Goal: Task Accomplishment & Management: Use online tool/utility

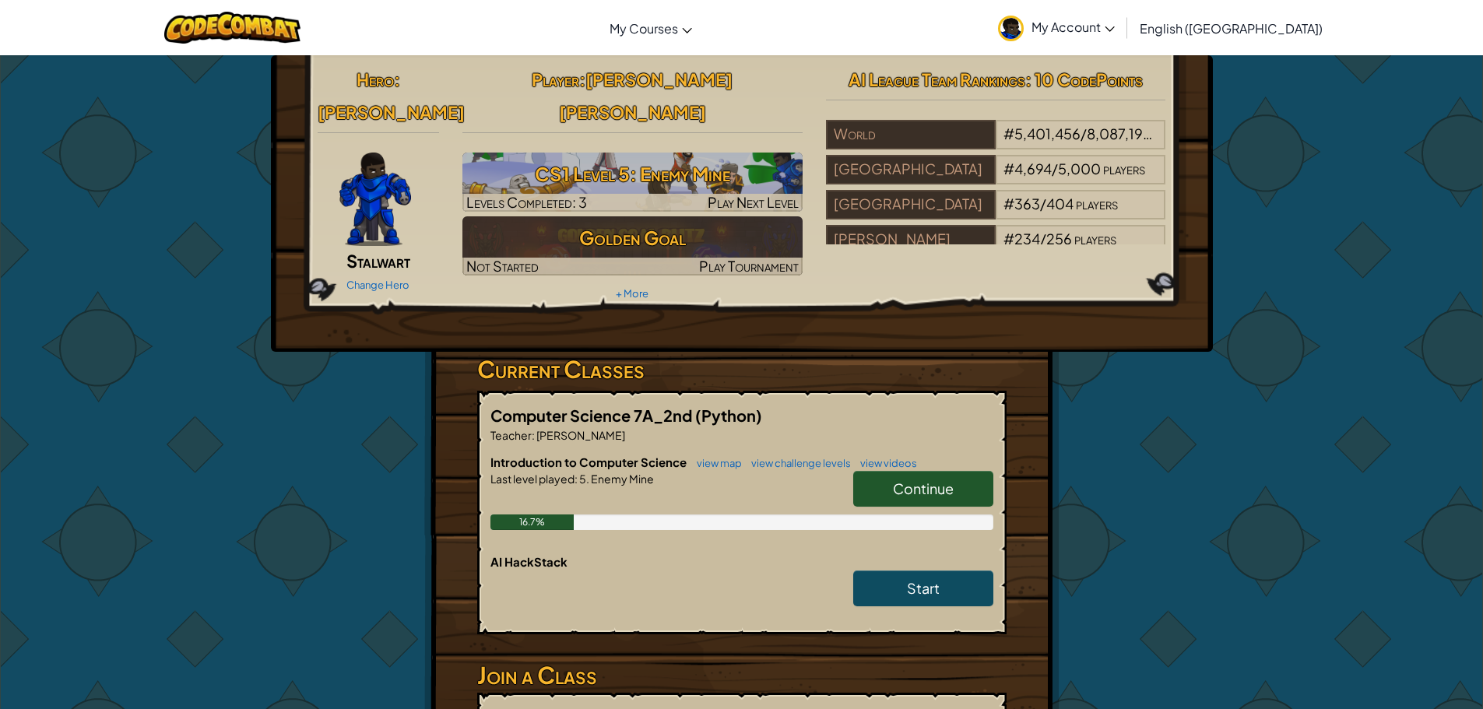
click at [948, 480] on span "Continue" at bounding box center [923, 489] width 61 height 18
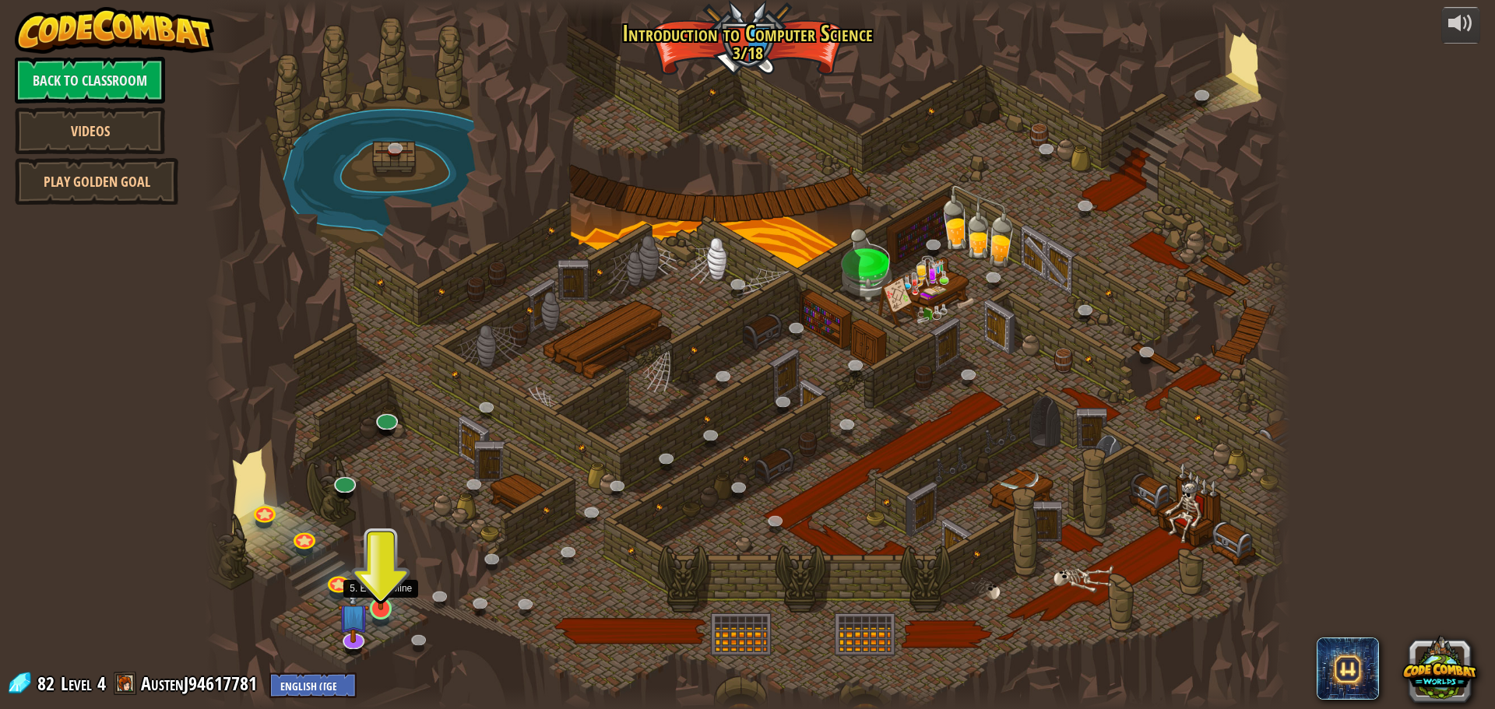
click at [381, 599] on img at bounding box center [381, 577] width 29 height 66
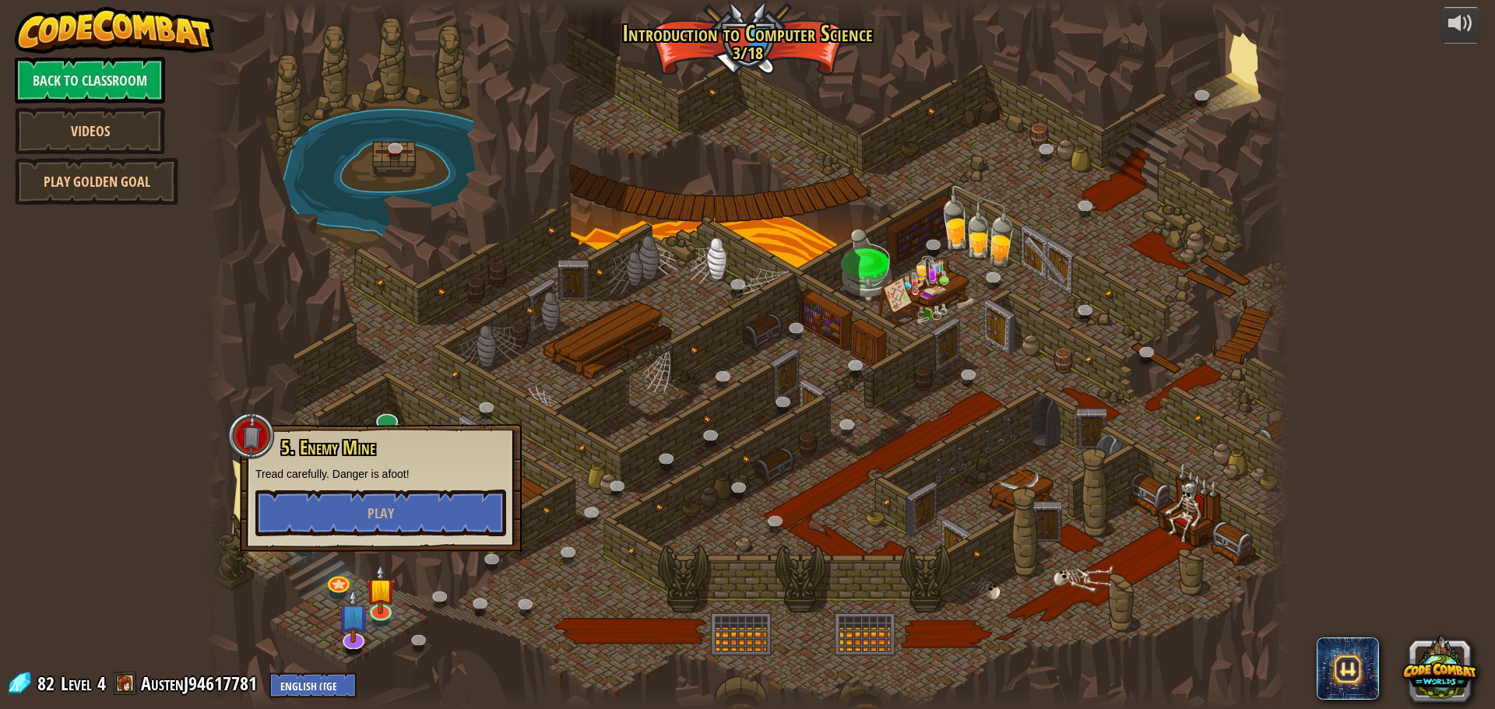
click at [431, 544] on div "5. Enemy Mine Tread carefully. Danger is afoot! Play" at bounding box center [381, 488] width 282 height 128
click at [447, 522] on button "Play" at bounding box center [380, 513] width 251 height 47
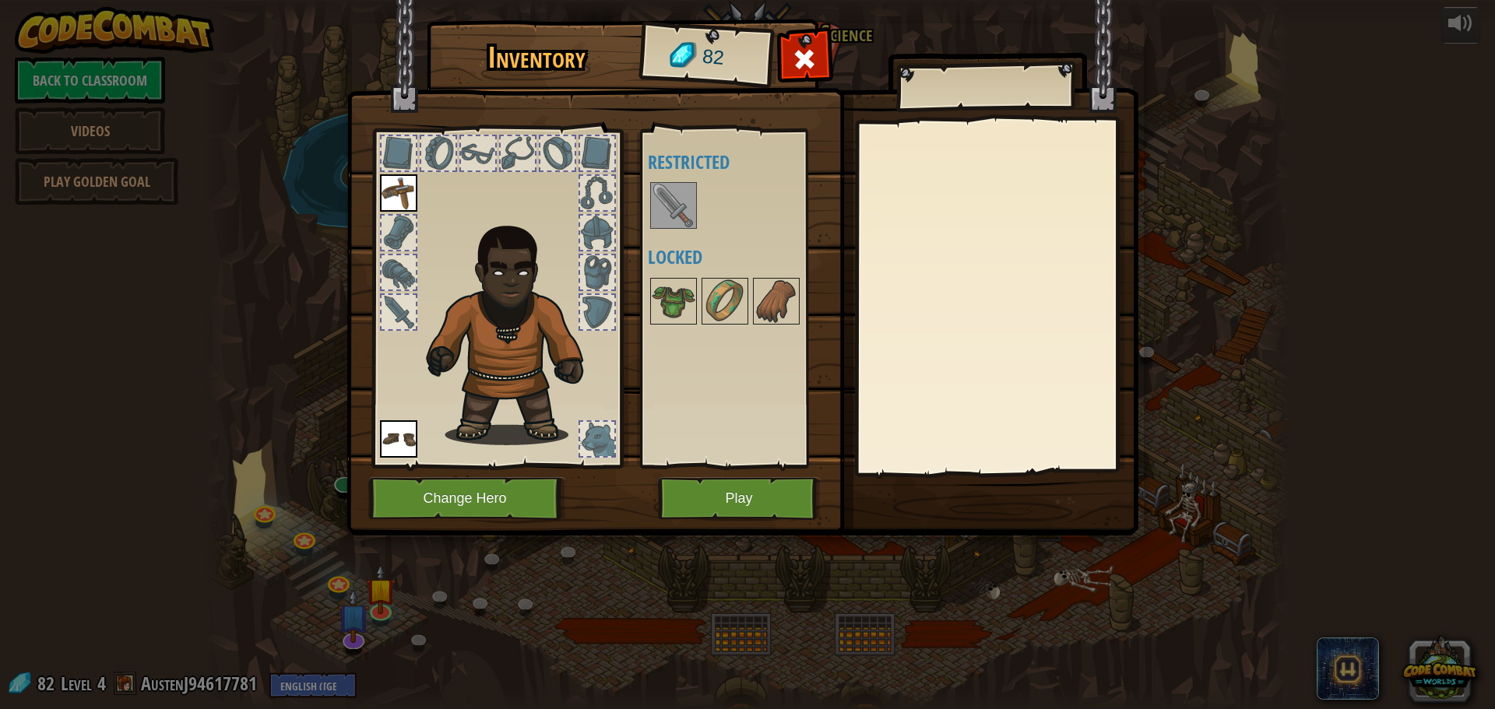
click at [681, 217] on img at bounding box center [674, 206] width 44 height 44
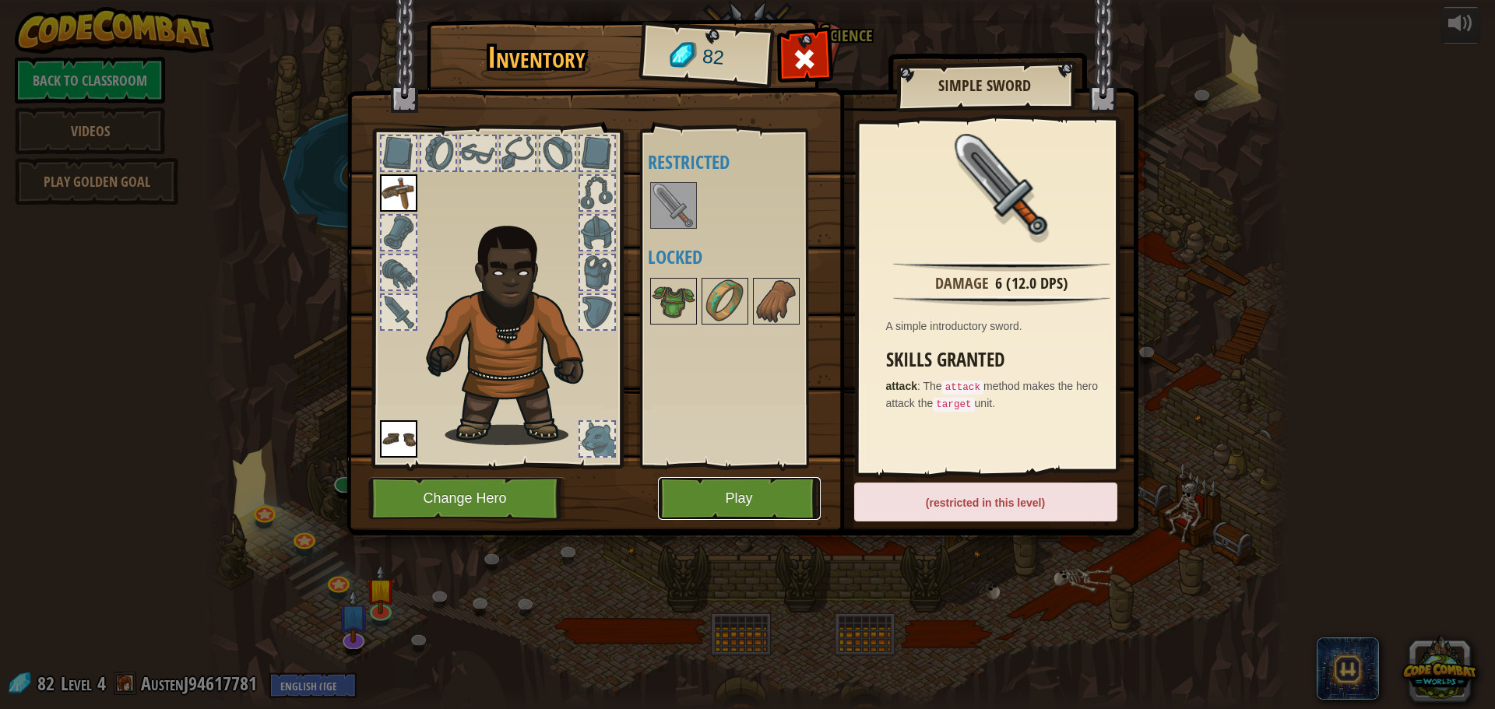
click at [684, 505] on button "Play" at bounding box center [739, 498] width 163 height 43
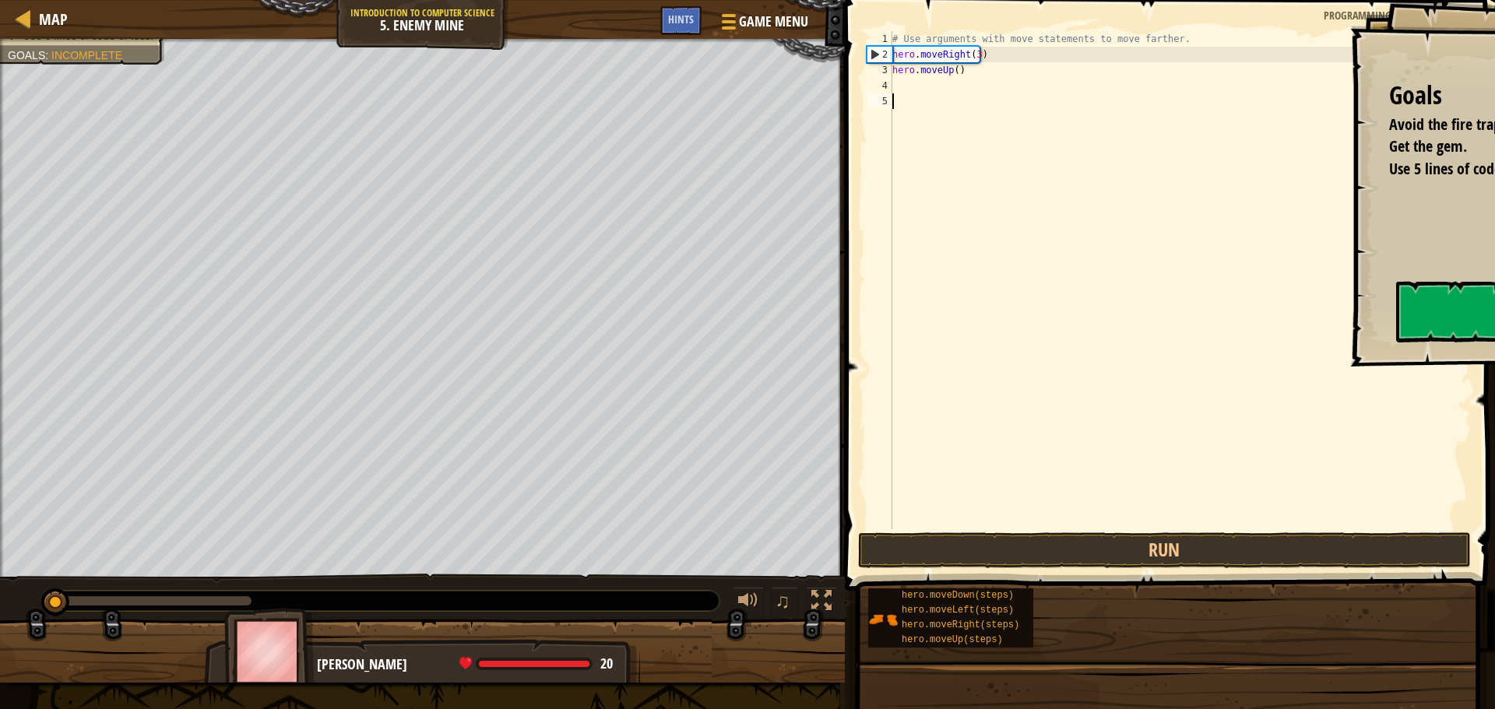
scroll to position [7, 0]
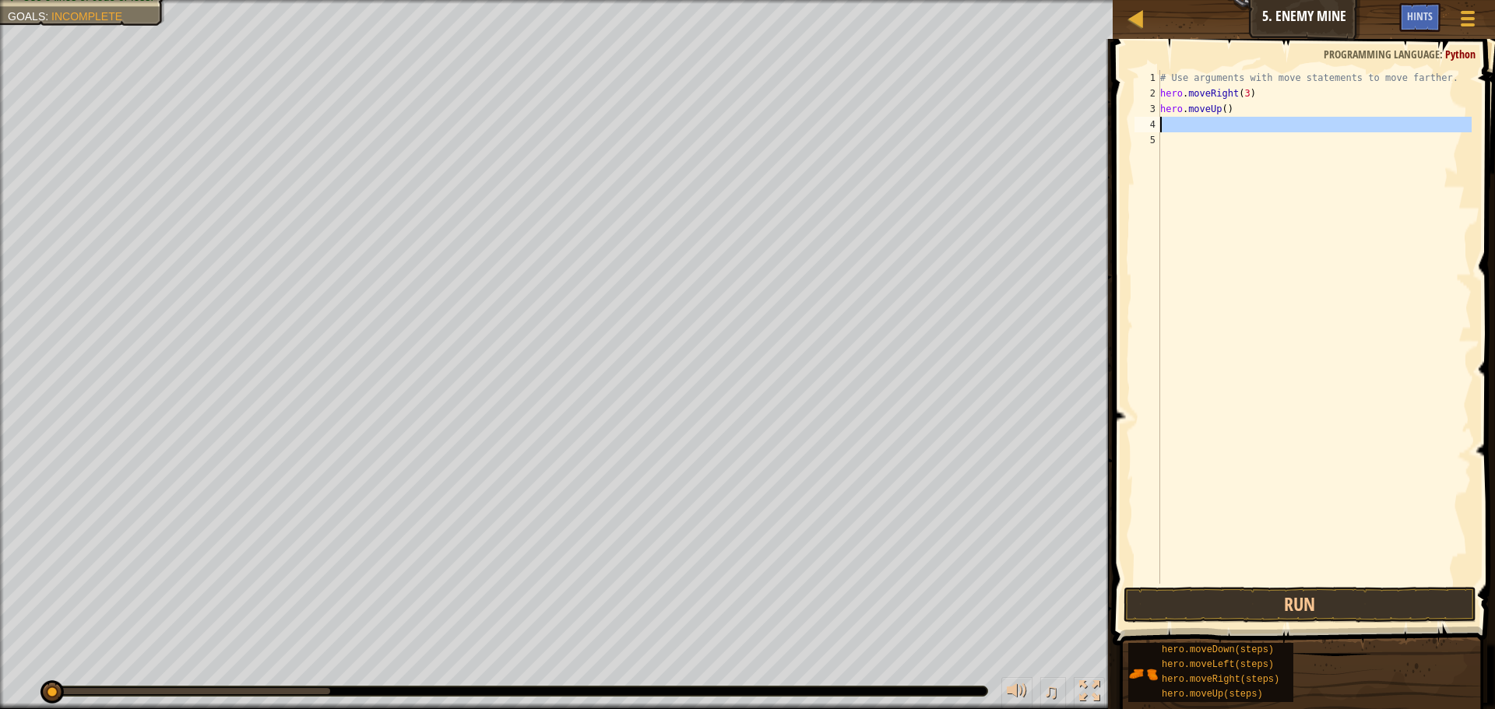
click at [1197, 130] on div "# Use arguments with move statements to move farther. hero . moveRight ( 3 ) he…" at bounding box center [1314, 342] width 315 height 545
click at [1197, 130] on div "# Use arguments with move statements to move farther. hero . moveRight ( 3 ) he…" at bounding box center [1314, 327] width 315 height 514
drag, startPoint x: 1230, startPoint y: 107, endPoint x: 1160, endPoint y: 108, distance: 70.1
click at [1160, 108] on div "1 2 3 4 5 # Use arguments with move statements to move farther. hero . moveRigh…" at bounding box center [1301, 327] width 340 height 514
type textarea "hero.moveUp()"
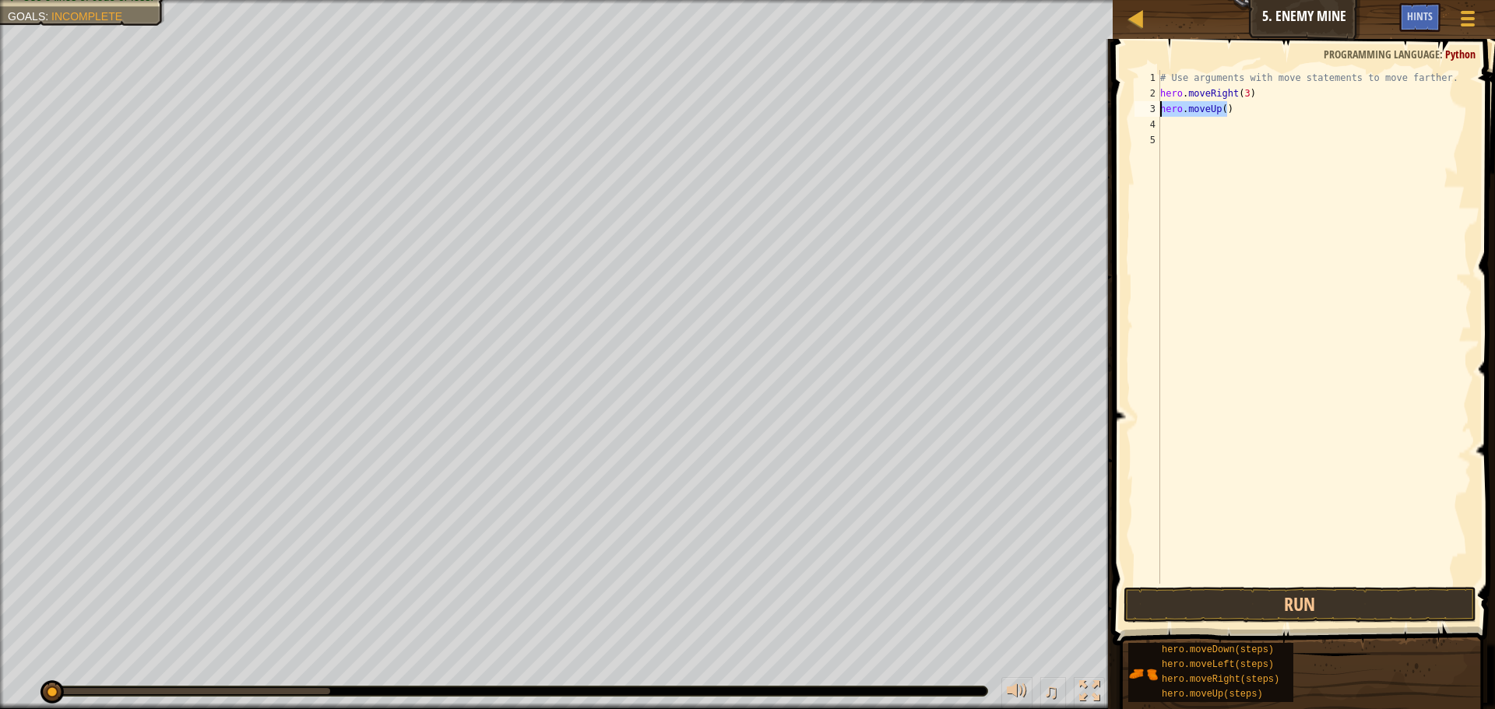
click at [1216, 143] on div "# Use arguments with move statements to move farther. hero . moveRight ( 3 ) he…" at bounding box center [1314, 342] width 315 height 545
click at [1212, 135] on div "# Use arguments with move statements to move farther. hero . moveRight ( 3 ) he…" at bounding box center [1314, 342] width 315 height 545
click at [1210, 125] on div "# Use arguments with move statements to move farther. hero . moveRight ( 3 ) he…" at bounding box center [1314, 342] width 315 height 545
paste textarea "hero.moveUp()"
type textarea "hero.move()"
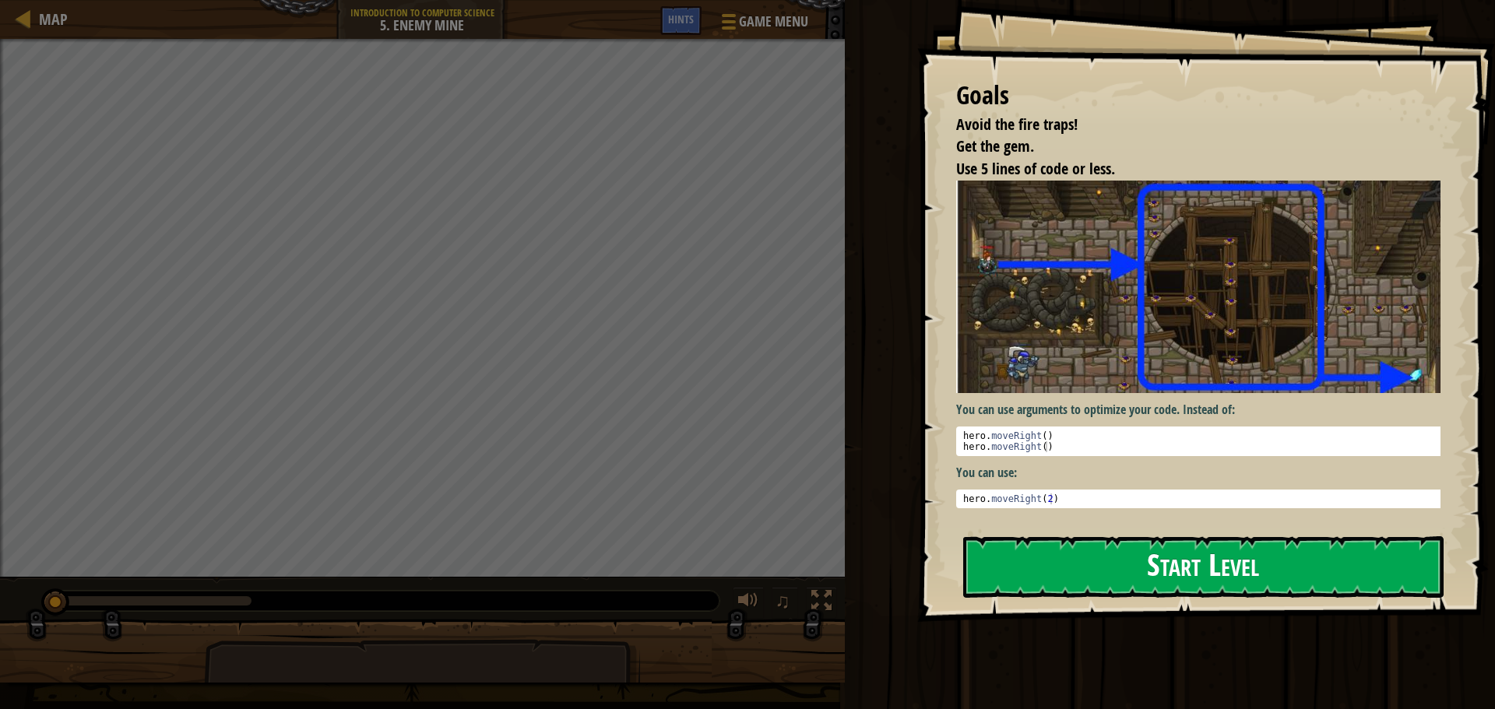
drag, startPoint x: 998, startPoint y: 572, endPoint x: 1002, endPoint y: 580, distance: 8.7
click at [1002, 580] on button "Start Level" at bounding box center [1203, 568] width 480 height 62
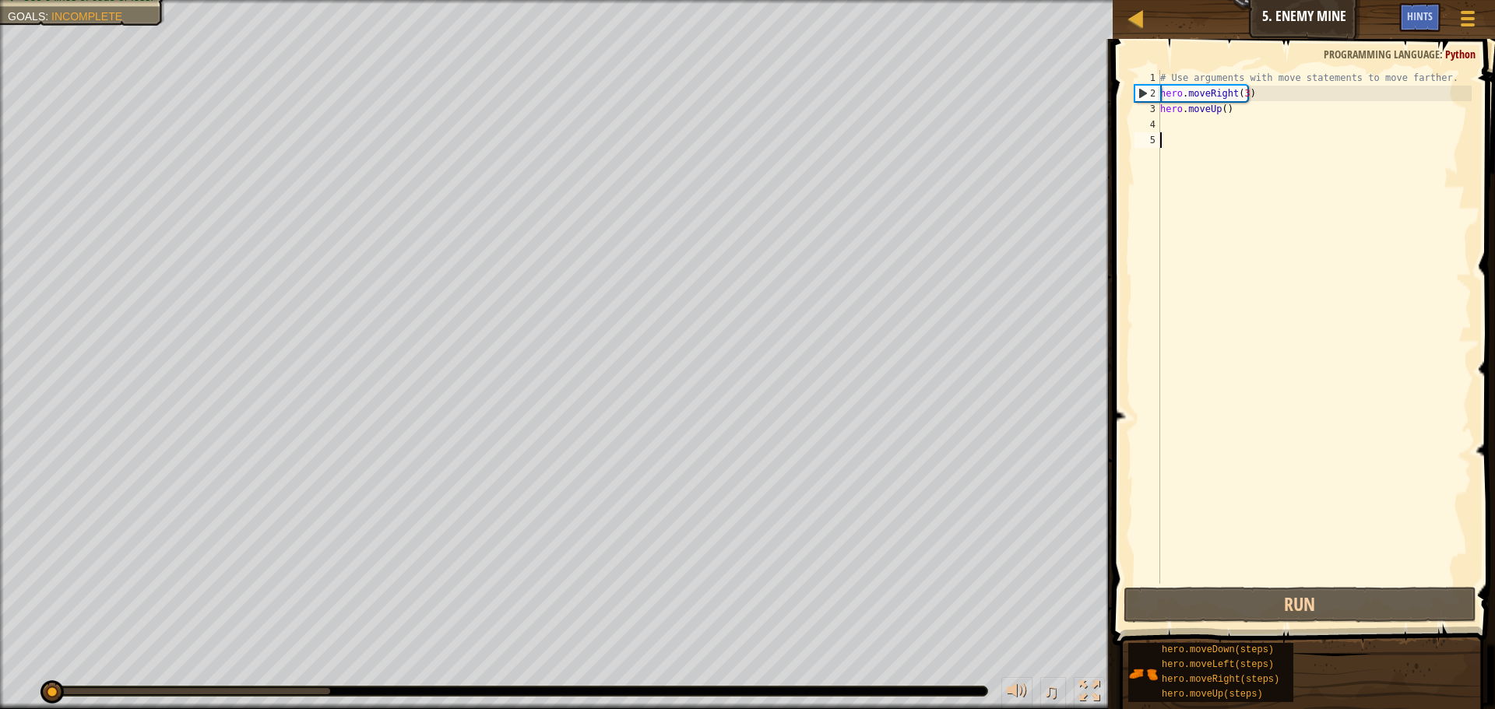
click at [1173, 121] on div "# Use arguments with move statements to move farther. hero . moveRight ( 3 ) he…" at bounding box center [1314, 342] width 315 height 545
drag, startPoint x: 1268, startPoint y: 104, endPoint x: 1240, endPoint y: 94, distance: 29.6
click at [1219, 104] on div "# Use arguments with move statements to move farther. hero . moveRight ( 3 ) he…" at bounding box center [1314, 342] width 315 height 545
drag, startPoint x: 1248, startPoint y: 90, endPoint x: 1160, endPoint y: 95, distance: 88.1
click at [1160, 95] on div "# Use arguments with move statements to move farther. hero . moveRight ( 3 ) he…" at bounding box center [1314, 342] width 315 height 545
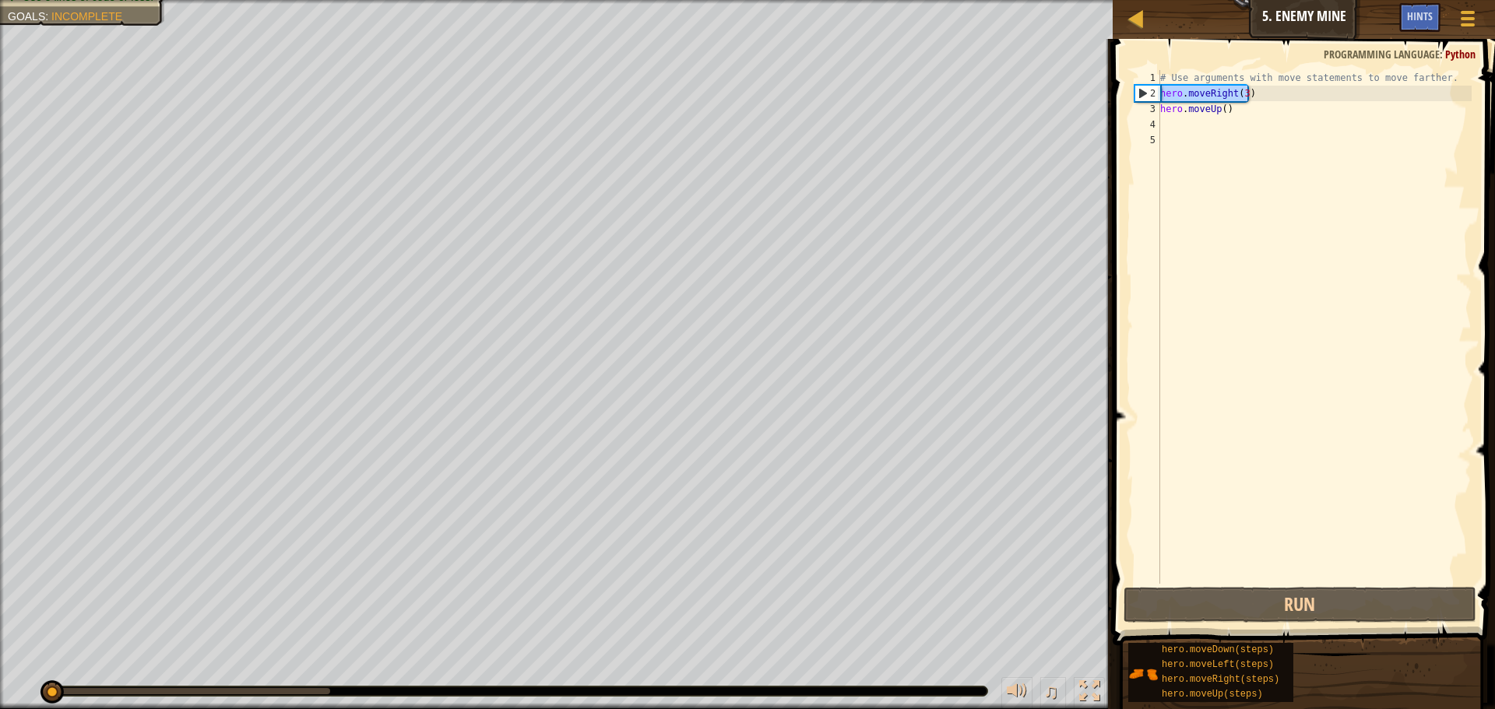
type textarea "hero.moveRight(3)"
click at [1181, 131] on div "# Use arguments with move statements to move farther. hero . moveRight ( 3 ) he…" at bounding box center [1314, 342] width 315 height 545
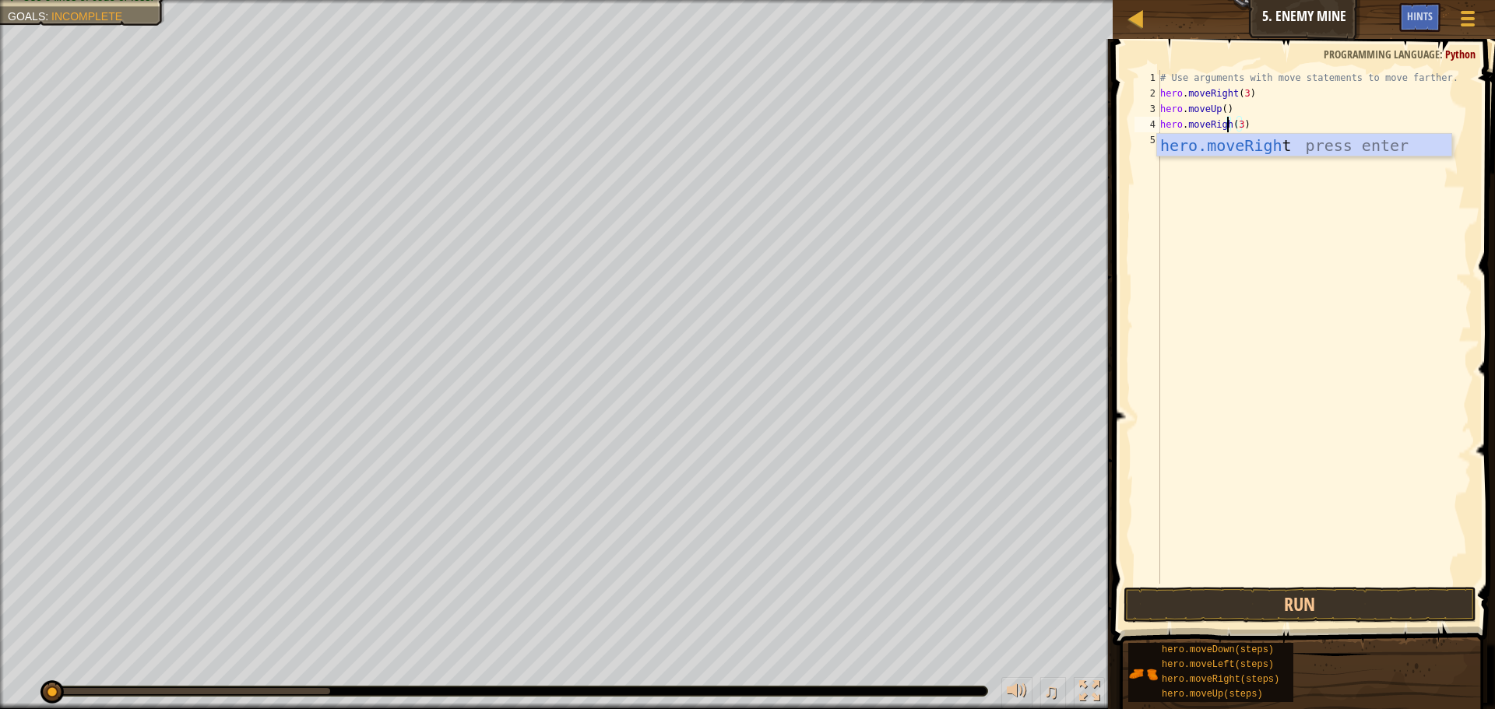
scroll to position [7, 6]
click at [1240, 127] on div "# Use arguments with move statements to move farther. hero . moveRight ( 3 ) he…" at bounding box center [1314, 342] width 315 height 545
click at [1240, 125] on div "# Use arguments with move statements to move farther. hero . moveRight ( 3 ) he…" at bounding box center [1314, 342] width 315 height 545
click at [1242, 125] on div "# Use arguments with move statements to move farther. hero . moveRight ( 3 ) he…" at bounding box center [1314, 342] width 315 height 545
type textarea "hero.moveRight()"
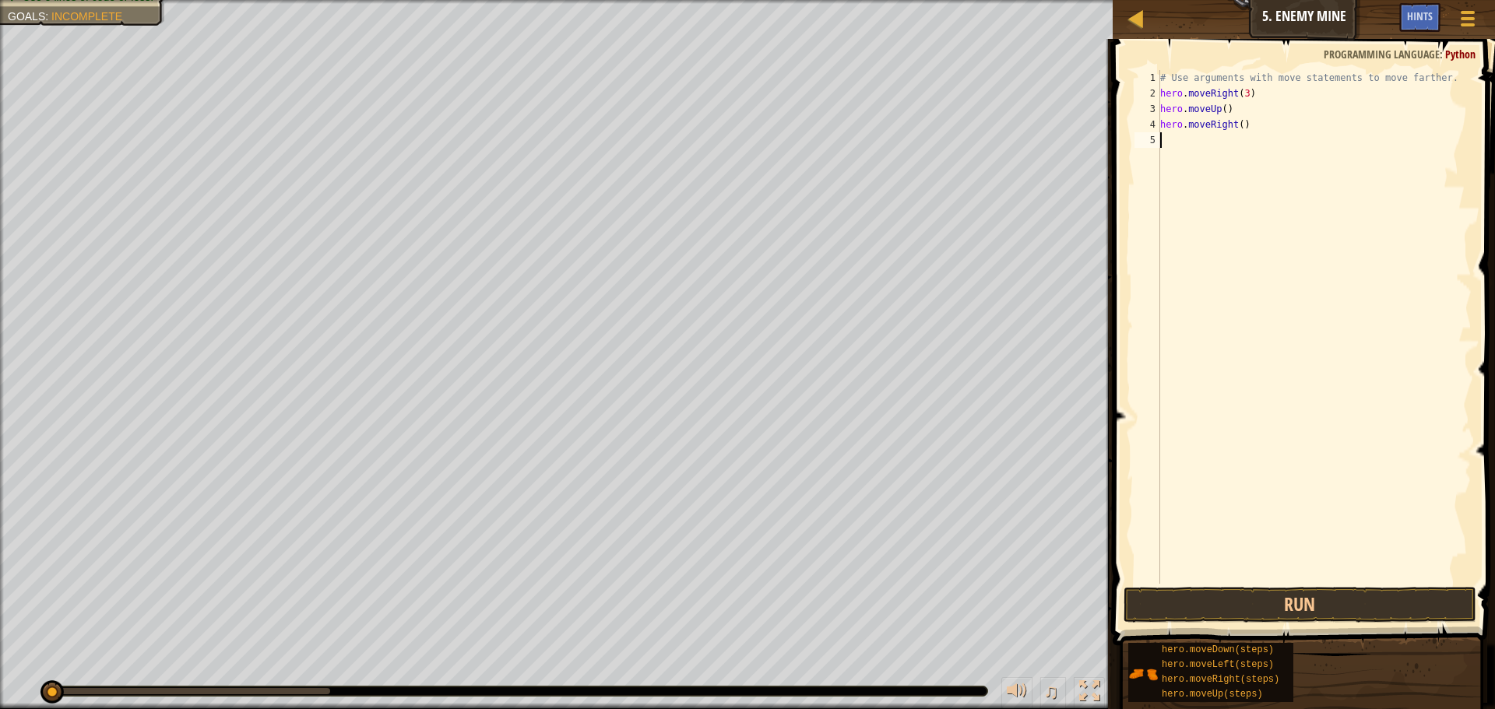
drag, startPoint x: 1229, startPoint y: 145, endPoint x: 1223, endPoint y: 135, distance: 11.9
click at [1223, 135] on div "# Use arguments with move statements to move farther. hero . moveRight ( 3 ) he…" at bounding box center [1314, 342] width 315 height 545
click at [1214, 600] on button "Run" at bounding box center [1300, 605] width 353 height 36
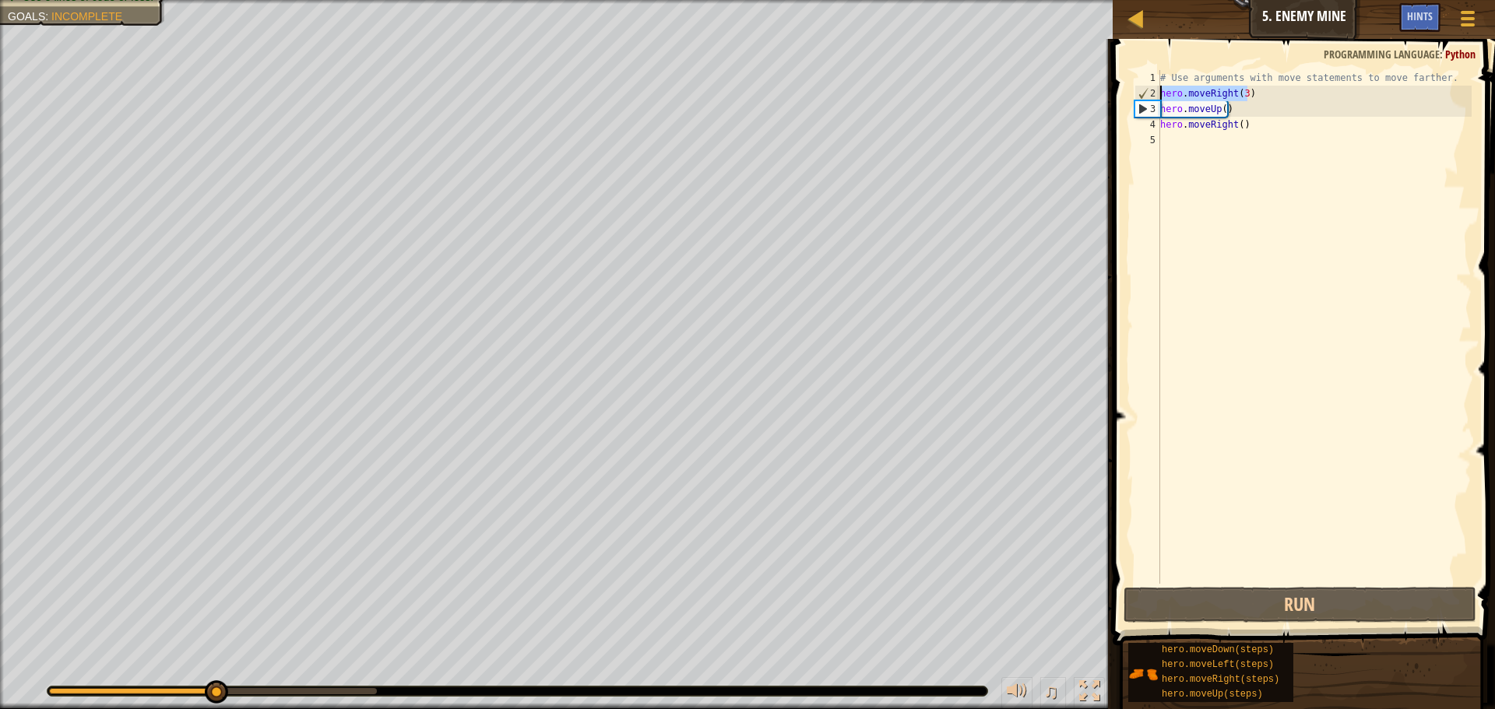
drag, startPoint x: 1247, startPoint y: 86, endPoint x: 1158, endPoint y: 93, distance: 89.0
click at [1158, 93] on div "1 2 3 4 5 # Use arguments with move statements to move farther. hero . moveRigh…" at bounding box center [1301, 327] width 340 height 514
type textarea "hero.moveRight(3)"
click at [1188, 157] on div "# Use arguments with move statements to move farther. hero . moveRight ( 3 ) he…" at bounding box center [1314, 342] width 315 height 545
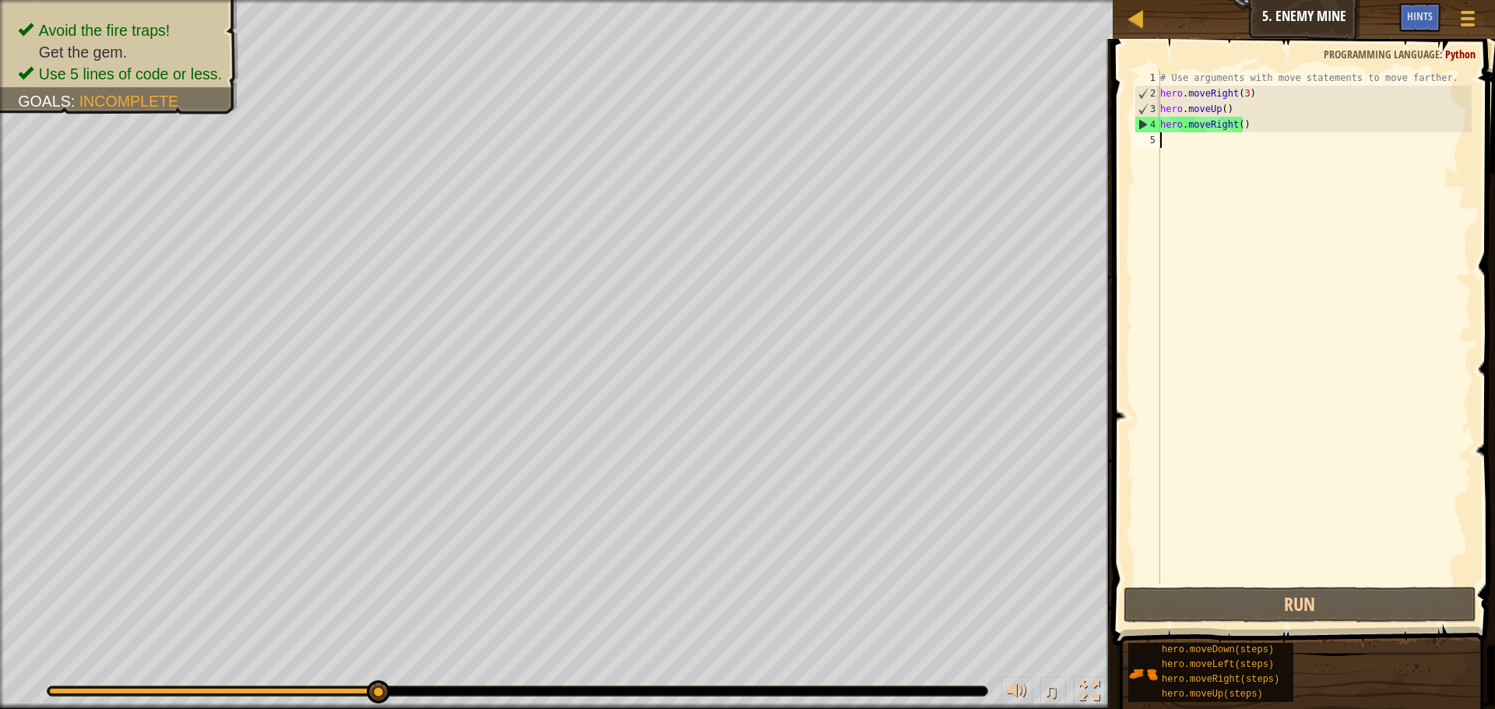
paste textarea "hero.moveRight(3)"
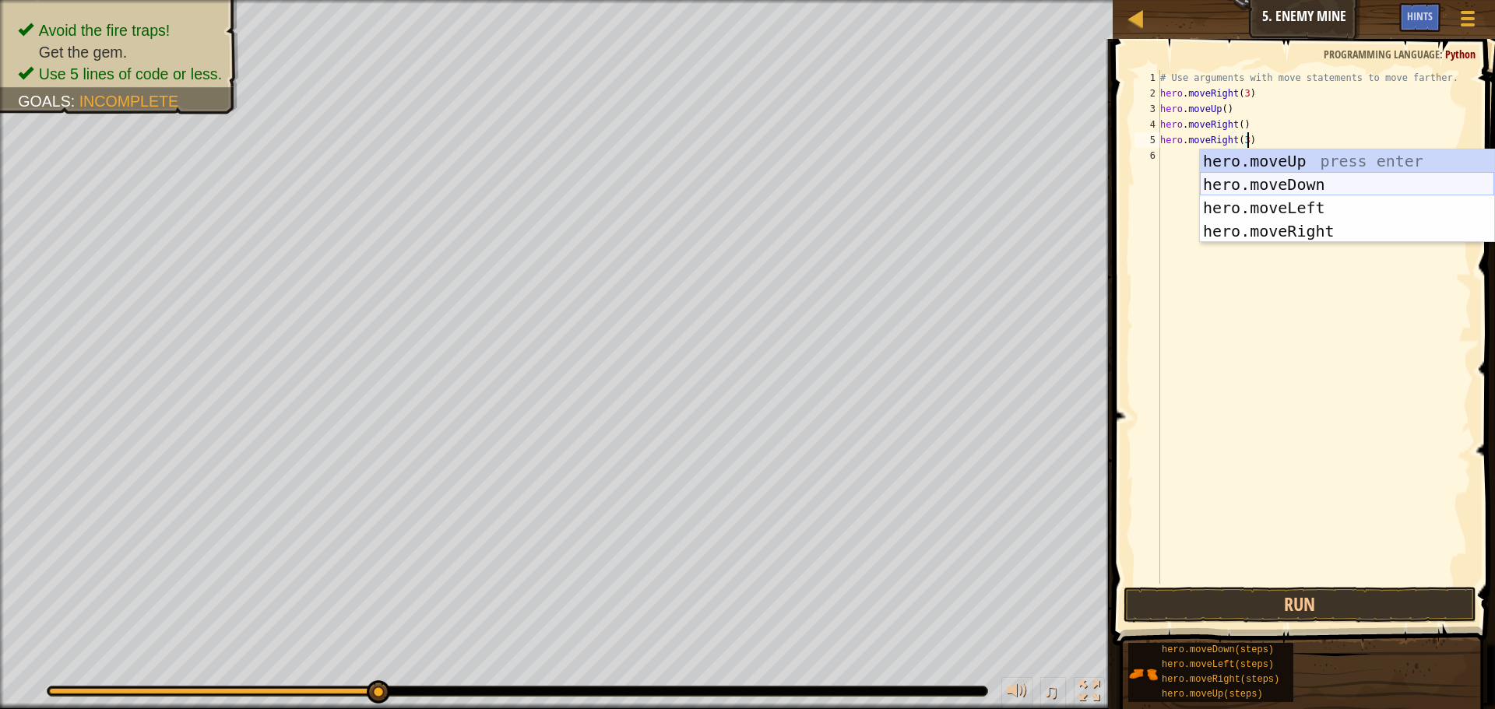
click at [1273, 181] on div "hero.moveUp press enter hero.moveDown press enter hero.moveLeft press enter her…" at bounding box center [1347, 220] width 294 height 140
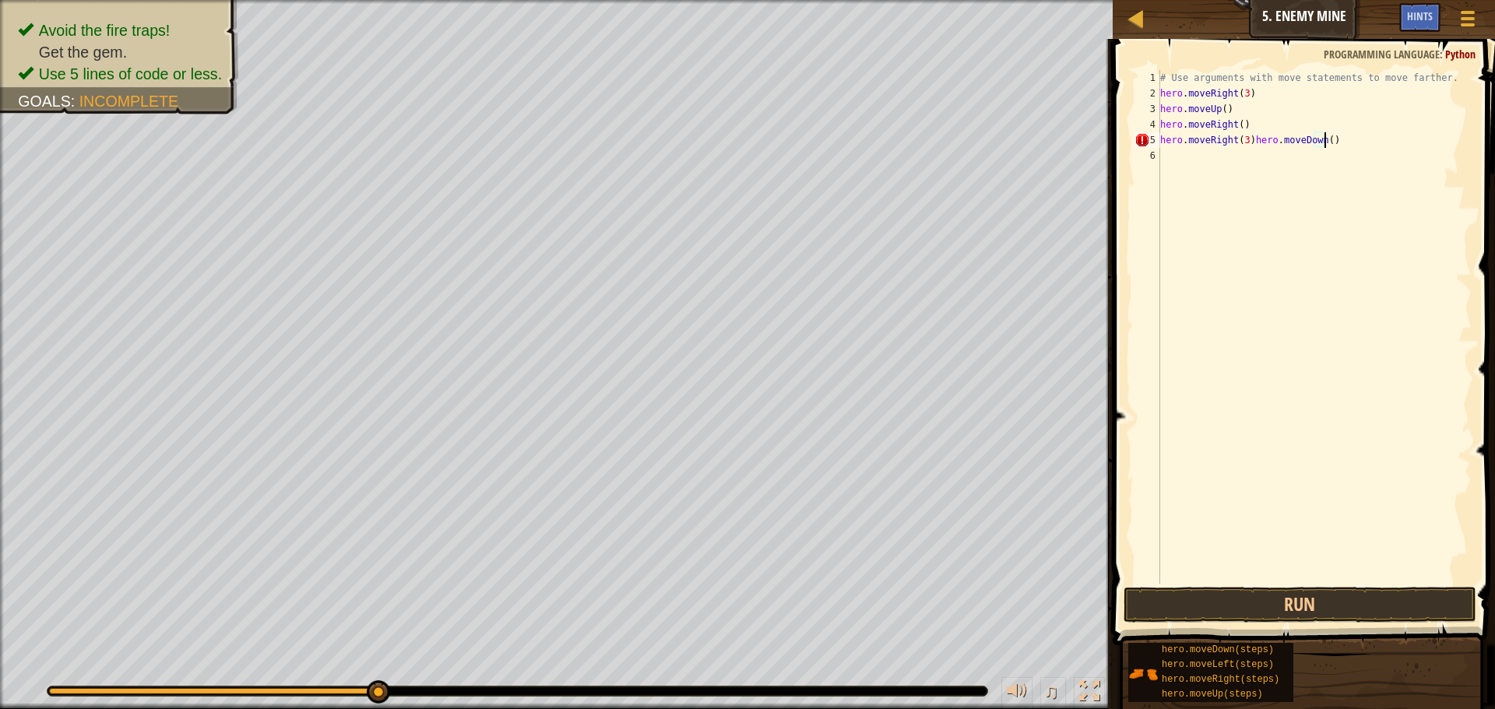
drag, startPoint x: 1245, startPoint y: 141, endPoint x: 1281, endPoint y: 167, distance: 44.5
click at [1271, 160] on div "# Use arguments with move statements to move farther. hero . moveRight ( 3 ) he…" at bounding box center [1314, 342] width 315 height 545
type textarea "hero.moveRight(3)hero.moveDown()"
click at [1268, 167] on div "# Use arguments with move statements to move farther. hero . moveRight ( 3 ) he…" at bounding box center [1314, 327] width 315 height 514
click at [1244, 141] on div "# Use arguments with move statements to move farther. hero . moveRight ( 3 ) he…" at bounding box center [1314, 342] width 315 height 545
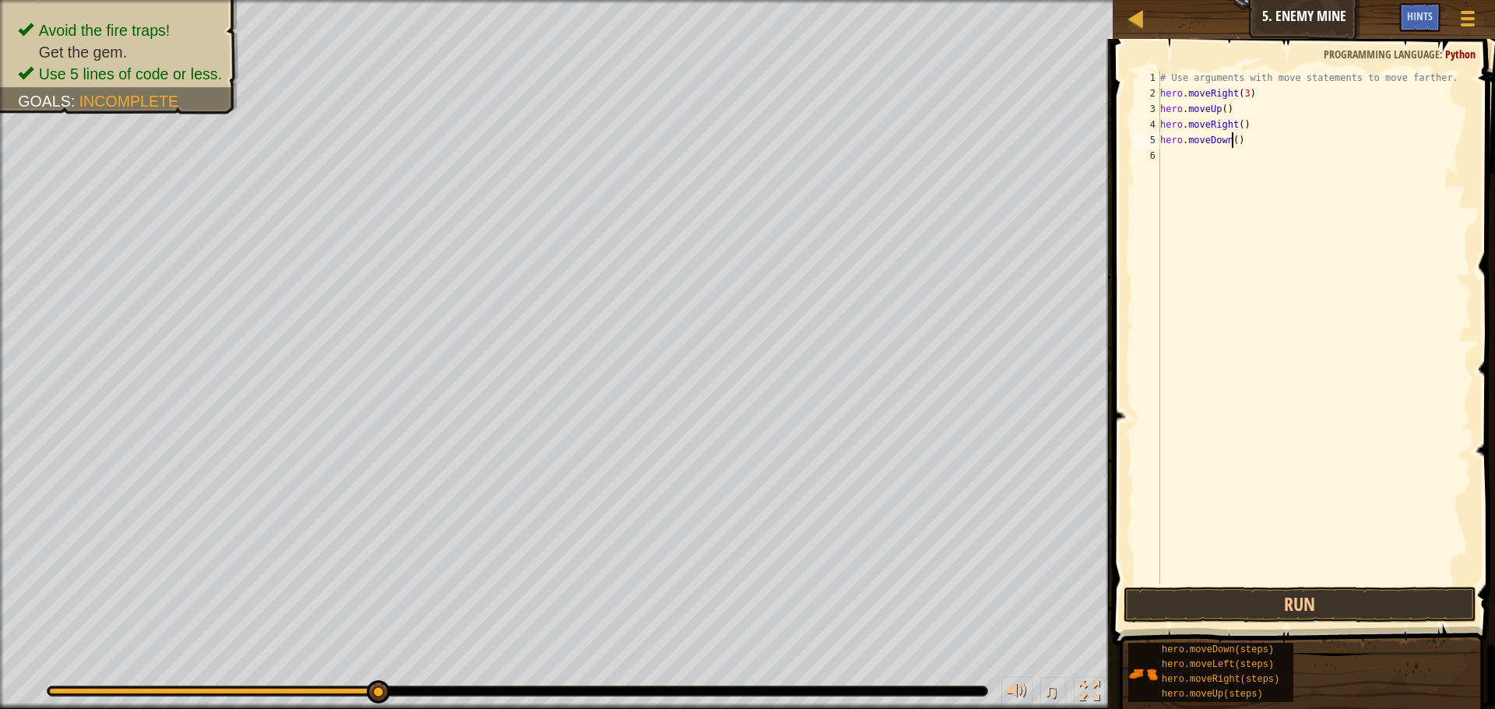
click at [1233, 145] on div "# Use arguments with move statements to move farther. hero . moveRight ( 3 ) he…" at bounding box center [1314, 342] width 315 height 545
click at [1277, 593] on button "Run" at bounding box center [1300, 605] width 353 height 36
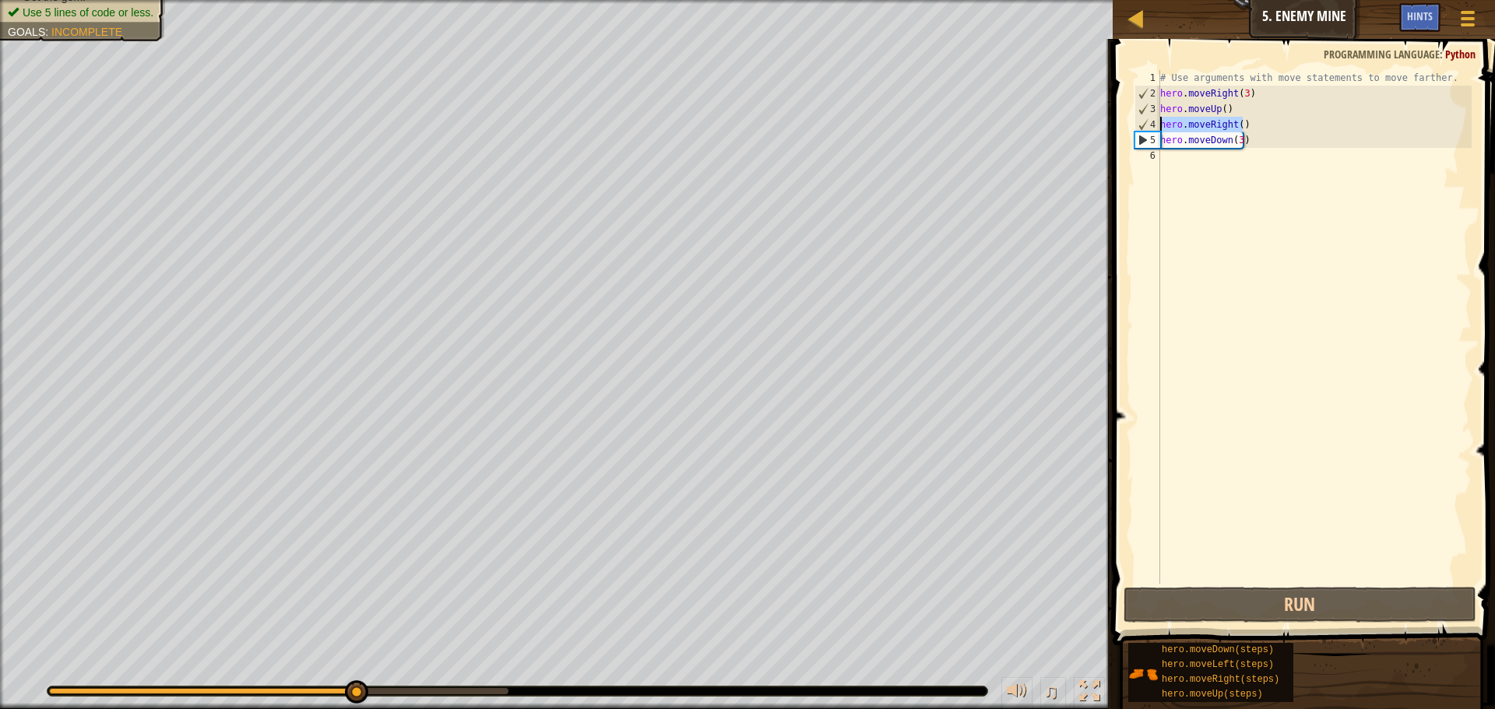
drag, startPoint x: 1241, startPoint y: 126, endPoint x: 1161, endPoint y: 125, distance: 80.2
click at [1161, 125] on div "# Use arguments with move statements to move farther. hero . moveRight ( 3 ) he…" at bounding box center [1314, 342] width 315 height 545
type textarea "hero.moveRight()"
click at [1217, 176] on div "# Use arguments with move statements to move farther. hero . moveRight ( 3 ) he…" at bounding box center [1314, 342] width 315 height 545
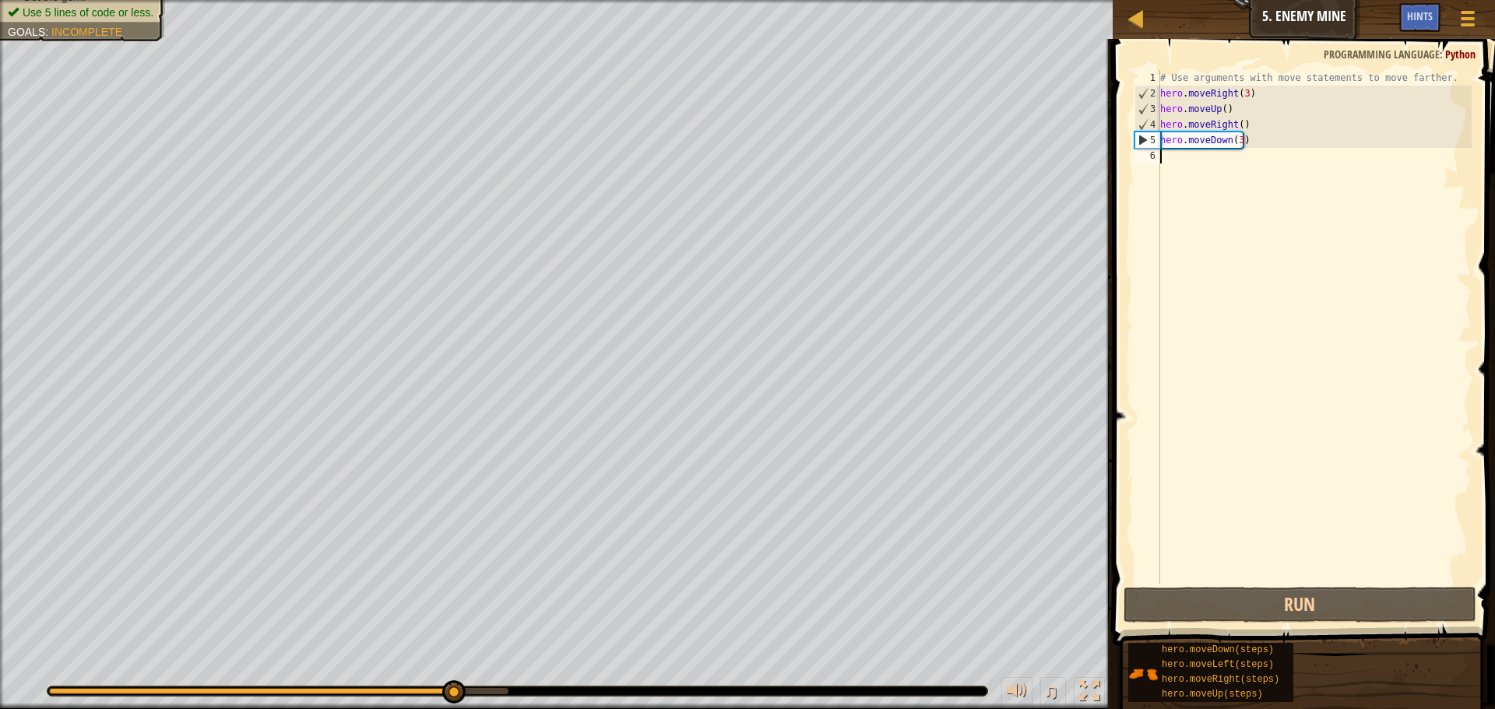
paste textarea "hero.moveRight()"
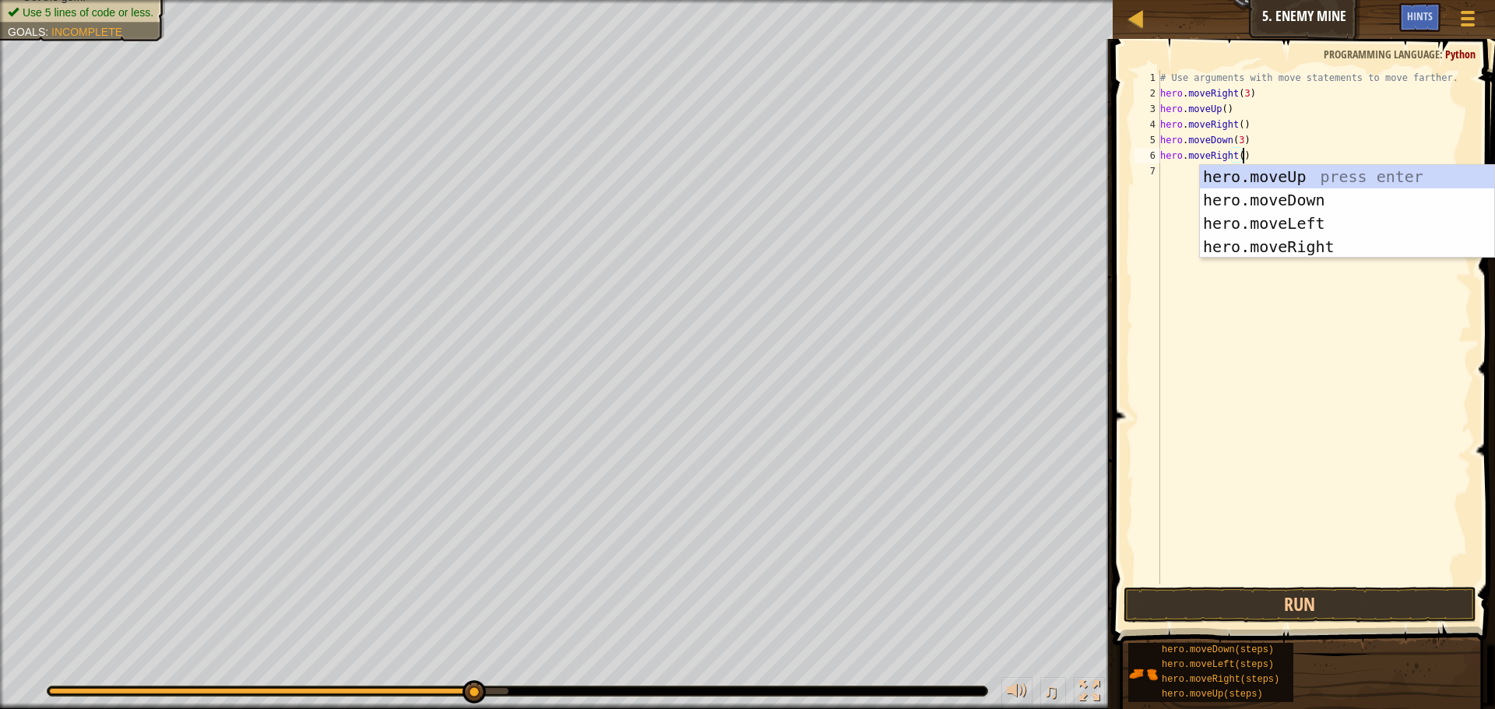
click at [1278, 161] on div "# Use arguments with move statements to move farther. hero . moveRight ( 3 ) he…" at bounding box center [1314, 342] width 315 height 545
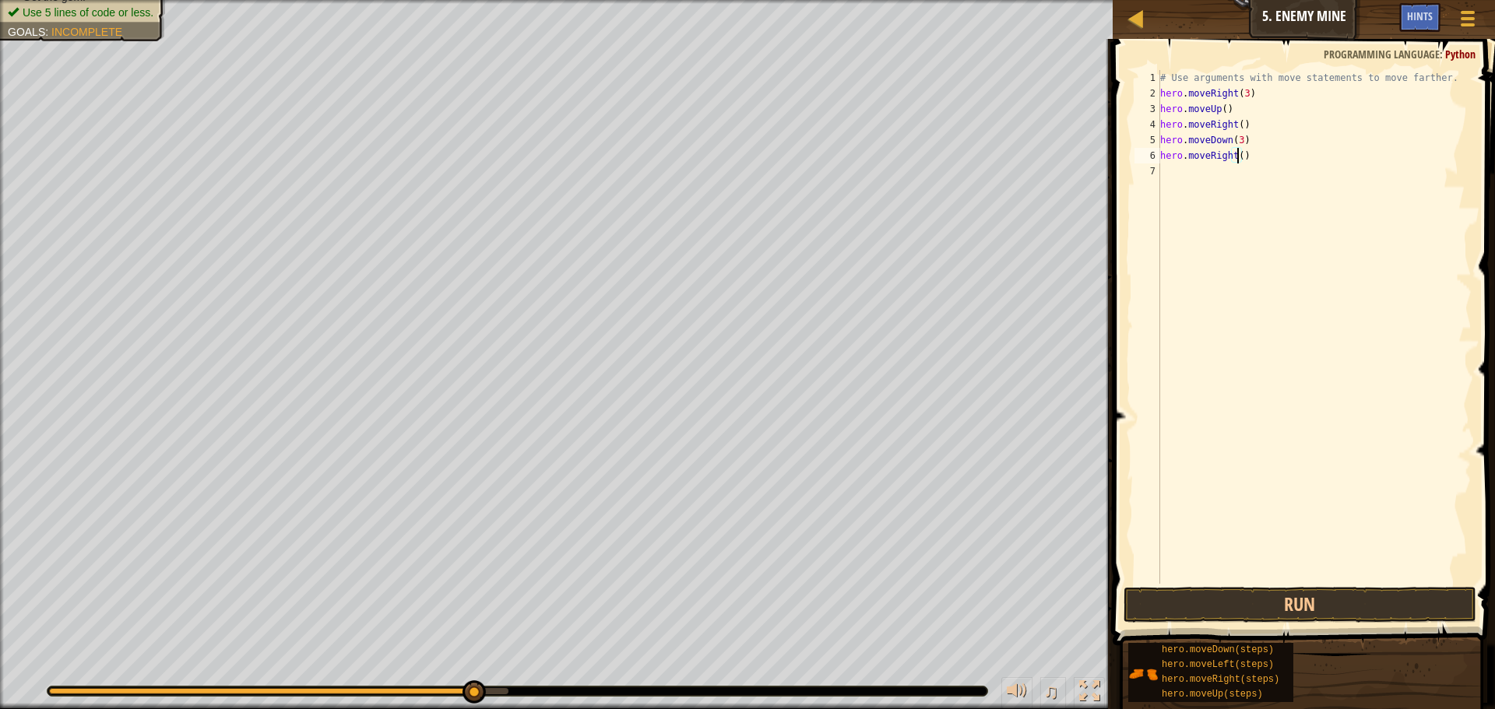
scroll to position [7, 6]
type textarea "hero.moveRight(2)"
click at [1267, 586] on span at bounding box center [1305, 320] width 395 height 653
click at [1265, 622] on button "Run" at bounding box center [1300, 605] width 353 height 36
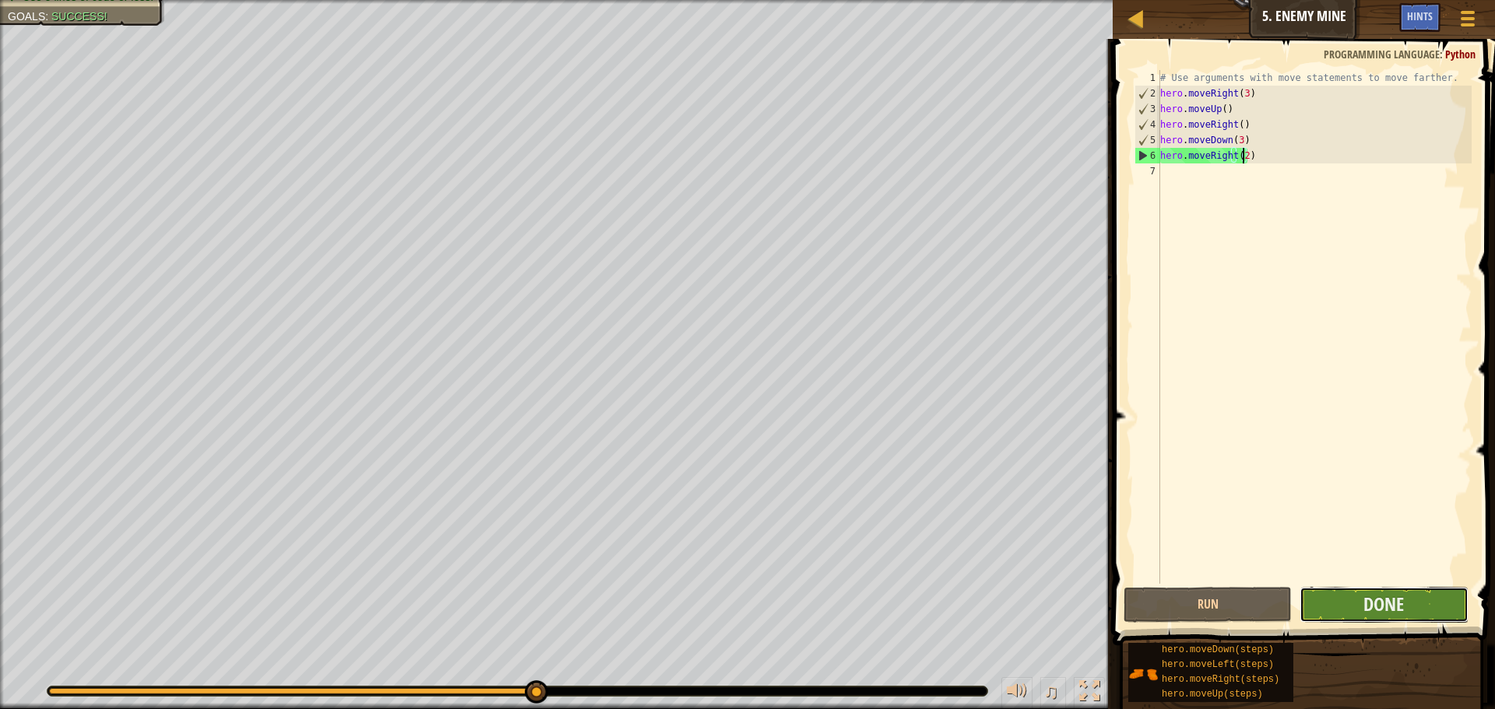
click at [1406, 611] on button "Done" at bounding box center [1384, 605] width 168 height 36
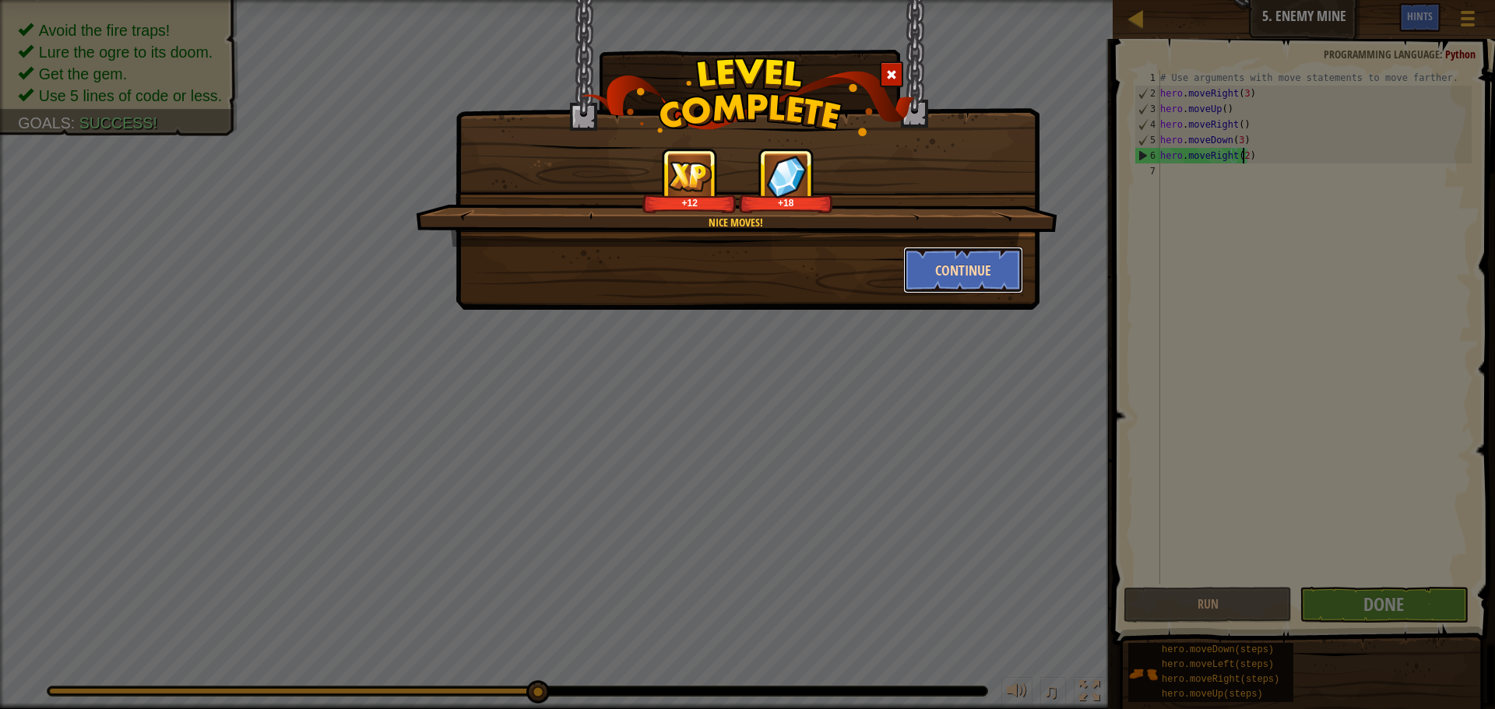
click at [971, 263] on button "Continue" at bounding box center [963, 270] width 121 height 47
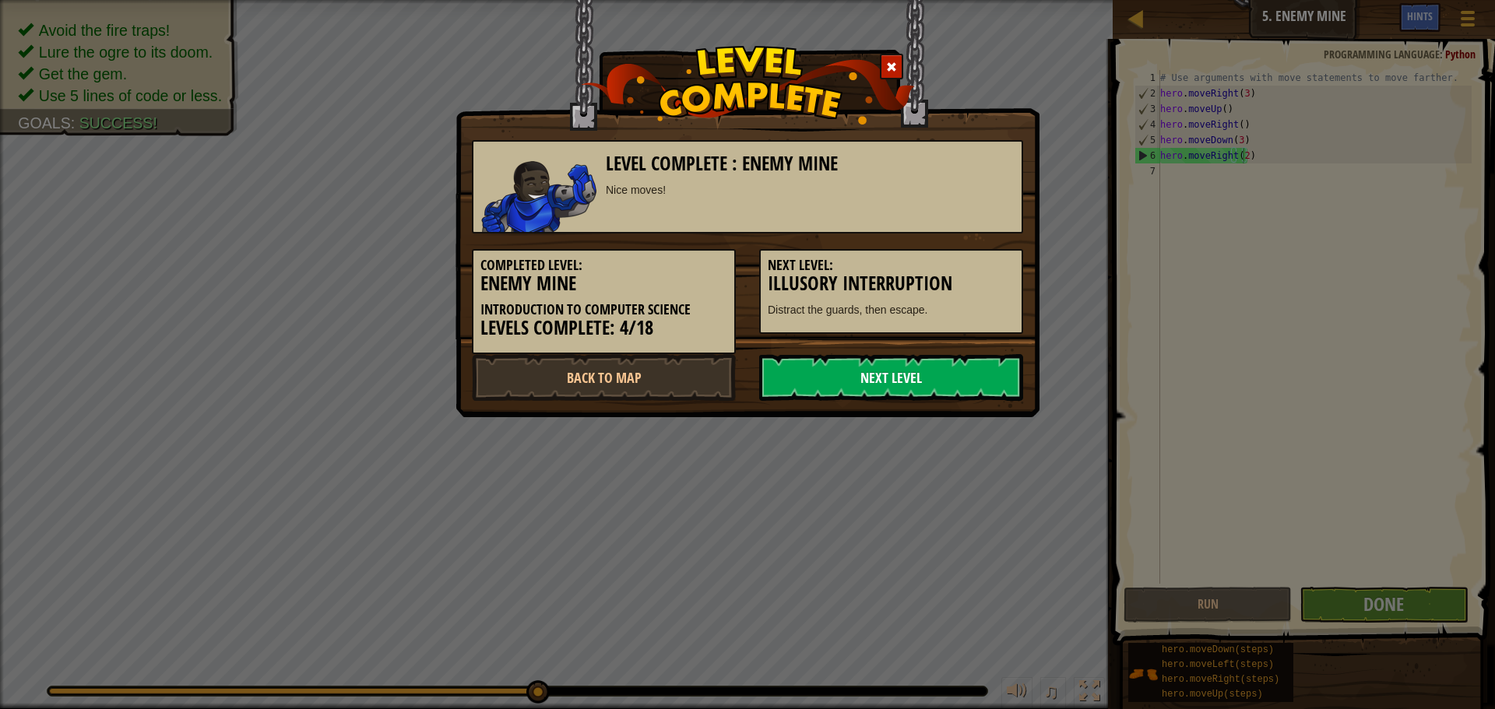
click at [867, 382] on link "Next Level" at bounding box center [891, 377] width 264 height 47
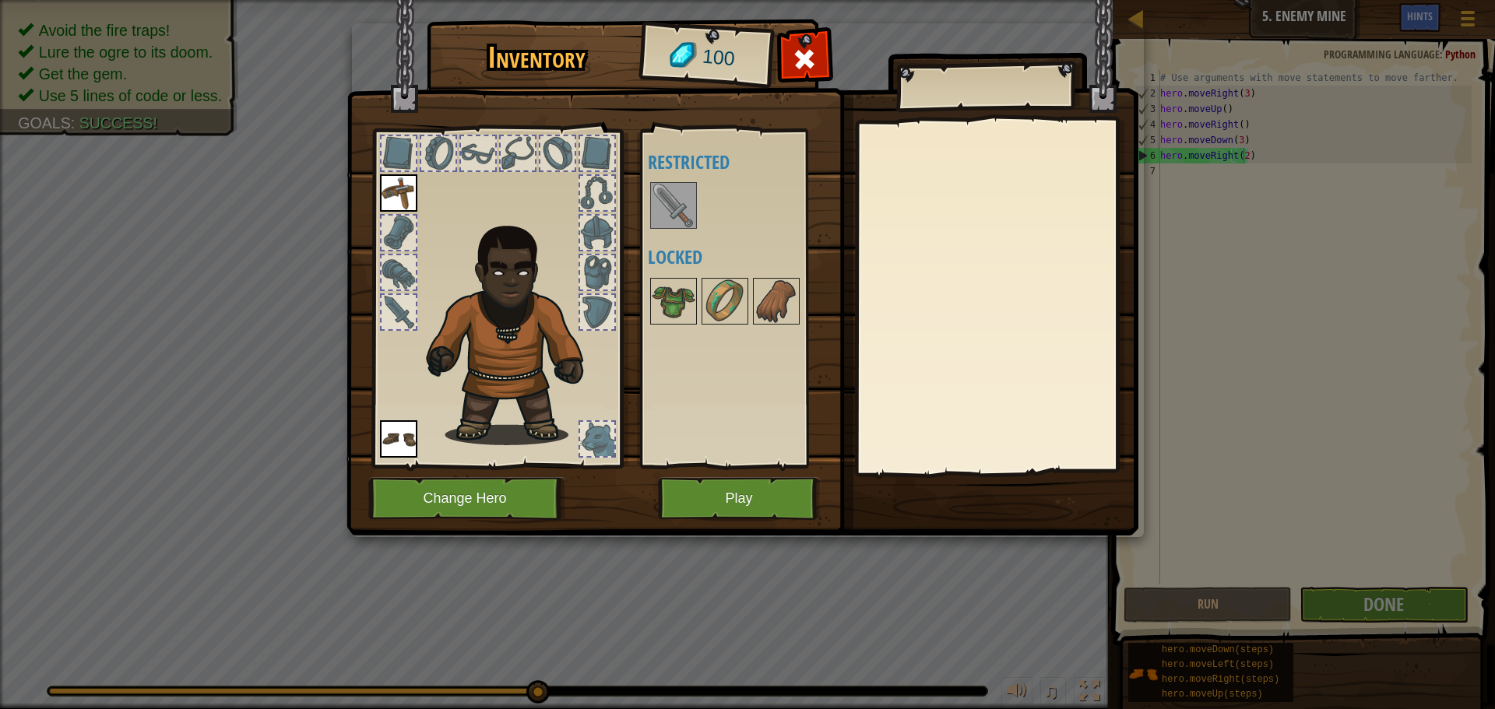
click at [688, 215] on img at bounding box center [674, 206] width 44 height 44
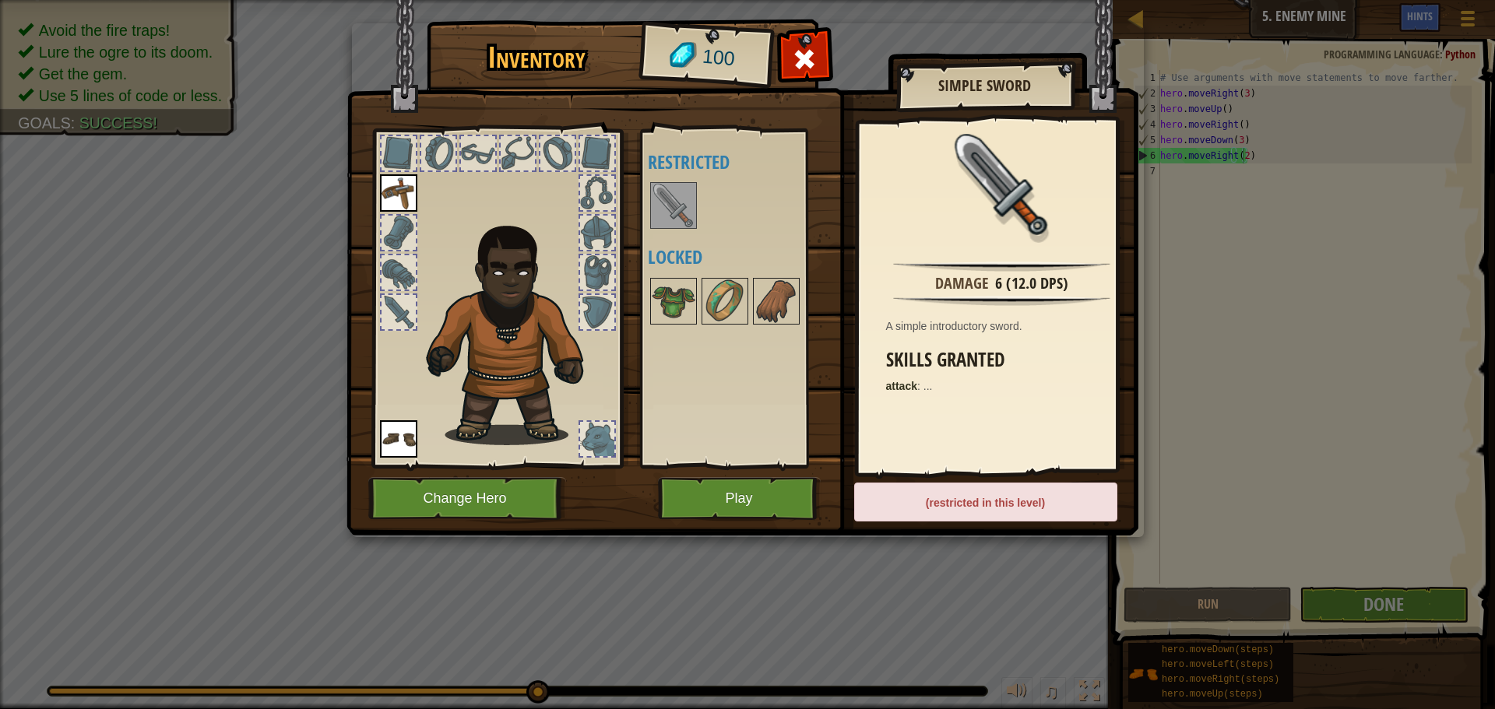
click at [688, 215] on img at bounding box center [674, 206] width 44 height 44
click at [797, 523] on img at bounding box center [743, 252] width 792 height 565
click at [796, 515] on button "Play" at bounding box center [739, 498] width 163 height 43
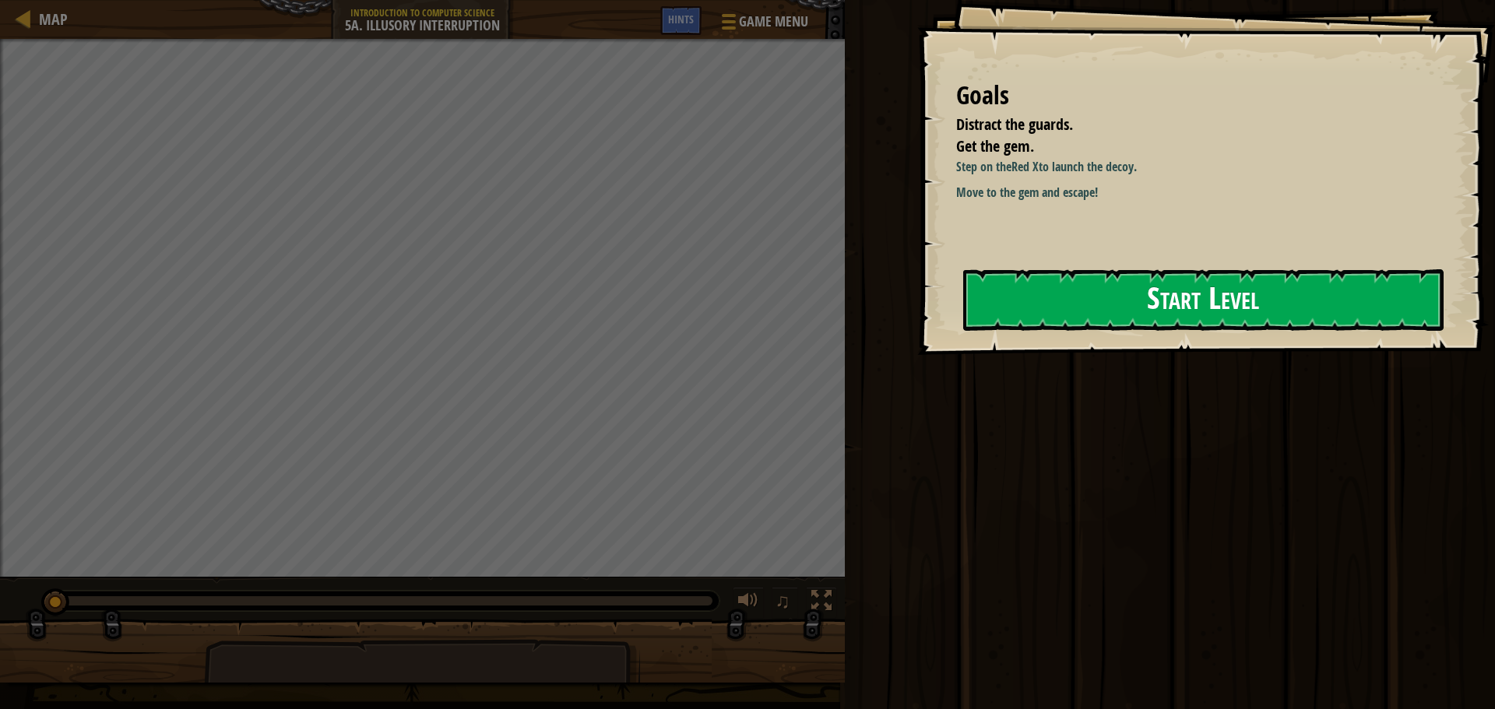
click at [1033, 294] on button "Start Level" at bounding box center [1203, 300] width 480 height 62
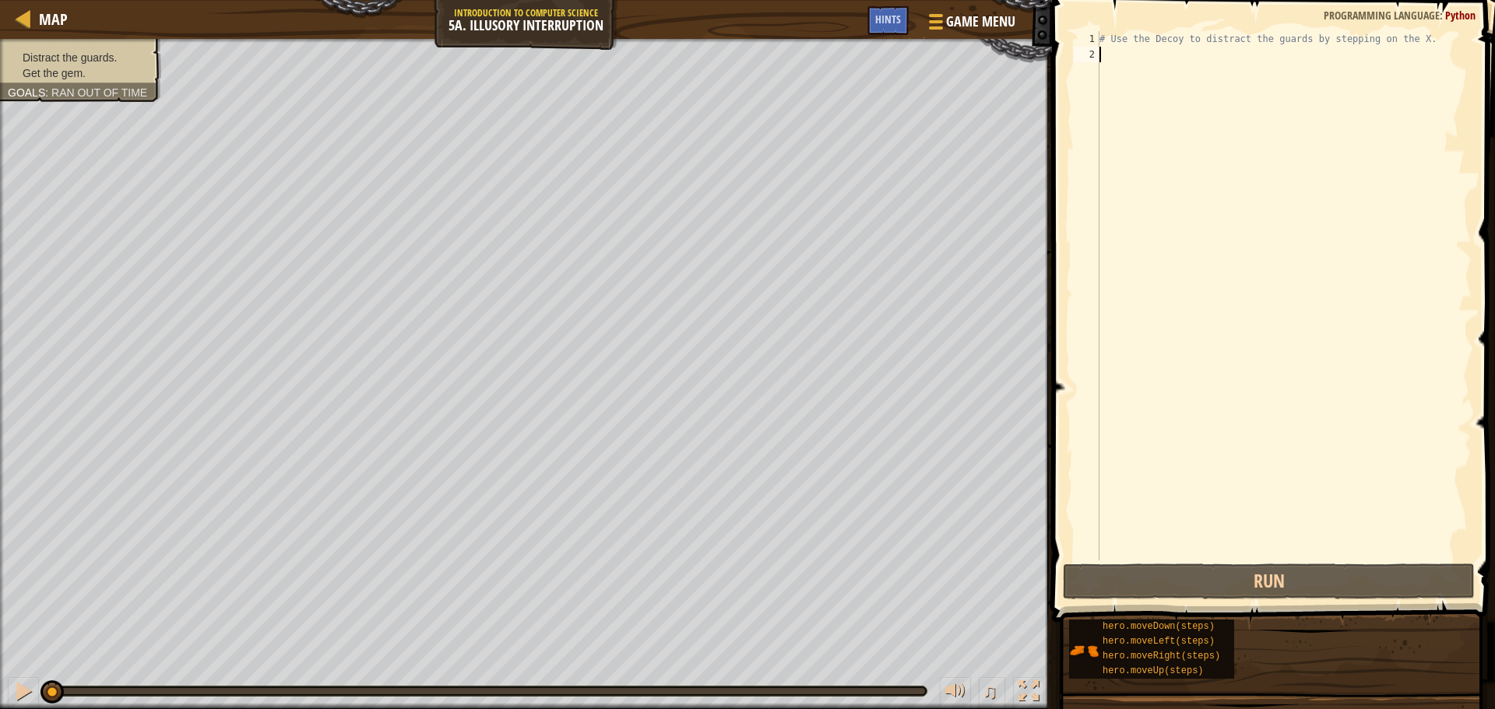
type textarea "h"
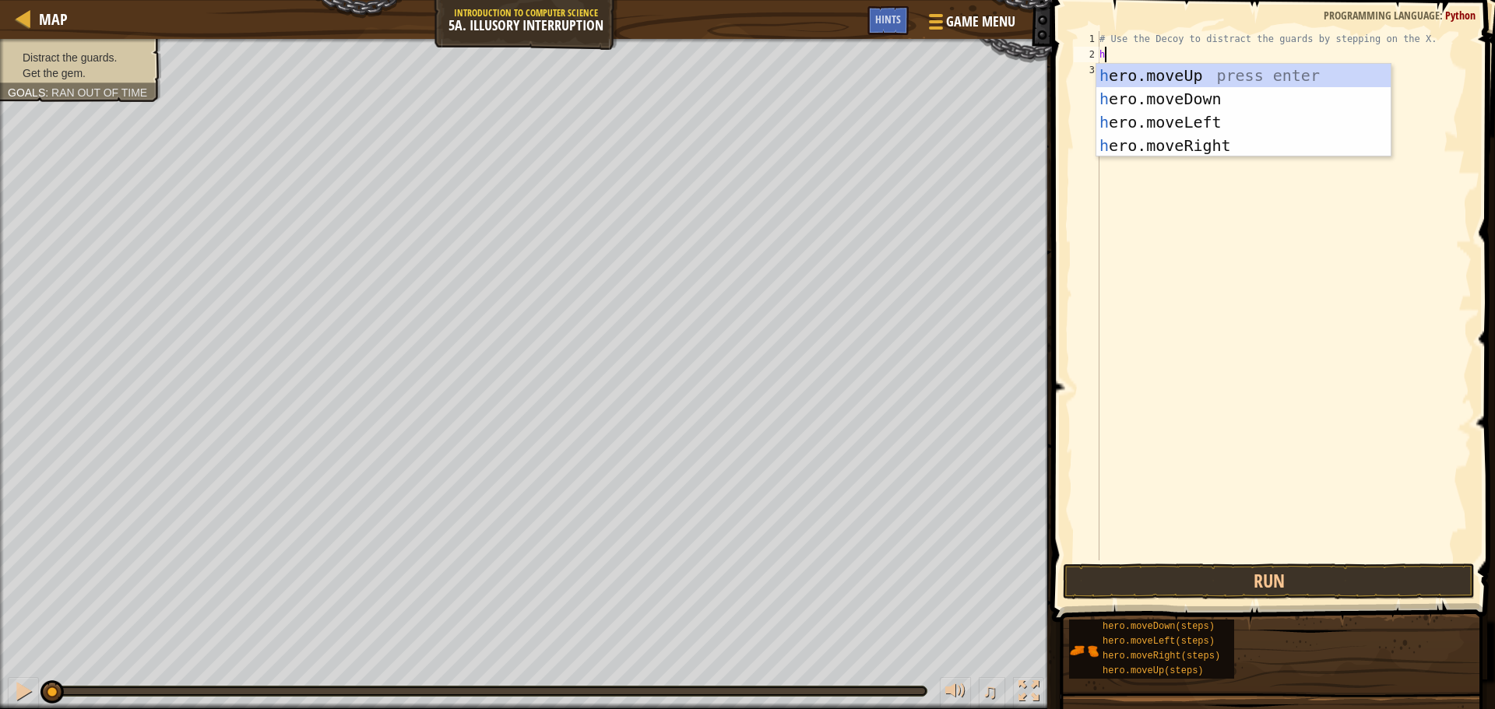
scroll to position [7, 0]
click at [1196, 139] on div "h ero.moveUp press enter h ero.moveDown press enter h ero.moveLeft press enter …" at bounding box center [1243, 134] width 294 height 140
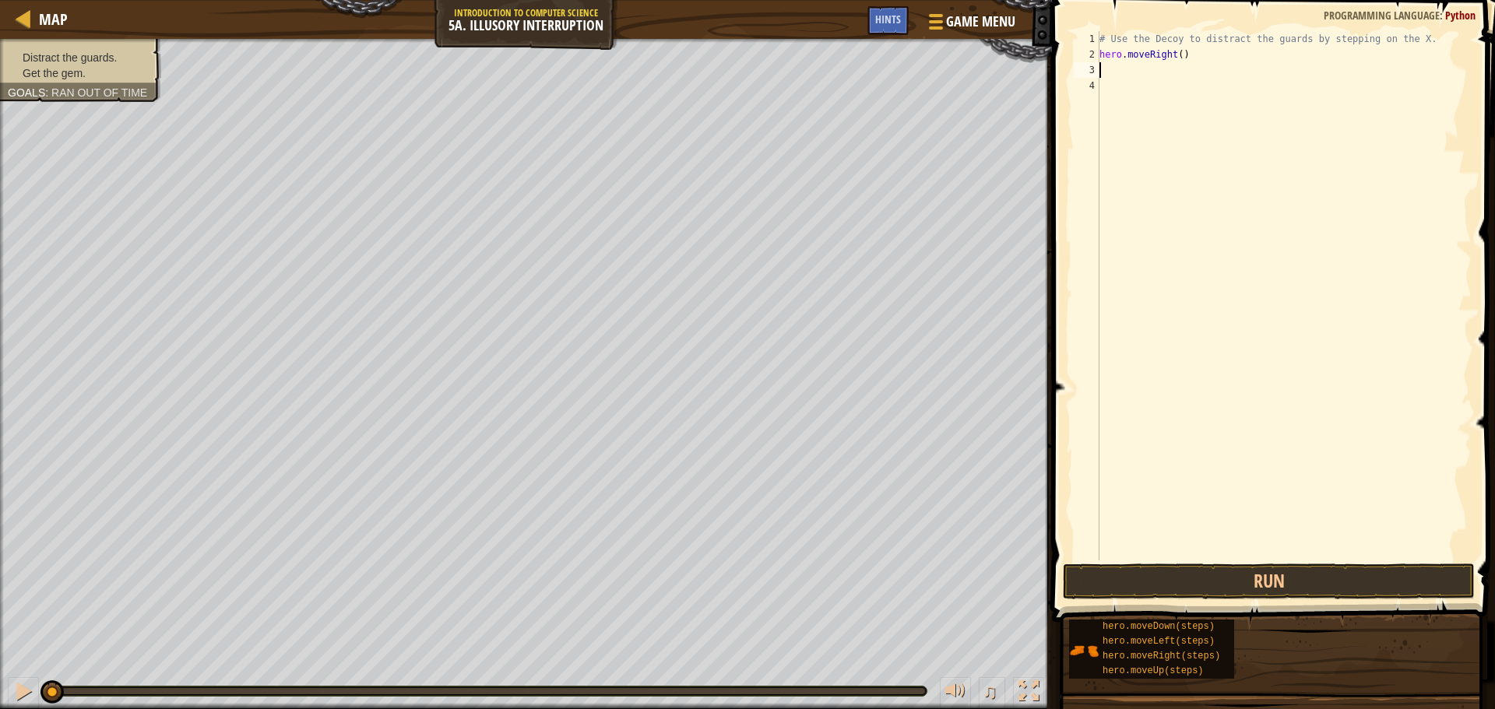
click at [1175, 65] on div "# Use the Decoy to distract the guards by stepping on the X. hero . moveRight (…" at bounding box center [1283, 311] width 375 height 561
click at [1173, 53] on div "# Use the Decoy to distract the guards by stepping on the X. hero . moveRight (…" at bounding box center [1283, 311] width 375 height 561
click at [1176, 55] on div "# Use the Decoy to distract the guards by stepping on the X. hero . moveRight (…" at bounding box center [1283, 311] width 375 height 561
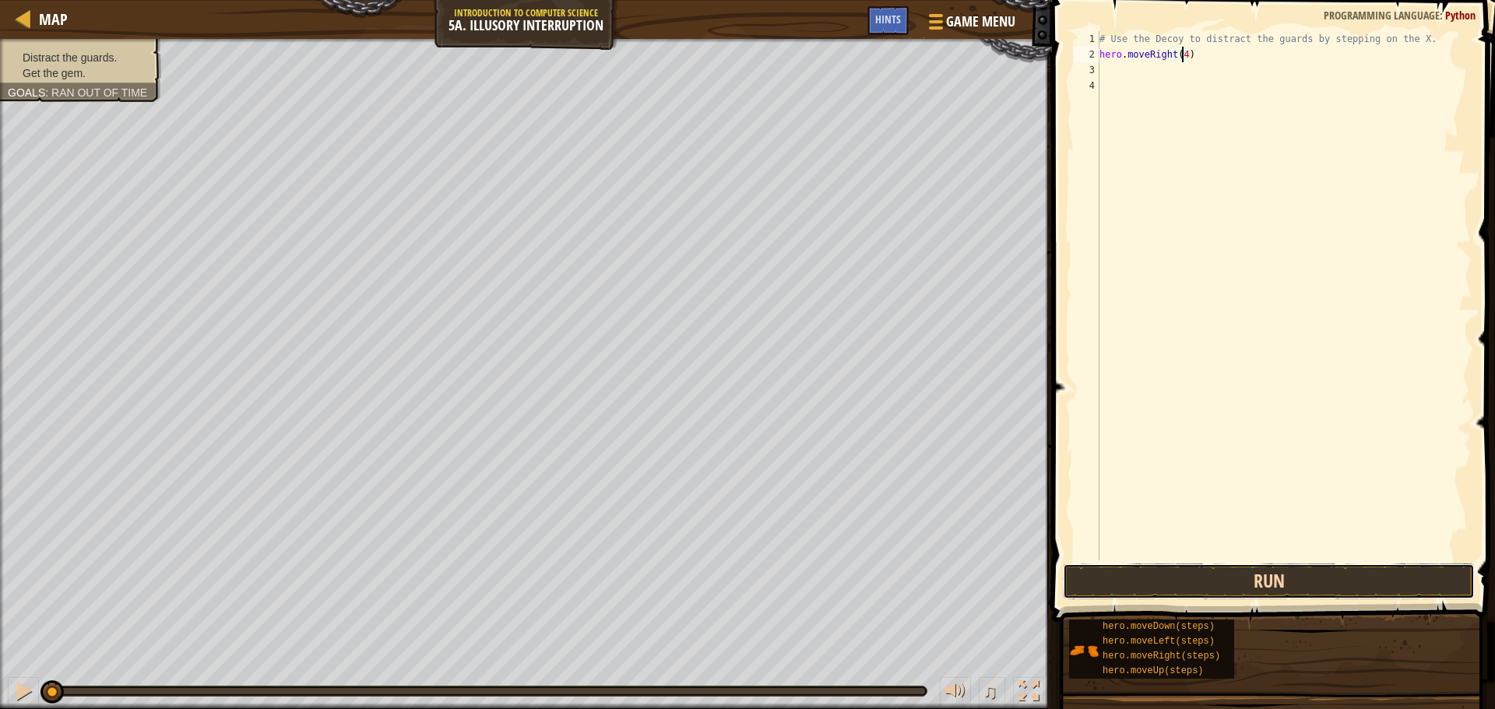
click at [1275, 576] on button "Run" at bounding box center [1269, 582] width 412 height 36
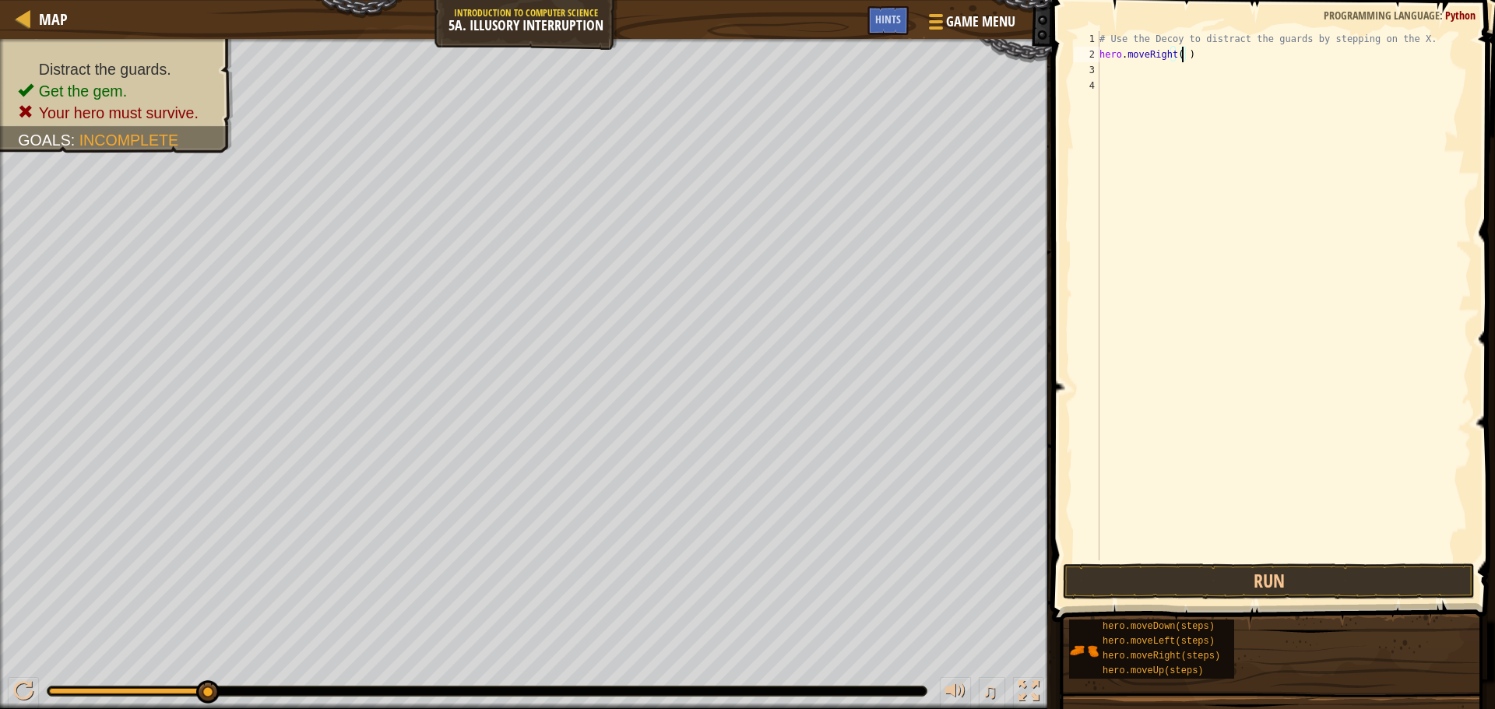
type textarea "hero.moveRight()"
click at [1117, 65] on div "# Use the Decoy to distract the guards by stepping on the X. hero . moveRight (…" at bounding box center [1283, 311] width 375 height 561
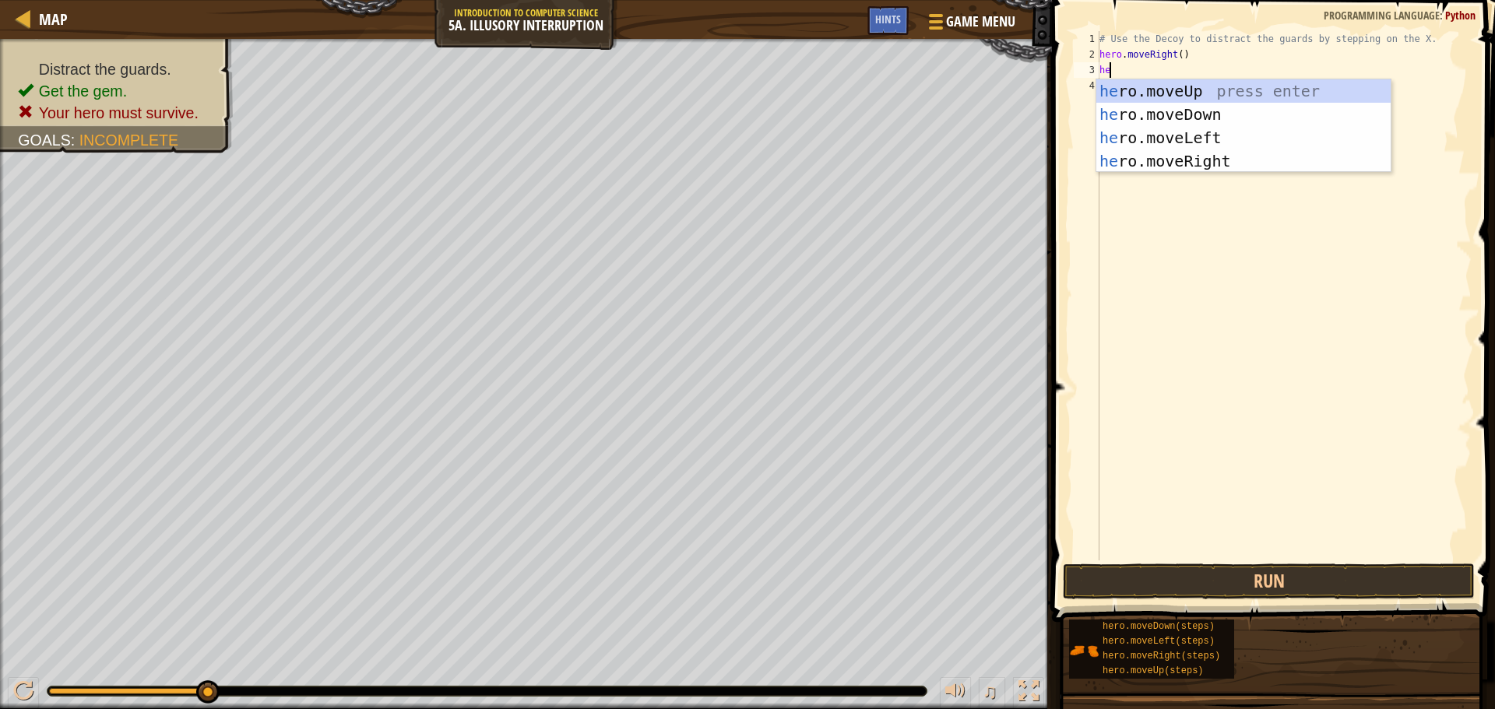
type textarea "her"
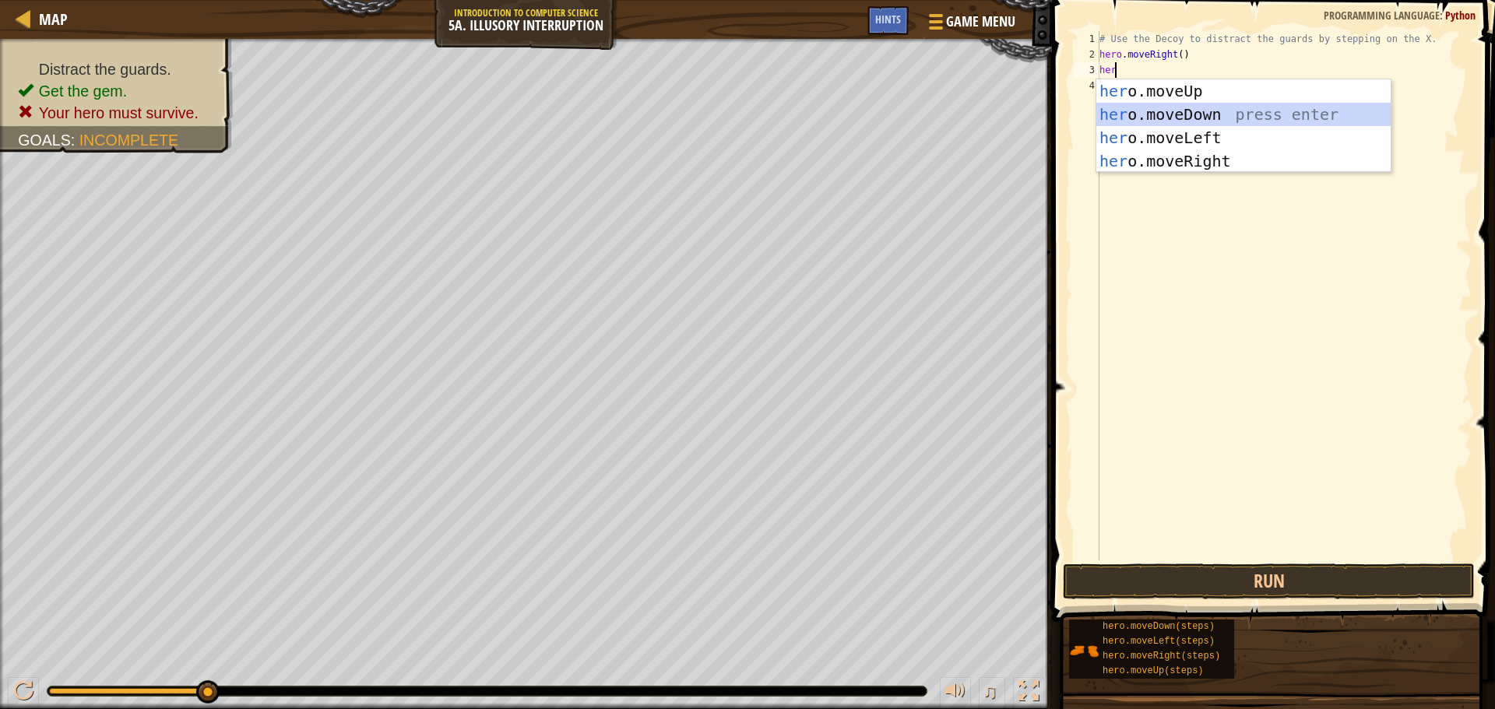
click at [1161, 115] on div "her o.moveUp press enter her o.moveDown press enter her o.moveLeft press enter …" at bounding box center [1243, 149] width 294 height 140
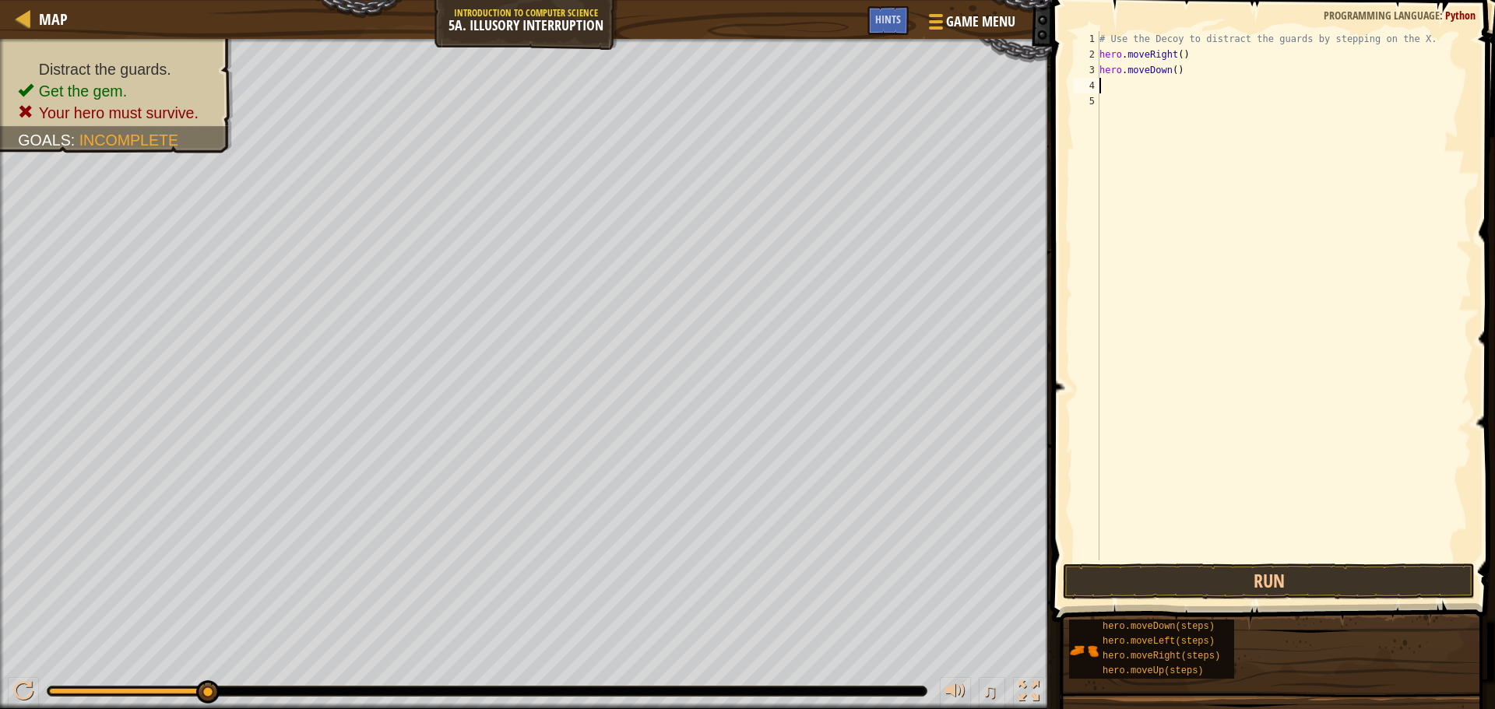
click at [1171, 76] on div "# Use the Decoy to distract the guards by stepping on the X. hero . moveRight (…" at bounding box center [1283, 311] width 375 height 561
type textarea "hero.moveDown(2)"
click at [1163, 554] on div "# Use the Decoy to distract the guards by stepping on the X. hero . moveRight (…" at bounding box center [1283, 311] width 375 height 561
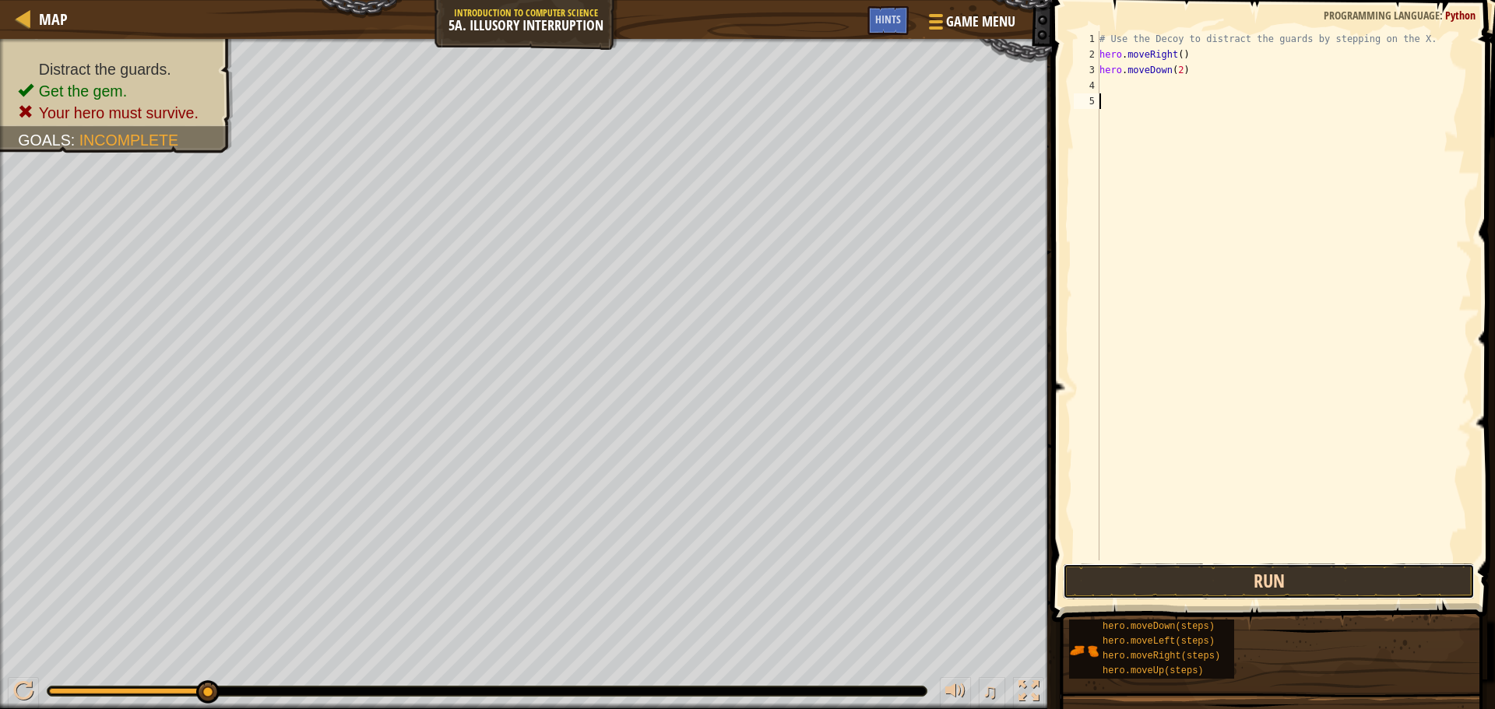
click at [1167, 584] on button "Run" at bounding box center [1269, 582] width 412 height 36
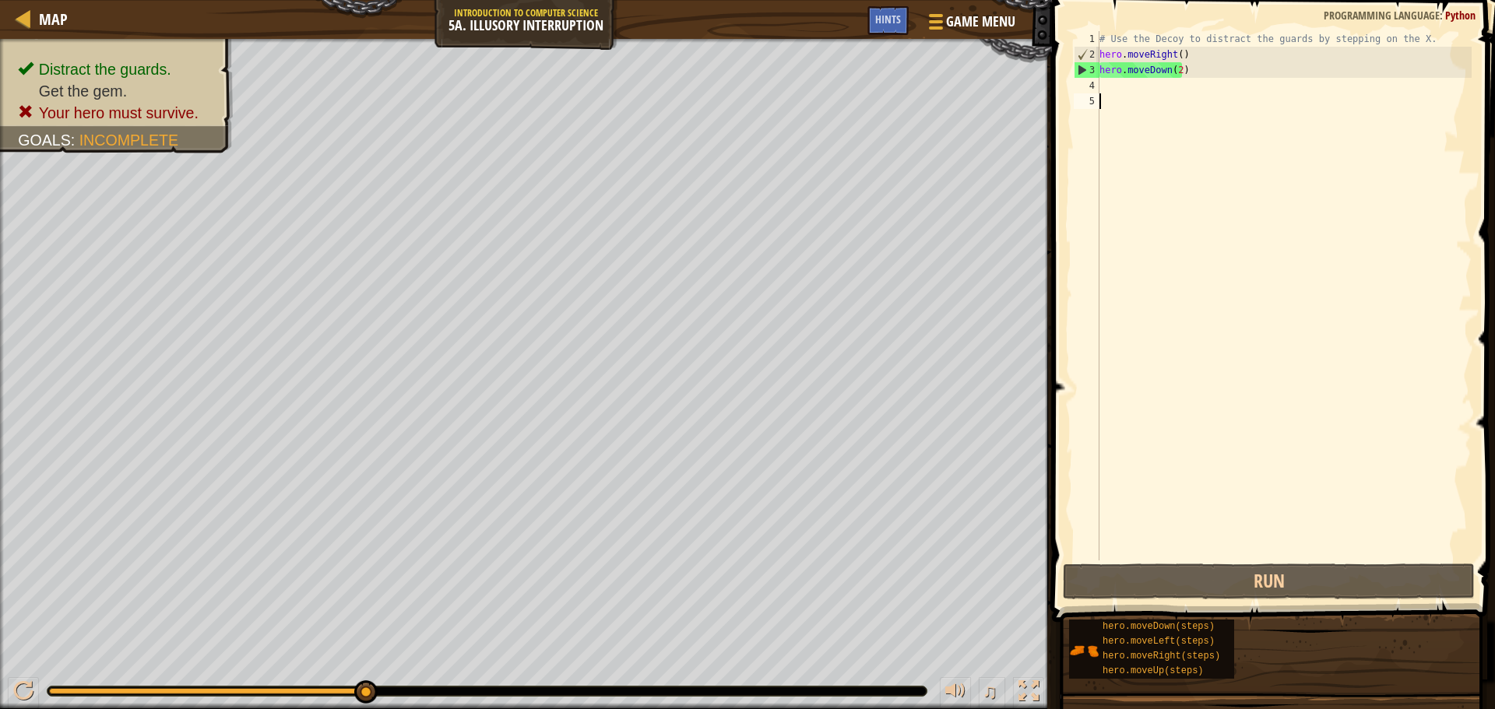
click at [1128, 89] on div "# Use the Decoy to distract the guards by stepping on the X. hero . moveRight (…" at bounding box center [1283, 311] width 375 height 561
drag, startPoint x: 1099, startPoint y: 65, endPoint x: 1148, endPoint y: 74, distance: 49.8
click at [1148, 74] on div "1 2 3 4 5 # Use the Decoy to distract the guards by stepping on the X. hero . m…" at bounding box center [1271, 296] width 401 height 530
type textarea "hero.moveDown(2)"
drag, startPoint x: 1185, startPoint y: 69, endPoint x: 1096, endPoint y: 72, distance: 89.6
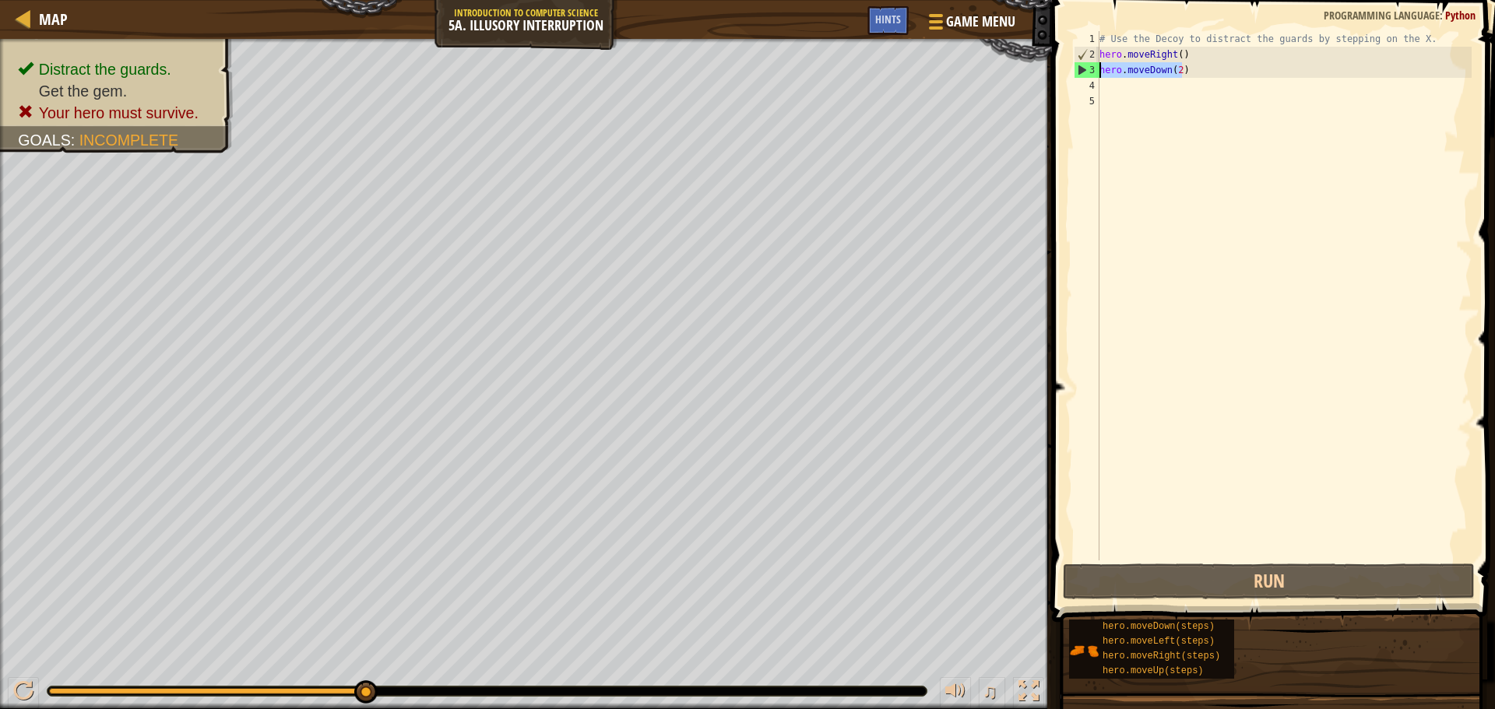
click at [1096, 72] on div "1 2 3 4 5 # Use the Decoy to distract the guards by stepping on the X. hero . m…" at bounding box center [1271, 296] width 401 height 530
type textarea "hero.moveDown(2)"
click at [1111, 88] on div "# Use the Decoy to distract the guards by stepping on the X. hero . moveRight (…" at bounding box center [1283, 311] width 375 height 561
paste textarea "hero.moveDown(2)"
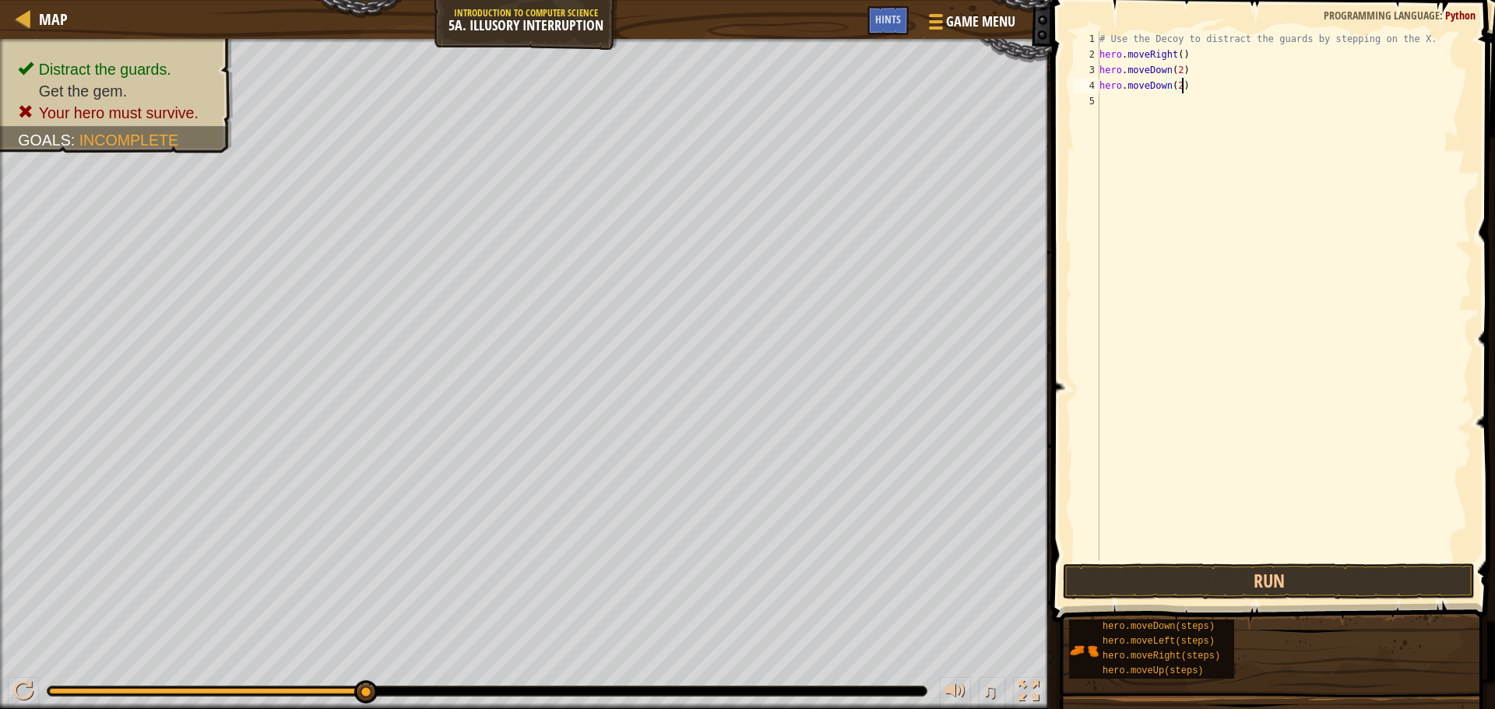
click at [1163, 92] on div "# Use the Decoy to distract the guards by stepping on the X. hero . moveRight (…" at bounding box center [1283, 311] width 375 height 561
click at [1167, 91] on div "# Use the Decoy to distract the guards by stepping on the X. hero . moveRight (…" at bounding box center [1283, 311] width 375 height 561
click at [1136, 104] on div "hero.move U p press enter" at bounding box center [1243, 130] width 294 height 70
type textarea "hero.moveUp(2)"
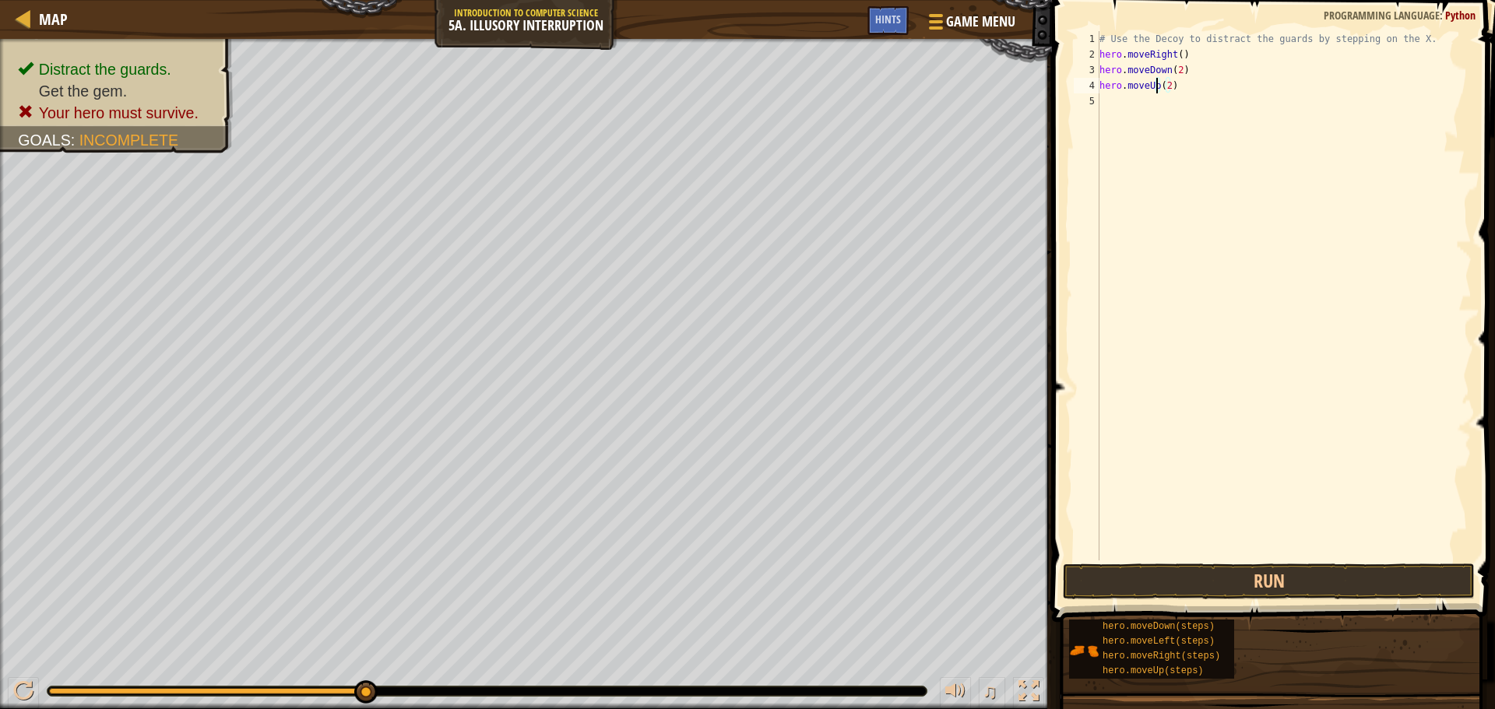
click at [1108, 102] on div "# Use the Decoy to distract the guards by stepping on the X. hero . moveRight (…" at bounding box center [1283, 311] width 375 height 561
drag, startPoint x: 1184, startPoint y: 50, endPoint x: 1100, endPoint y: 58, distance: 85.3
click at [1100, 58] on div "# Use the Decoy to distract the guards by stepping on the X. hero . moveRight (…" at bounding box center [1283, 311] width 375 height 561
type textarea "hero.moveRight()"
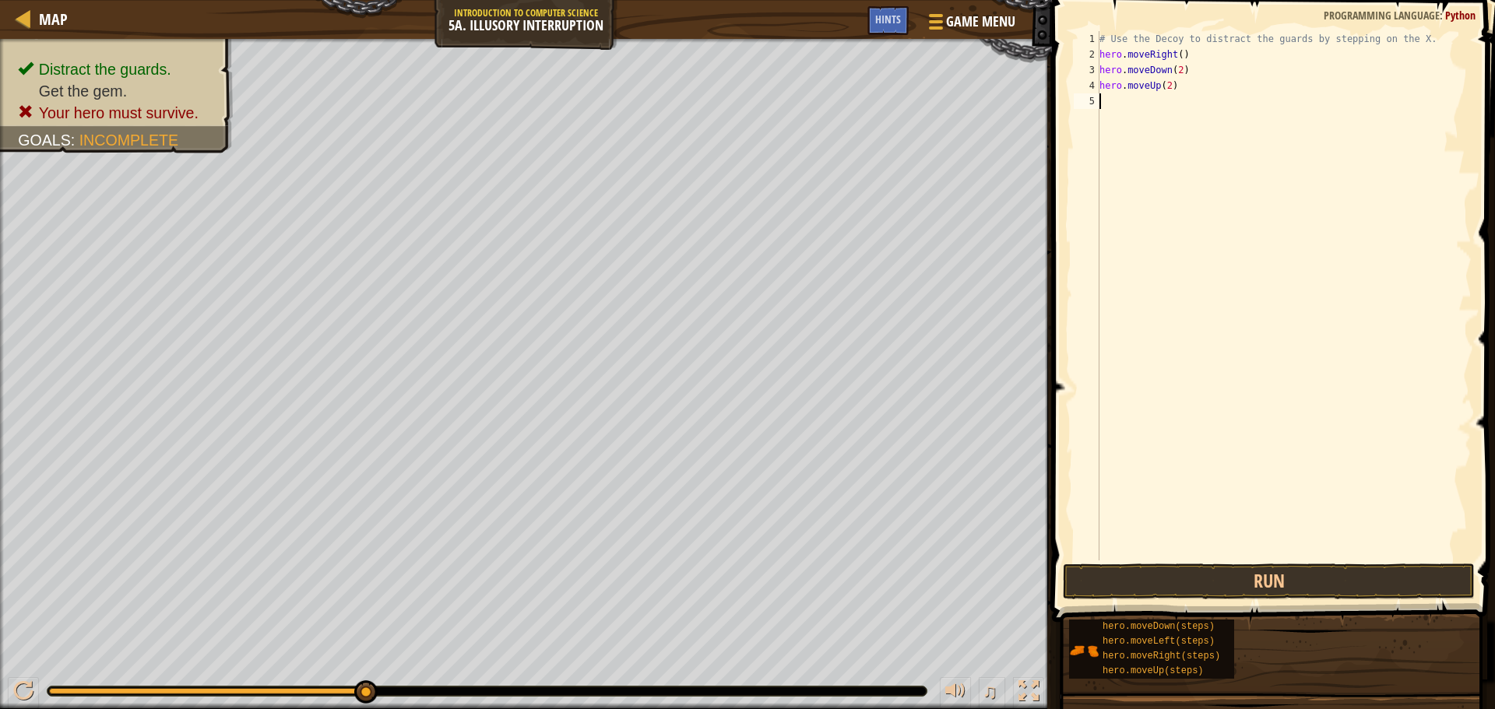
drag, startPoint x: 1117, startPoint y: 114, endPoint x: 1113, endPoint y: 104, distance: 10.8
click at [1117, 114] on div "# Use the Decoy to distract the guards by stepping on the X. hero . moveRight (…" at bounding box center [1283, 311] width 375 height 561
paste textarea "hero.moveRight()"
type textarea "hero.moveRight()"
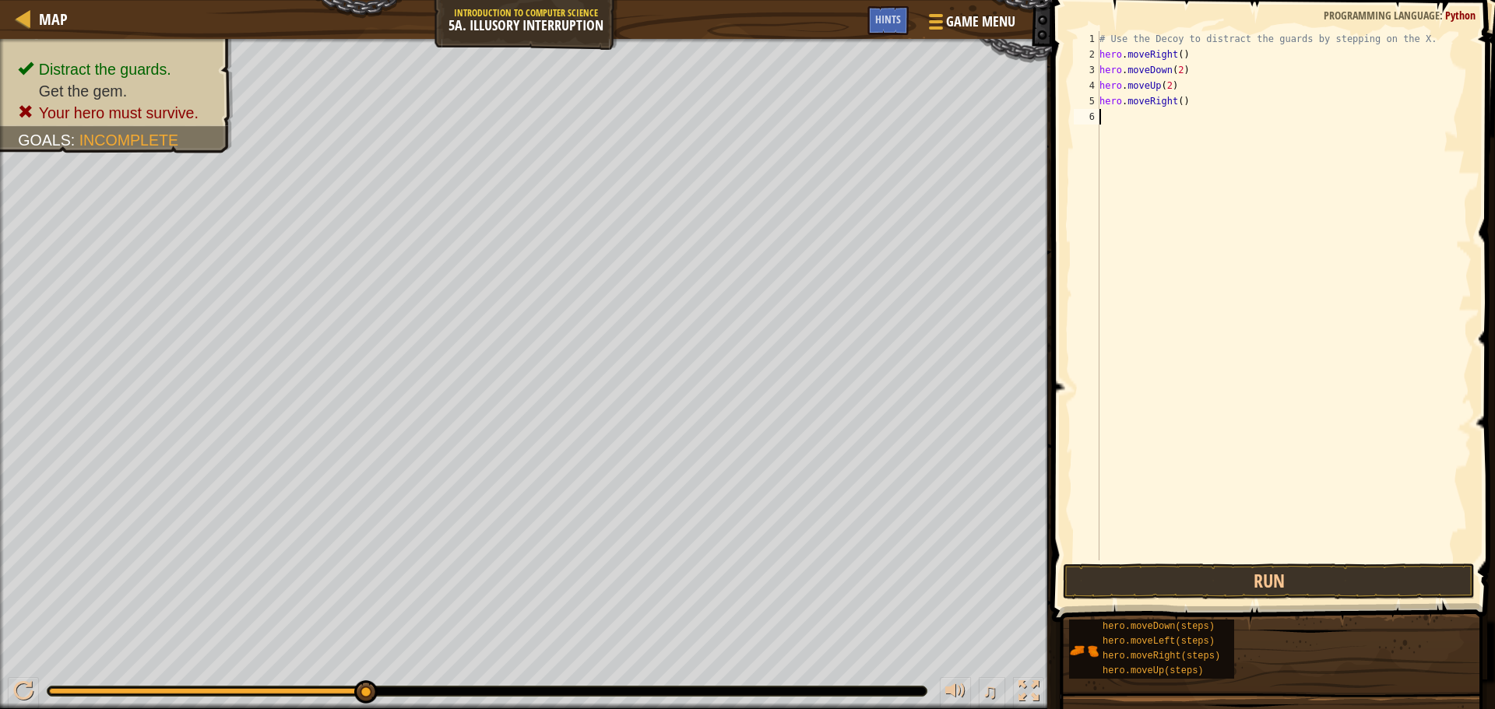
click at [1183, 107] on div "# Use the Decoy to distract the guards by stepping on the X. hero . moveRight (…" at bounding box center [1283, 311] width 375 height 561
type textarea "hero.moveRight(3)"
click at [1176, 590] on button "Run" at bounding box center [1269, 582] width 412 height 36
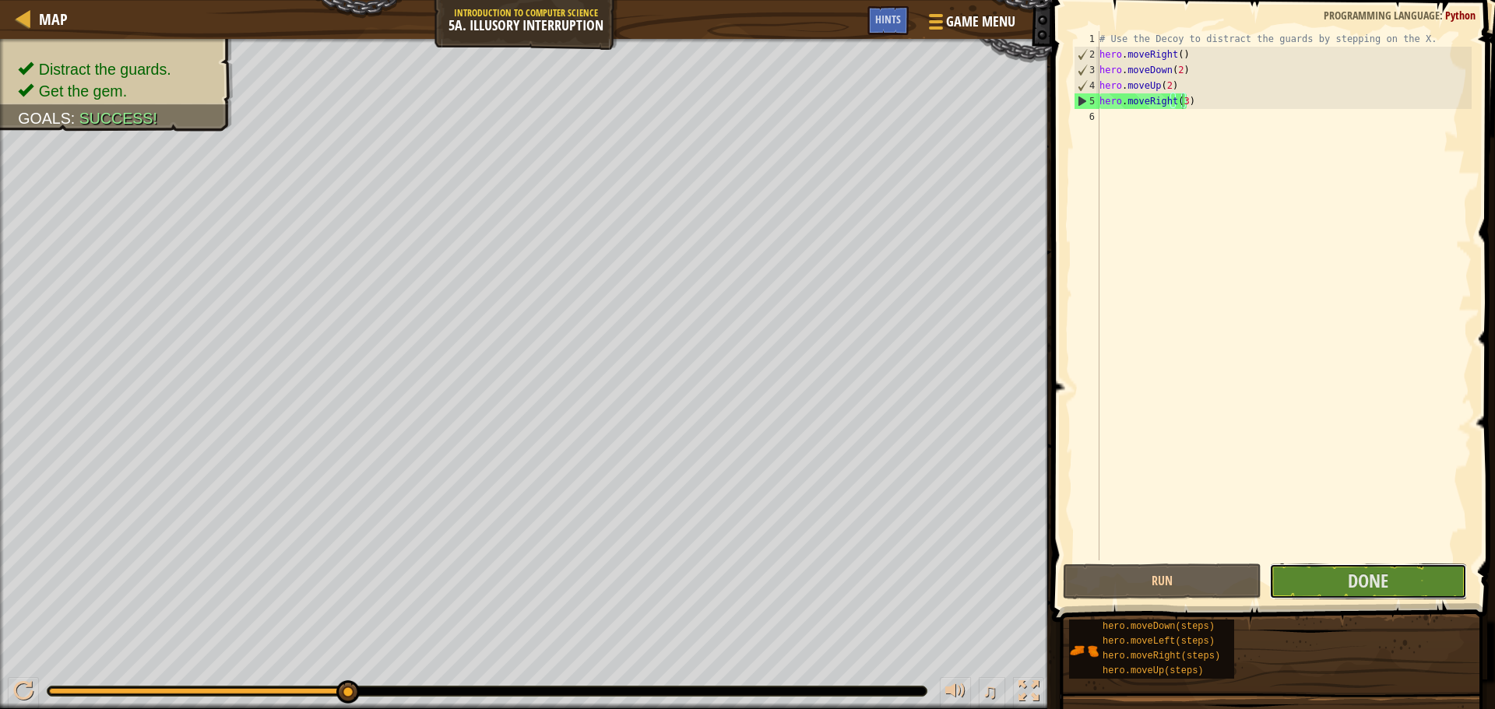
drag, startPoint x: 1351, startPoint y: 580, endPoint x: 1445, endPoint y: 331, distance: 266.1
click at [1445, 331] on div "hero.moveRight(3) 1 2 3 4 5 6 # Use the Decoy to distract the guards by steppin…" at bounding box center [1271, 342] width 448 height 668
click at [1325, 592] on button "Done" at bounding box center [1368, 582] width 198 height 36
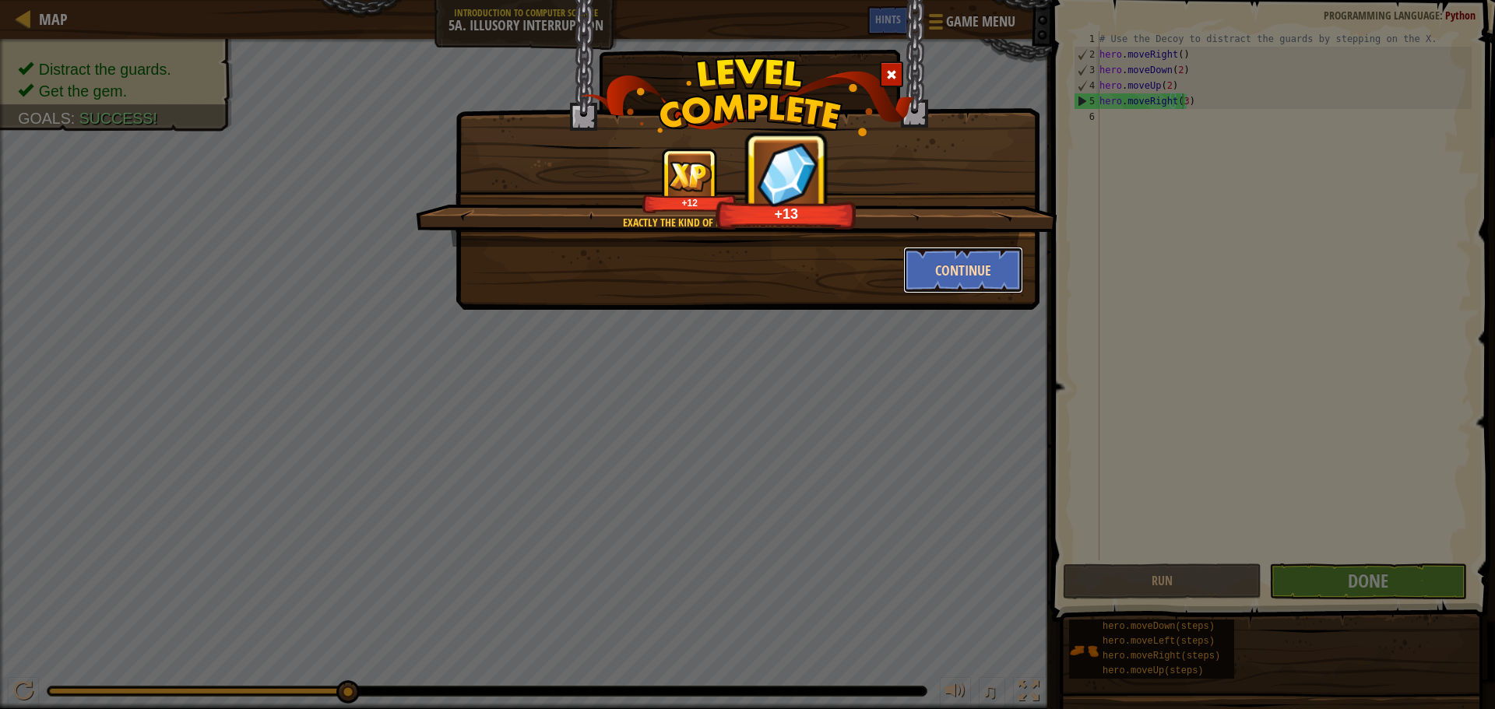
click at [1015, 276] on button "Continue" at bounding box center [963, 270] width 121 height 47
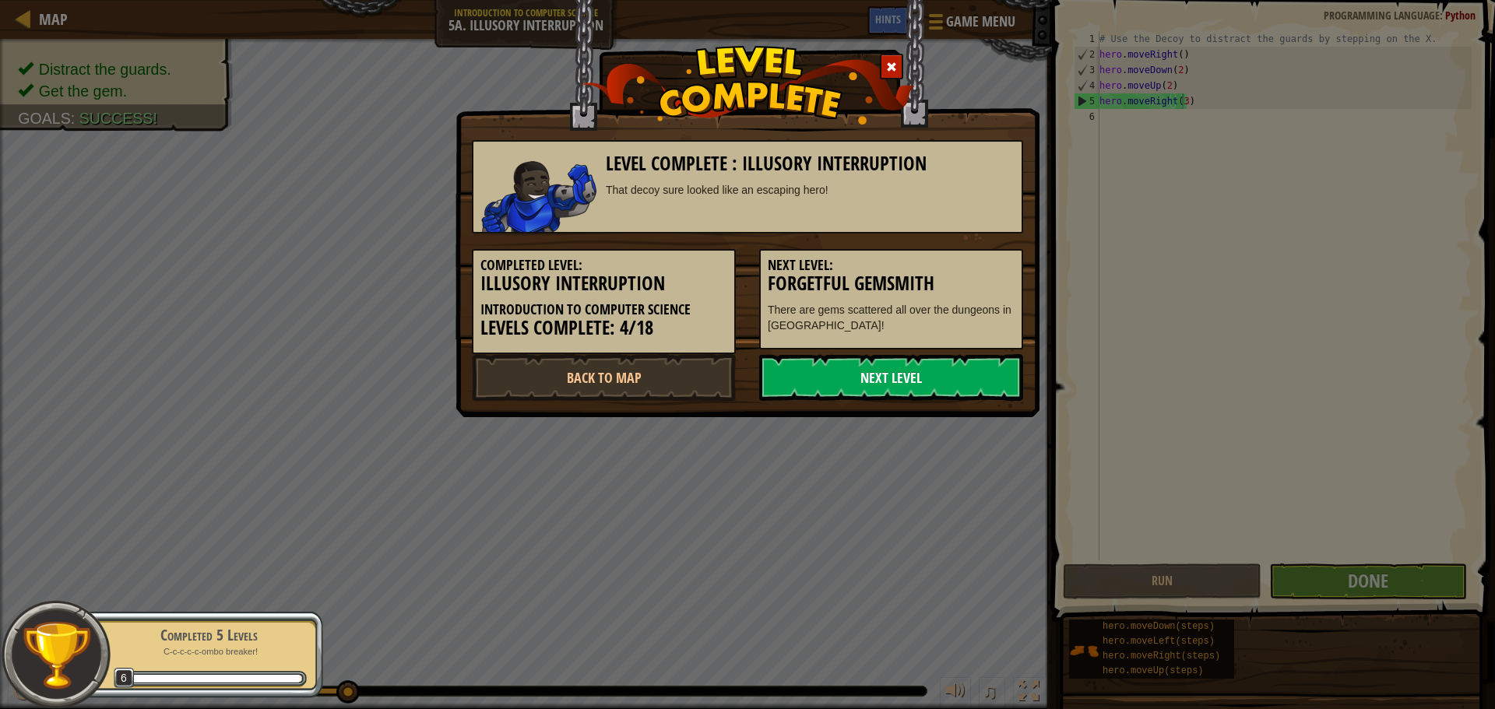
click at [940, 366] on link "Next Level" at bounding box center [891, 377] width 264 height 47
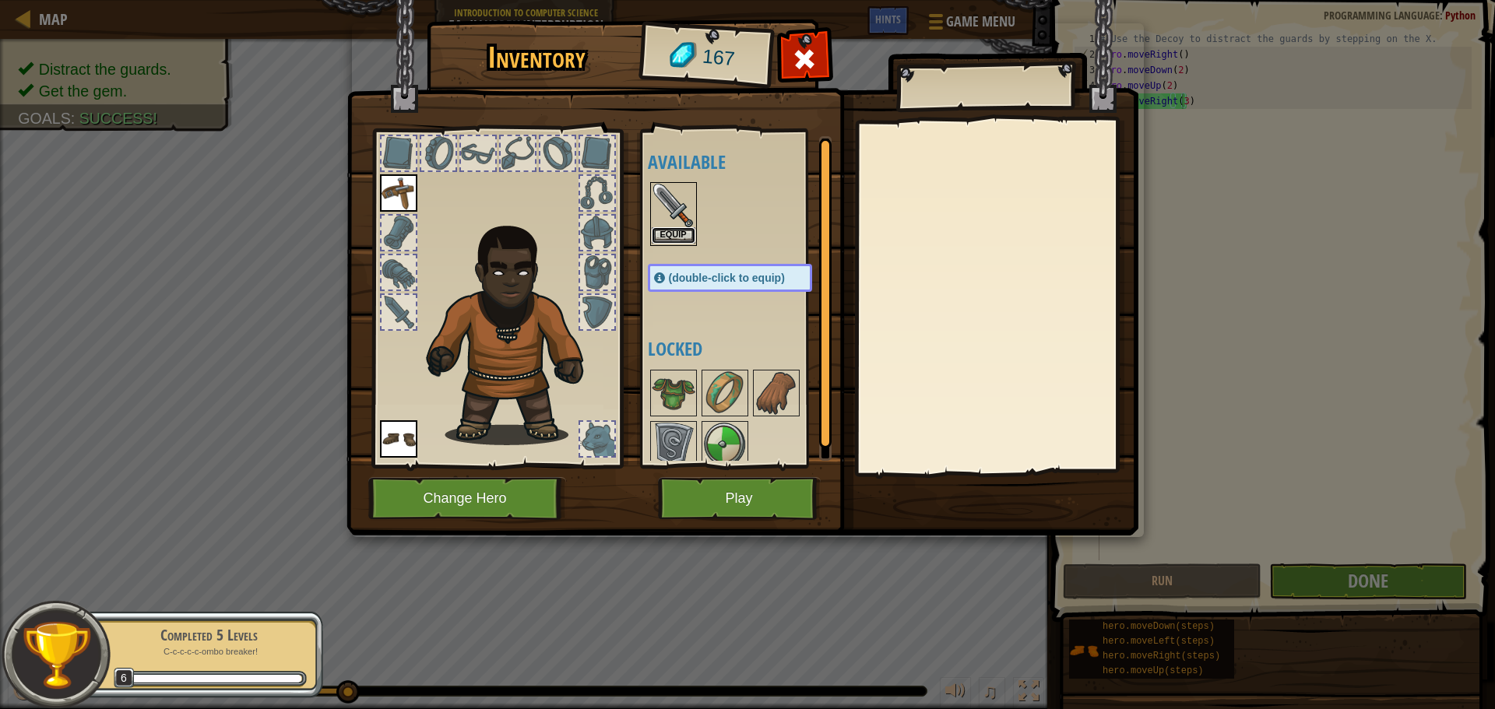
click at [674, 229] on button "Equip" at bounding box center [674, 235] width 44 height 16
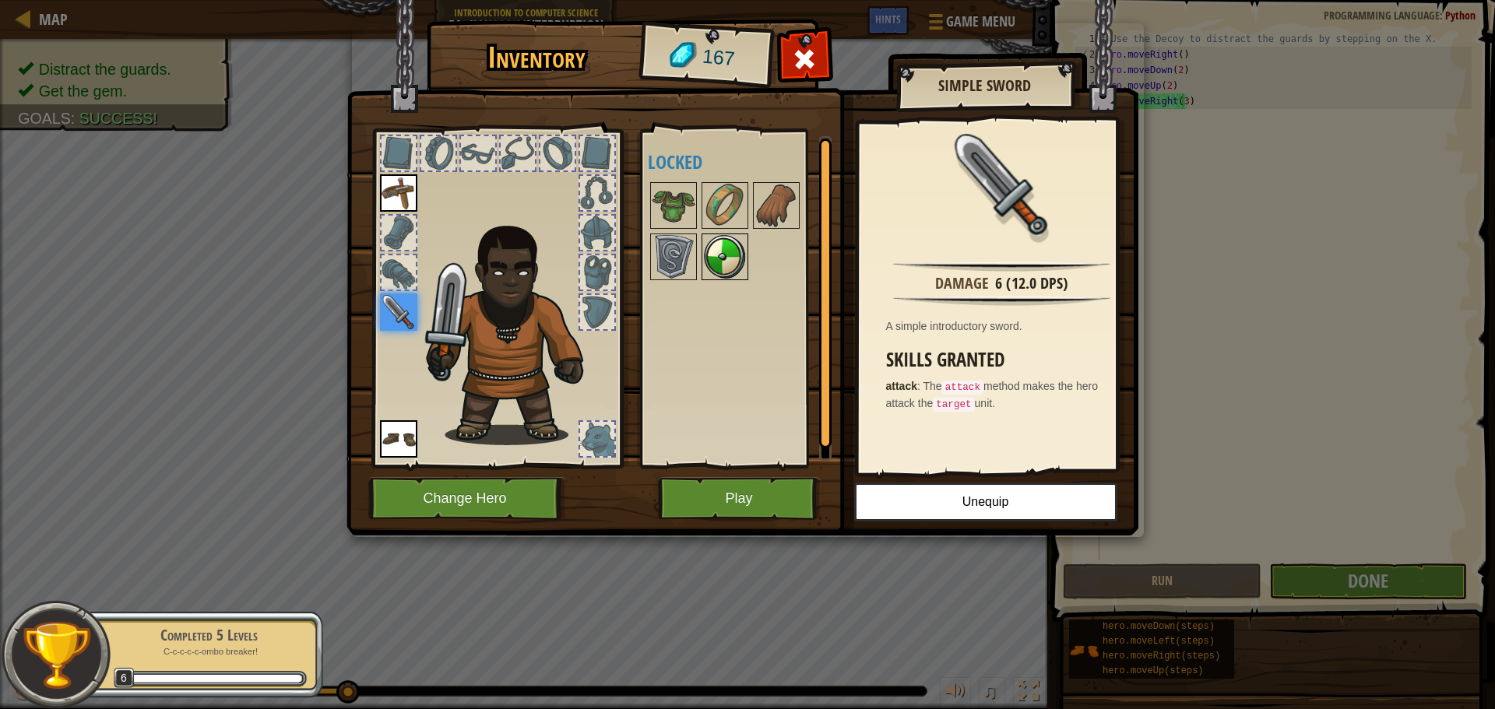
click at [744, 237] on img at bounding box center [725, 257] width 44 height 44
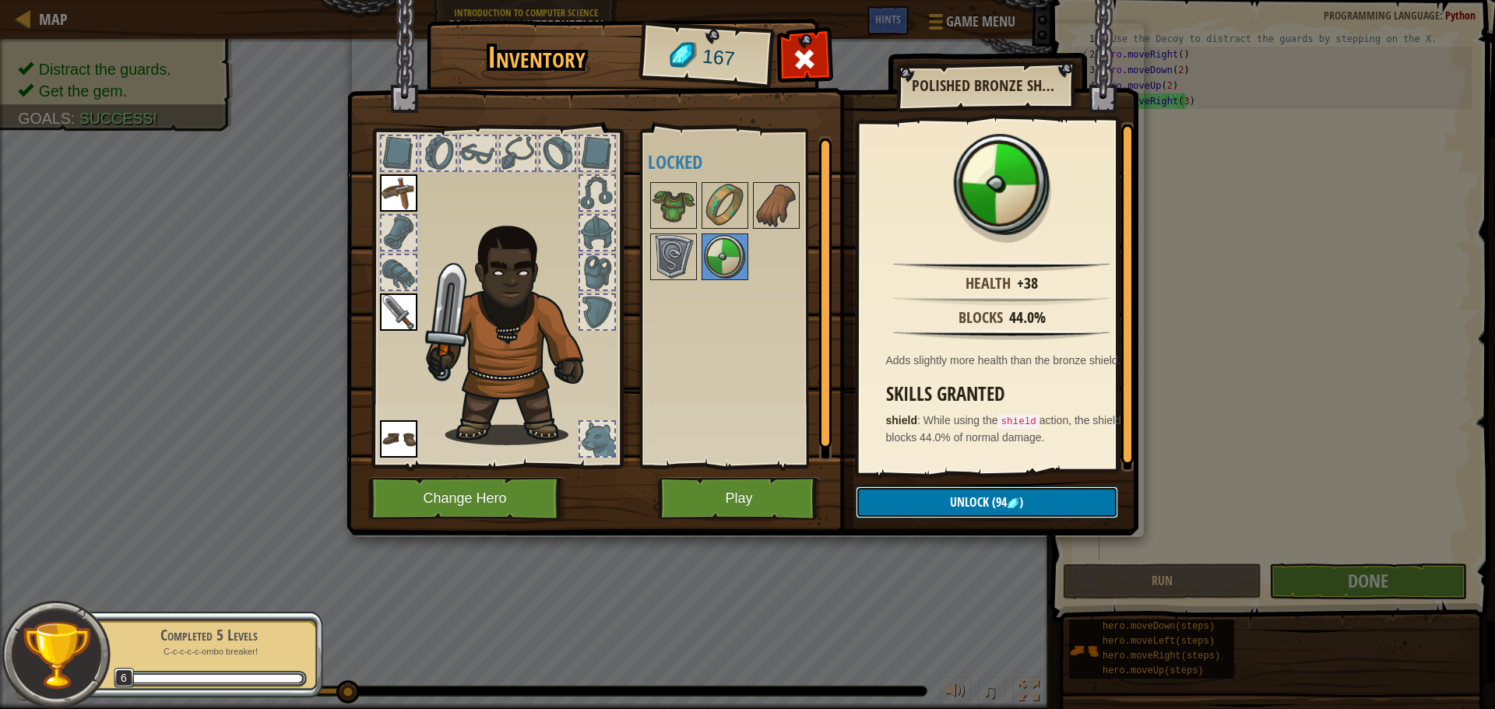
click at [962, 509] on span "Unlock" at bounding box center [969, 502] width 39 height 17
click at [929, 500] on button "Confirm" at bounding box center [987, 503] width 262 height 32
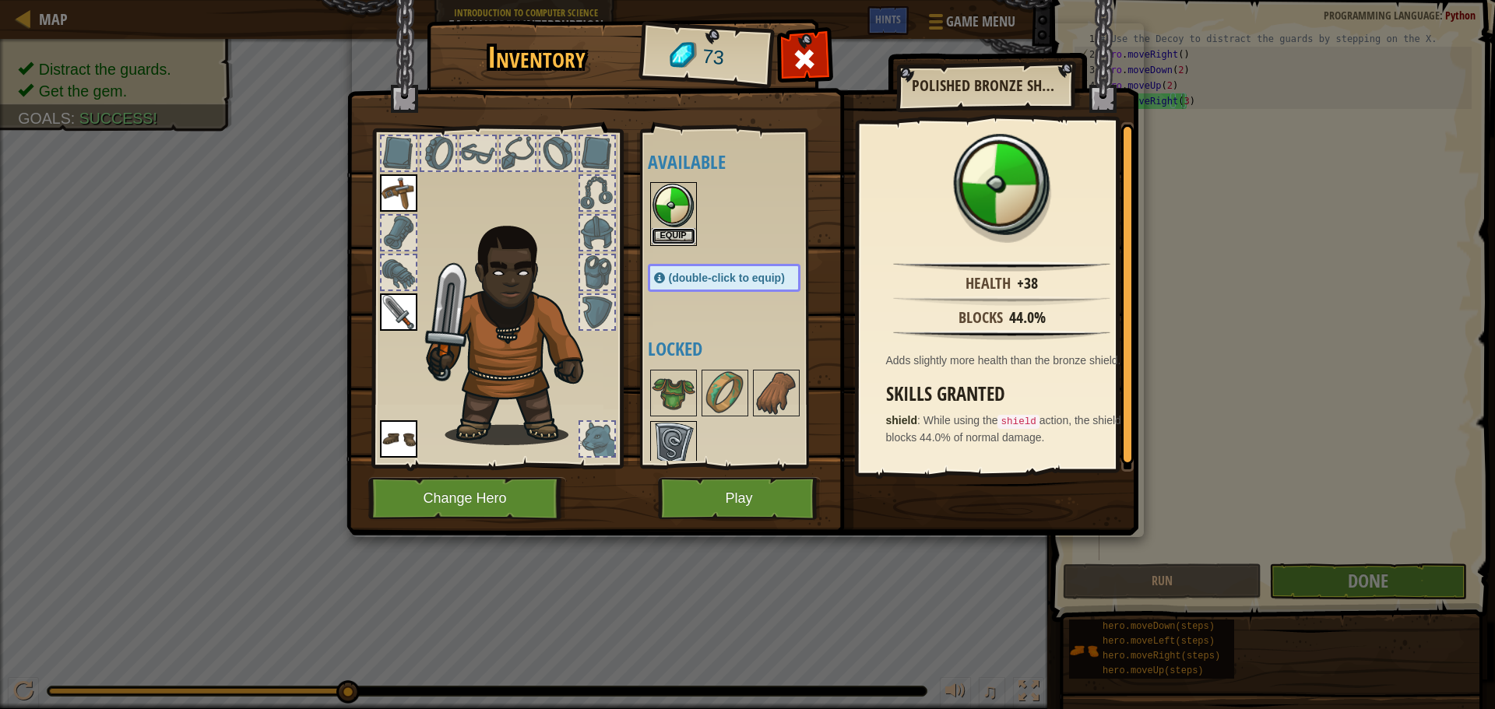
click at [674, 231] on button "Equip" at bounding box center [674, 236] width 44 height 16
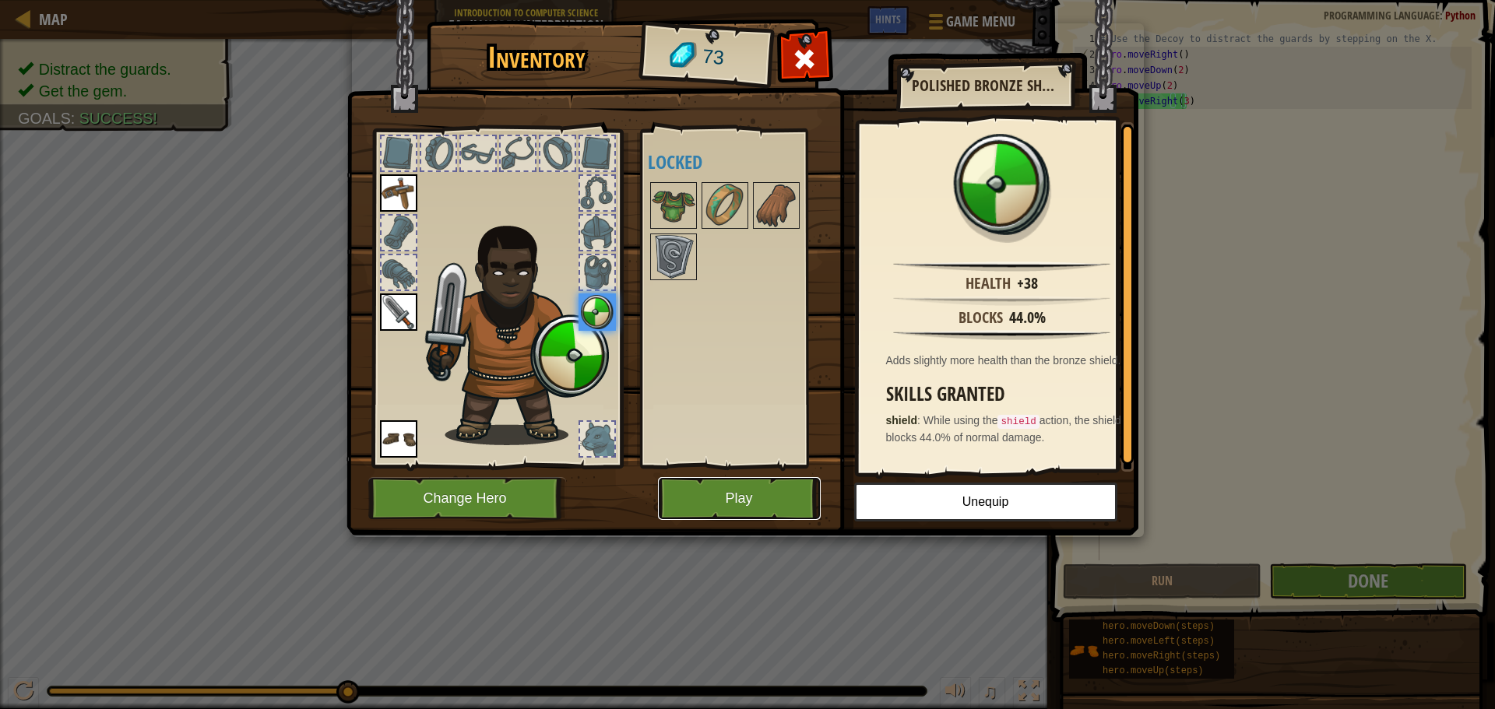
click at [721, 480] on button "Play" at bounding box center [739, 498] width 163 height 43
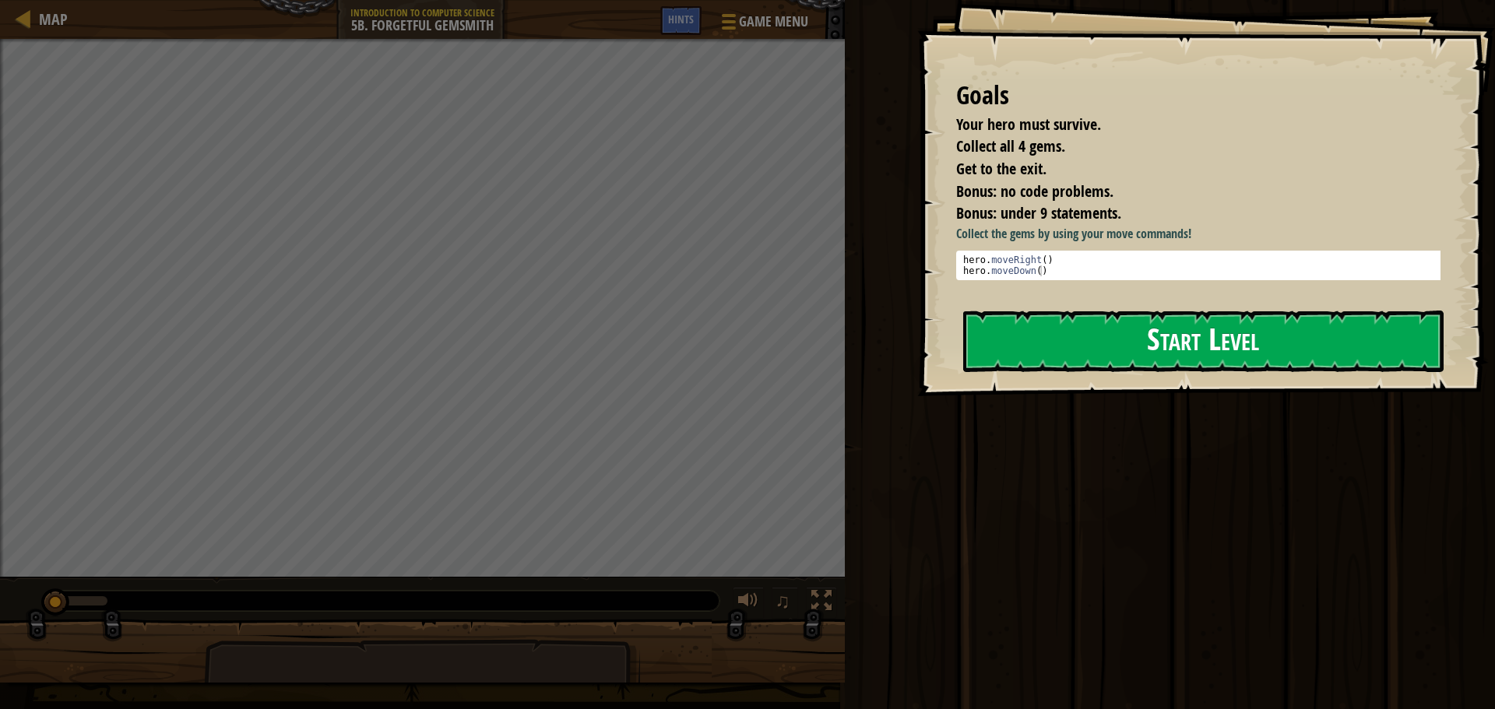
click at [1027, 335] on button "Start Level" at bounding box center [1203, 342] width 480 height 62
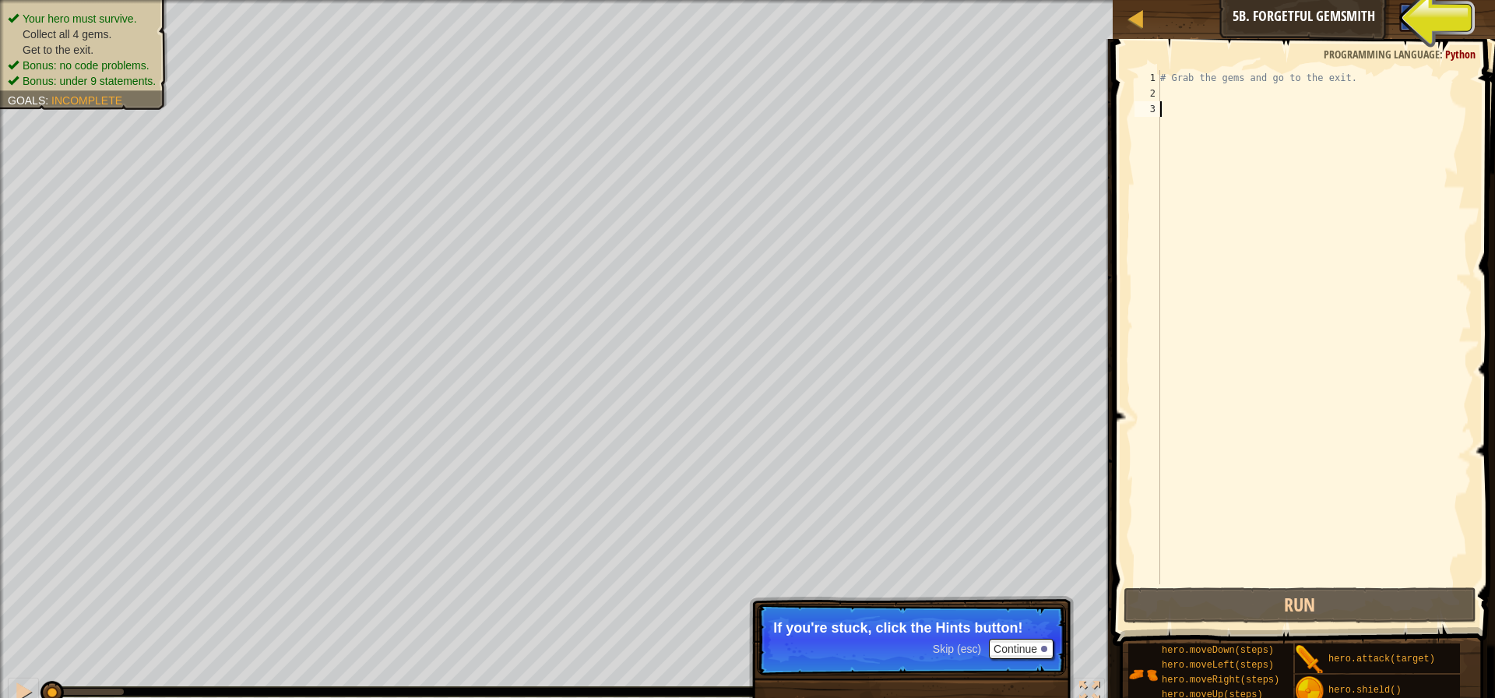
click at [1416, 8] on div "Hints" at bounding box center [1419, 17] width 41 height 29
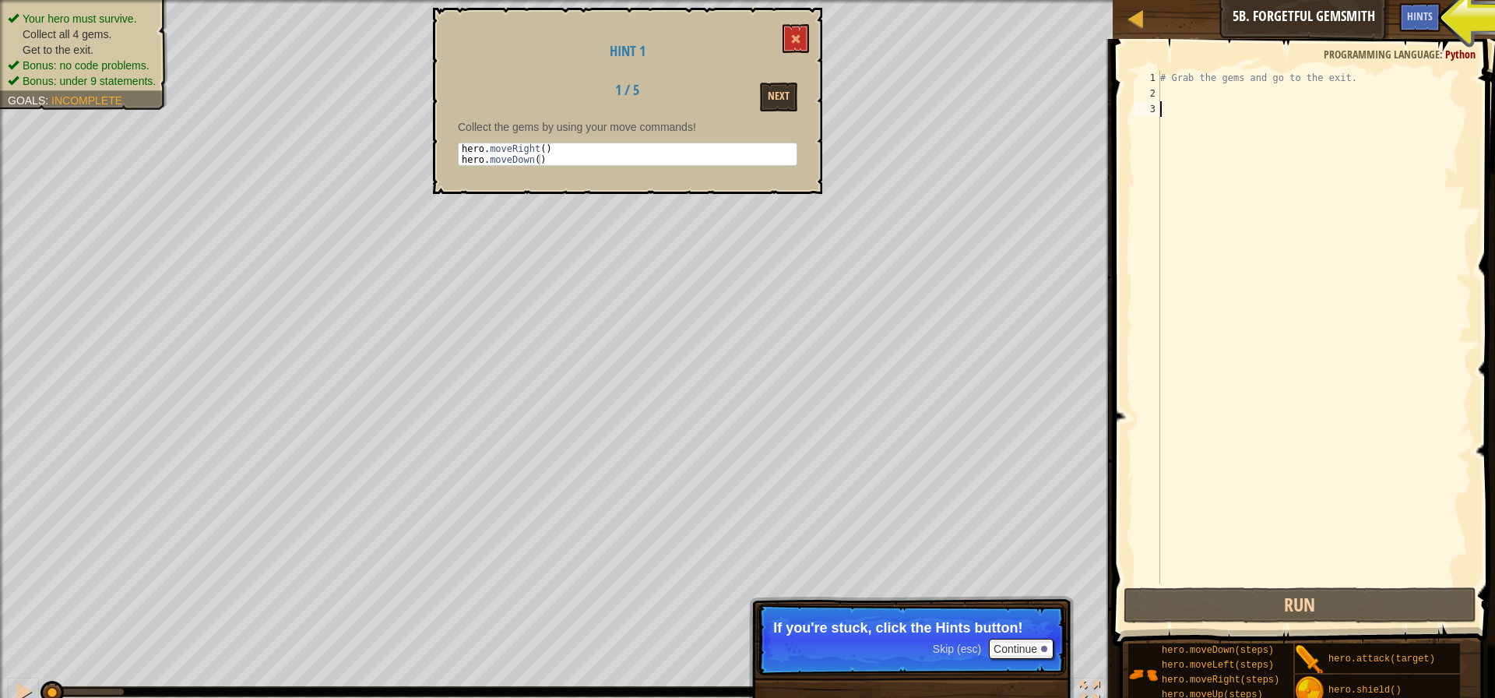
type textarea "hero.moveRight()"
drag, startPoint x: 544, startPoint y: 150, endPoint x: 459, endPoint y: 148, distance: 84.9
click at [461, 149] on div "hero . moveRight ( ) hero . moveDown ( )" at bounding box center [628, 165] width 338 height 44
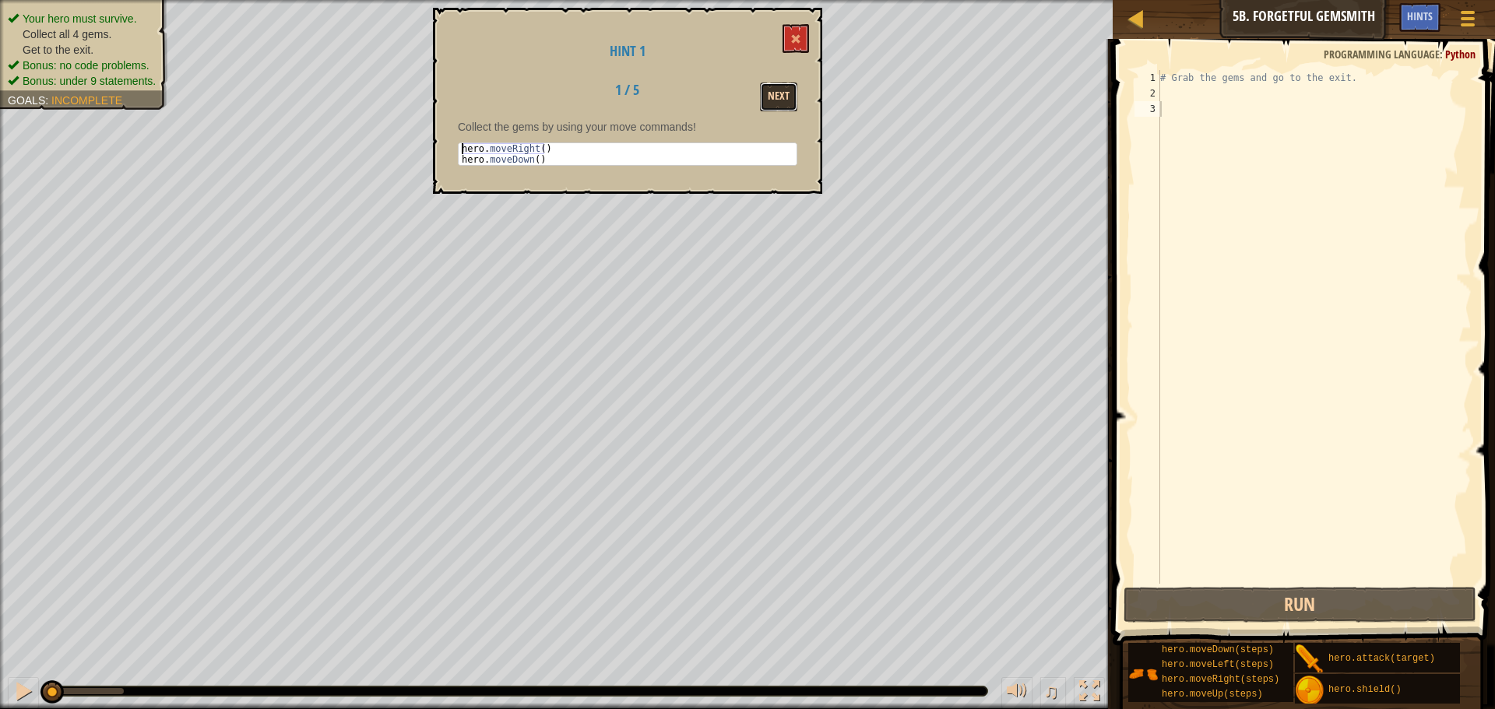
click at [780, 97] on button "Next" at bounding box center [778, 97] width 37 height 29
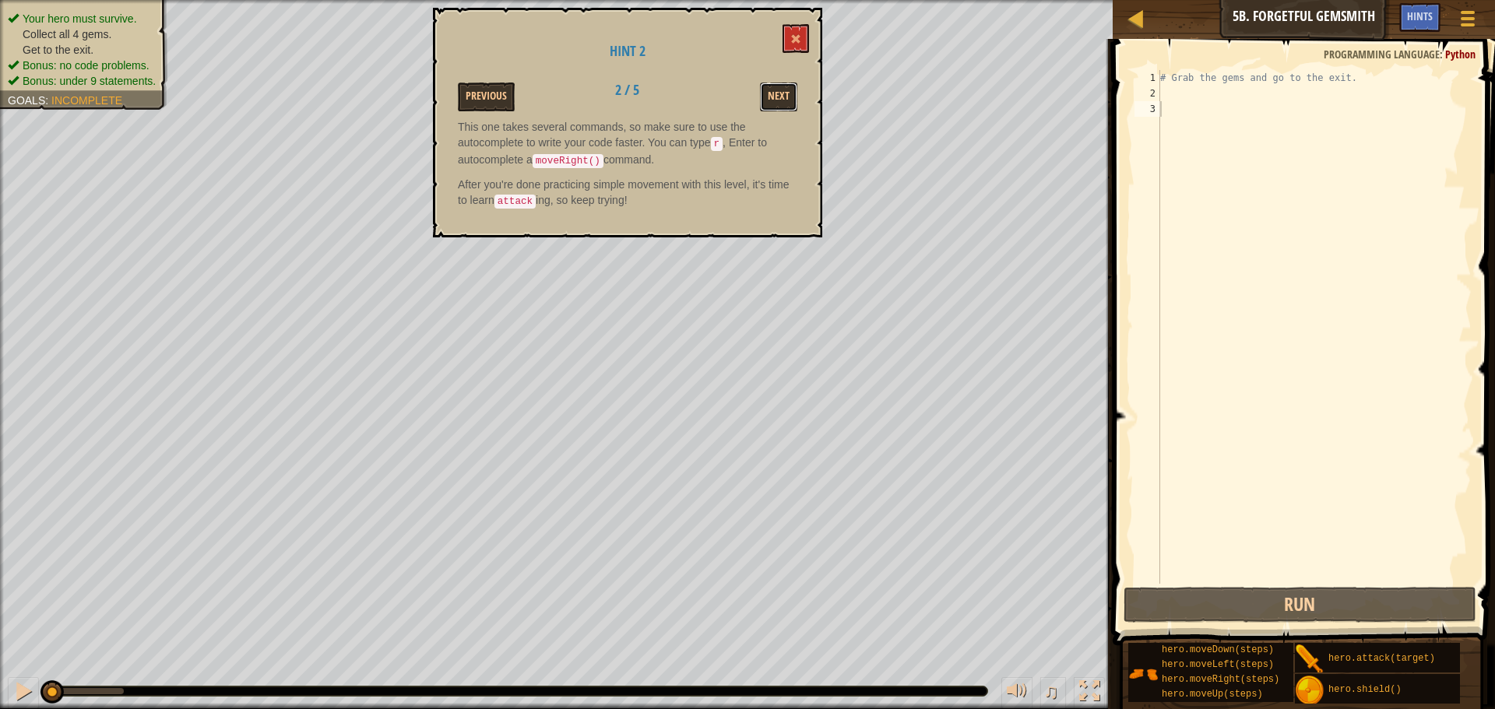
click at [780, 97] on button "Next" at bounding box center [778, 97] width 37 height 29
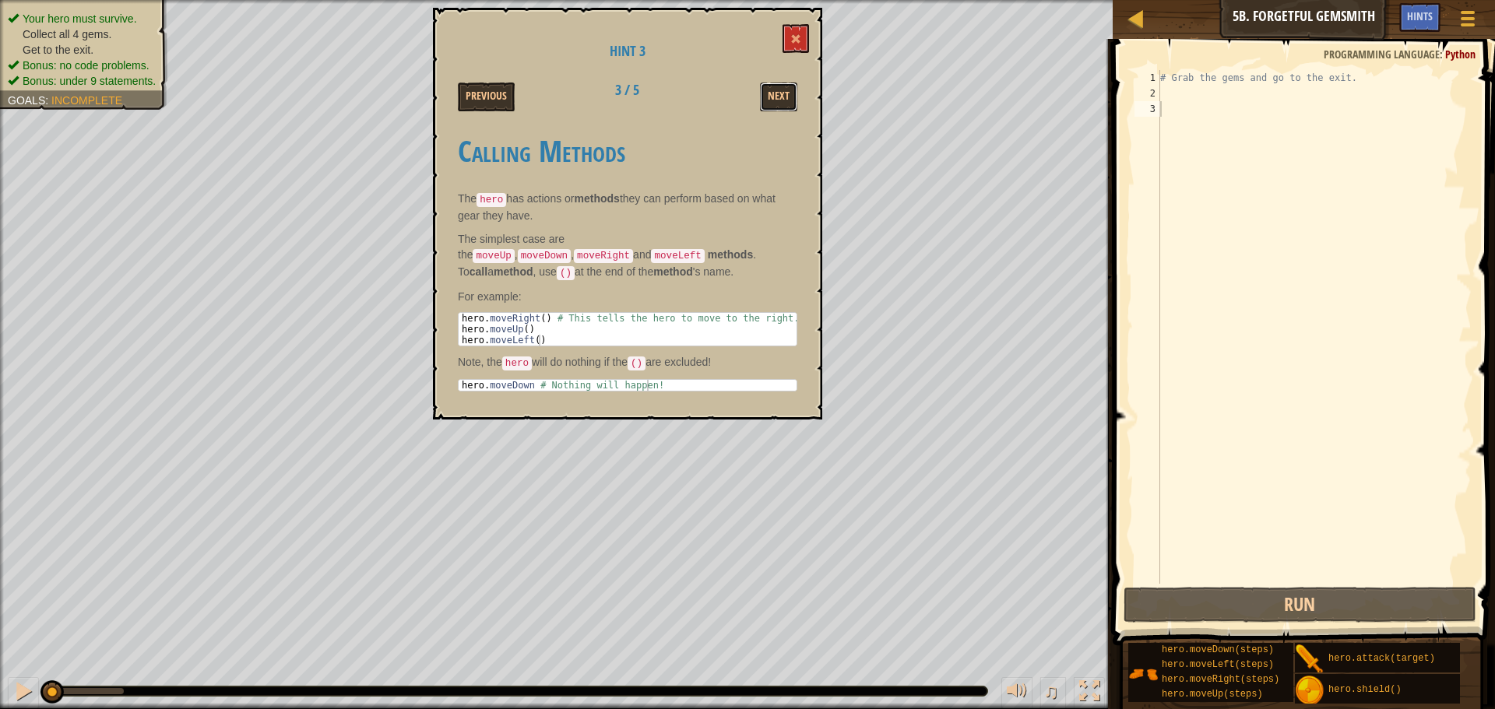
click at [780, 97] on button "Next" at bounding box center [778, 97] width 37 height 29
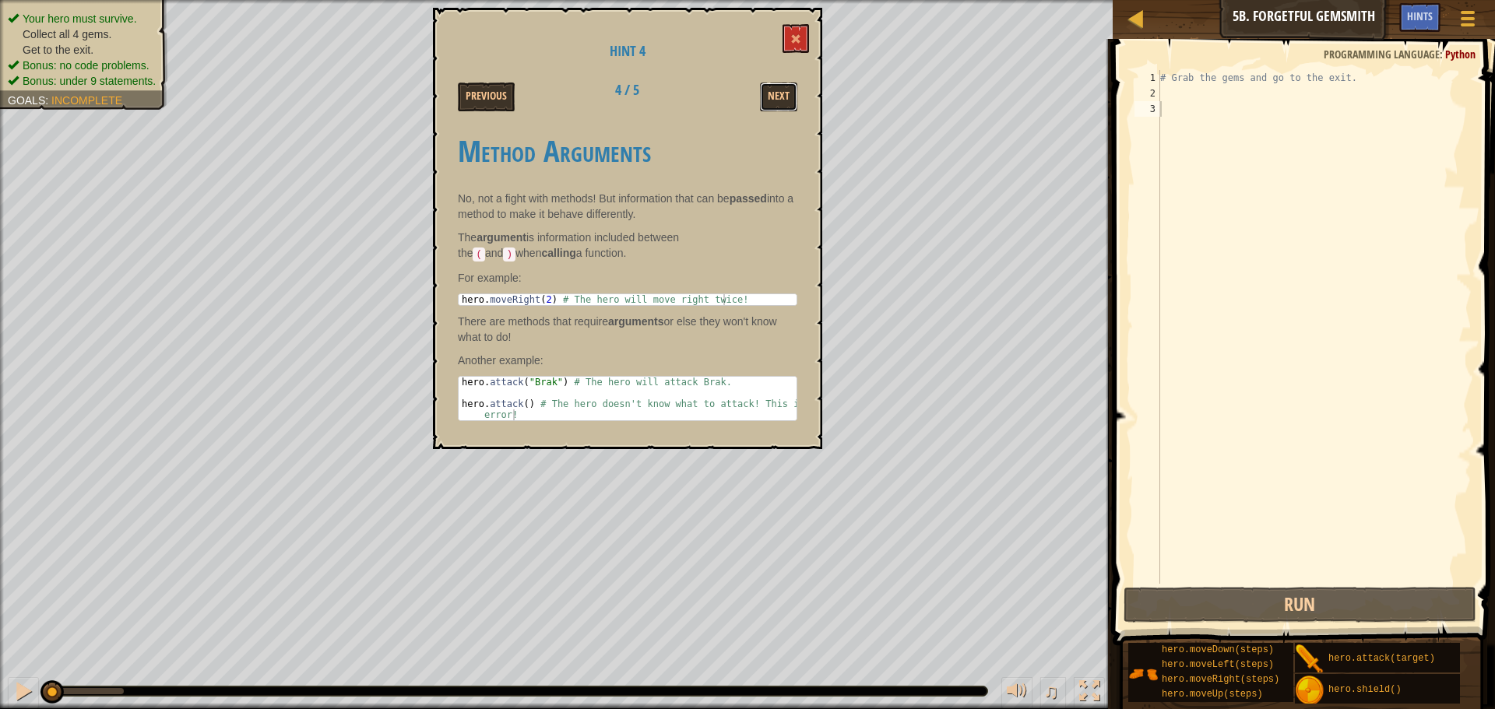
click at [780, 97] on button "Next" at bounding box center [778, 97] width 37 height 29
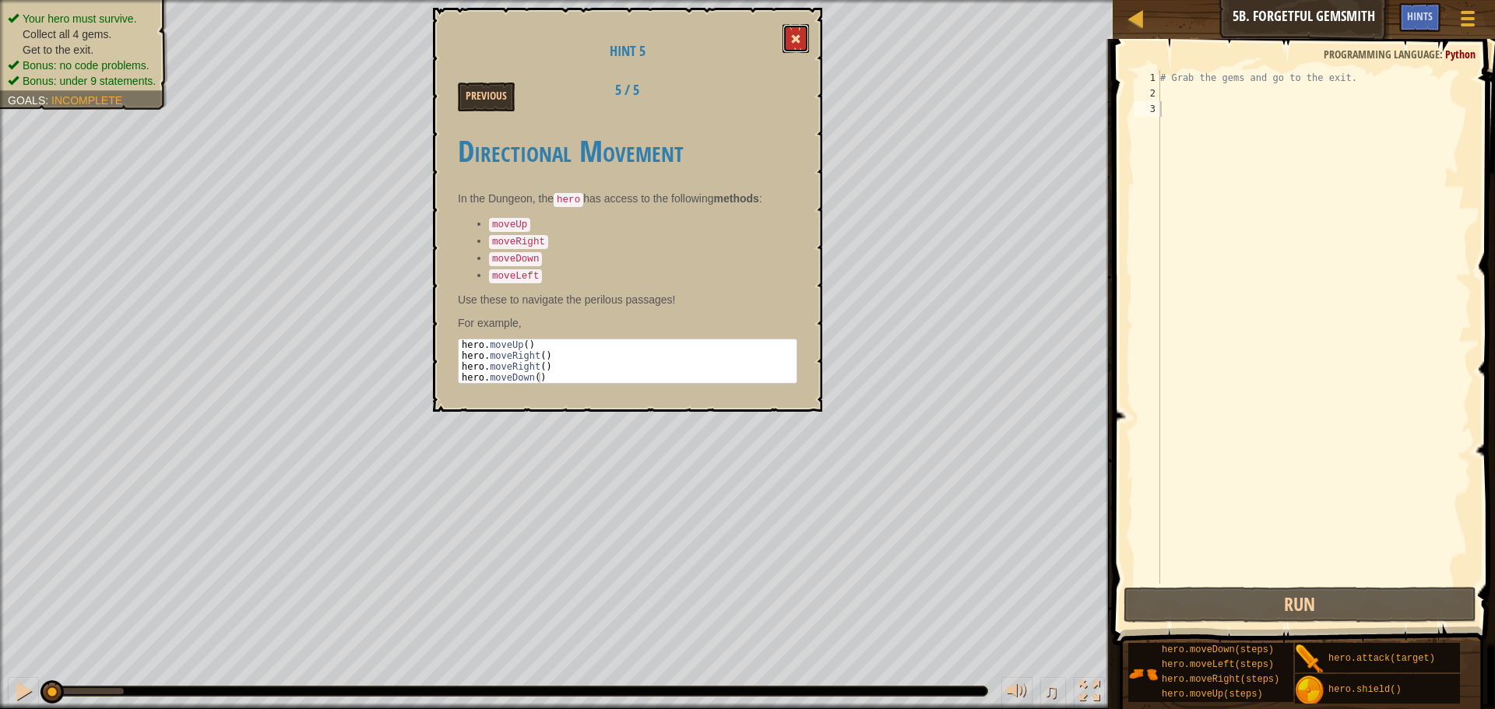
click at [797, 36] on span at bounding box center [795, 38] width 11 height 11
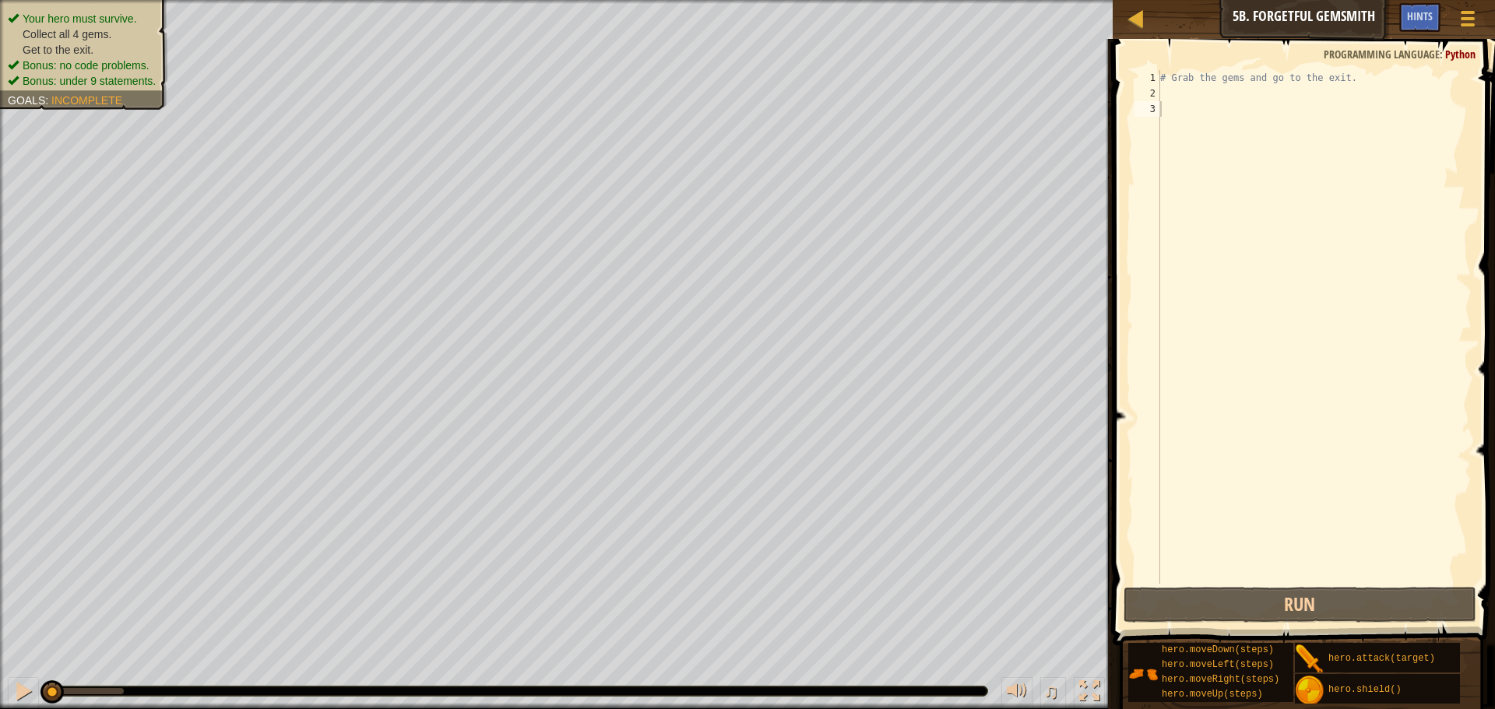
click at [1316, 15] on div "Map Introduction to Computer Science 5b. Forgetful Gemsmith Game Menu Done Hints" at bounding box center [1304, 19] width 382 height 39
click at [1131, 10] on div at bounding box center [1136, 18] width 19 height 19
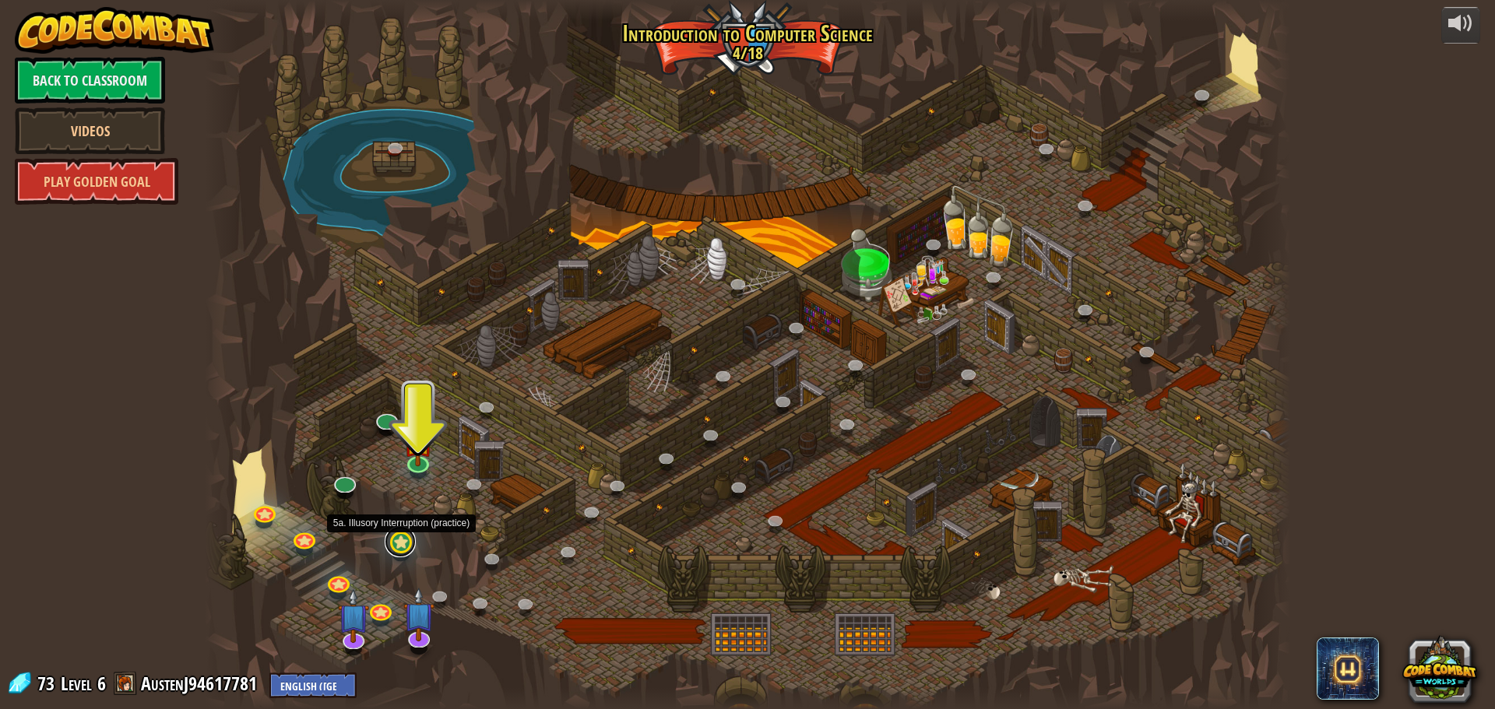
click at [397, 540] on link at bounding box center [400, 541] width 31 height 31
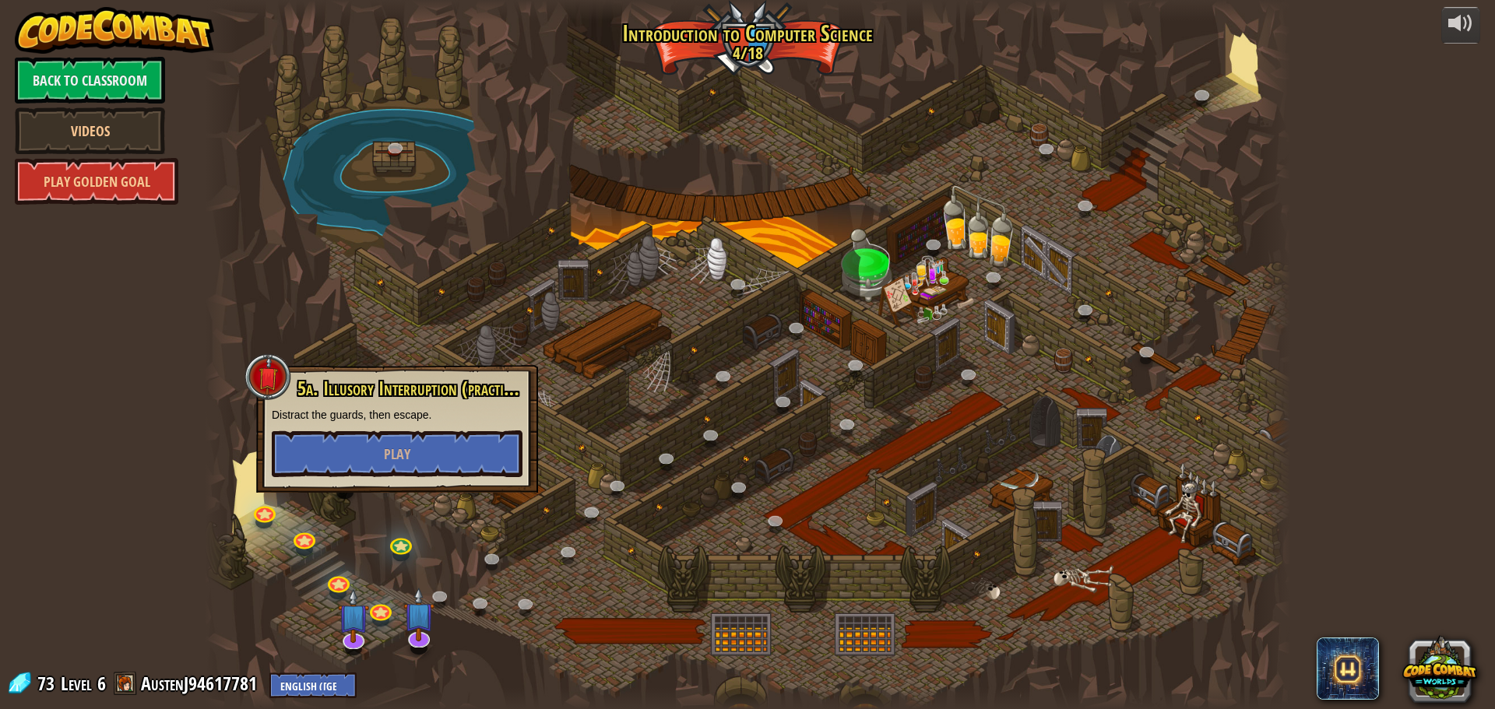
click at [276, 371] on div at bounding box center [268, 377] width 47 height 47
click at [281, 375] on div at bounding box center [268, 377] width 47 height 47
drag, startPoint x: 275, startPoint y: 378, endPoint x: 319, endPoint y: 385, distance: 45.1
click at [277, 379] on div at bounding box center [268, 377] width 47 height 47
click at [545, 455] on div "25. Kithgard Gates (Locked) Escape the Kithgard dungeons, and don't let the gua…" at bounding box center [748, 354] width 1086 height 709
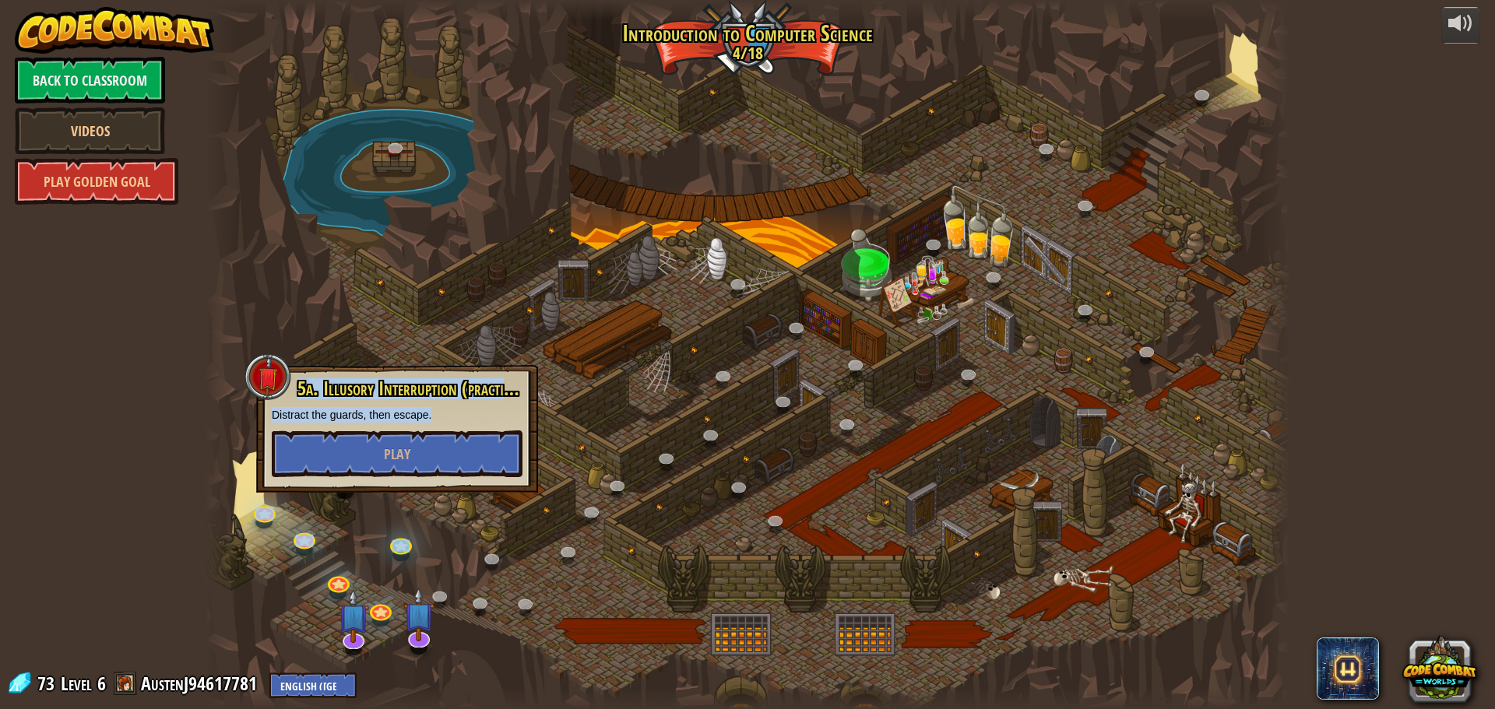
drag, startPoint x: 518, startPoint y: 526, endPoint x: 481, endPoint y: 532, distance: 37.0
click at [514, 528] on div at bounding box center [748, 354] width 1086 height 709
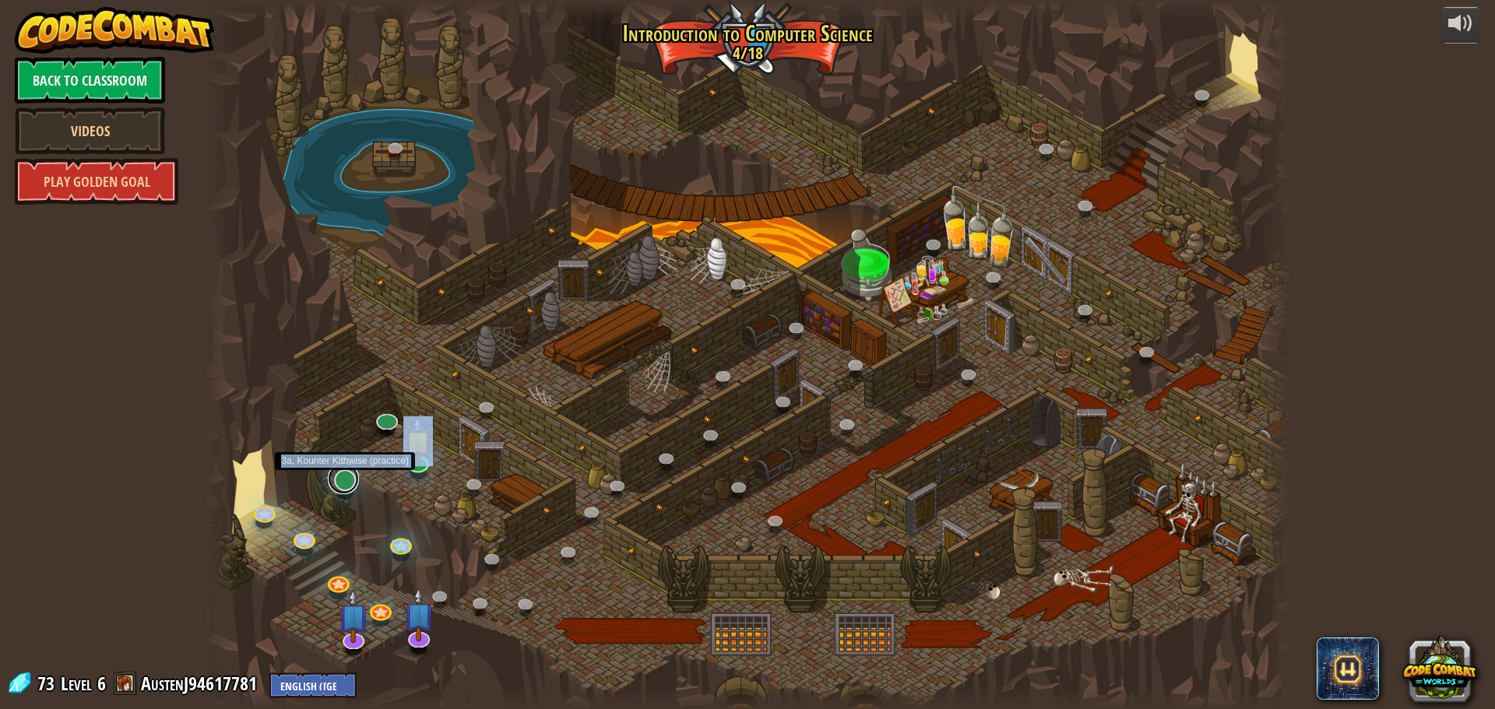
click at [346, 477] on link at bounding box center [343, 478] width 31 height 31
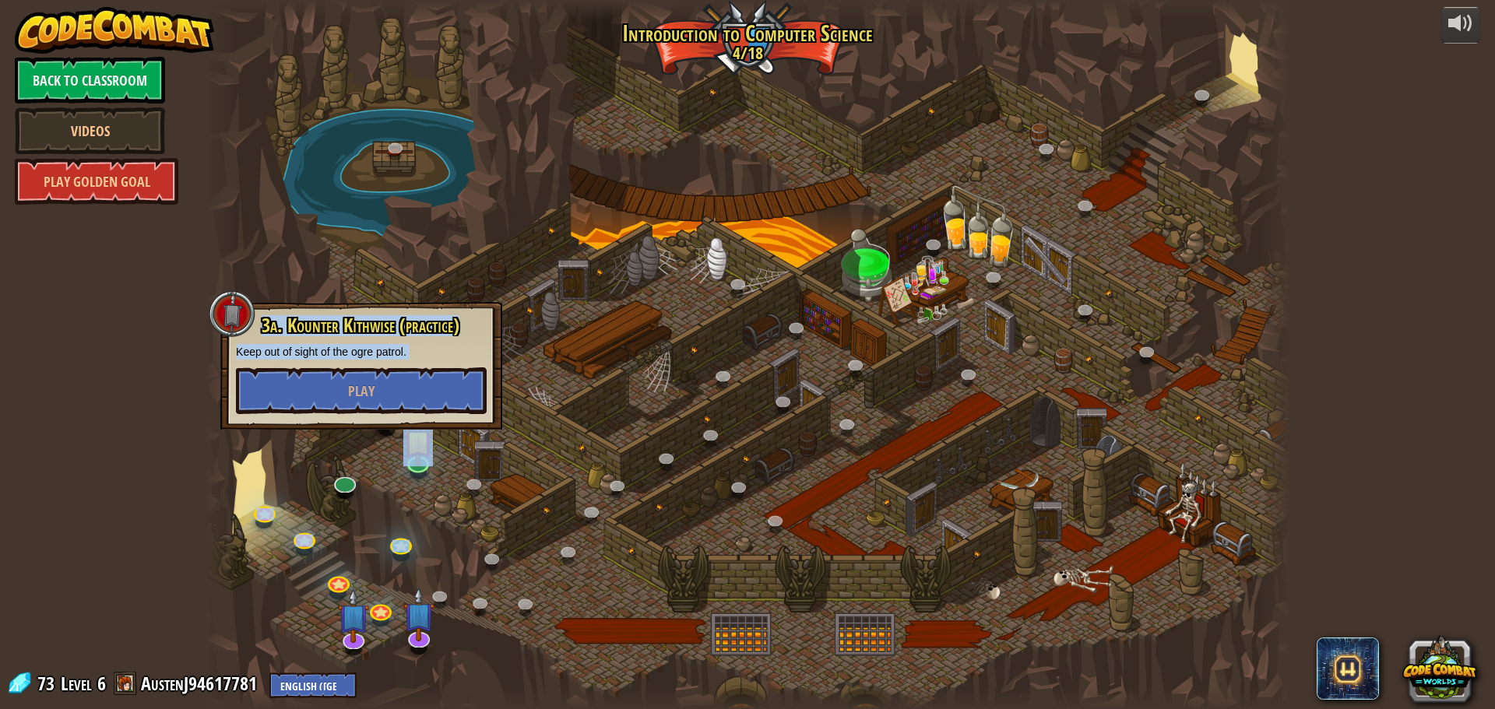
click at [498, 476] on div at bounding box center [748, 354] width 1086 height 709
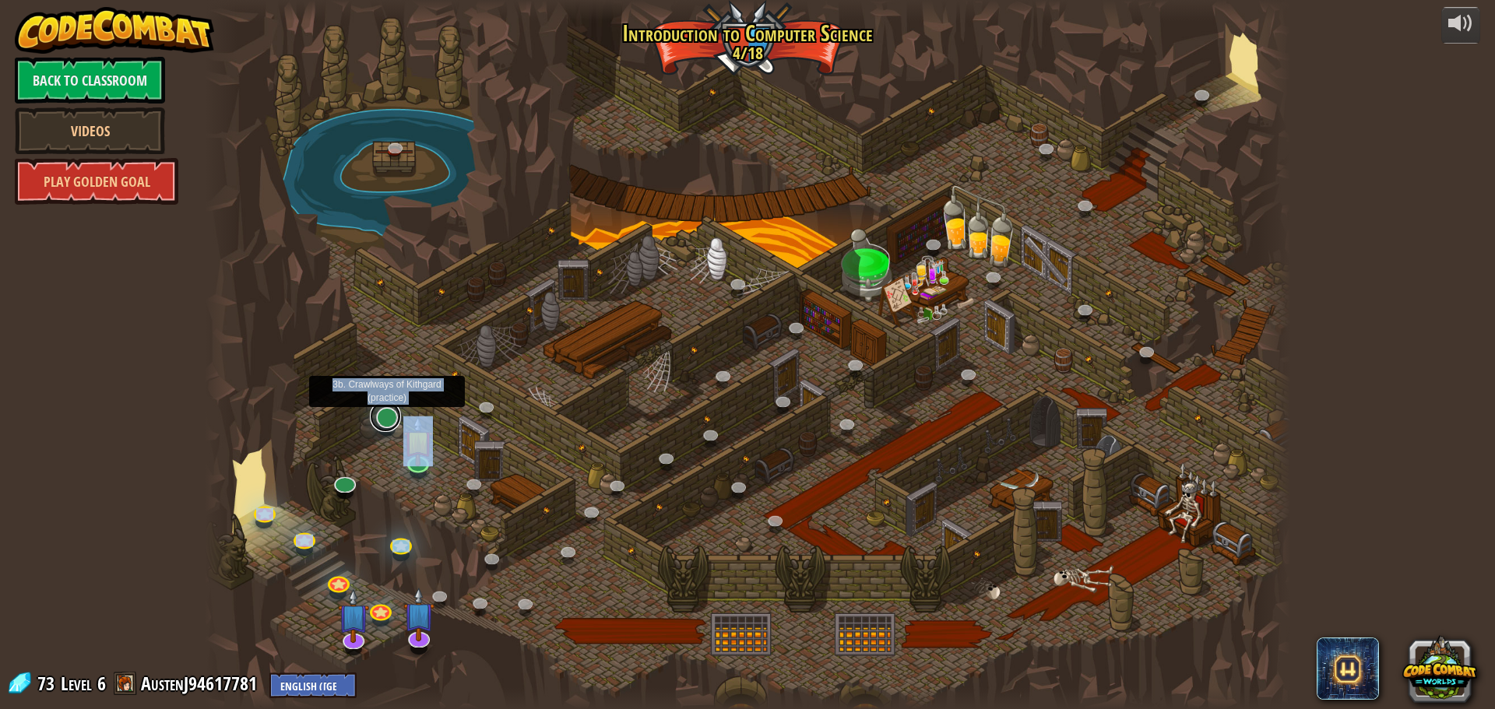
click at [376, 413] on link at bounding box center [385, 416] width 31 height 31
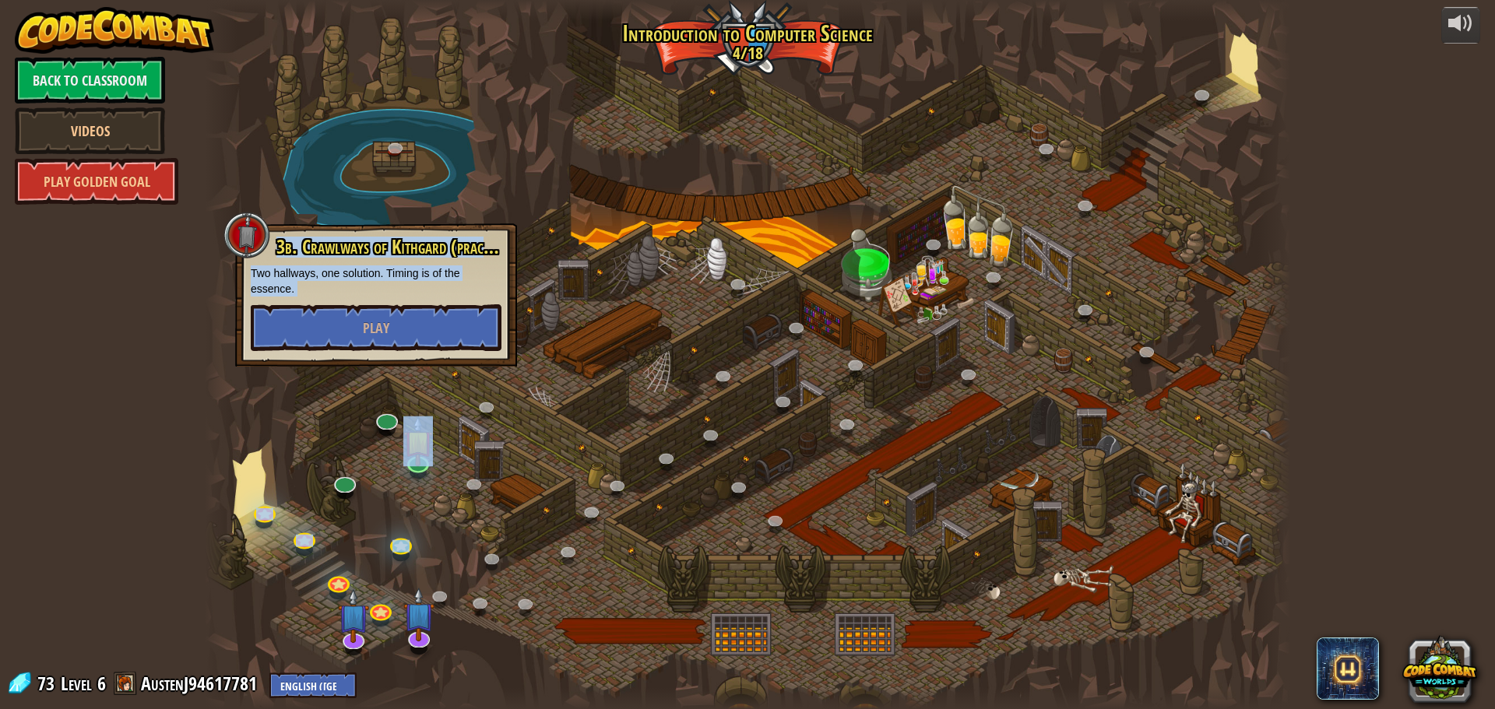
click at [388, 464] on div at bounding box center [748, 354] width 1086 height 709
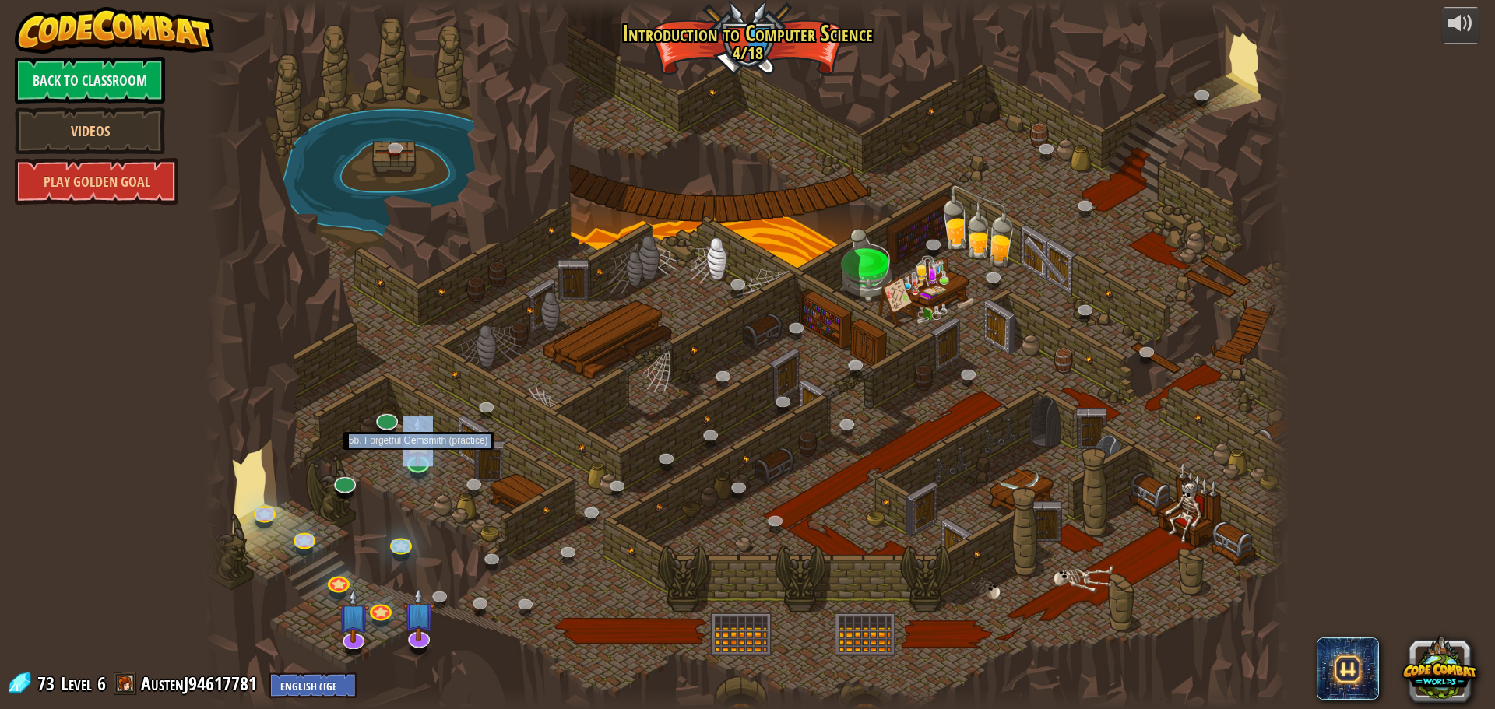
drag, startPoint x: 427, startPoint y: 473, endPoint x: 459, endPoint y: 469, distance: 32.3
click at [428, 473] on div "25. Kithgard Gates (Locked) Escape the Kithgard dungeons, and don't let the gua…" at bounding box center [748, 354] width 1086 height 709
click at [512, 447] on div at bounding box center [748, 354] width 1086 height 709
drag, startPoint x: 401, startPoint y: 84, endPoint x: 857, endPoint y: 417, distance: 565.1
click at [858, 417] on div "25. Kithgard Gates (Locked) Escape the Kithgard dungeons, and don't let the gua…" at bounding box center [748, 354] width 1086 height 709
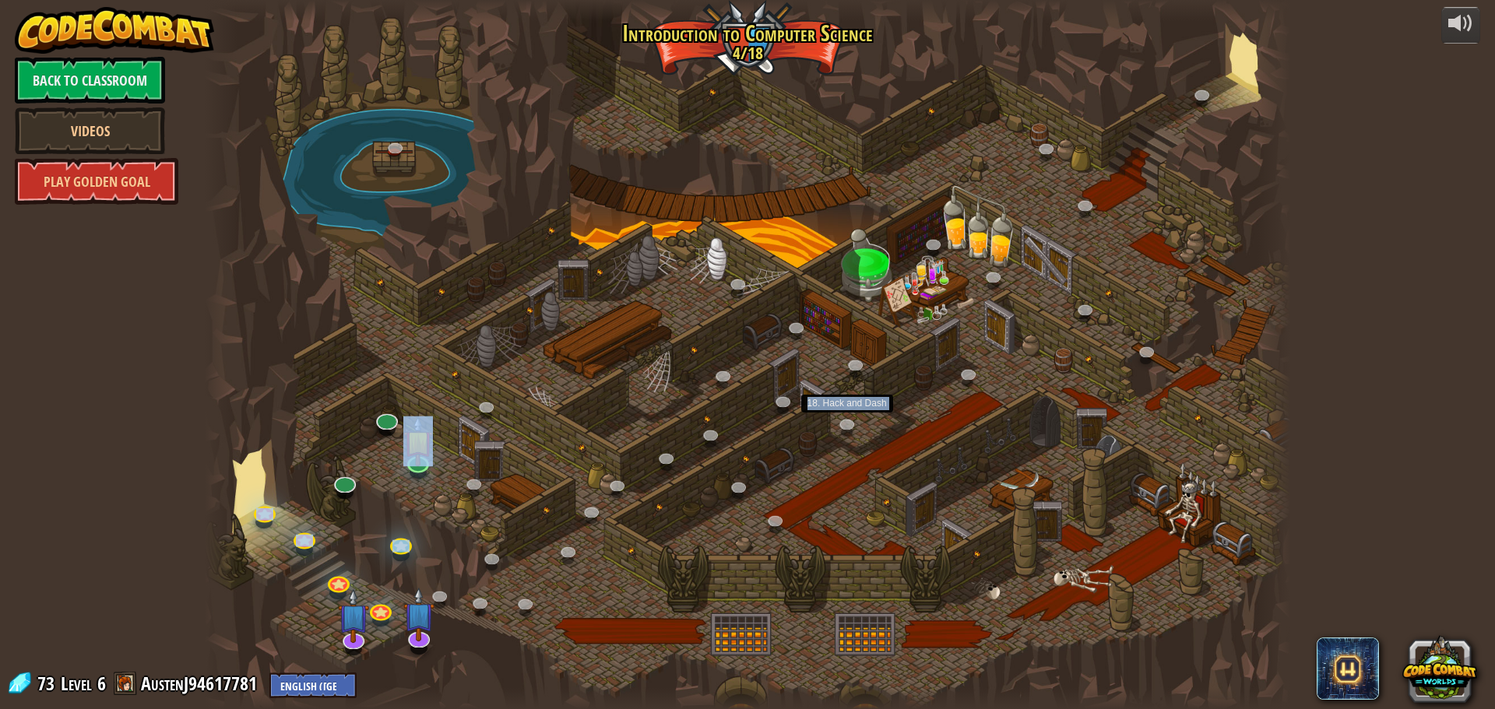
click at [777, 442] on div at bounding box center [748, 354] width 1086 height 709
click at [422, 461] on img at bounding box center [418, 429] width 29 height 66
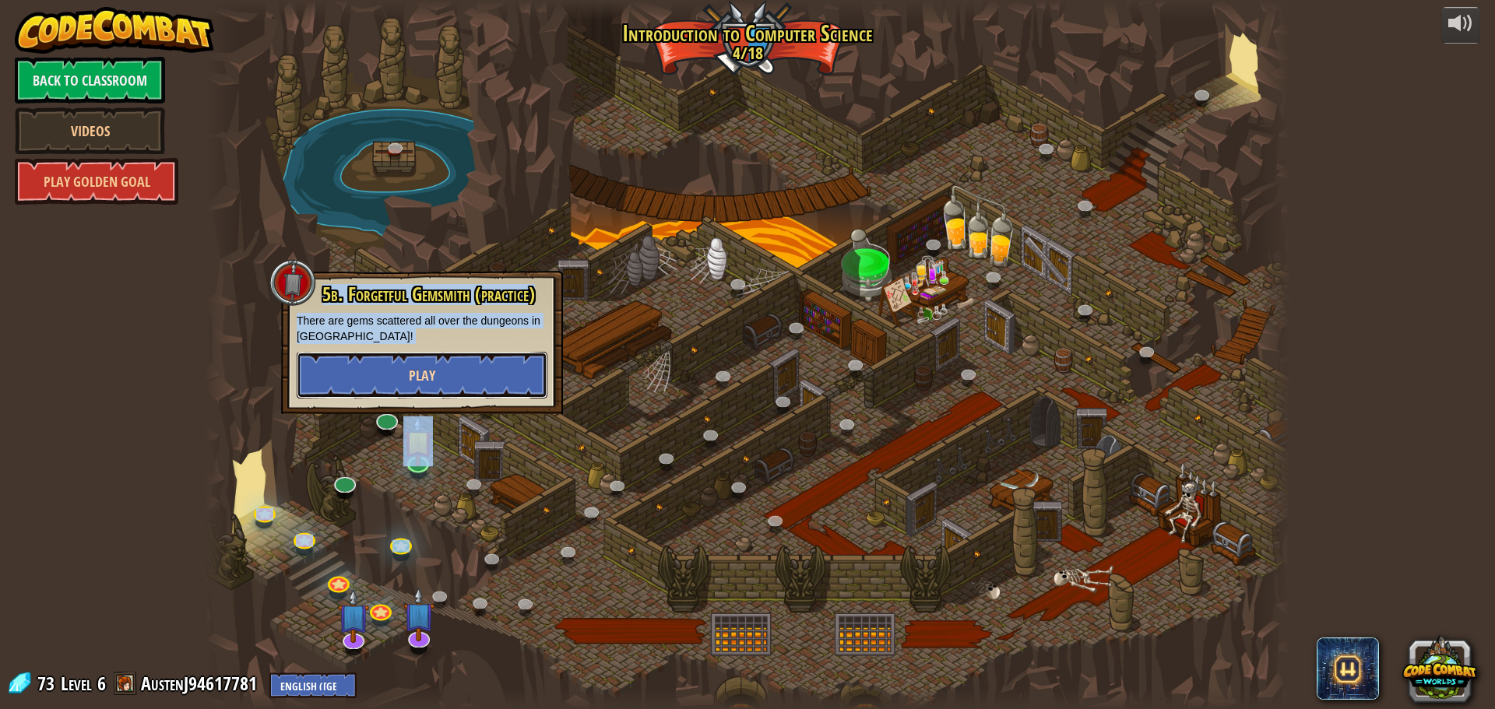
click at [473, 375] on button "Play" at bounding box center [422, 375] width 251 height 47
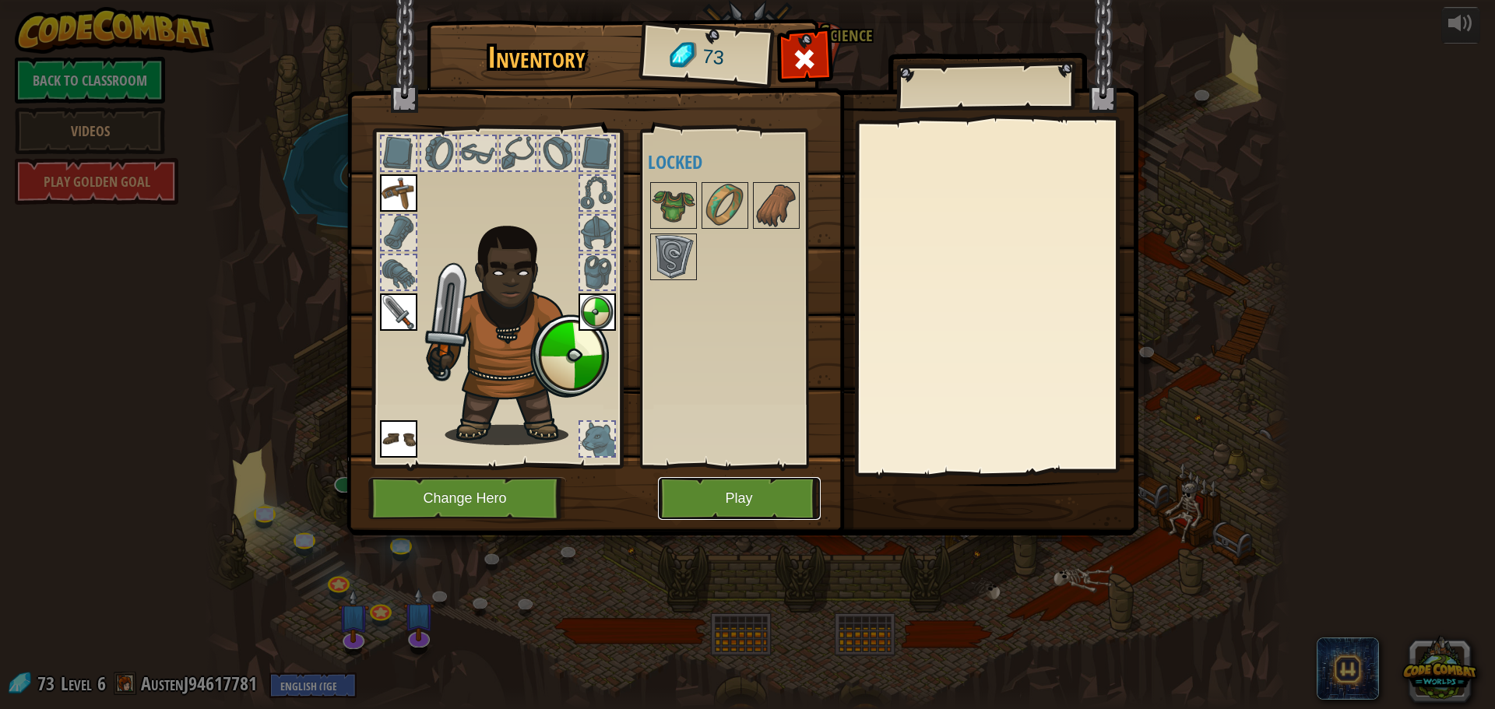
click at [672, 506] on button "Play" at bounding box center [739, 498] width 163 height 43
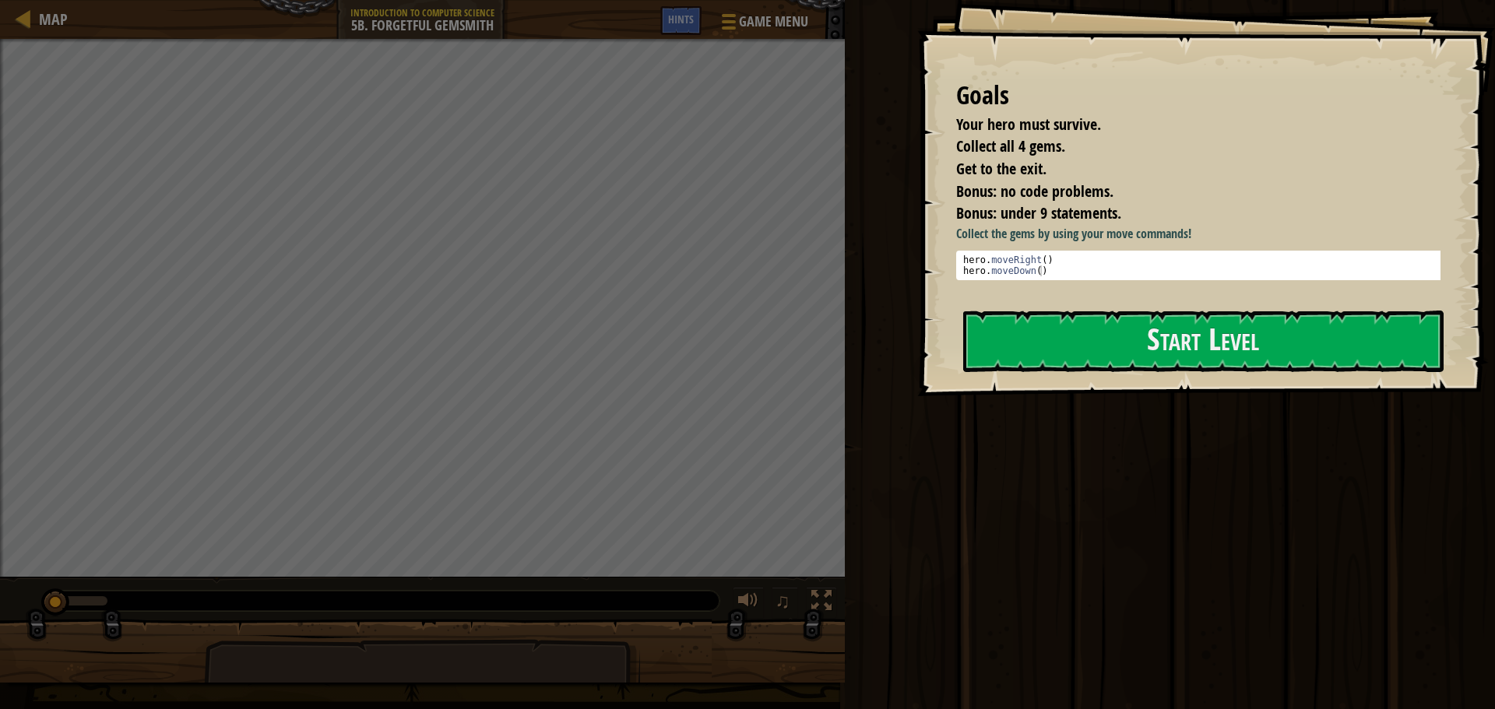
drag, startPoint x: 955, startPoint y: 250, endPoint x: 1043, endPoint y: 254, distance: 88.9
click at [1022, 254] on div "Goals Your hero must survive. Collect all 4 gems. Get to the exit. Bonus: no co…" at bounding box center [1206, 198] width 578 height 396
drag, startPoint x: 1050, startPoint y: 258, endPoint x: 938, endPoint y: 264, distance: 113.1
click at [993, 269] on div "hero . moveRight ( ) hero . moveDown ( )" at bounding box center [1204, 277] width 488 height 44
click at [961, 248] on div "Collect the gems by using your move commands! hero.moveRight() hero.moveDown() …" at bounding box center [1204, 252] width 496 height 55
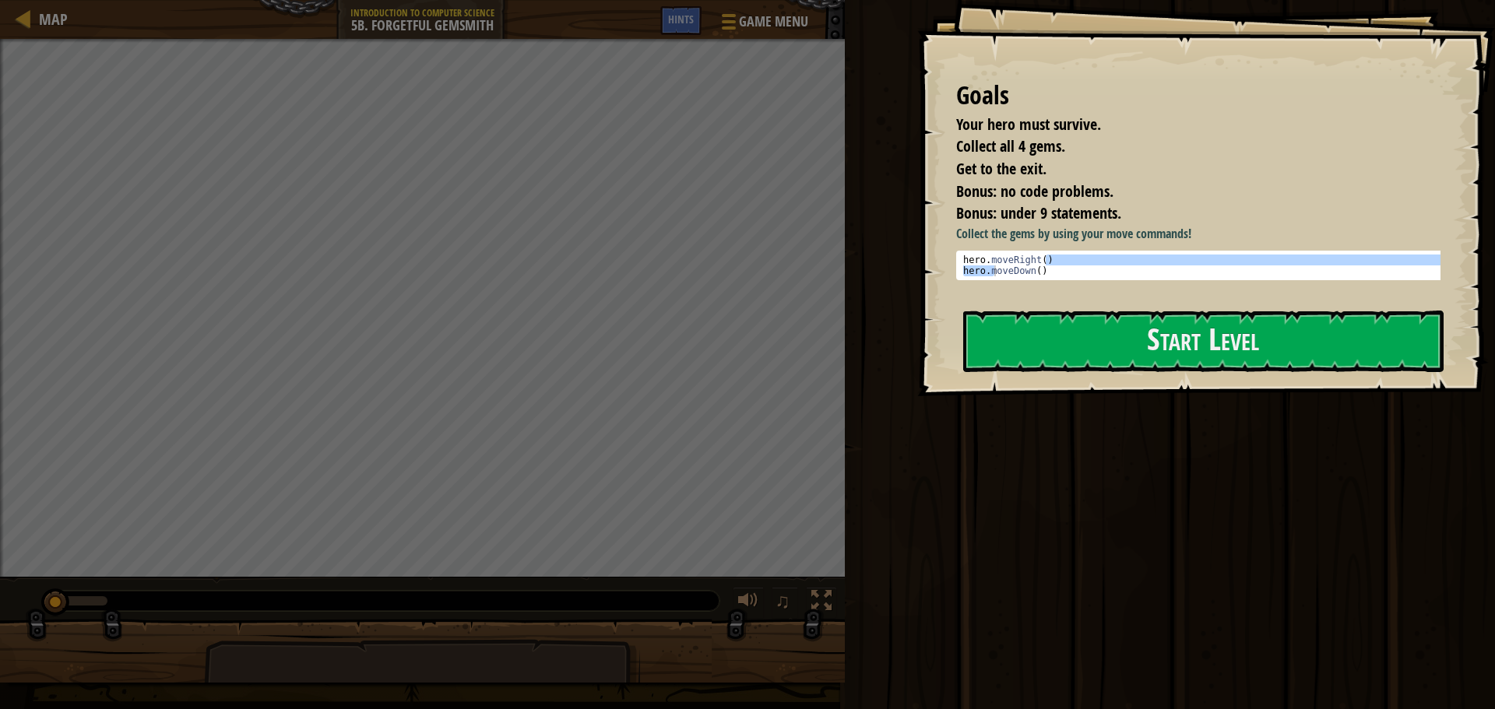
click at [961, 255] on div "hero . moveRight ( ) hero . moveDown ( )" at bounding box center [1204, 266] width 488 height 22
drag, startPoint x: 961, startPoint y: 254, endPoint x: 1036, endPoint y: 271, distance: 77.5
click at [1036, 271] on div "hero . moveRight ( ) hero . moveDown ( )" at bounding box center [1204, 266] width 488 height 22
type textarea "hero.moveRight() hero.moveDown()"
click at [1076, 326] on button "Start Level" at bounding box center [1203, 342] width 480 height 62
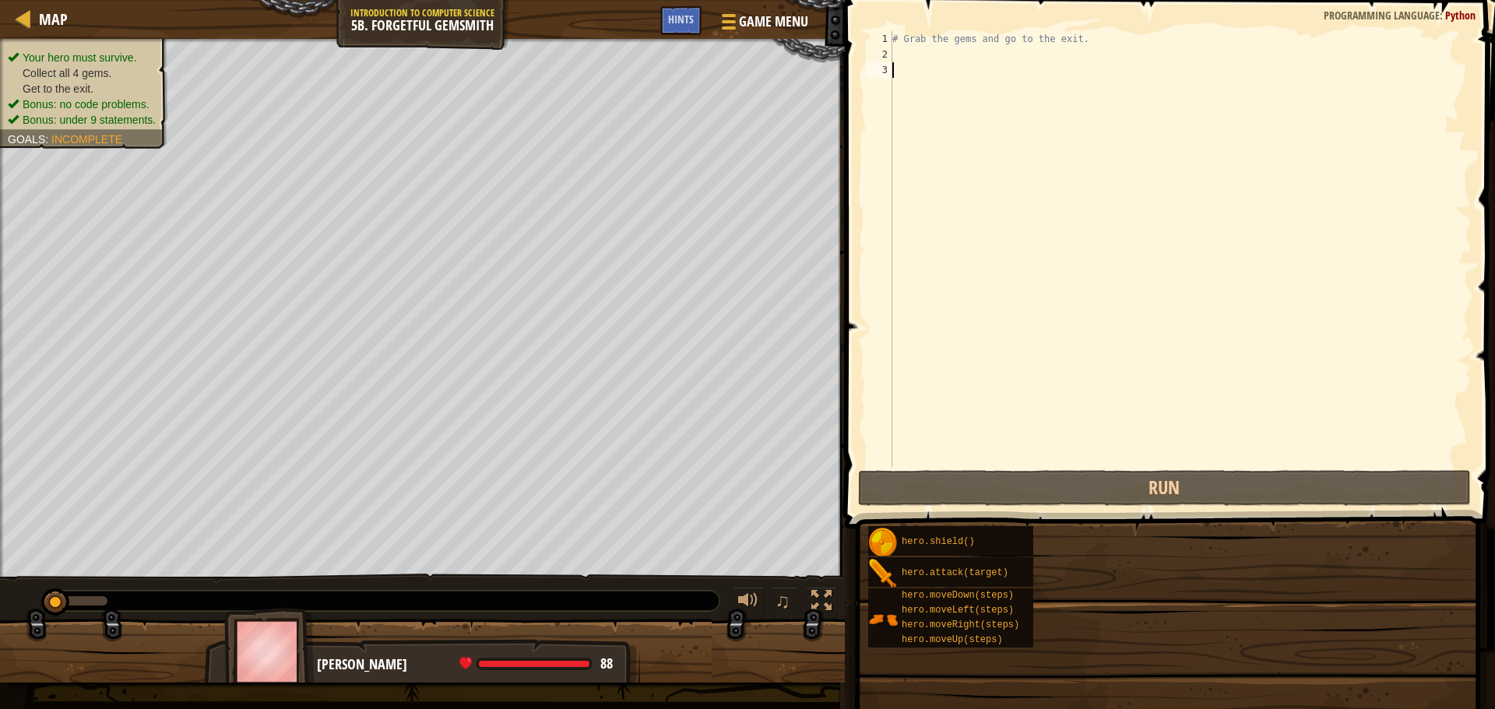
click at [920, 56] on div "Map Introduction to Computer Science 5b. Forgetful Gemsmith Game Menu Done Hint…" at bounding box center [747, 354] width 1495 height 709
type textarea "# Grab the gems and go to the exit."
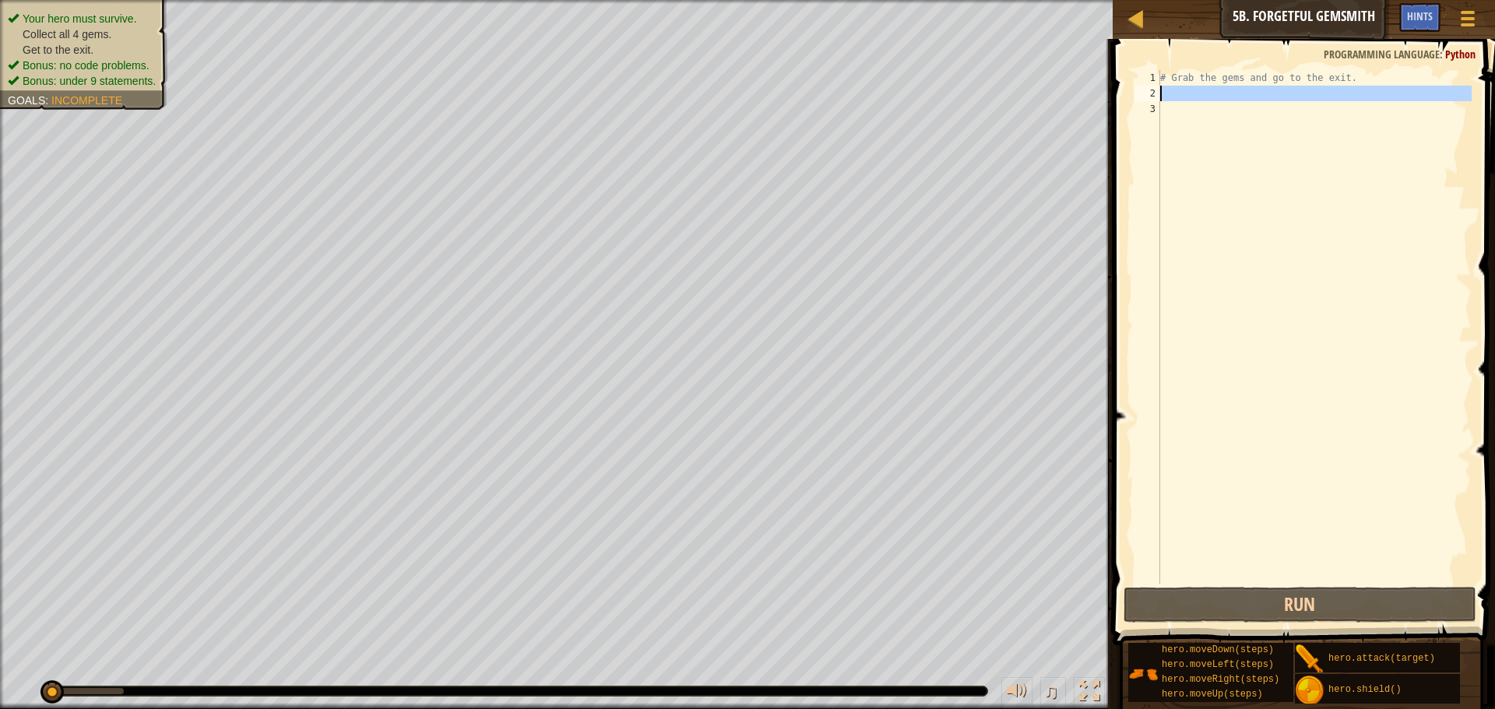
click at [1155, 94] on div "2" at bounding box center [1148, 94] width 26 height 16
type textarea "hero.moveDown()"
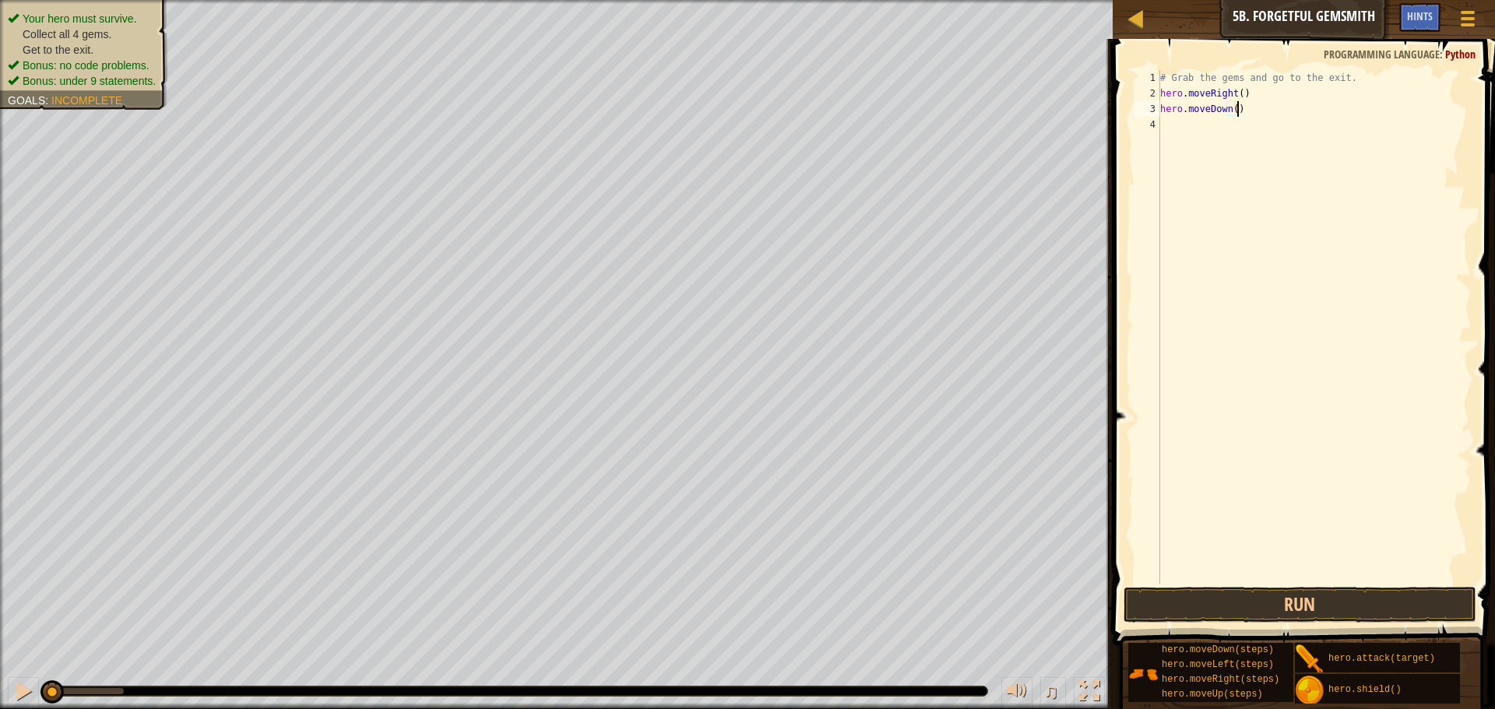
click at [1204, 128] on div "# Grab the gems and go to the exit. hero . moveRight ( ) hero . moveDown ( )" at bounding box center [1314, 342] width 315 height 545
click at [1204, 590] on button "Run" at bounding box center [1300, 605] width 353 height 36
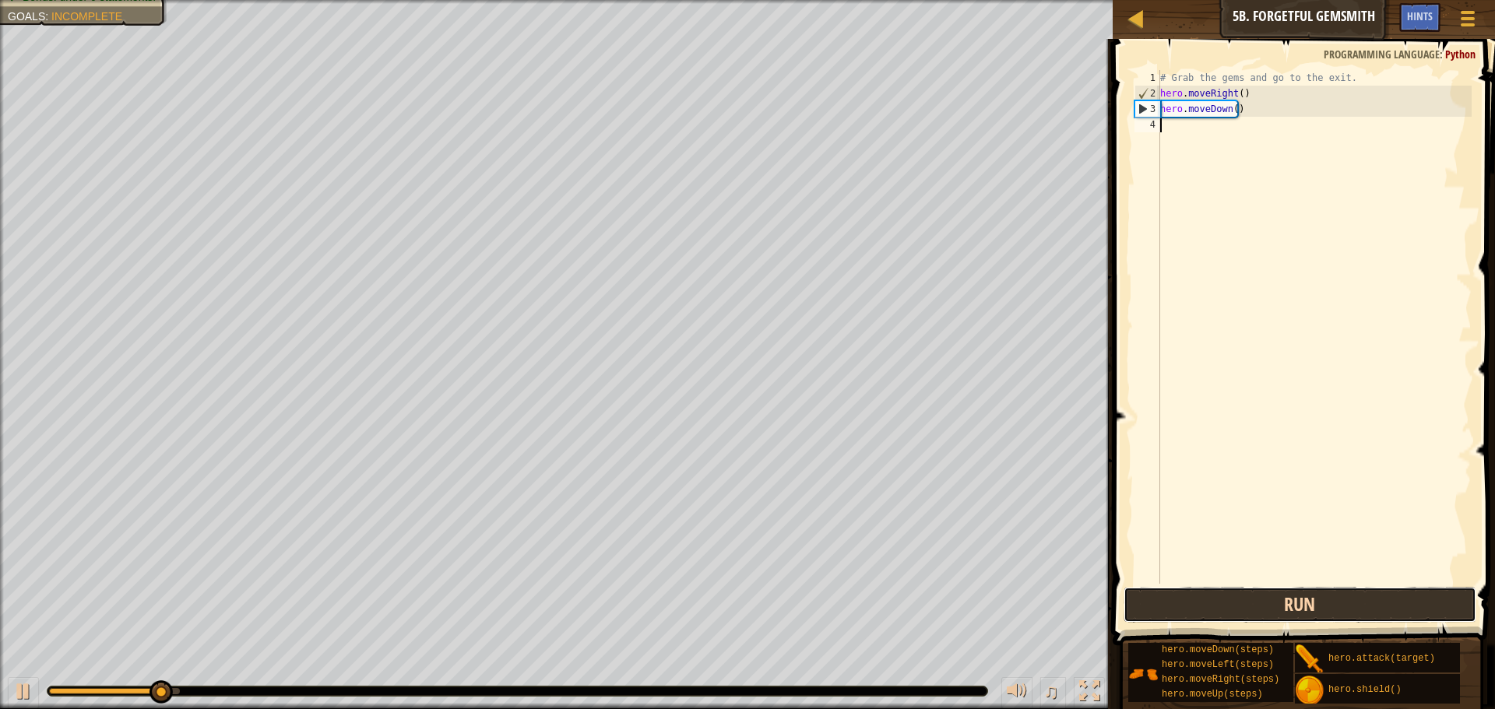
click at [1281, 595] on button "Run" at bounding box center [1300, 605] width 353 height 36
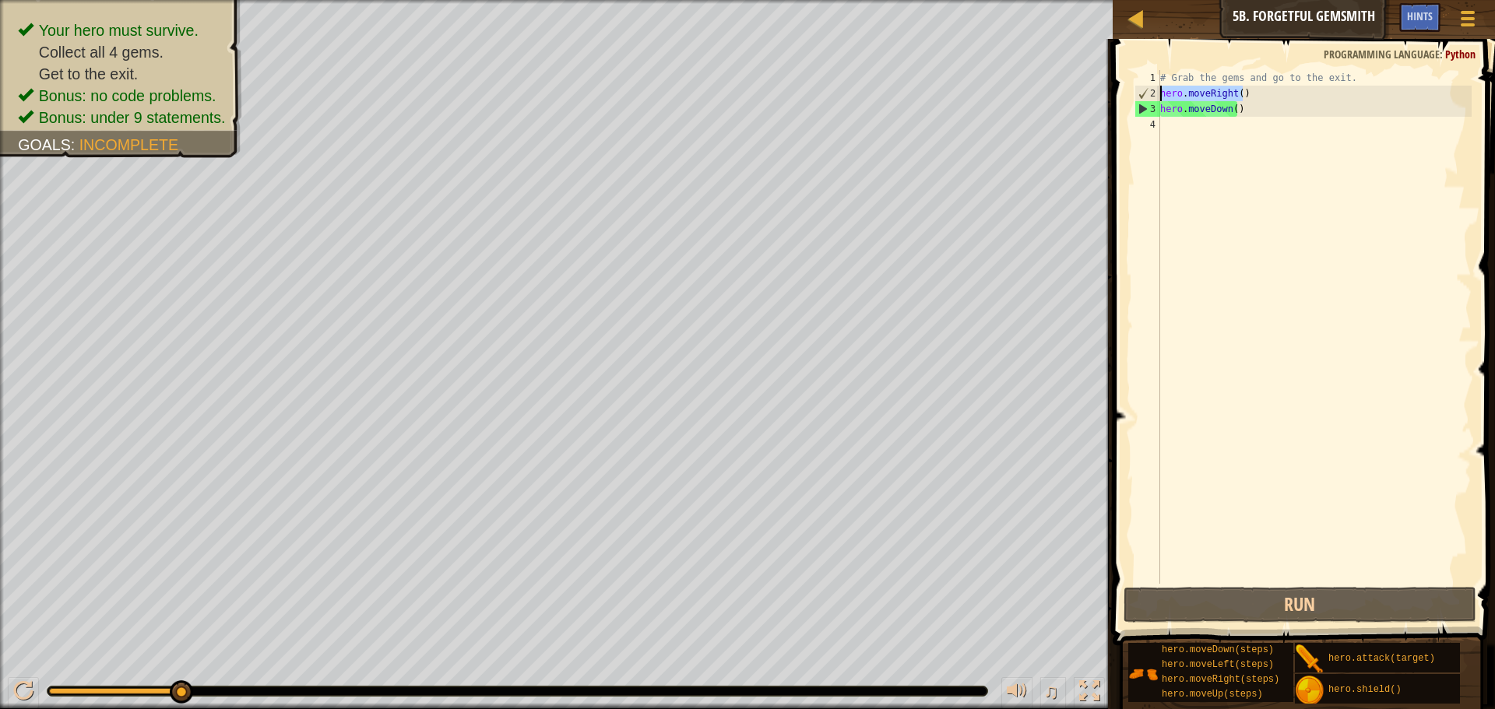
drag, startPoint x: 1241, startPoint y: 91, endPoint x: 1153, endPoint y: 90, distance: 88.0
click at [1153, 90] on div "1 2 3 4 # Grab the gems and go to the exit. hero . moveRight ( ) hero . moveDow…" at bounding box center [1301, 327] width 340 height 514
type textarea "hero.moveRight()"
click at [1260, 133] on div "# Grab the gems and go to the exit. hero . moveRight ( ) hero . moveDown ( )" at bounding box center [1314, 342] width 315 height 545
paste textarea "hero.moveRight()"
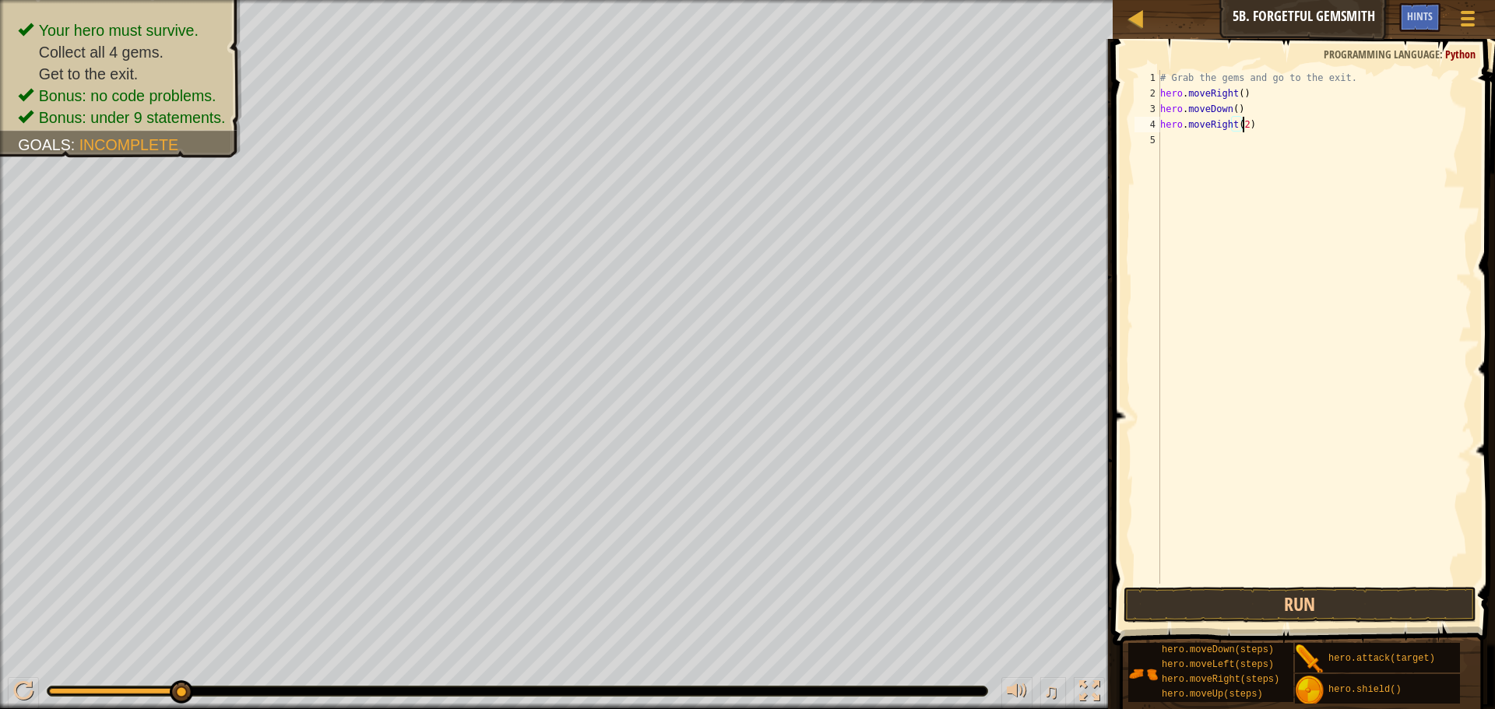
scroll to position [7, 6]
type textarea "hero.moveRight(2)"
click at [1260, 614] on button "Run" at bounding box center [1300, 605] width 353 height 36
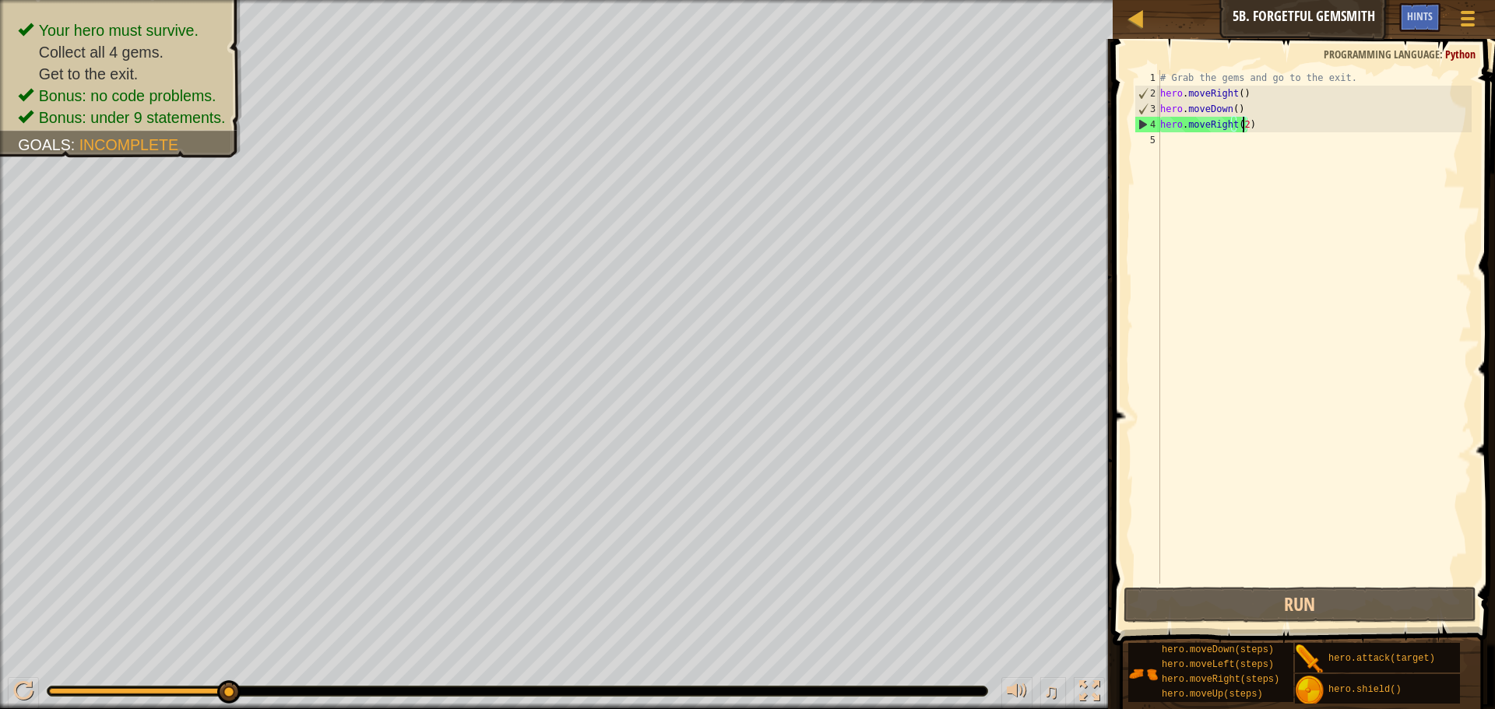
click at [1178, 128] on div "# Grab the gems and go to the exit. hero . moveRight ( ) hero . moveDown ( ) he…" at bounding box center [1314, 342] width 315 height 545
click at [1175, 135] on div "# Grab the gems and go to the exit. hero . moveRight ( ) hero . moveDown ( ) he…" at bounding box center [1314, 342] width 315 height 545
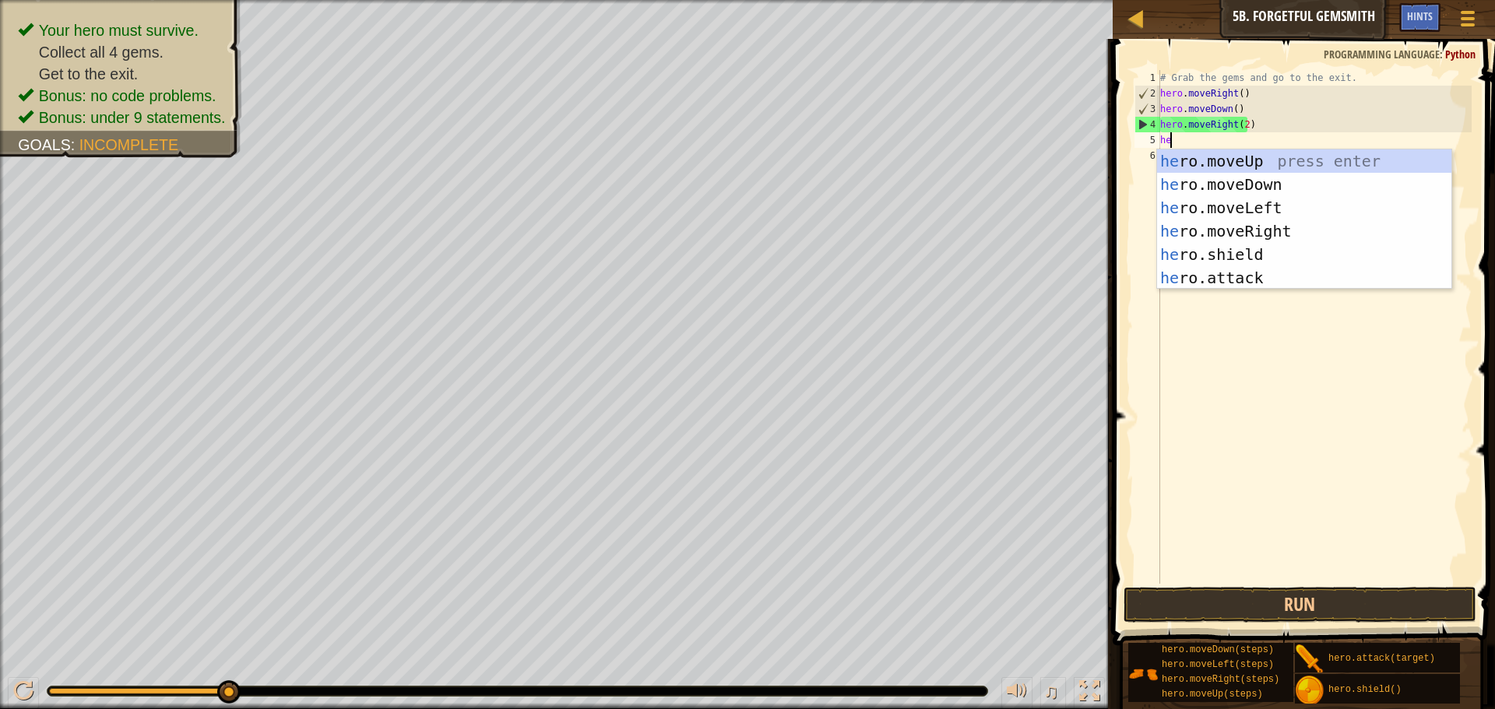
type textarea "her"
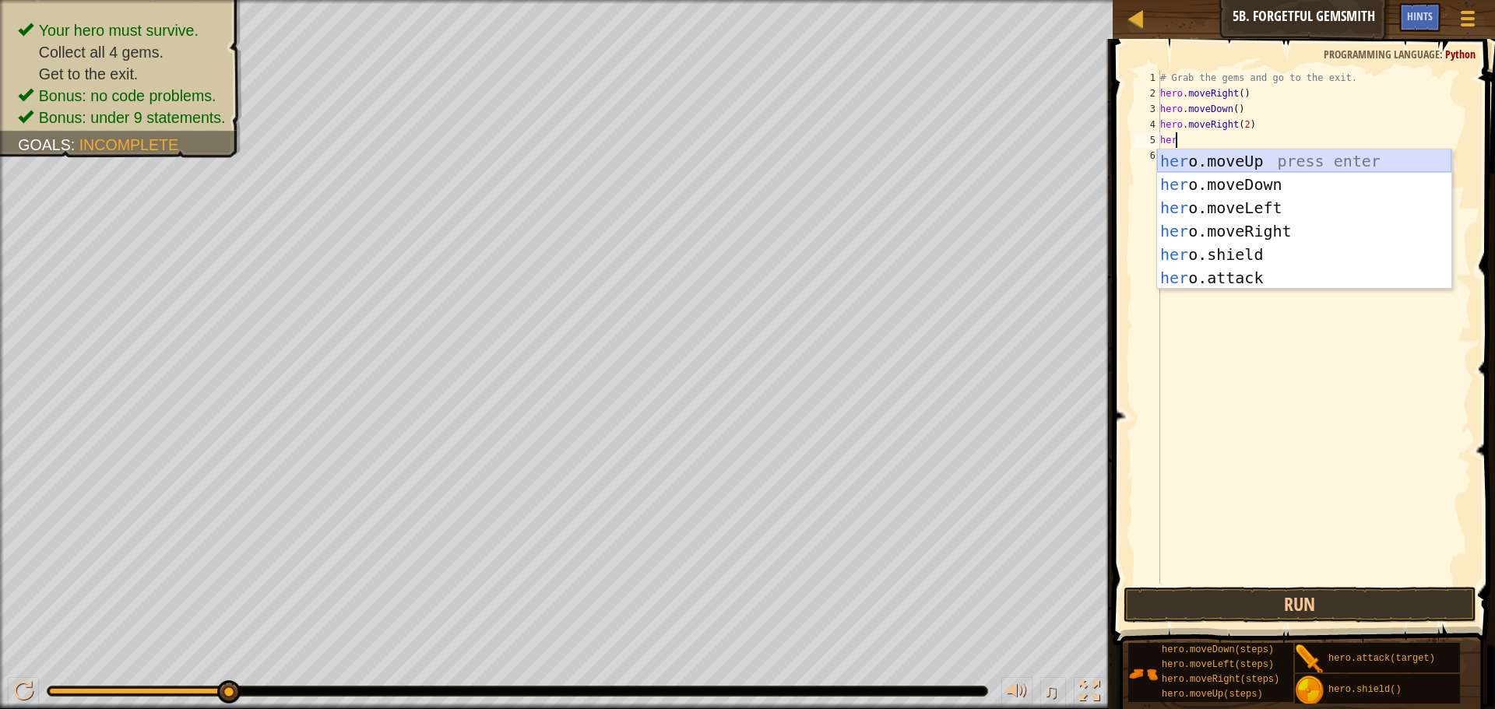
click at [1195, 162] on div "her o.moveUp press enter her o.moveDown press enter her o.moveLeft press enter …" at bounding box center [1304, 243] width 294 height 187
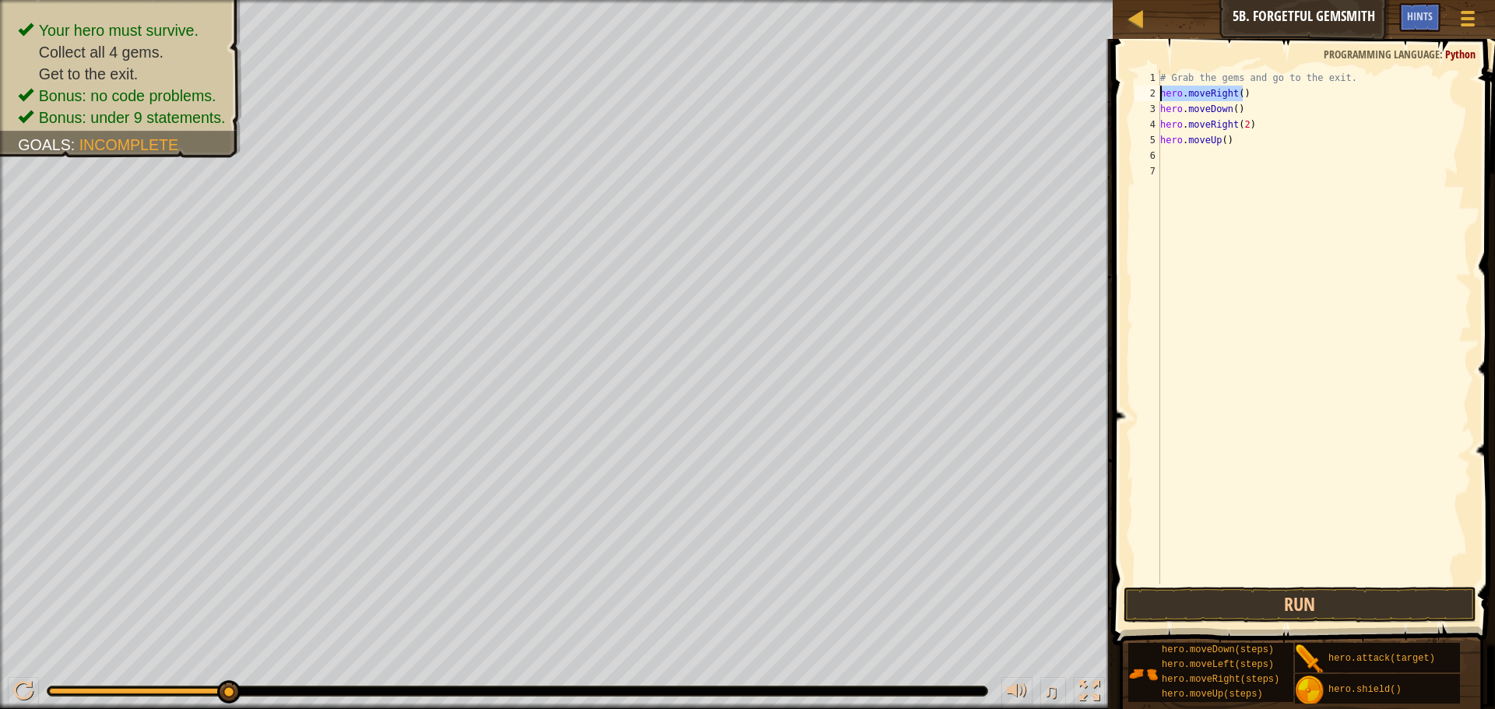
drag, startPoint x: 1253, startPoint y: 96, endPoint x: 1160, endPoint y: 89, distance: 93.7
click at [1160, 89] on div "1 2 3 4 5 6 7 # Grab the gems and go to the exit. hero . moveRight ( ) hero . m…" at bounding box center [1301, 327] width 340 height 514
type textarea "hero.moveRight()"
click at [1173, 154] on div "# Grab the gems and go to the exit. hero . moveRight ( ) hero . moveDown ( ) he…" at bounding box center [1314, 342] width 315 height 545
paste textarea "hero.moveRight()"
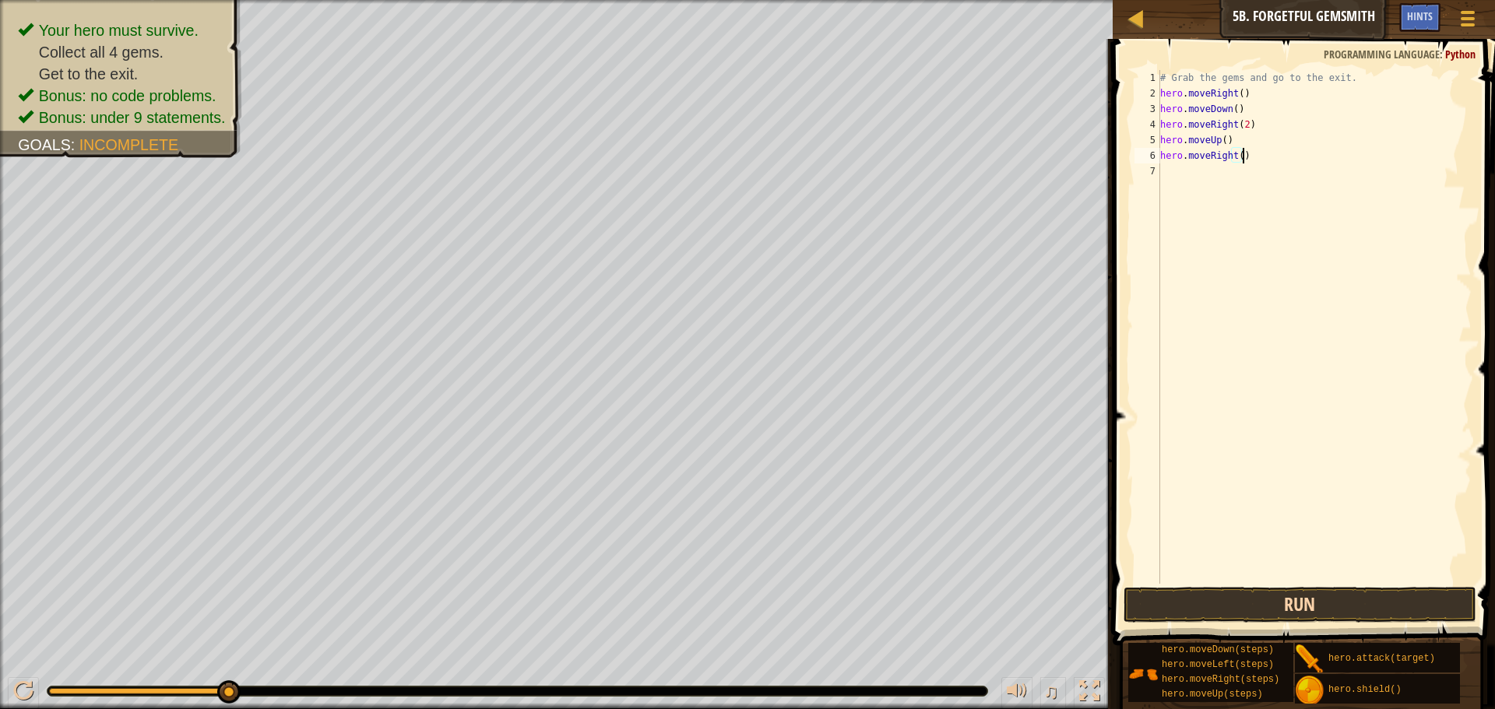
type textarea "hero.moveRight()"
click at [1276, 604] on button "Run" at bounding box center [1300, 605] width 353 height 36
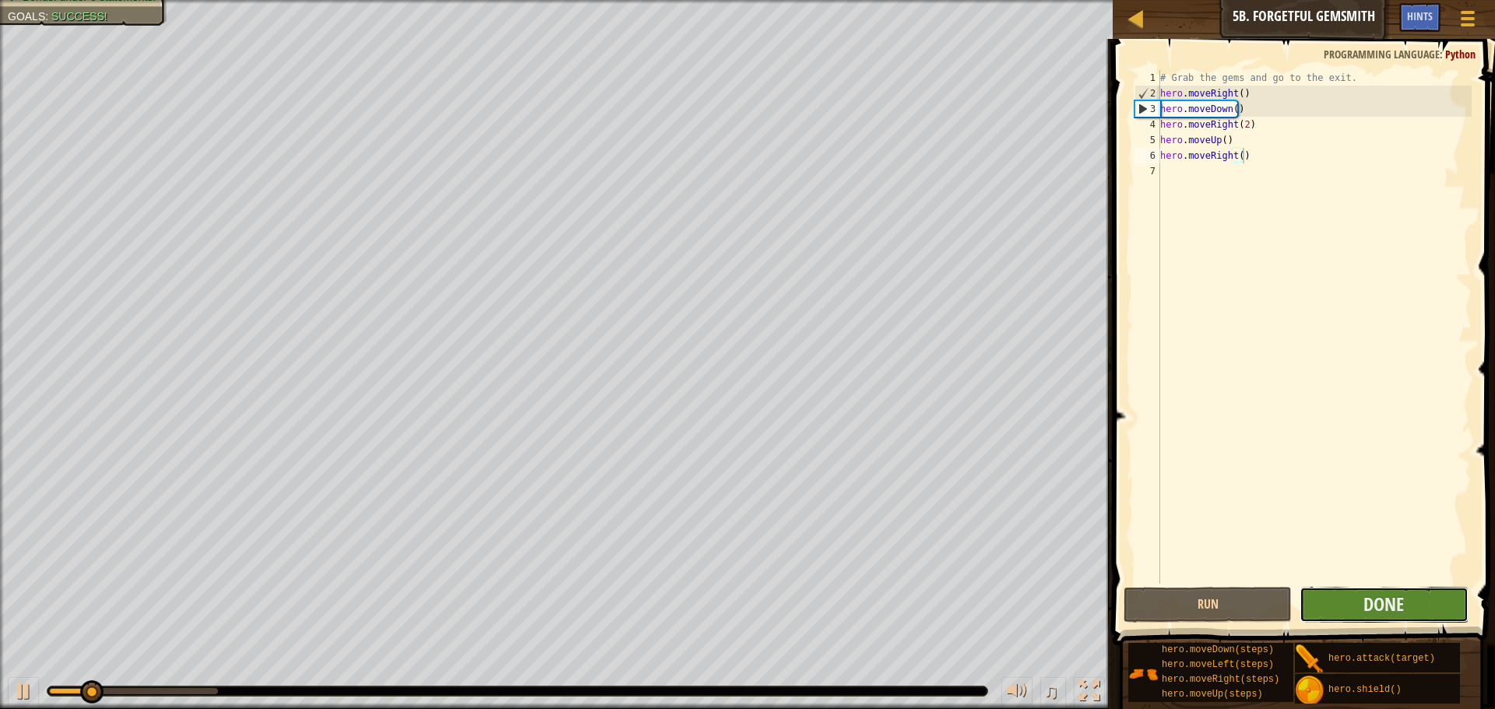
click at [1314, 604] on button "Done" at bounding box center [1384, 605] width 168 height 36
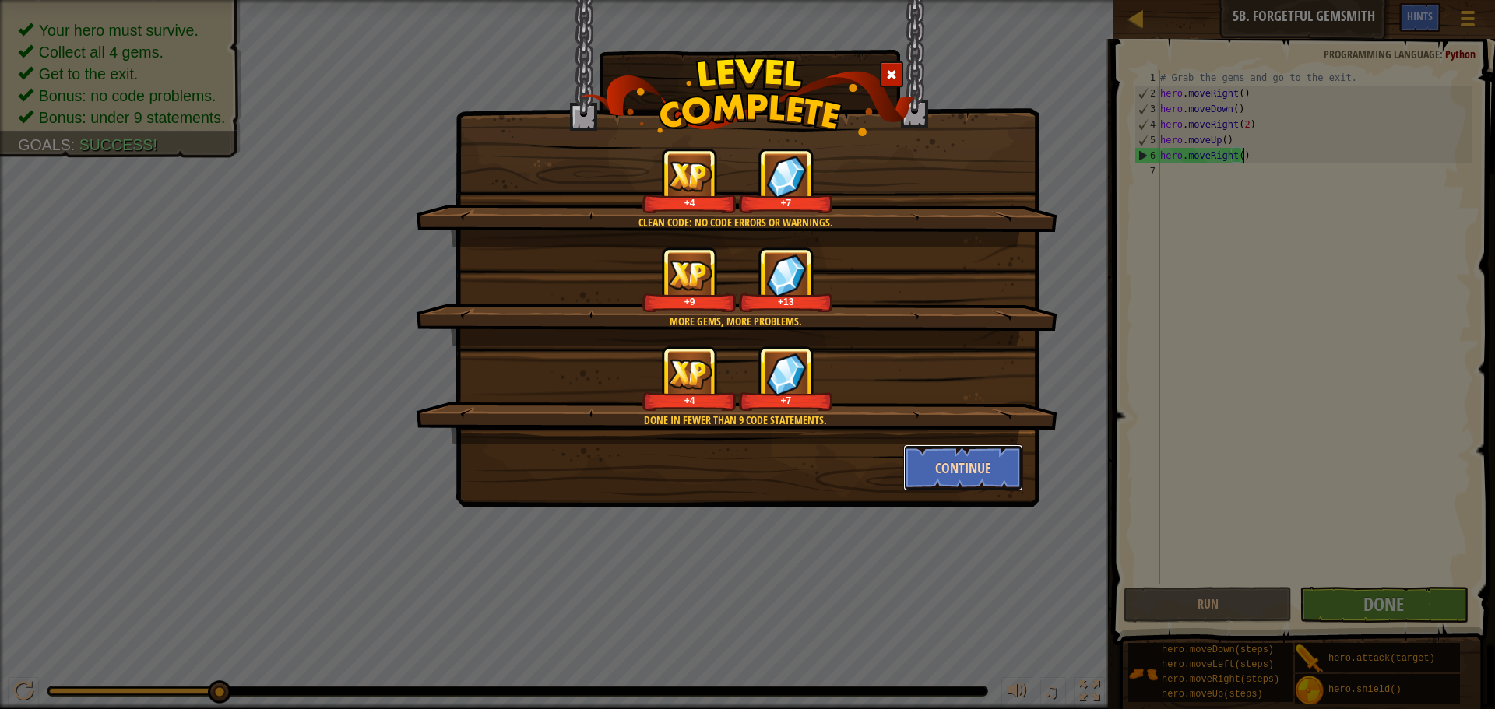
click at [941, 465] on button "Continue" at bounding box center [963, 468] width 121 height 47
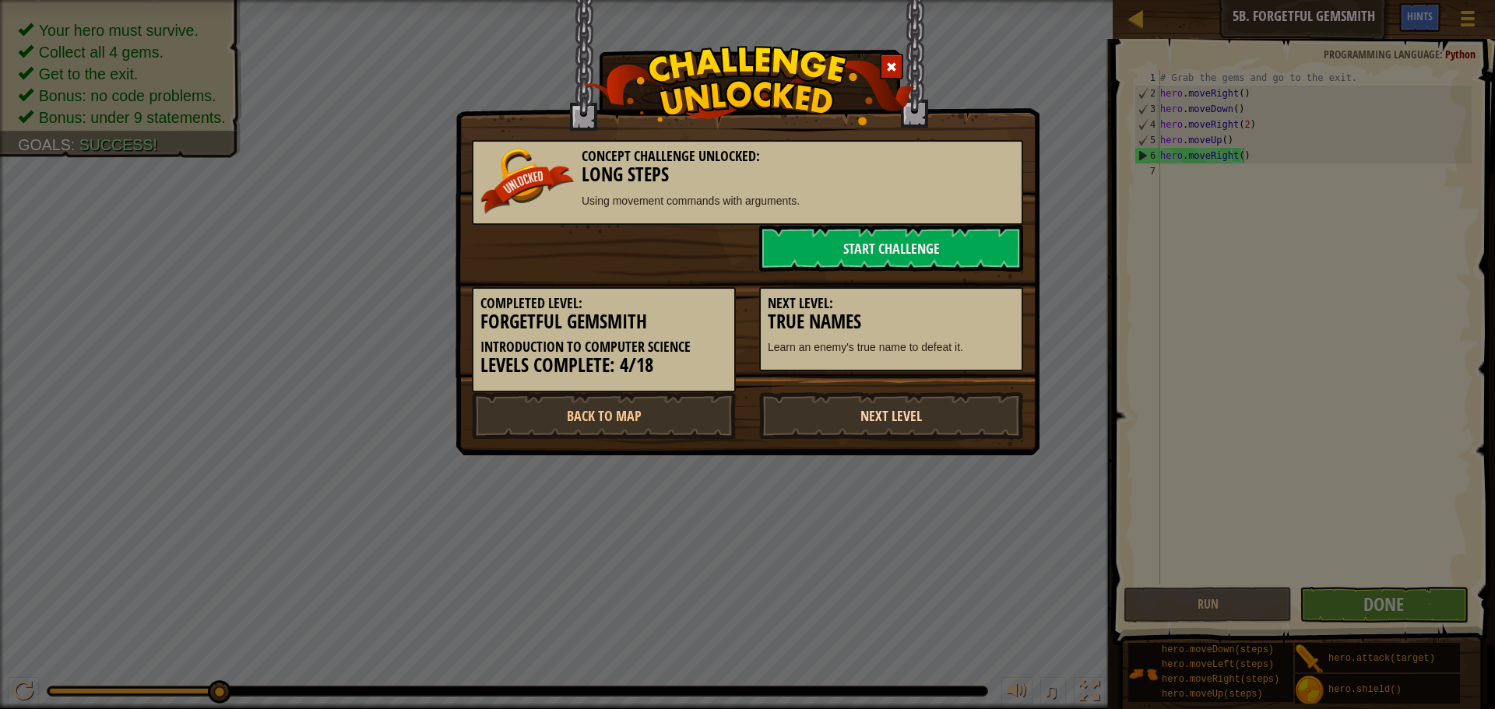
click at [874, 424] on link "Next Level" at bounding box center [891, 415] width 264 height 47
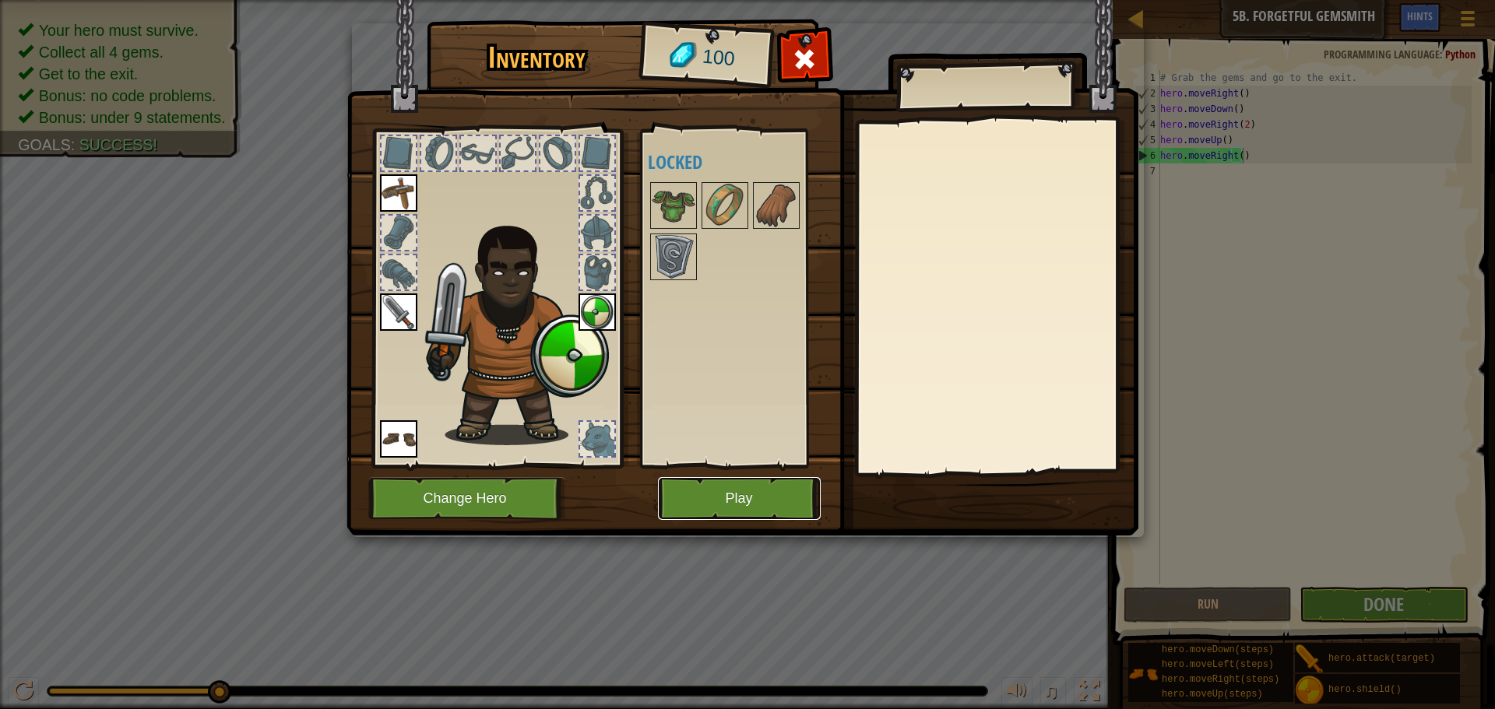
click at [717, 492] on button "Play" at bounding box center [739, 498] width 163 height 43
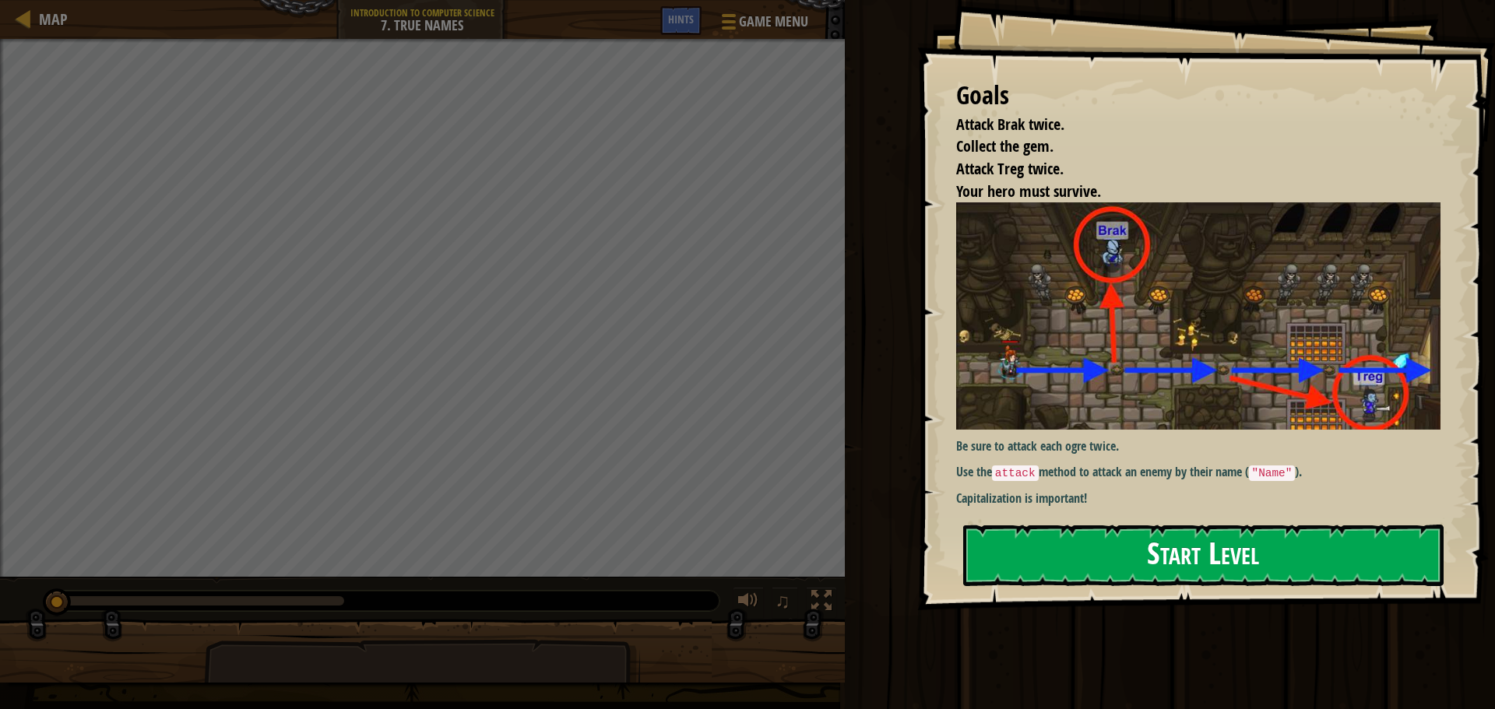
click at [1078, 574] on button "Start Level" at bounding box center [1203, 556] width 480 height 62
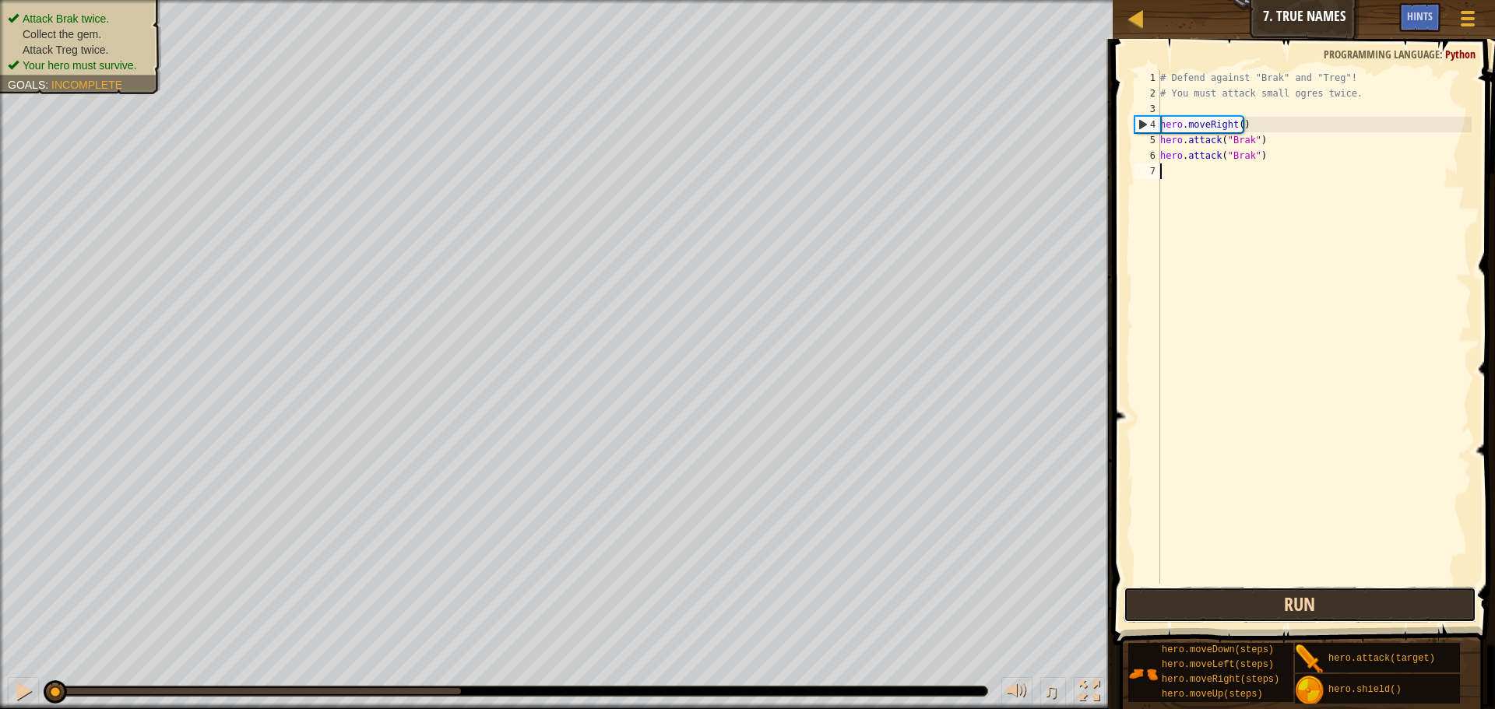
click at [1222, 611] on button "Run" at bounding box center [1300, 605] width 353 height 36
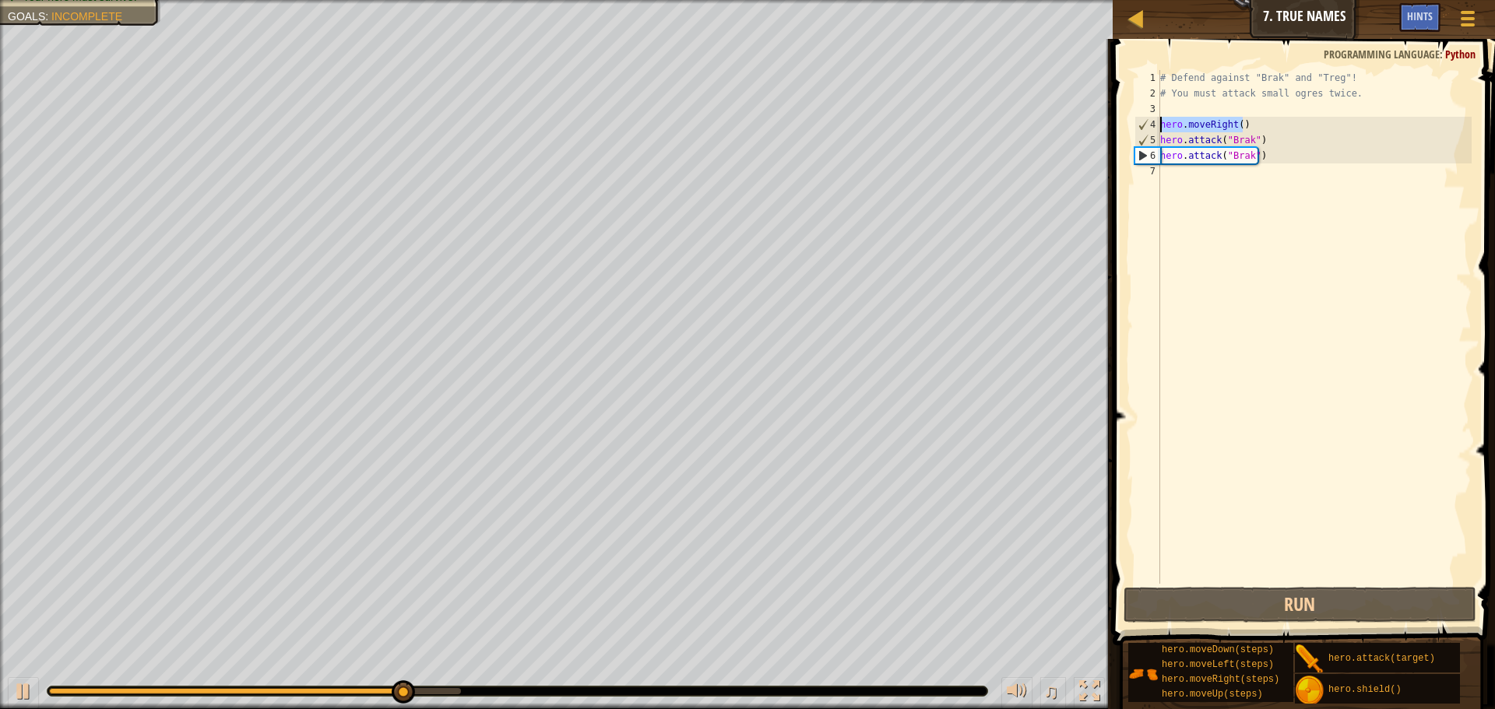
drag, startPoint x: 1241, startPoint y: 127, endPoint x: 1161, endPoint y: 125, distance: 80.2
click at [1161, 125] on div "# Defend against "Brak" and "Treg"! # You must attack small ogres twice. hero .…" at bounding box center [1314, 342] width 315 height 545
type textarea "hero.moveRight()"
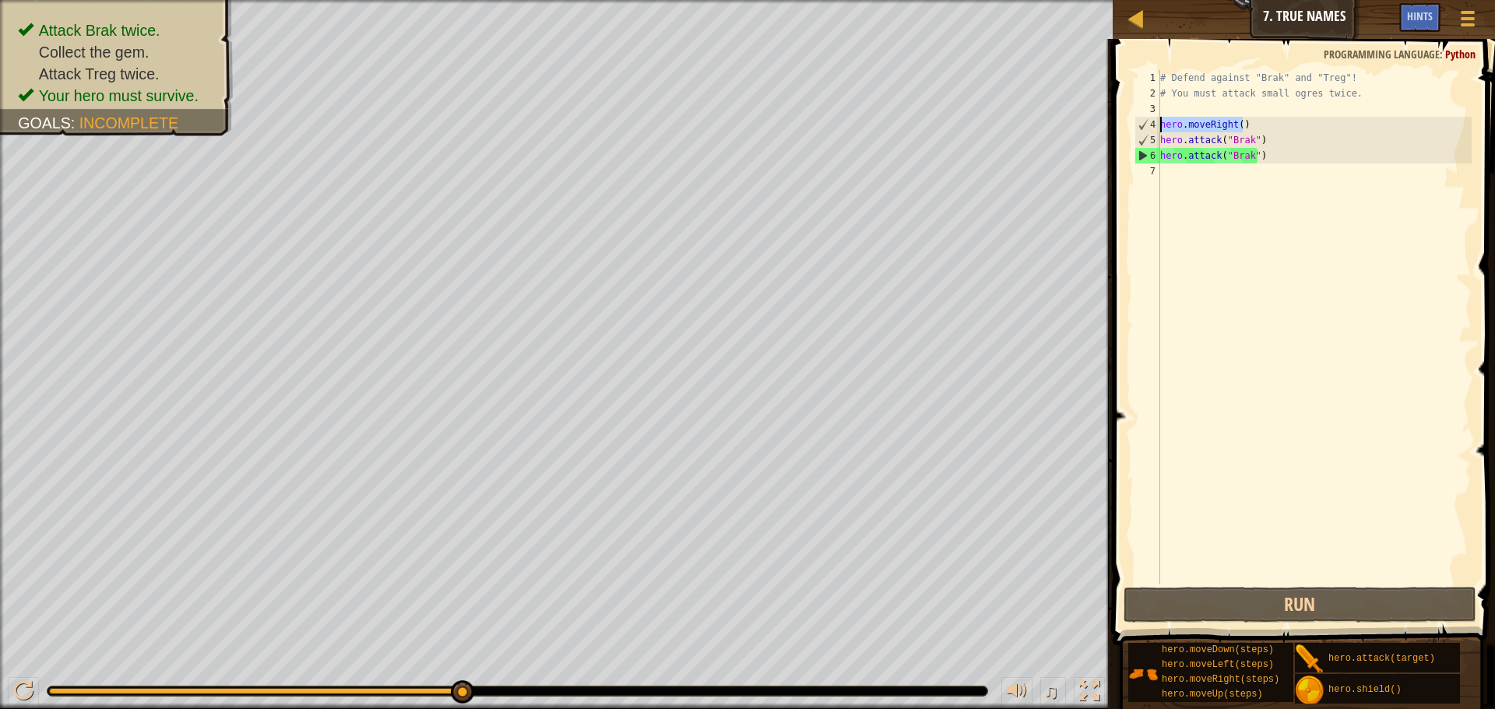
click at [1167, 166] on div "# Defend against "Brak" and "Treg"! # You must attack small ogres twice. hero .…" at bounding box center [1314, 342] width 315 height 545
paste textarea "hero.moveRight()"
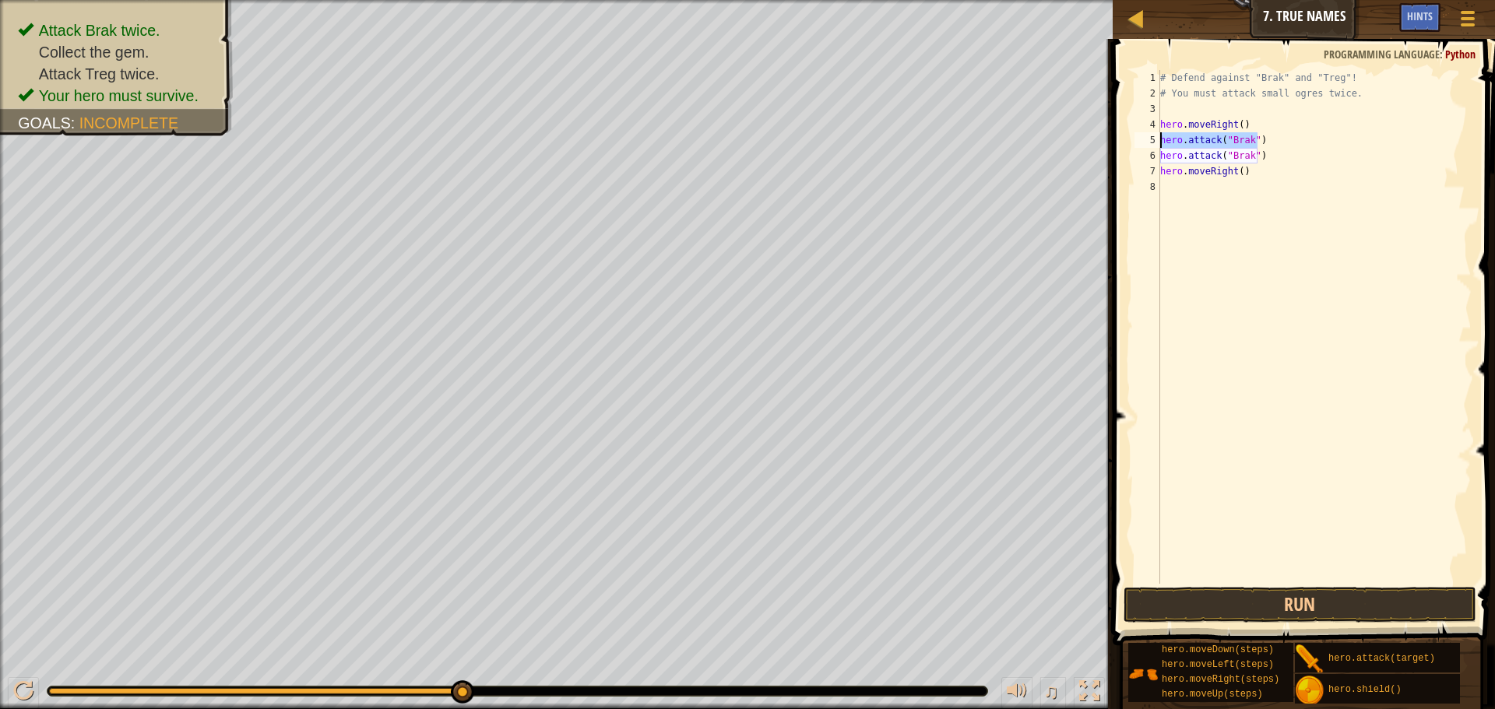
drag, startPoint x: 1258, startPoint y: 133, endPoint x: 1160, endPoint y: 146, distance: 99.7
click at [1160, 146] on div "hero.moveRight() 1 2 3 4 5 6 7 8 # Defend against "Brak" and "Treg"! # You must…" at bounding box center [1301, 327] width 340 height 514
type textarea "hero.attack("Brak")"
click at [1169, 184] on div "# Defend against "Brak" and "Treg"! # You must attack small ogres twice. hero .…" at bounding box center [1314, 342] width 315 height 545
paste textarea "hero.attack("Brak")"
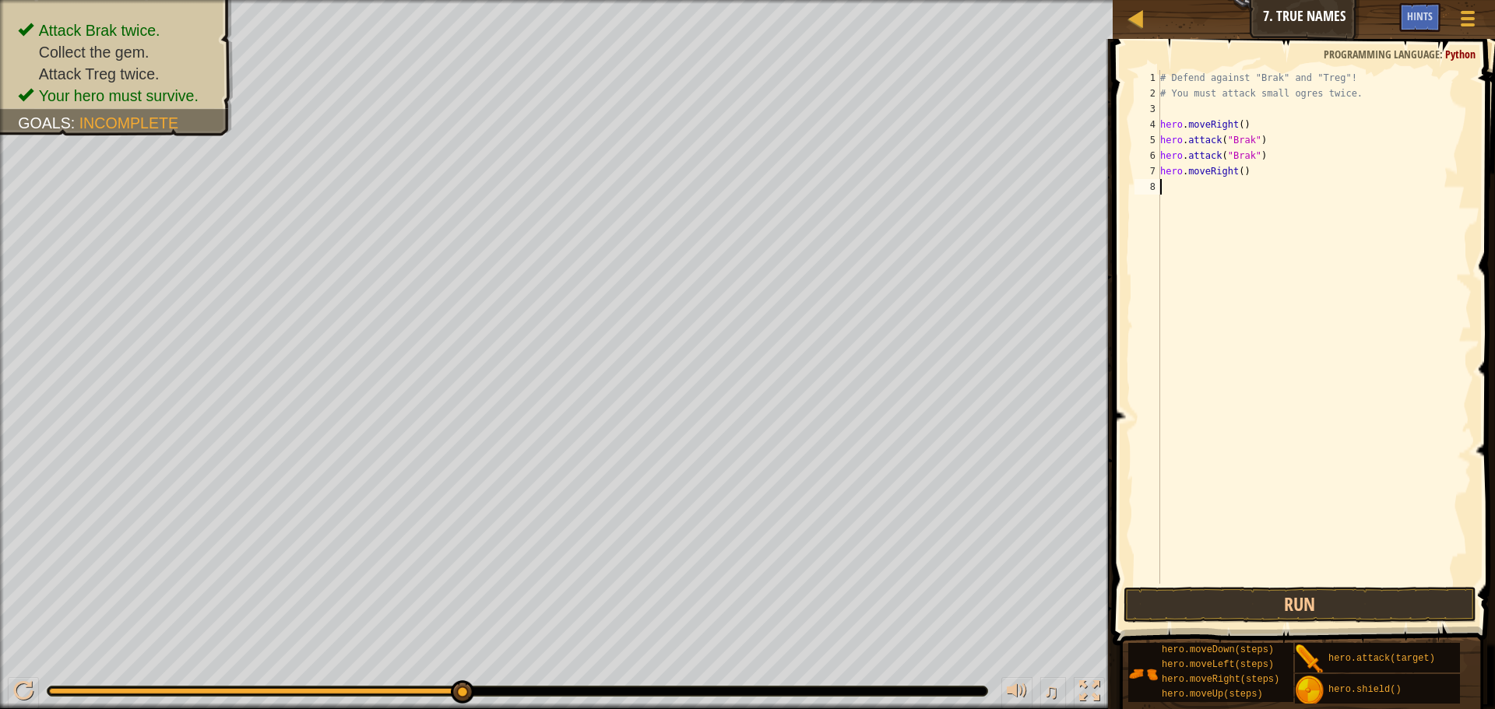
type textarea "hero.attack("Brak")"
click at [1244, 194] on div "# Defend against "Brak" and "Treg"! # You must attack small ogres twice. hero .…" at bounding box center [1314, 342] width 315 height 545
click at [1245, 199] on div "# Defend against "Brak" and "Treg"! # You must attack small ogres twice. hero .…" at bounding box center [1314, 342] width 315 height 545
click at [1247, 192] on div "# Defend against "Brak" and "Treg"! # You must attack small ogres twice. hero .…" at bounding box center [1314, 342] width 315 height 545
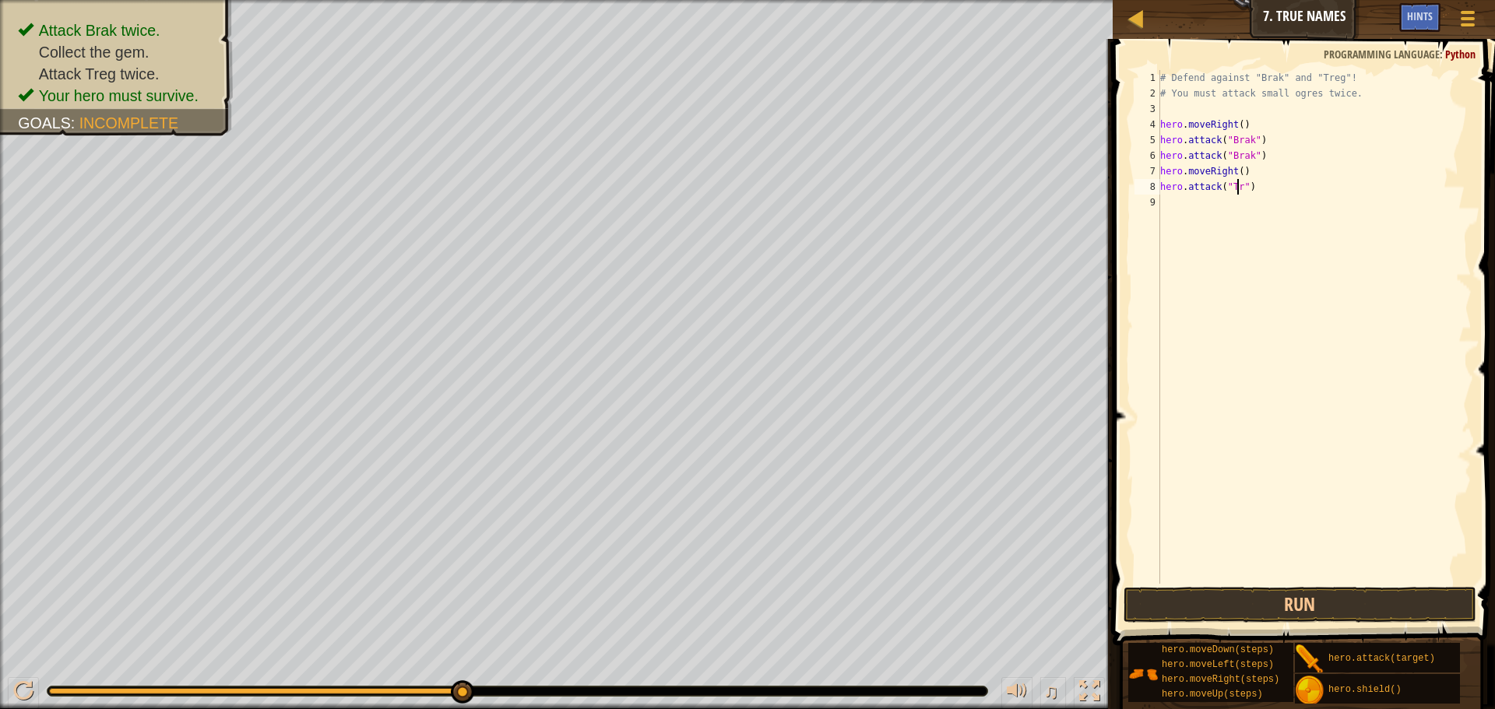
scroll to position [7, 7]
type textarea "hero.attack("Treg")"
click at [1160, 594] on button "Run" at bounding box center [1300, 605] width 353 height 36
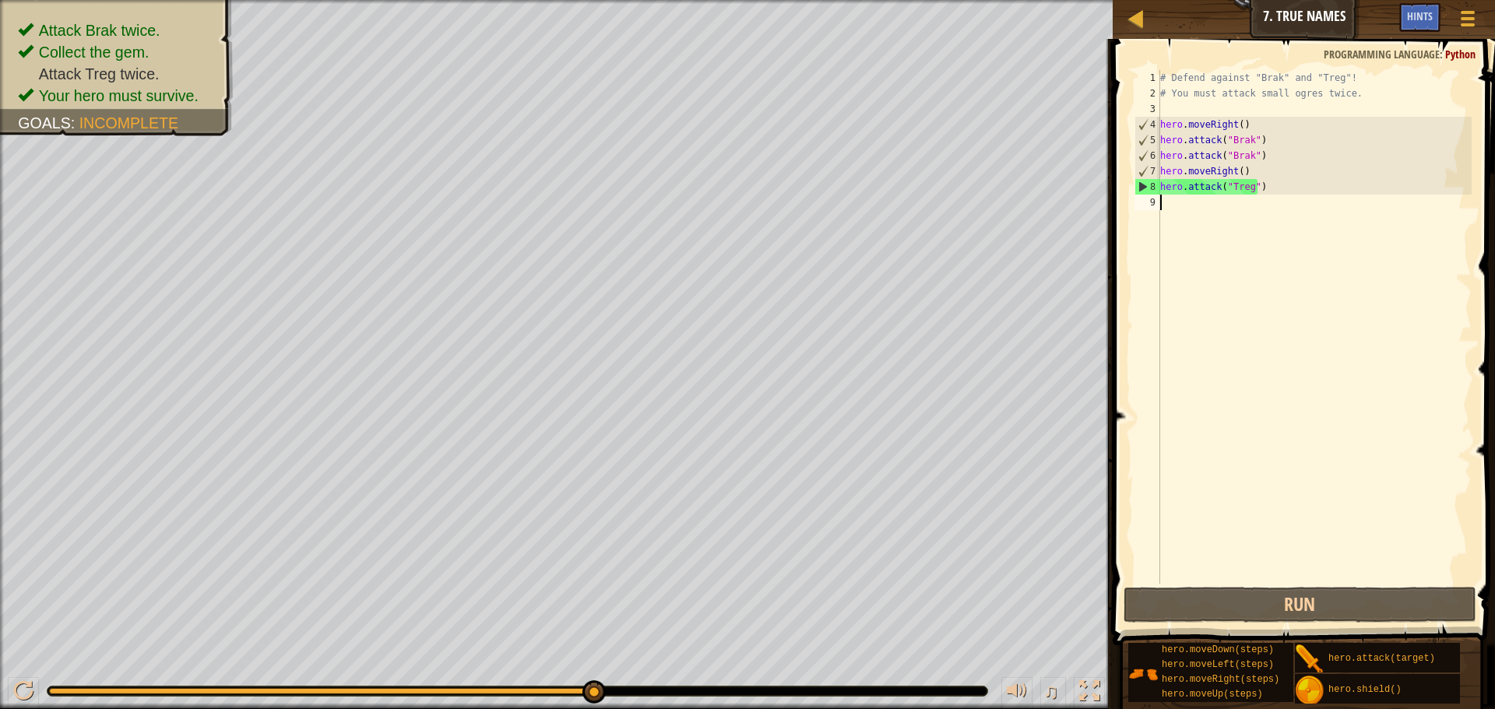
drag, startPoint x: 1269, startPoint y: 195, endPoint x: 1172, endPoint y: 199, distance: 97.4
click at [1172, 199] on div "# Defend against "Brak" and "Treg"! # You must attack small ogres twice. hero .…" at bounding box center [1314, 342] width 315 height 545
click at [1335, 220] on div "# Defend against "Brak" and "Treg"! # You must attack small ogres twice. hero .…" at bounding box center [1314, 342] width 315 height 545
drag, startPoint x: 1271, startPoint y: 190, endPoint x: 1152, endPoint y: 189, distance: 118.4
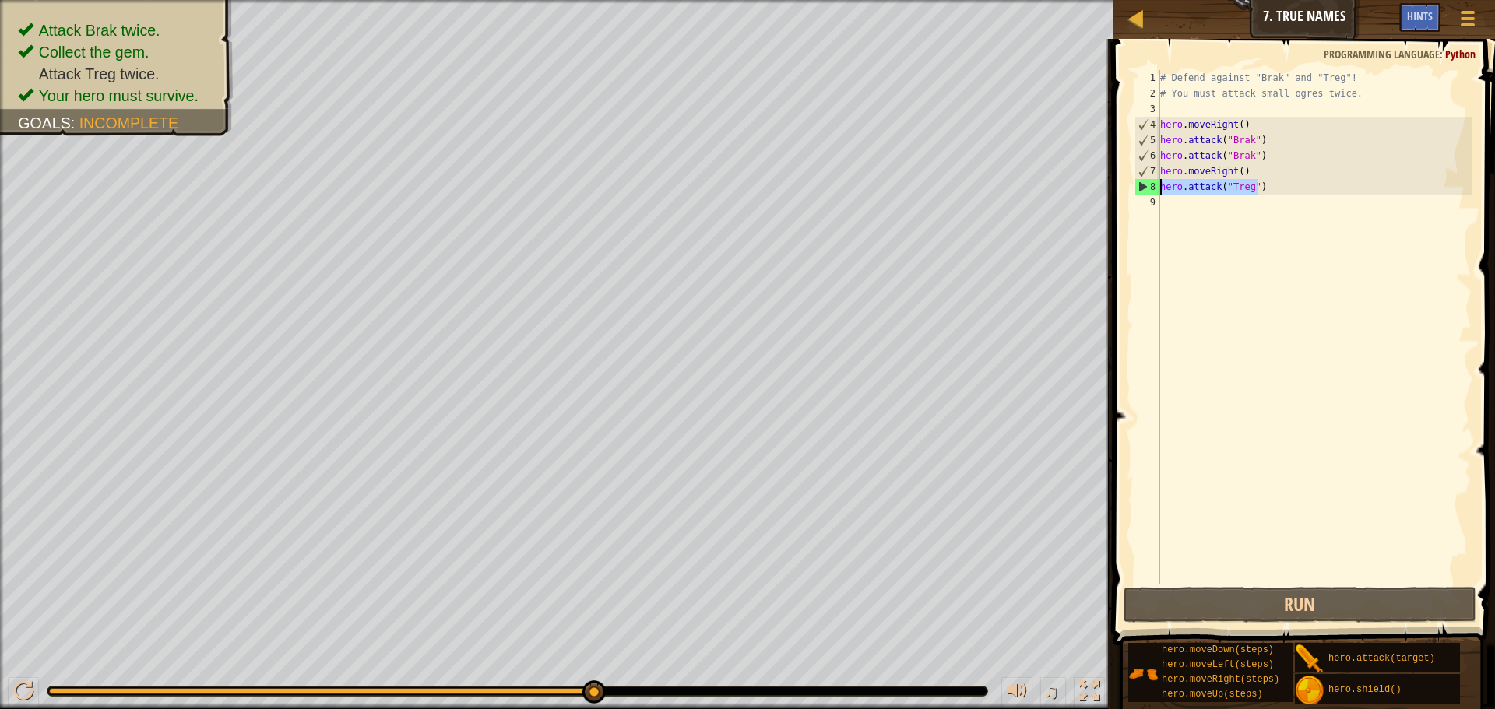
click at [1152, 189] on div "1 2 3 4 5 6 7 8 9 # Defend against "Brak" and "Treg"! # You must attack small o…" at bounding box center [1301, 327] width 340 height 514
type textarea "hero.attack("Treg")"
click at [1177, 209] on div "# Defend against "Brak" and "Treg"! # You must attack small ogres twice. hero .…" at bounding box center [1314, 342] width 315 height 545
paste textarea "hero.attack("Treg")"
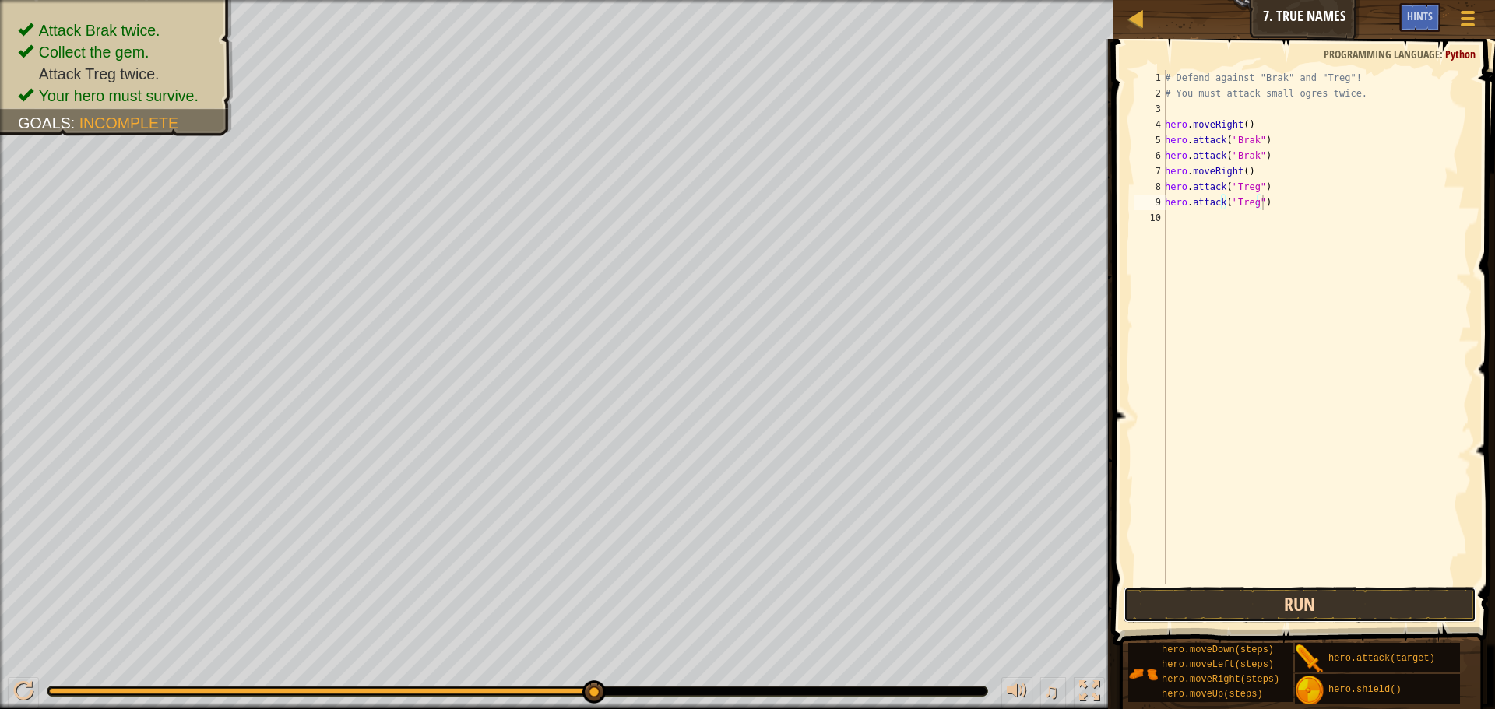
click at [1198, 592] on button "Run" at bounding box center [1300, 605] width 353 height 36
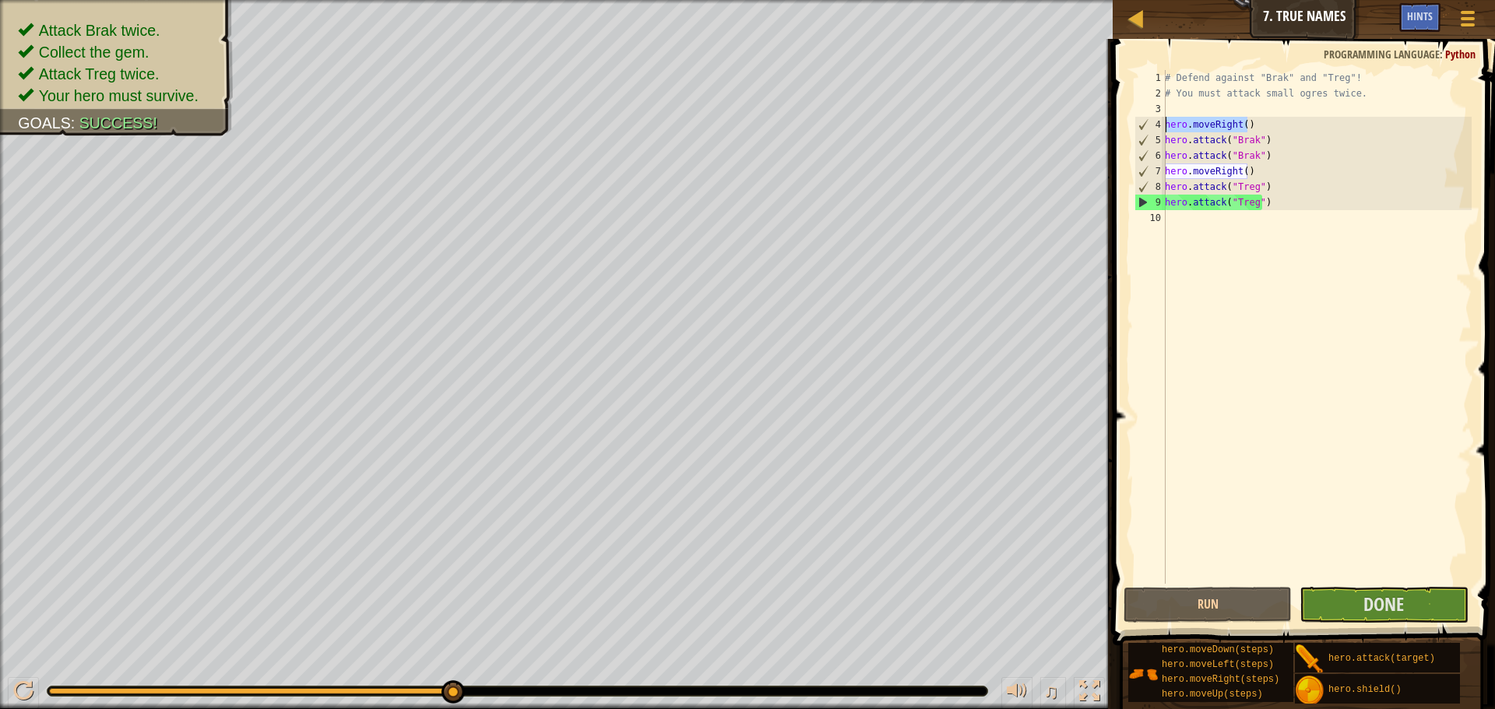
drag, startPoint x: 1251, startPoint y: 128, endPoint x: 1161, endPoint y: 129, distance: 89.6
click at [1161, 129] on div "hero.attack("Treg") 1 2 3 4 5 6 7 8 9 10 # Defend against "Brak" and "Treg"! # …" at bounding box center [1301, 327] width 340 height 514
type textarea "hero.moveRight()"
drag, startPoint x: 1163, startPoint y: 237, endPoint x: 1173, endPoint y: 220, distance: 18.8
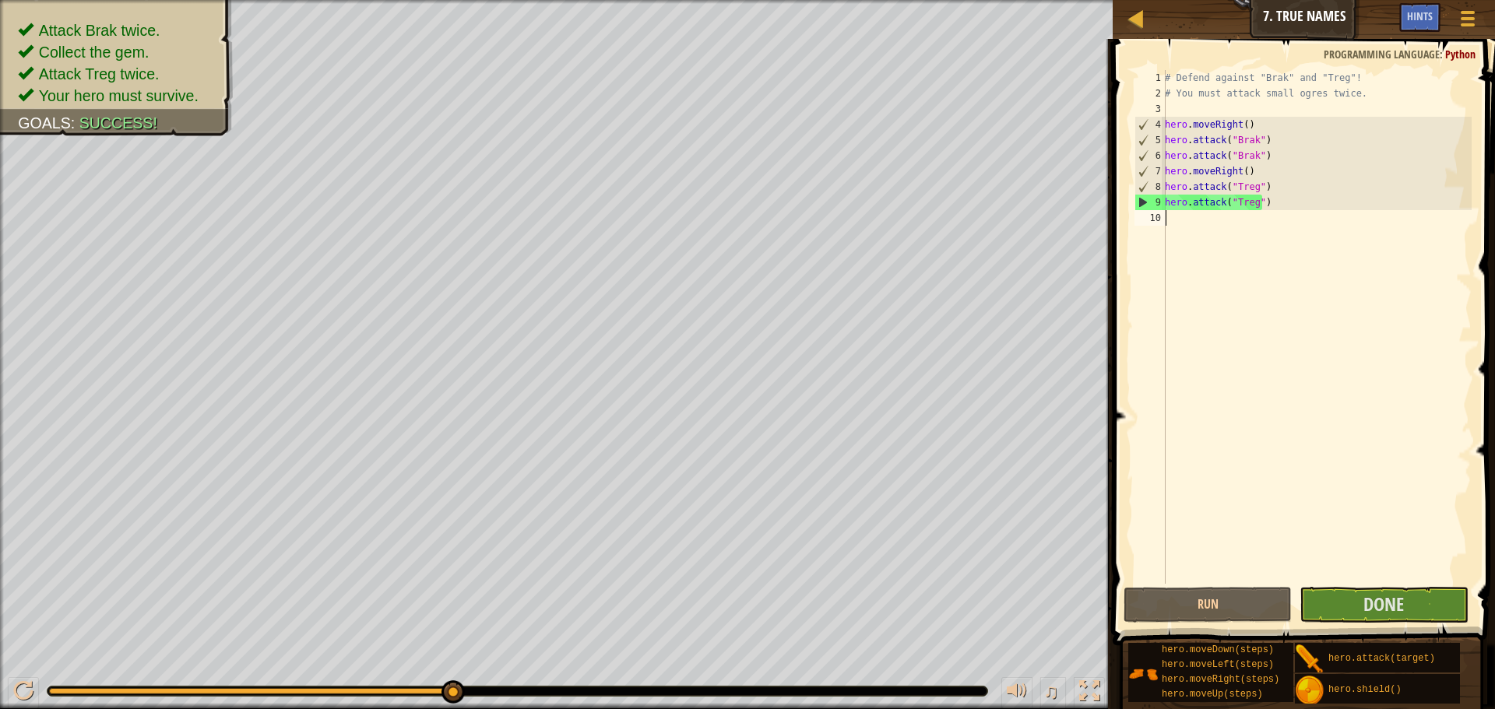
click at [1174, 219] on div "# Defend against "Brak" and "Treg"! # You must attack small ogres twice. hero .…" at bounding box center [1317, 342] width 310 height 545
paste textarea "hero.moveRight()"
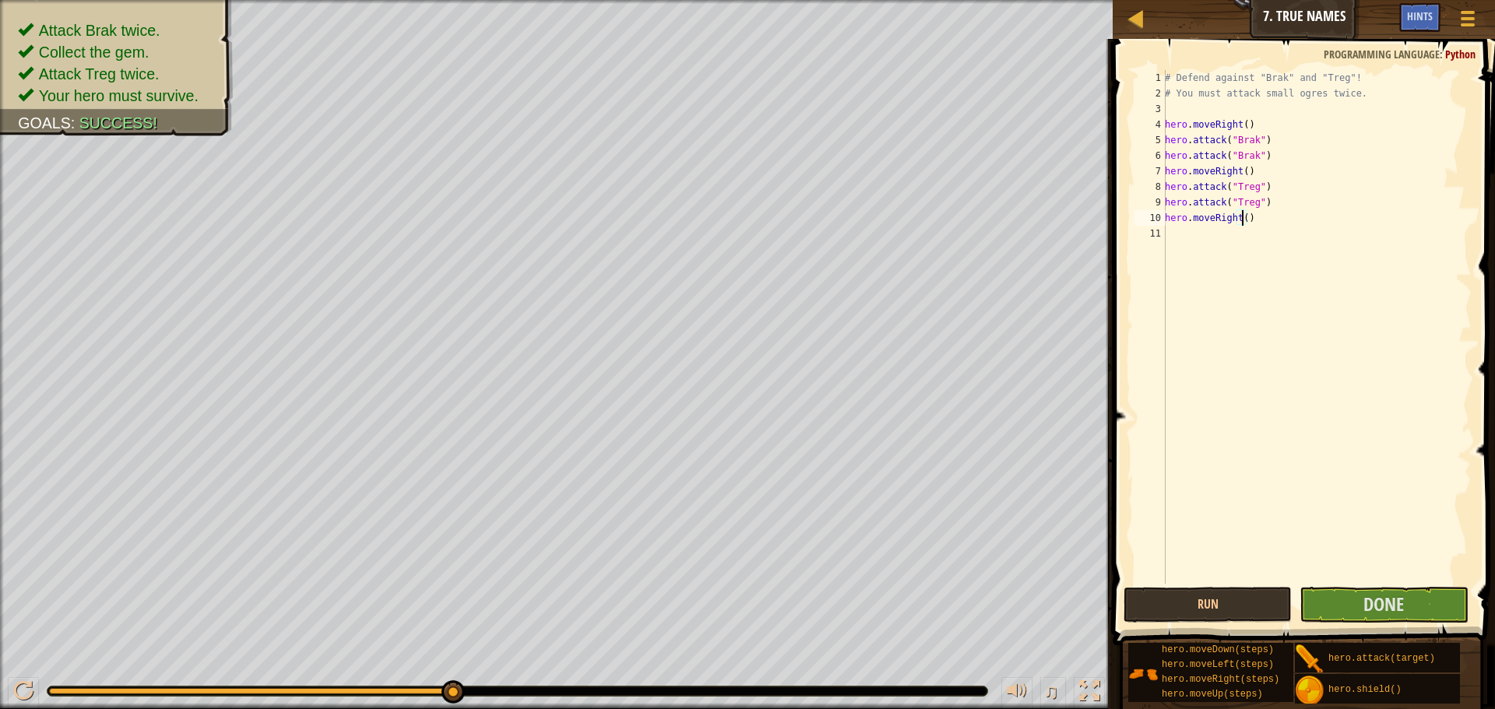
click at [1241, 216] on div "# Defend against "Brak" and "Treg"! # You must attack small ogres twice. hero .…" at bounding box center [1317, 342] width 310 height 545
type textarea "hero.moveRight(2)"
click at [1326, 598] on button "Done" at bounding box center [1384, 605] width 168 height 36
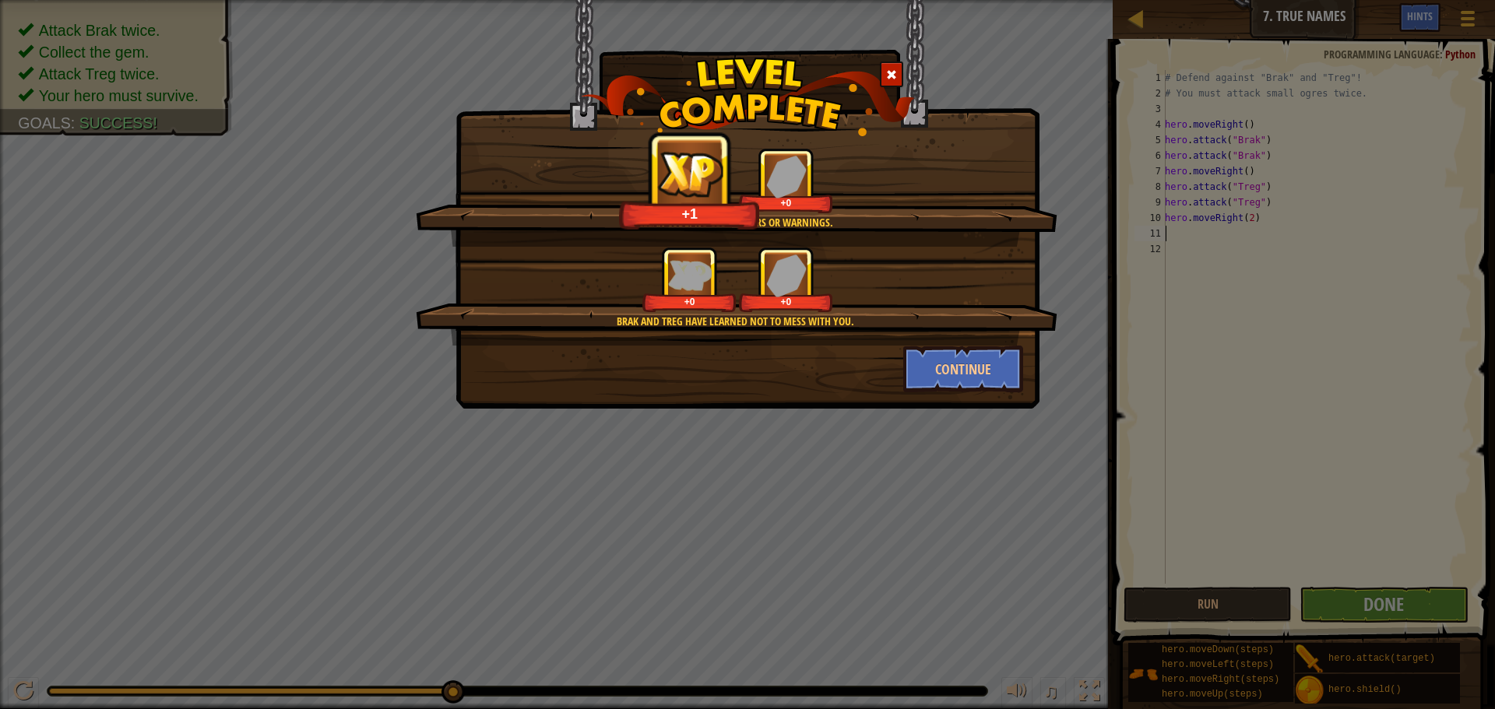
click at [899, 60] on img at bounding box center [748, 97] width 334 height 79
click at [893, 69] on span at bounding box center [891, 74] width 11 height 11
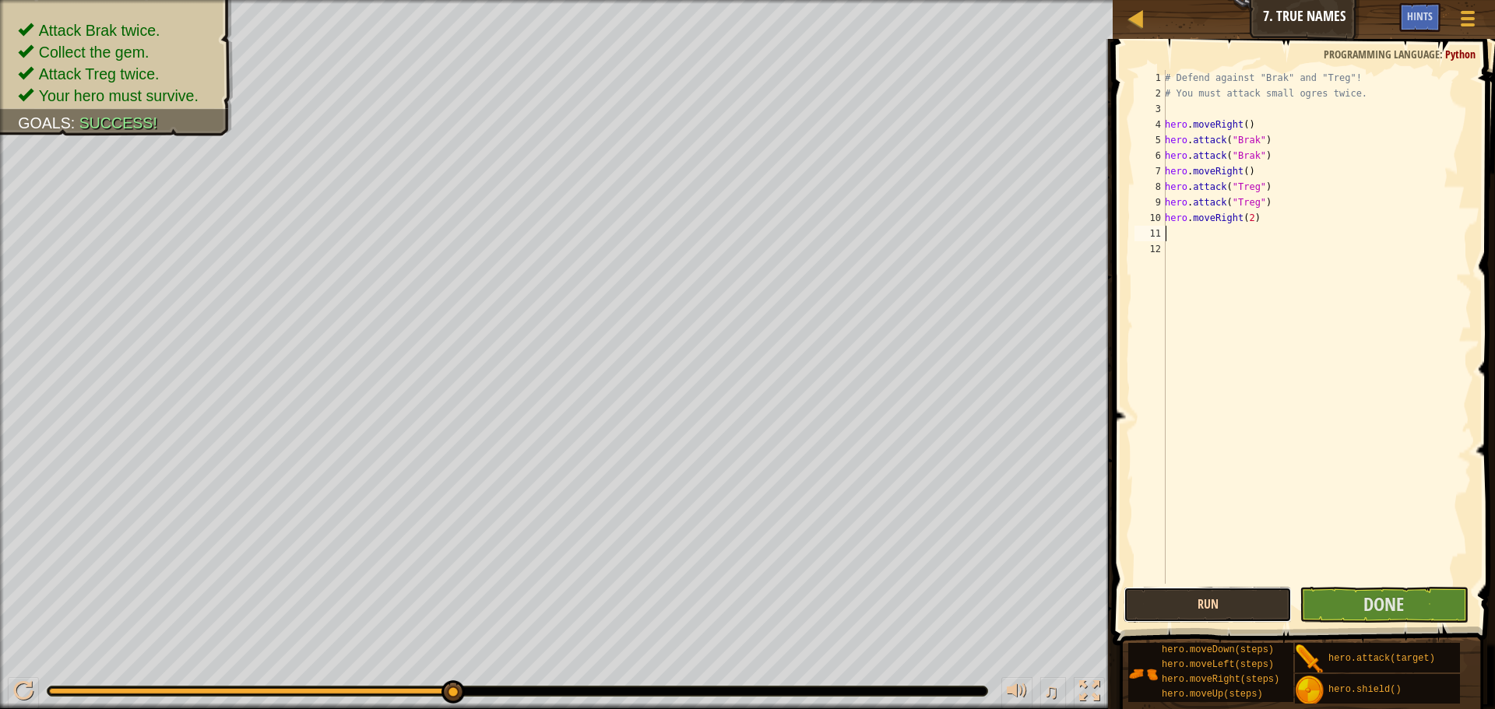
click at [1245, 602] on button "Run" at bounding box center [1208, 605] width 168 height 36
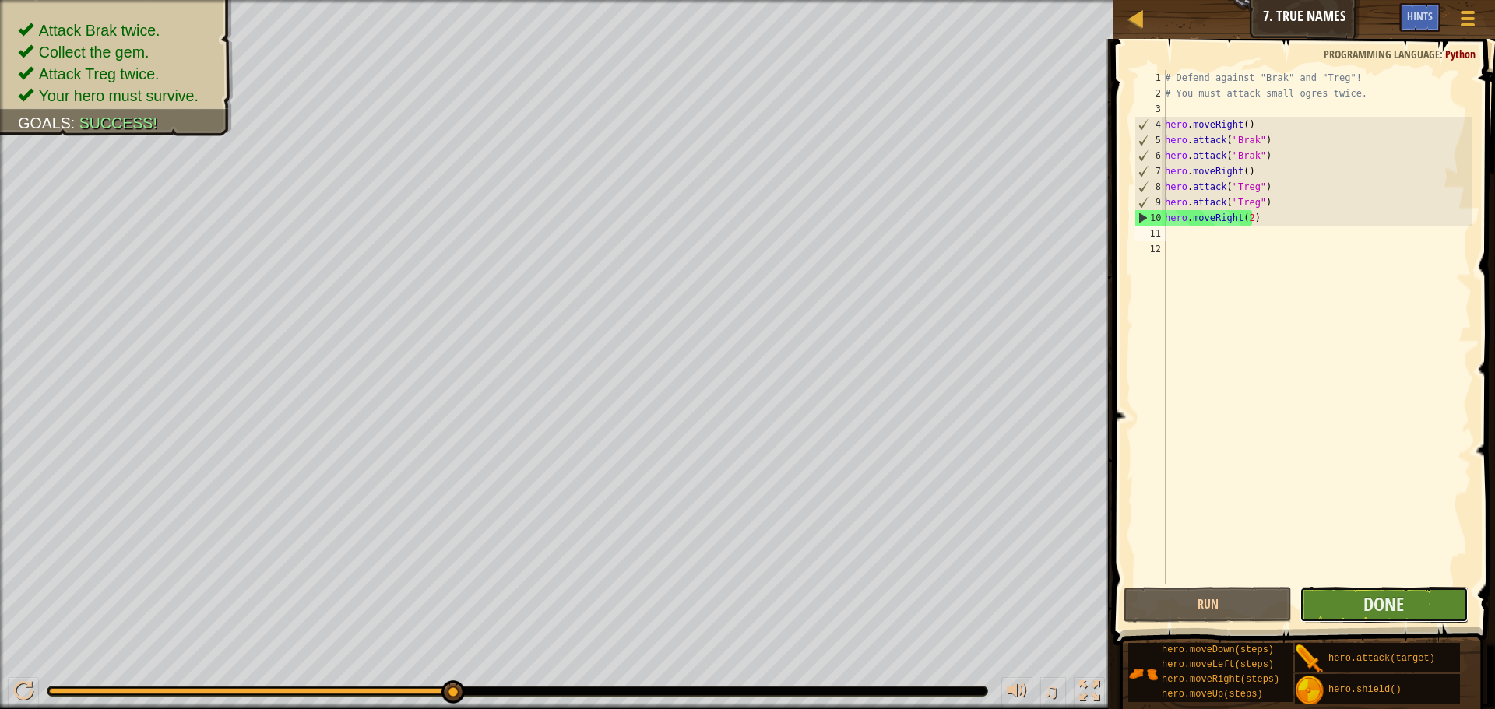
click at [1343, 593] on button "Done" at bounding box center [1384, 605] width 168 height 36
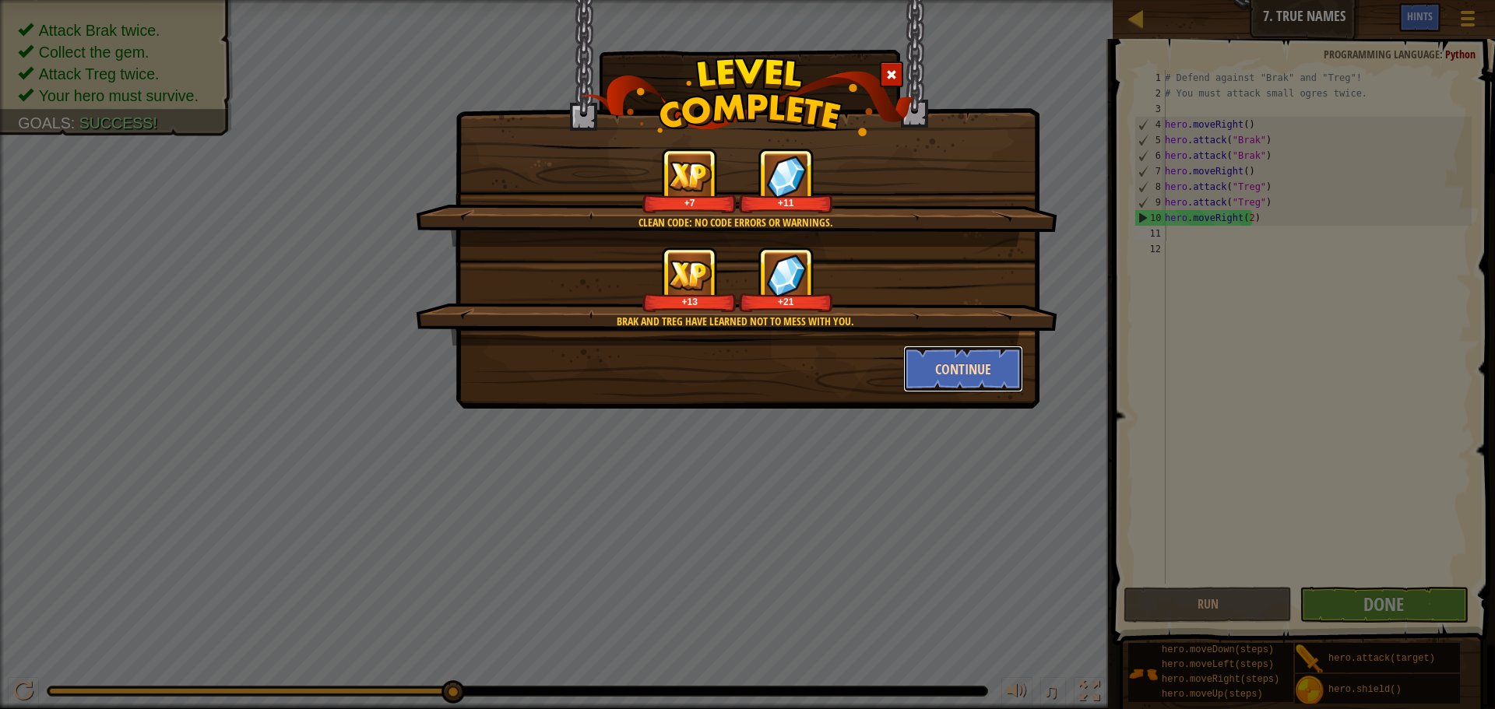
click at [966, 389] on button "Continue" at bounding box center [963, 369] width 121 height 47
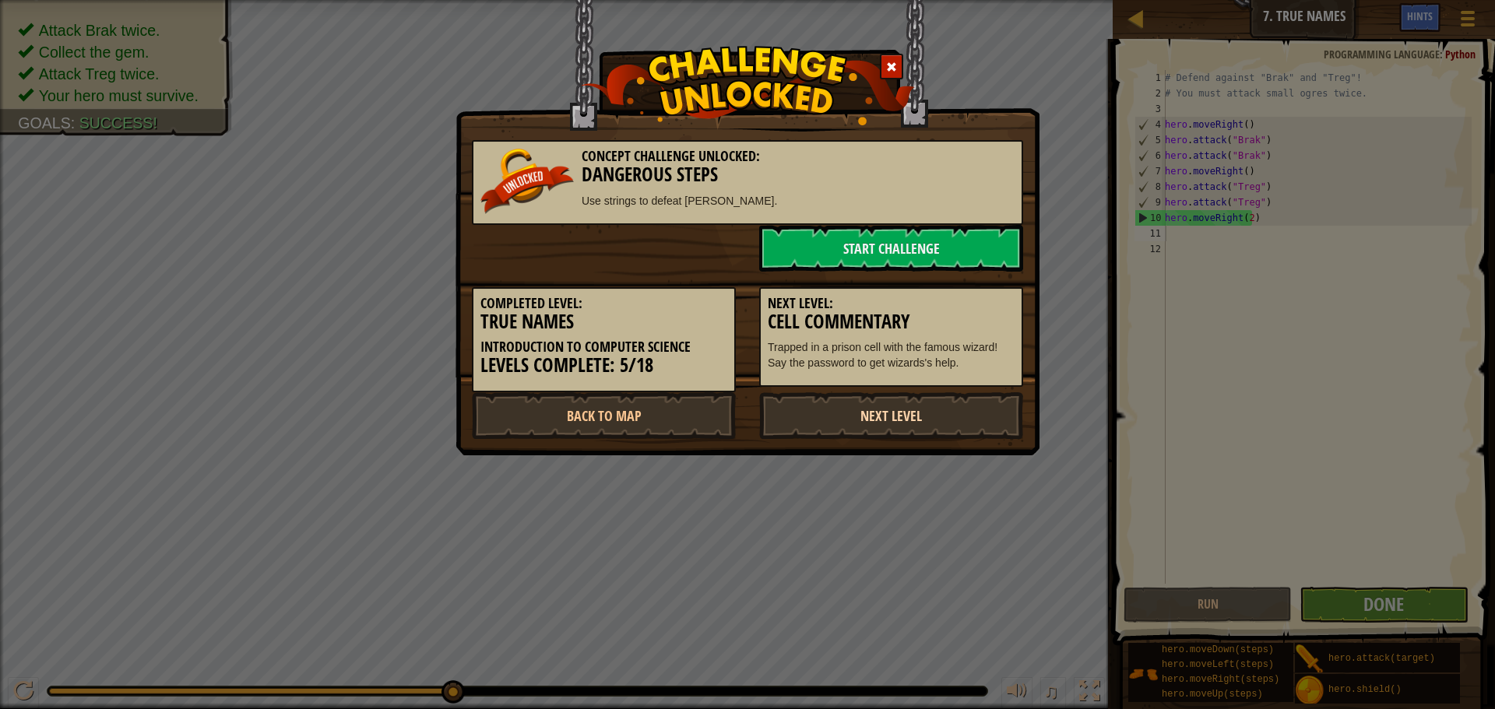
click at [940, 412] on link "Next Level" at bounding box center [891, 415] width 264 height 47
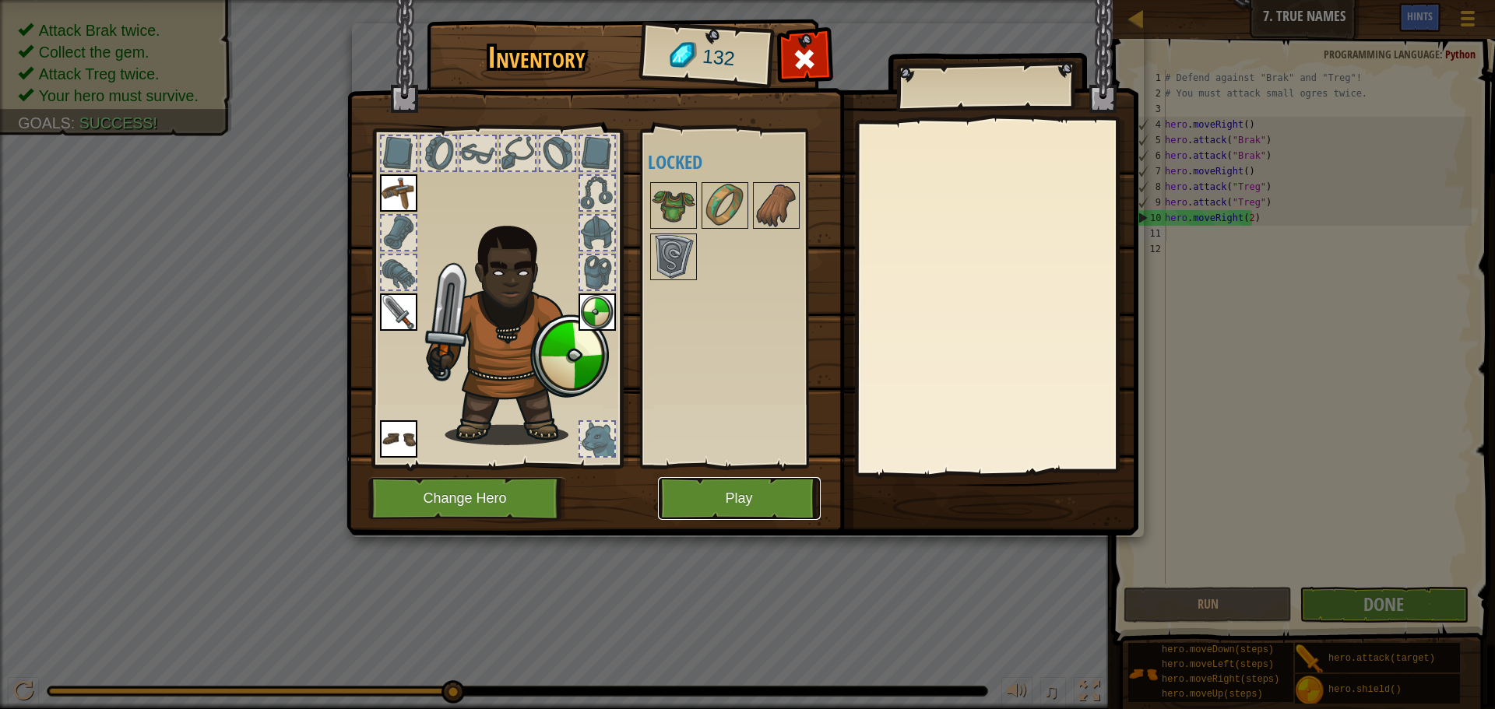
click at [767, 492] on button "Play" at bounding box center [739, 498] width 163 height 43
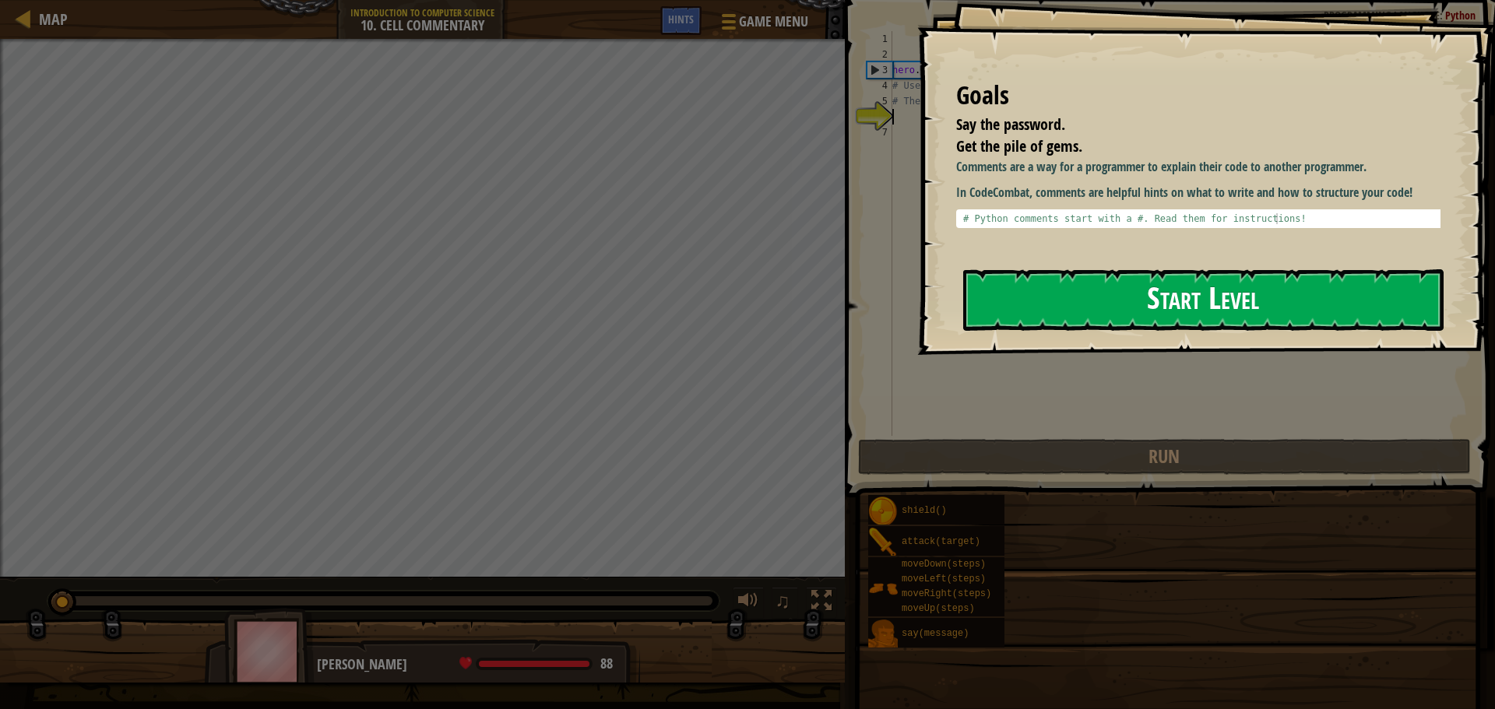
click at [1194, 296] on button "Start Level" at bounding box center [1203, 300] width 480 height 62
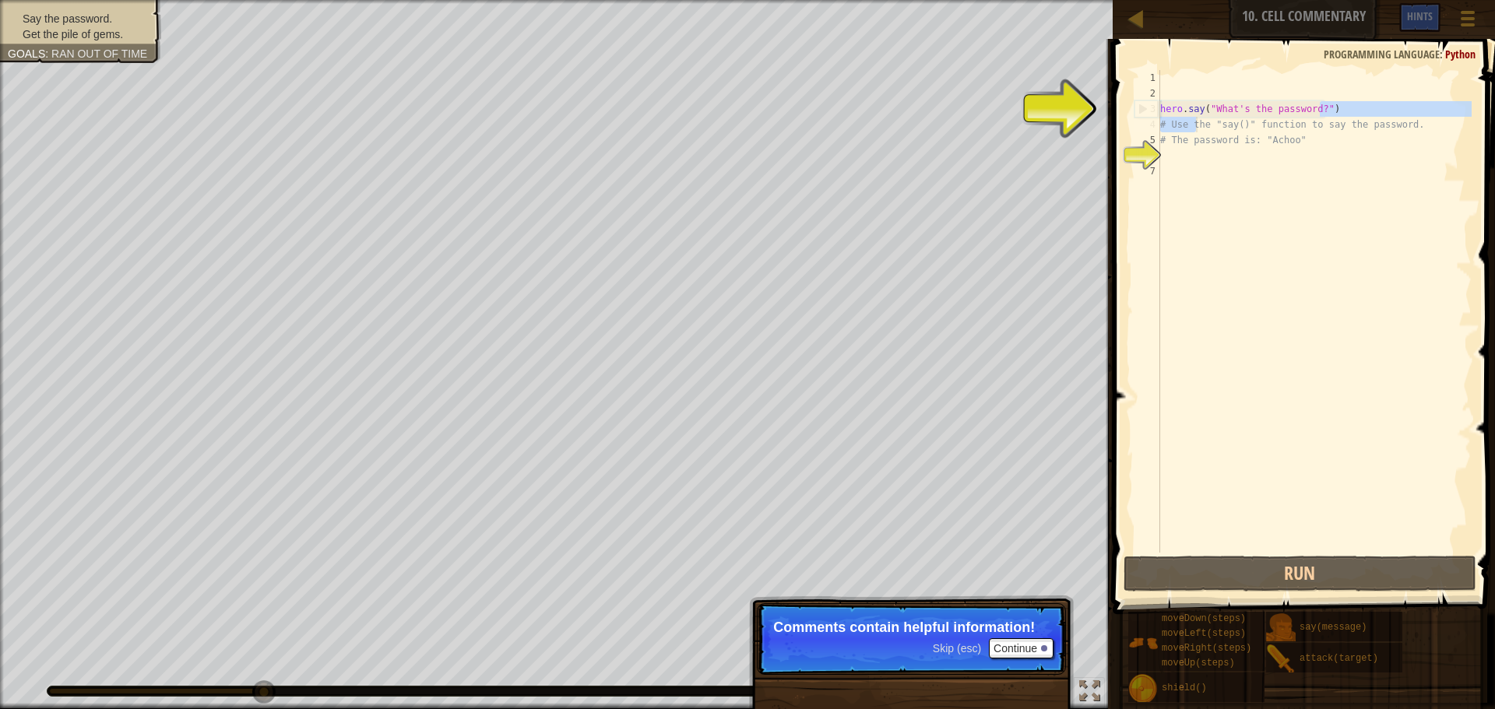
drag, startPoint x: 1319, startPoint y: 106, endPoint x: 1159, endPoint y: 121, distance: 161.2
click at [1164, 121] on div "hero . say ( "What's the password?" ) # Use the "say()" function to say the pas…" at bounding box center [1314, 327] width 315 height 514
type textarea "hero.say("What's the password?") # Use the "say()" function to say the password."
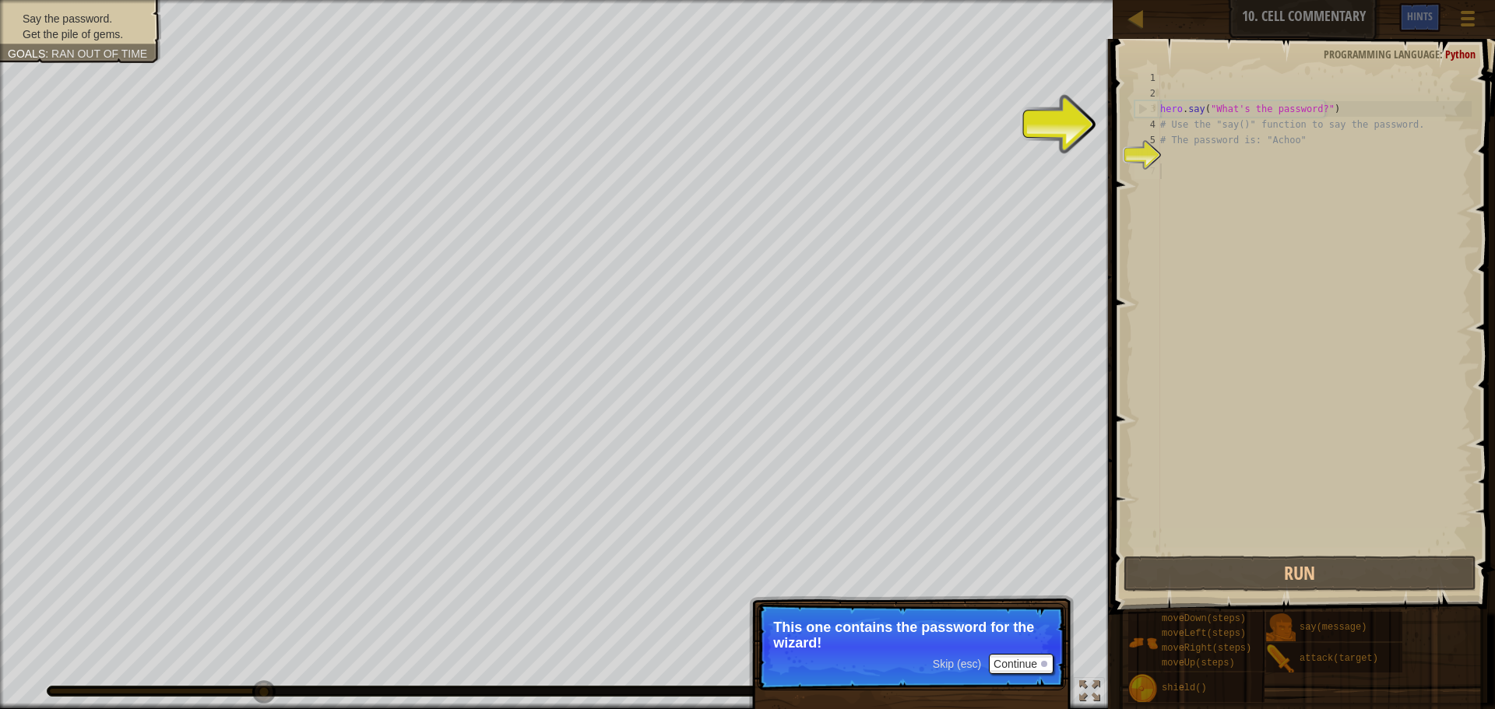
click at [1257, 324] on div "hero . say ( "What's the password?" ) # Use the "say()" function to say the pas…" at bounding box center [1314, 327] width 315 height 514
click at [1008, 671] on div "Skip (esc) Continue This one contains the password for the wizard!" at bounding box center [911, 719] width 325 height 230
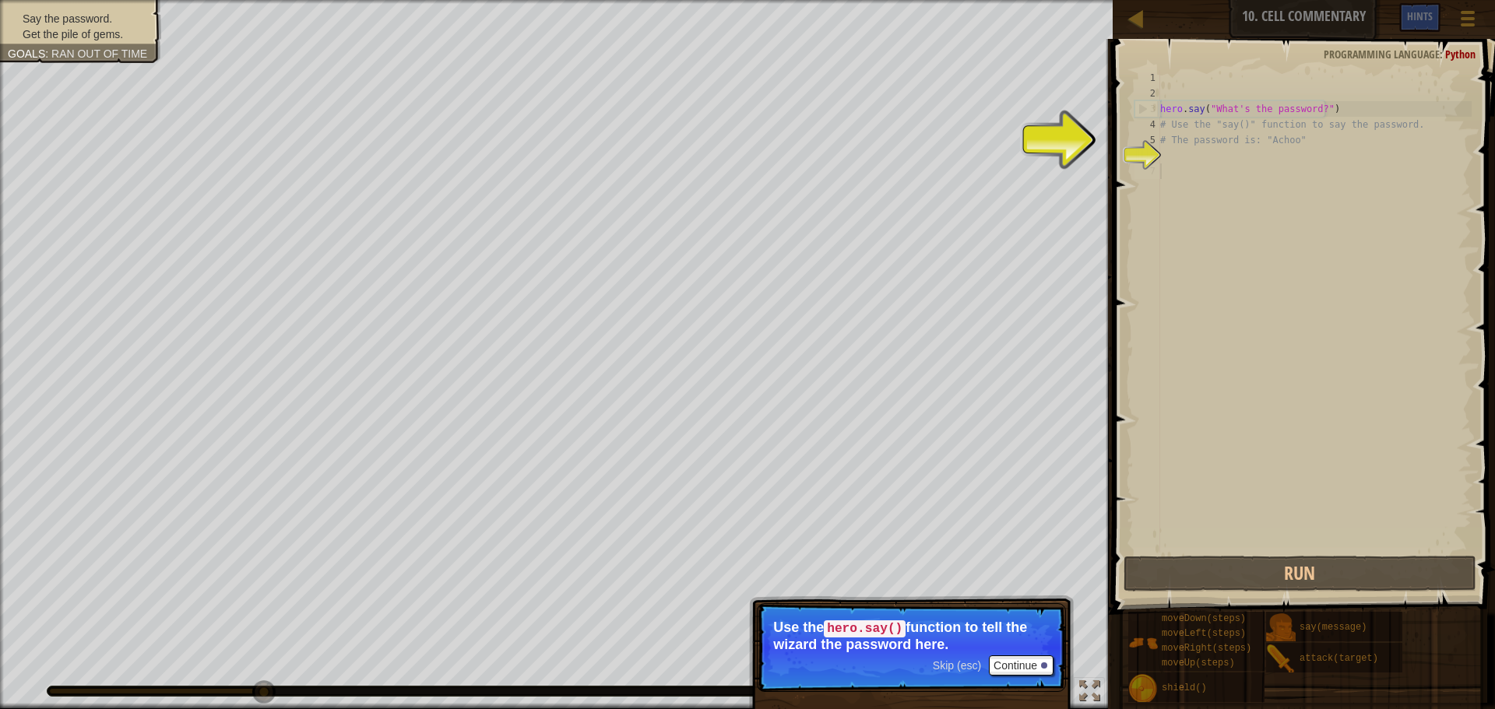
type textarea "# The password is: "Achoo""
click at [1360, 145] on div "hero . say ( "What's the password?" ) # Use the "say()" function to say the pas…" at bounding box center [1314, 327] width 315 height 514
drag, startPoint x: 1317, startPoint y: 151, endPoint x: 1277, endPoint y: 151, distance: 39.7
click at [1282, 151] on div "hero . say ( "What's the password?" ) # Use the "say()" function to say the pas…" at bounding box center [1314, 327] width 315 height 514
click at [1274, 150] on div "hero . say ( "What's the password?" ) # Use the "say()" function to say the pas…" at bounding box center [1314, 327] width 315 height 514
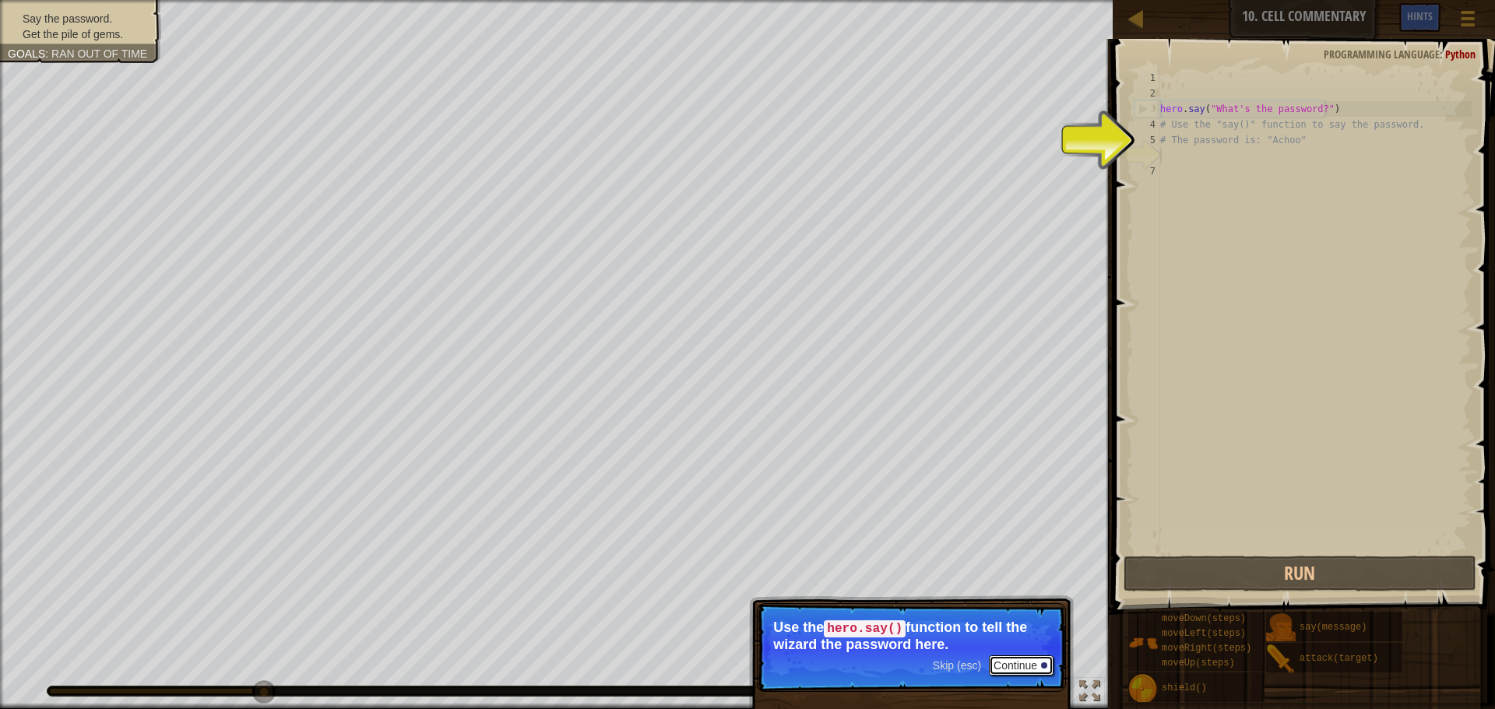
click at [1032, 660] on button "Continue" at bounding box center [1021, 666] width 65 height 20
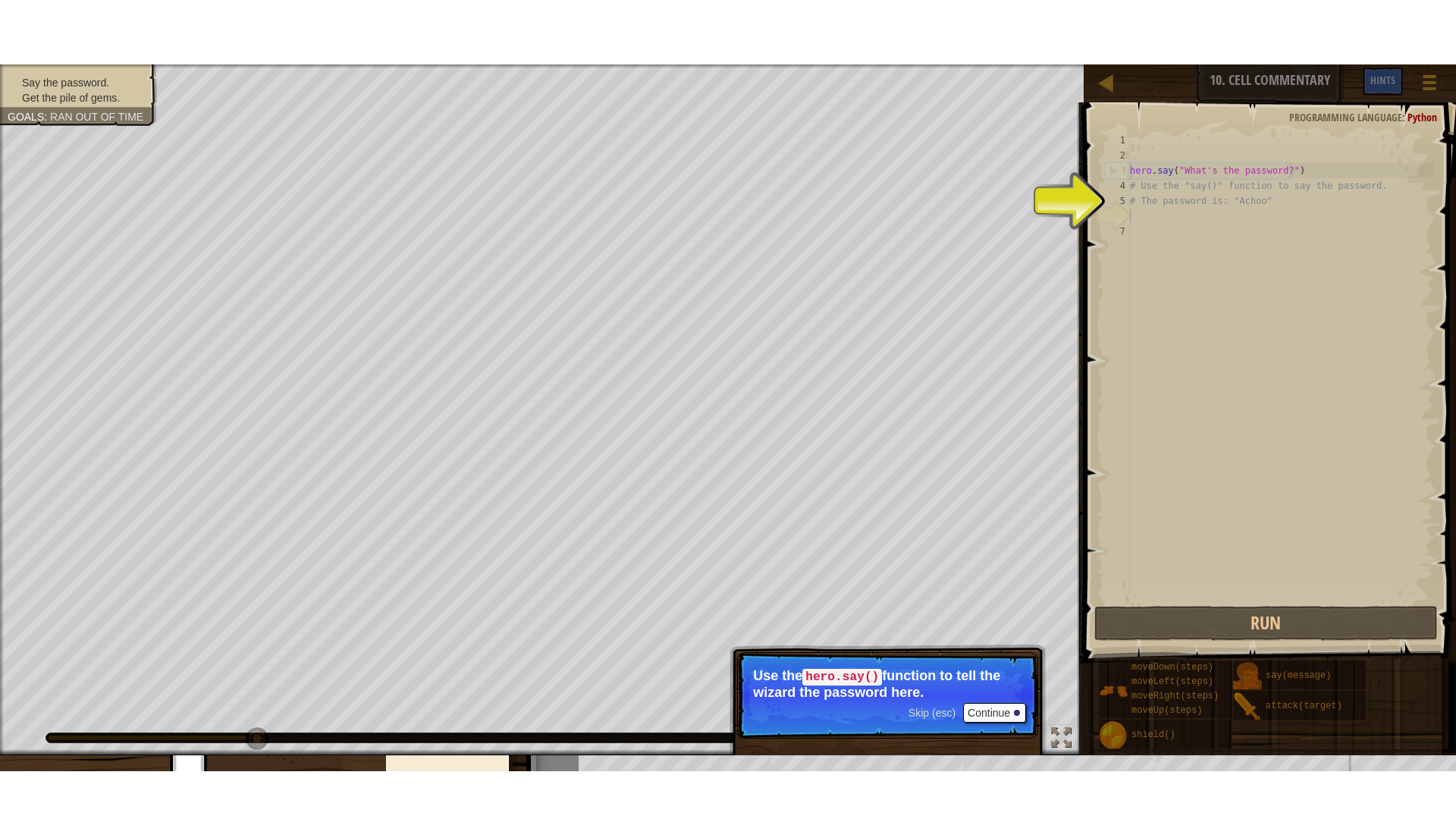
scroll to position [7, 0]
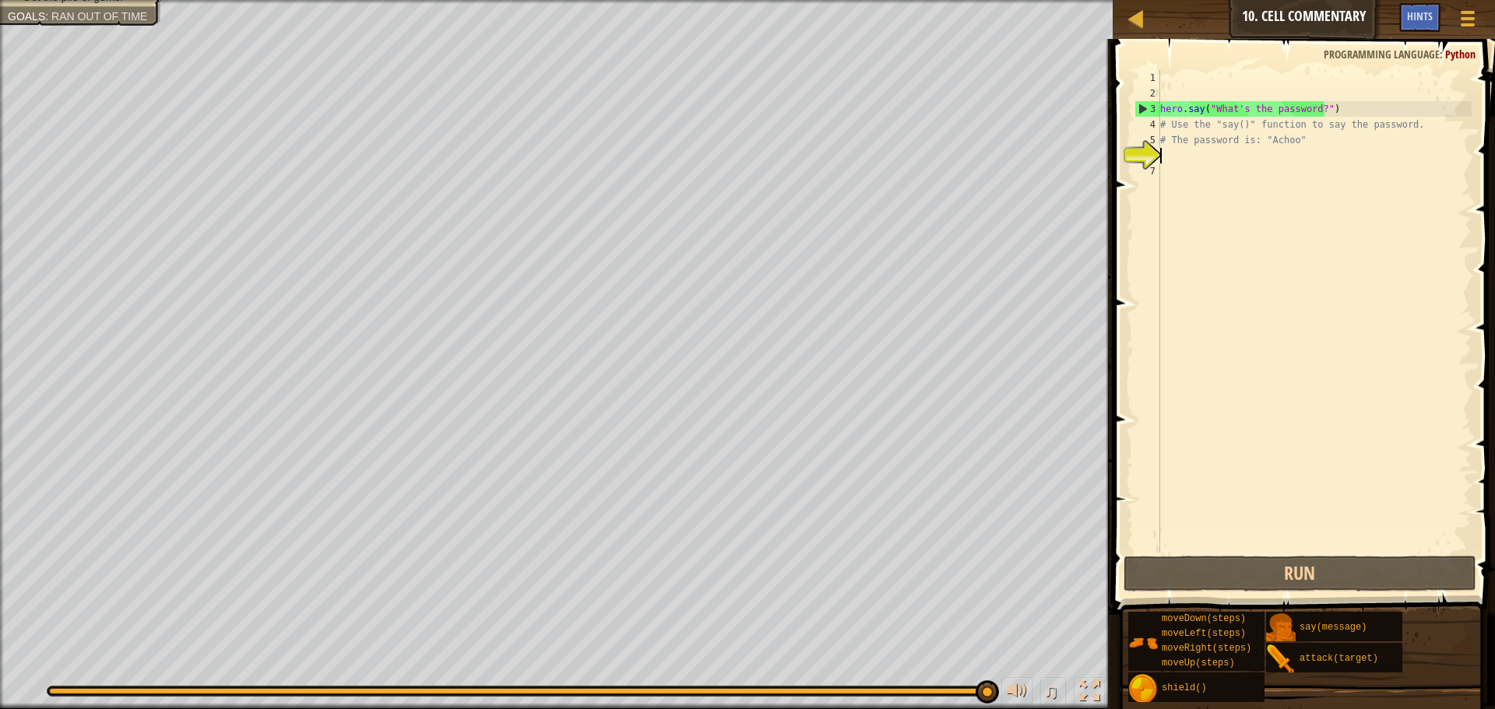
click at [1142, 133] on div "5" at bounding box center [1148, 140] width 26 height 16
click at [1151, 121] on div "4" at bounding box center [1148, 125] width 26 height 16
click at [1423, 10] on span "Hints" at bounding box center [1420, 16] width 26 height 15
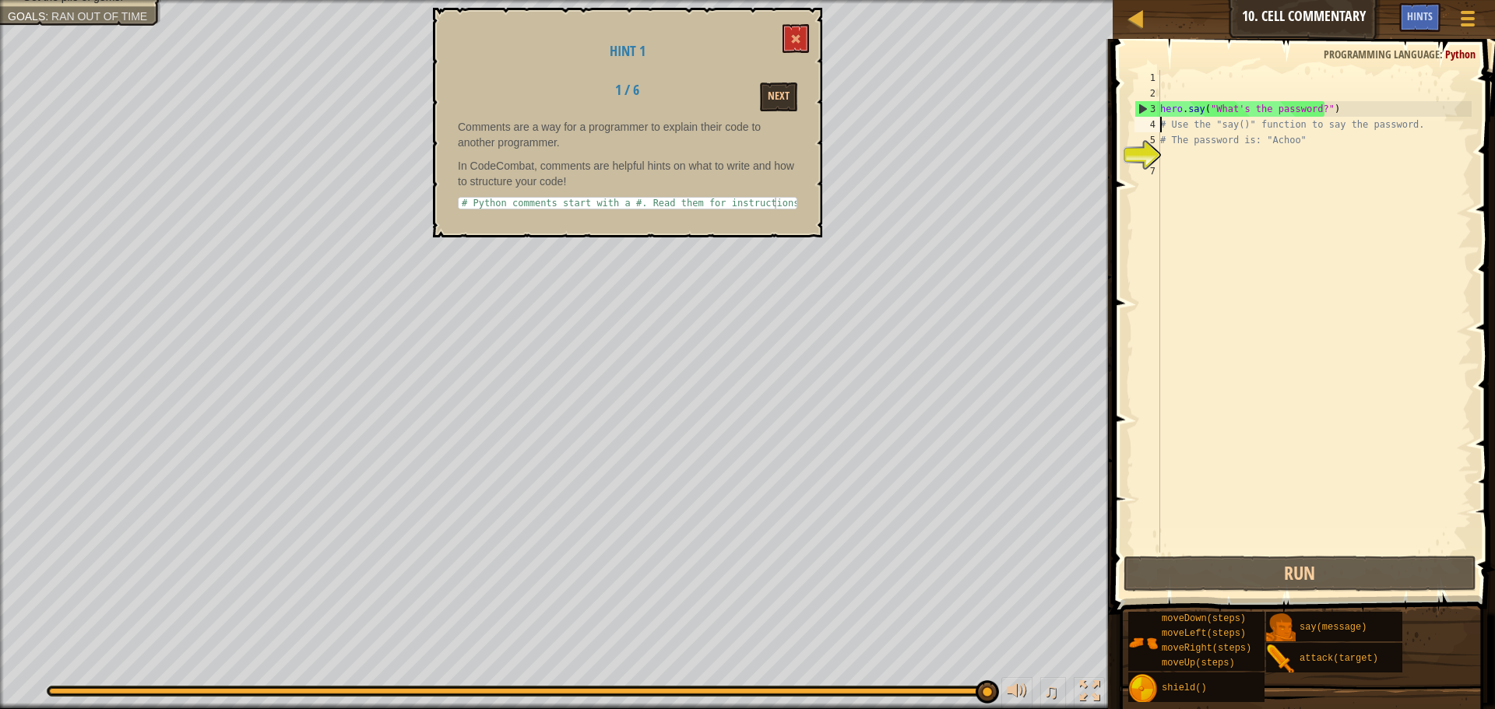
click at [797, 57] on div "Hint 1 1 / 6 Next Comments are a way for a programmer to explain their code to …" at bounding box center [627, 123] width 389 height 230
click at [798, 32] on button at bounding box center [796, 38] width 26 height 29
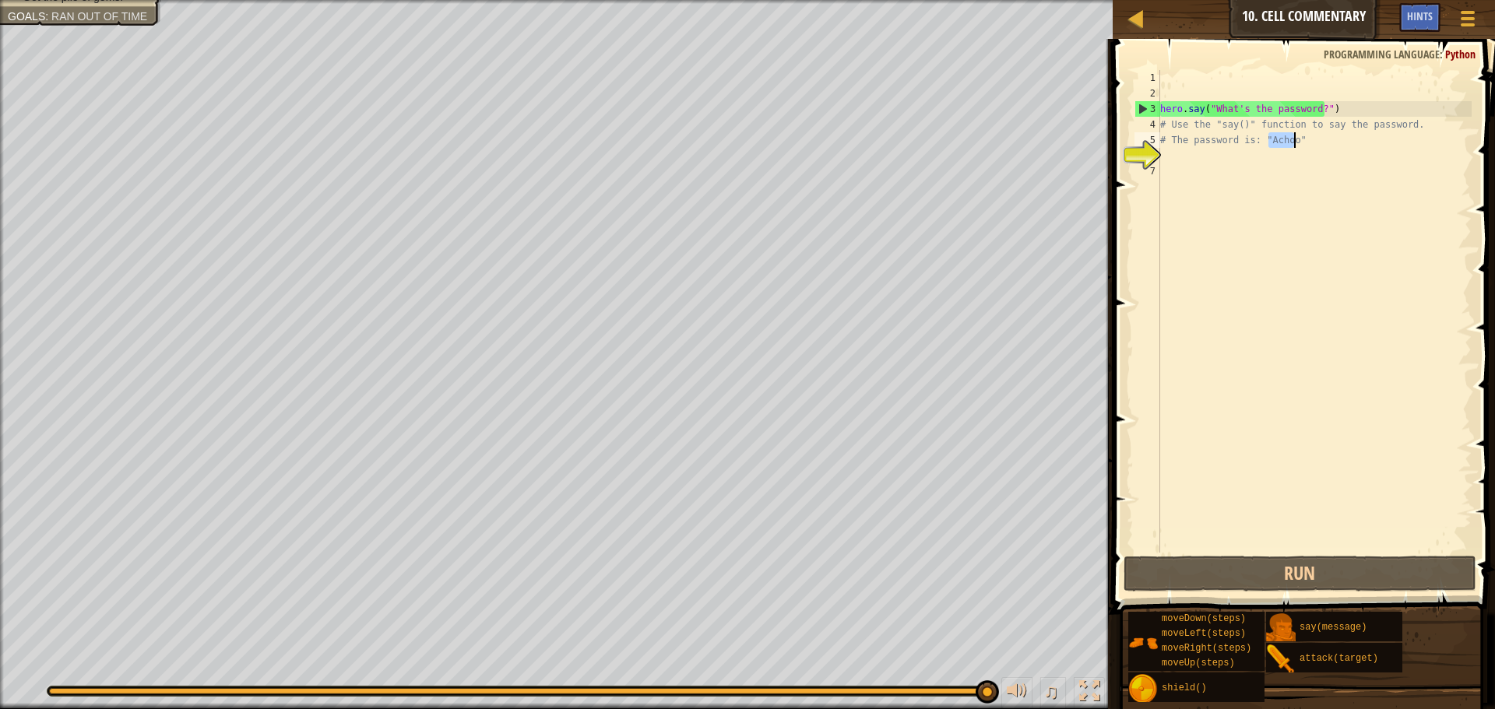
drag, startPoint x: 1266, startPoint y: 144, endPoint x: 1294, endPoint y: 142, distance: 28.1
click at [1294, 142] on div "hero . say ( "What's the password?" ) # Use the "say()" function to say the pas…" at bounding box center [1314, 327] width 315 height 514
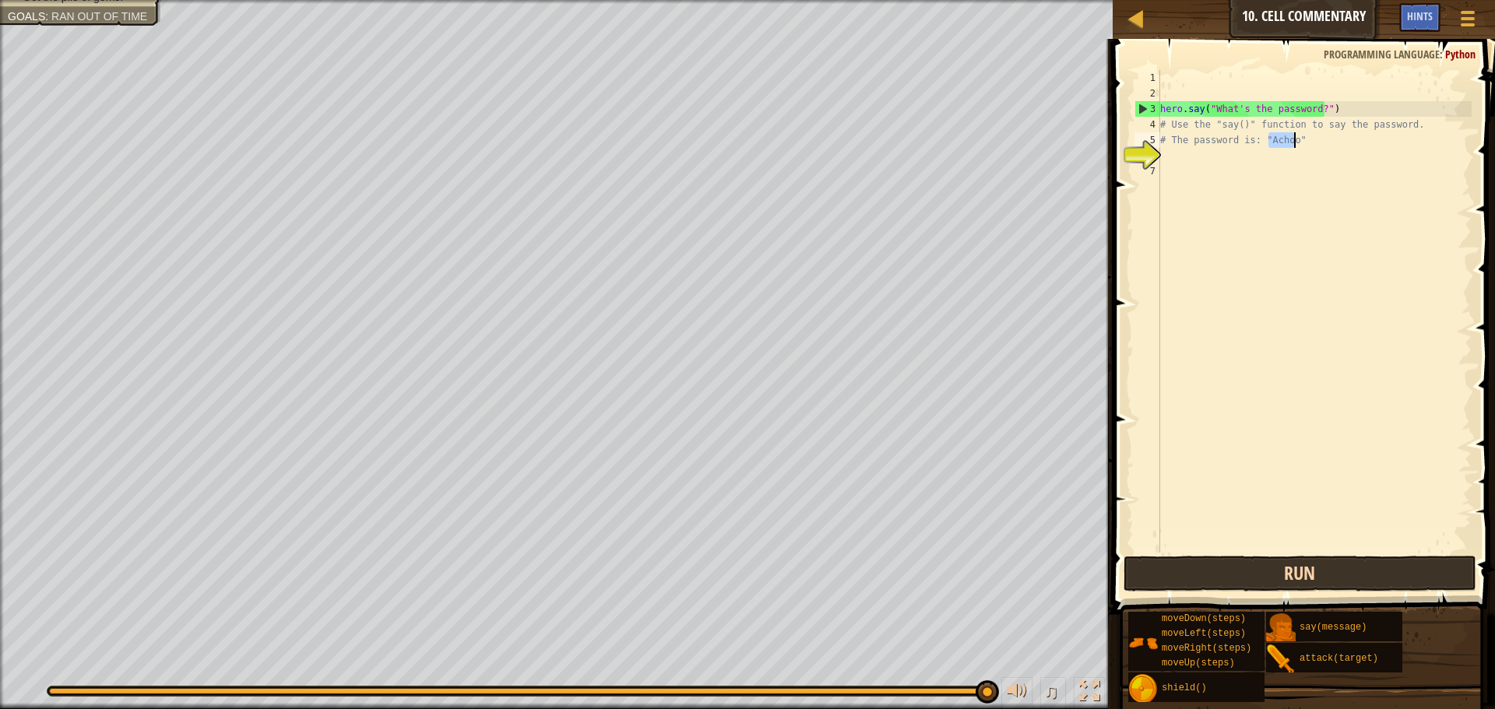
click at [1269, 561] on div "# The password is: "Achoo" 1 2 3 4 5 6 7 hero . say ( "What's the password?" ) …" at bounding box center [1301, 357] width 387 height 621
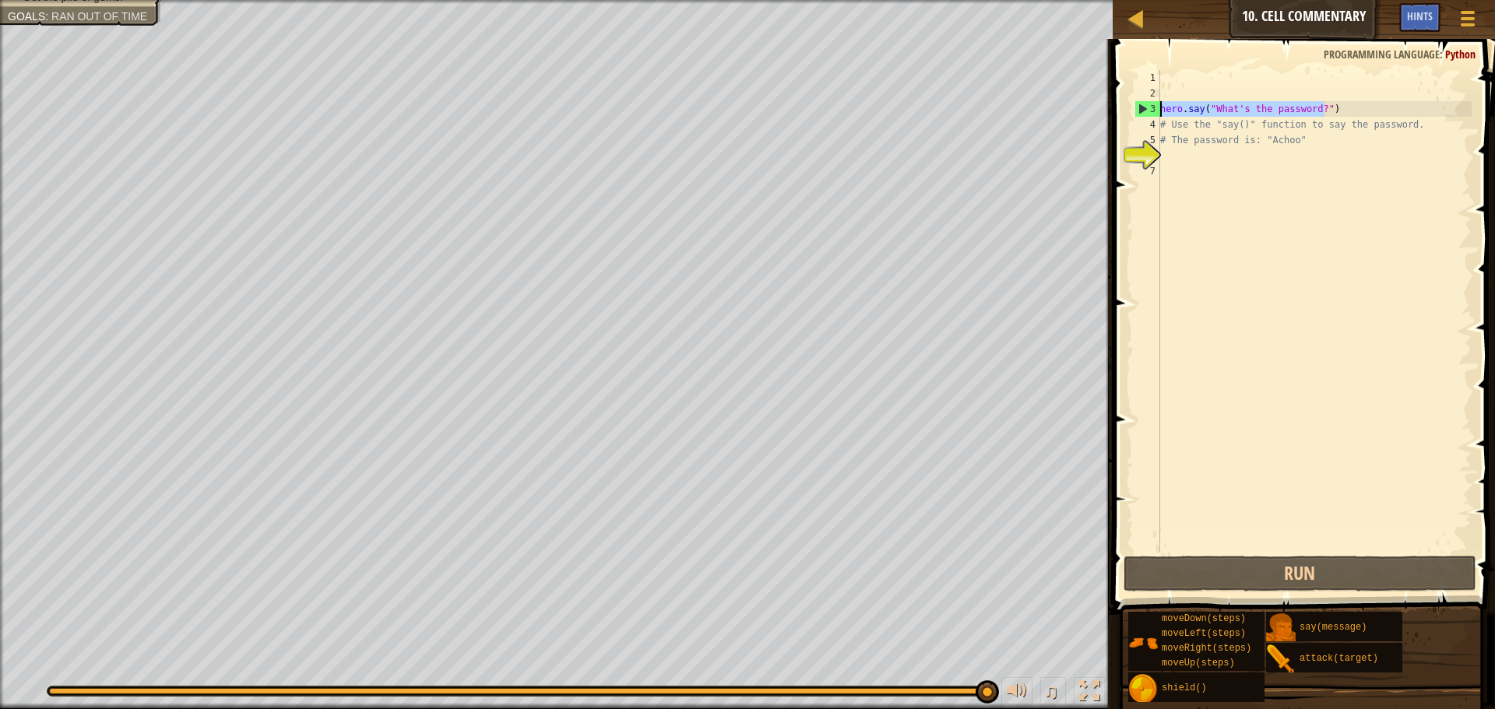
drag, startPoint x: 1330, startPoint y: 102, endPoint x: 1150, endPoint y: 109, distance: 180.0
click at [1150, 109] on div "# The password is: "Achoo" 1 2 3 4 5 6 7 hero . say ( "What's the password?" ) …" at bounding box center [1301, 311] width 340 height 483
type textarea "hero.say("What's the password?")"
click at [1089, 699] on div at bounding box center [1089, 691] width 20 height 20
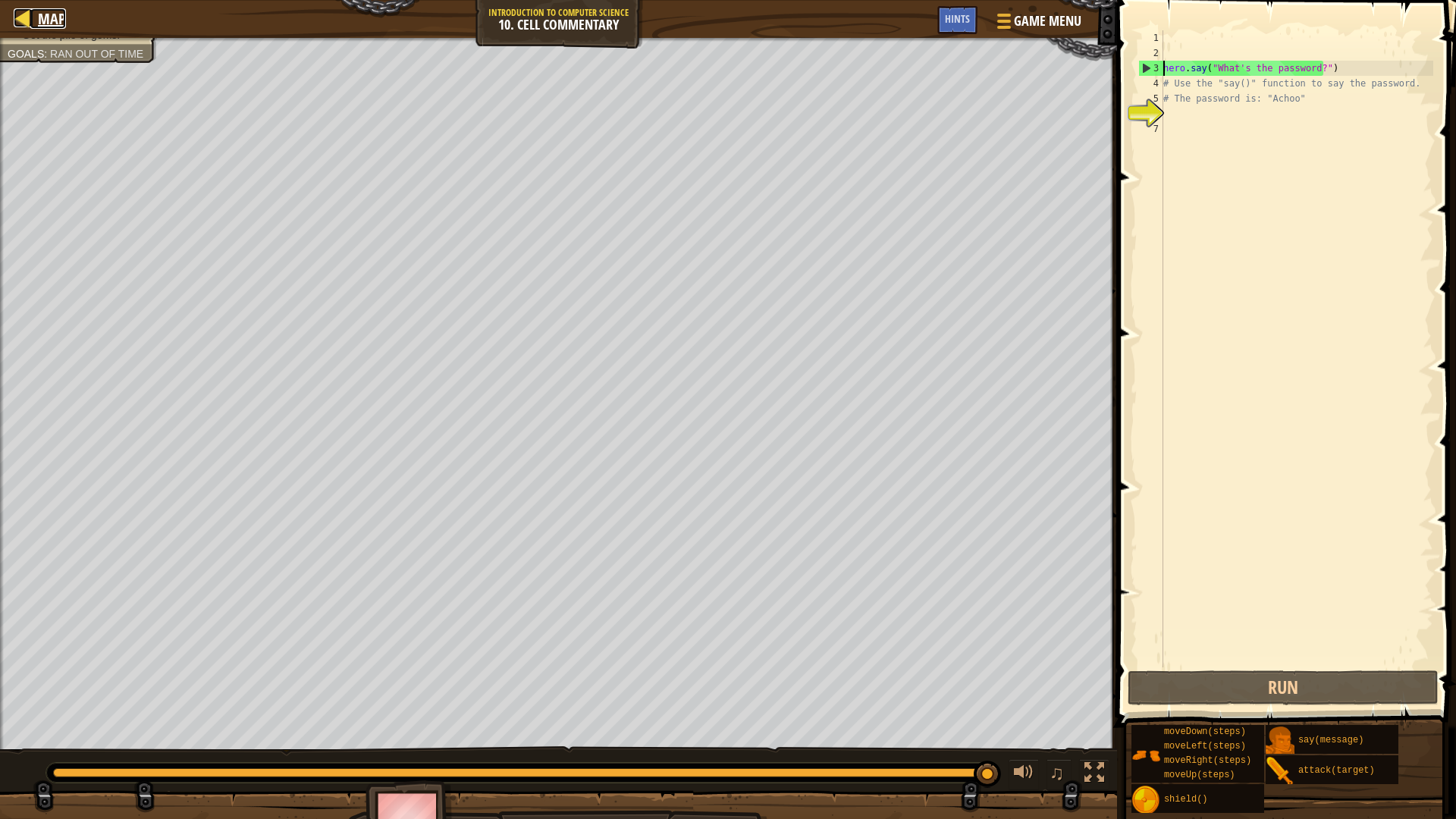
click at [25, 22] on div at bounding box center [22, 18] width 19 height 19
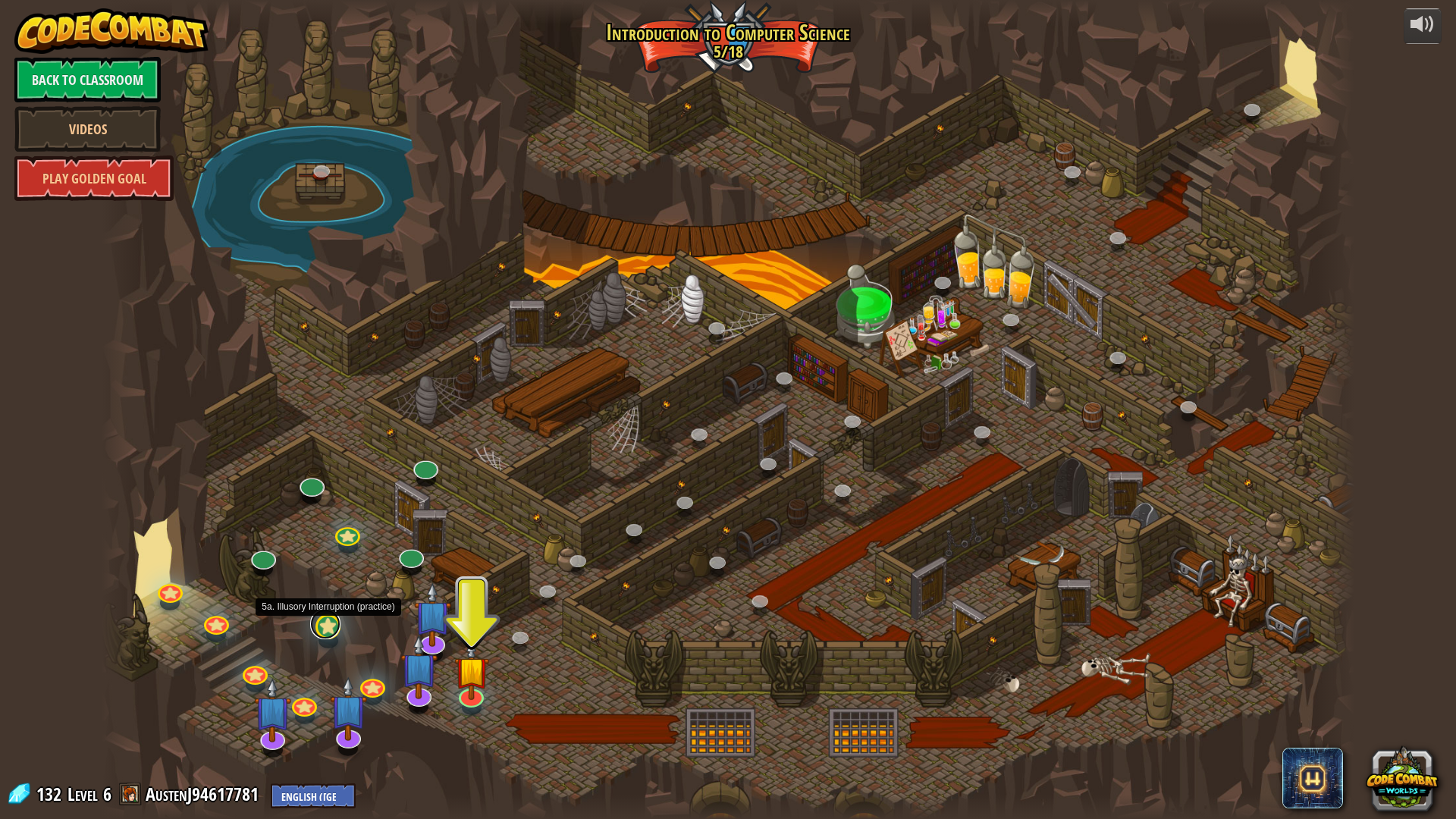
click at [331, 622] on link at bounding box center [324, 623] width 30 height 30
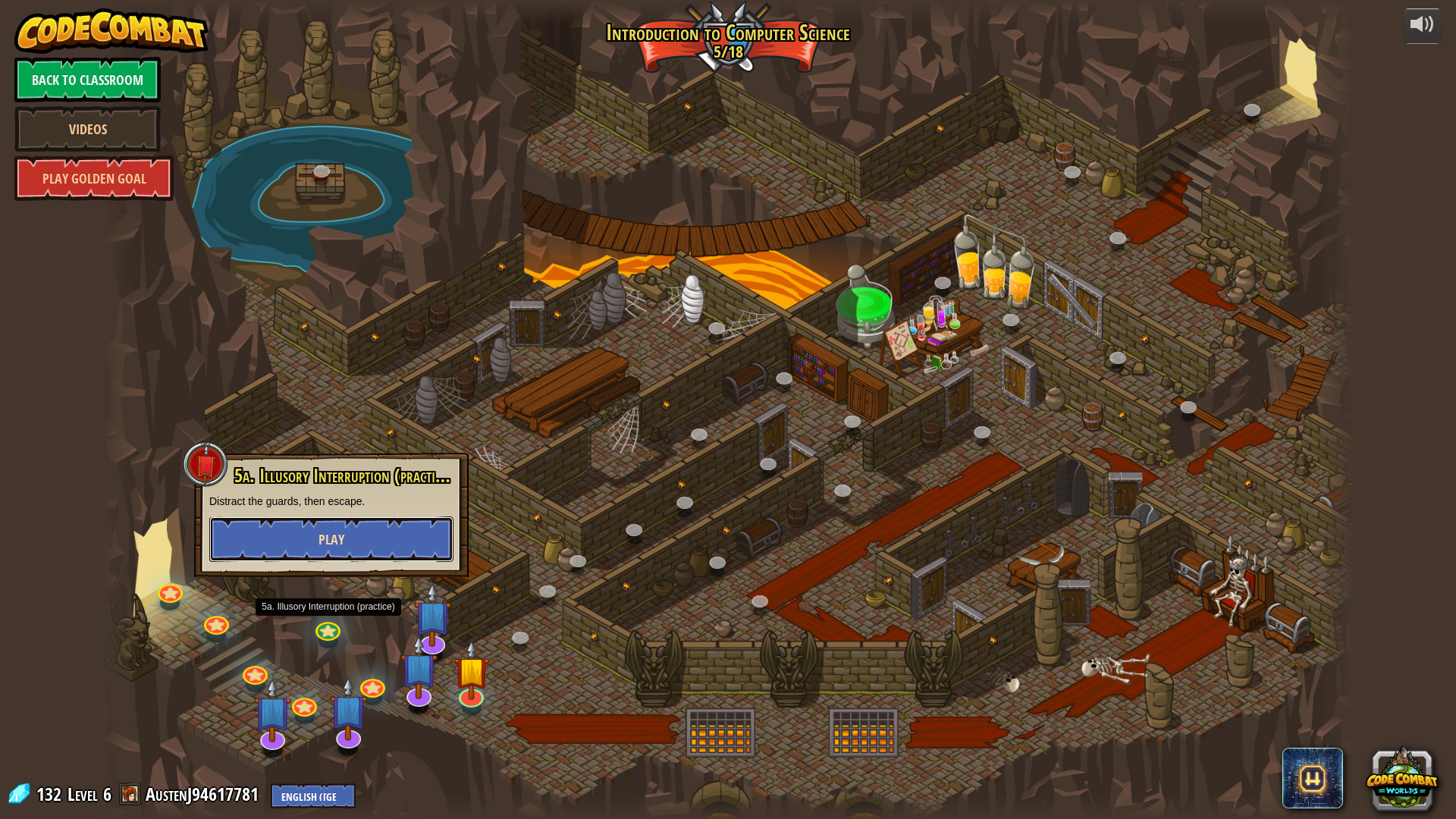
click at [335, 528] on button "Play" at bounding box center [331, 539] width 244 height 46
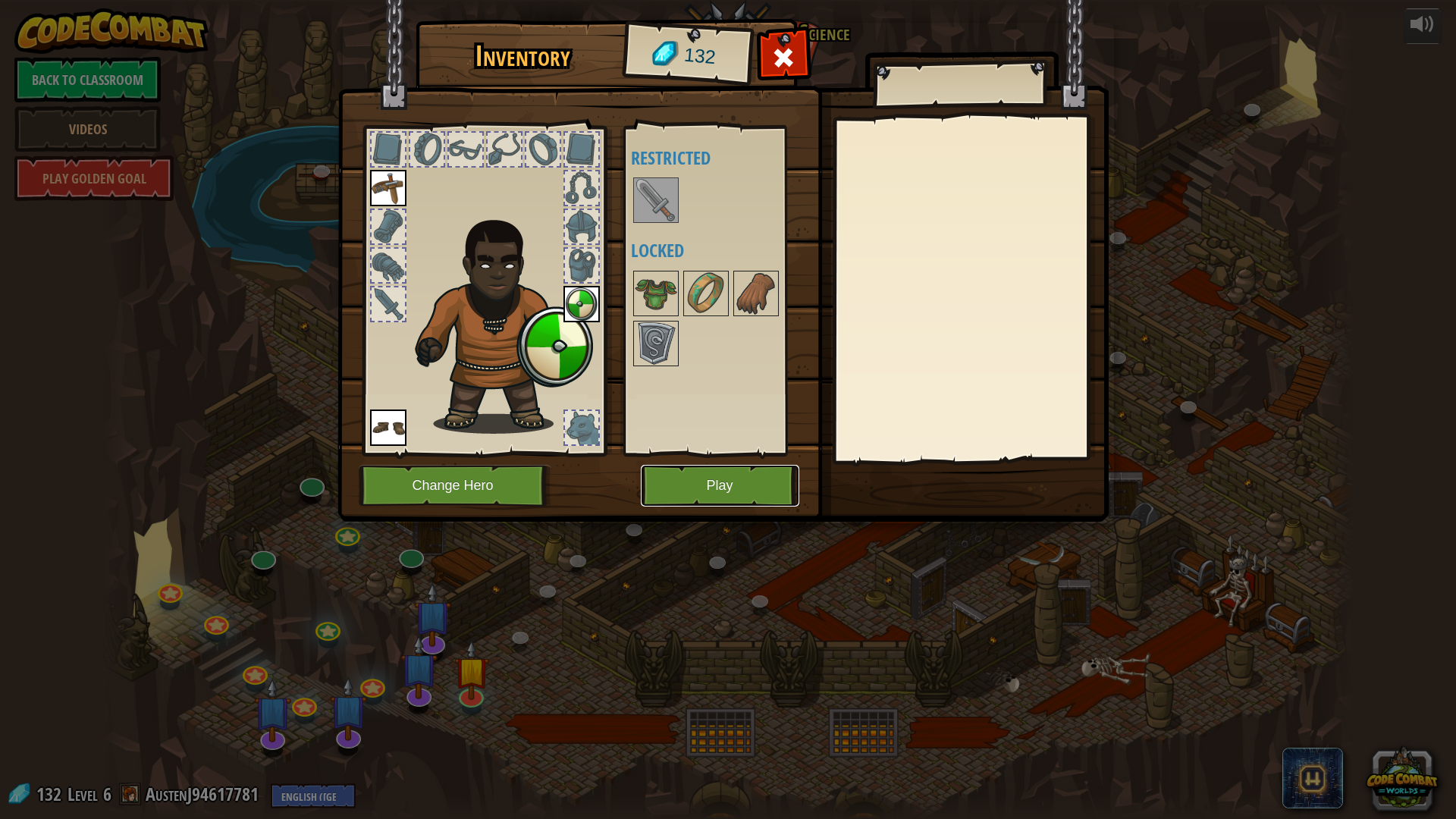
click at [725, 490] on button "Play" at bounding box center [720, 485] width 159 height 42
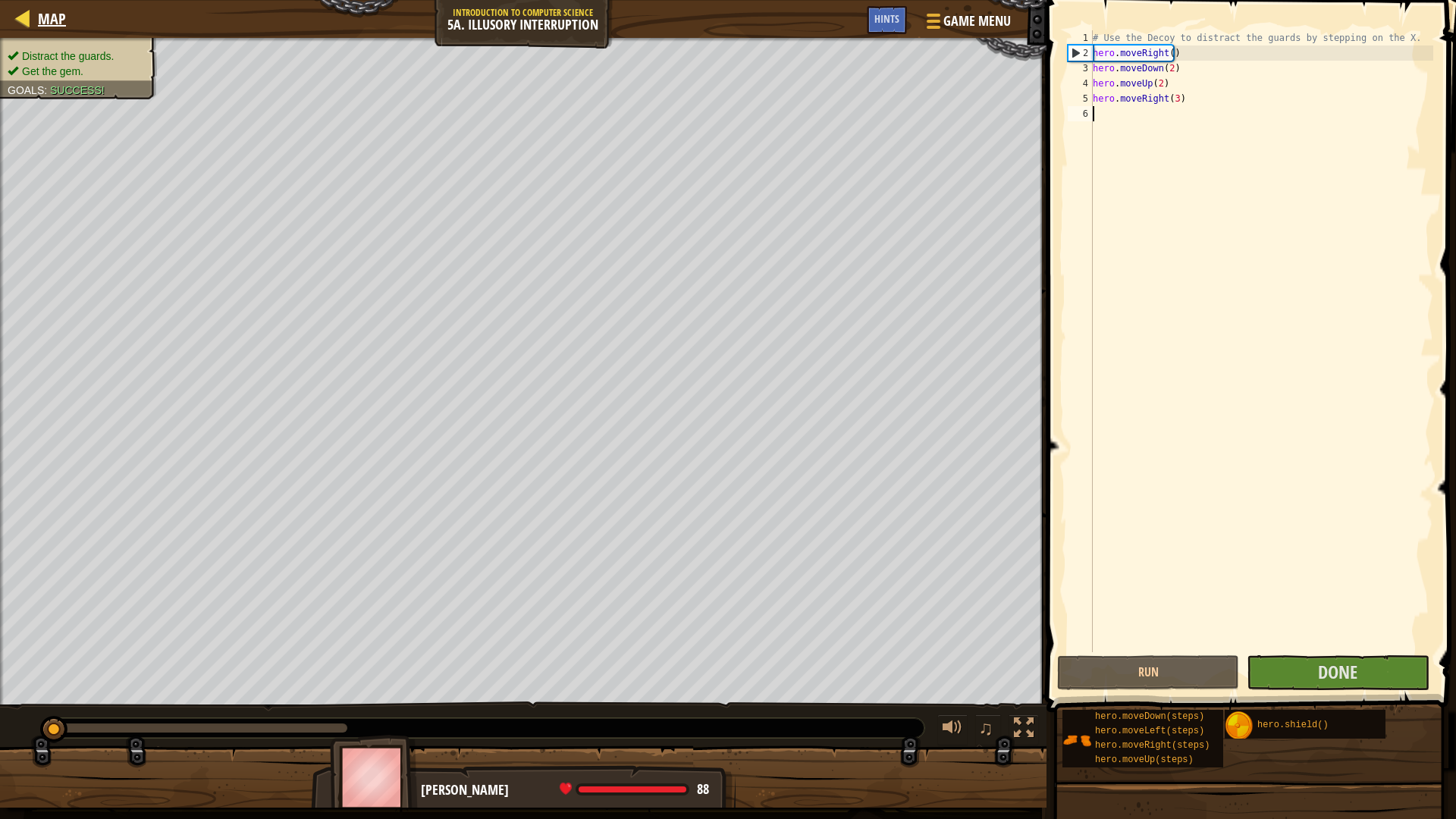
click at [31, 33] on div "Map" at bounding box center [48, 19] width 36 height 38
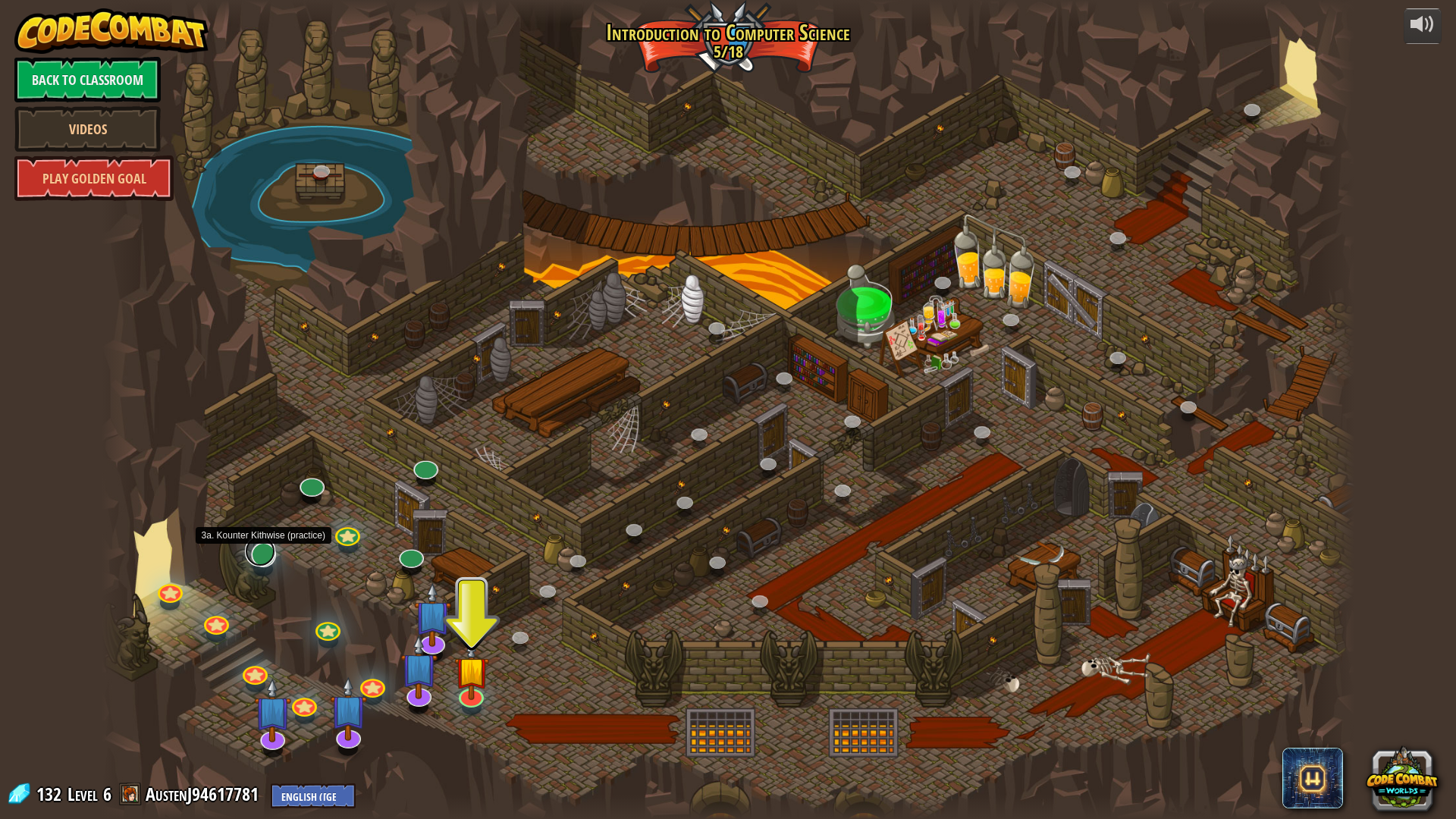
click at [255, 561] on link at bounding box center [260, 551] width 30 height 30
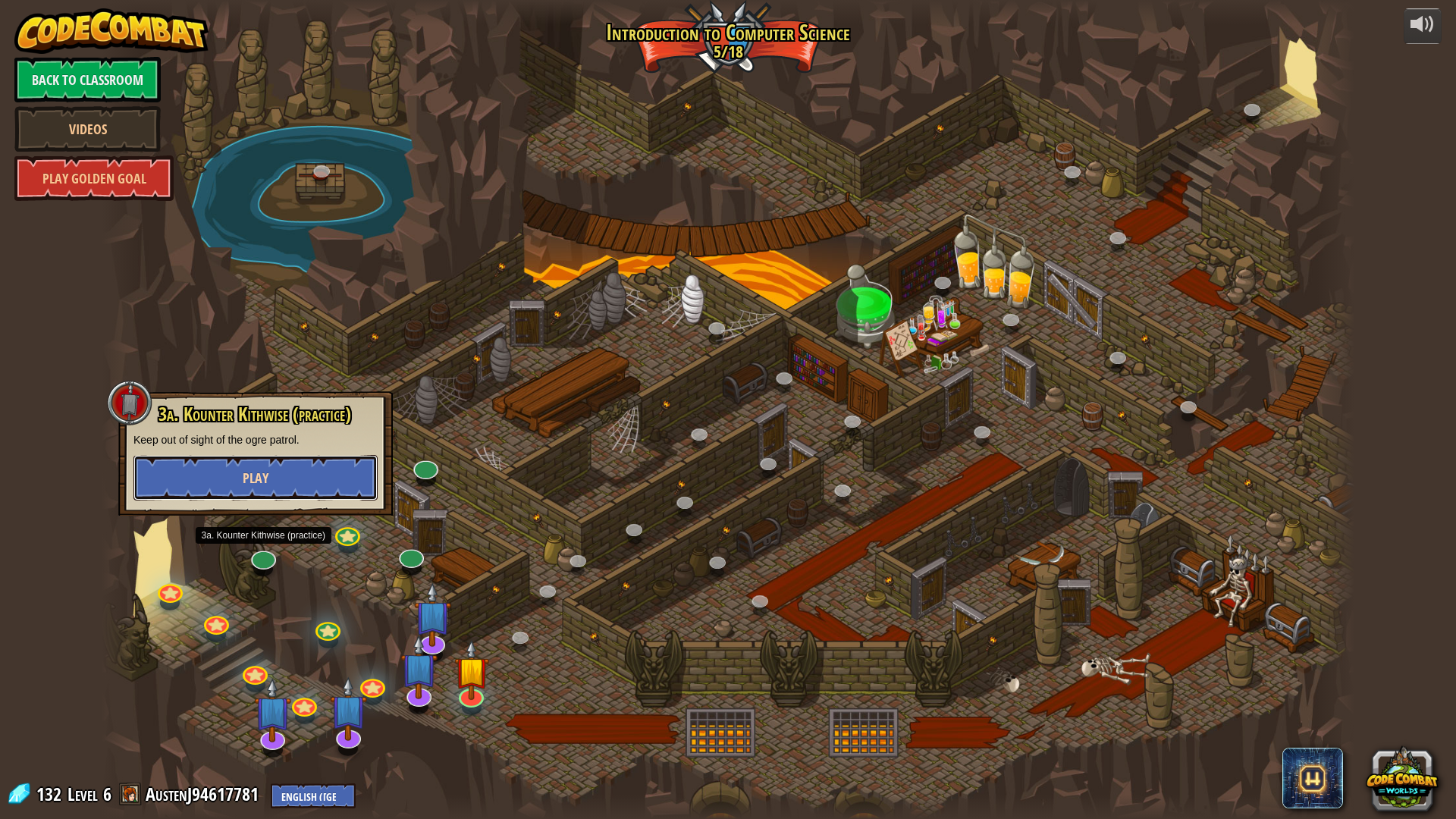
click at [310, 495] on button "Play" at bounding box center [255, 477] width 244 height 46
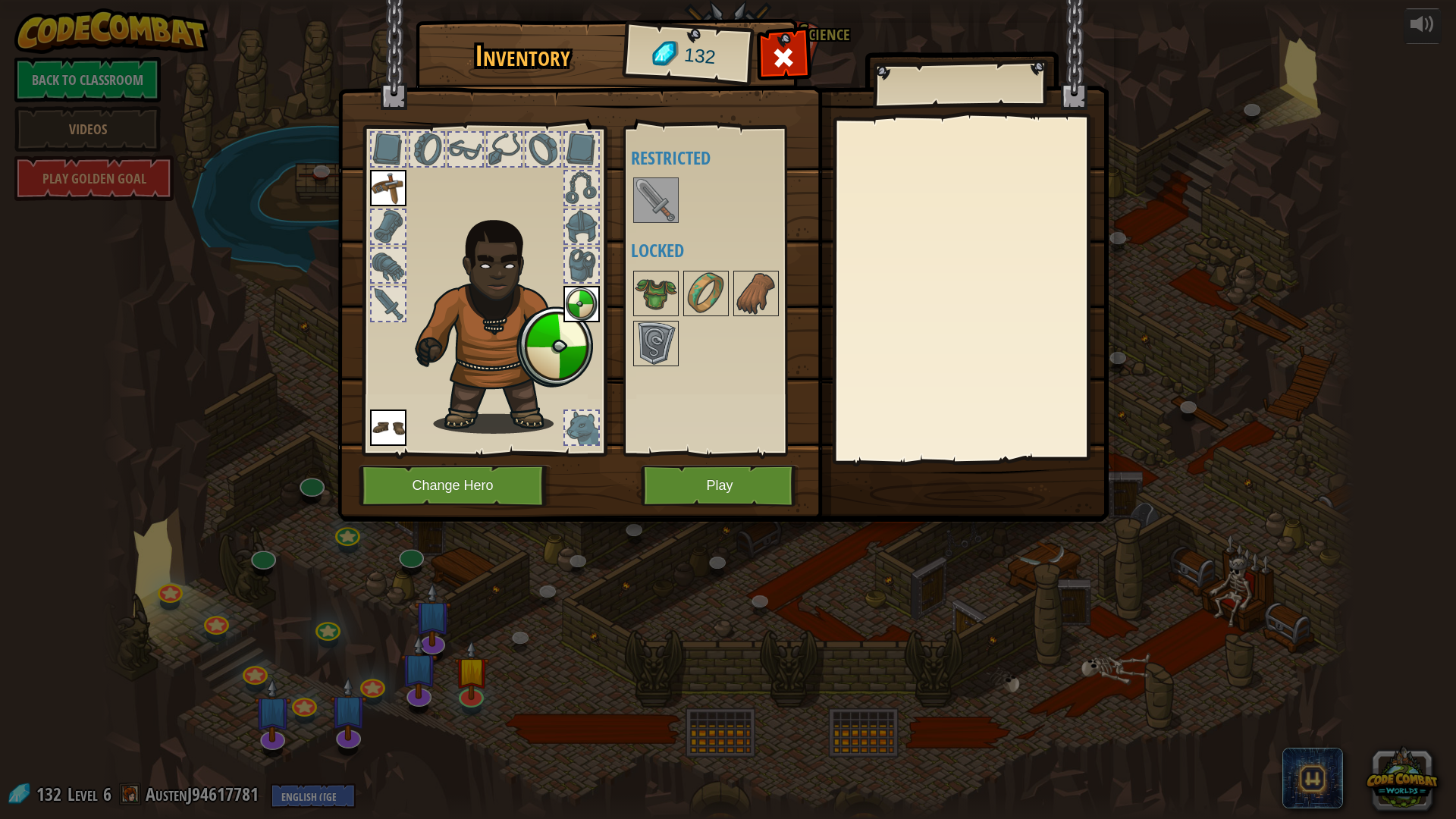
click at [682, 452] on div "Inventory 132 Available Equip Equip Equip (double-click to equip) Restricted Lo…" at bounding box center [728, 273] width 771 height 501
click at [663, 472] on button "Play" at bounding box center [720, 485] width 159 height 42
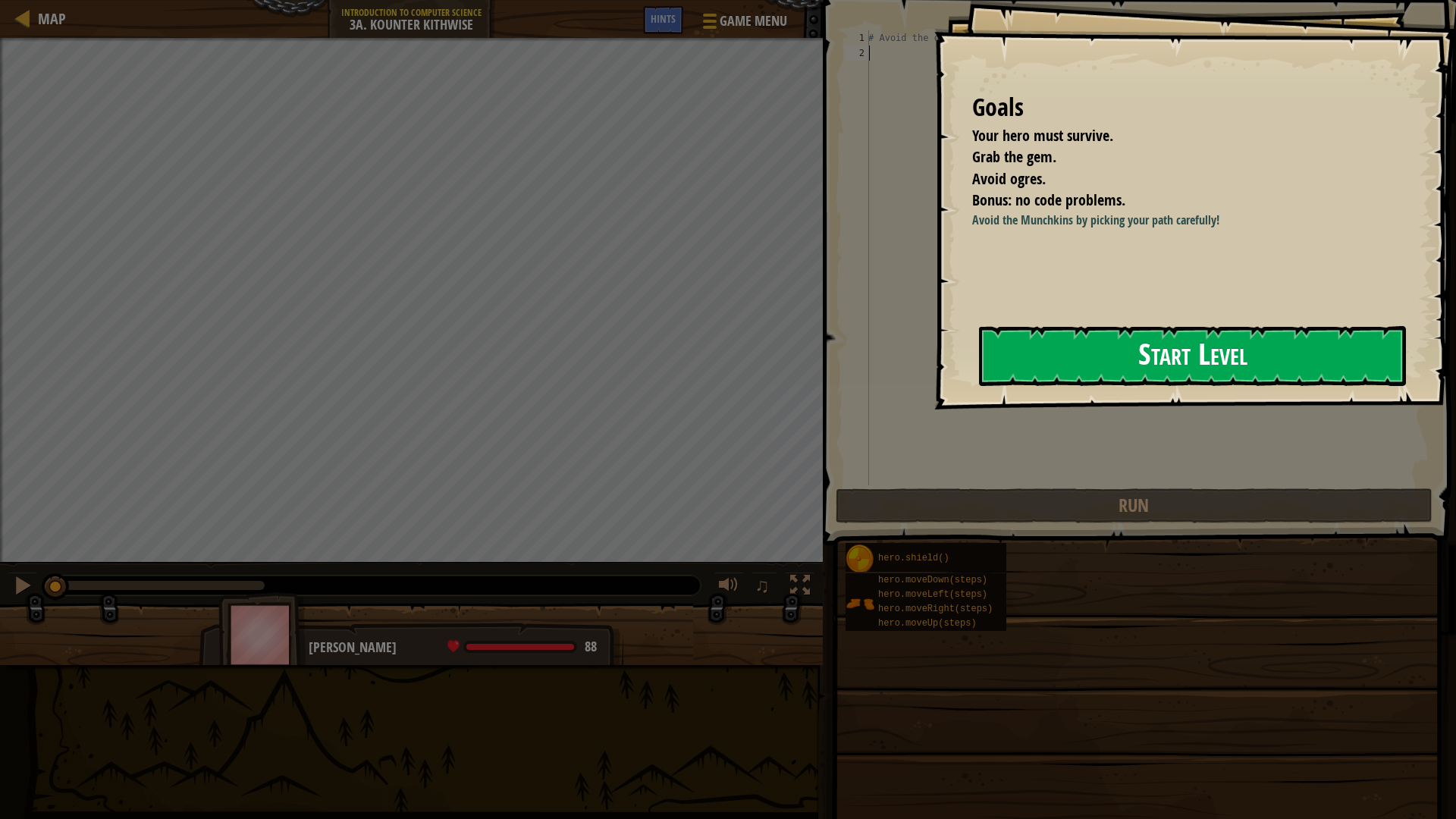
click at [1100, 360] on button "Start Level" at bounding box center [1192, 356] width 427 height 60
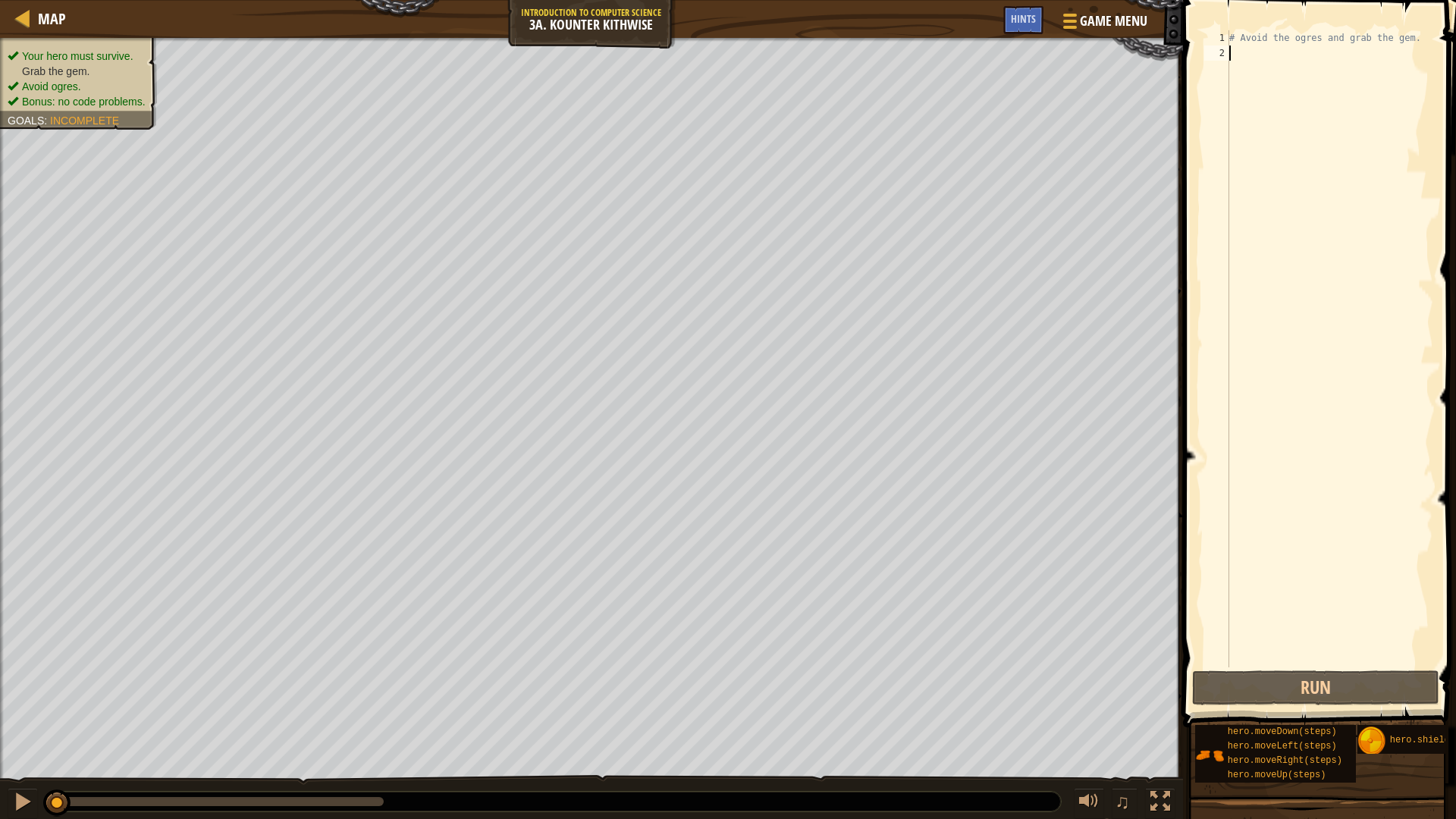
type textarea "h"
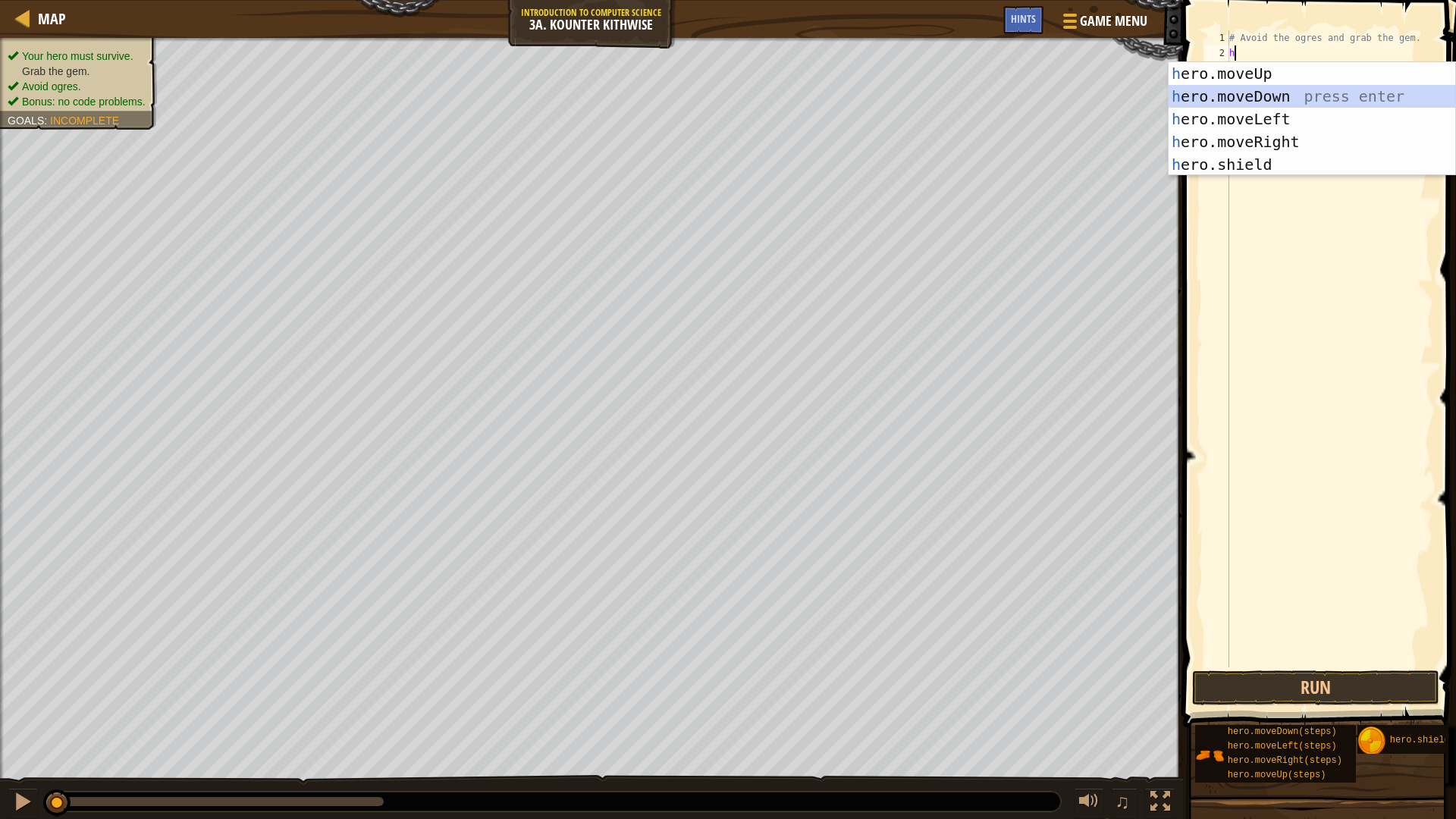
click at [1309, 92] on div "h ero.moveUp press enter h ero.moveDown press enter h ero.moveLeft press enter …" at bounding box center [1312, 142] width 286 height 160
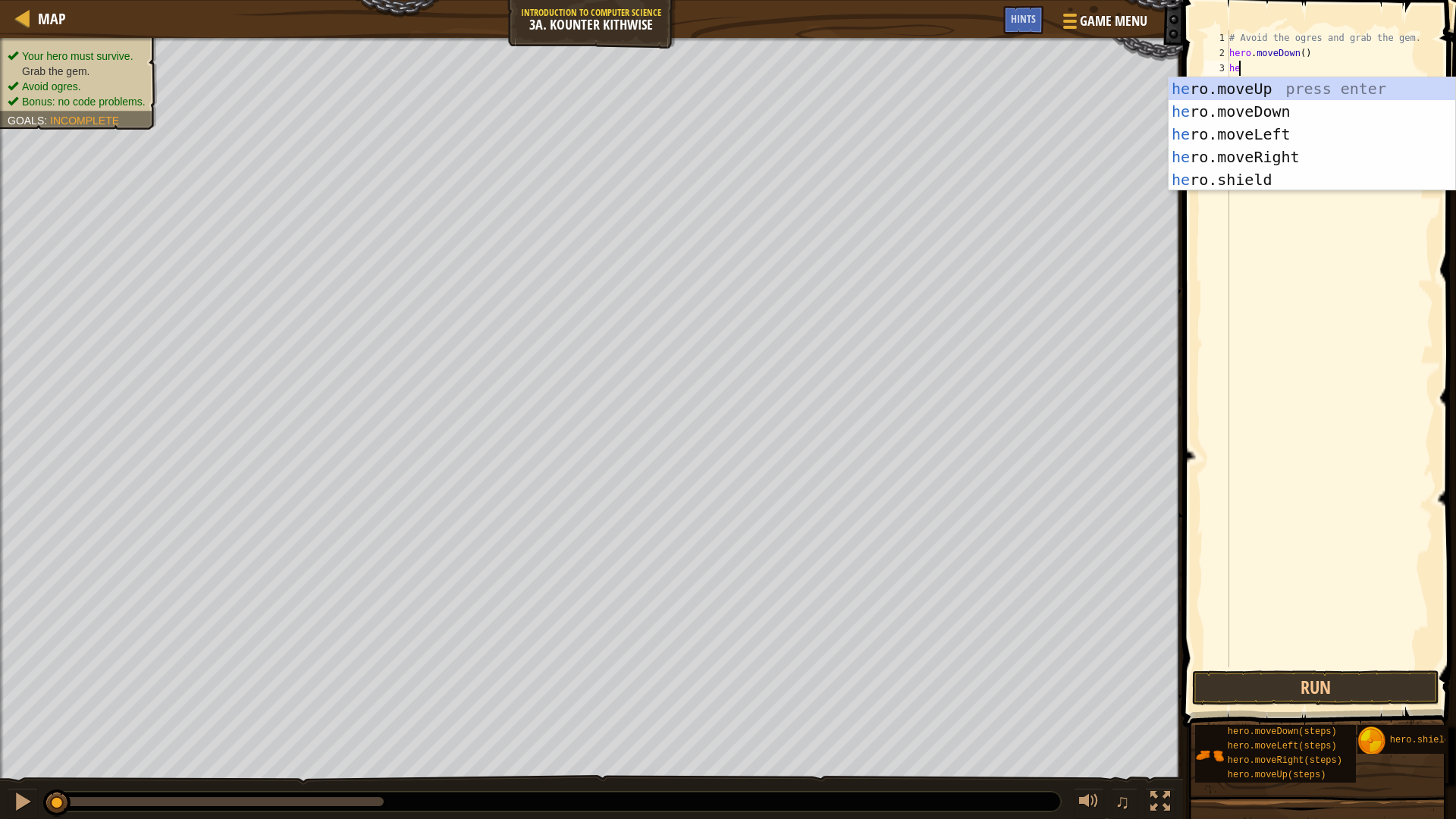
type textarea "her"
click at [1259, 147] on div "her o.moveUp press enter her o.moveDown press enter her o.moveLeft press enter …" at bounding box center [1312, 157] width 286 height 160
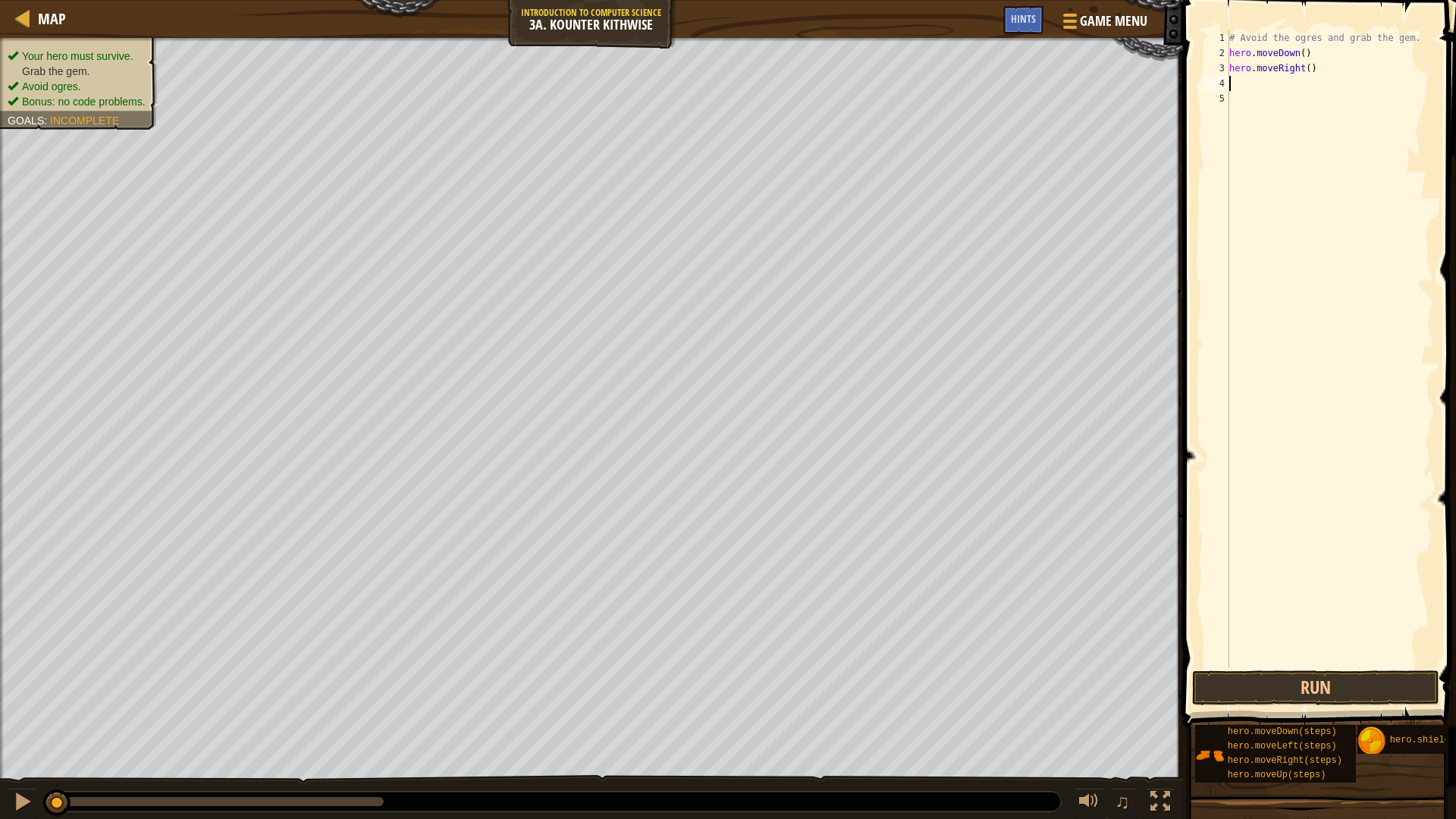
click at [1304, 68] on div "# Avoid the ogres and grab the gem. hero . moveDown ( ) hero . moveRight ( )" at bounding box center [1329, 363] width 207 height 667
type textarea "hero.moveRight(3)"
click at [1299, 677] on button "Run" at bounding box center [1316, 688] width 247 height 35
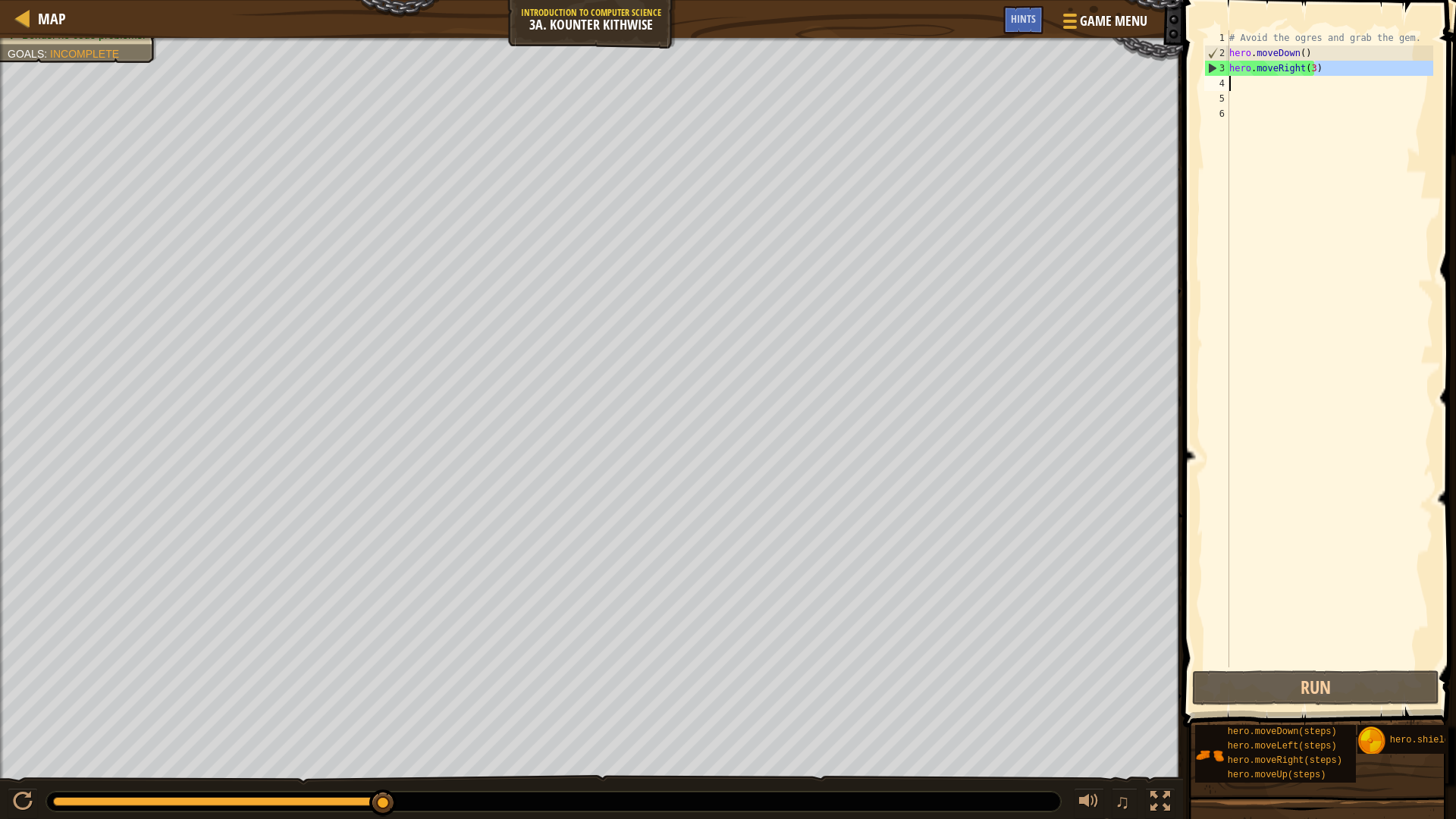
drag, startPoint x: 1318, startPoint y: 67, endPoint x: 1222, endPoint y: 77, distance: 96.5
click at [1222, 77] on div "1 2 3 4 5 6 # Avoid the ogres and grab the gem. hero . moveDown ( ) hero . move…" at bounding box center [1317, 349] width 232 height 637
type textarea "h ero.moveRight(3)"
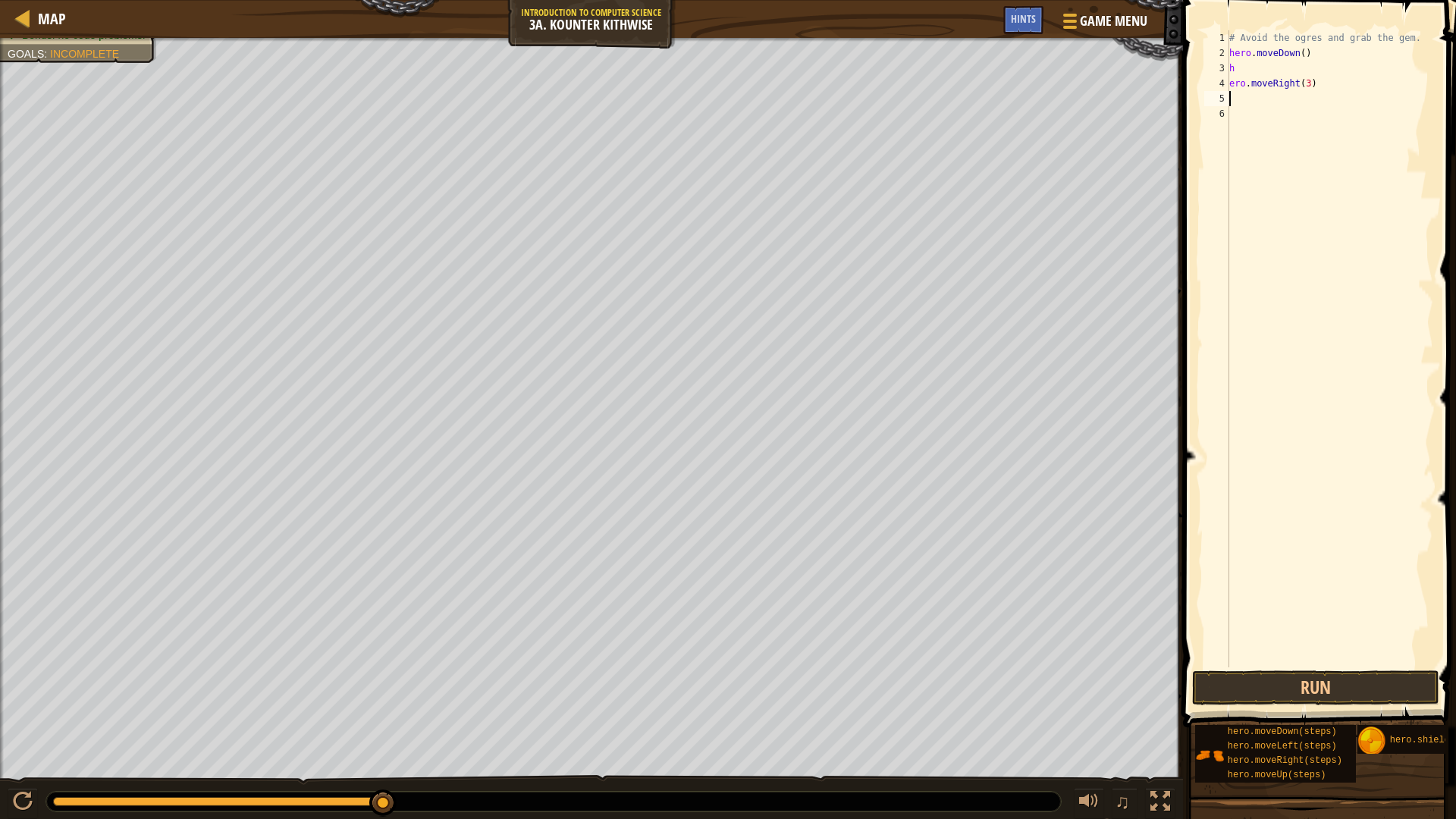
drag, startPoint x: 1342, startPoint y: 100, endPoint x: 1293, endPoint y: 81, distance: 52.6
click at [1282, 100] on div "# Avoid the ogres and grab the gem. hero . moveDown ( ) h ero . moveRight ( 3 )" at bounding box center [1329, 363] width 207 height 667
drag, startPoint x: 1311, startPoint y: 88, endPoint x: 1217, endPoint y: 74, distance: 95.0
click at [1217, 74] on div "1 2 3 4 5 6 # Avoid the ogres and grab the gem. hero . moveDown ( ) h ero . mov…" at bounding box center [1317, 349] width 232 height 637
type textarea "h ero.moveRight(3)"
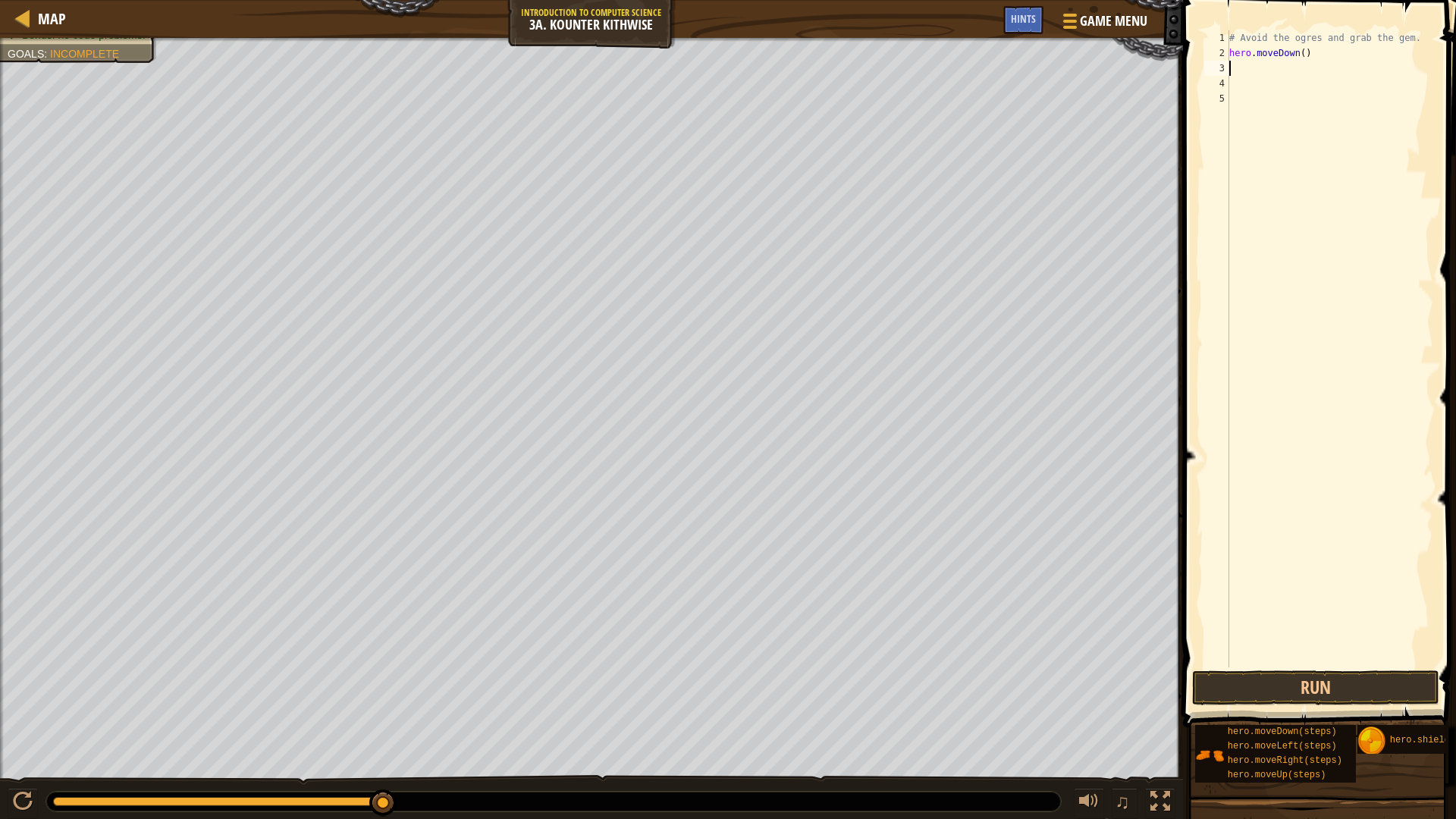
click at [1300, 60] on div "# Avoid the ogres and grab the gem. hero . moveDown ( )" at bounding box center [1329, 363] width 207 height 667
type textarea "hero.moveDown(2)"
click at [1236, 67] on div "# Avoid the ogres and grab the gem. hero . moveDown ( 2 )" at bounding box center [1329, 363] width 207 height 667
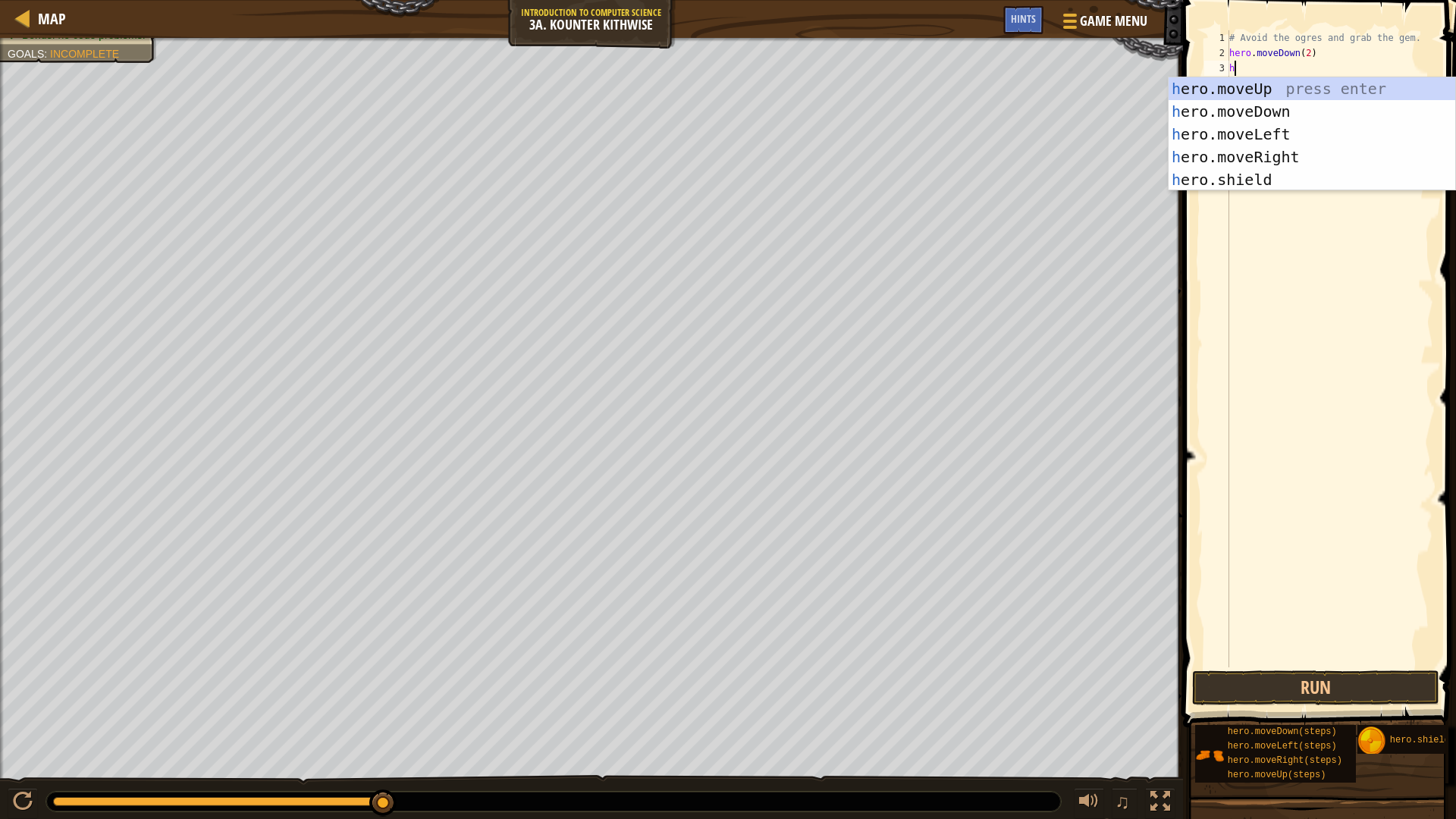
type textarea "he"
click at [1299, 161] on div "he ro.moveUp press enter he ro.moveDown press enter he ro.moveLeft press enter …" at bounding box center [1312, 157] width 286 height 160
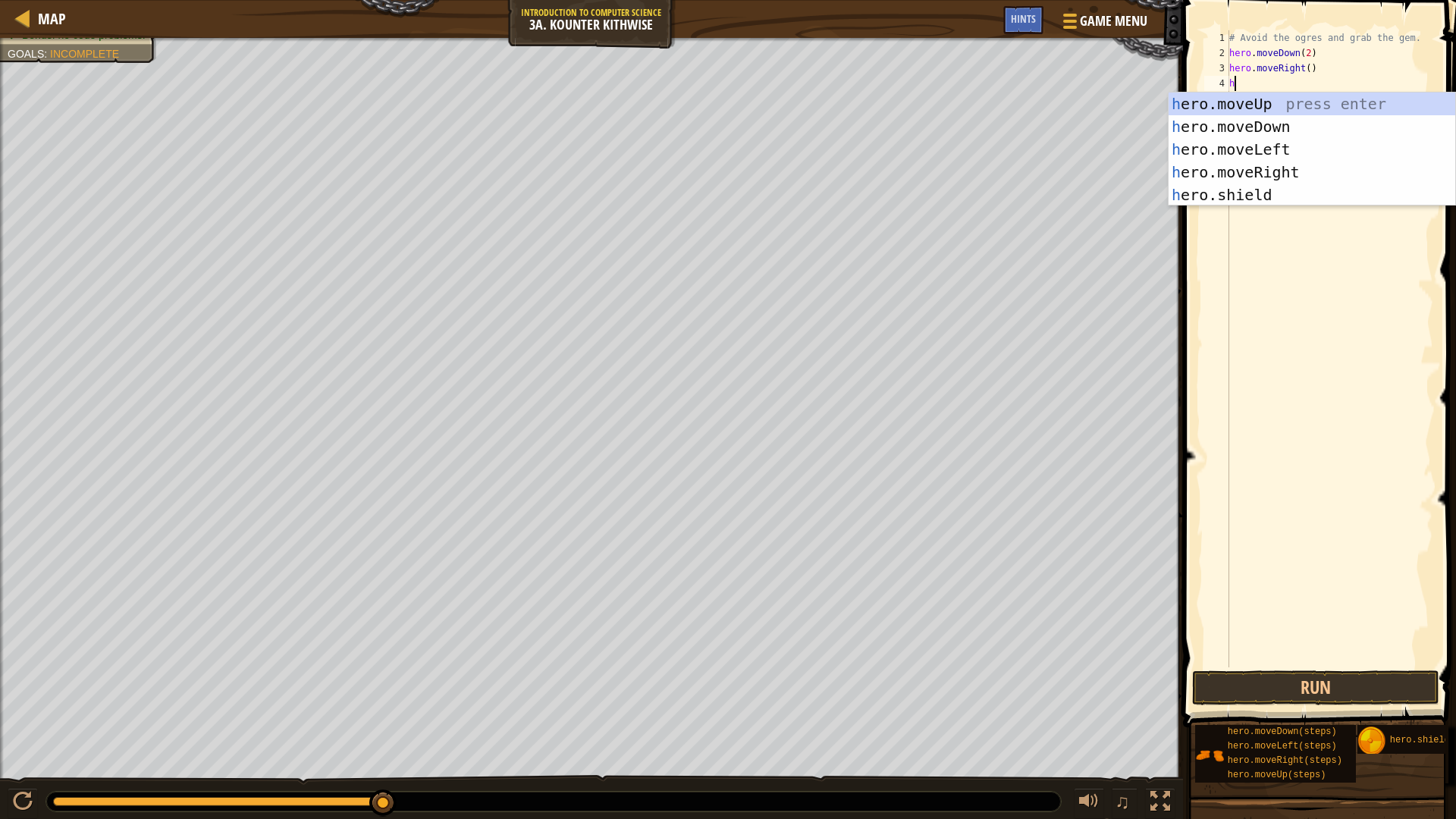
type textarea "he"
click at [1277, 100] on div "he ro.moveUp press enter he ro.moveDown press enter he ro.moveLeft press enter …" at bounding box center [1312, 172] width 286 height 160
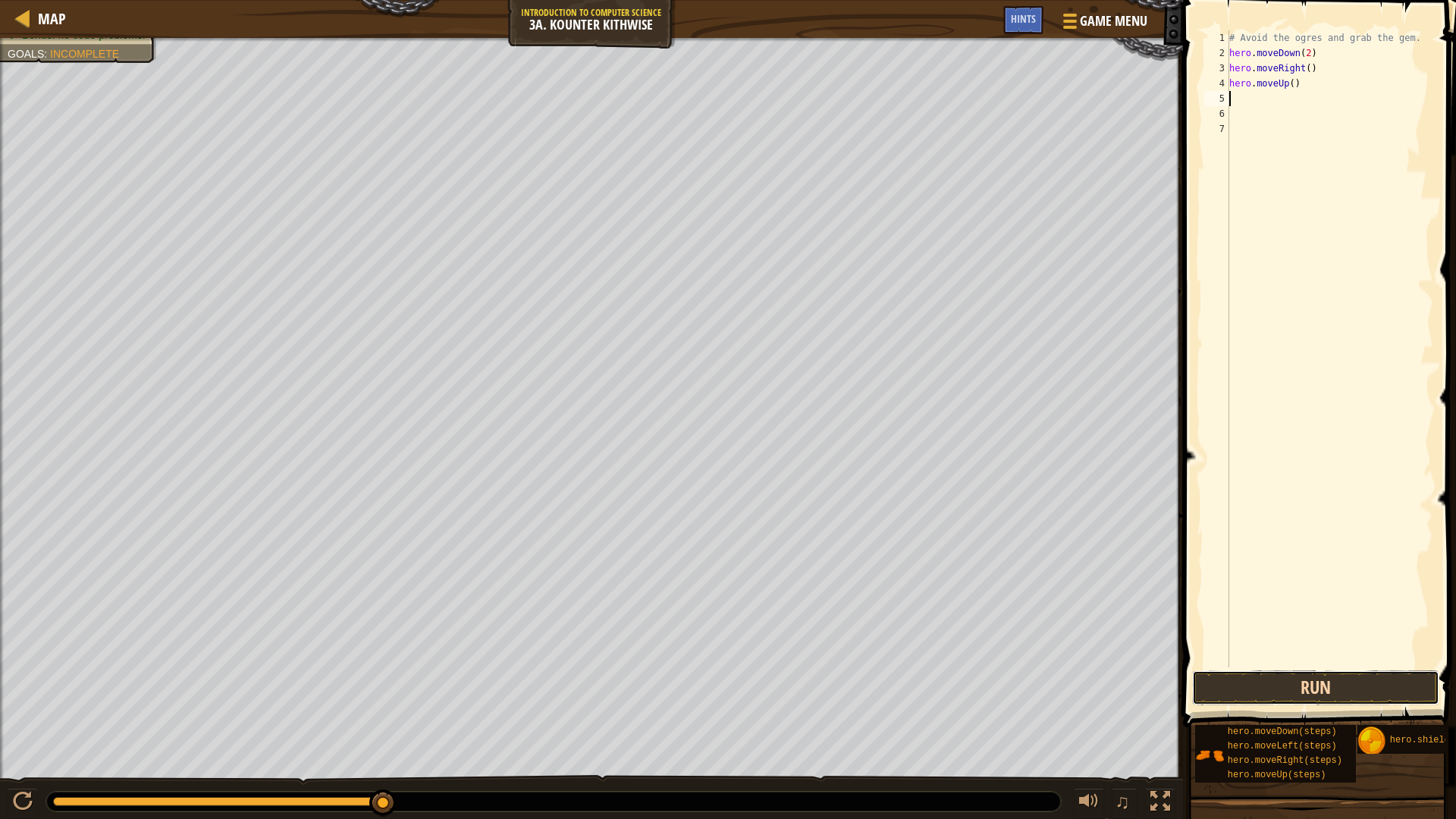
click at [1390, 677] on button "Run" at bounding box center [1316, 688] width 247 height 35
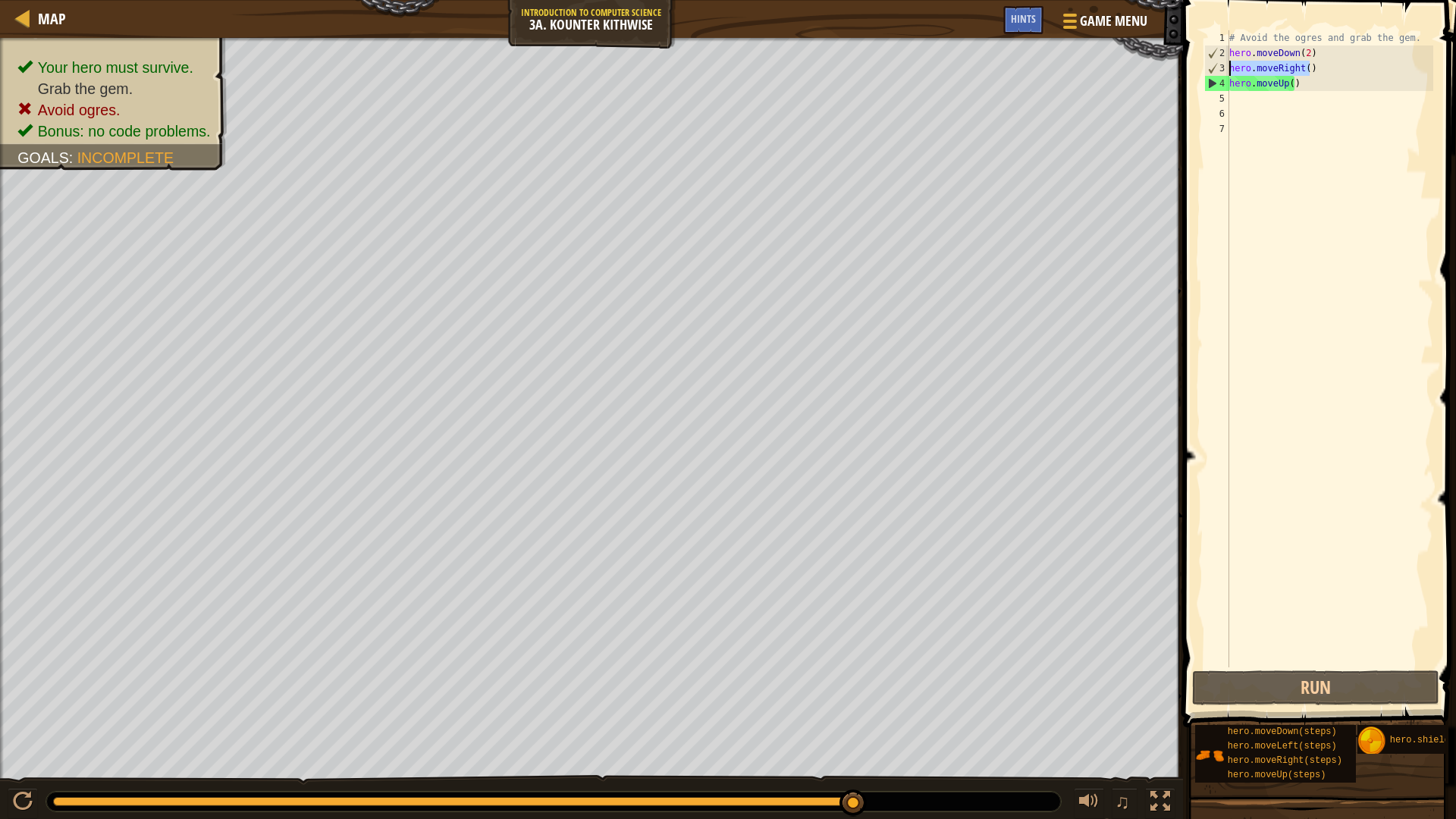
drag, startPoint x: 1326, startPoint y: 70, endPoint x: 1215, endPoint y: 71, distance: 111.0
click at [1215, 71] on div "1 2 3 4 5 6 7 # Avoid the ogres and grab the gem. hero . moveDown ( 2 ) hero . …" at bounding box center [1317, 349] width 232 height 637
click at [1232, 91] on div "# Avoid the ogres and grab the gem. hero . moveDown ( 2 ) hero . moveRight ( ) …" at bounding box center [1329, 363] width 207 height 667
type textarea "hero.moveUp()"
click at [1238, 100] on div "# Avoid the ogres and grab the gem. hero . moveDown ( 2 ) hero . moveRight ( ) …" at bounding box center [1329, 349] width 207 height 637
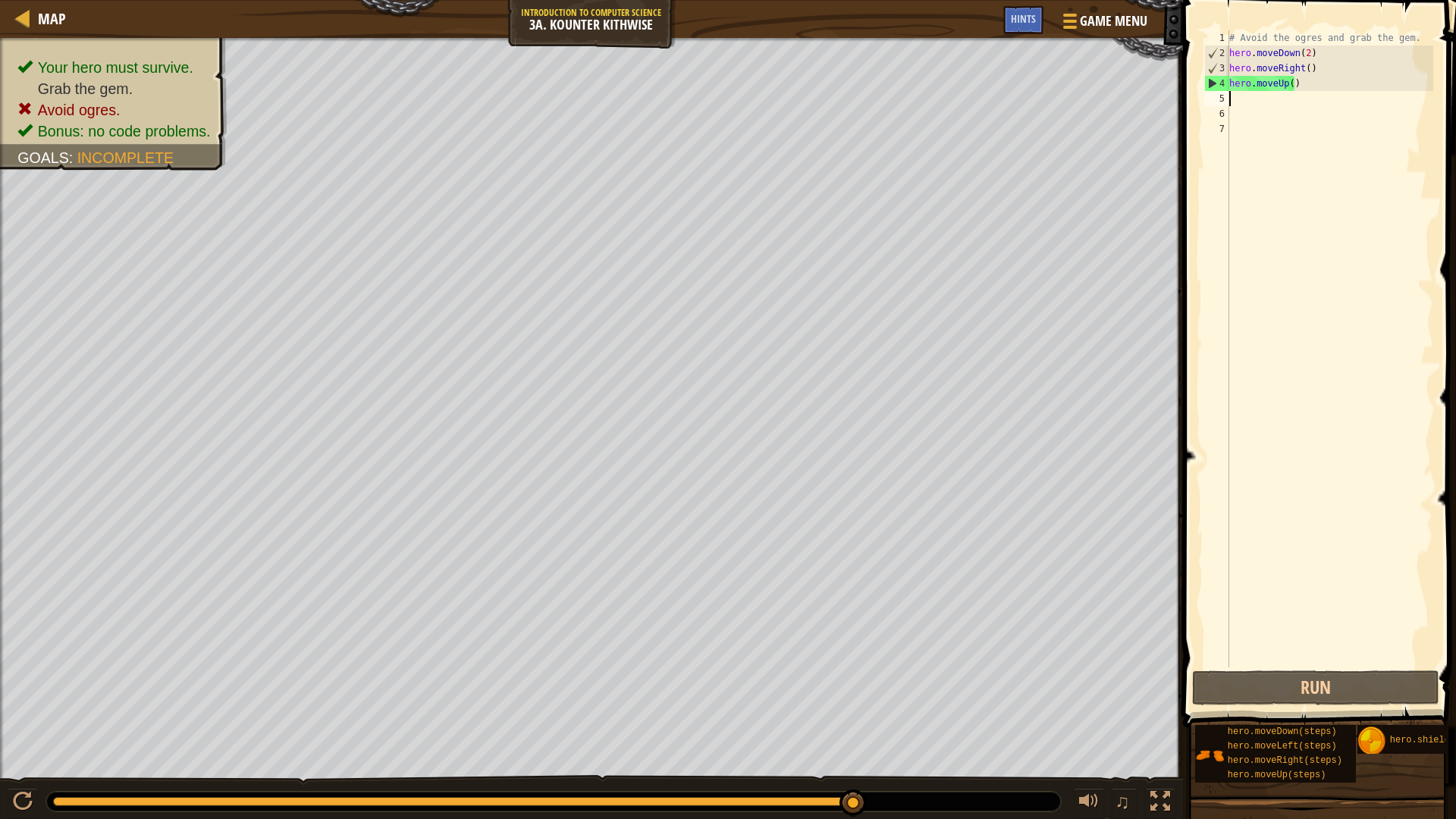
paste textarea "hero.moveRight()"
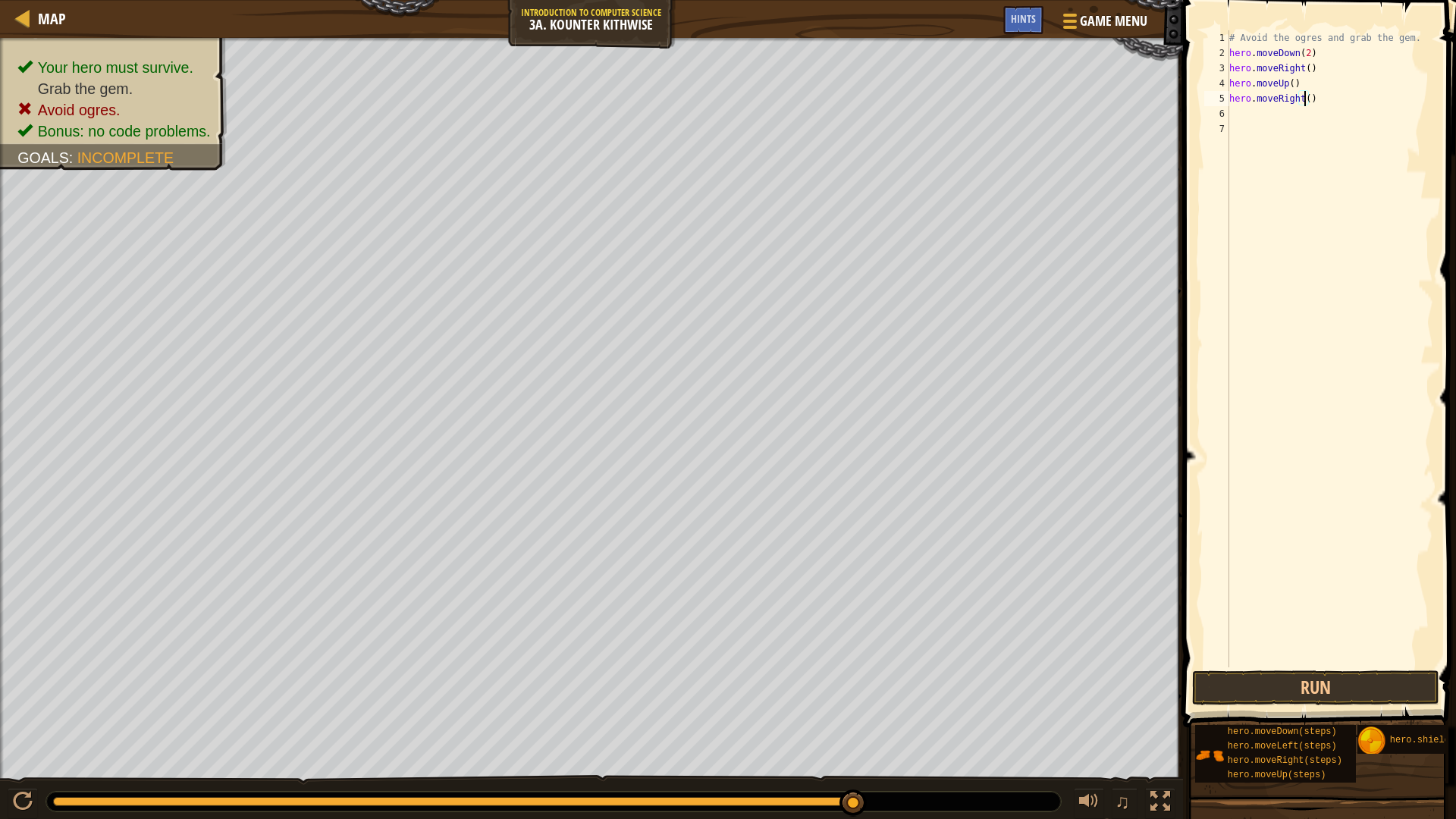
scroll to position [7, 6]
type textarea "hero.moveRight(2)"
click at [1357, 686] on button "Run" at bounding box center [1316, 688] width 247 height 35
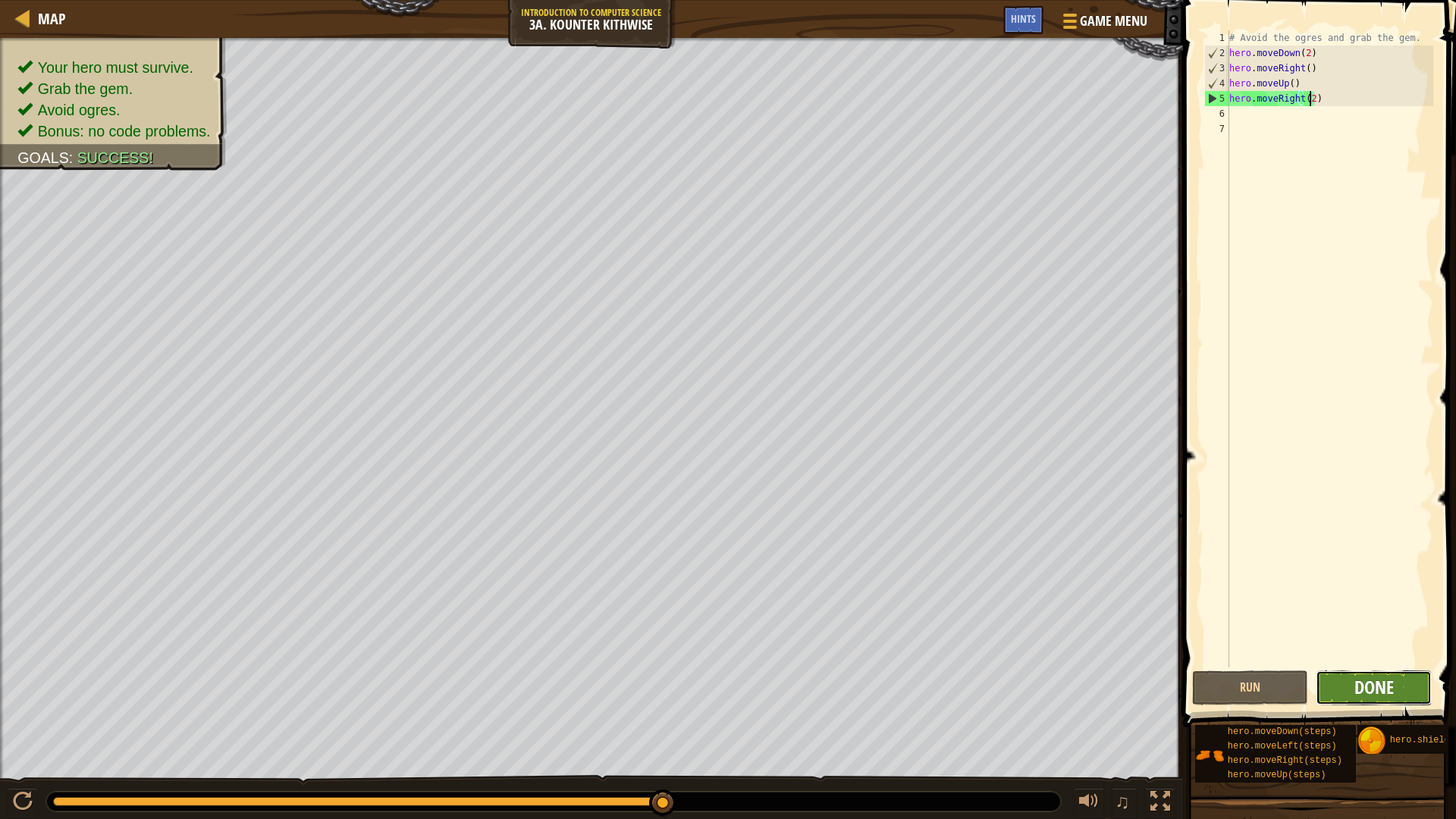
click at [1388, 684] on span "Done" at bounding box center [1374, 687] width 39 height 24
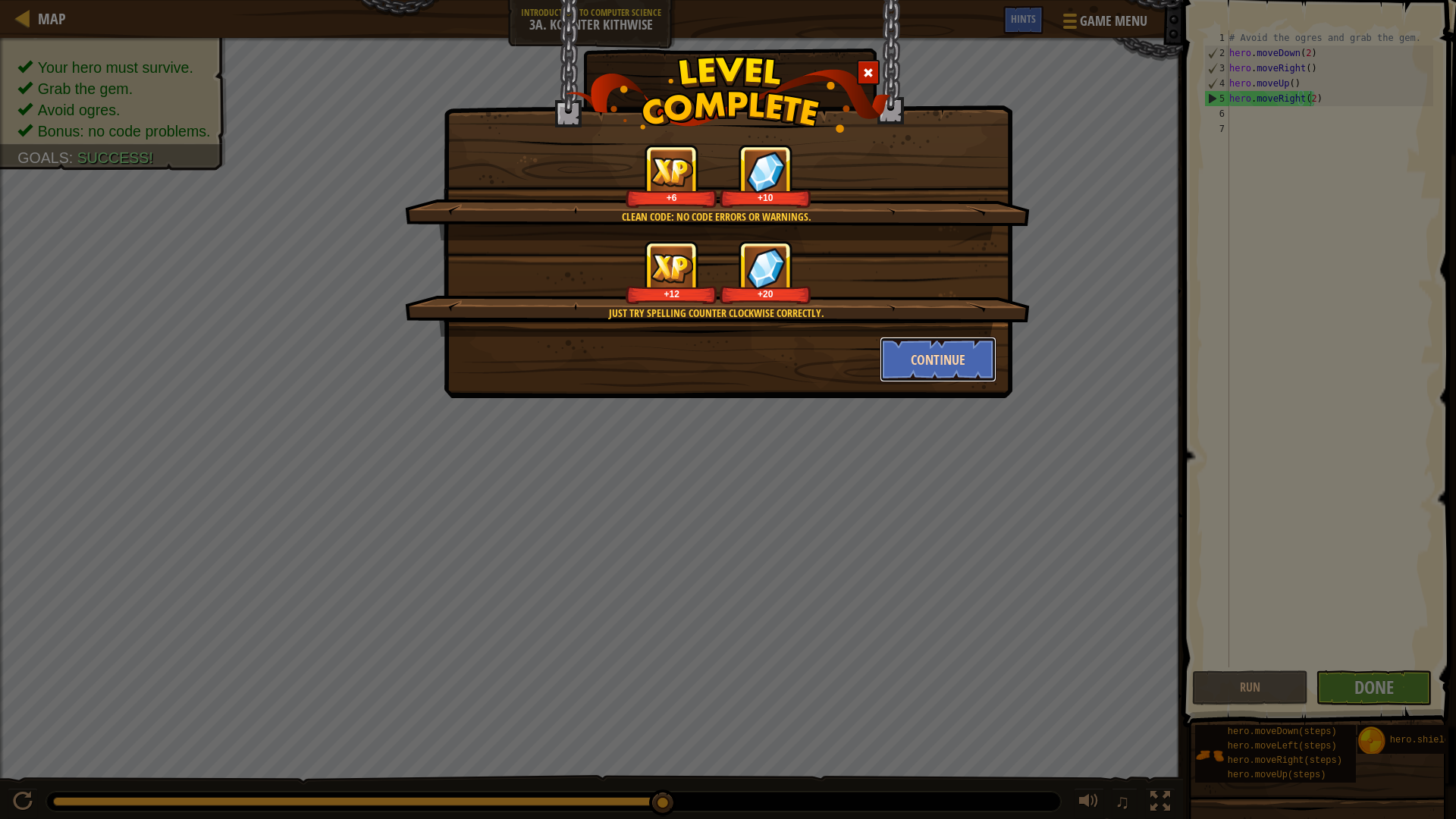
click at [954, 375] on button "Continue" at bounding box center [938, 359] width 118 height 46
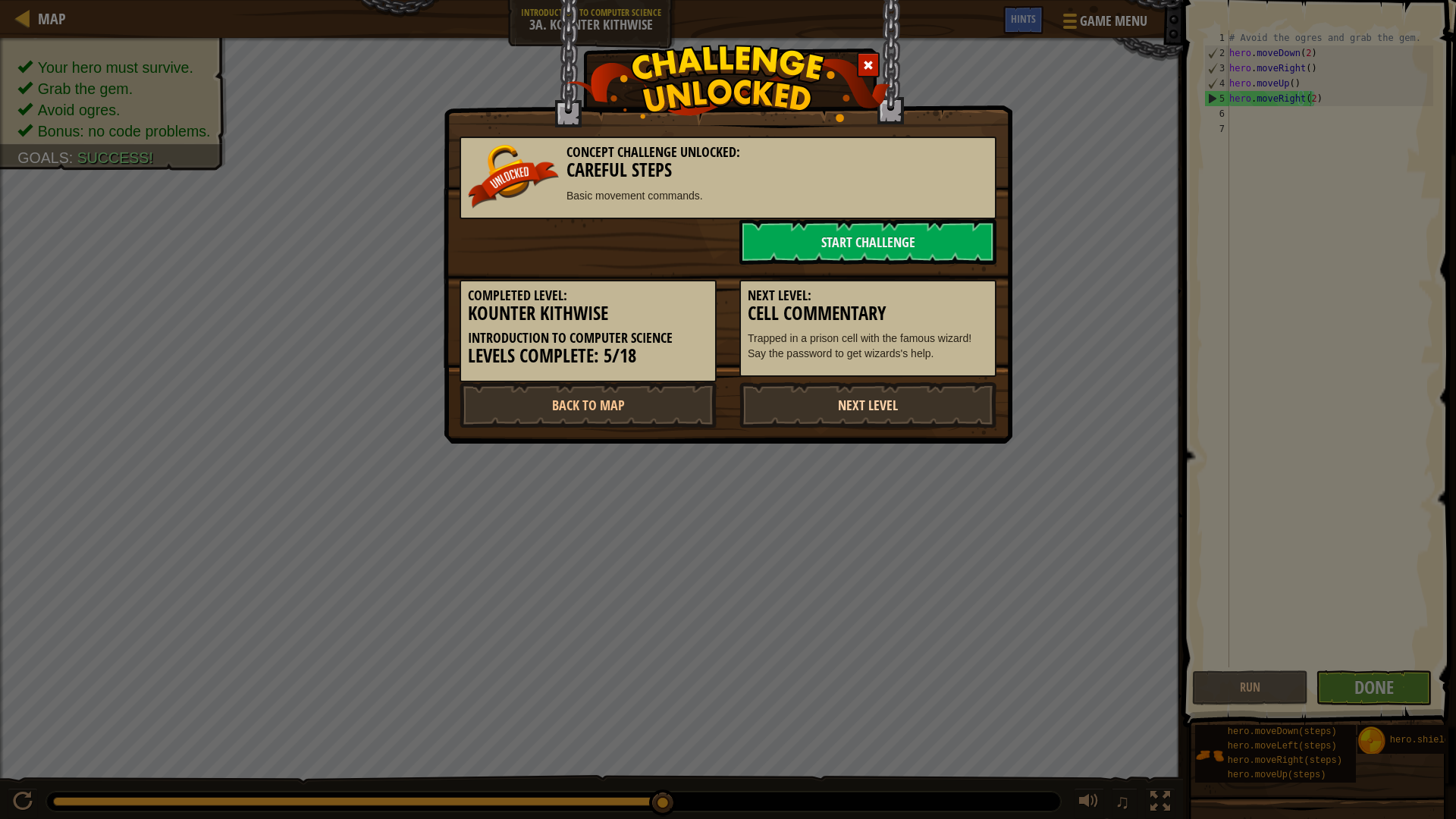
click at [903, 409] on link "Next Level" at bounding box center [868, 404] width 257 height 46
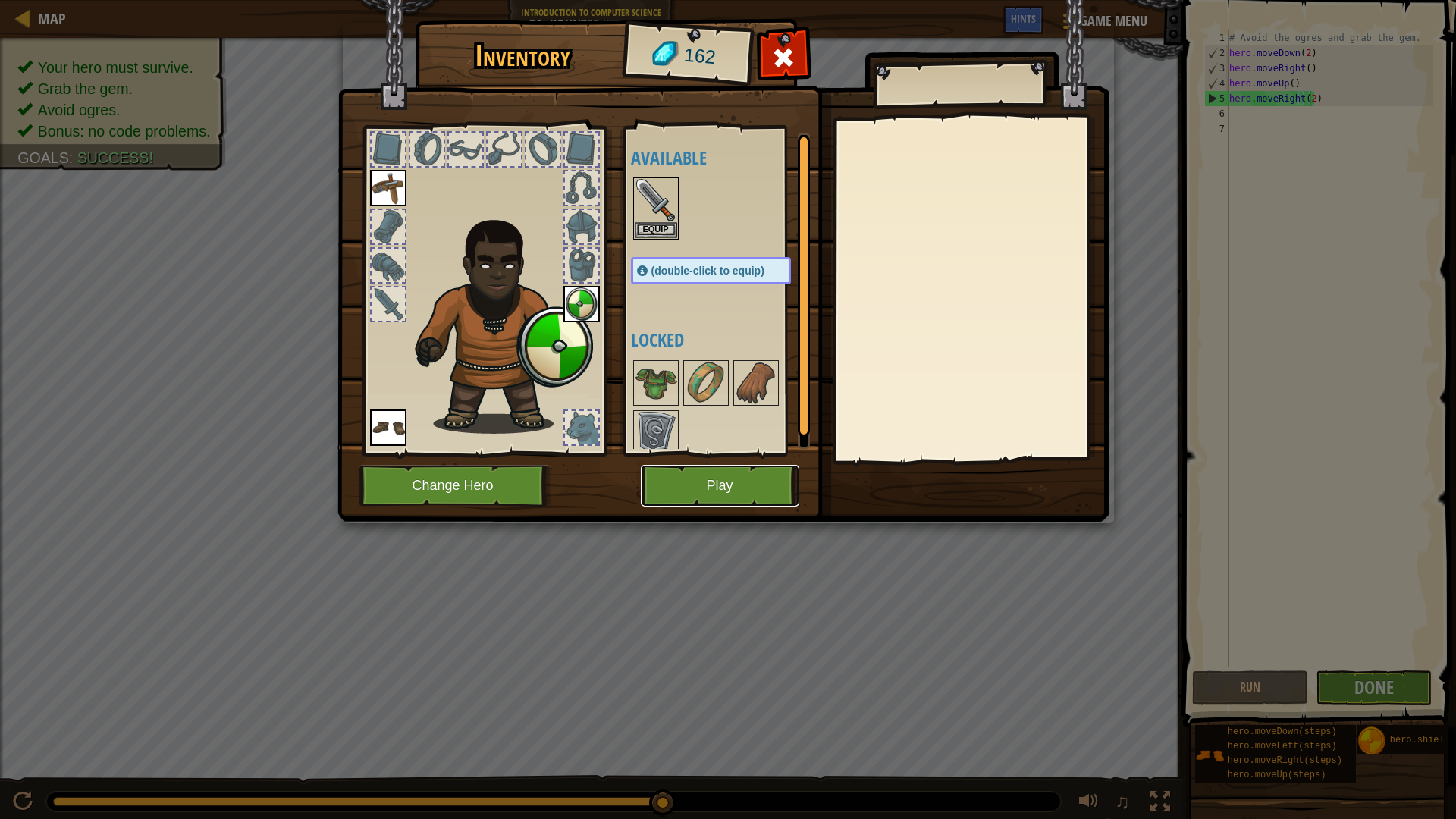
click at [712, 505] on button "Play" at bounding box center [720, 485] width 159 height 42
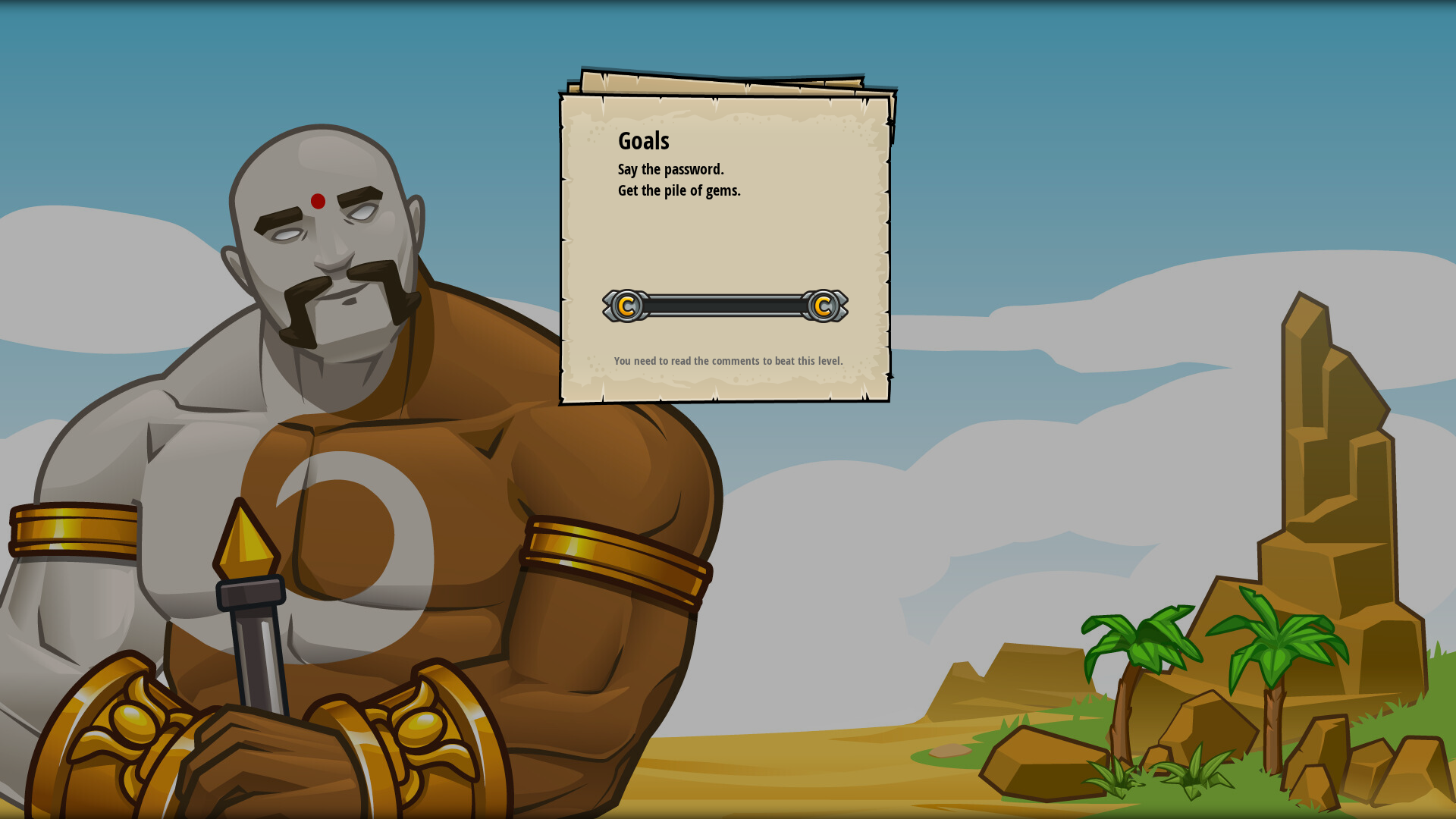
click at [718, 484] on div "Goals Say the password. Get the pile of gems. Start Level Error loading from se…" at bounding box center [728, 409] width 1456 height 819
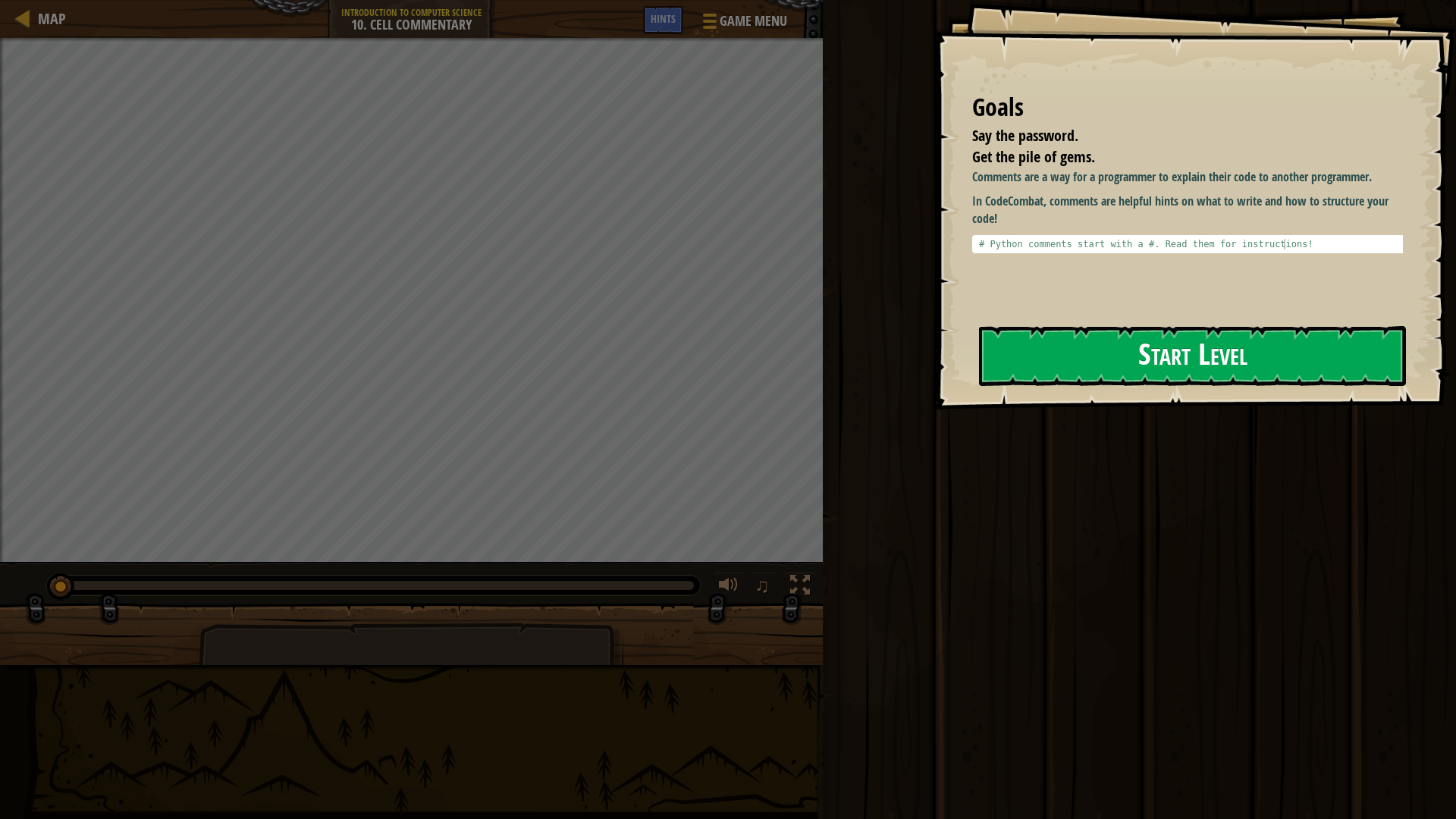
click at [1061, 368] on button "Start Level" at bounding box center [1192, 356] width 427 height 60
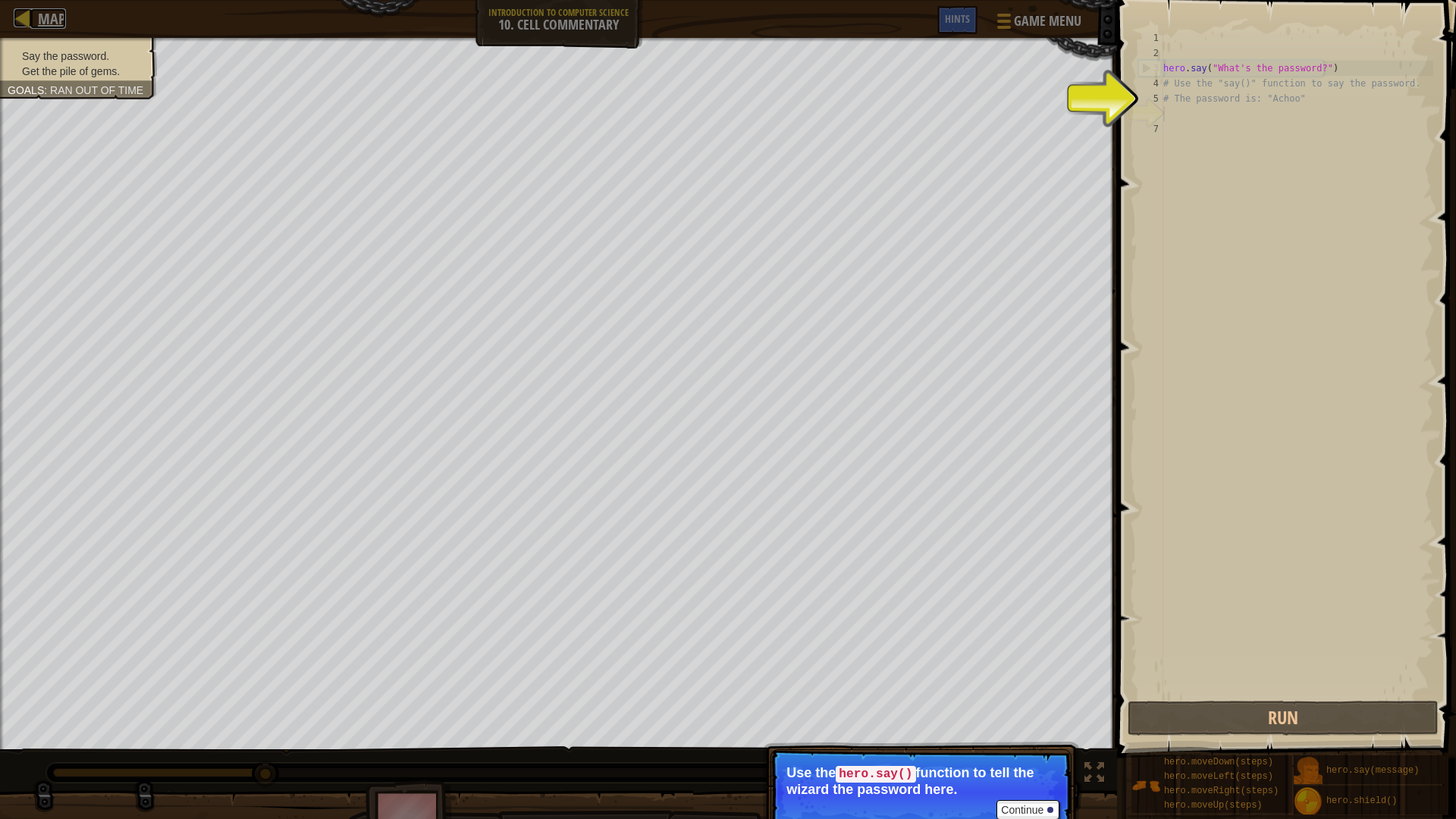
click at [37, 19] on link "Map" at bounding box center [48, 19] width 36 height 20
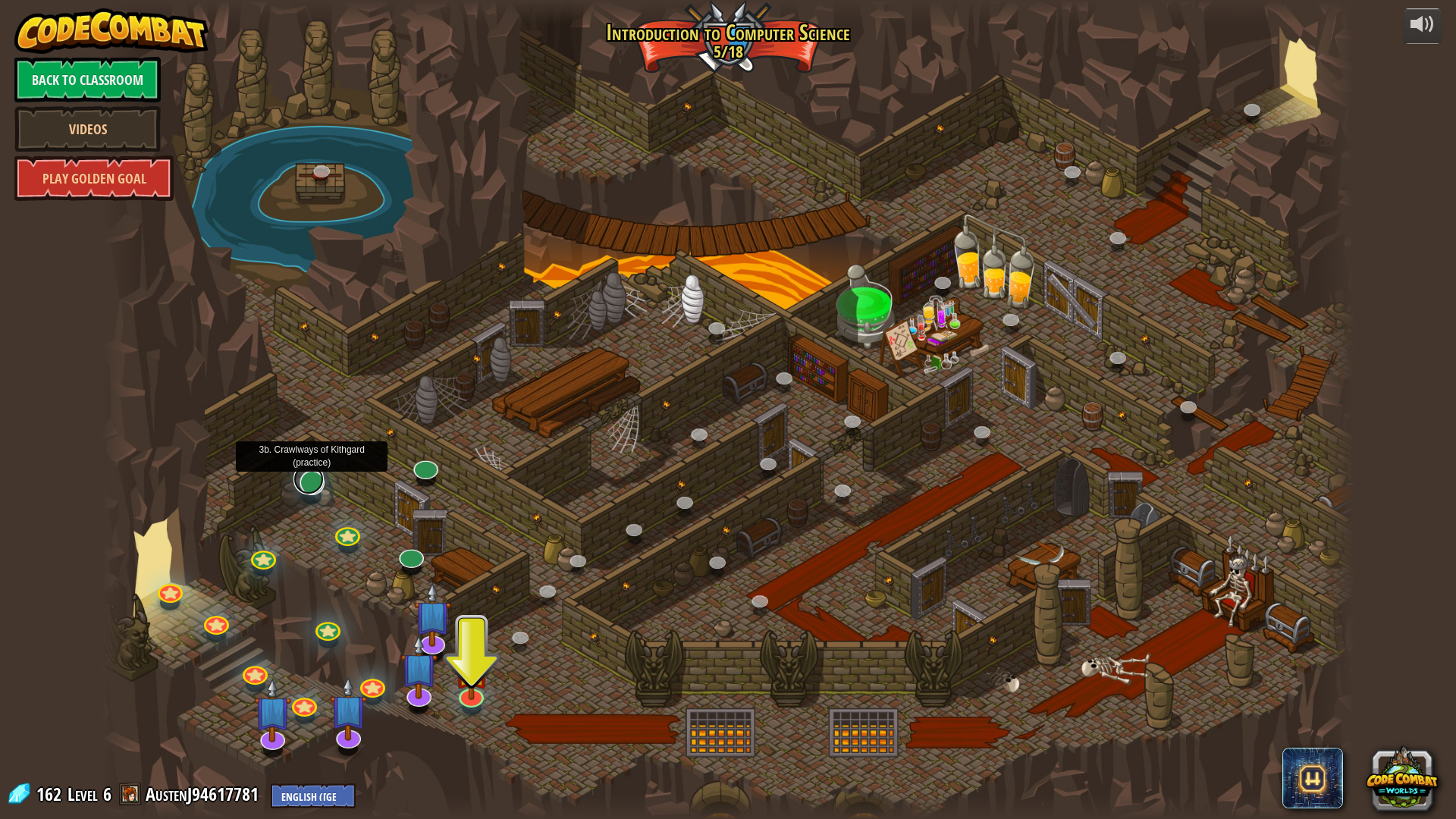
click at [316, 488] on link at bounding box center [308, 479] width 30 height 30
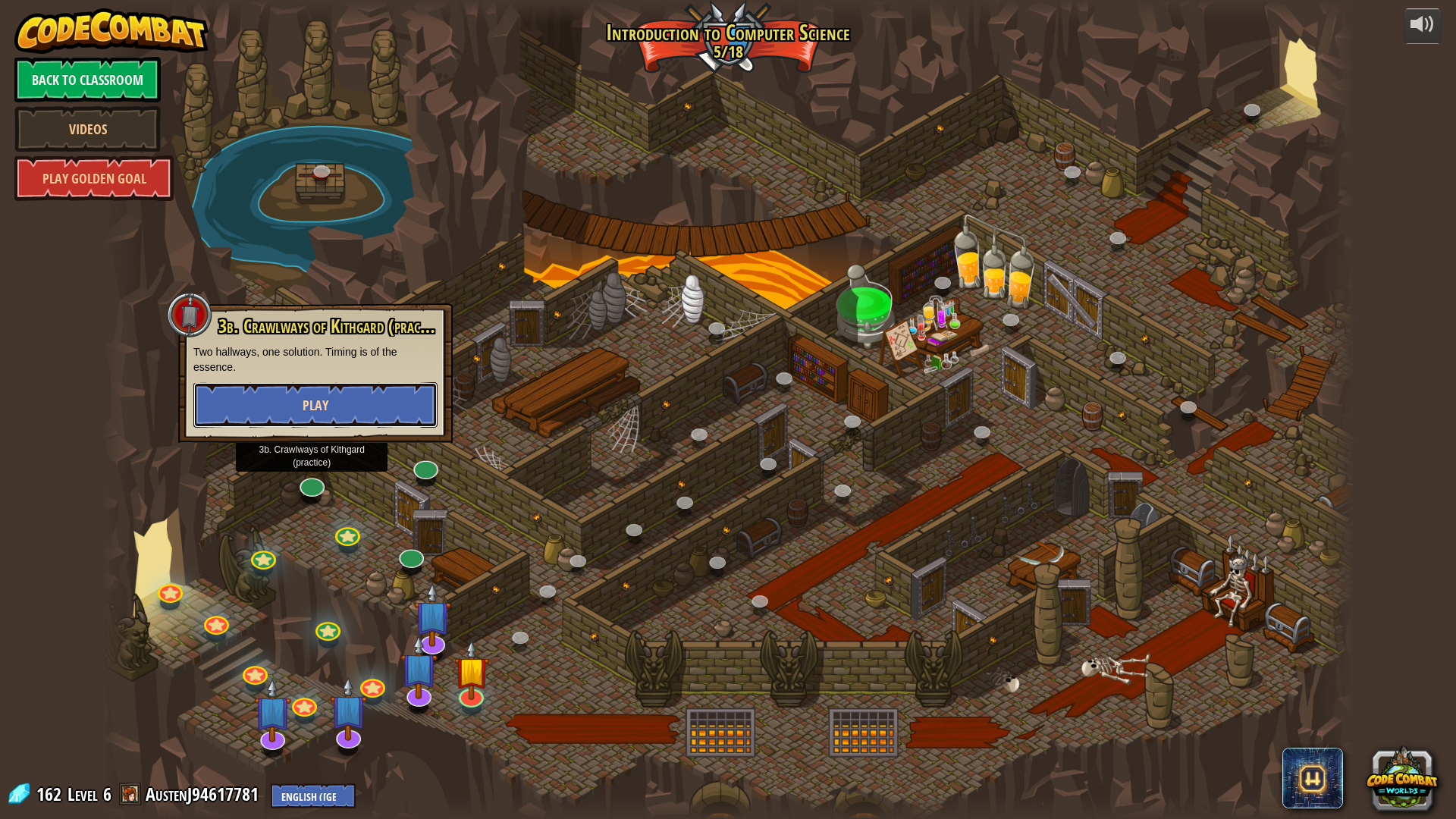
click at [348, 424] on button "Play" at bounding box center [316, 404] width 244 height 46
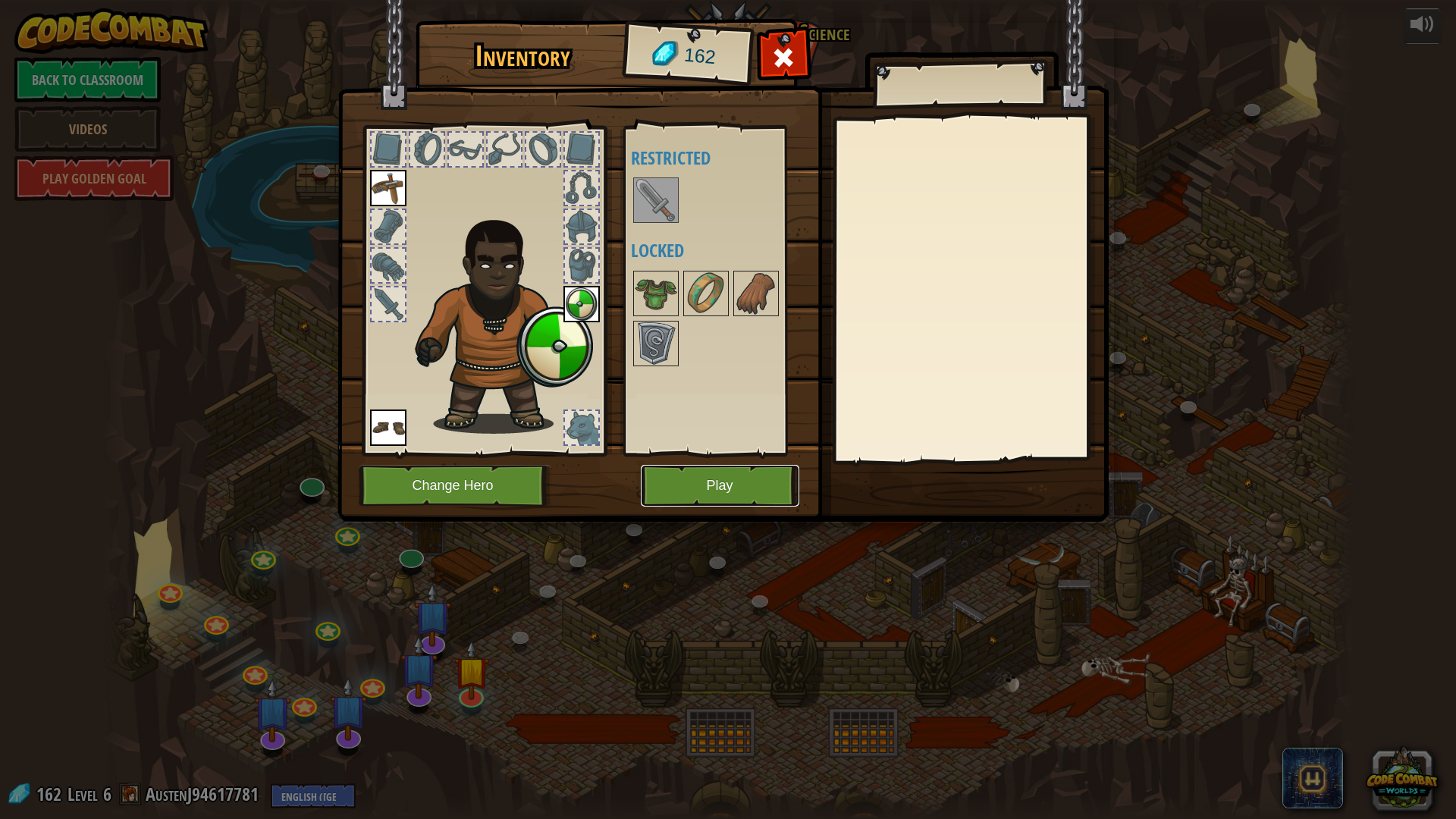
click at [650, 494] on button "Play" at bounding box center [720, 485] width 159 height 42
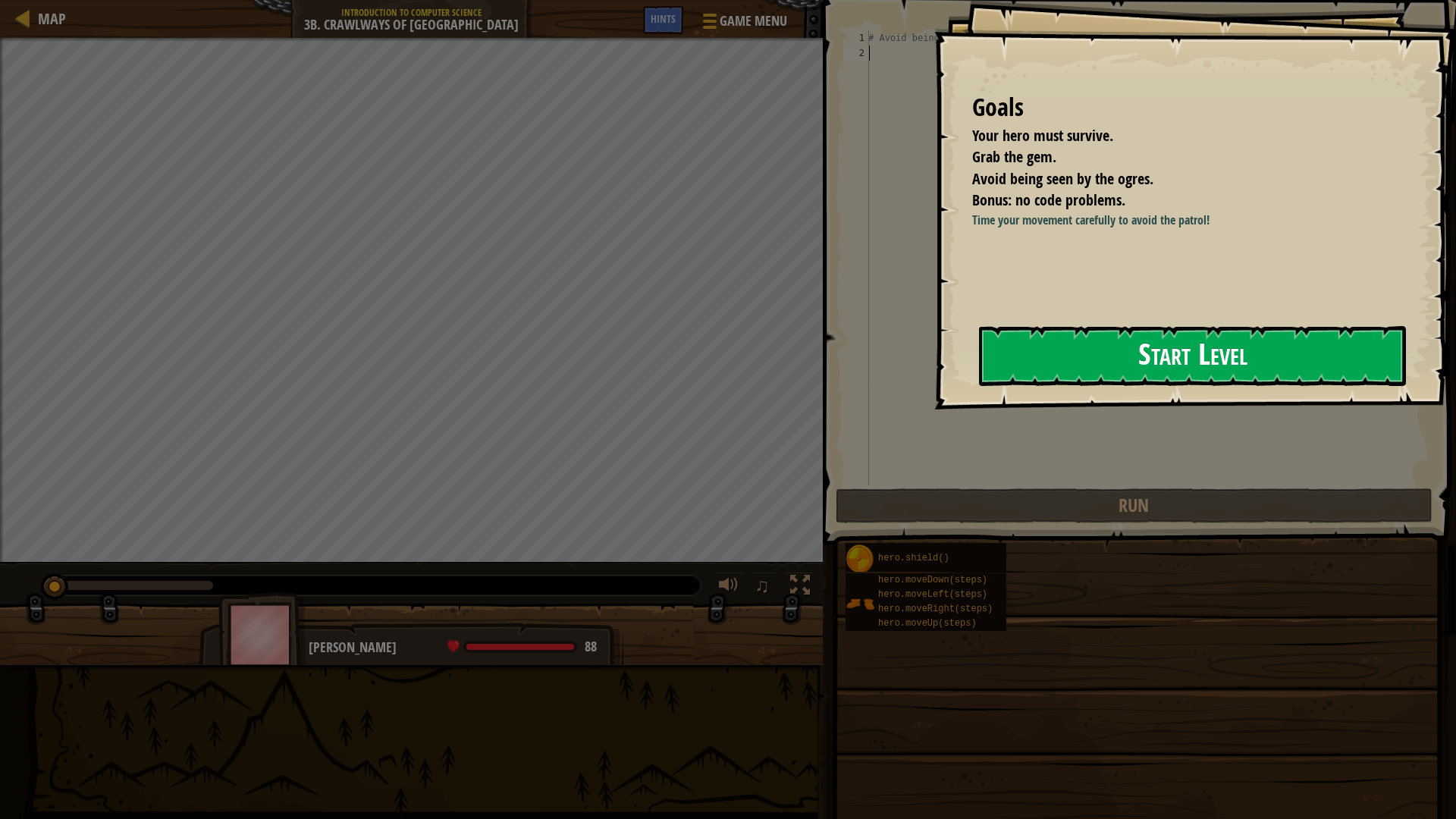
click at [1053, 346] on button "Start Level" at bounding box center [1192, 356] width 427 height 60
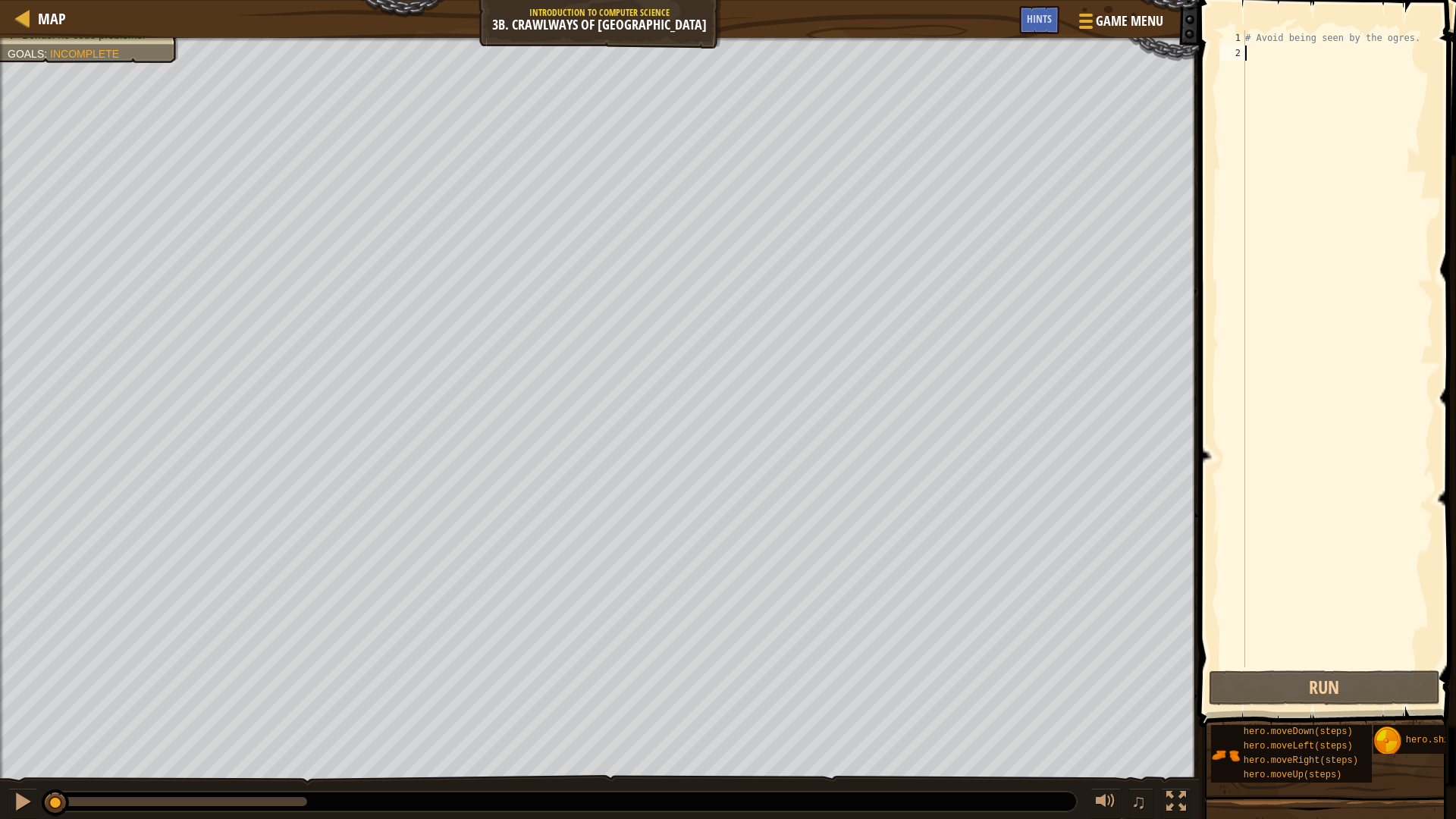
type textarea "h"
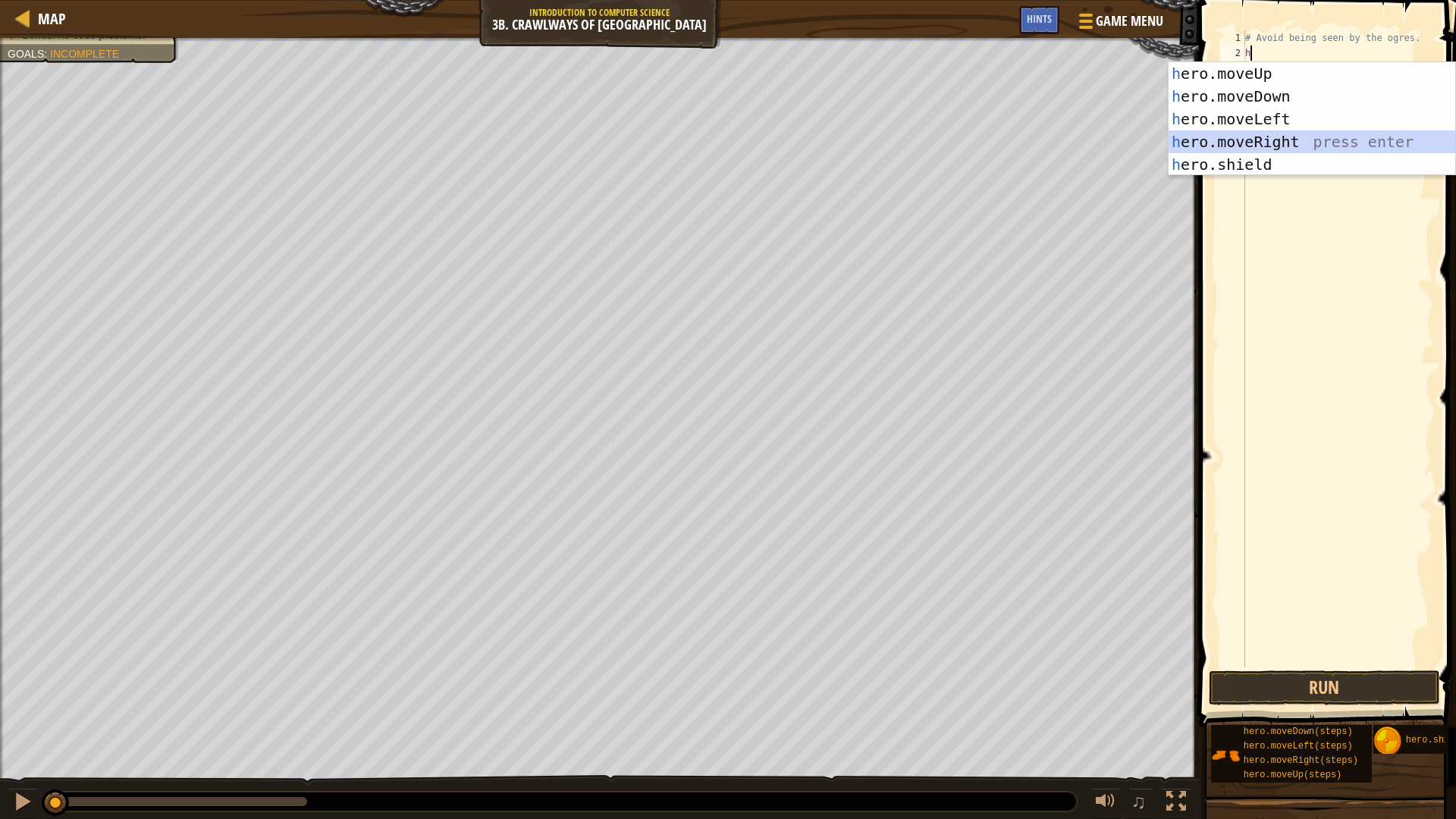
click at [1262, 139] on div "h ero.moveUp press enter h ero.moveDown press enter h ero.moveLeft press enter …" at bounding box center [1312, 142] width 286 height 160
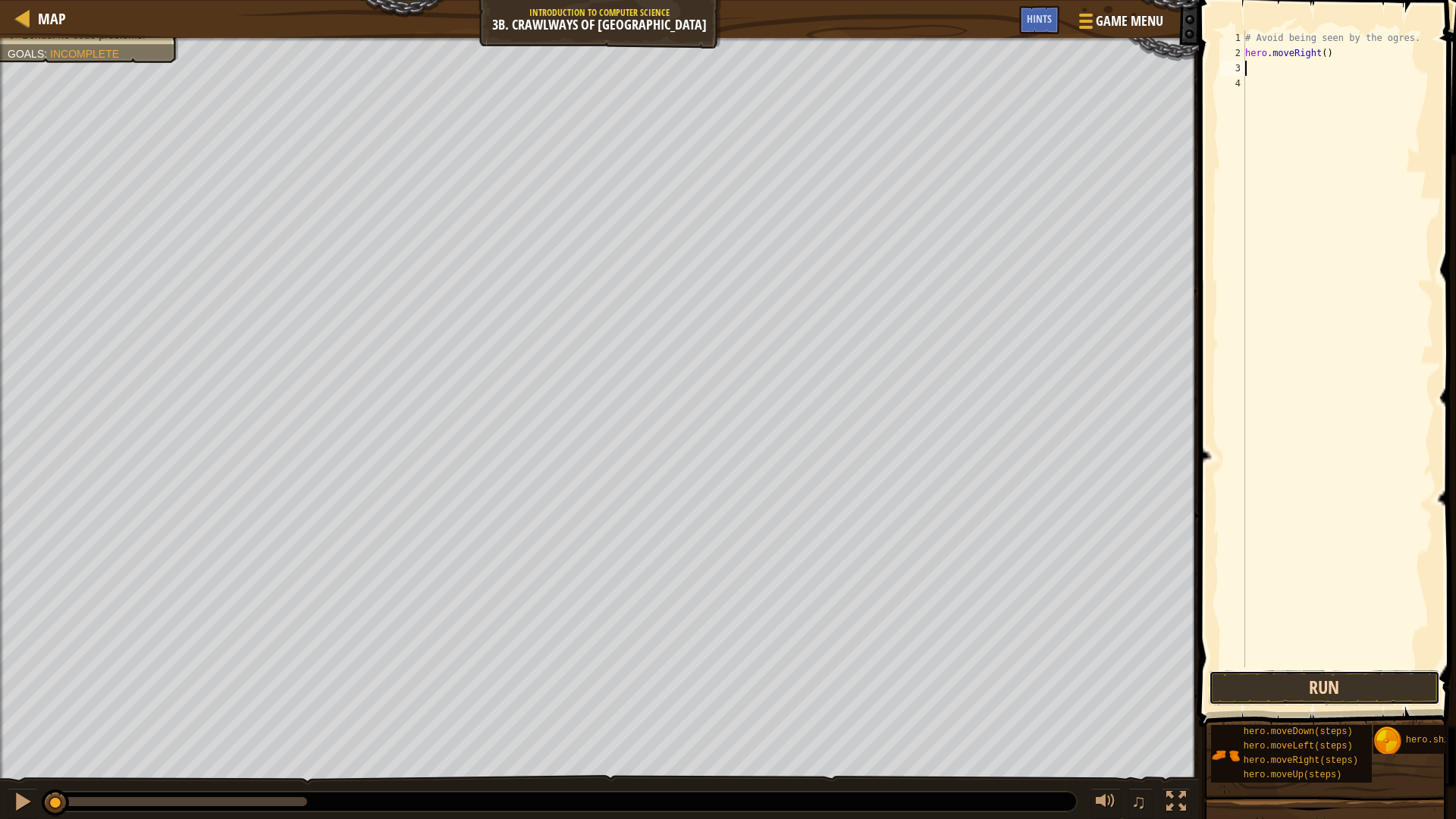
click at [1237, 682] on button "Run" at bounding box center [1325, 688] width 232 height 35
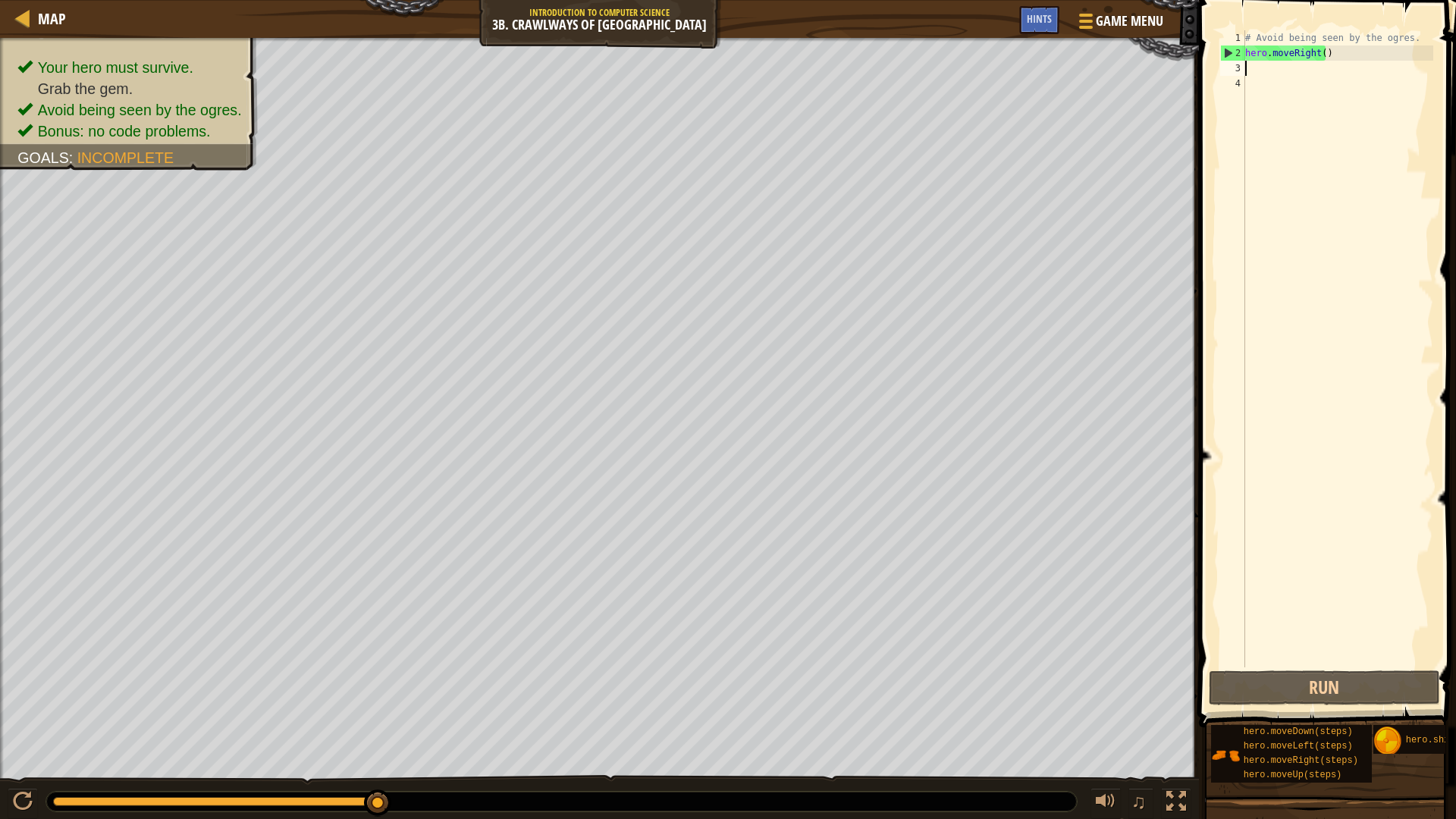
click at [1325, 63] on div "# Avoid being seen by the ogres. hero . moveRight ( )" at bounding box center [1338, 363] width 191 height 667
click at [1318, 56] on div "# Avoid being seen by the ogres. hero . moveRight ( )" at bounding box center [1338, 363] width 191 height 667
click at [1320, 55] on div "# Avoid being seen by the ogres. hero . moveRight ( )" at bounding box center [1338, 363] width 191 height 667
type textarea "hero.moveRight(2)"
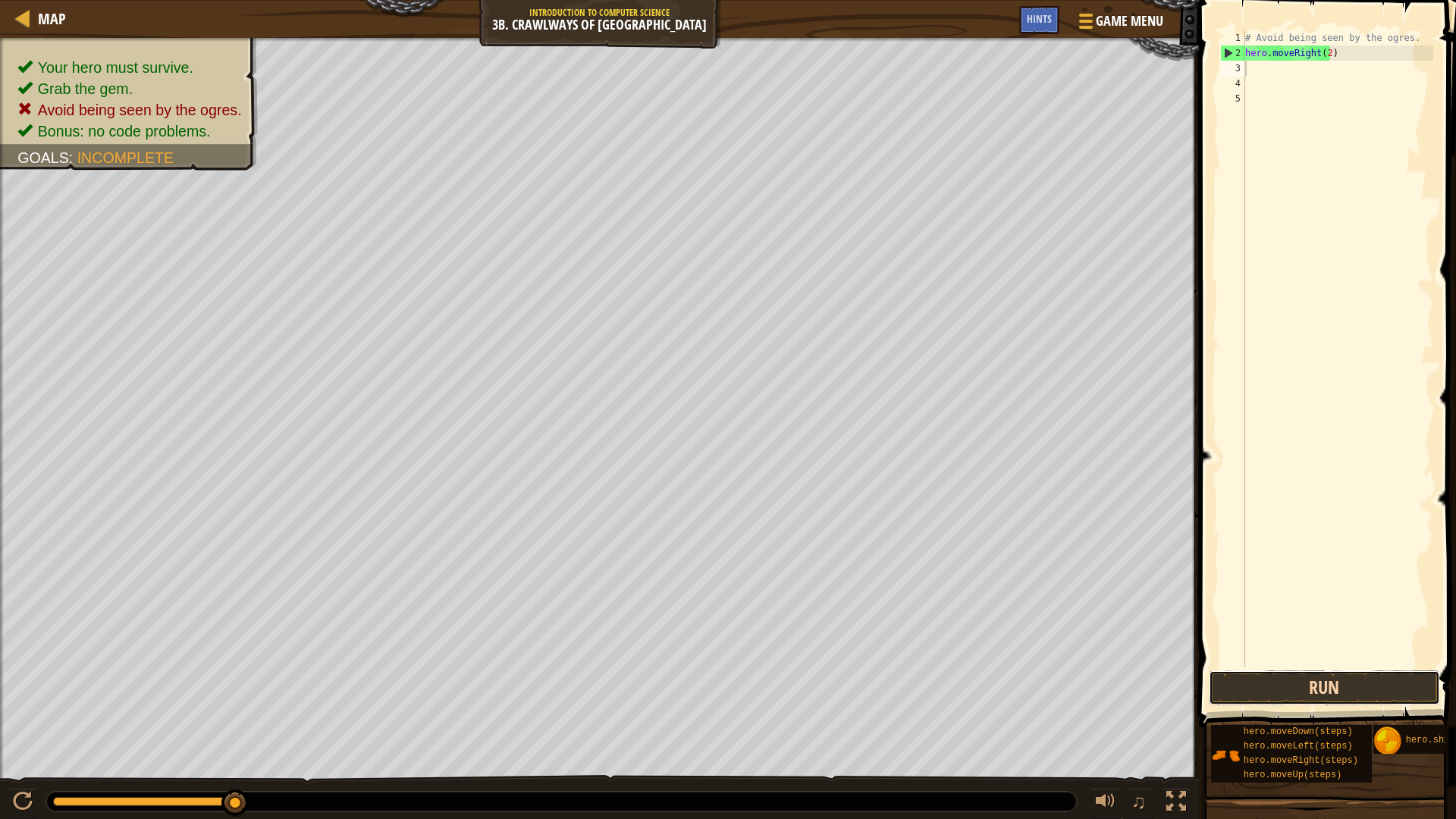
click at [1258, 687] on button "Run" at bounding box center [1325, 688] width 232 height 35
click at [1324, 56] on div "# Avoid being seen by the ogres. hero . moveRight ( 2 )" at bounding box center [1338, 363] width 191 height 667
type textarea "hero.moveRight()"
click at [1256, 76] on div "# Avoid being seen by the ogres. hero . moveRight ( )" at bounding box center [1338, 363] width 191 height 667
click at [1261, 70] on div "# Avoid being seen by the ogres. hero . moveRight ( )" at bounding box center [1338, 363] width 191 height 667
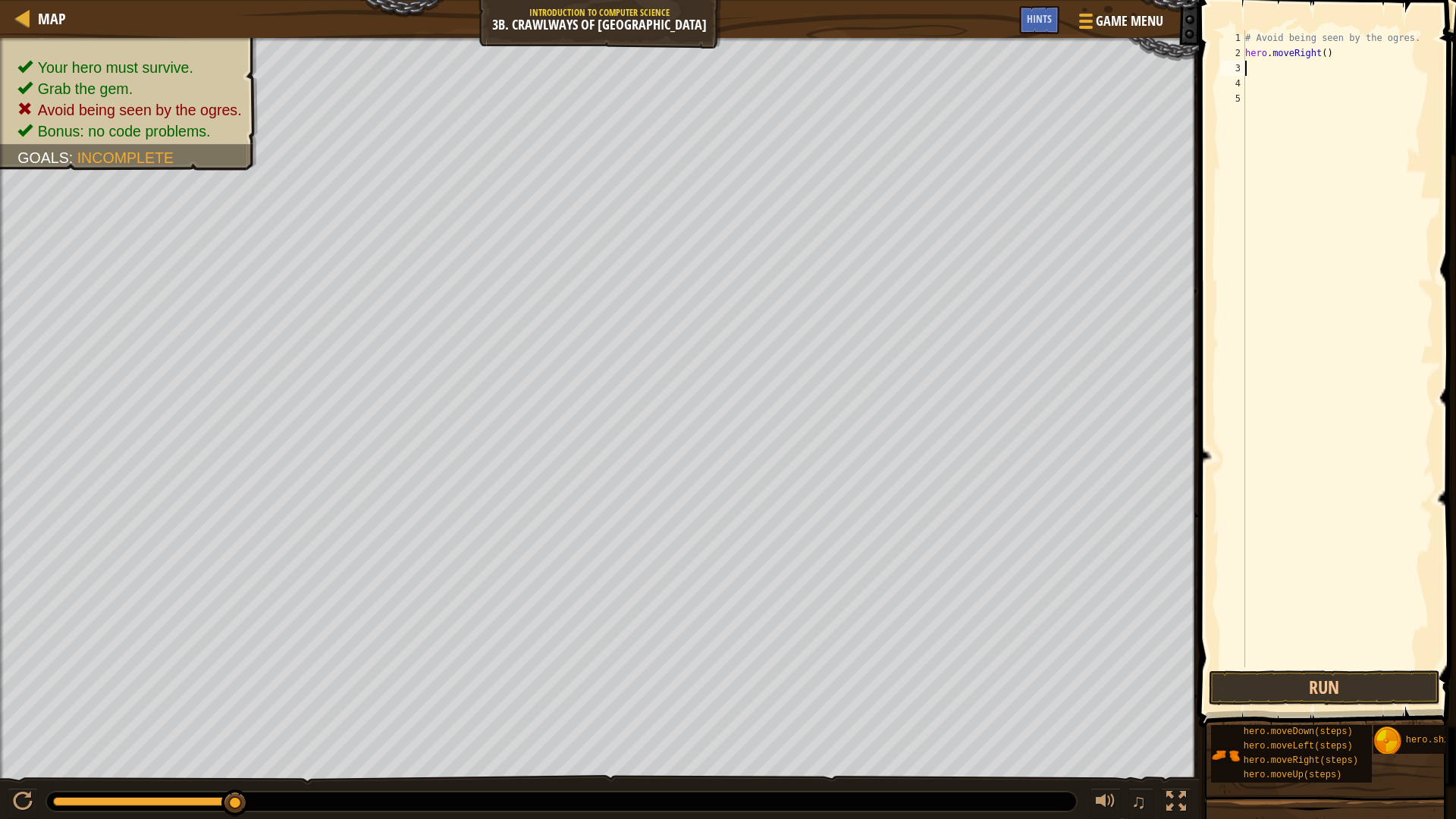
type textarea "h"
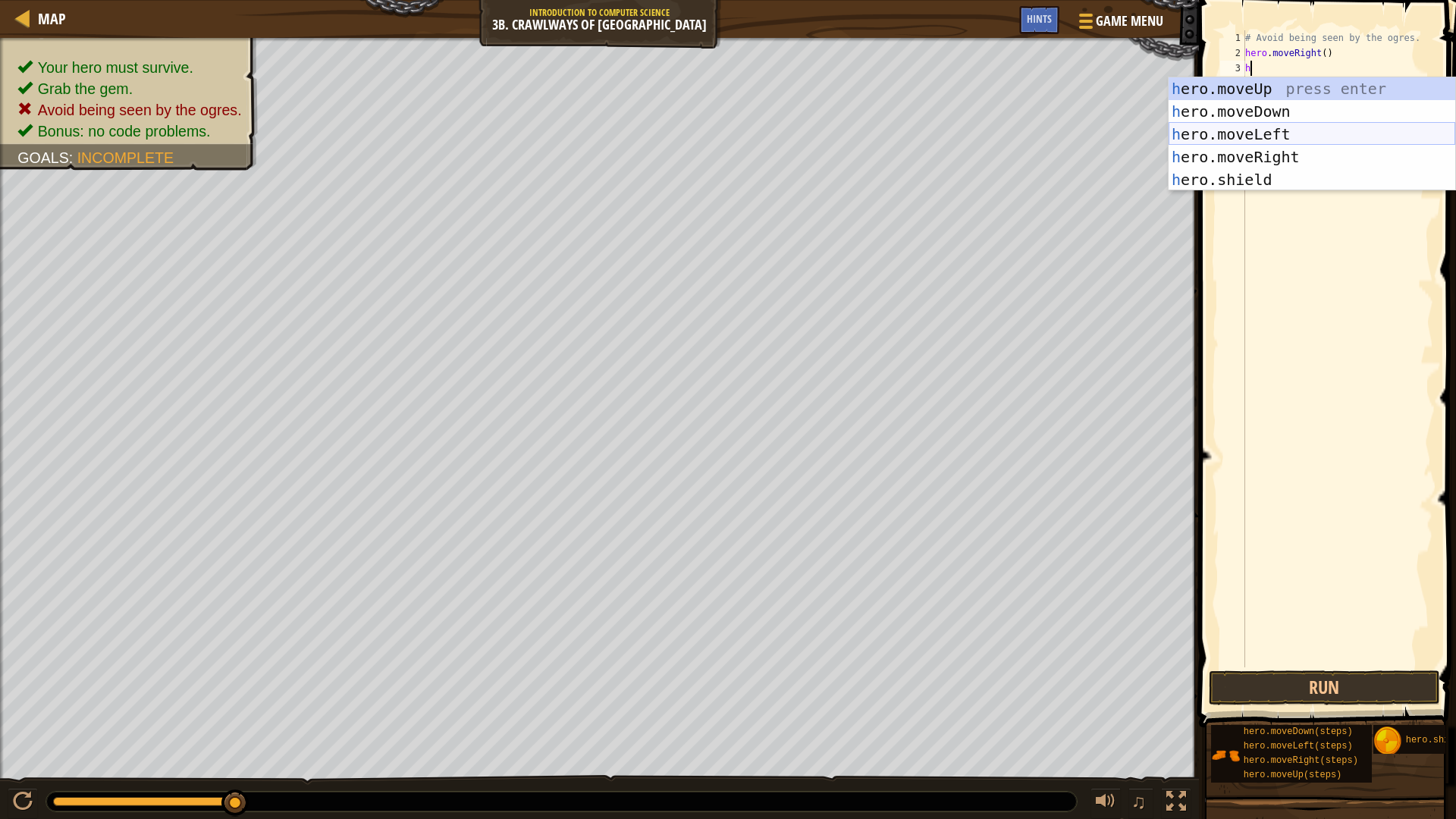
drag, startPoint x: 1259, startPoint y: 135, endPoint x: 1265, endPoint y: 123, distance: 13.4
click at [1261, 134] on div "h ero.moveUp press enter h ero.moveDown press enter h ero.moveLeft press enter …" at bounding box center [1312, 157] width 286 height 160
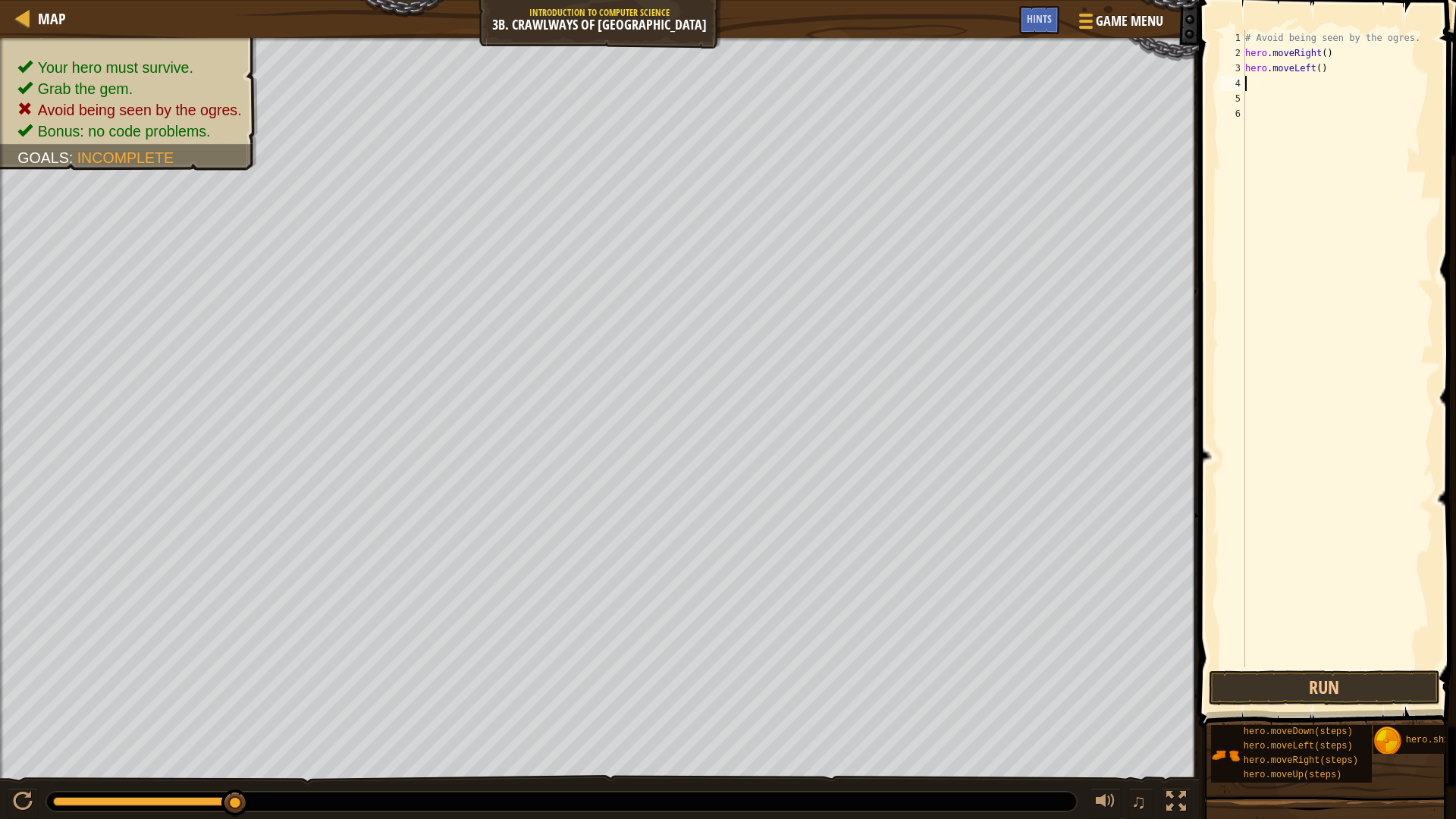
click at [1266, 91] on div "# Avoid being seen by the ogres. hero . moveRight ( ) hero . moveLeft ( )" at bounding box center [1338, 363] width 191 height 667
click at [1265, 85] on div "# Avoid being seen by the ogres. hero . moveRight ( ) hero . moveLeft ( )" at bounding box center [1338, 363] width 191 height 667
type textarea "h"
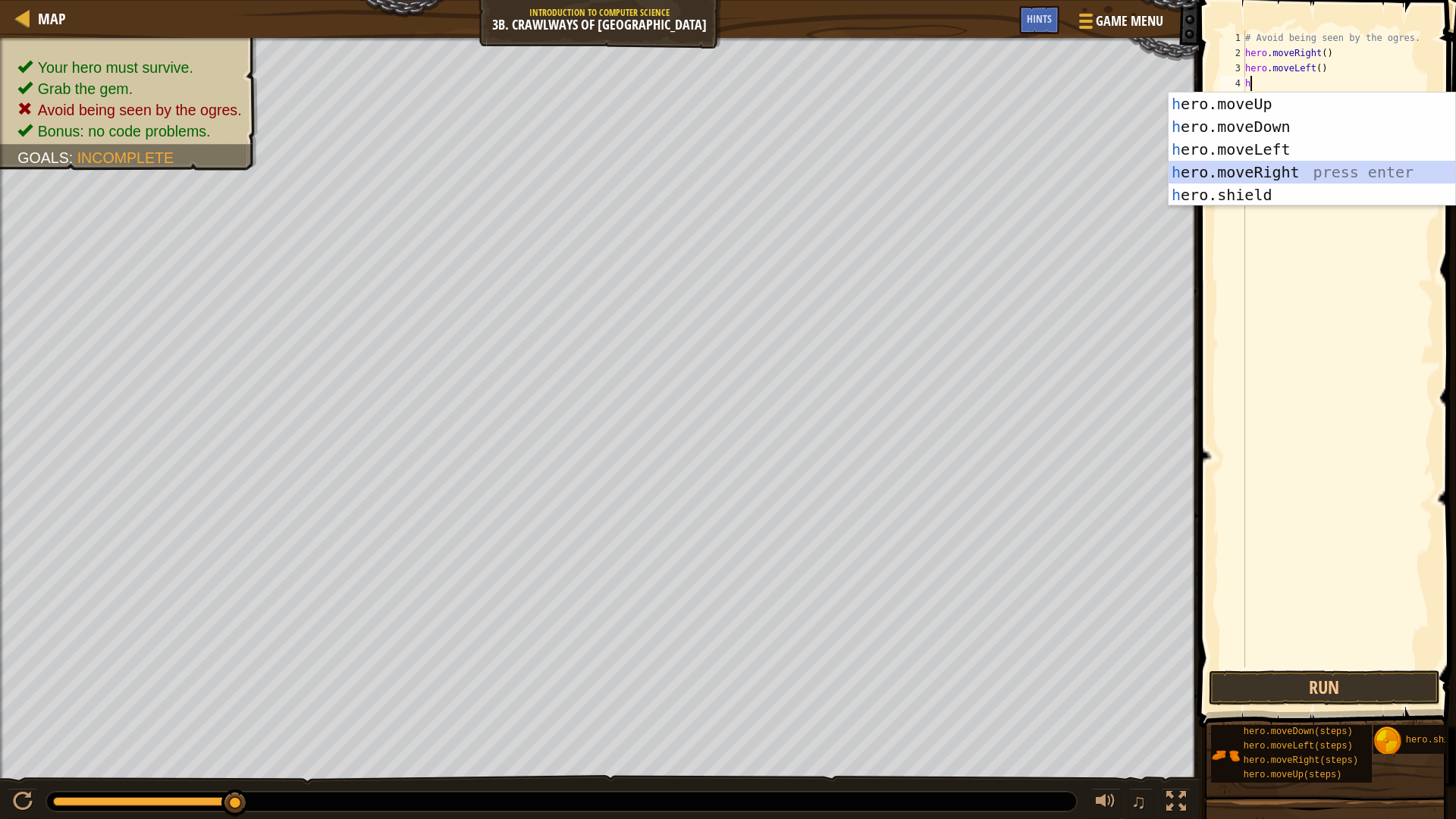
click at [1203, 165] on div "h ero.moveUp press enter h ero.moveDown press enter h ero.moveLeft press enter …" at bounding box center [1312, 172] width 286 height 160
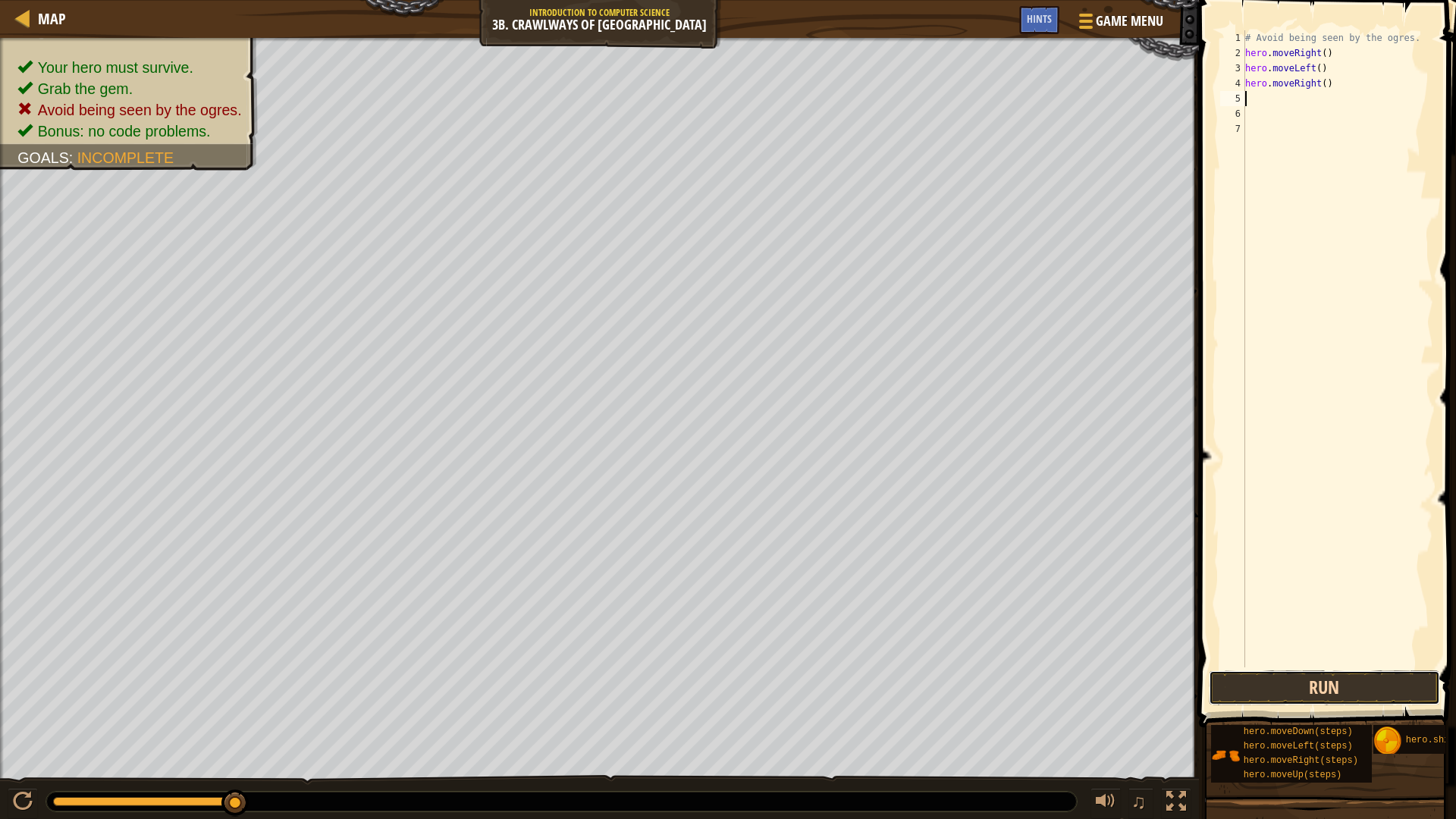
click at [1270, 688] on button "Run" at bounding box center [1325, 688] width 232 height 35
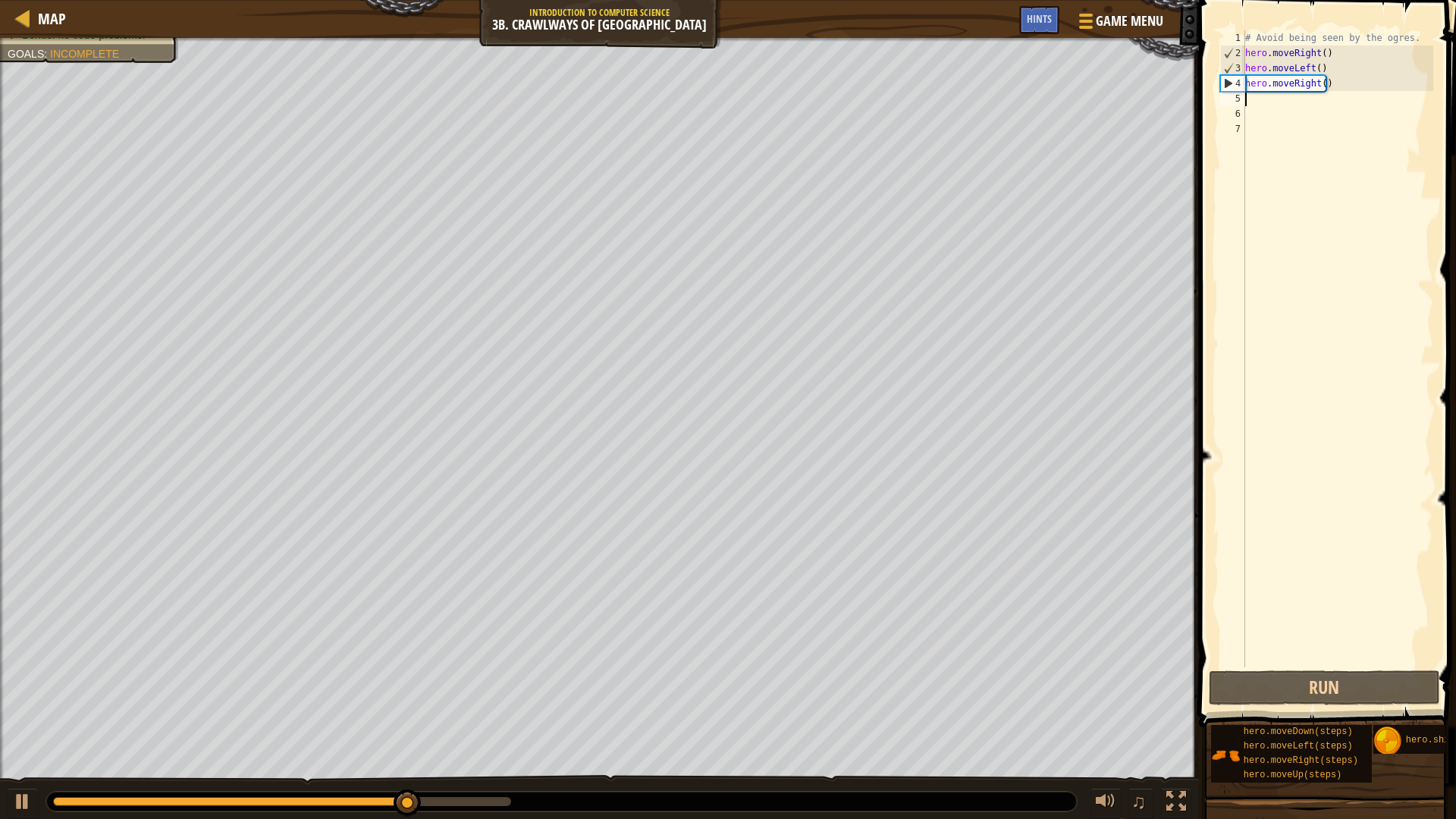
click at [1323, 88] on div "# Avoid being seen by the ogres. hero . moveRight ( ) hero . moveLeft ( ) hero …" at bounding box center [1338, 363] width 191 height 667
type textarea "hero.moveRight(2)"
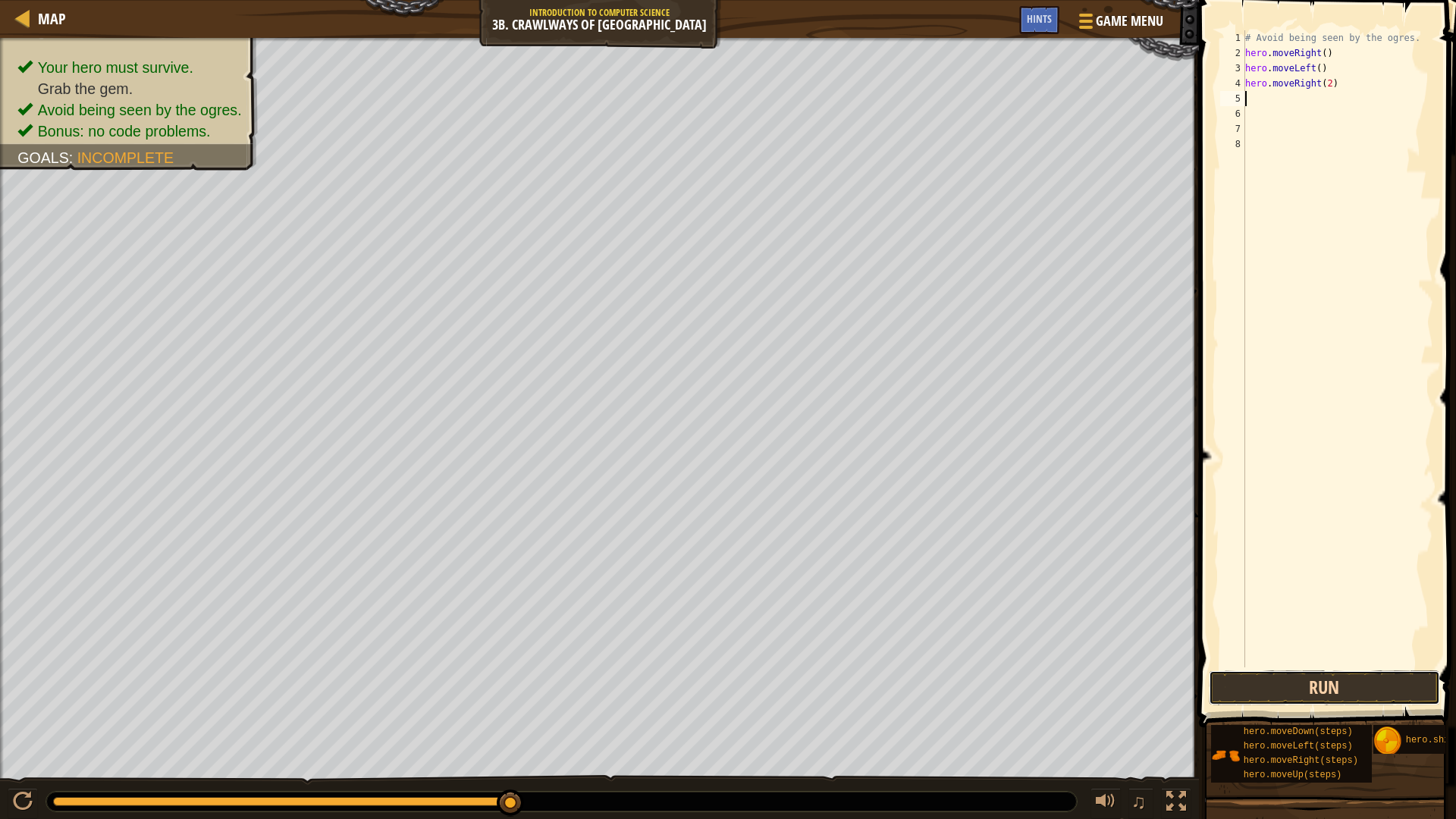
click at [1349, 675] on button "Run" at bounding box center [1325, 688] width 232 height 35
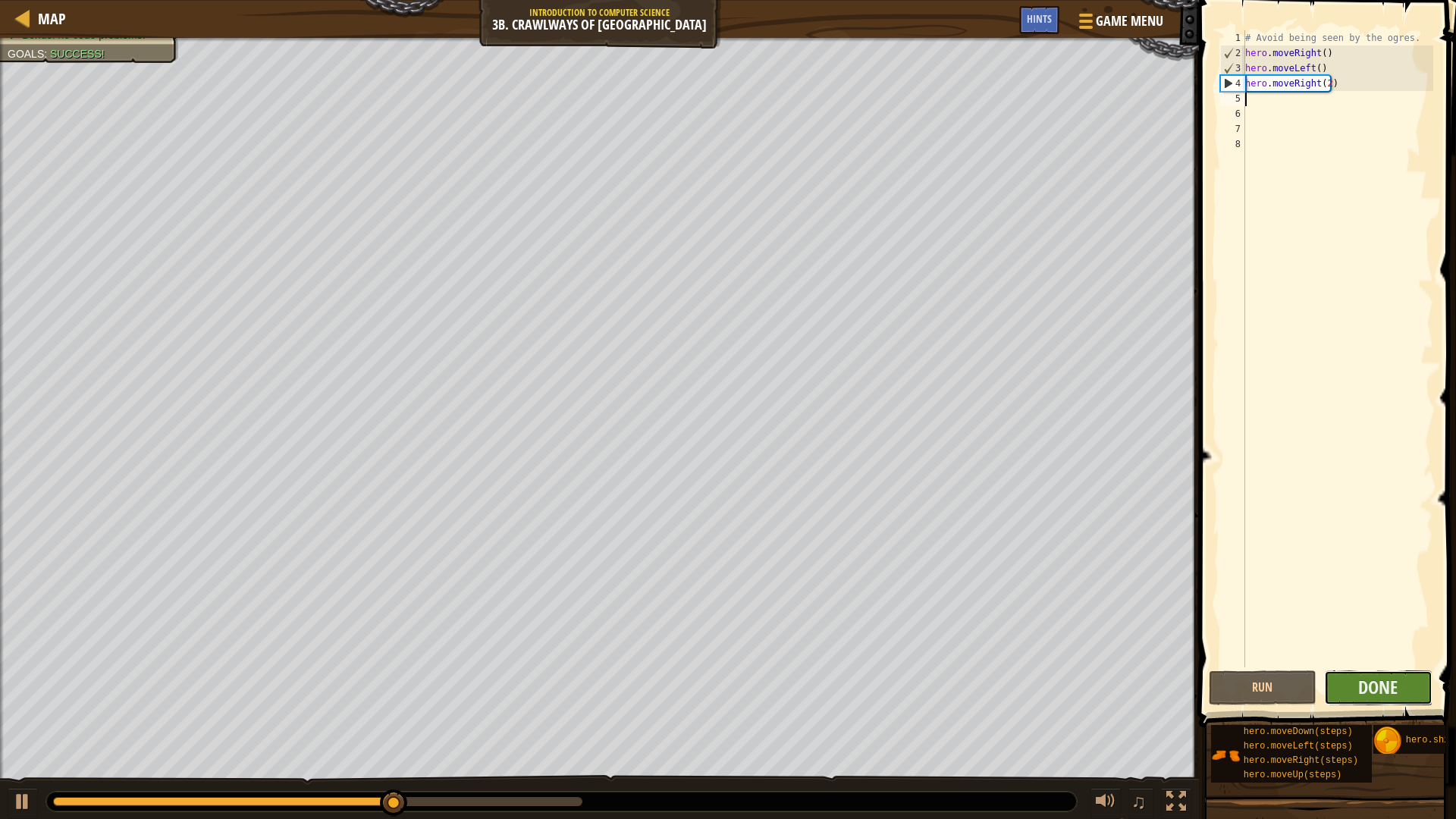
click at [1344, 676] on button "Done" at bounding box center [1378, 688] width 108 height 35
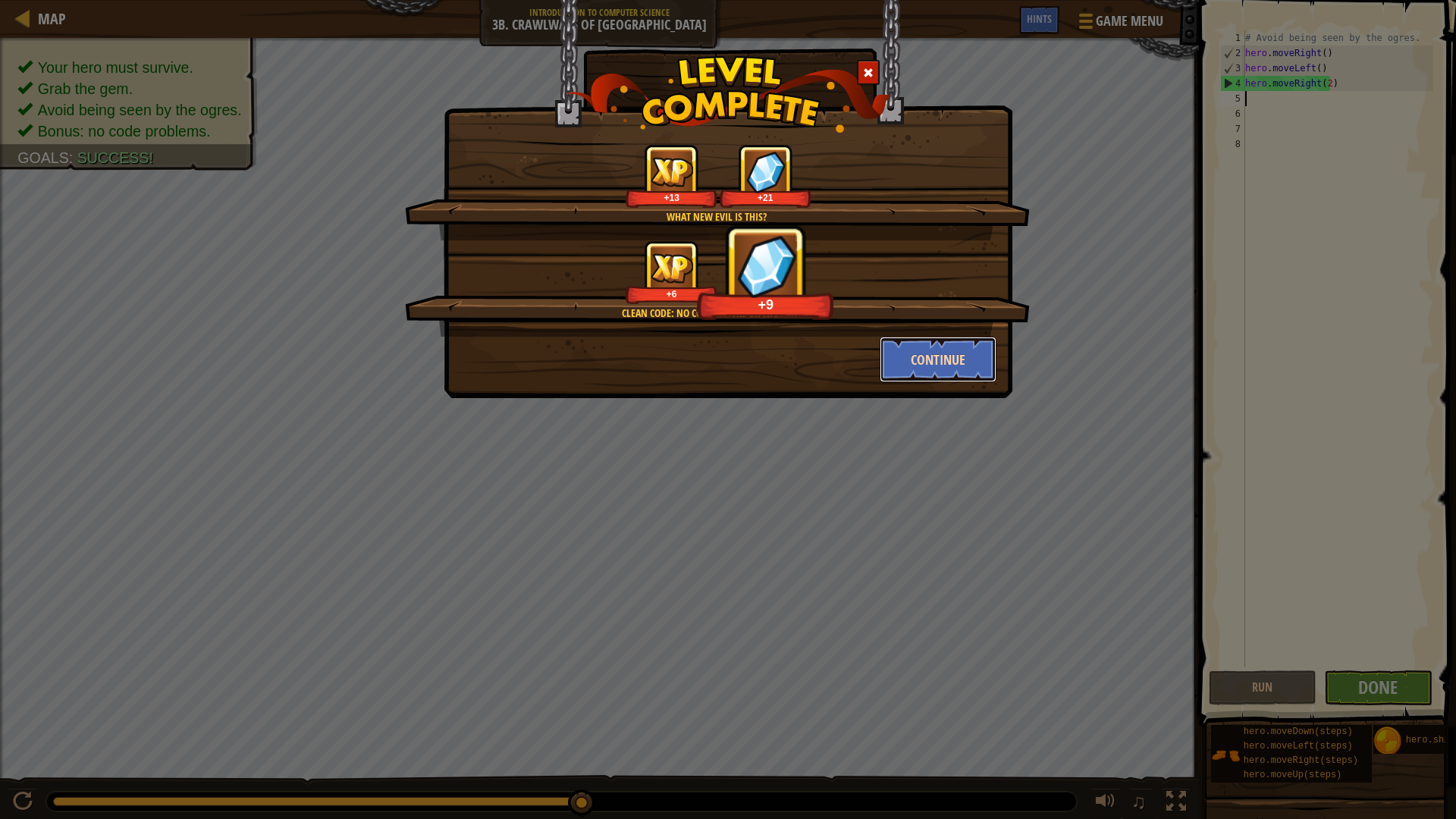
click at [936, 364] on button "Continue" at bounding box center [938, 359] width 118 height 46
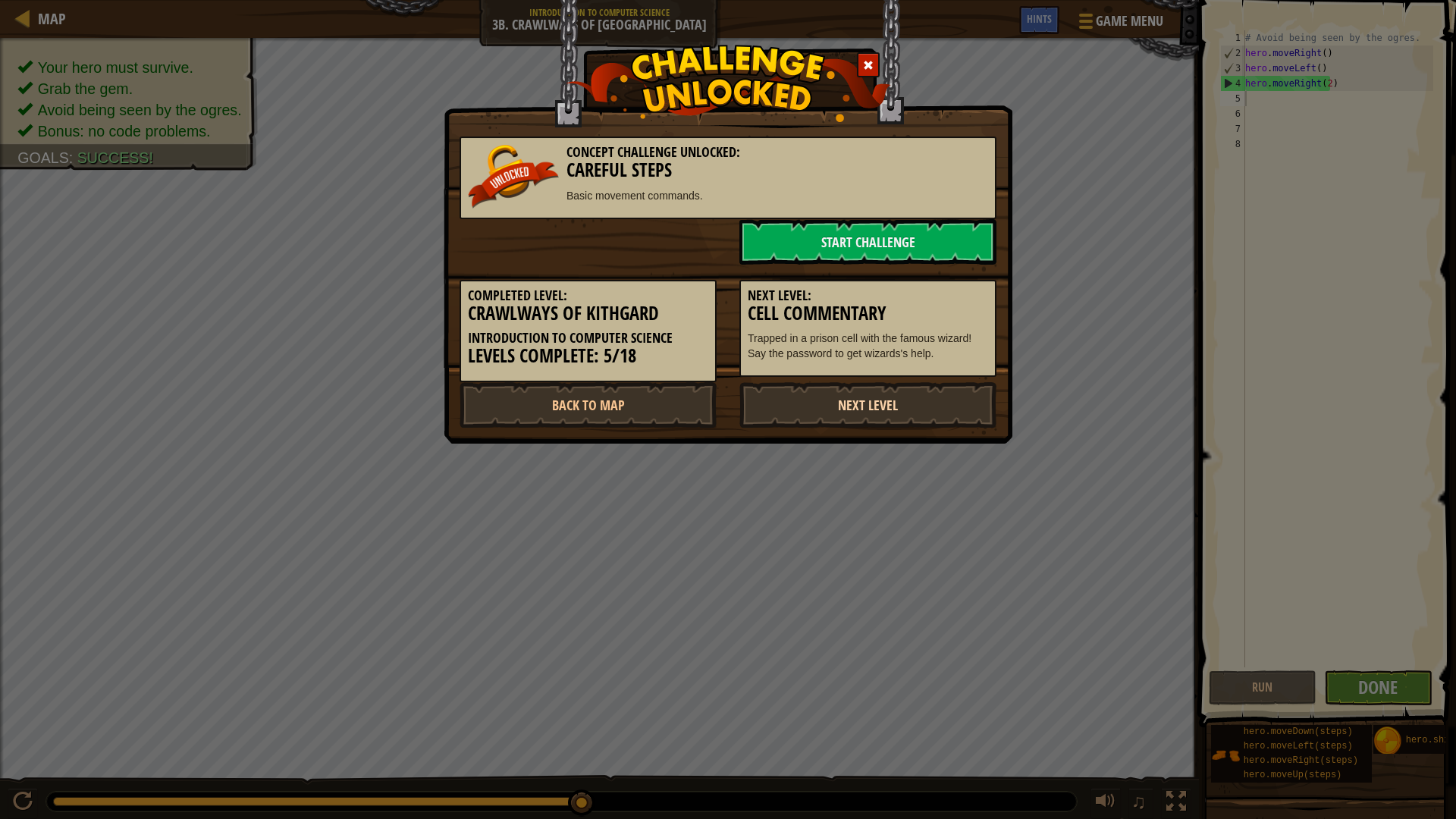
click at [842, 392] on link "Next Level" at bounding box center [868, 404] width 257 height 46
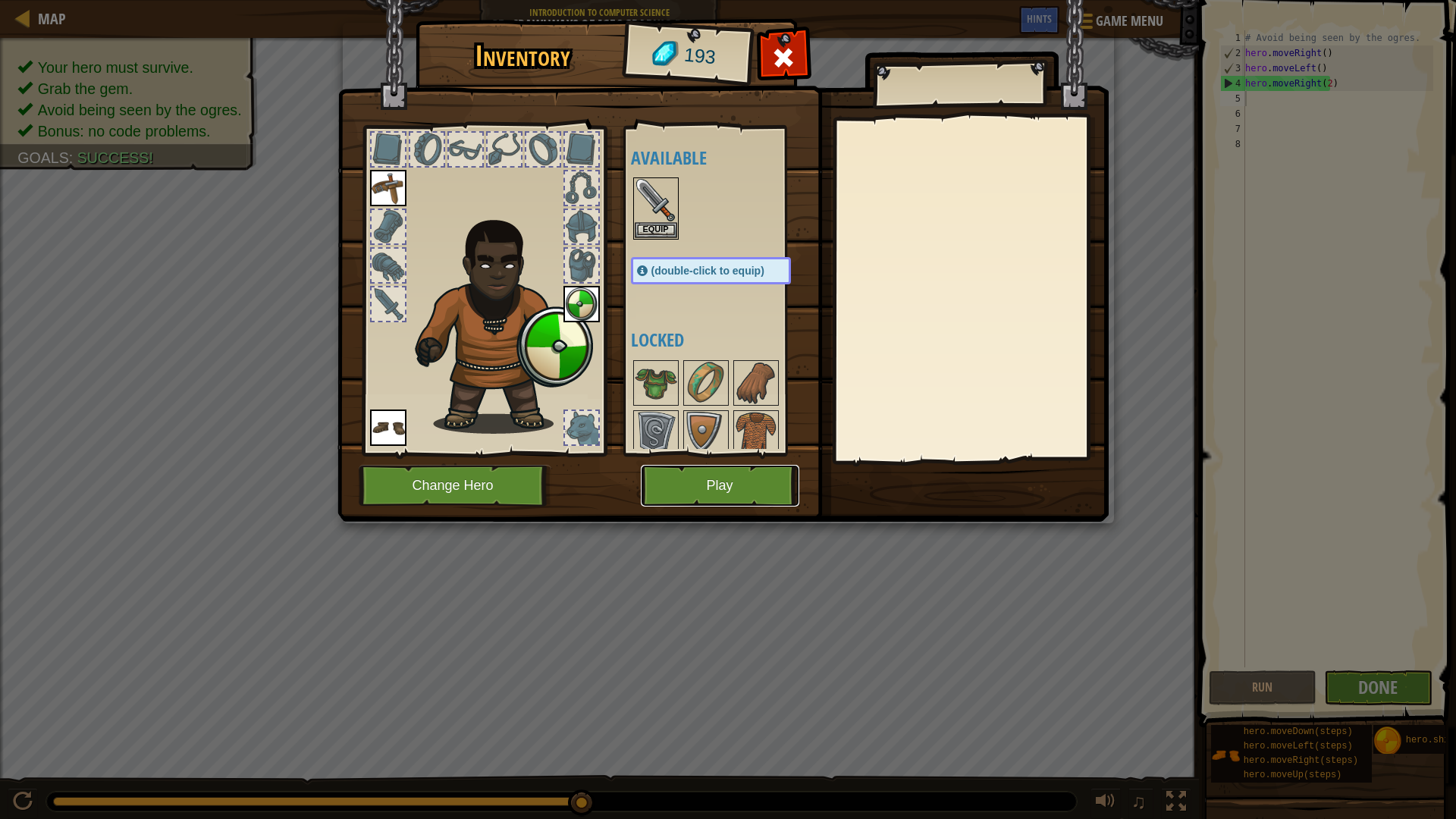
click at [752, 478] on button "Play" at bounding box center [720, 485] width 159 height 42
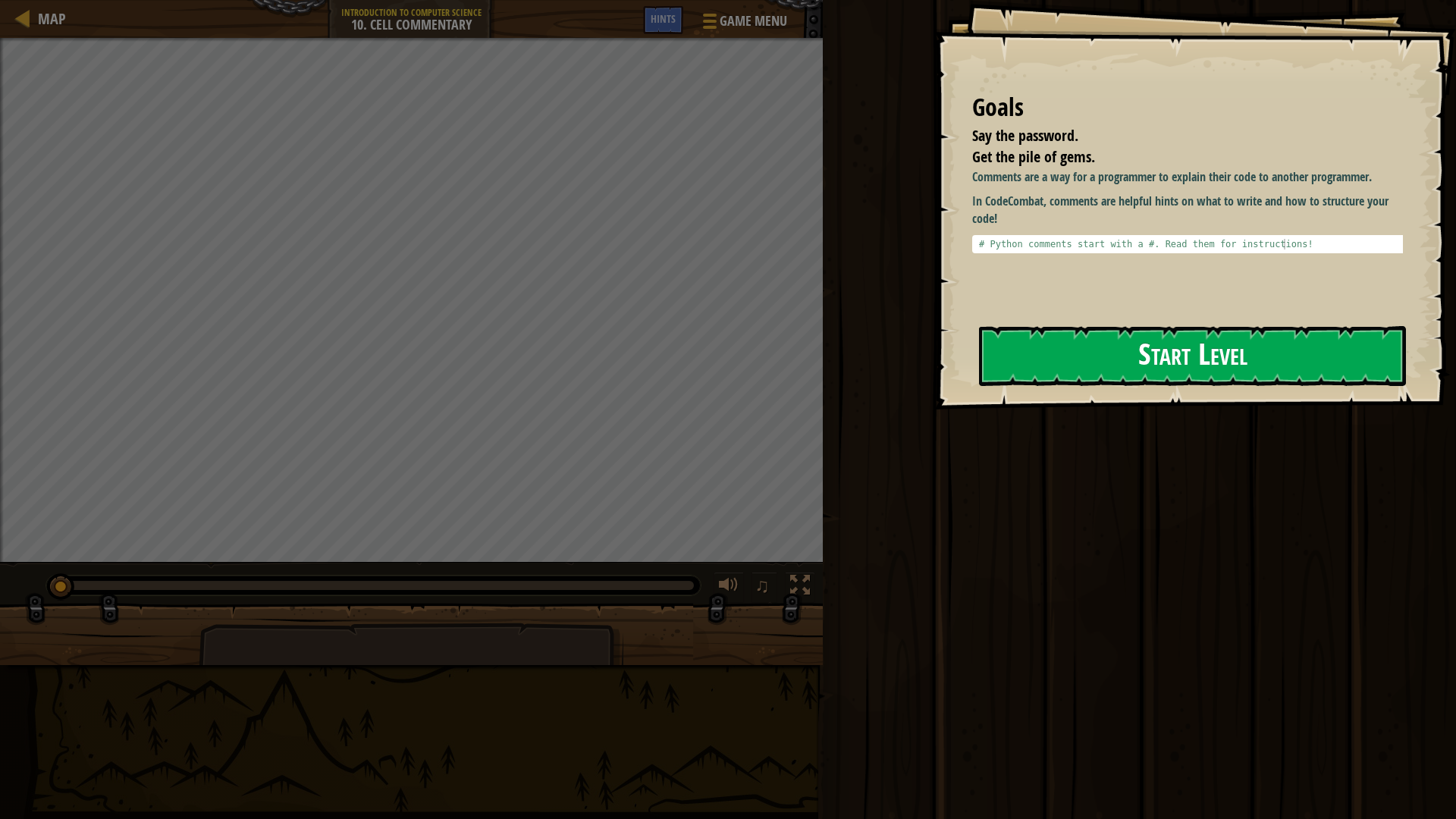
click at [1101, 354] on button "Start Level" at bounding box center [1192, 356] width 427 height 60
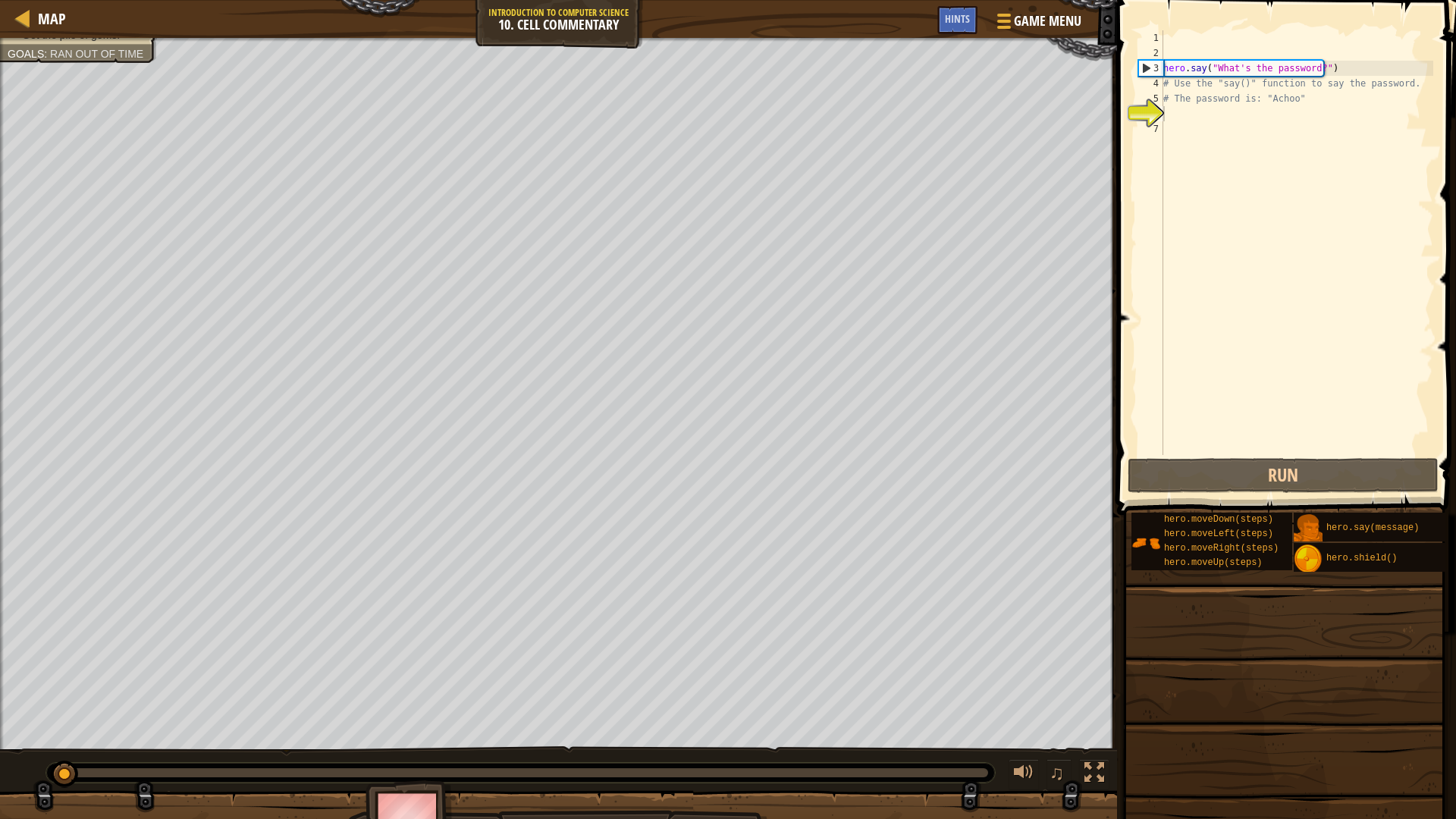
click at [11, 13] on div "Map Introduction to Computer Science 10. Cell Commentary Game Menu Done Hints" at bounding box center [558, 19] width 1117 height 38
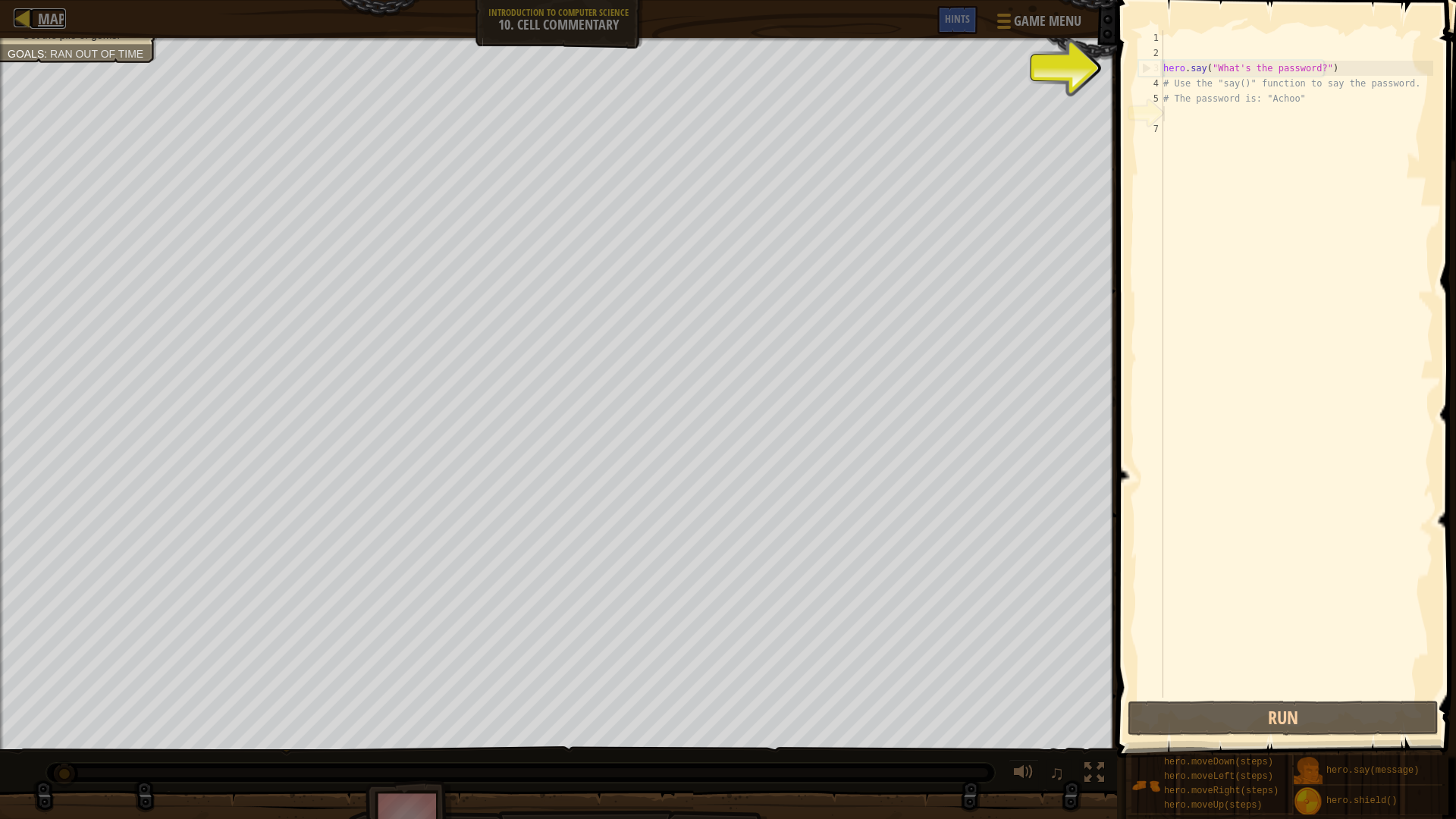
click at [17, 13] on div at bounding box center [22, 18] width 19 height 19
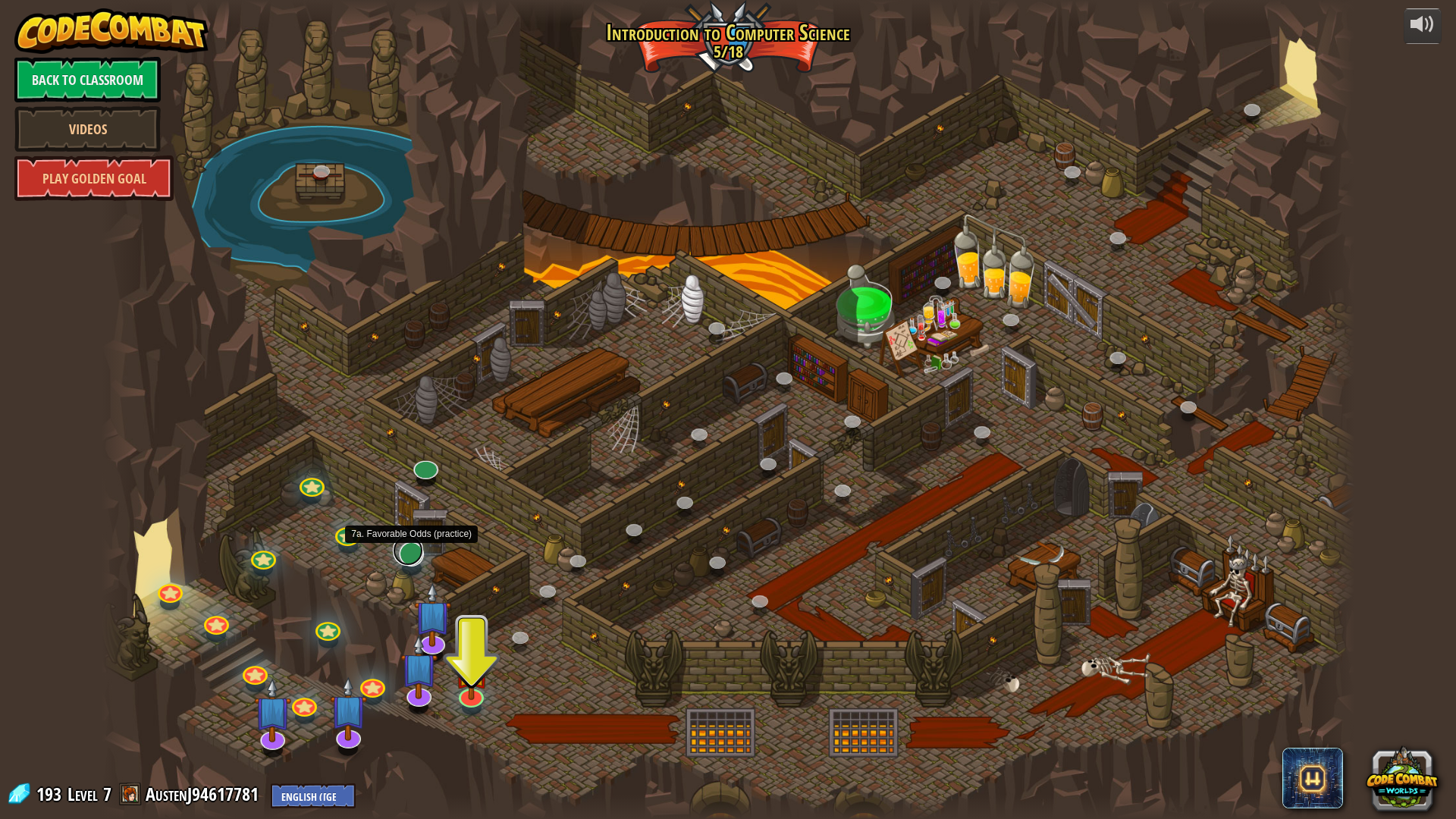
click at [417, 553] on link at bounding box center [407, 550] width 30 height 30
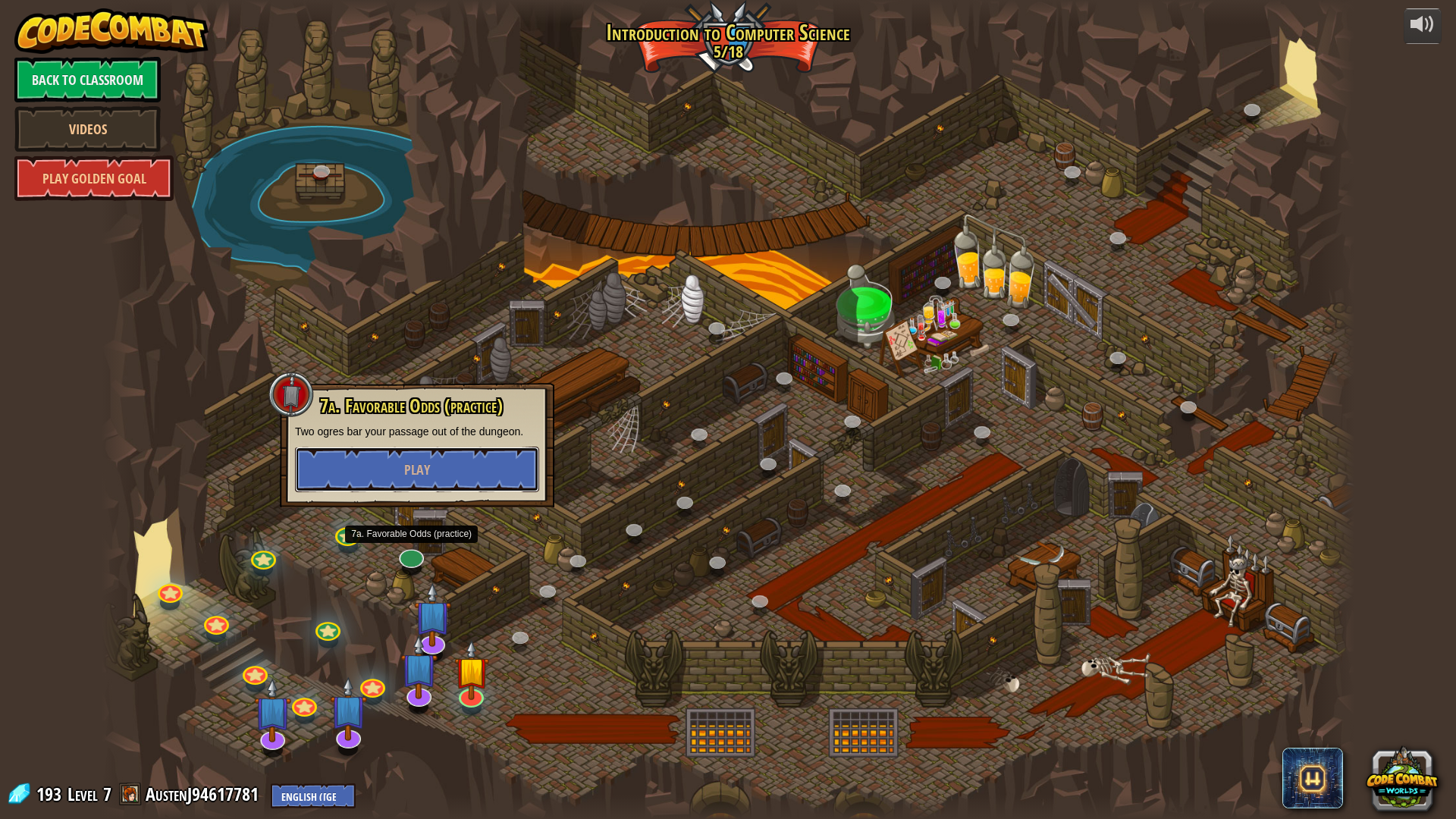
click at [391, 474] on button "Play" at bounding box center [417, 469] width 244 height 46
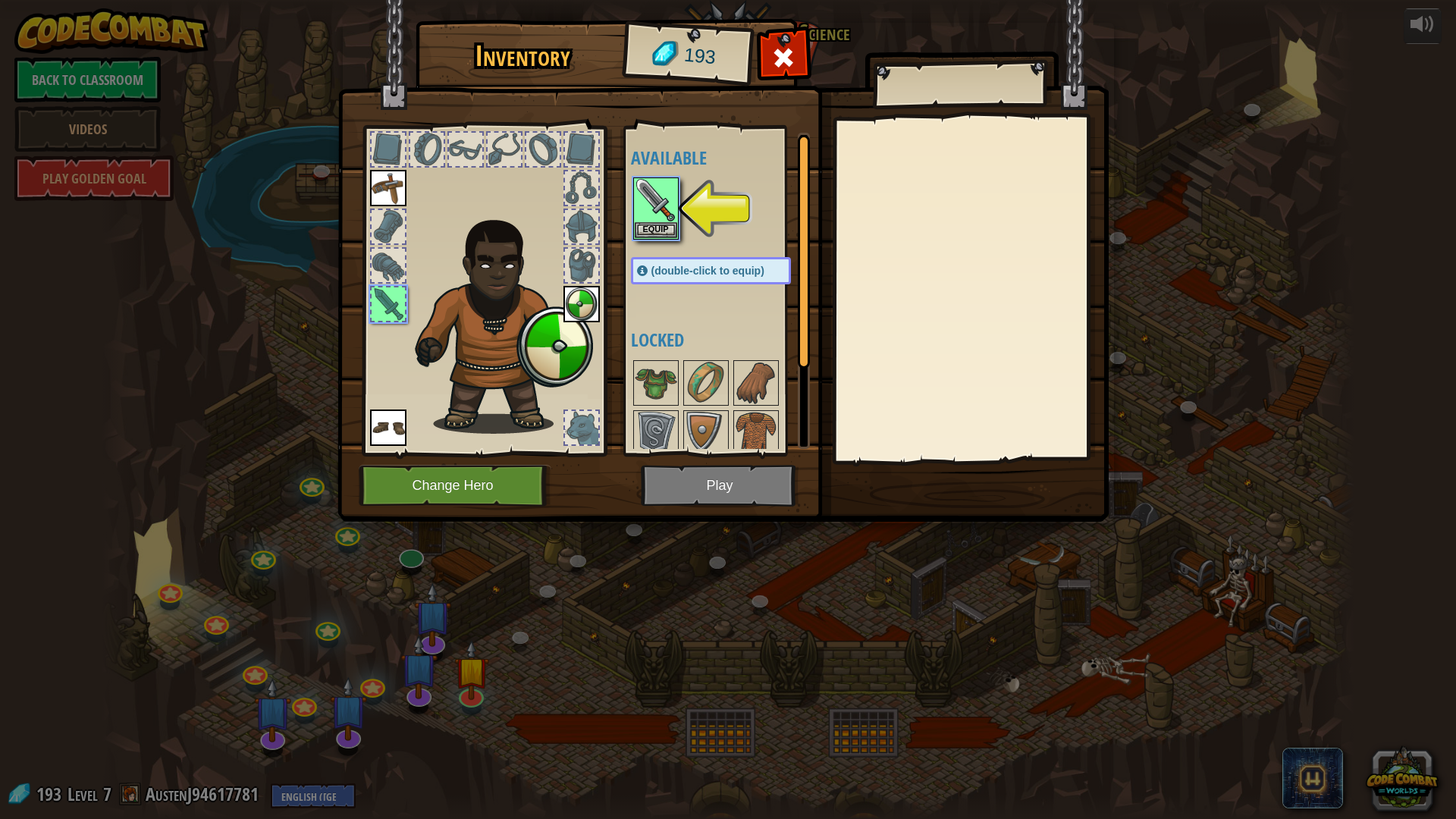
click at [810, 57] on img at bounding box center [724, 245] width 771 height 550
click at [801, 46] on div at bounding box center [783, 61] width 48 height 48
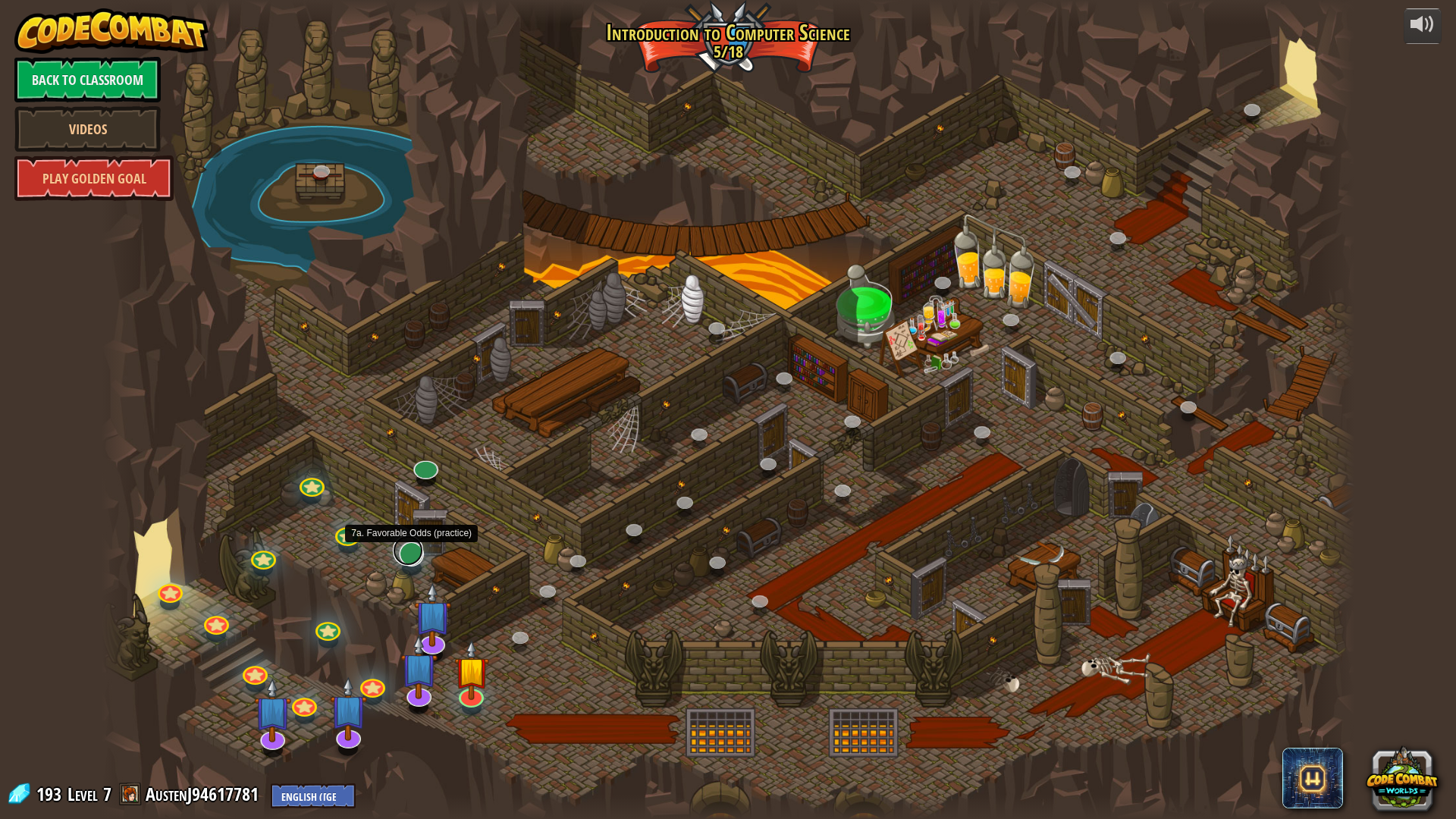
click at [397, 564] on link at bounding box center [407, 550] width 30 height 30
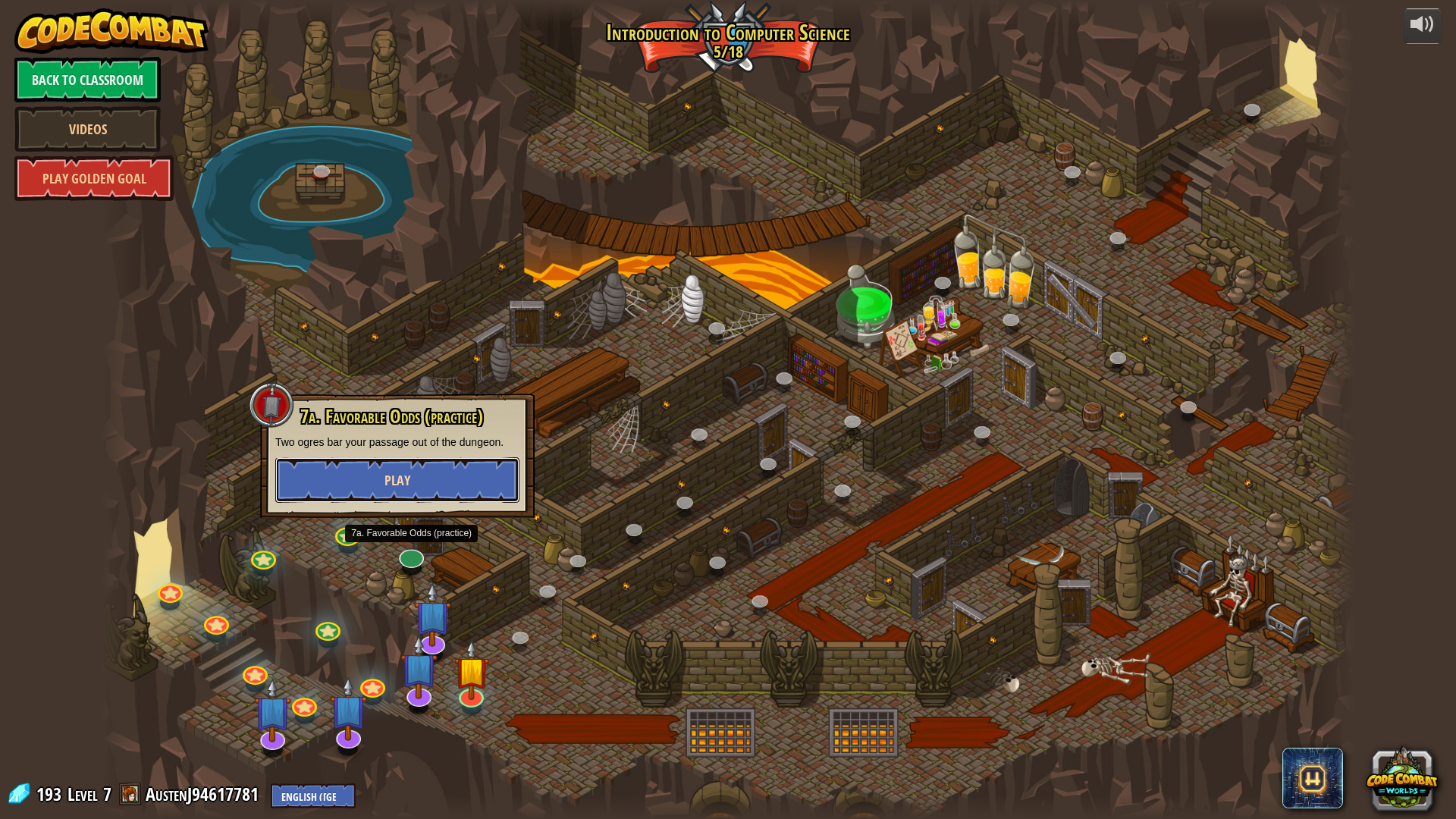
click at [389, 490] on button "Play" at bounding box center [397, 480] width 244 height 46
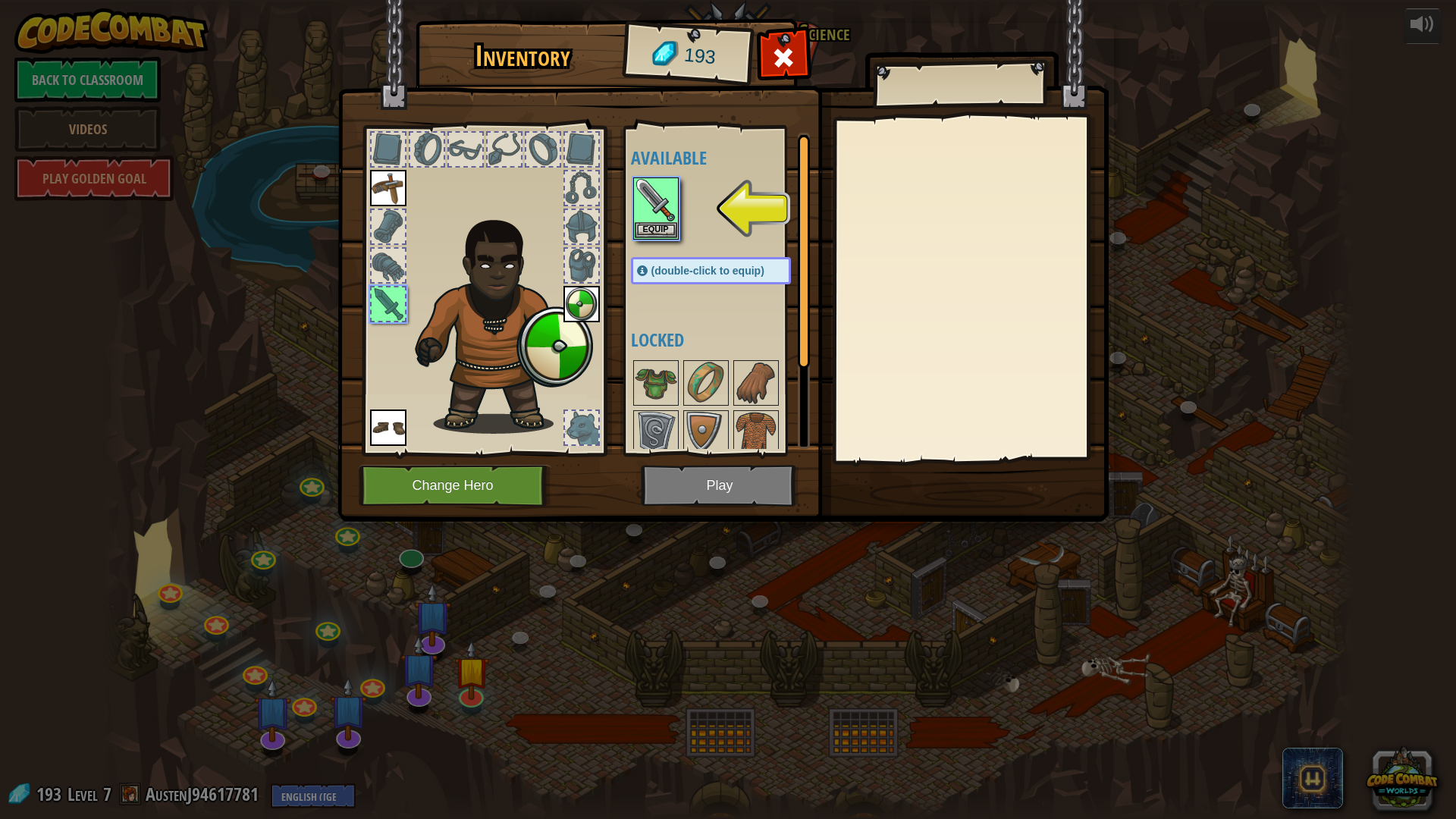
click at [711, 476] on img at bounding box center [724, 245] width 771 height 550
click at [647, 216] on img at bounding box center [656, 201] width 43 height 43
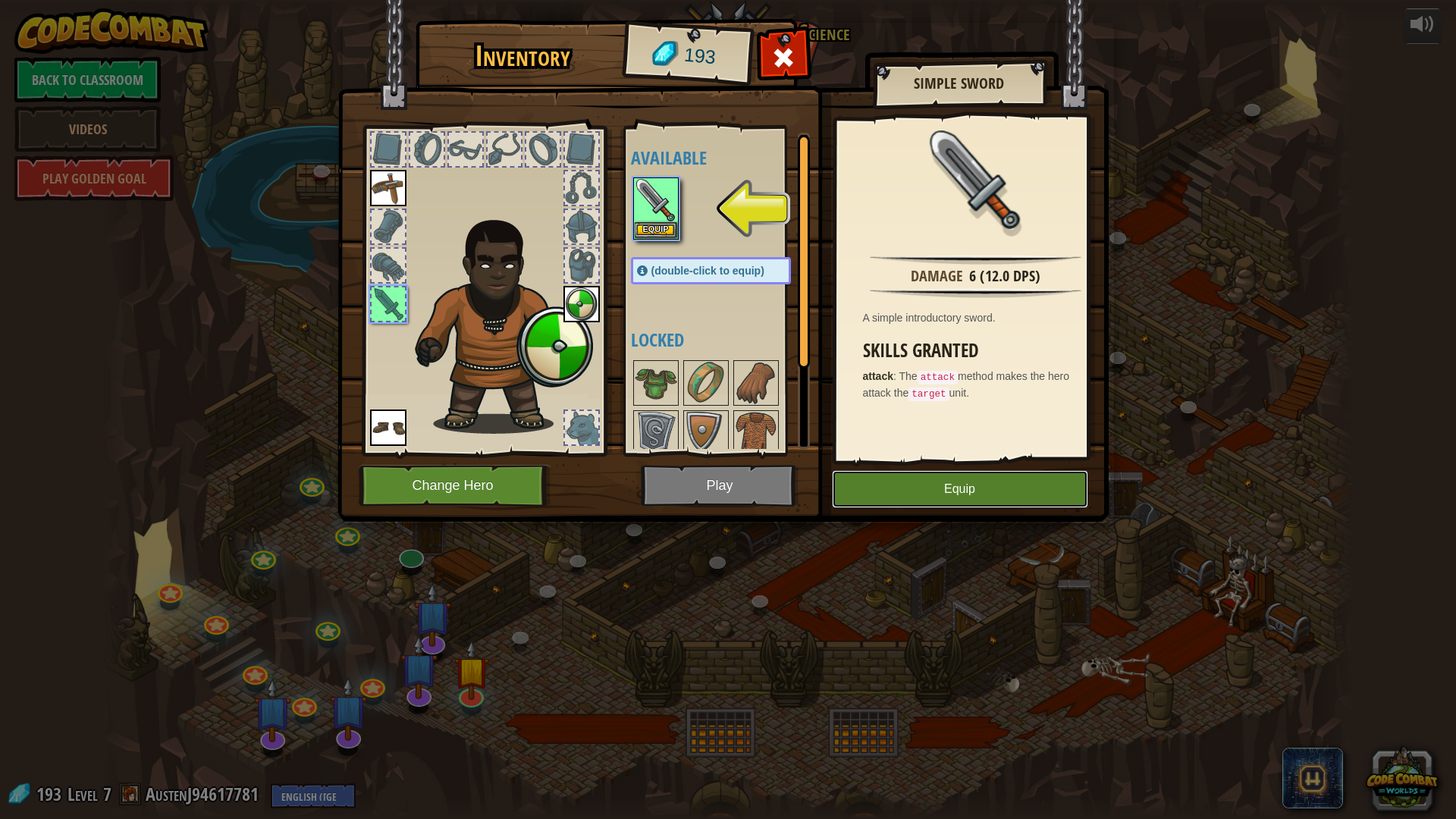
click at [858, 491] on button "Equip" at bounding box center [959, 489] width 256 height 38
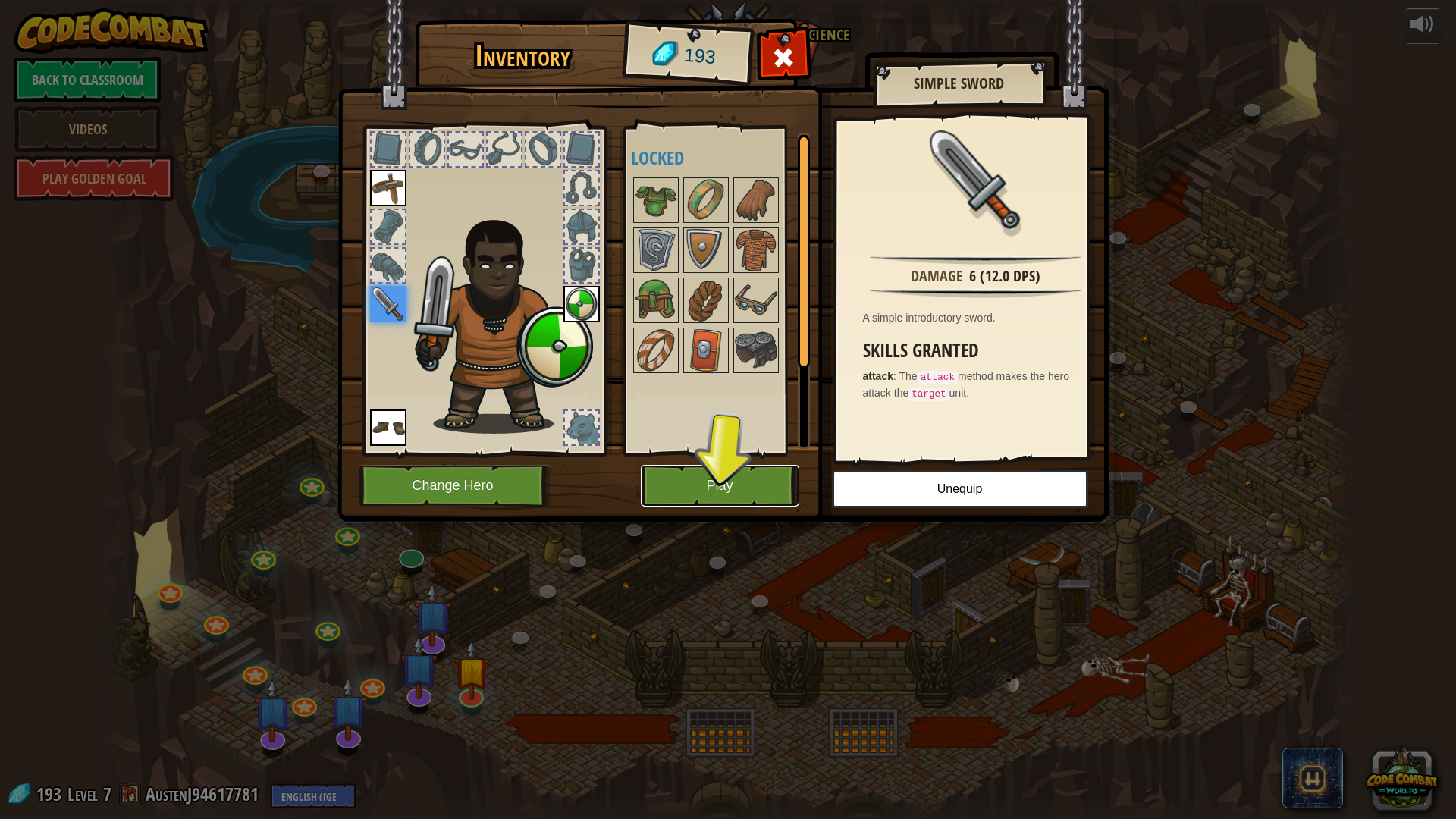
click at [703, 480] on button "Play" at bounding box center [720, 485] width 159 height 42
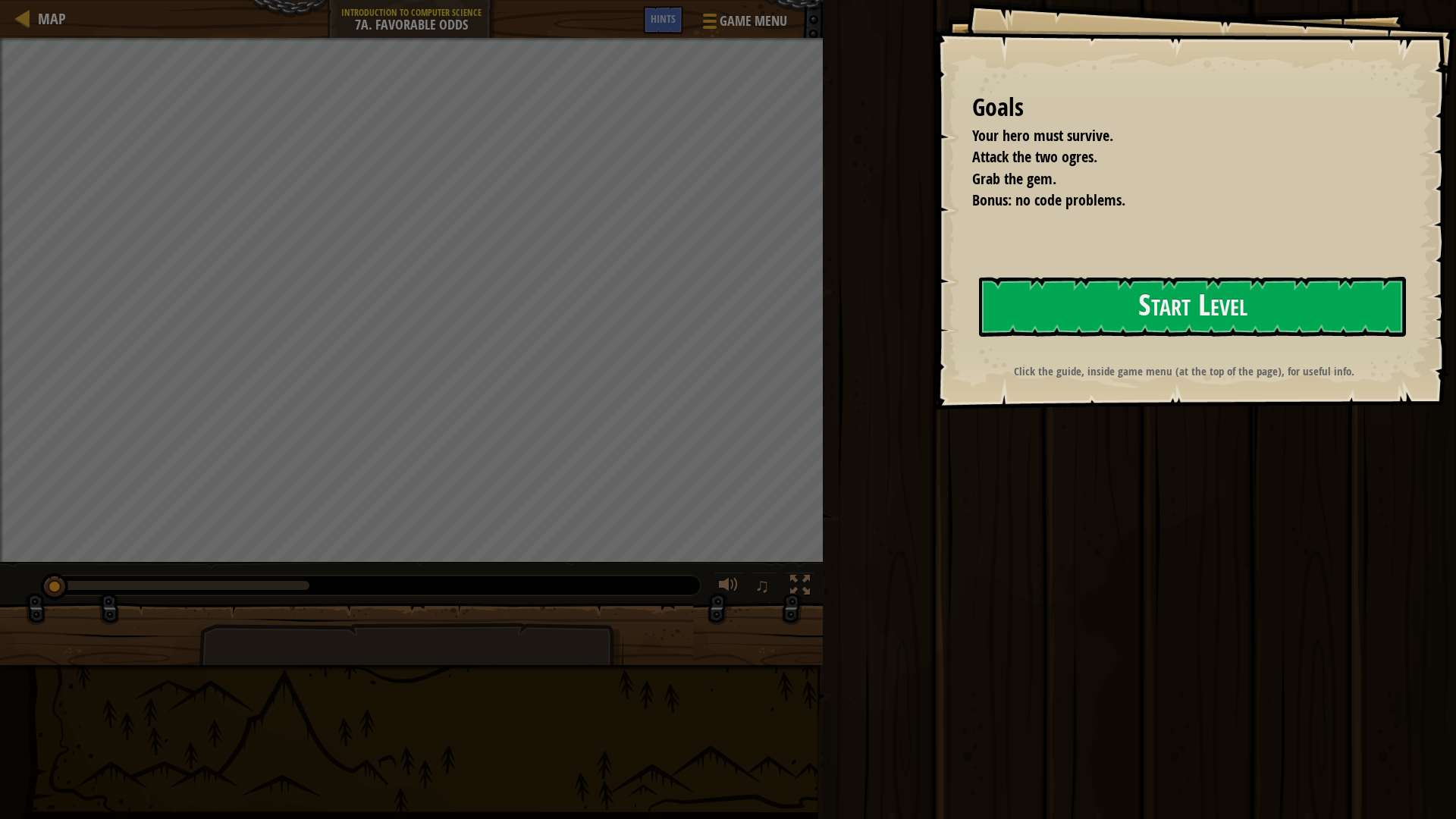
click at [1203, 388] on div "Goals Your hero must survive. Attack the two ogres. Grab the gem. Bonus: no cod…" at bounding box center [1195, 205] width 522 height 410
click at [1206, 349] on div "Goals Your hero must survive. Attack the two ogres. Grab the gem. Bonus: no cod…" at bounding box center [1195, 205] width 522 height 410
click at [1204, 324] on button "Start Level" at bounding box center [1192, 307] width 427 height 60
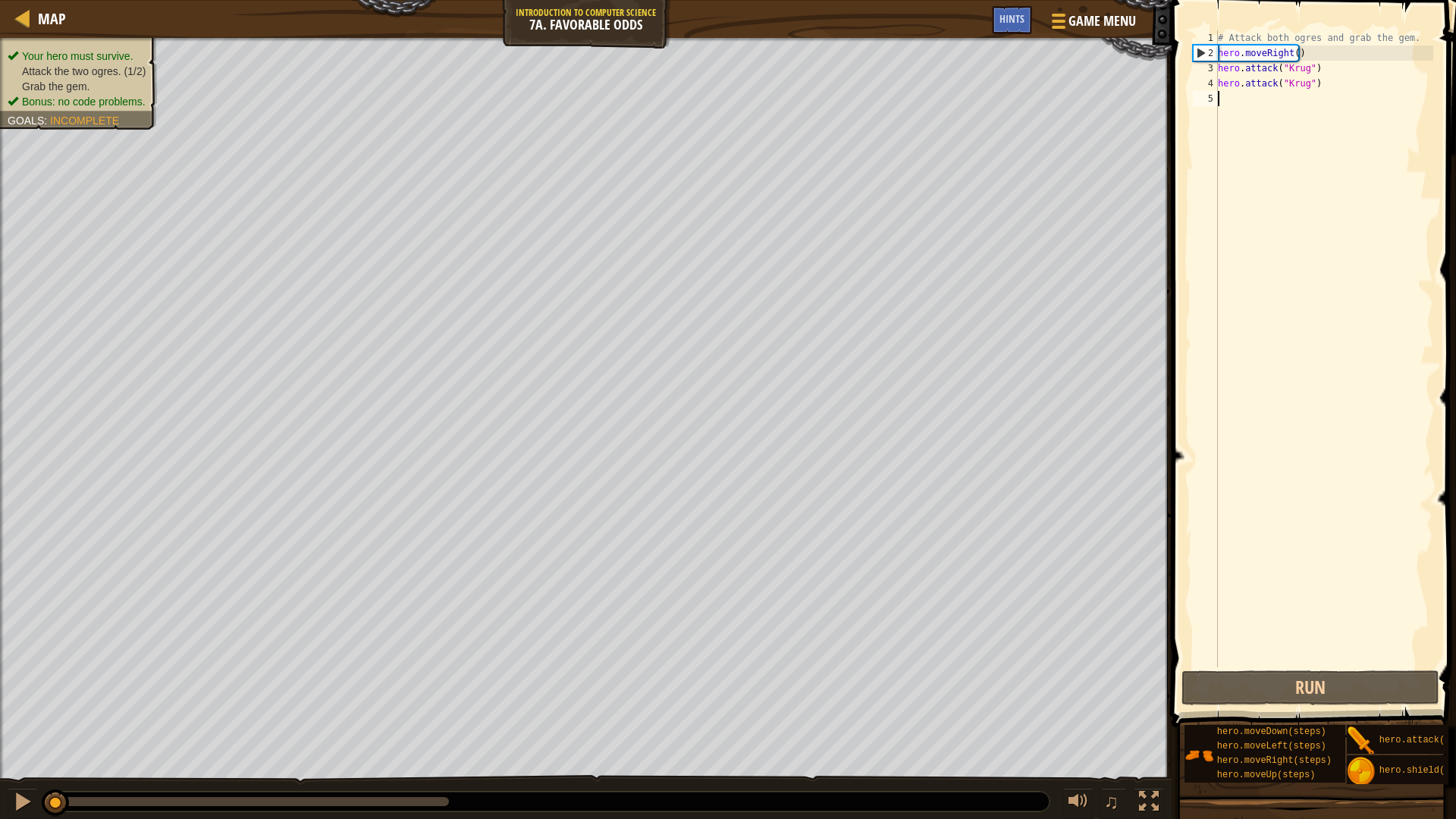
click at [1226, 100] on div "# Attack both ogres and grab the gem. hero . moveRight ( ) hero . attack ( "[PE…" at bounding box center [1325, 363] width 218 height 667
drag, startPoint x: 1304, startPoint y: 54, endPoint x: 1191, endPoint y: 43, distance: 113.5
click at [1191, 43] on div "1 2 3 4 5 # Attack both ogres and grab the gem. hero . moveRight ( ) hero . att…" at bounding box center [1312, 349] width 243 height 637
click at [1300, 47] on div "# Attack both ogres and grab the gem. hero . moveRight ( ) hero . attack ( "[PE…" at bounding box center [1325, 349] width 218 height 637
type textarea "hero.moveRight()"
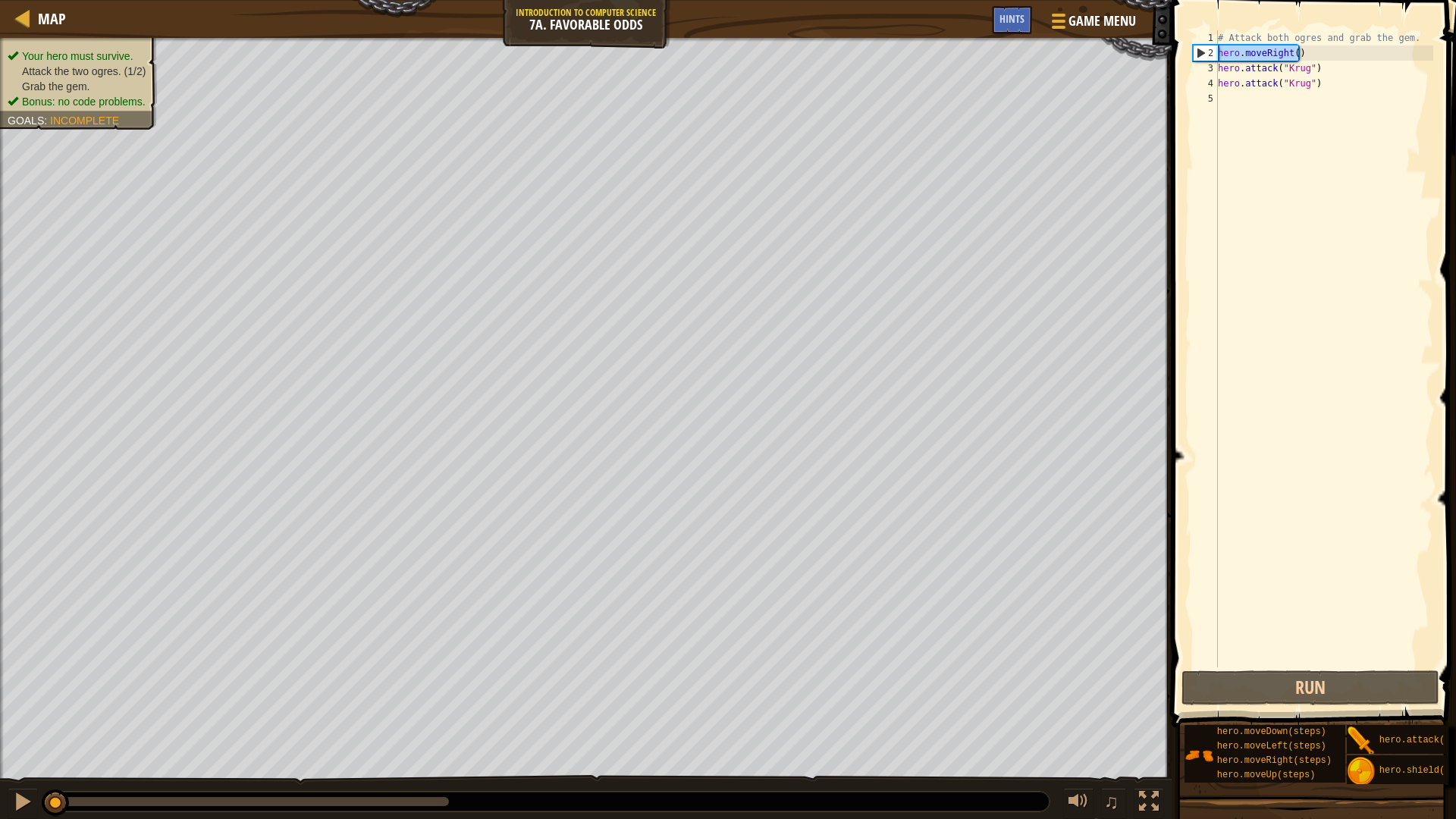
drag, startPoint x: 1300, startPoint y: 55, endPoint x: 1204, endPoint y: 53, distance: 96.0
click at [1204, 53] on div "hero.moveRight() 1 2 3 4 5 # Attack both [PERSON_NAME] and grab the gem. hero .…" at bounding box center [1312, 349] width 243 height 637
click at [1292, 96] on div "# Attack both ogres and grab the gem. hero . moveRight ( ) hero . attack ( "[PE…" at bounding box center [1325, 363] width 218 height 667
paste textarea "hero.moveRight()"
type textarea "hero.moveRight()"
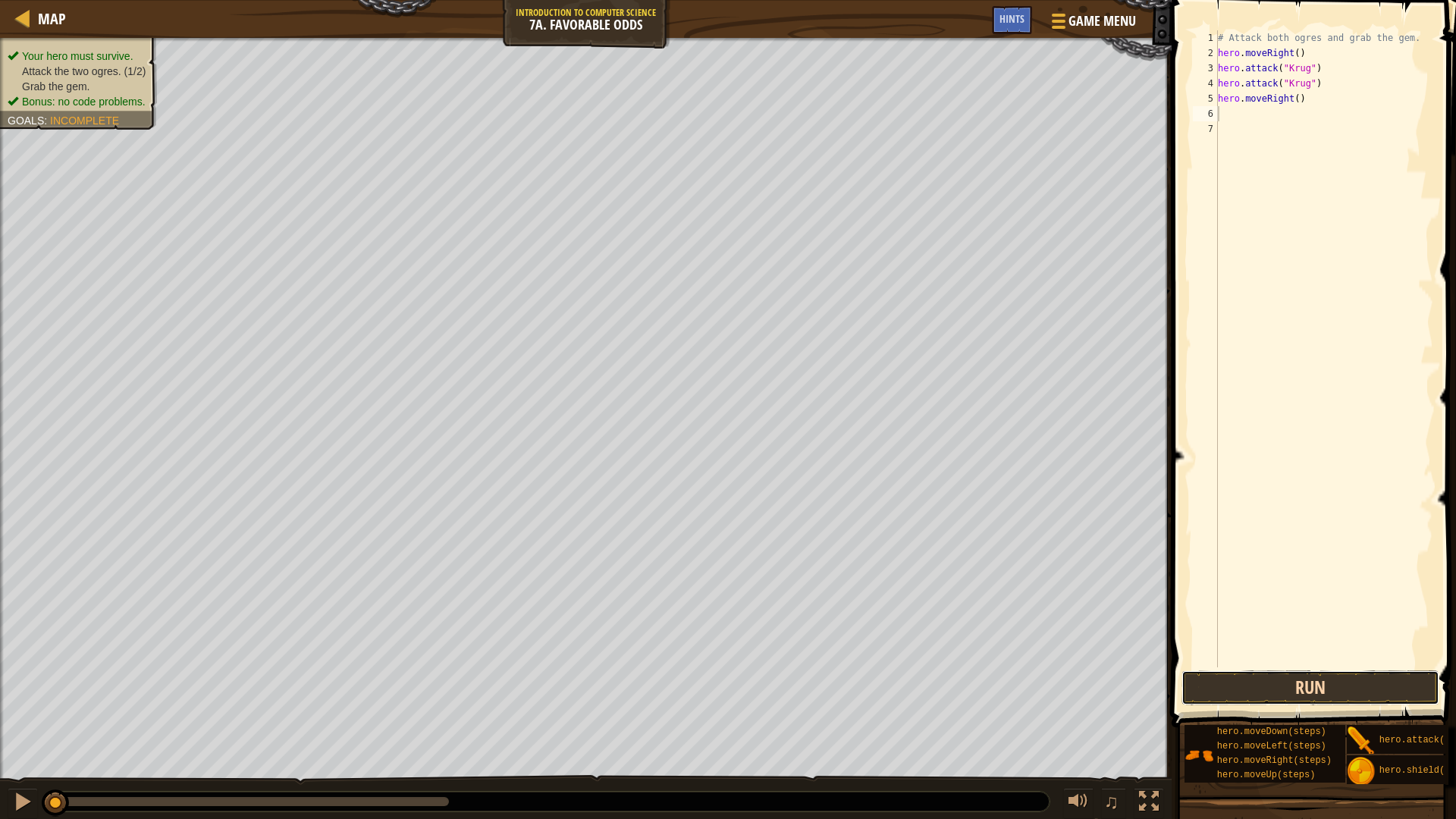
click at [1286, 681] on button "Run" at bounding box center [1310, 688] width 258 height 35
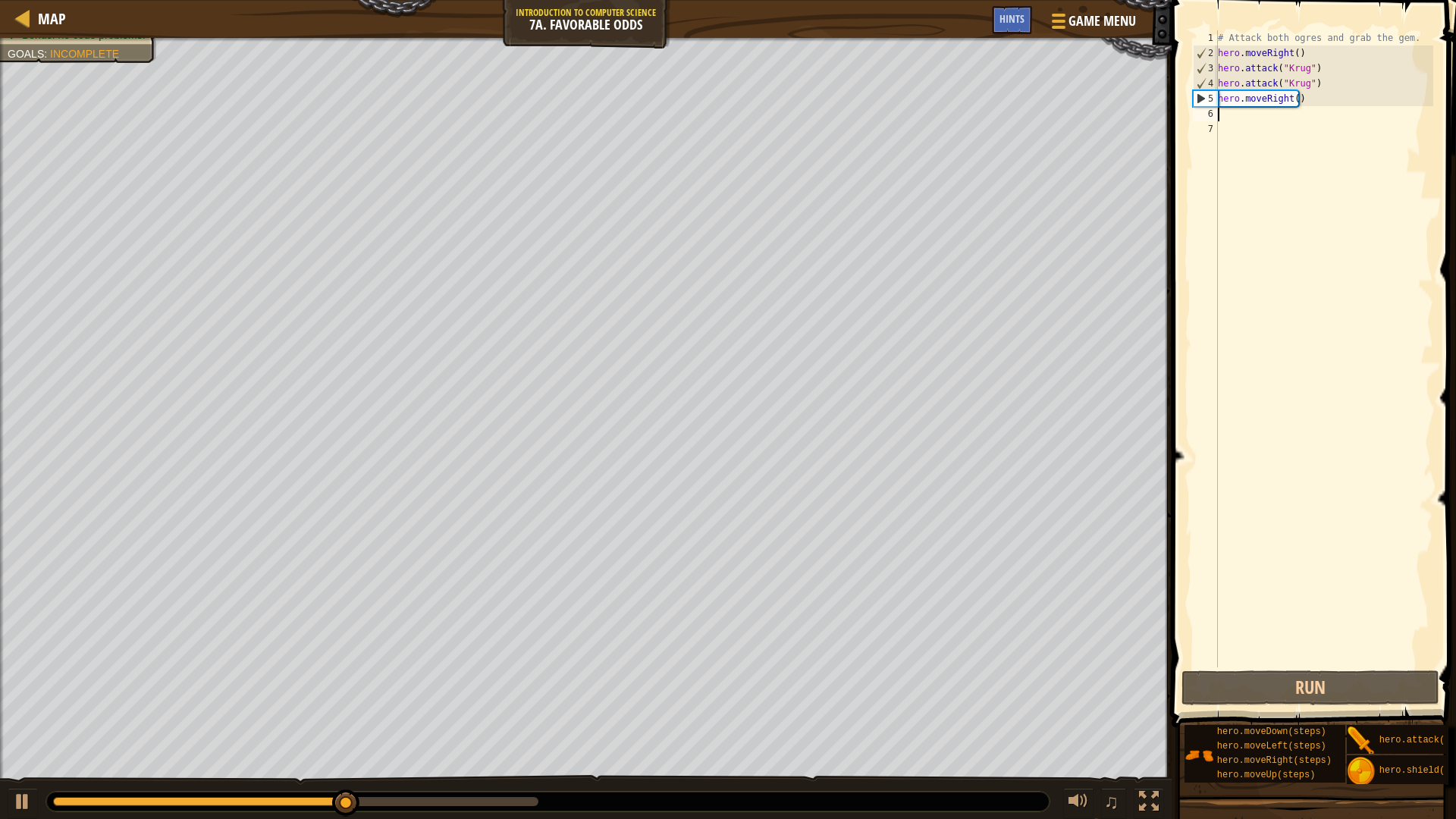
click at [1253, 115] on div "# Attack both ogres and grab the gem. hero . moveRight ( ) hero . attack ( "[PE…" at bounding box center [1325, 363] width 218 height 667
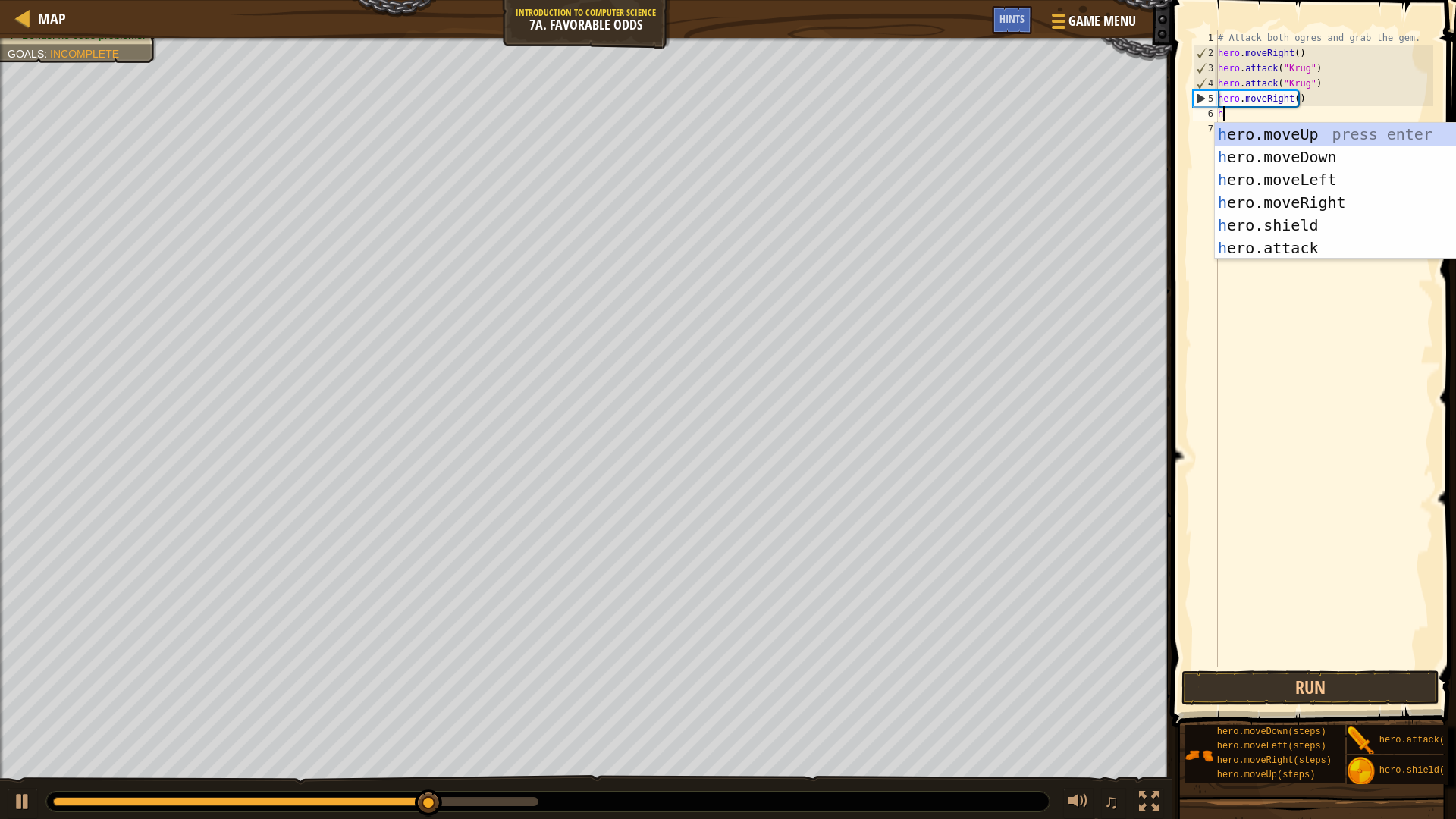
scroll to position [7, 0]
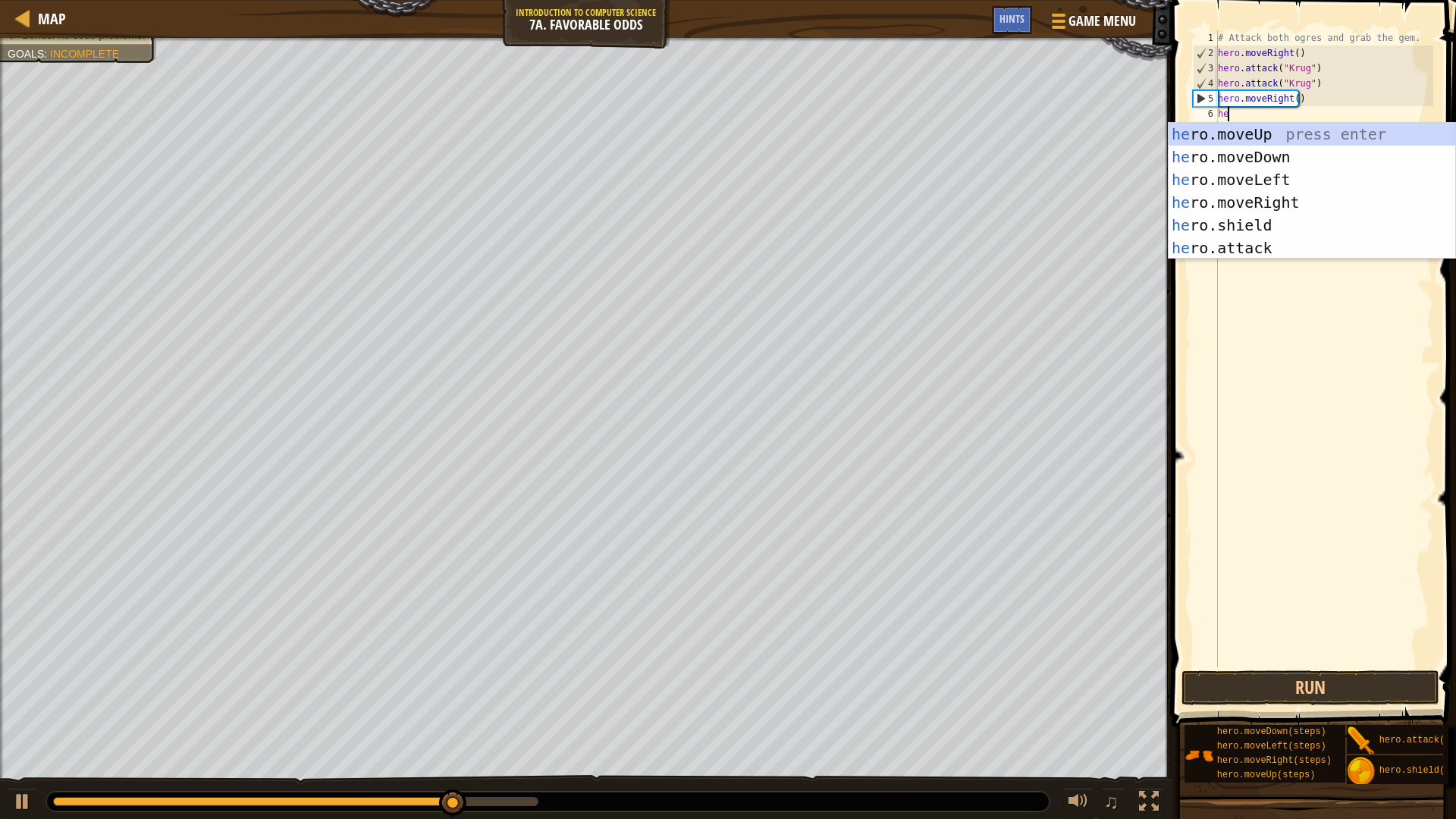
type textarea "her"
click at [1210, 134] on div "her o.moveUp press enter her o.moveDown press enter her o.moveLeft press enter …" at bounding box center [1312, 213] width 286 height 182
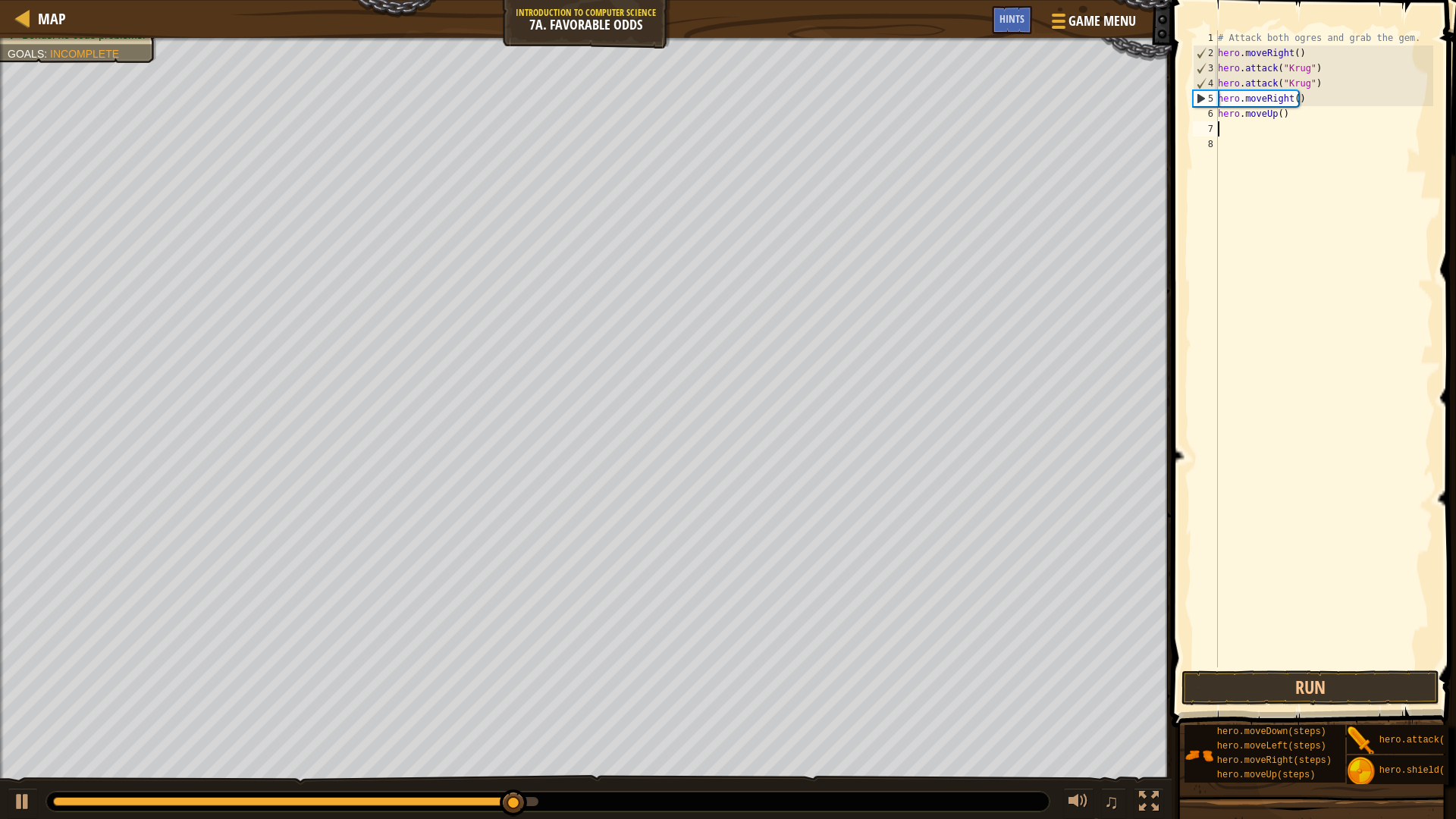
scroll to position [7, 0]
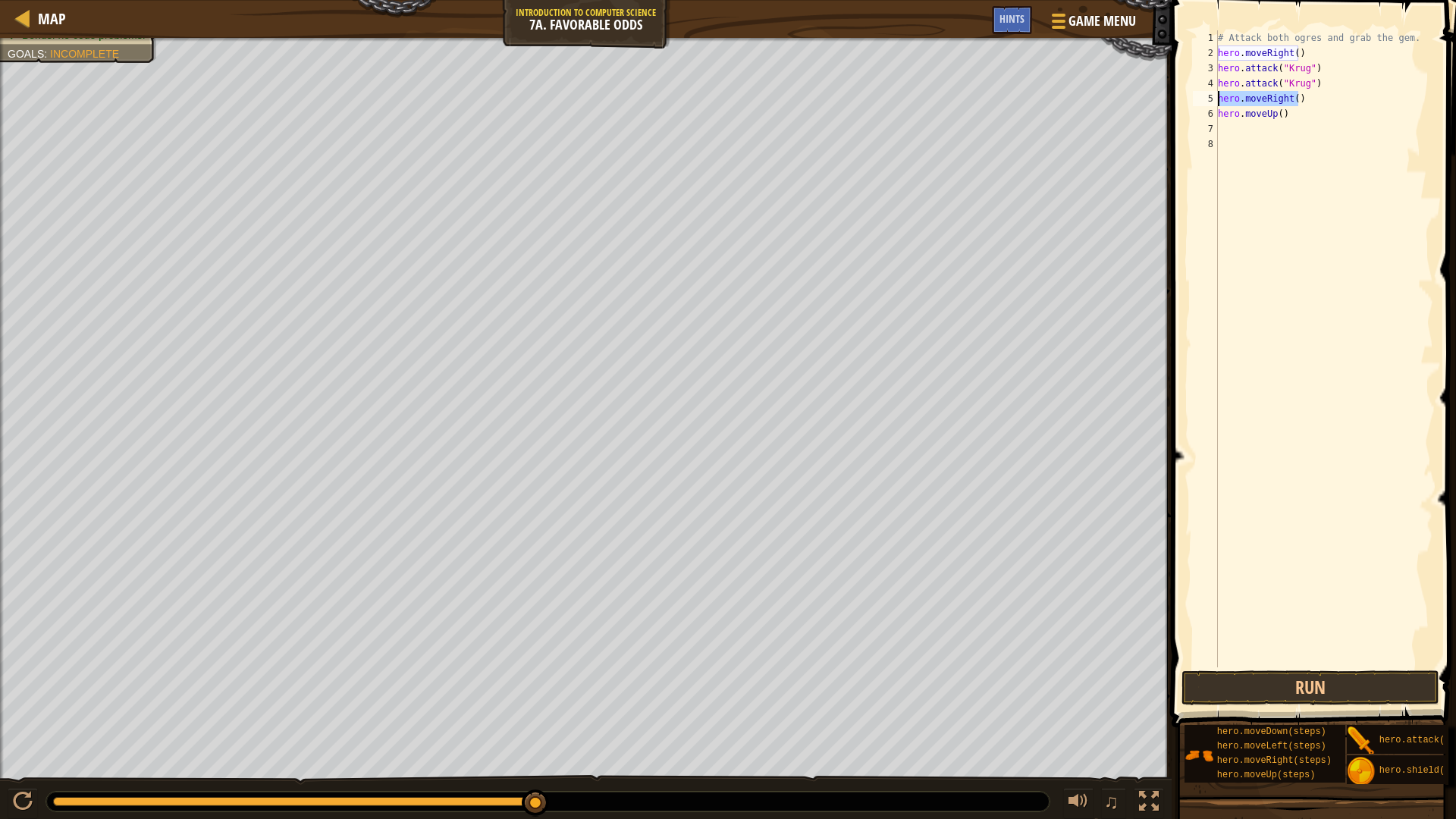
drag, startPoint x: 1301, startPoint y: 94, endPoint x: 1218, endPoint y: 103, distance: 83.5
click at [1218, 103] on div "# Attack both ogres and grab the gem. hero . moveRight ( ) hero . attack ( "[PE…" at bounding box center [1325, 363] width 218 height 667
type textarea "hero.moveRight()"
click at [1246, 128] on div "# Attack both ogres and grab the gem. hero . moveRight ( ) hero . attack ( "[PE…" at bounding box center [1325, 363] width 218 height 667
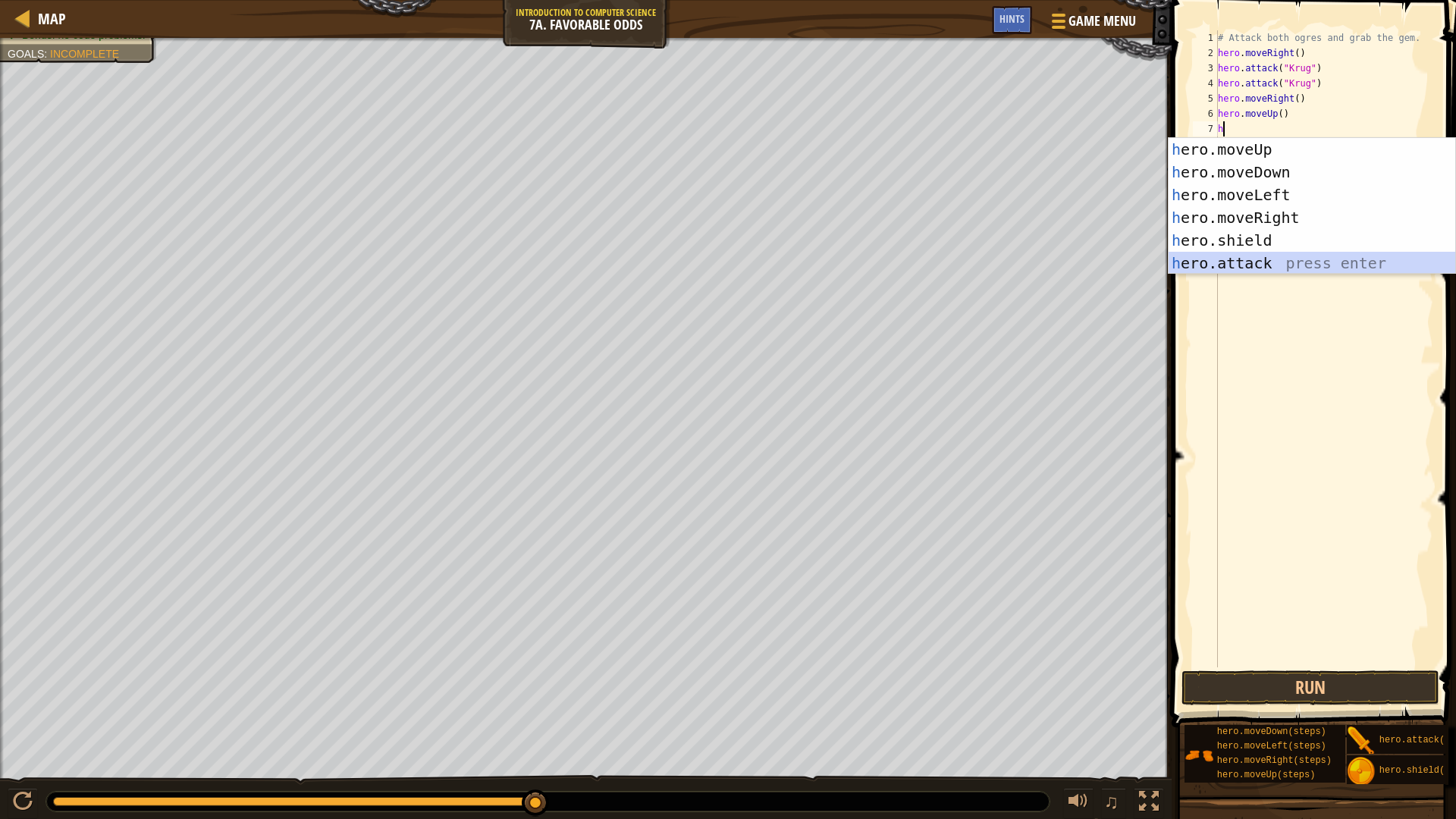
click at [1266, 263] on div "h ero.moveUp press enter h ero.moveDown press enter h ero.moveLeft press enter …" at bounding box center [1312, 229] width 286 height 182
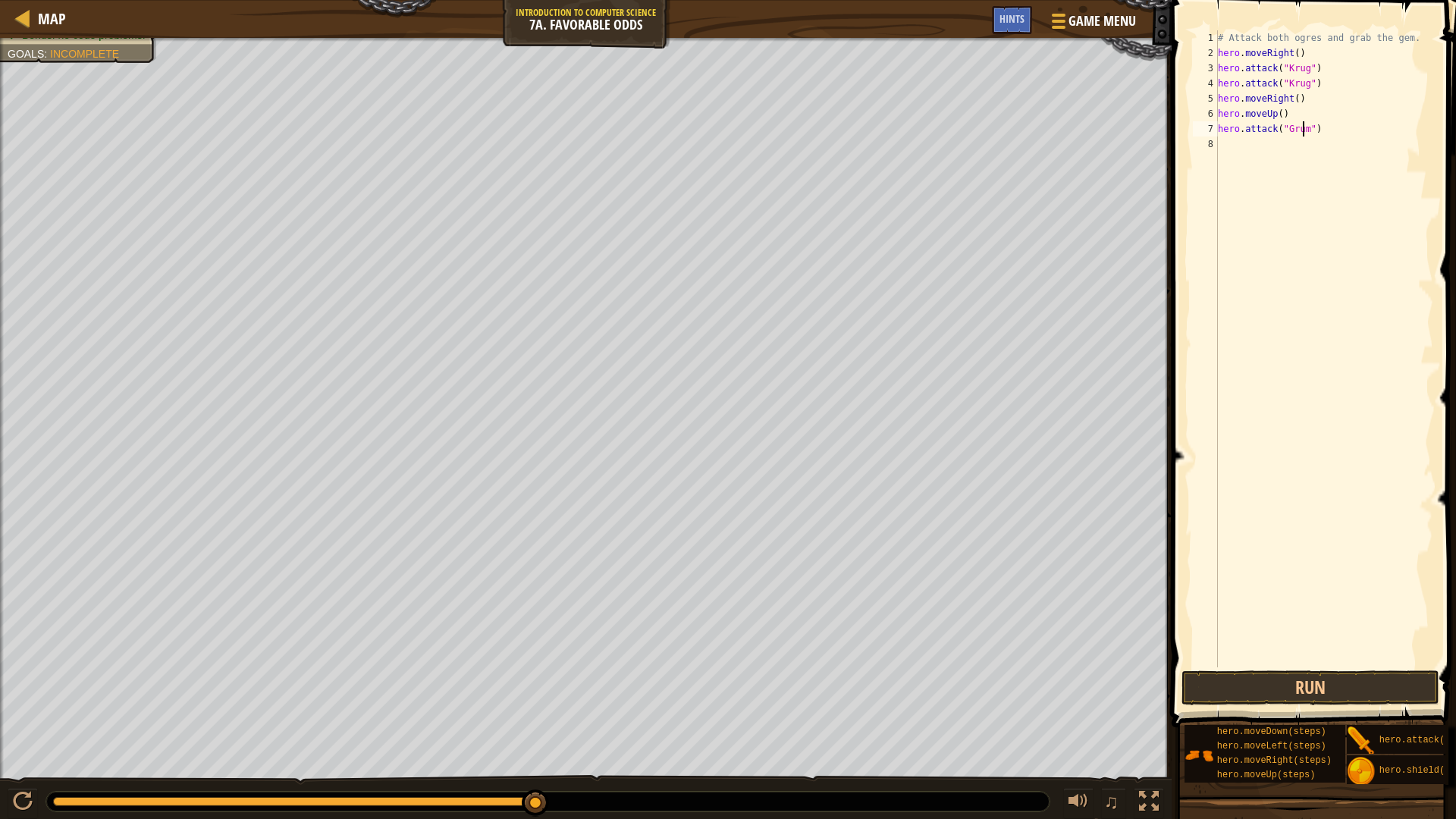
scroll to position [7, 8]
drag, startPoint x: 1352, startPoint y: 115, endPoint x: 1317, endPoint y: 135, distance: 40.3
click at [1317, 135] on div "# Attack both ogres and grab the gem. hero . moveRight ( ) hero . attack ( "[PE…" at bounding box center [1325, 363] width 218 height 667
click at [1318, 135] on div "# Attack both ogres and grab the gem. hero . moveRight ( ) hero . attack ( "[PE…" at bounding box center [1325, 349] width 218 height 637
type textarea "hero.attack("Grump")"
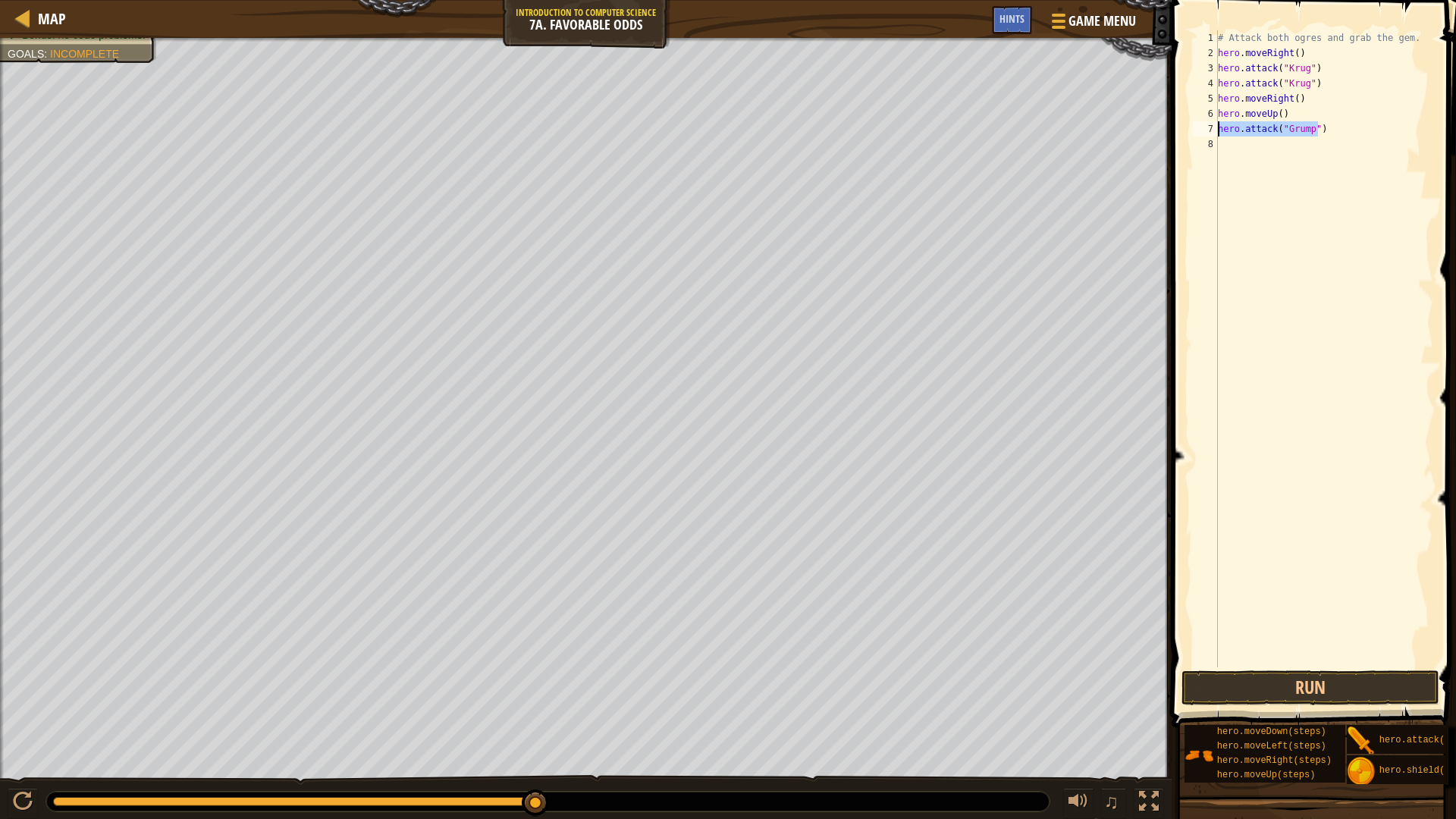
drag, startPoint x: 1328, startPoint y: 133, endPoint x: 1214, endPoint y: 132, distance: 114.0
click at [1214, 132] on div "hero.attack("Grump") 1 2 3 4 5 6 7 8 # Attack both [PERSON_NAME] and grab the g…" at bounding box center [1312, 349] width 243 height 637
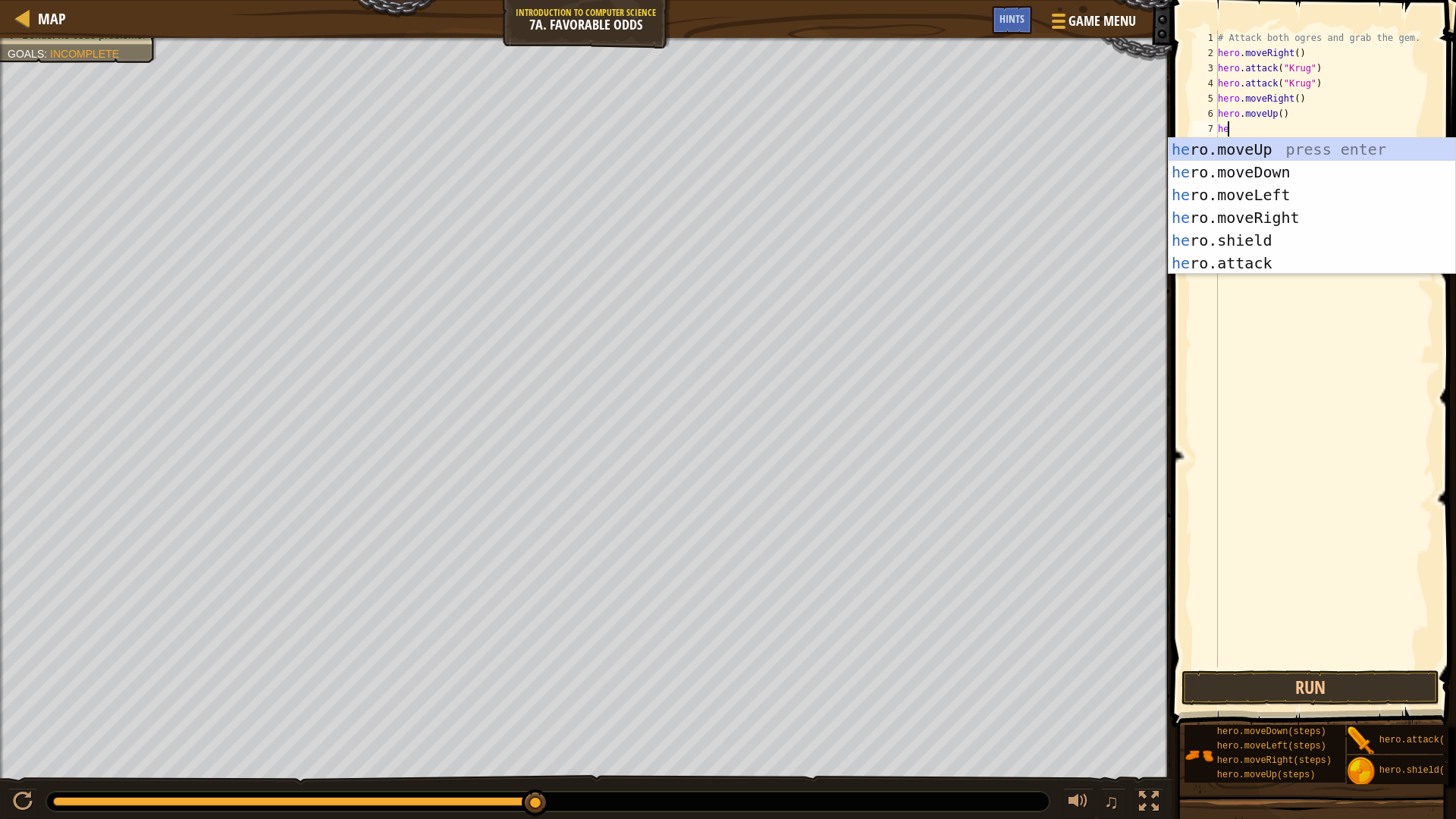
scroll to position [7, 1]
click at [1292, 272] on div "her o.moveUp press enter her o.moveDown press enter her o.moveLeft press enter …" at bounding box center [1312, 229] width 286 height 182
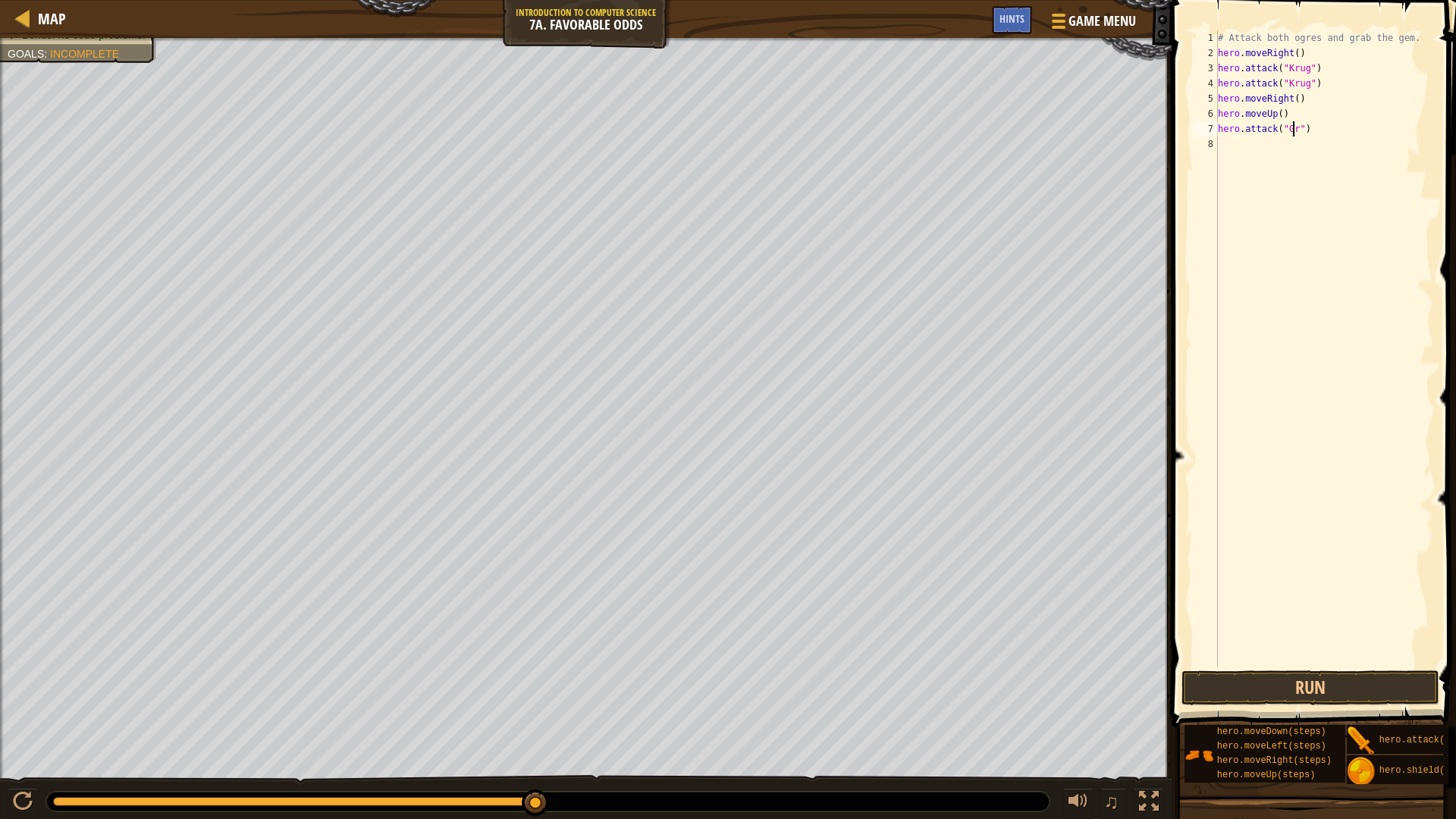
scroll to position [7, 7]
type textarea "hero.attack("Grump")"
drag, startPoint x: 1337, startPoint y: 135, endPoint x: 1208, endPoint y: 125, distance: 129.4
click at [1208, 125] on div "hero.attack("Grump") 1 2 3 4 5 6 7 8 # Attack both [PERSON_NAME] and grab the g…" at bounding box center [1312, 349] width 243 height 637
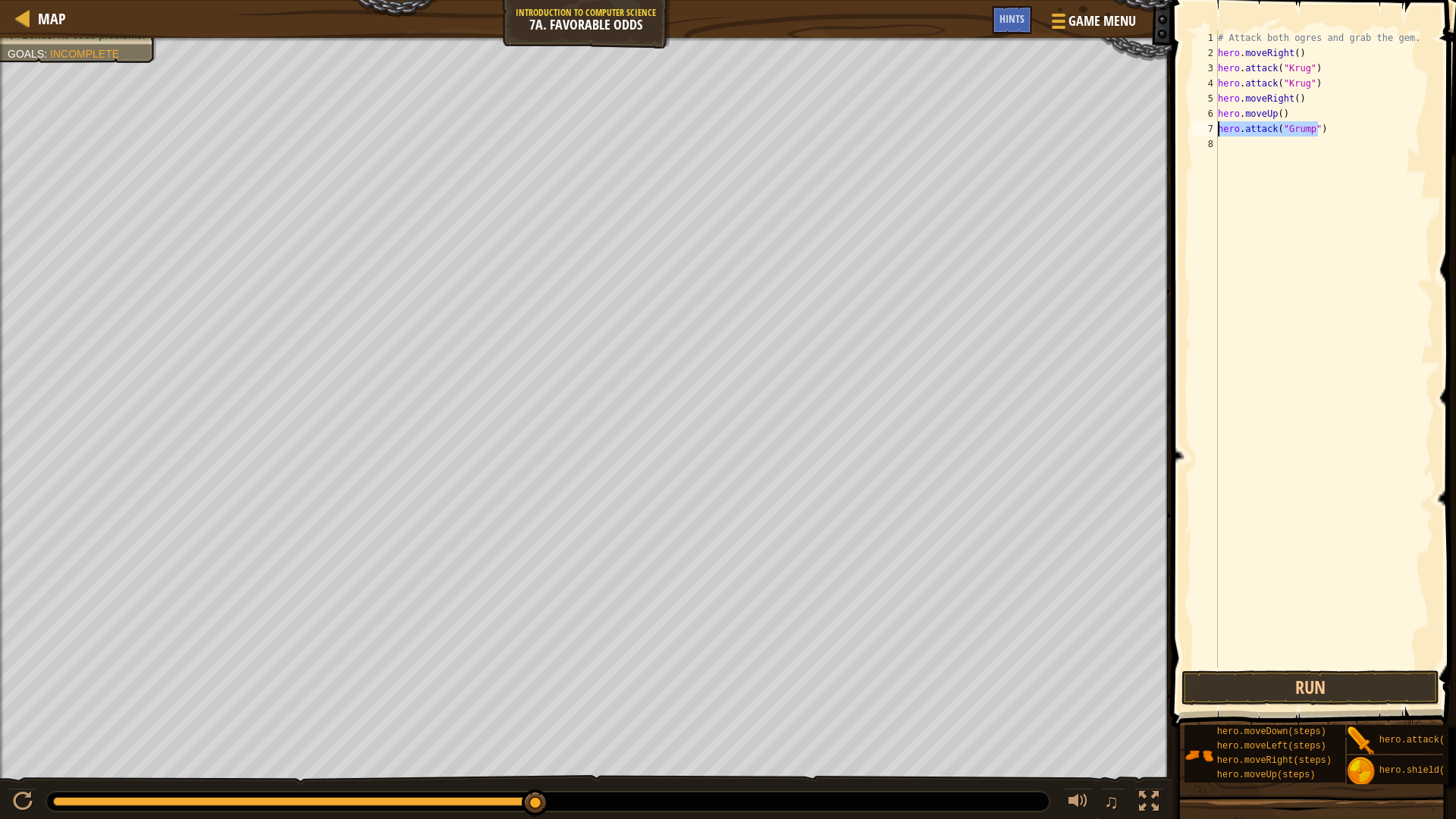
click at [1225, 141] on div "# Attack both ogres and grab the gem. hero . moveRight ( ) hero . attack ( "[PE…" at bounding box center [1325, 363] width 218 height 667
paste textarea "hero.attack("Grump")"
type textarea "hero.attack("Grump")"
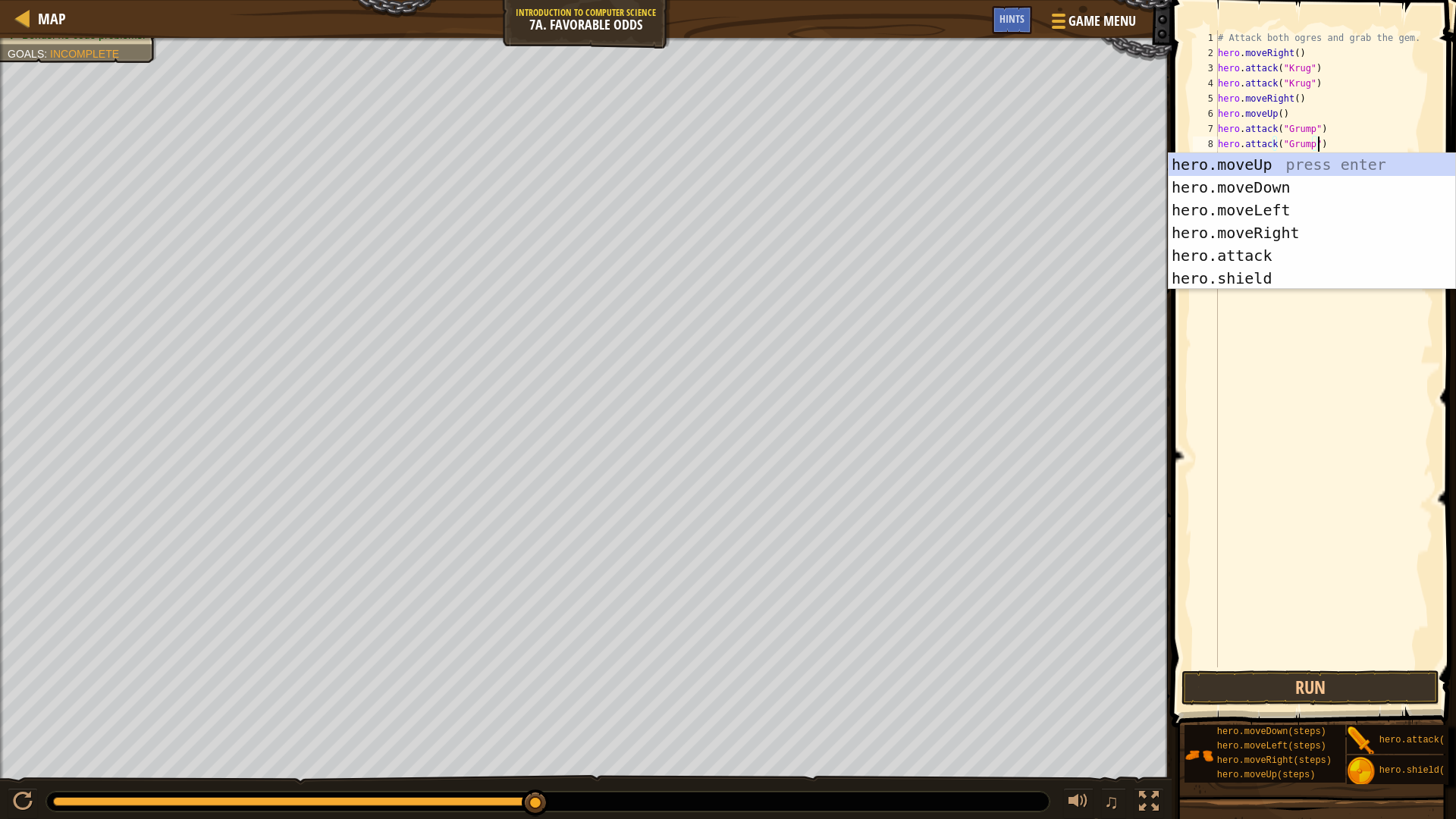
click at [1279, 417] on div "# Attack both ogres and grab the gem. hero . moveRight ( ) hero . attack ( "[PE…" at bounding box center [1325, 363] width 218 height 667
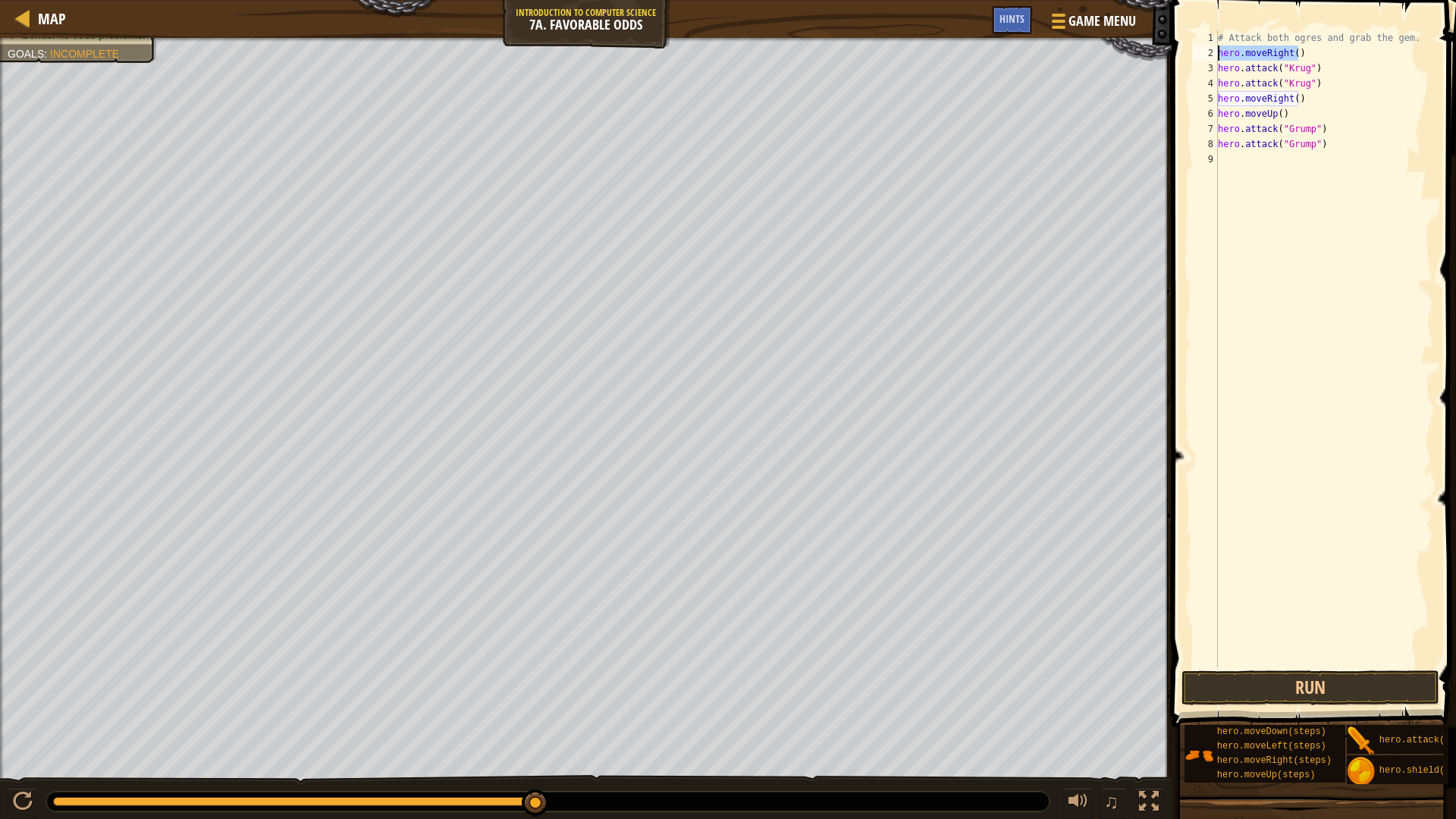
drag, startPoint x: 1311, startPoint y: 55, endPoint x: 1200, endPoint y: 58, distance: 111.0
click at [1200, 58] on div "1 2 3 4 5 6 7 8 9 # Attack both ogres and grab the gem. hero . moveRight ( ) he…" at bounding box center [1312, 349] width 243 height 637
paste textarea "attack("Grump""
paste textarea "hero.attack("Grump")"
type textarea "hero.attack("Grump")"
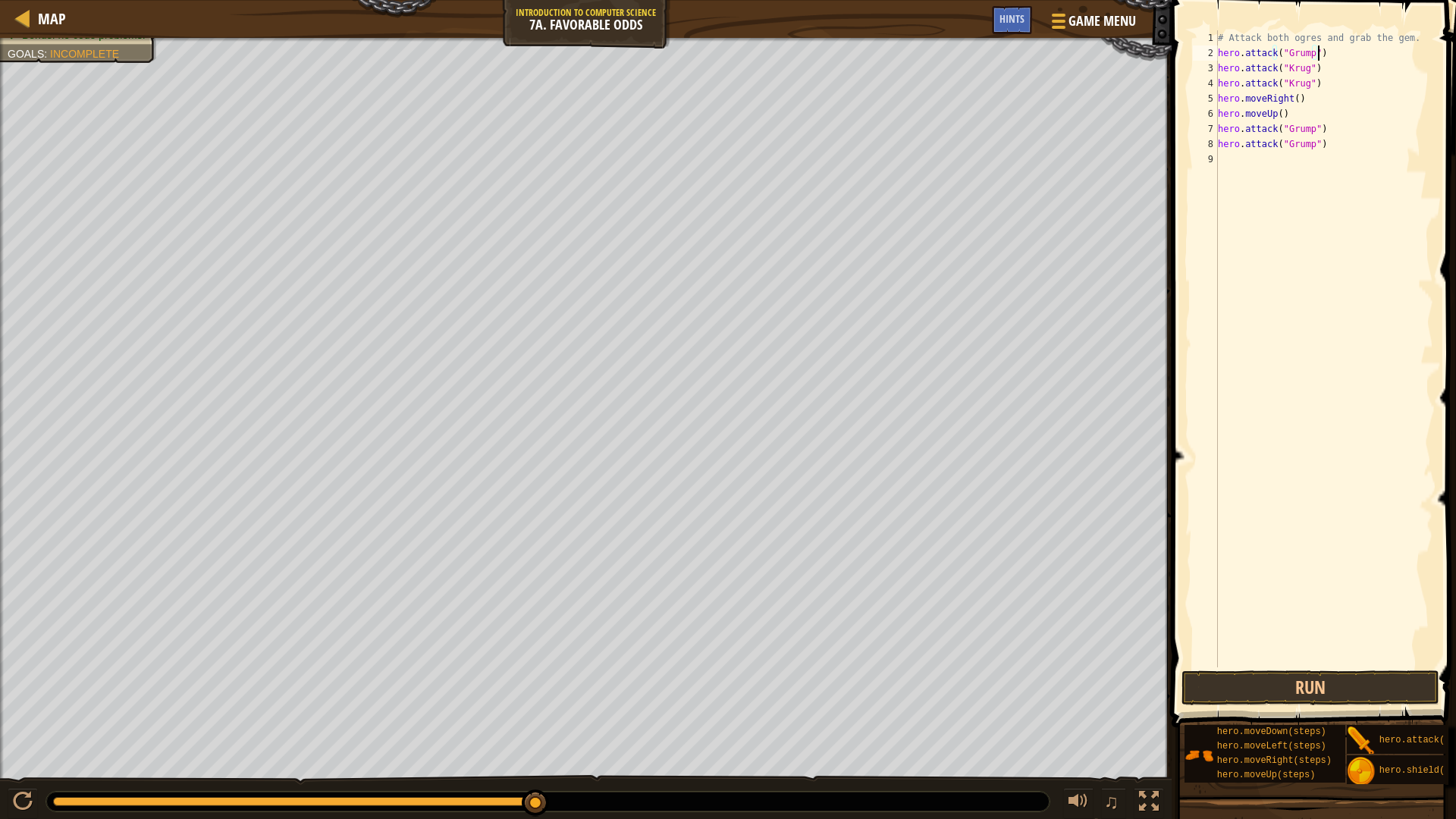
click at [1250, 172] on div "# Attack both ogres and grab the gem. hero . attack ( "Grump" ) hero . attack (…" at bounding box center [1325, 363] width 218 height 667
click at [1325, 52] on div "# Attack both ogres and grab the gem. hero . attack ( "Grump" ) hero . attack (…" at bounding box center [1325, 363] width 218 height 667
type textarea "h"
click at [1252, 174] on div "# Attack both ogres and grab the gem. hero . attack ( "[PERSON_NAME]" ) hero . …" at bounding box center [1325, 363] width 218 height 667
click at [1242, 156] on div "# Attack both ogres and grab the gem. hero . attack ( "[PERSON_NAME]" ) hero . …" at bounding box center [1325, 363] width 218 height 667
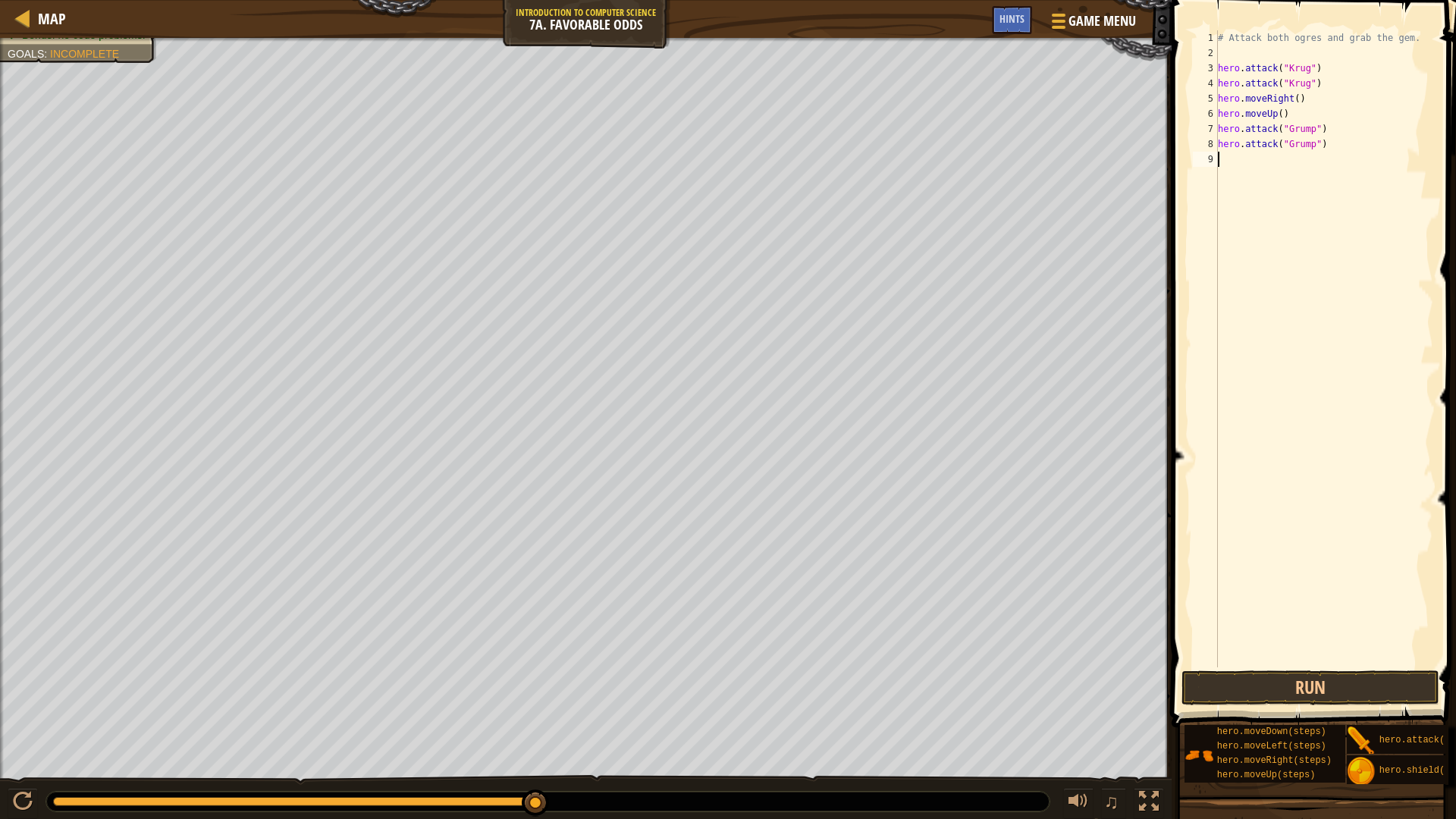
type textarea "h"
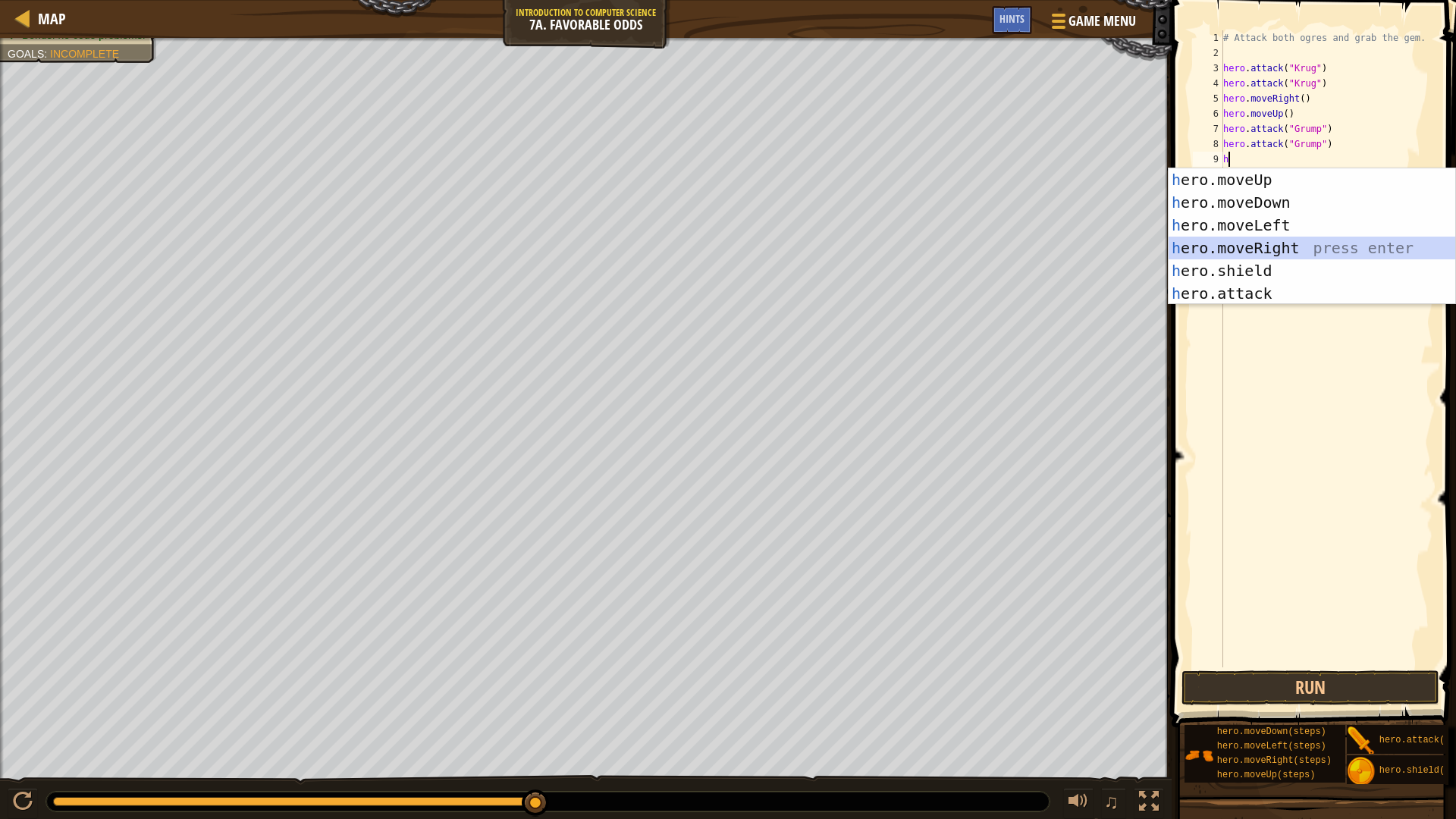
click at [1300, 245] on div "h ero.moveUp press enter h ero.moveDown press enter h ero.moveLeft press enter …" at bounding box center [1312, 259] width 286 height 182
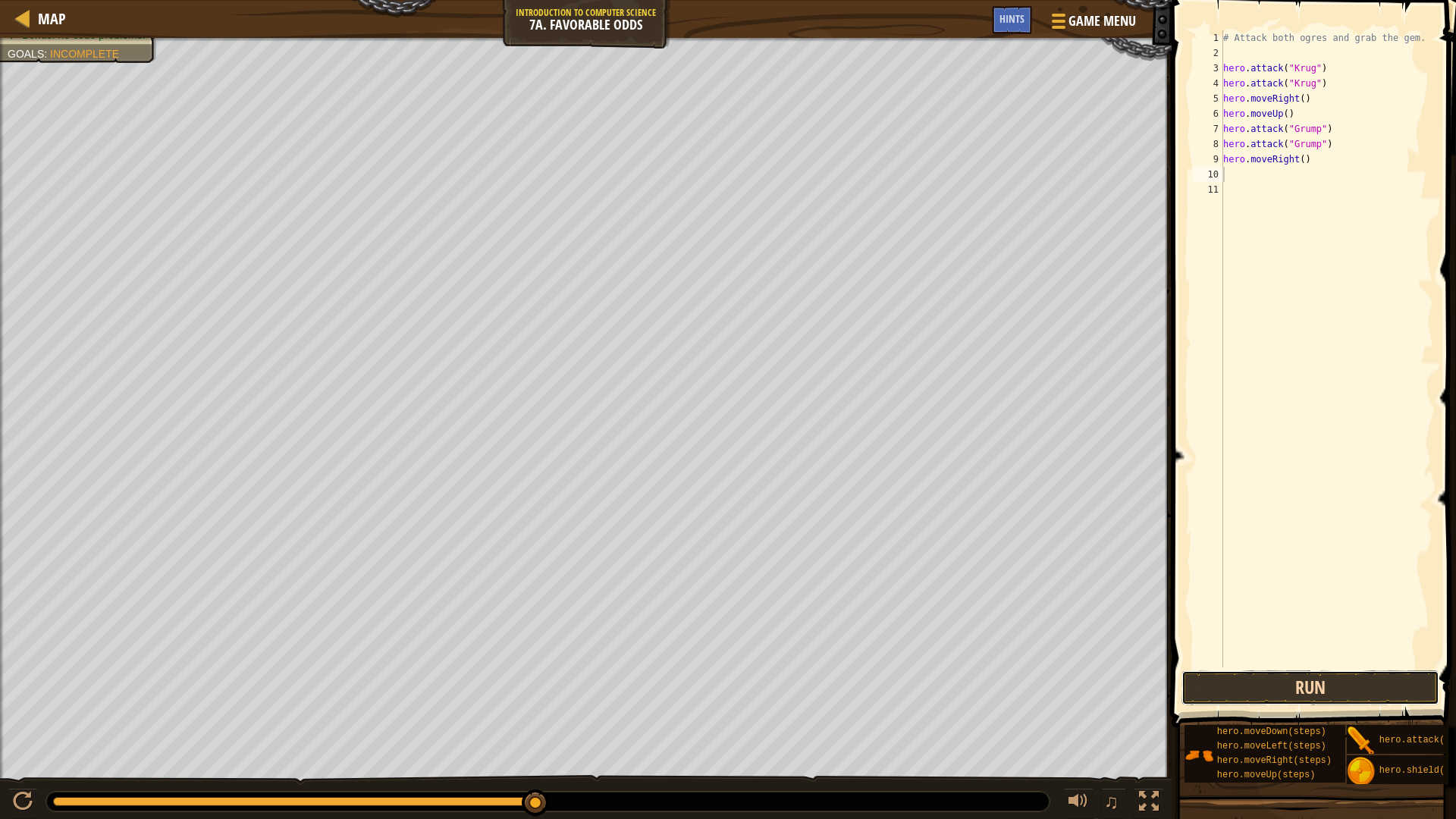
click at [1311, 681] on button "Run" at bounding box center [1310, 688] width 258 height 35
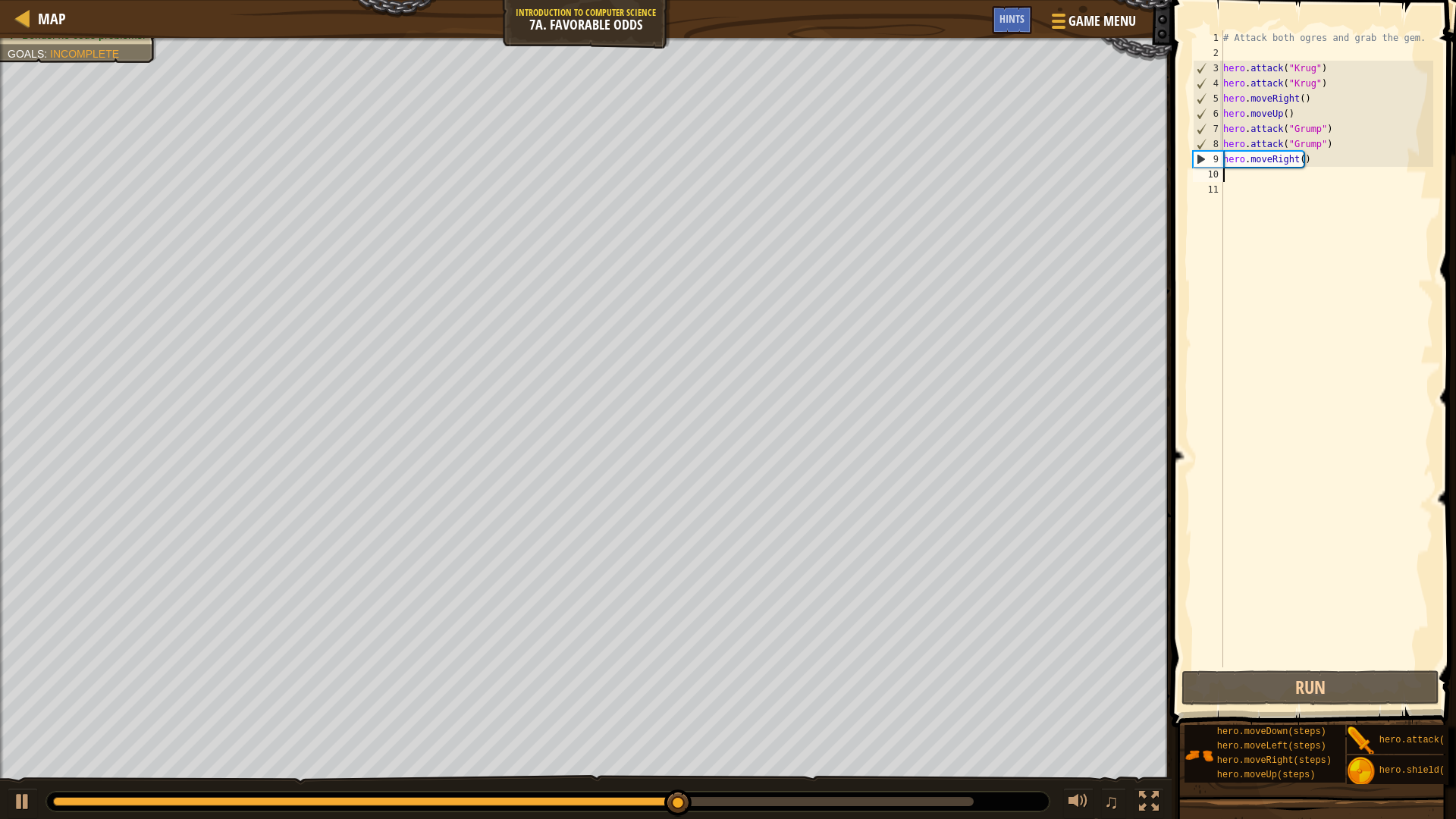
click at [1292, 167] on div "# Attack both ogres and grab the gem. hero . attack ( "[PERSON_NAME]" ) hero . …" at bounding box center [1327, 363] width 214 height 667
click at [1293, 163] on div "# Attack both ogres and grab the gem. hero . attack ( "[PERSON_NAME]" ) hero . …" at bounding box center [1327, 363] width 214 height 667
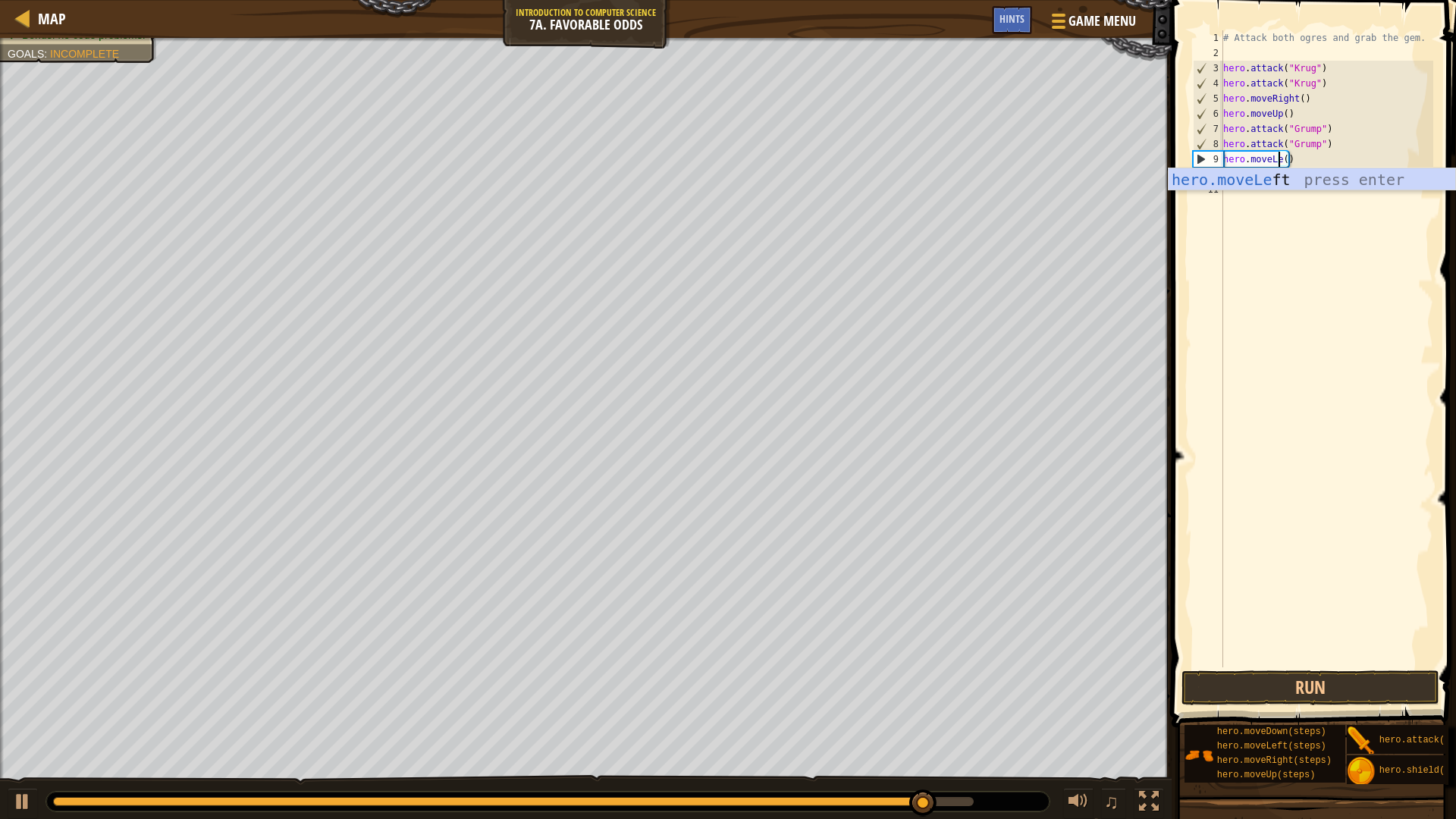
scroll to position [7, 5]
type textarea "hero.moveLeft()"
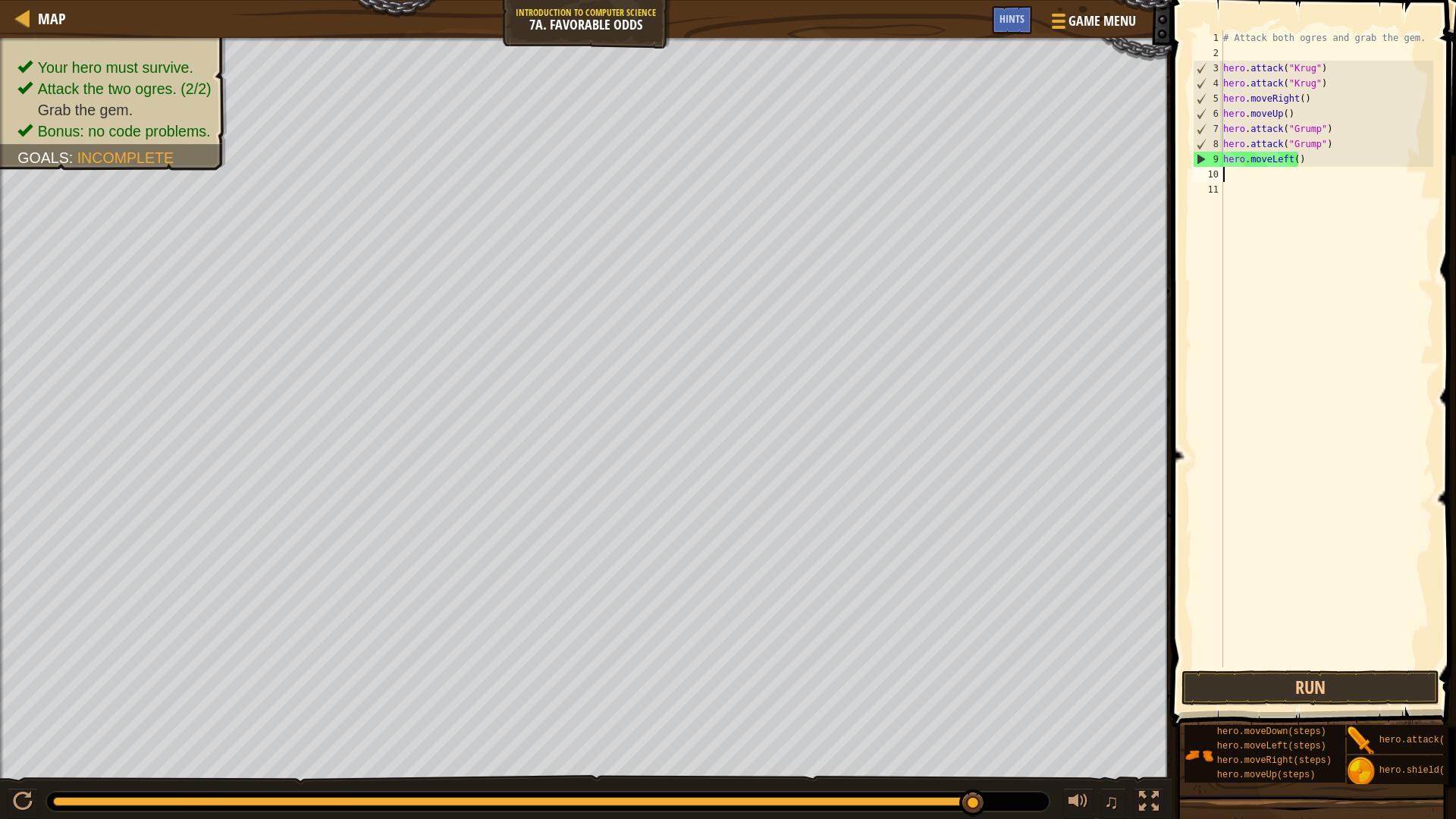
click at [1294, 167] on div "# Attack both ogres and grab the gem. hero . attack ( "[PERSON_NAME]" ) hero . …" at bounding box center [1327, 363] width 214 height 667
click at [1292, 166] on div "# Attack both ogres and grab the gem. hero . attack ( "[PERSON_NAME]" ) hero . …" at bounding box center [1327, 363] width 214 height 667
type textarea "hero.moveLeft(2)"
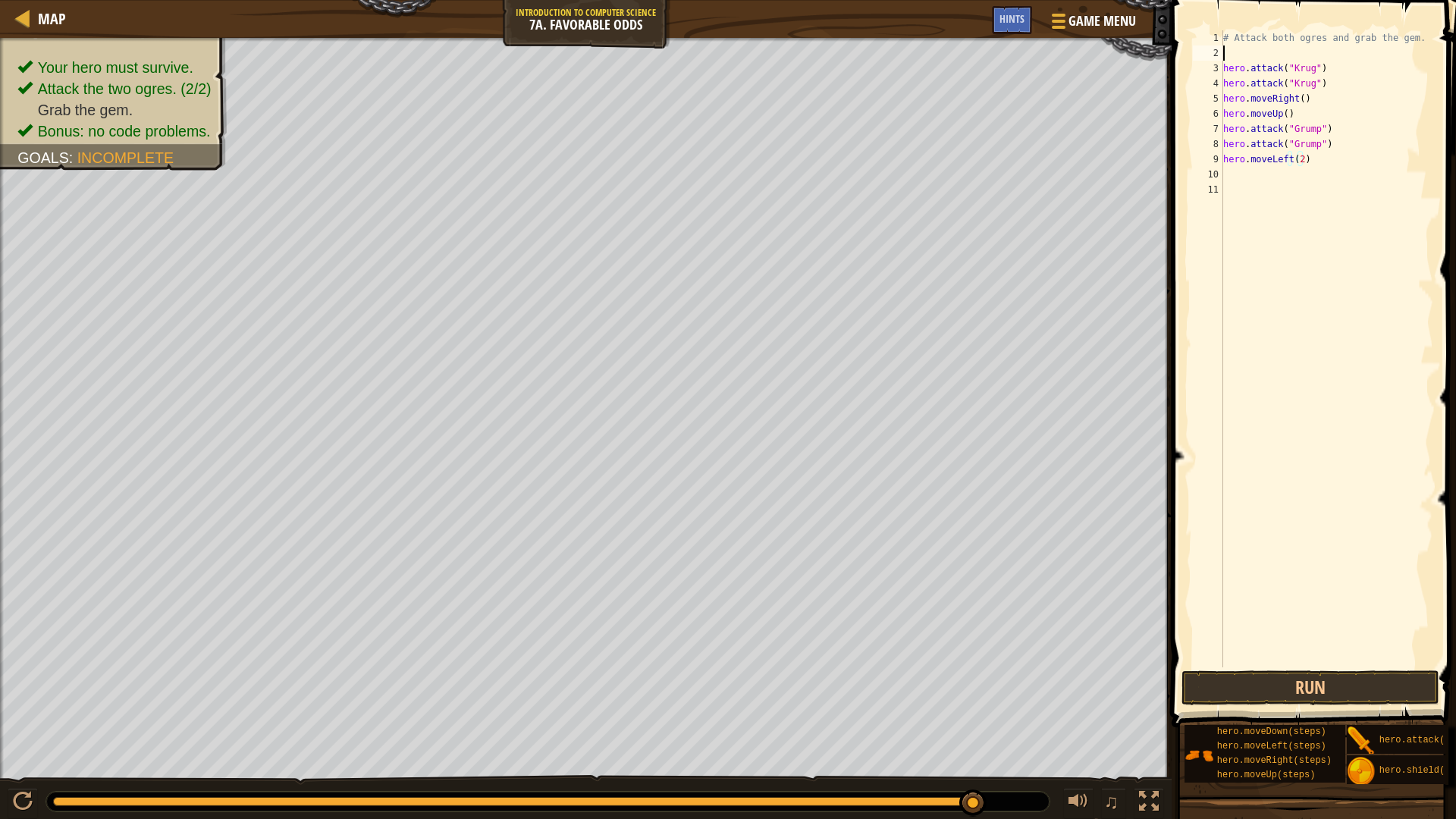
drag, startPoint x: 1284, startPoint y: 56, endPoint x: 1261, endPoint y: 55, distance: 23.0
click at [1282, 56] on div "# Attack both ogres and grab the gem. hero . attack ( "[PERSON_NAME]" ) hero . …" at bounding box center [1327, 363] width 214 height 667
type textarea "h"
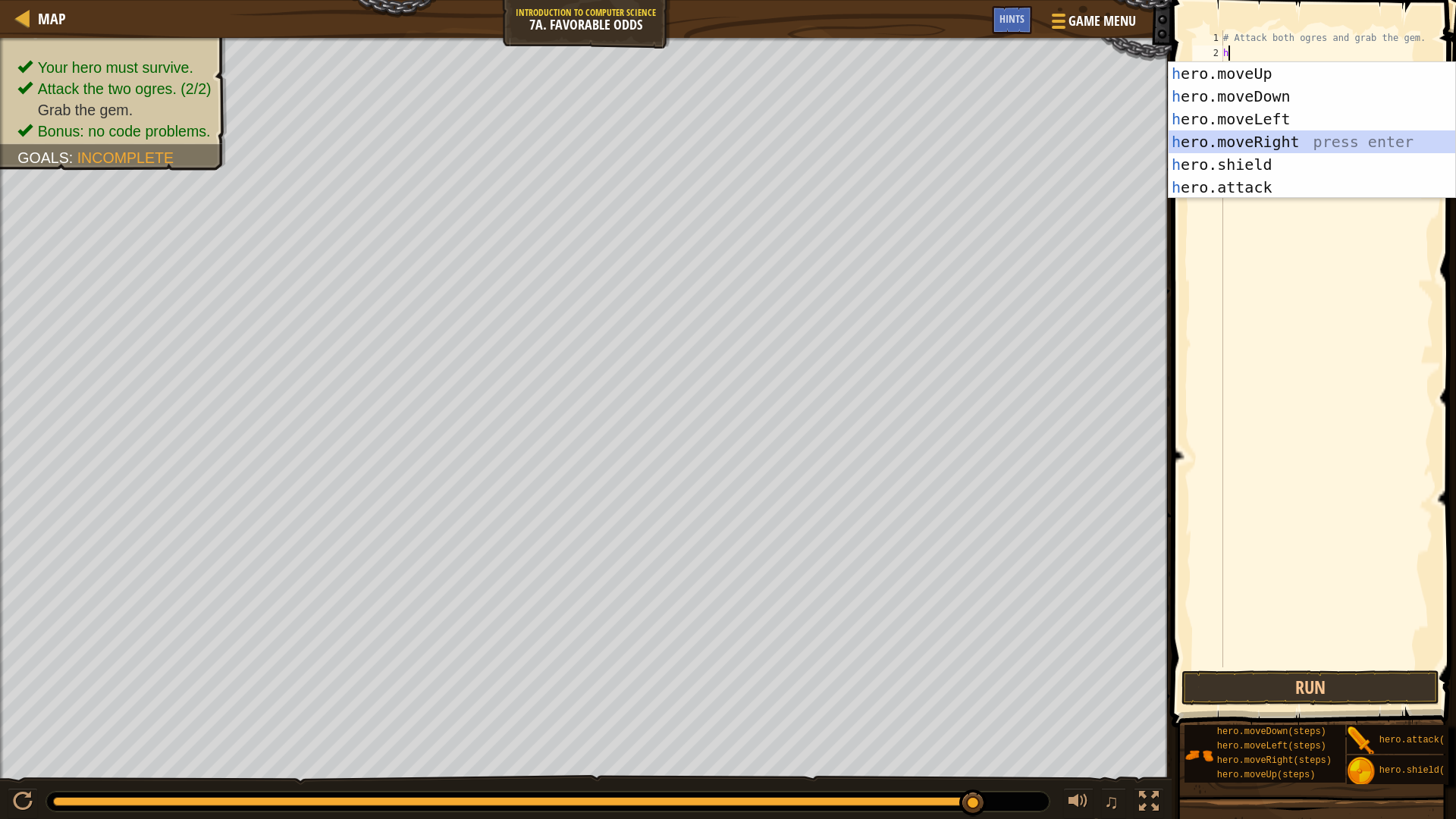
click at [1232, 148] on div "h ero.moveUp press enter h ero.moveDown press enter h ero.moveLeft press enter …" at bounding box center [1312, 153] width 286 height 182
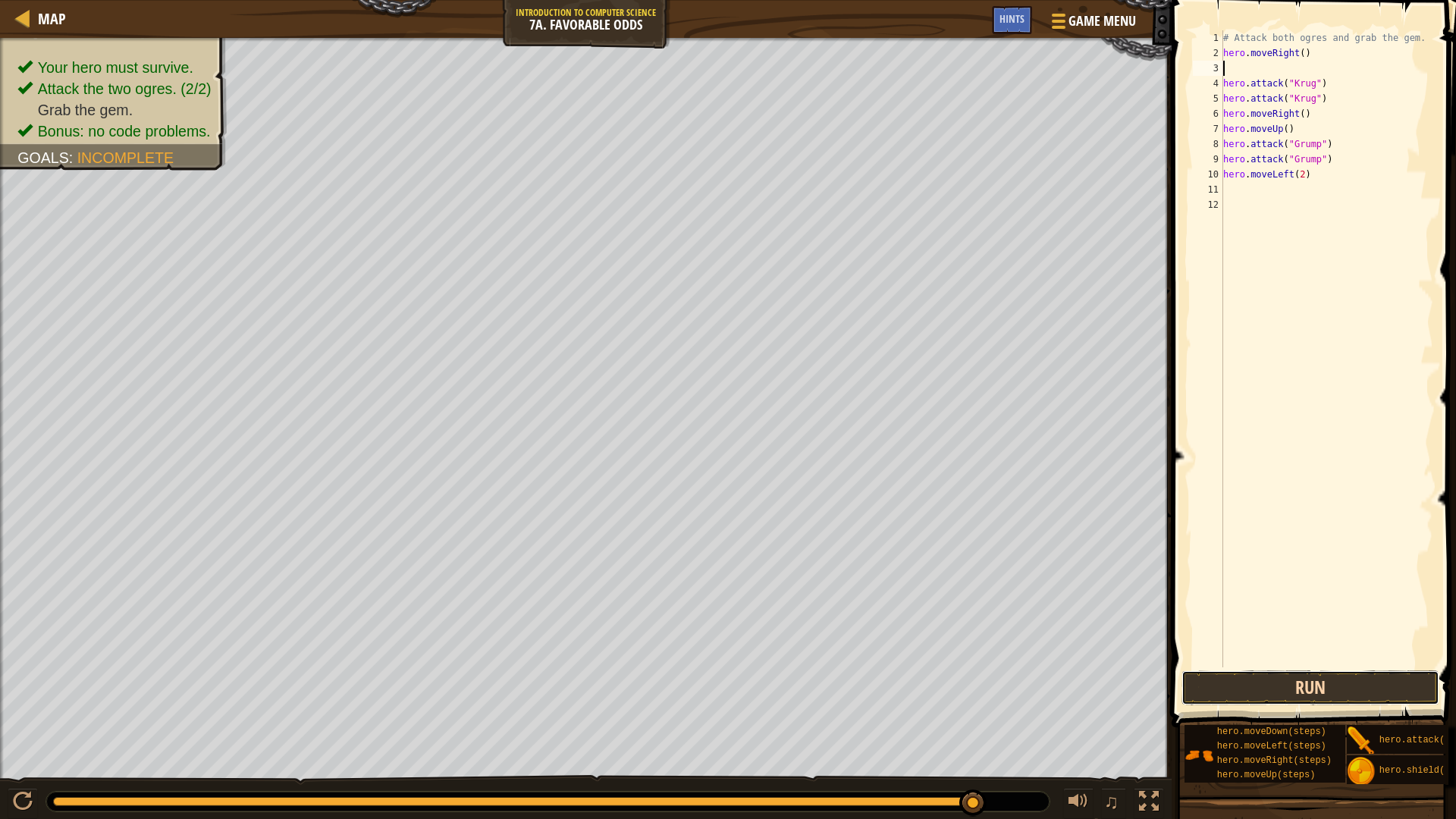
click at [1332, 690] on button "Run" at bounding box center [1310, 688] width 258 height 35
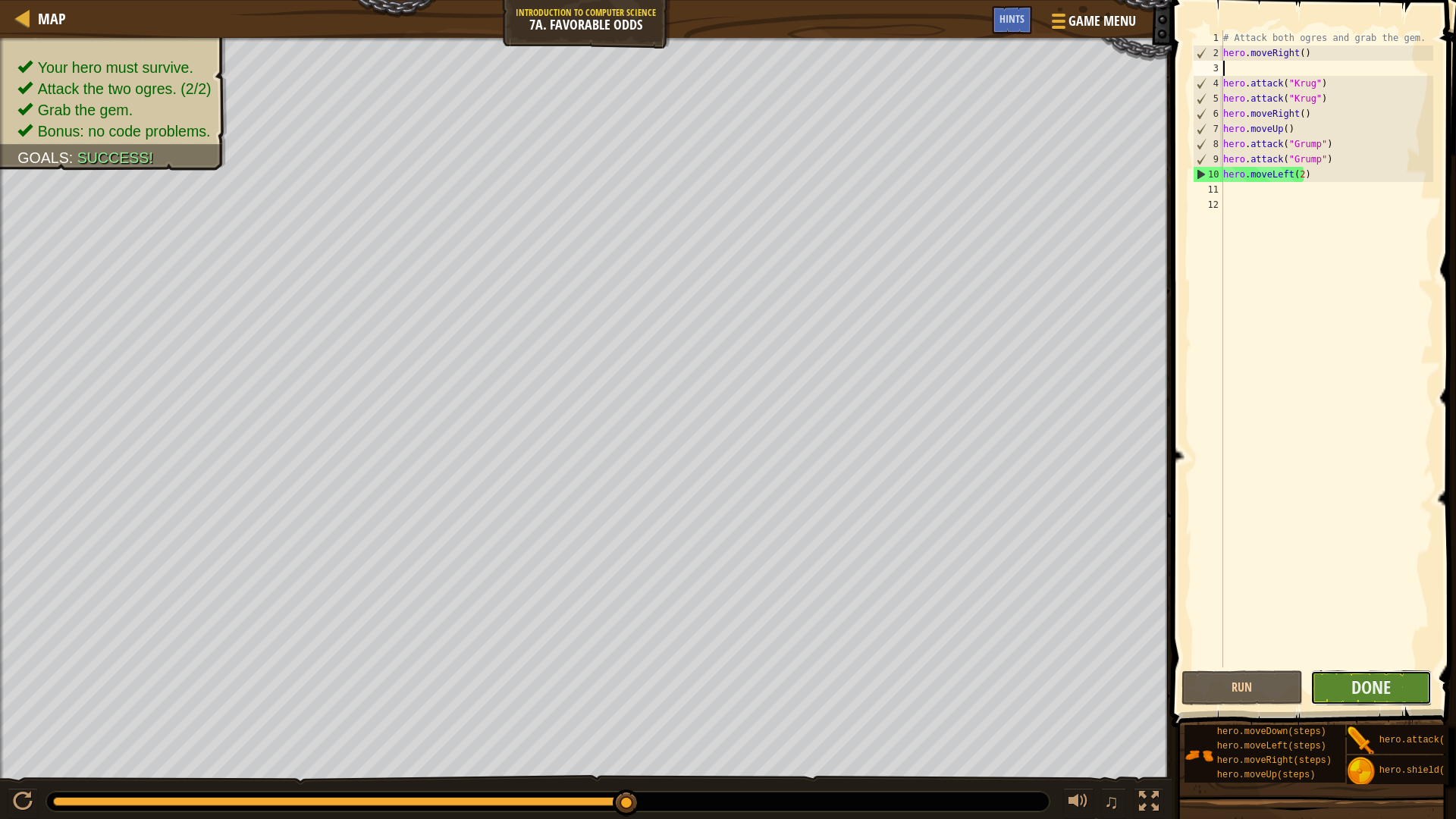
click at [1377, 690] on button "Done" at bounding box center [1371, 688] width 122 height 35
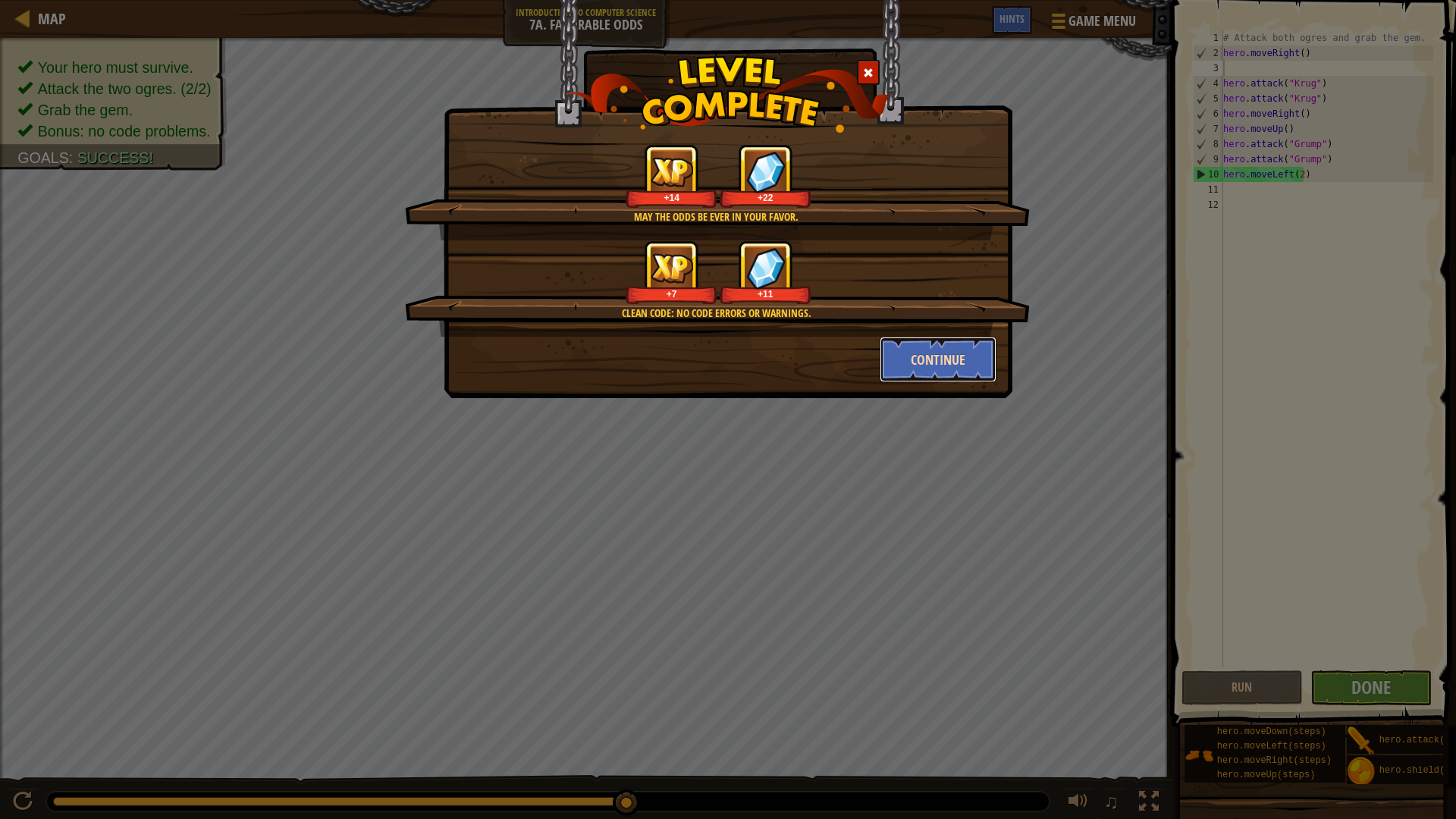
click at [937, 358] on button "Continue" at bounding box center [938, 359] width 118 height 46
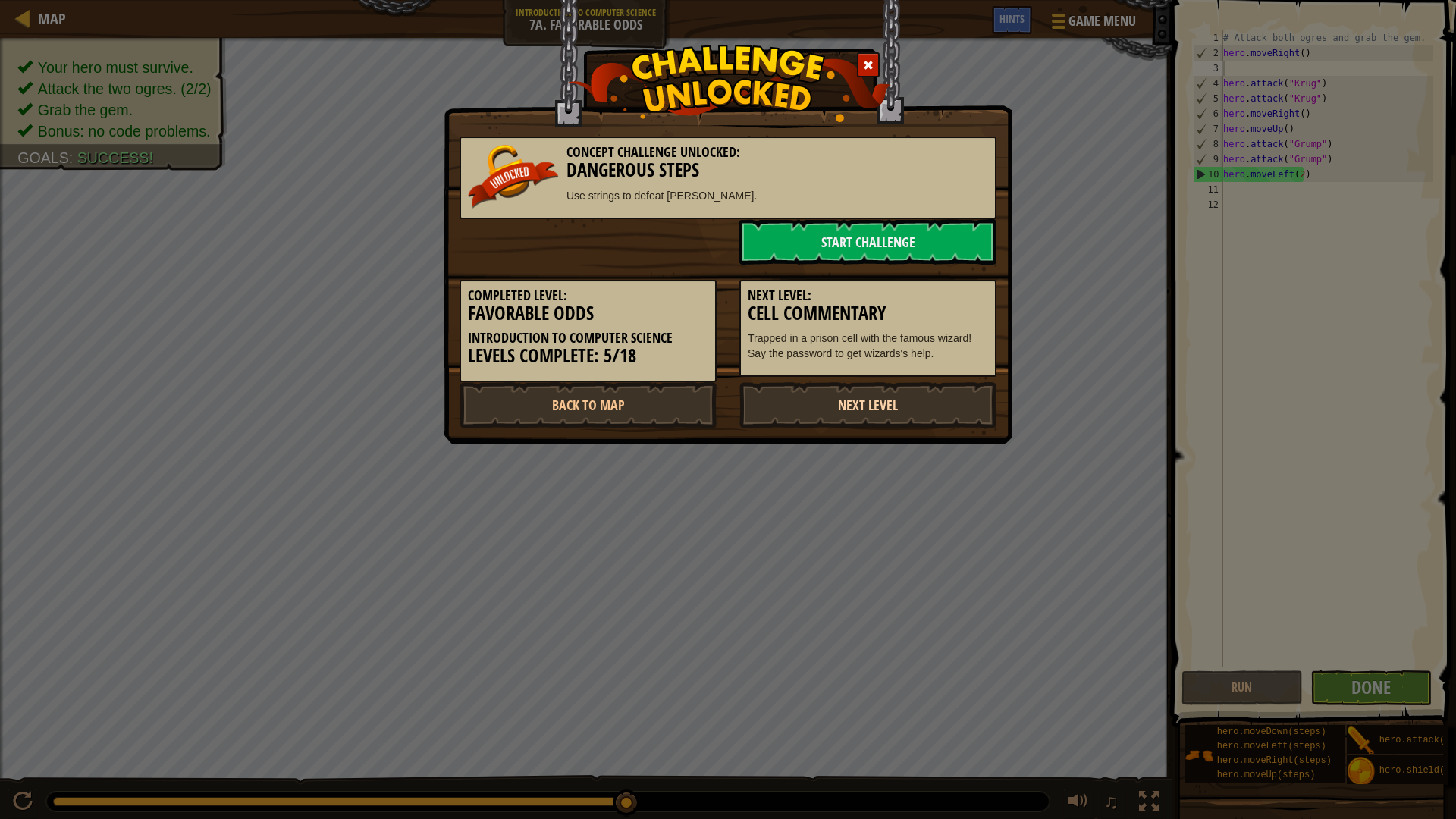
click at [787, 397] on link "Next Level" at bounding box center [868, 404] width 257 height 46
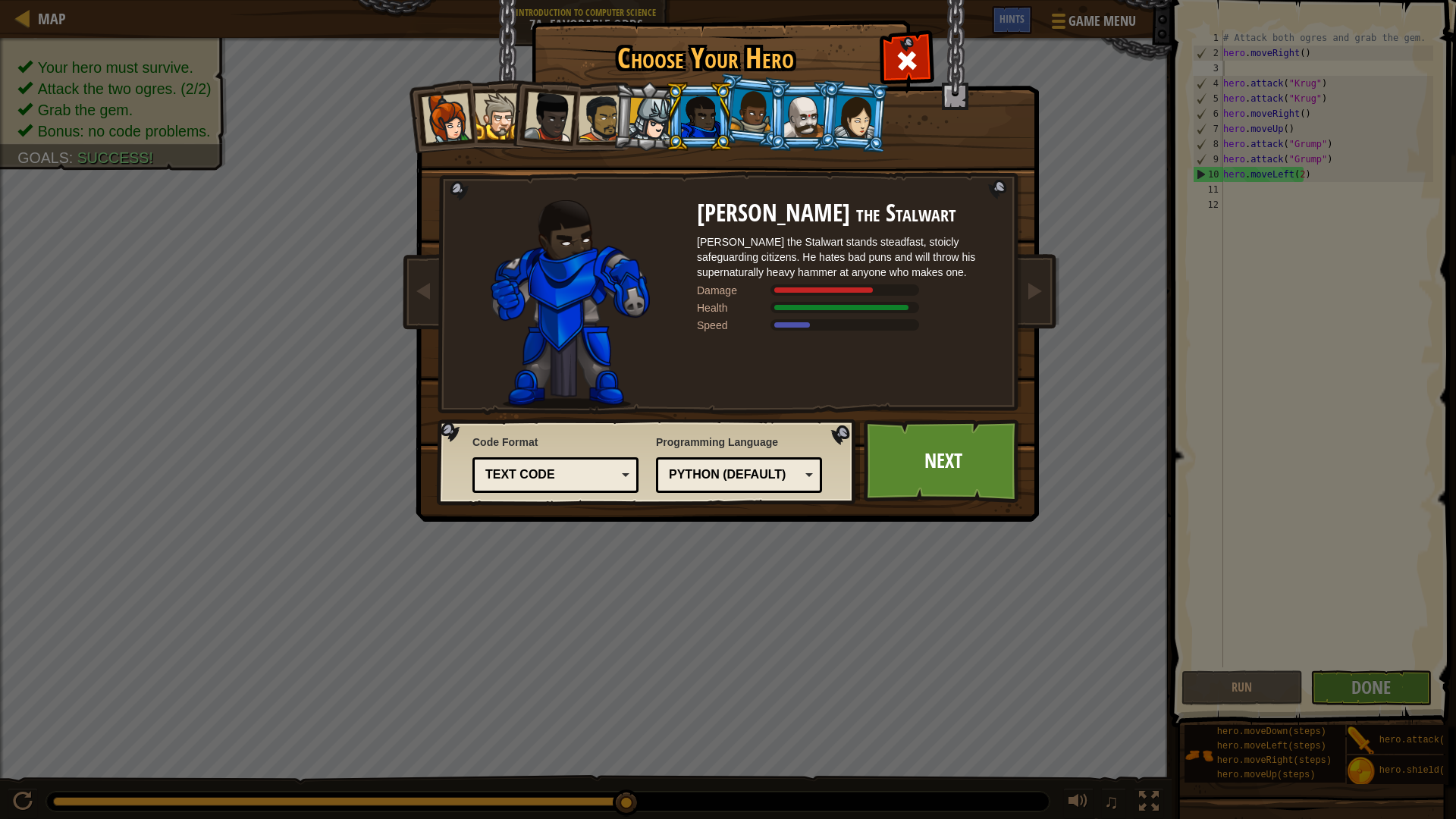
click at [584, 126] on div at bounding box center [601, 118] width 47 height 47
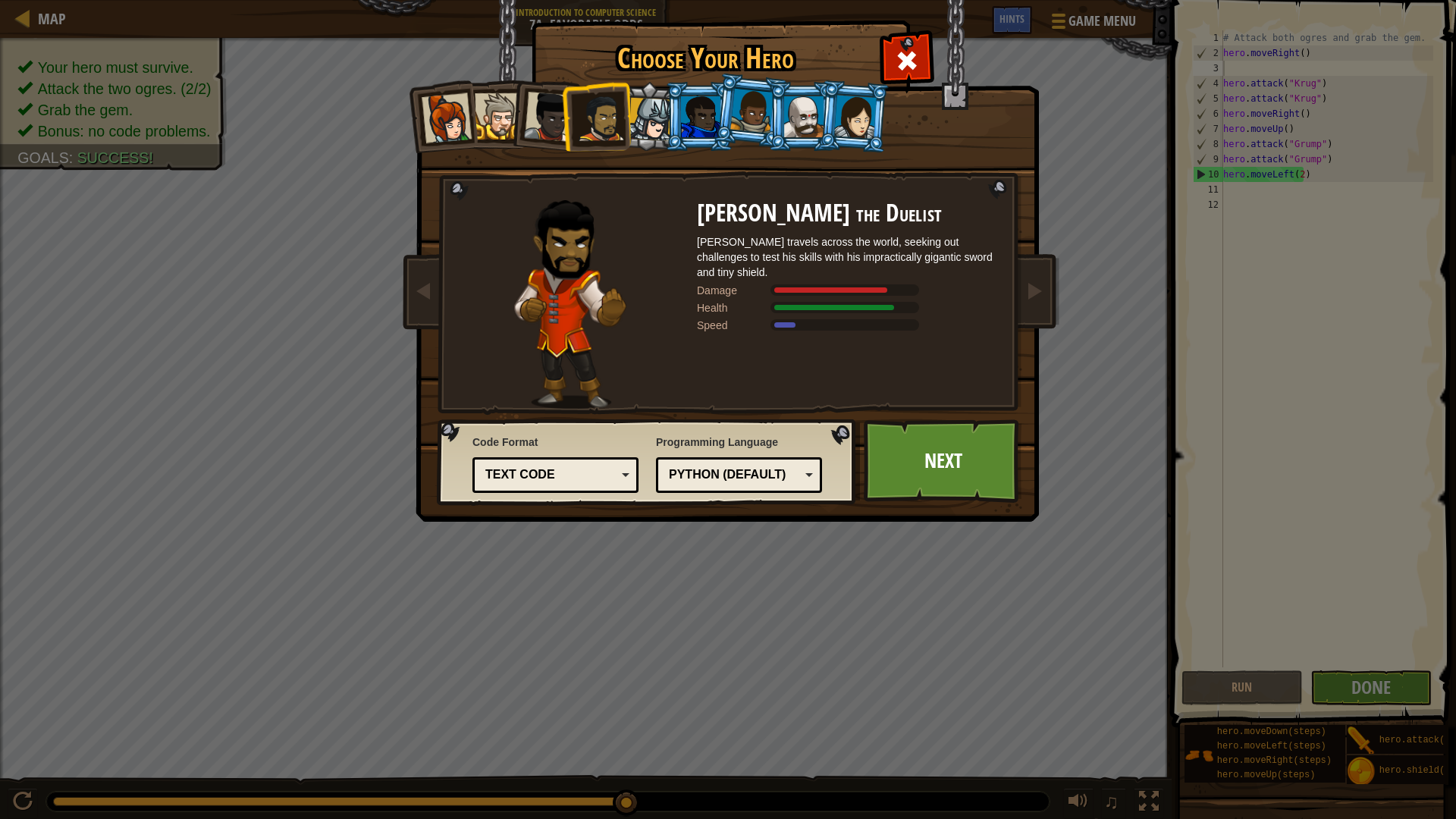
click at [794, 114] on div at bounding box center [803, 117] width 39 height 41
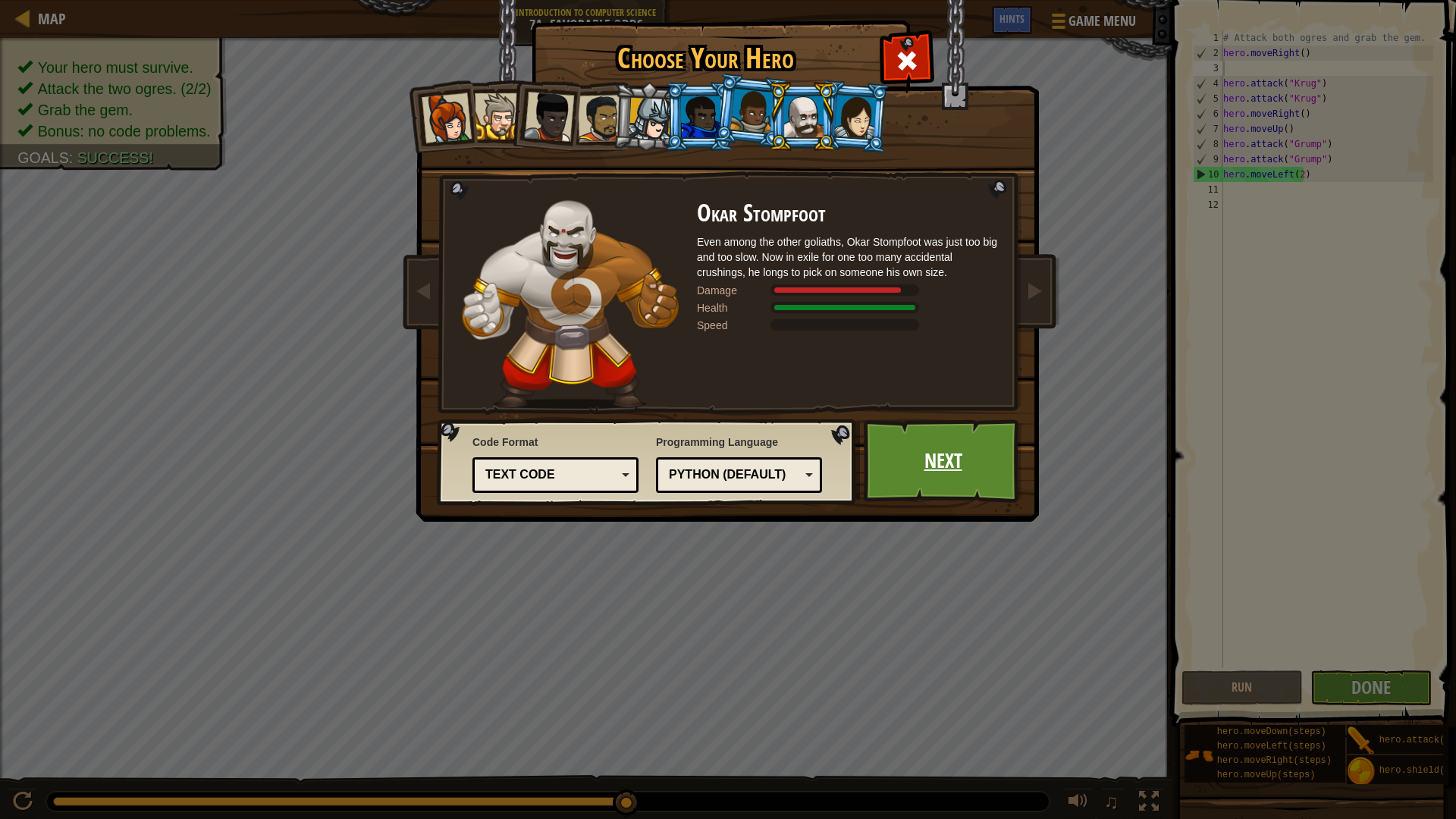
click at [893, 457] on link "Next" at bounding box center [943, 462] width 159 height 84
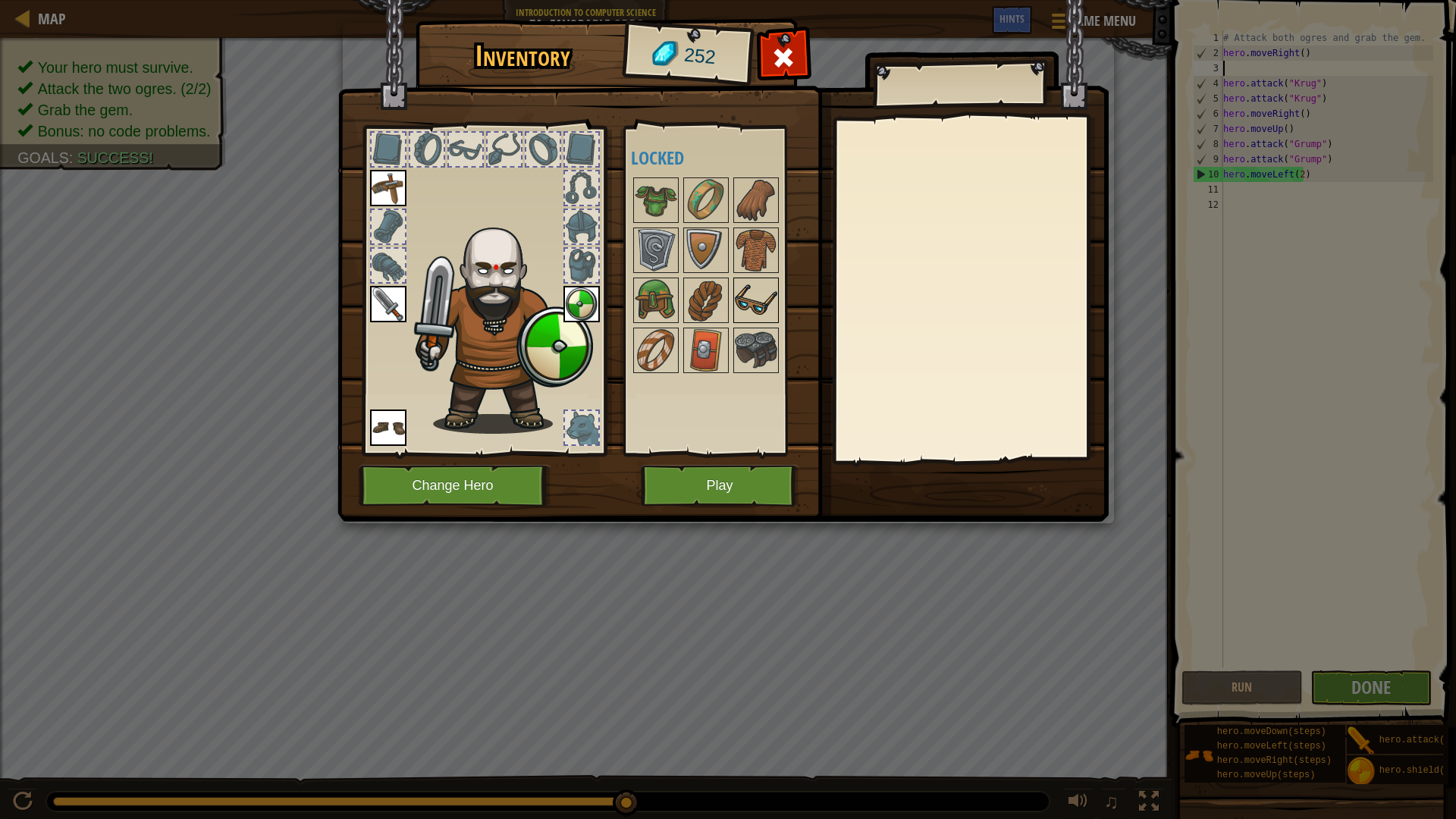
click at [740, 300] on img at bounding box center [757, 301] width 43 height 43
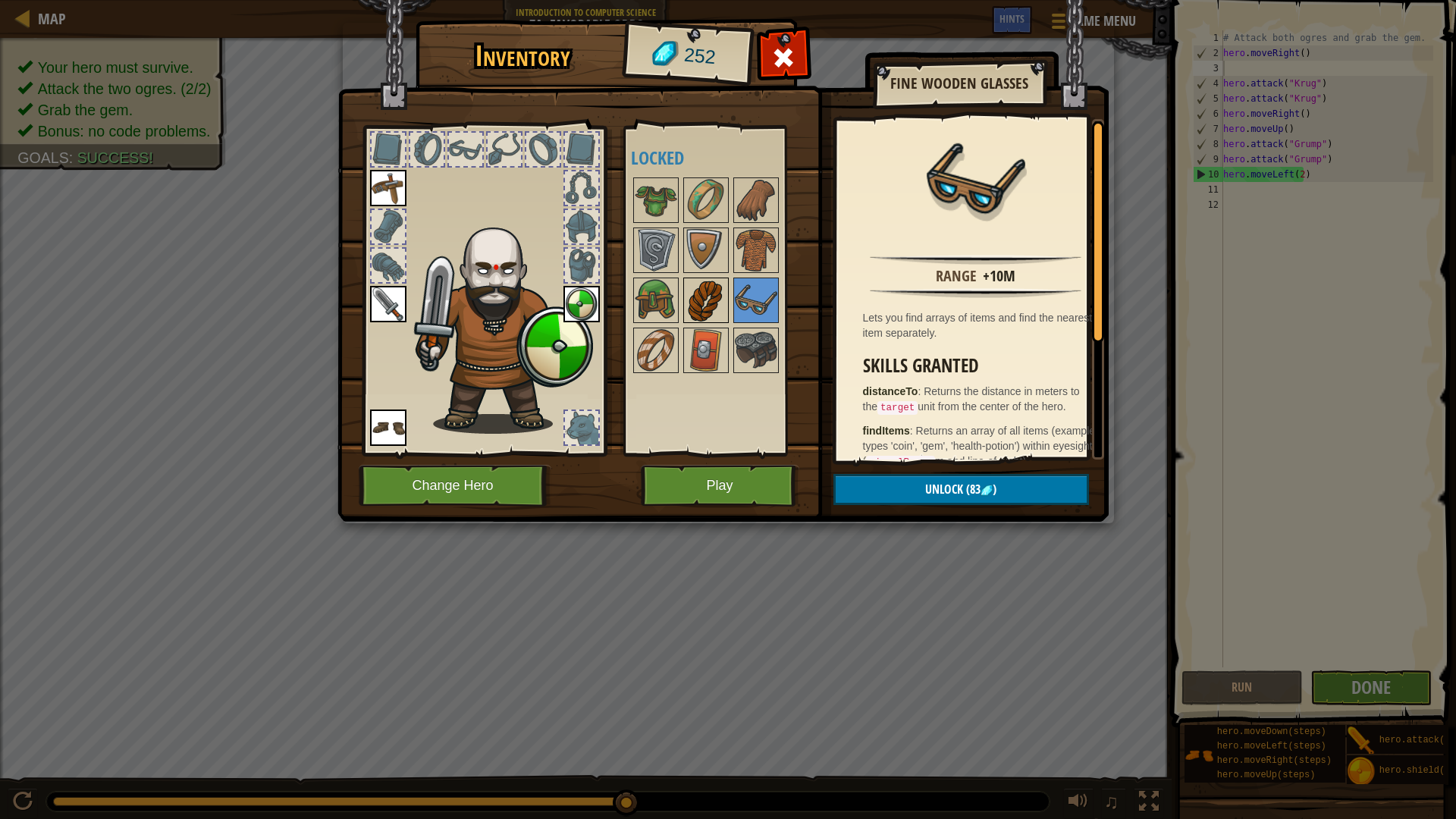
click at [701, 312] on img at bounding box center [706, 301] width 43 height 43
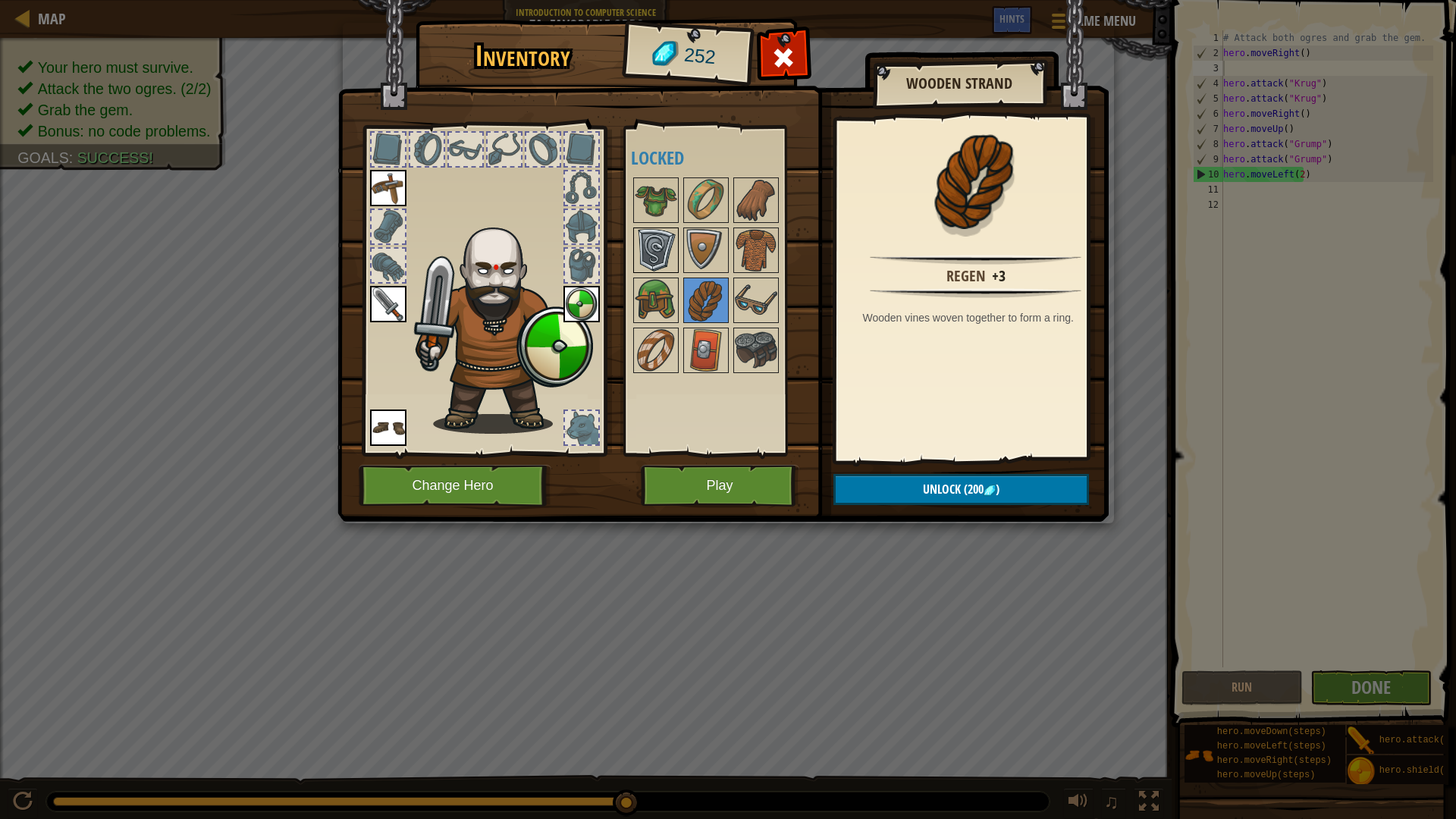
click at [649, 236] on img at bounding box center [656, 250] width 43 height 43
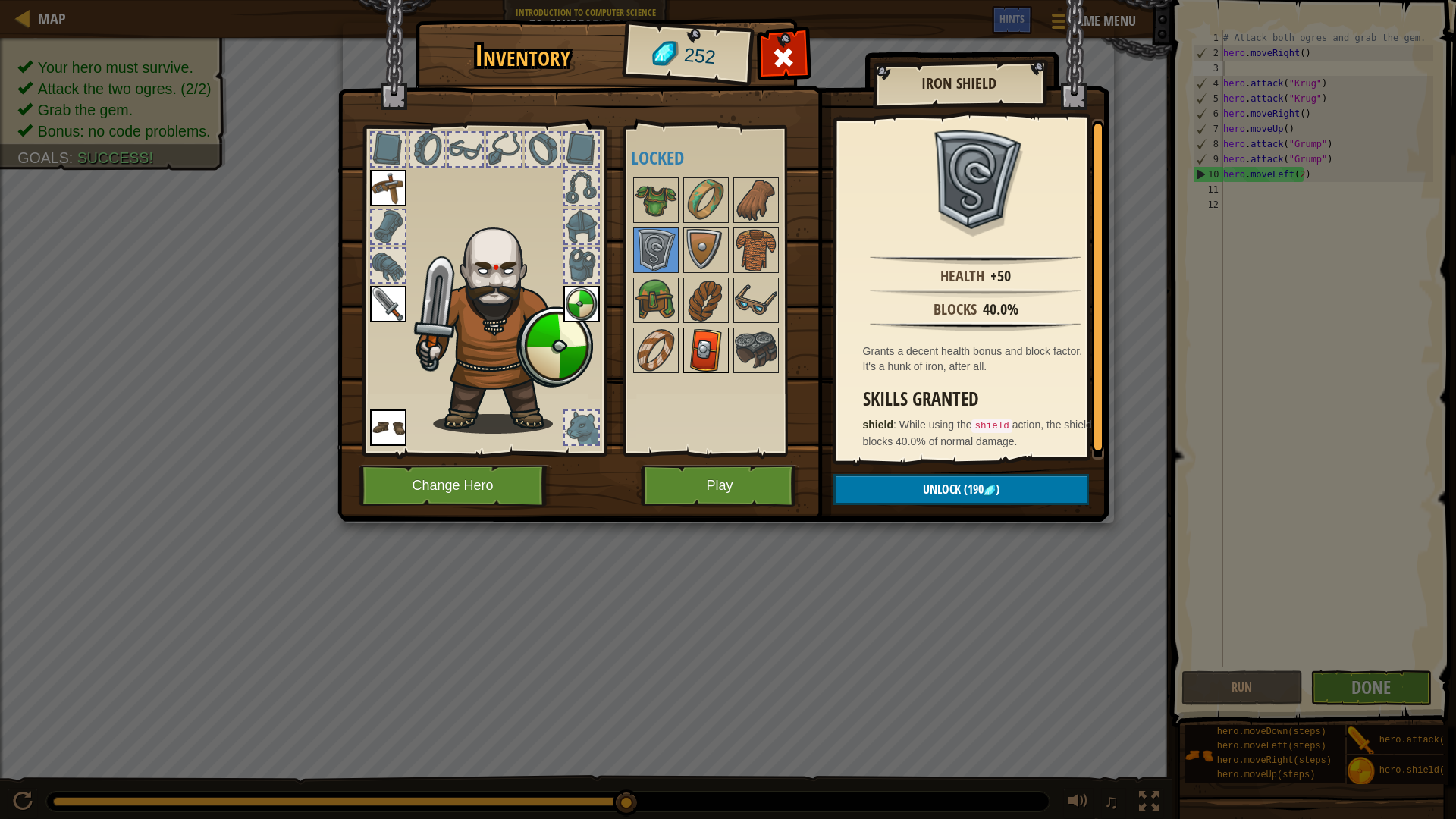
click at [707, 352] on img at bounding box center [706, 351] width 43 height 43
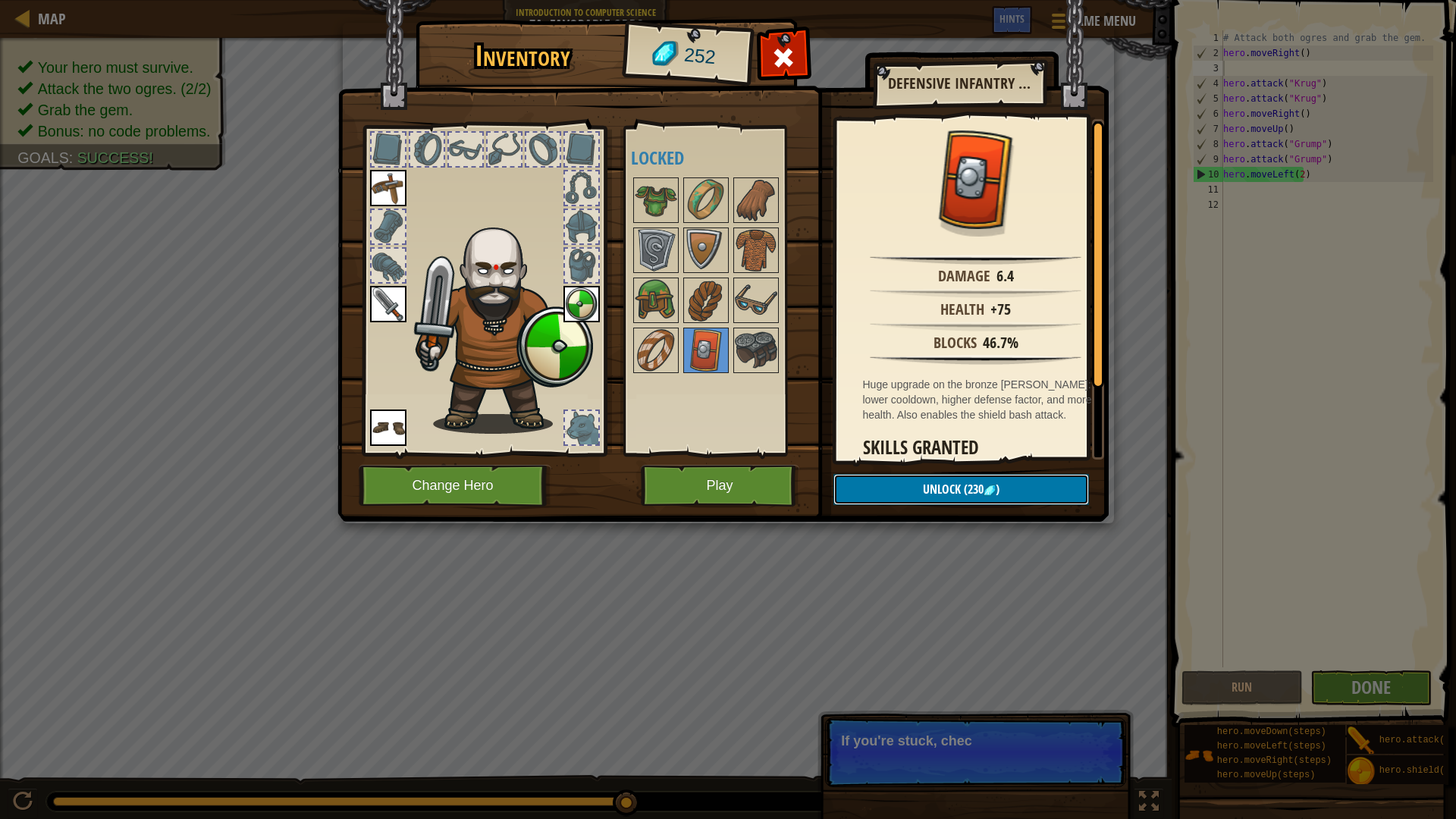
click at [947, 487] on span "Unlock" at bounding box center [942, 489] width 38 height 17
click at [752, 310] on img at bounding box center [757, 301] width 43 height 43
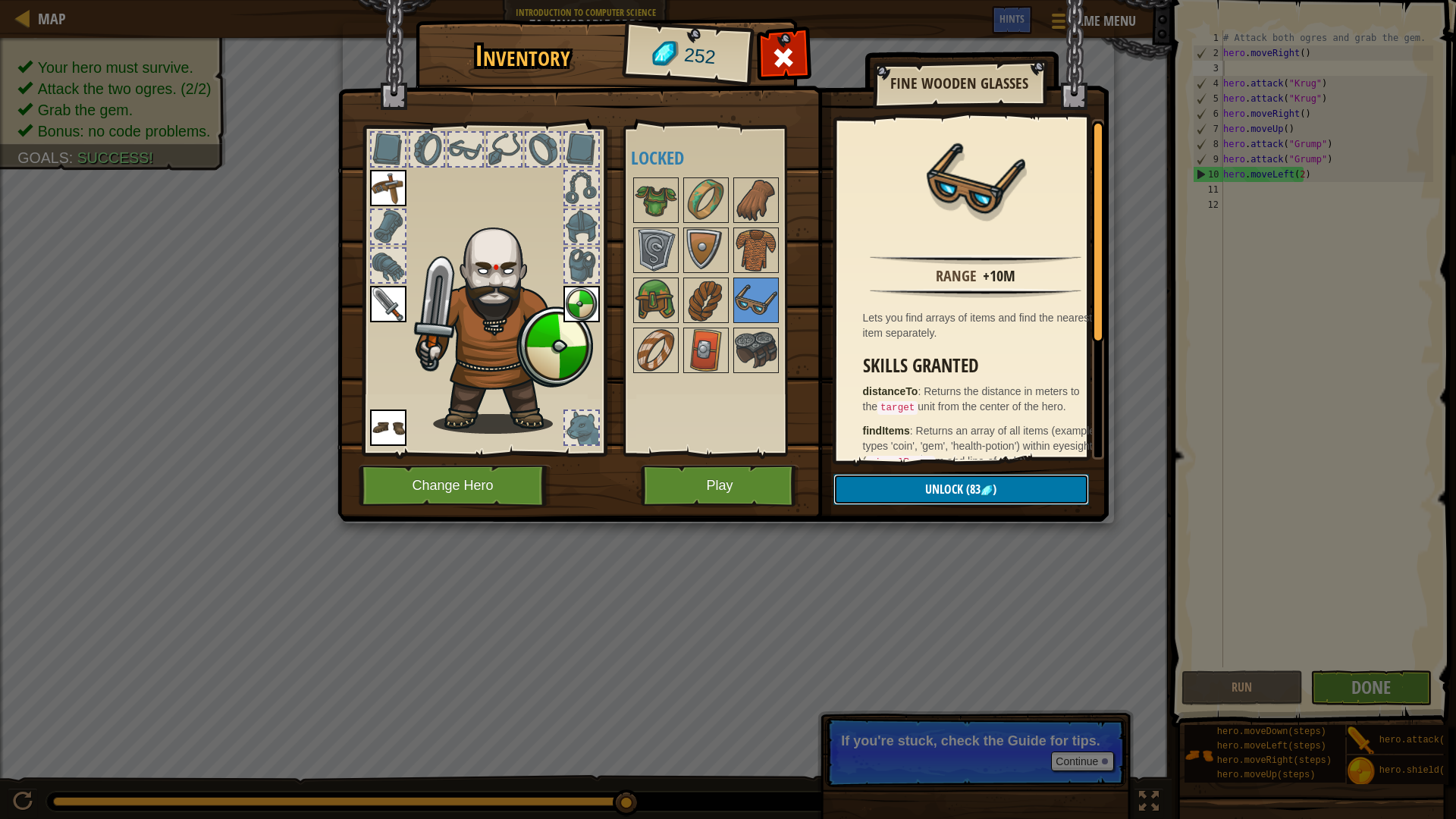
click at [985, 488] on img at bounding box center [987, 491] width 12 height 12
click at [760, 256] on img at bounding box center [757, 250] width 43 height 43
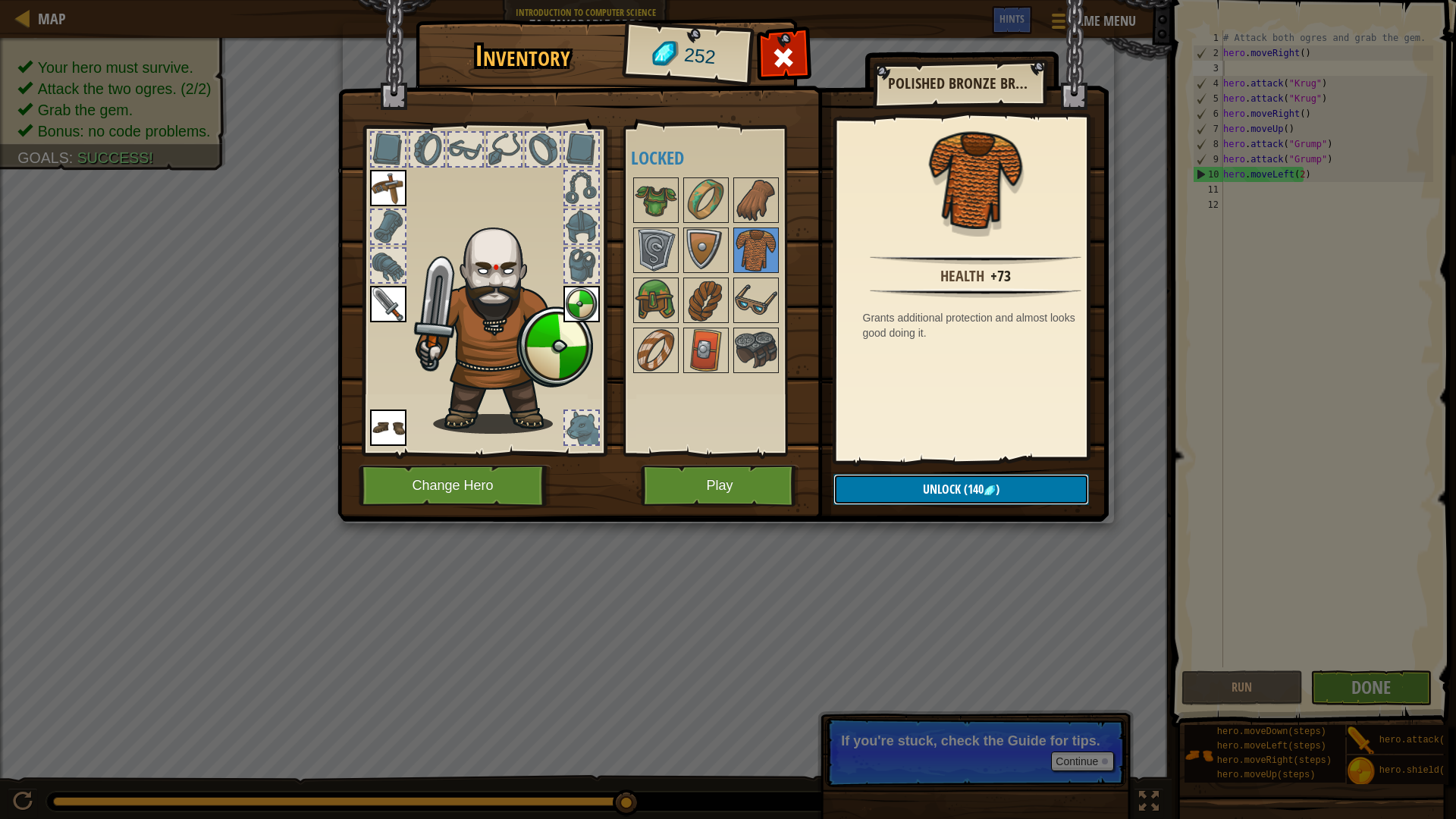
click at [876, 495] on button "Unlock (140 )" at bounding box center [961, 490] width 255 height 31
click at [704, 208] on img at bounding box center [706, 201] width 43 height 43
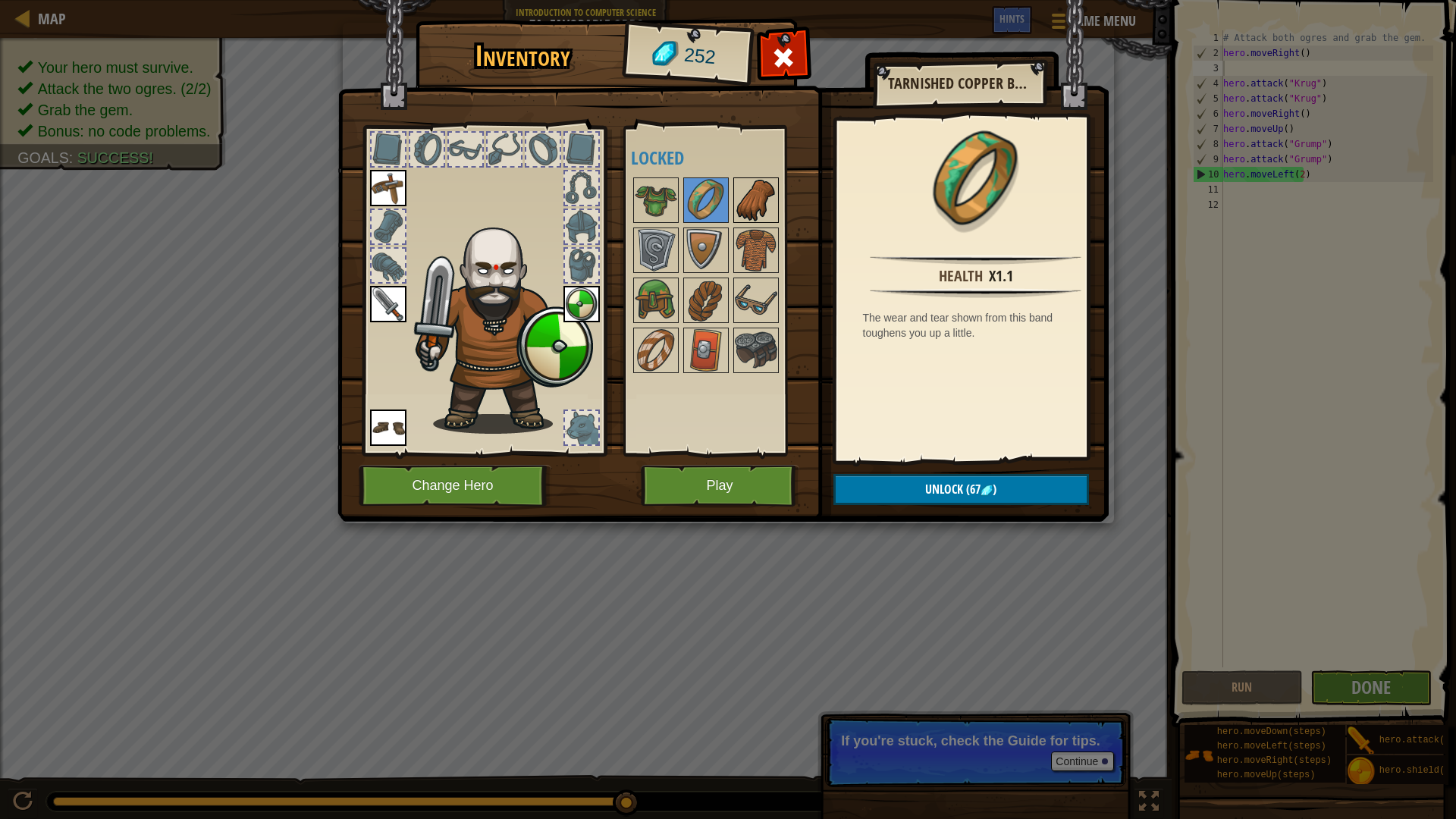
click at [745, 191] on img at bounding box center [757, 201] width 43 height 43
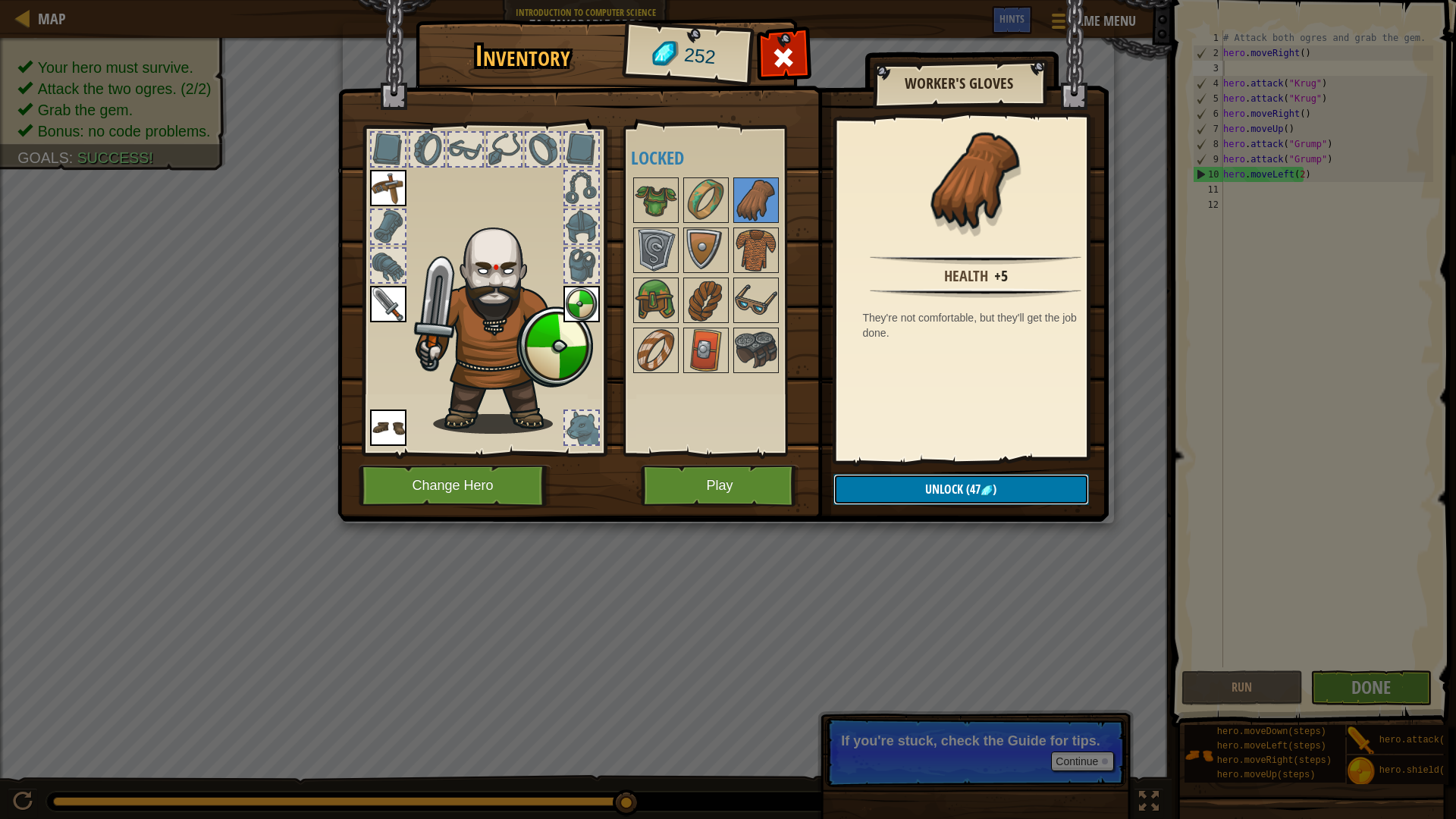
click at [901, 479] on button "Unlock (47 )" at bounding box center [961, 490] width 255 height 31
click at [745, 339] on img at bounding box center [757, 351] width 43 height 43
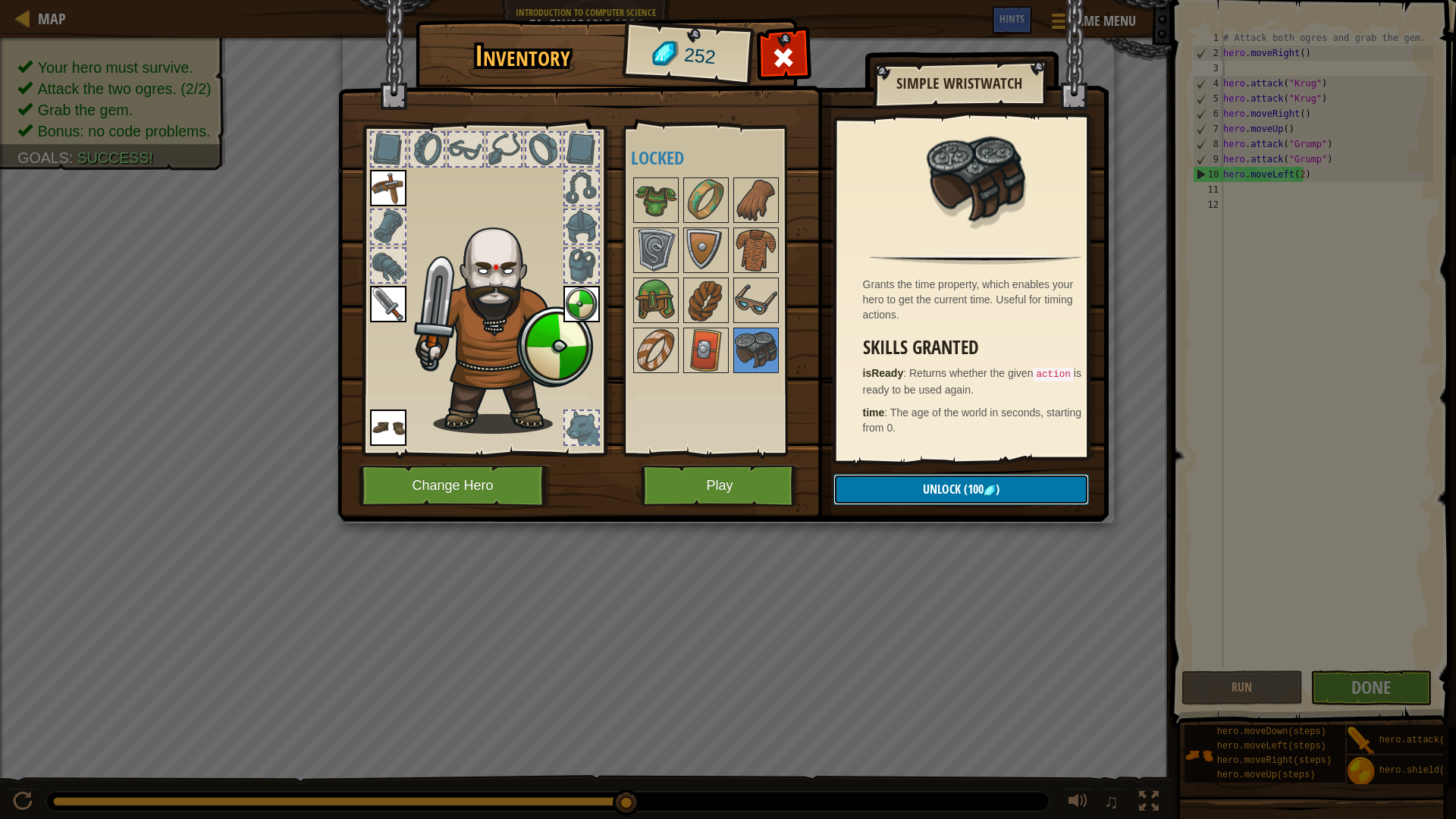
click at [895, 488] on button "Unlock (100 )" at bounding box center [961, 490] width 255 height 31
click at [451, 148] on div at bounding box center [466, 149] width 33 height 33
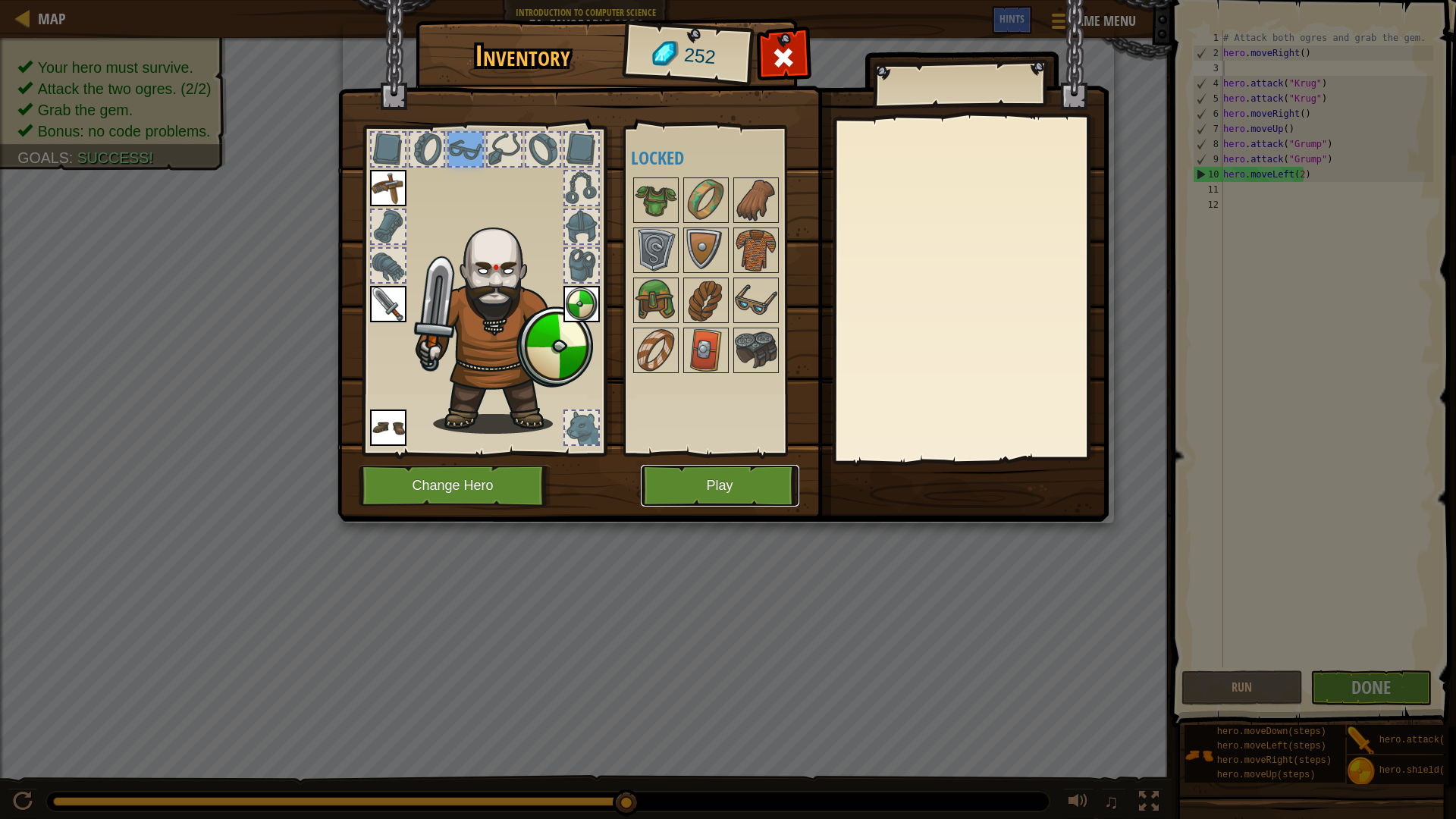
click at [710, 498] on button "Play" at bounding box center [720, 485] width 159 height 42
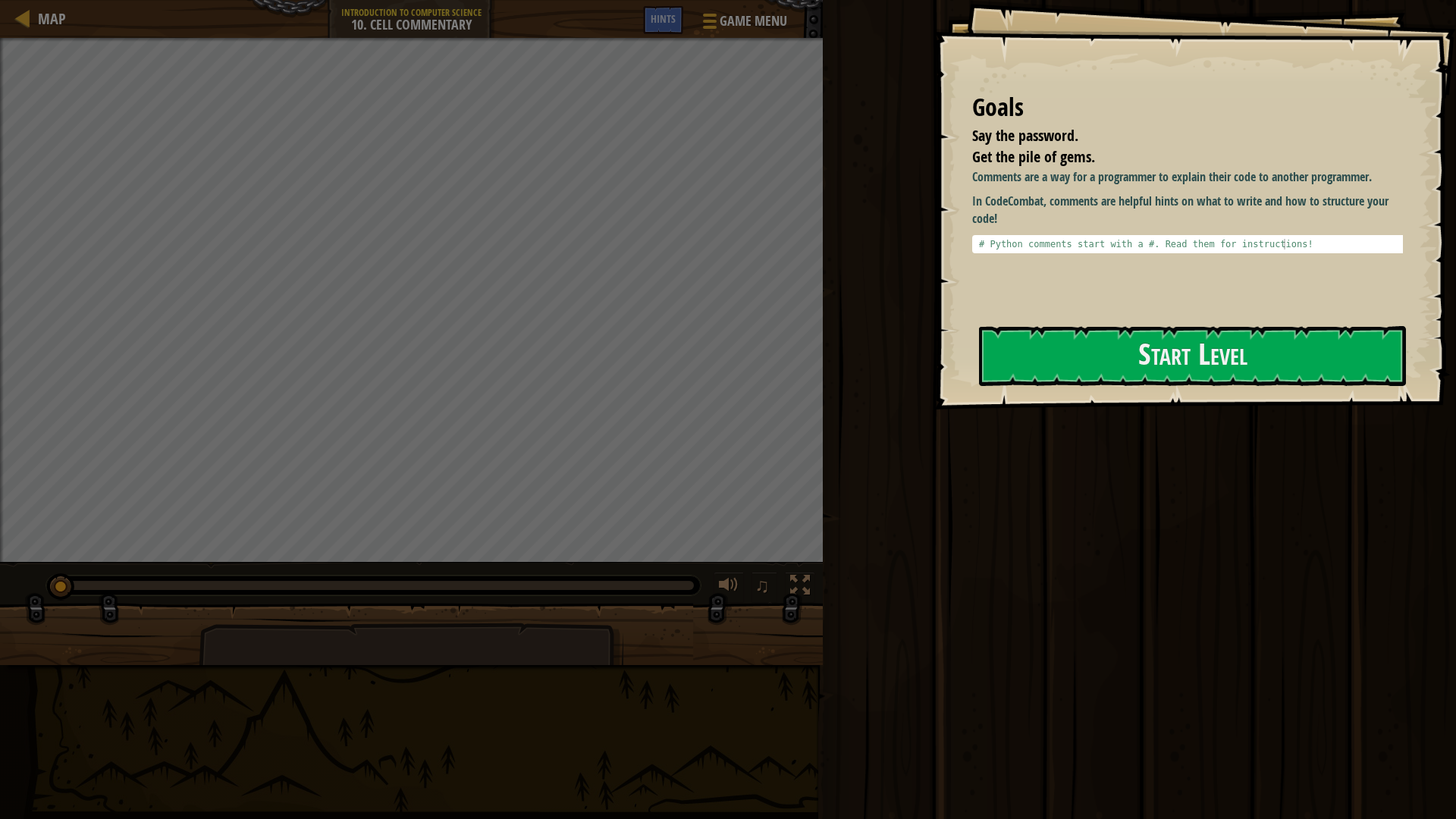
click at [1126, 7] on div "Goals Say the password. Get the pile of gems. Comments are a way for a programm…" at bounding box center [1195, 205] width 522 height 410
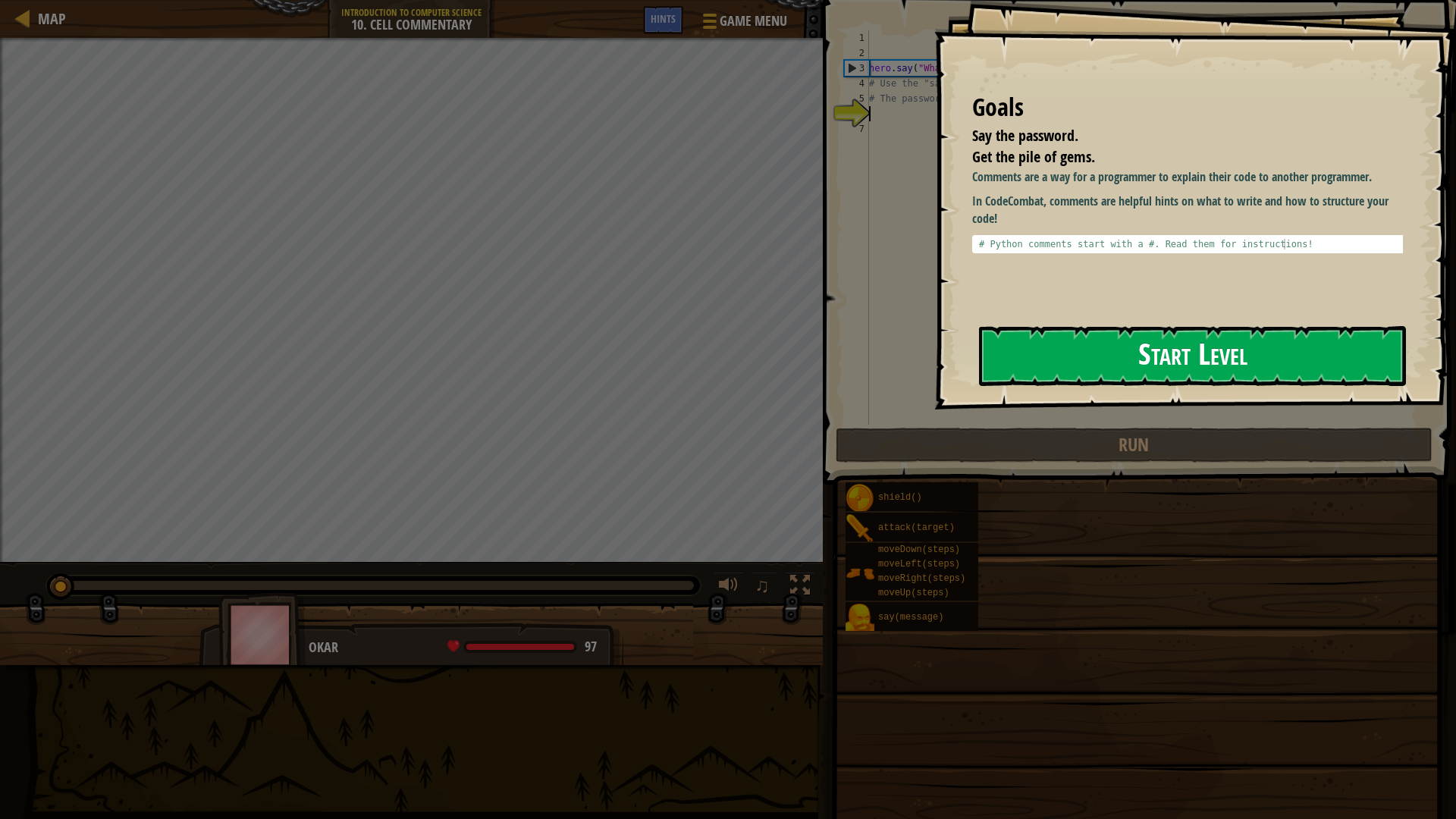
click at [1092, 372] on button "Start Level" at bounding box center [1192, 356] width 427 height 60
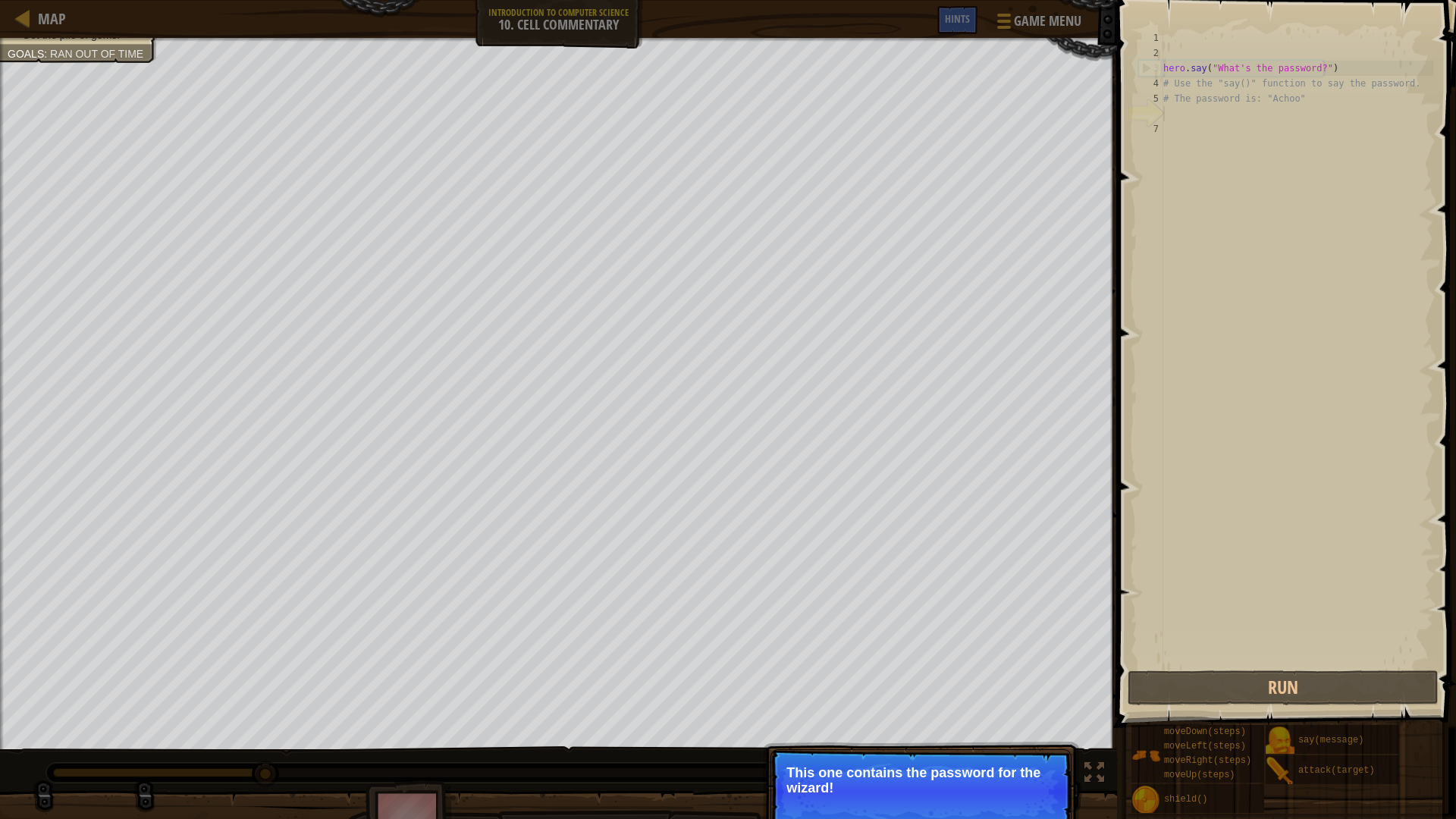
click at [1024, 690] on div "Say the password. Get the pile of gems. Goals : Ran out of time ♫ Okar 97 x: 22…" at bounding box center [728, 445] width 1456 height 814
drag, startPoint x: 984, startPoint y: 784, endPoint x: 984, endPoint y: 747, distance: 37.0
click at [1020, 690] on button "Continue" at bounding box center [1027, 810] width 63 height 19
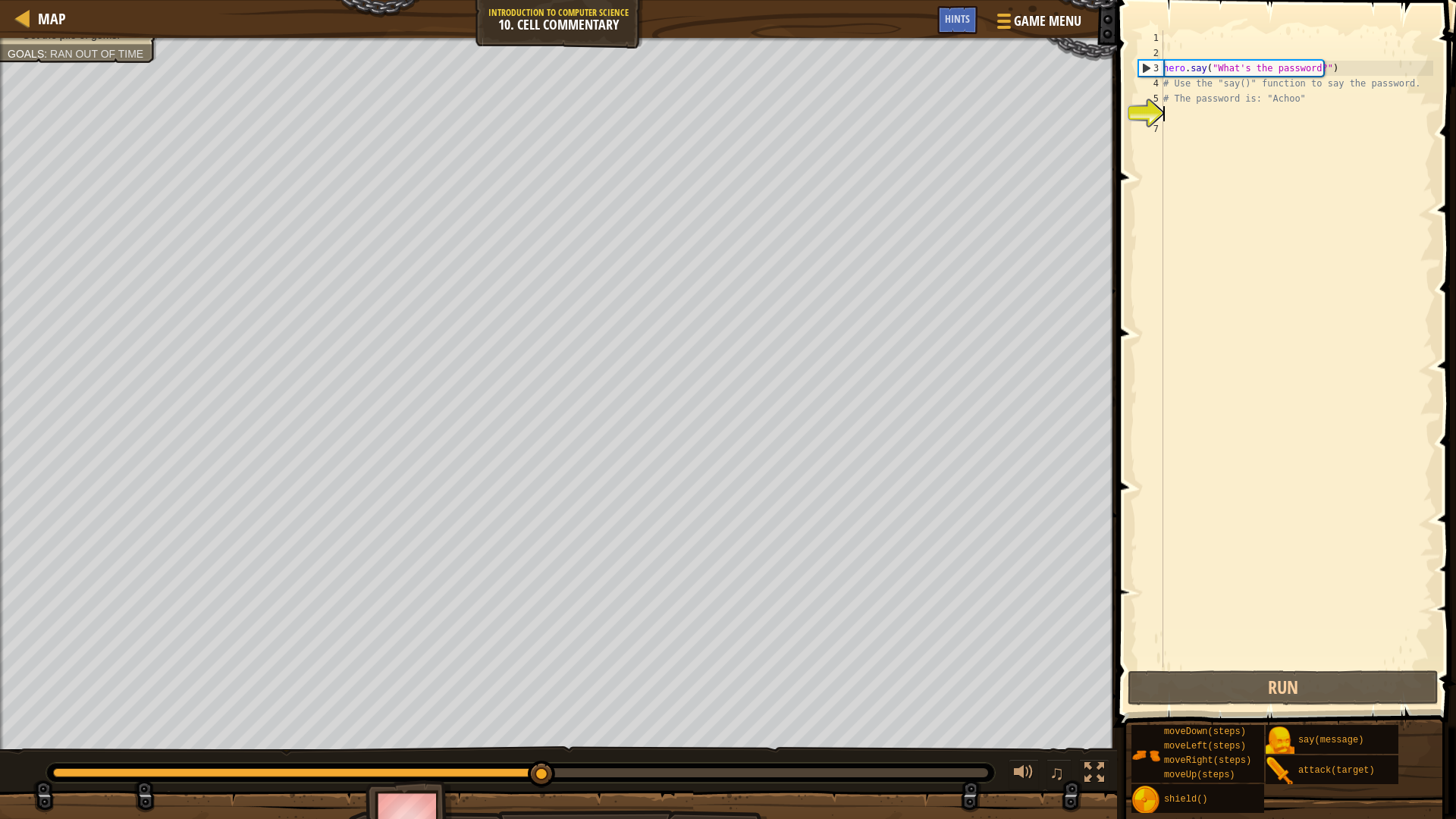
click at [6, 16] on div "Map Introduction to Computer Science 10. Cell Commentary Game Menu Done Hints" at bounding box center [558, 19] width 1117 height 38
click at [17, 12] on div at bounding box center [22, 18] width 19 height 19
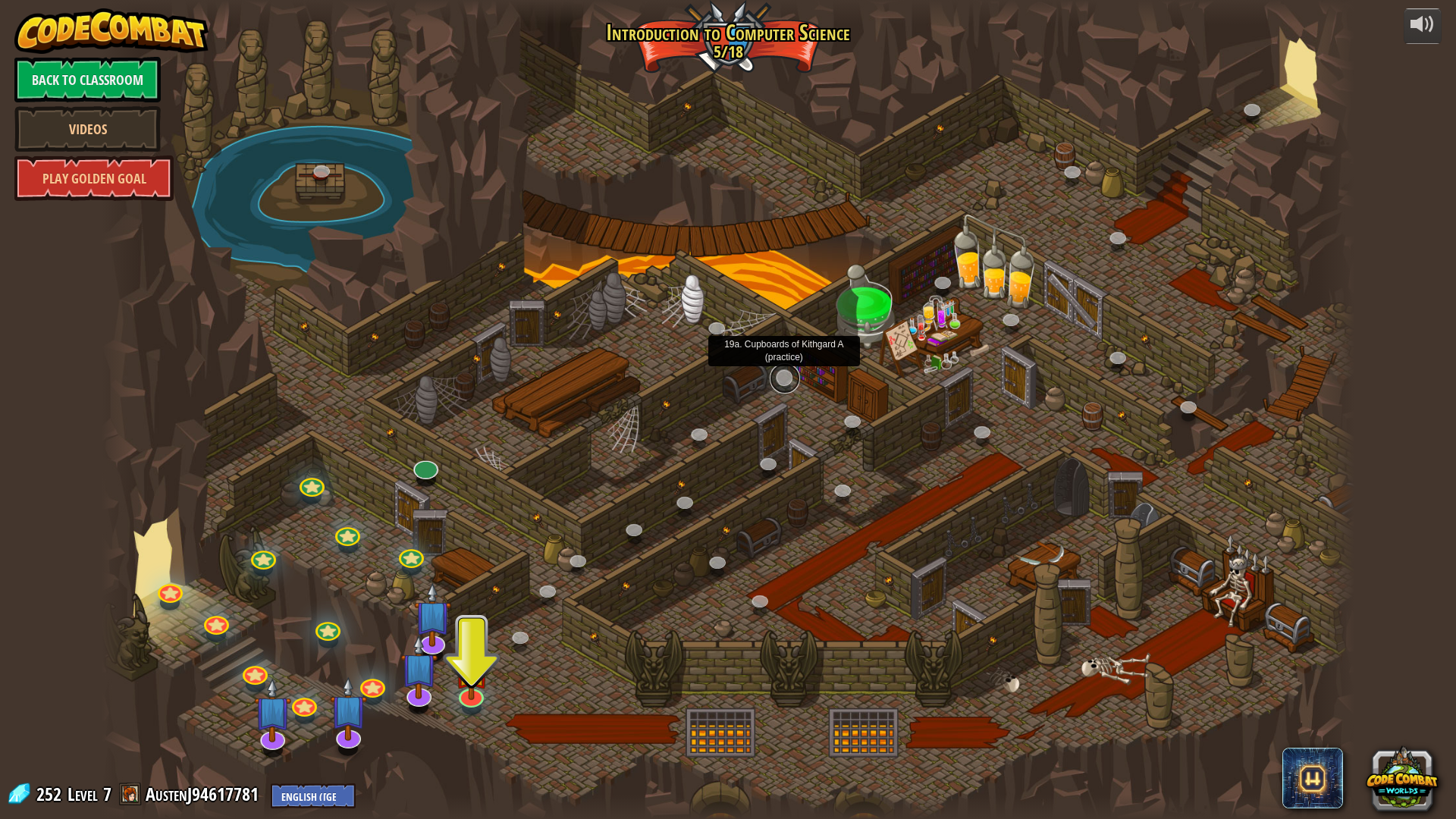
click at [786, 382] on link at bounding box center [784, 378] width 30 height 30
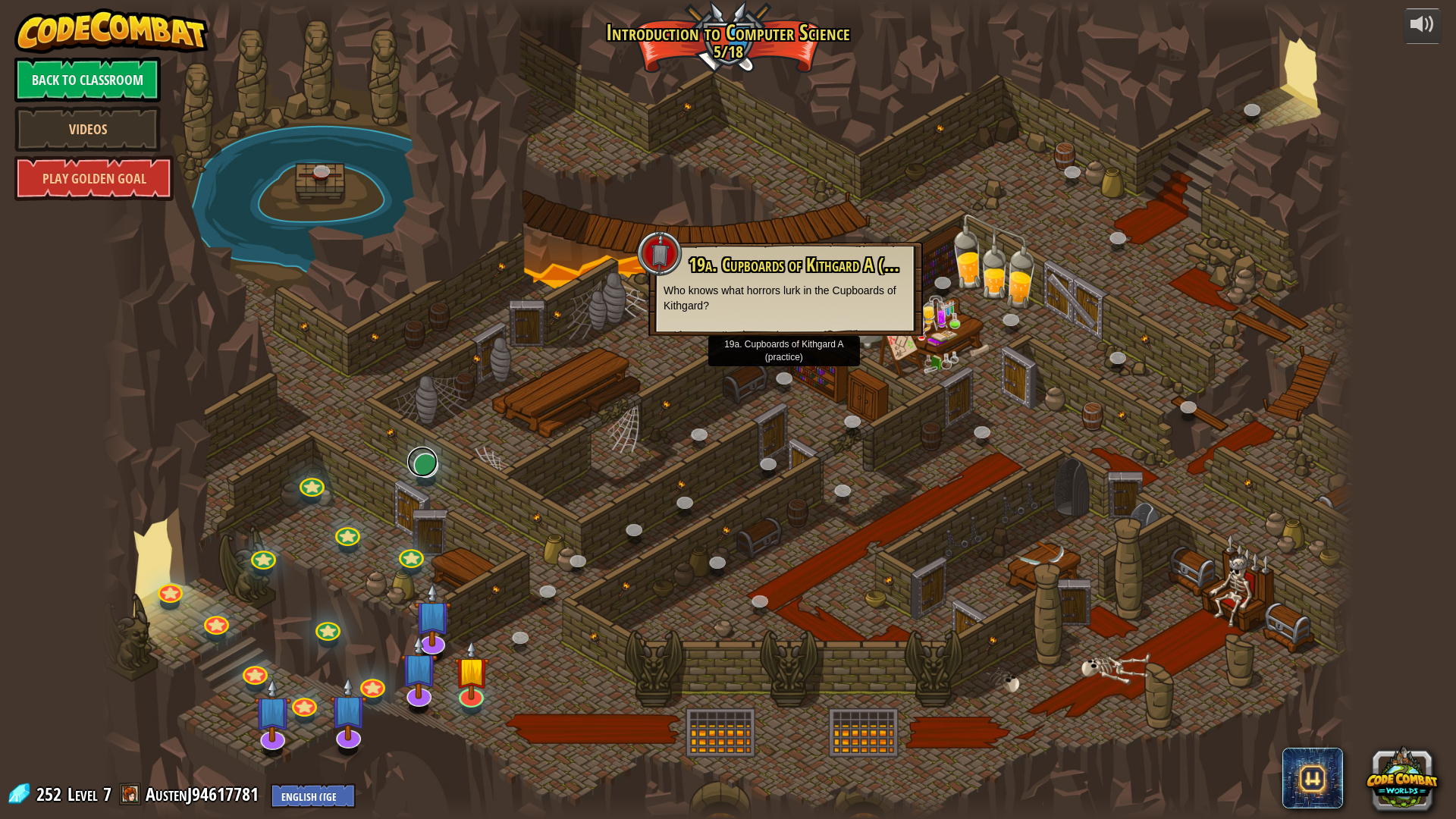
click at [426, 477] on div "25. Kithgard Gates (Locked) Escape the Kithgard dungeons, and don't let the gua…" at bounding box center [728, 409] width 1252 height 819
drag, startPoint x: 667, startPoint y: 248, endPoint x: 647, endPoint y: 257, distance: 21.9
click at [664, 252] on div at bounding box center [659, 253] width 46 height 46
drag, startPoint x: 619, startPoint y: 281, endPoint x: 612, endPoint y: 428, distance: 147.2
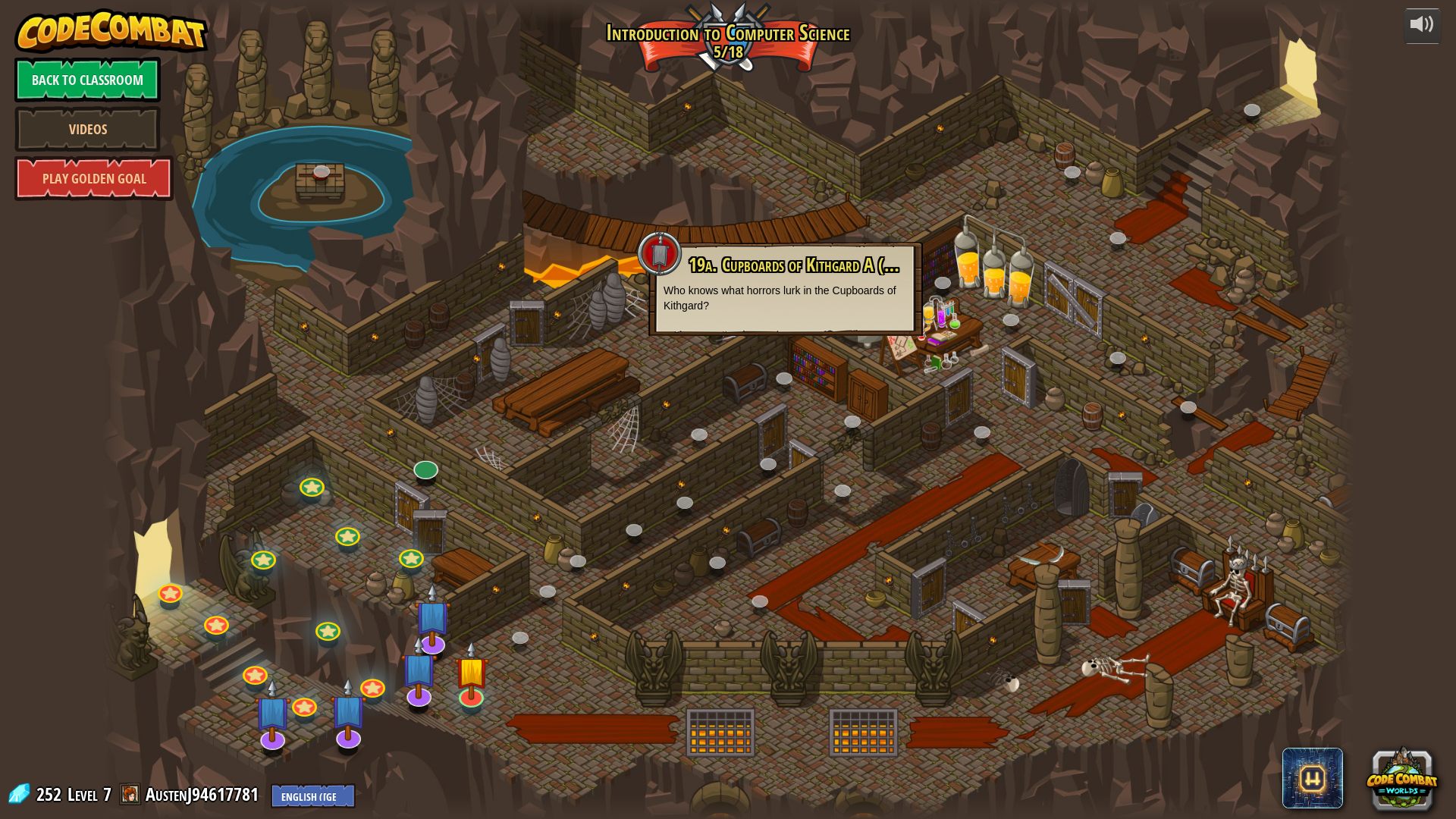
click at [616, 297] on div at bounding box center [728, 409] width 1252 height 819
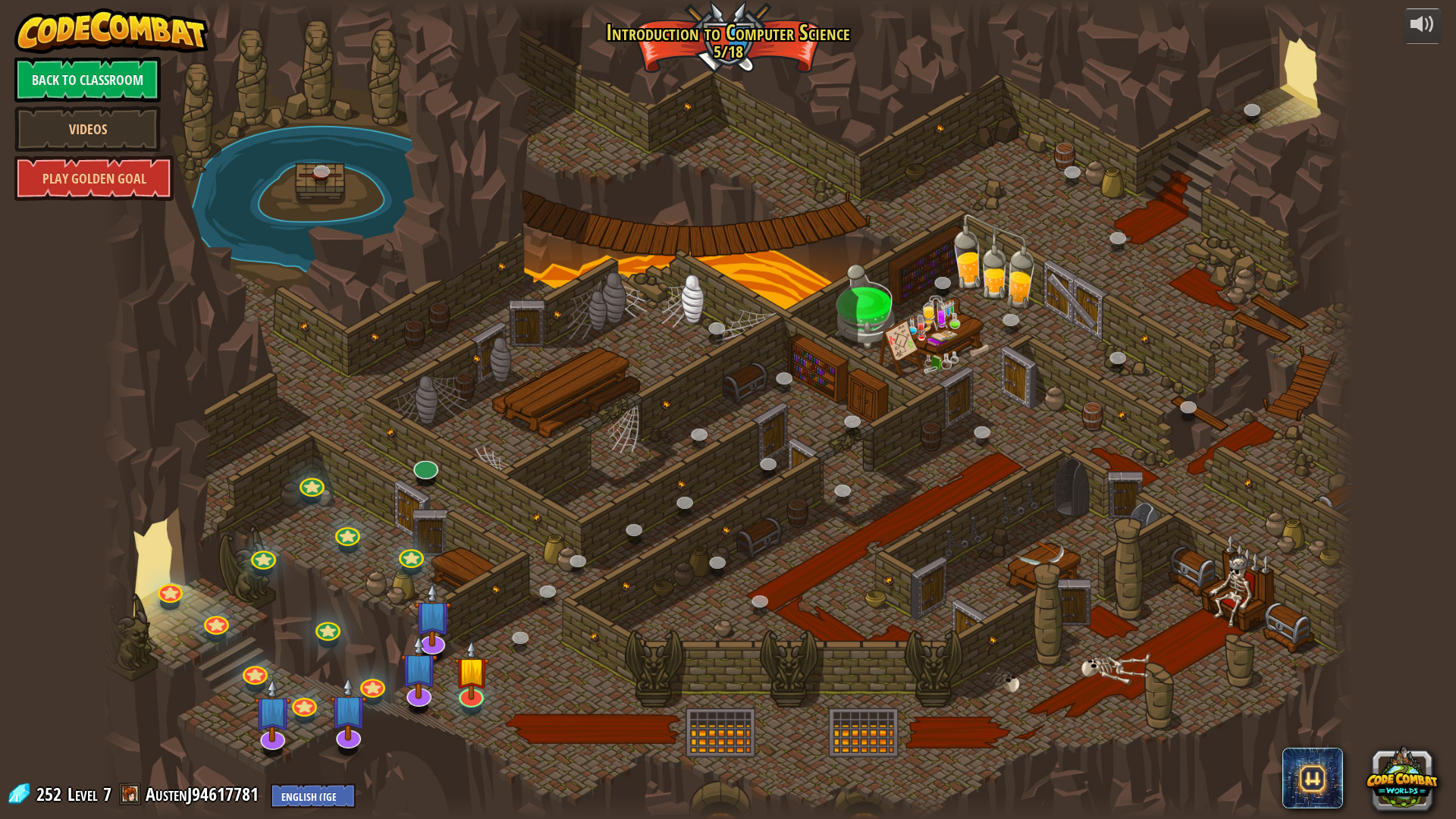
drag, startPoint x: 612, startPoint y: 428, endPoint x: 619, endPoint y: 427, distance: 7.1
click at [618, 427] on div at bounding box center [728, 409] width 1252 height 819
click at [432, 454] on div at bounding box center [728, 409] width 1252 height 819
click at [429, 468] on link at bounding box center [422, 462] width 30 height 30
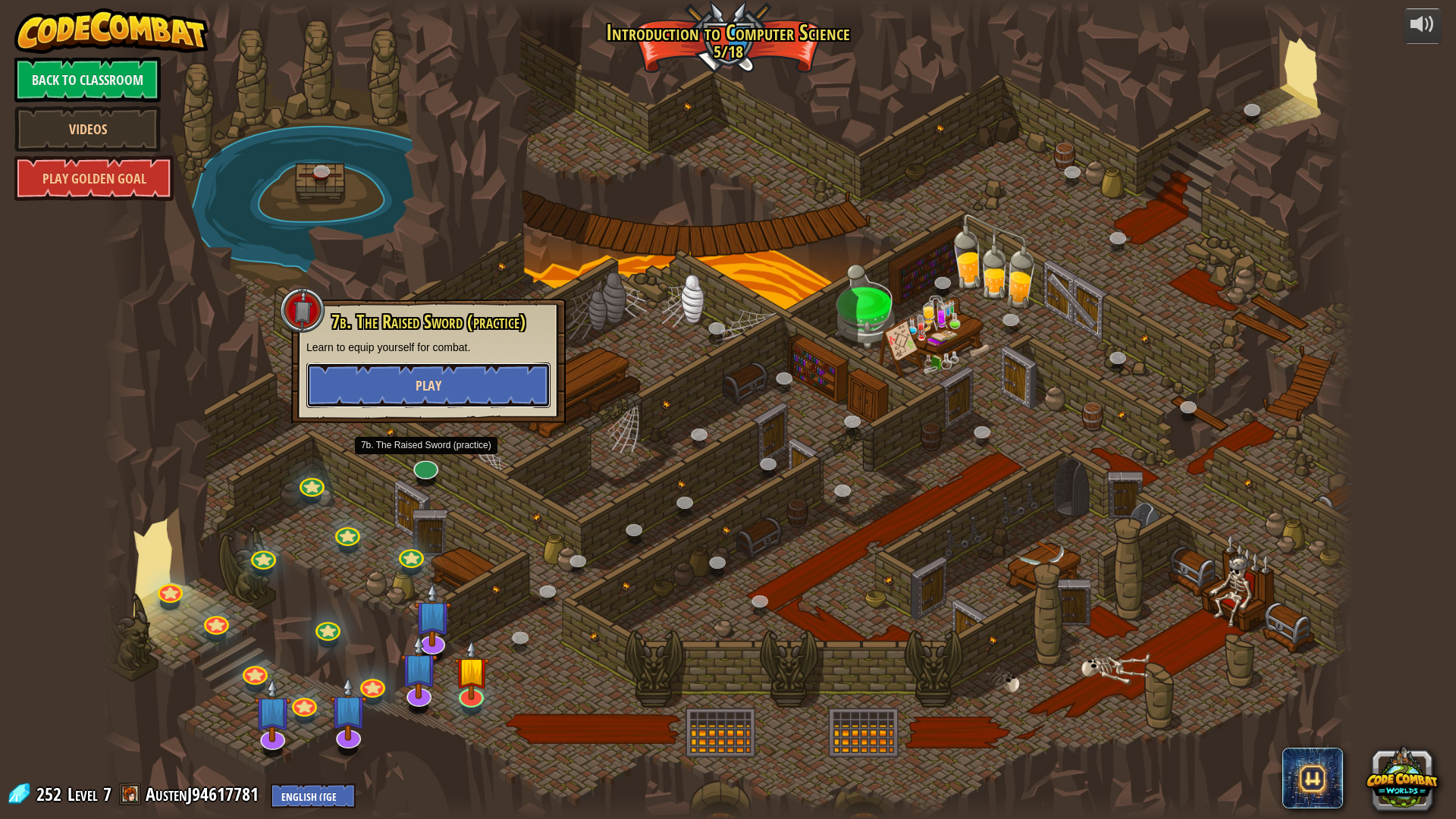
click at [437, 406] on button "Play" at bounding box center [429, 385] width 244 height 46
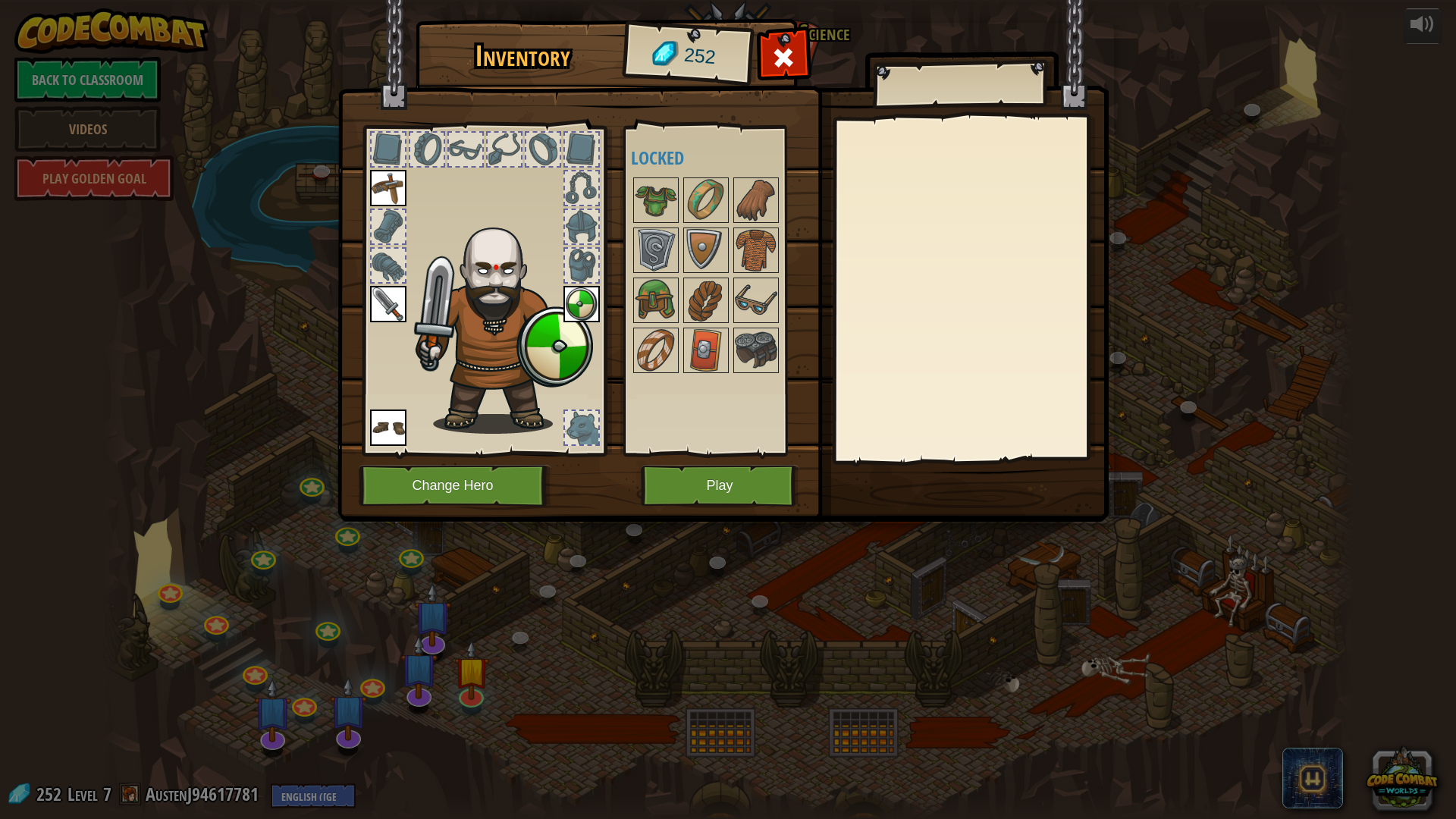
click at [588, 313] on img at bounding box center [581, 304] width 36 height 36
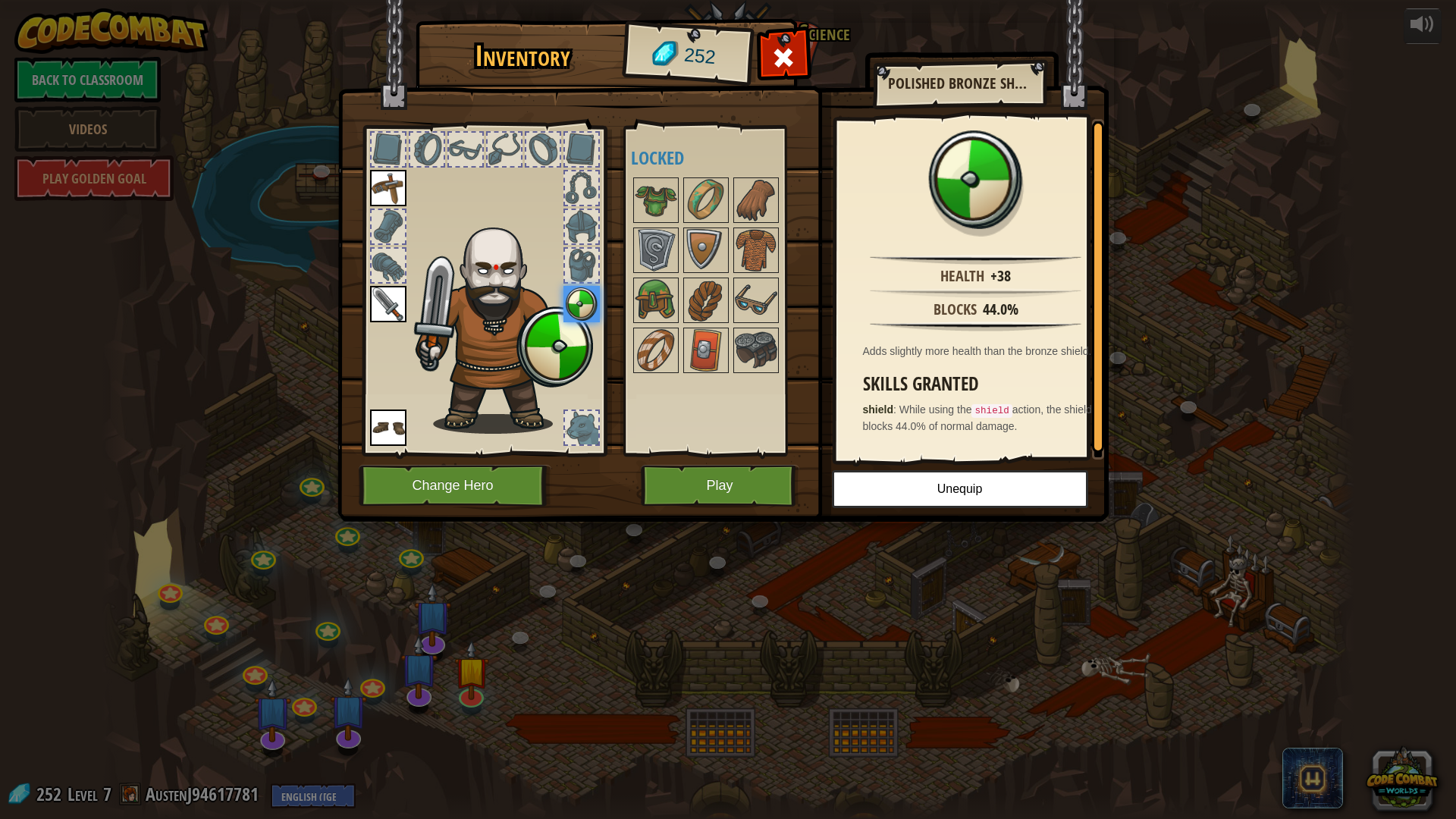
click at [585, 244] on div at bounding box center [581, 226] width 36 height 36
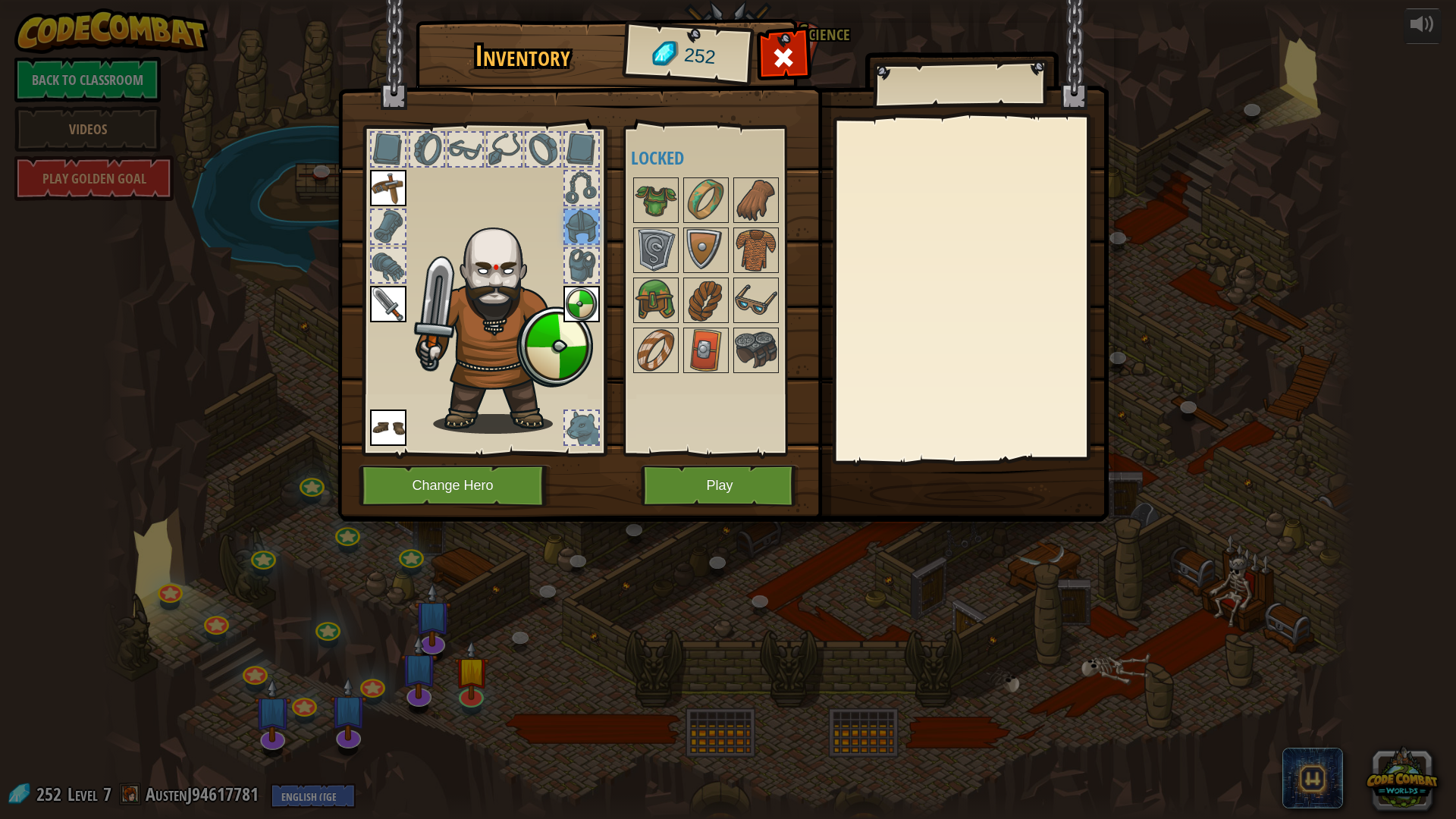
click at [582, 254] on div at bounding box center [581, 265] width 33 height 33
drag, startPoint x: 589, startPoint y: 237, endPoint x: 597, endPoint y: 141, distance: 96.3
click at [589, 232] on div at bounding box center [581, 227] width 33 height 33
click at [598, 137] on div at bounding box center [581, 149] width 33 height 33
click at [598, 180] on div at bounding box center [581, 188] width 33 height 33
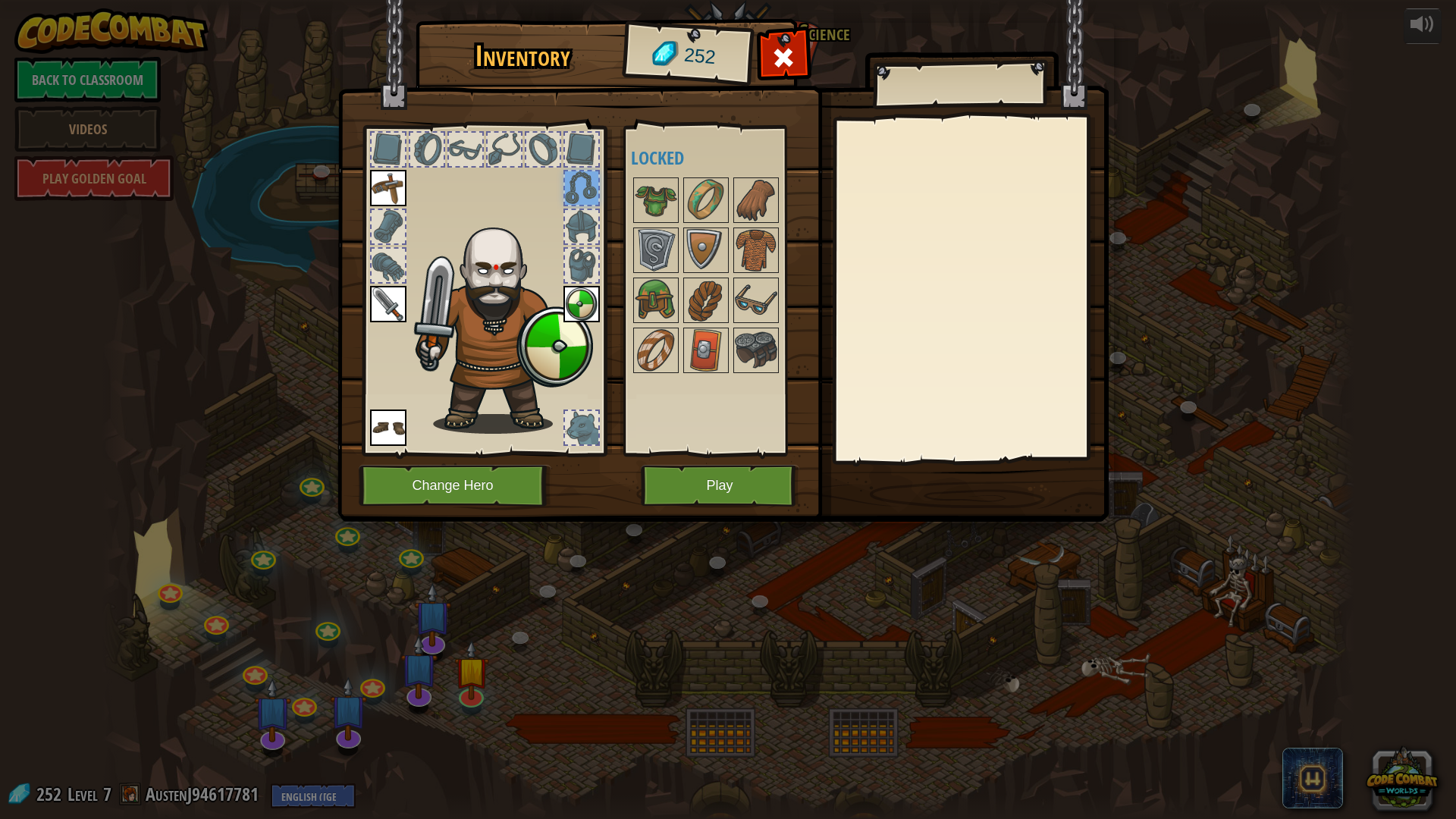
drag, startPoint x: 592, startPoint y: 149, endPoint x: 551, endPoint y: 137, distance: 42.7
click at [591, 148] on div at bounding box center [581, 149] width 33 height 33
drag, startPoint x: 551, startPoint y: 136, endPoint x: 520, endPoint y: 135, distance: 31.0
click at [550, 136] on div at bounding box center [542, 149] width 33 height 33
click at [509, 135] on div at bounding box center [504, 149] width 33 height 33
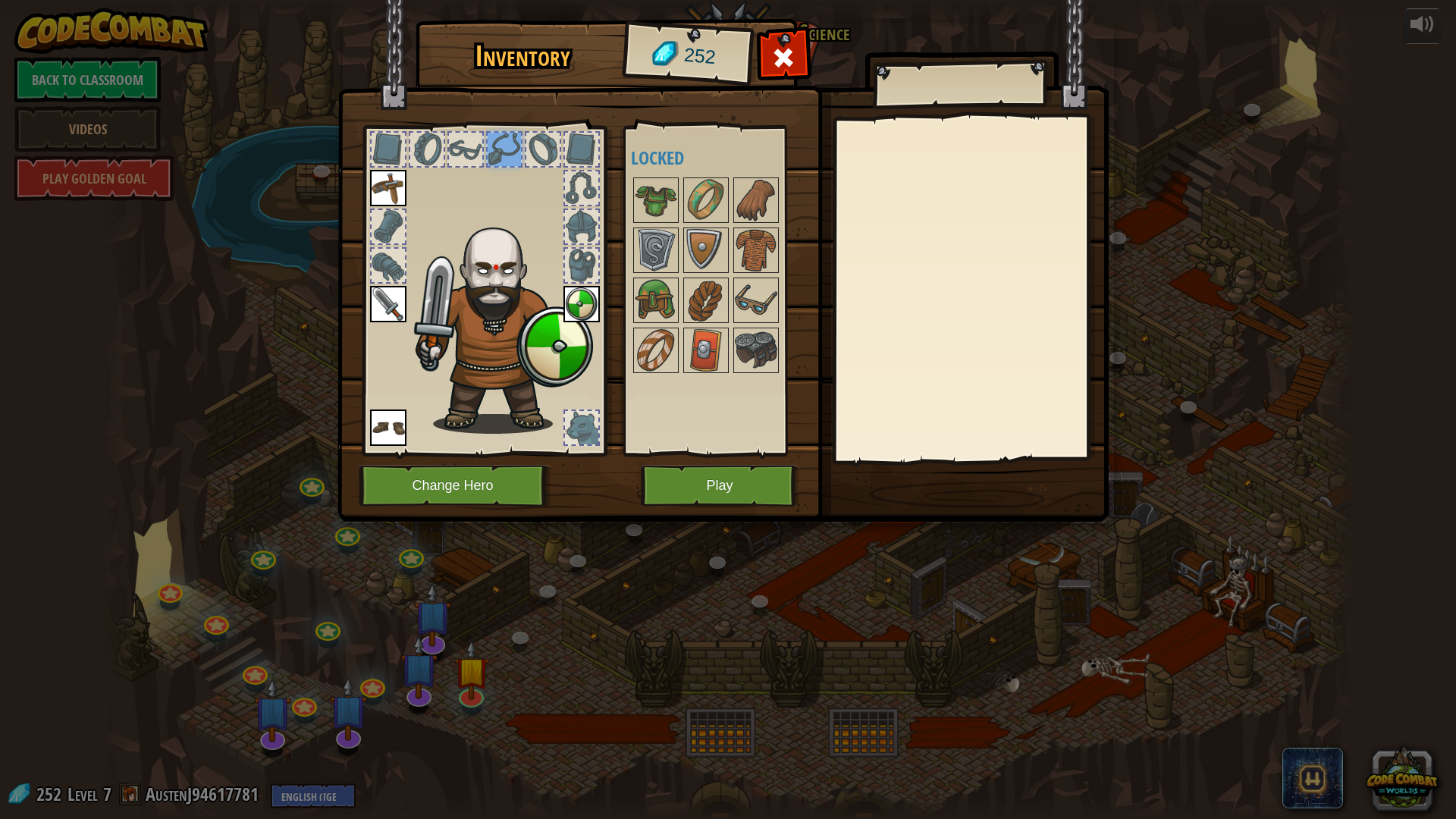
click at [478, 146] on div at bounding box center [466, 149] width 33 height 33
drag, startPoint x: 458, startPoint y: 149, endPoint x: 427, endPoint y: 151, distance: 31.1
click at [451, 151] on div at bounding box center [466, 149] width 33 height 33
click at [403, 151] on div at bounding box center [389, 149] width 33 height 33
click at [406, 147] on div at bounding box center [483, 286] width 250 height 341
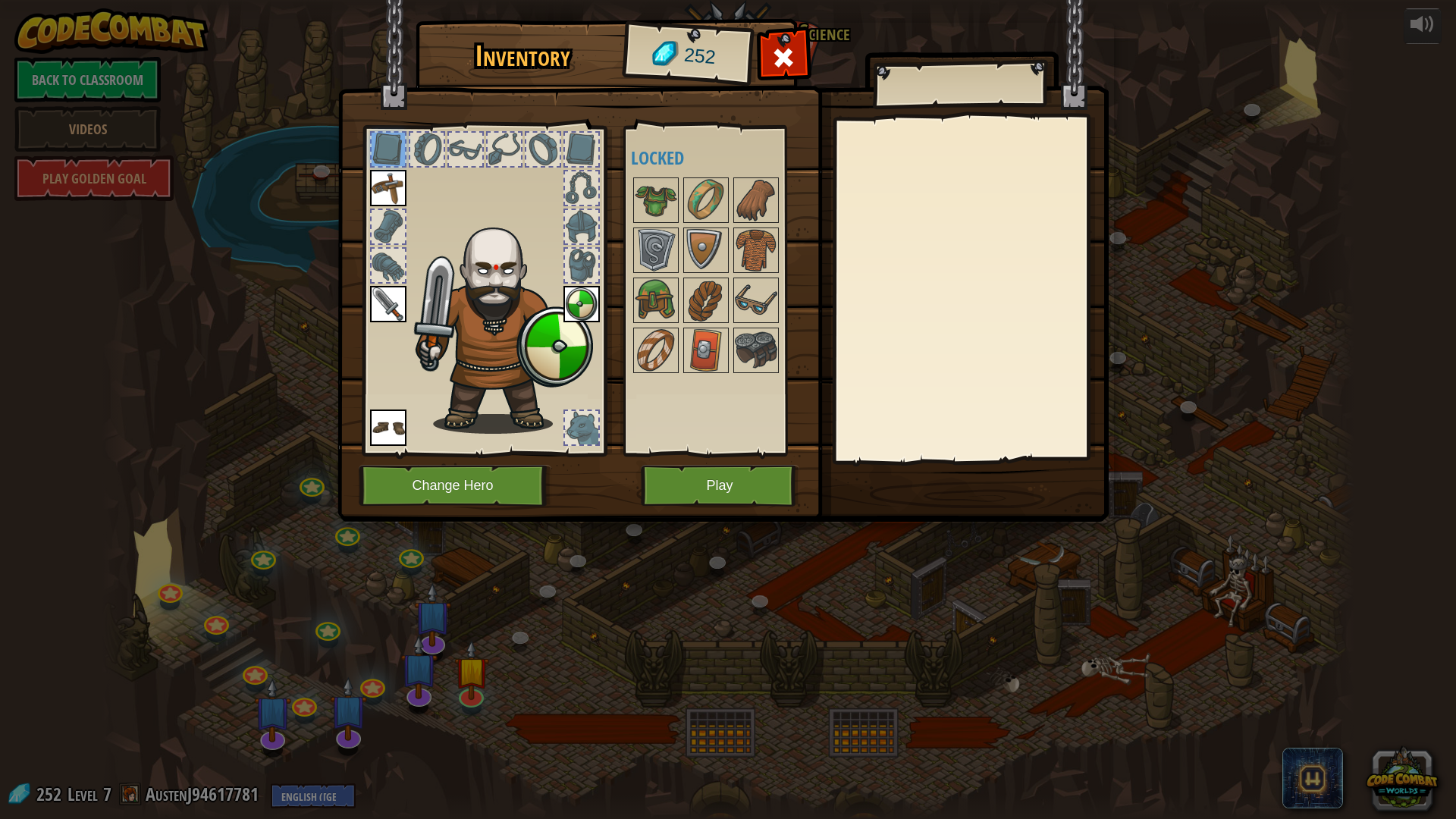
click at [433, 153] on div at bounding box center [427, 149] width 33 height 33
click at [780, 66] on span at bounding box center [783, 57] width 24 height 24
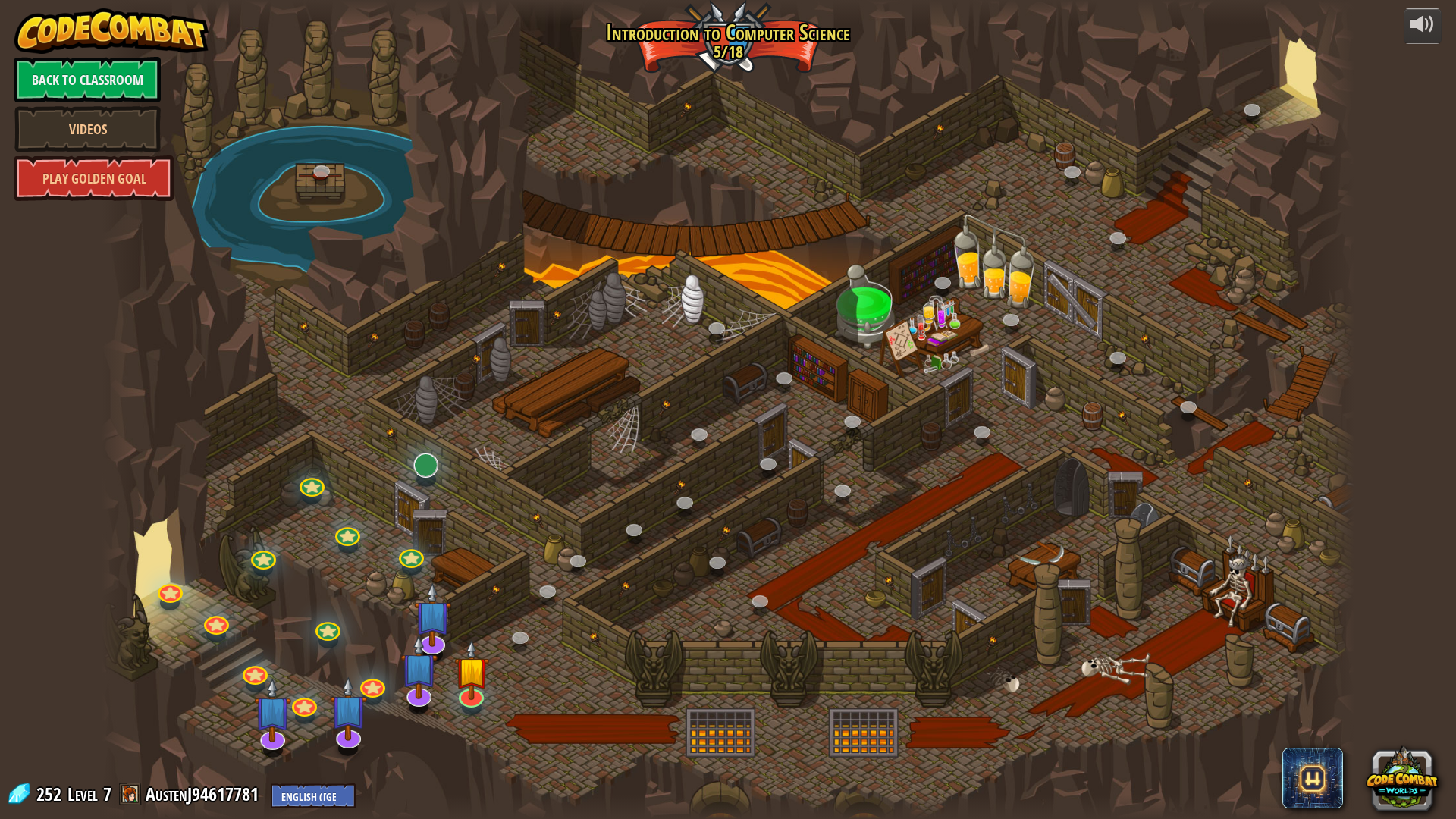
click at [437, 473] on div "25. Kithgard Gates (Locked) Escape the Kithgard dungeons, and don't let the gua…" at bounding box center [728, 409] width 1252 height 819
click at [427, 452] on div at bounding box center [728, 409] width 1252 height 819
click at [424, 459] on link at bounding box center [422, 462] width 30 height 30
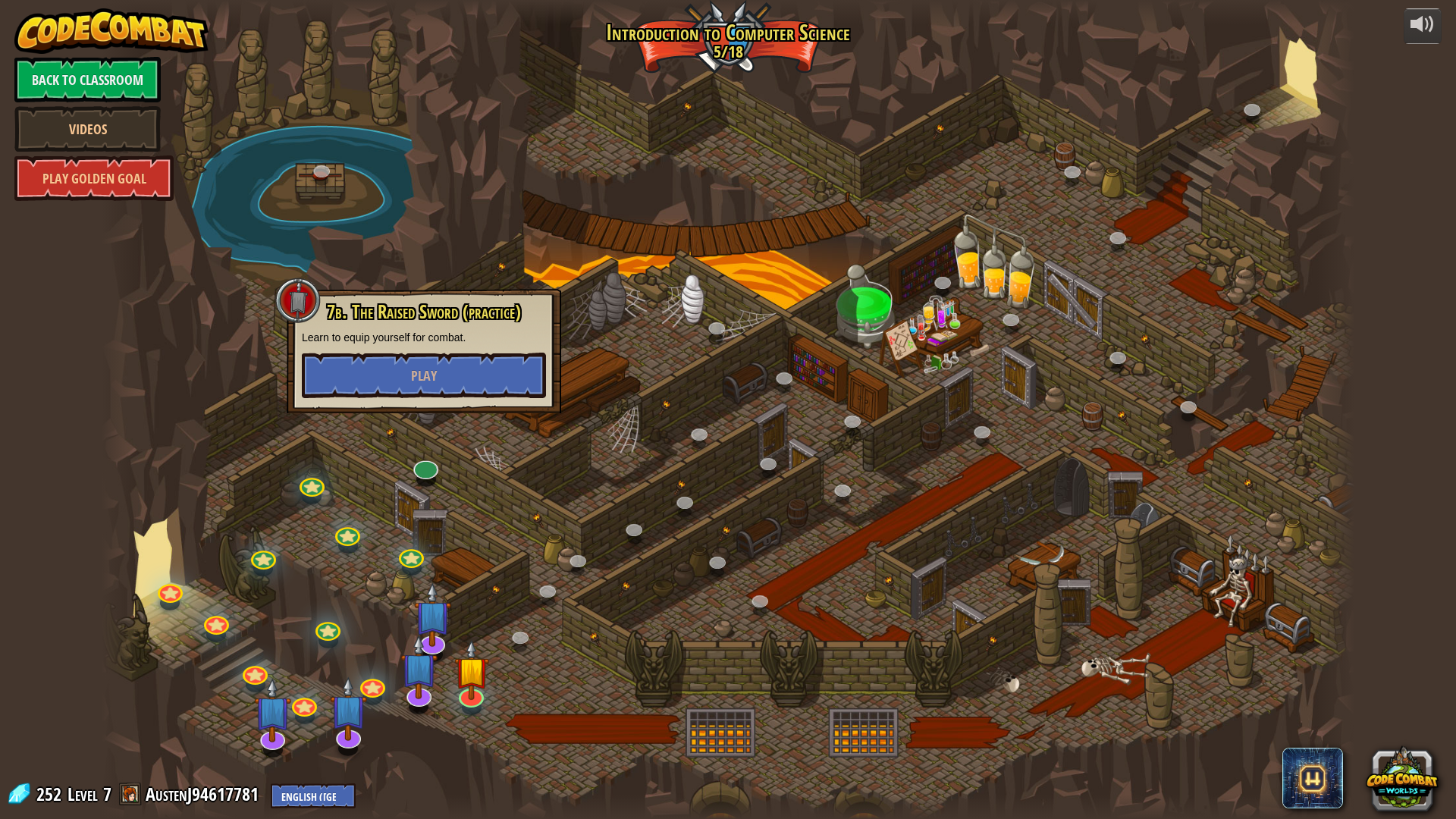
click at [439, 419] on div at bounding box center [728, 409] width 1252 height 819
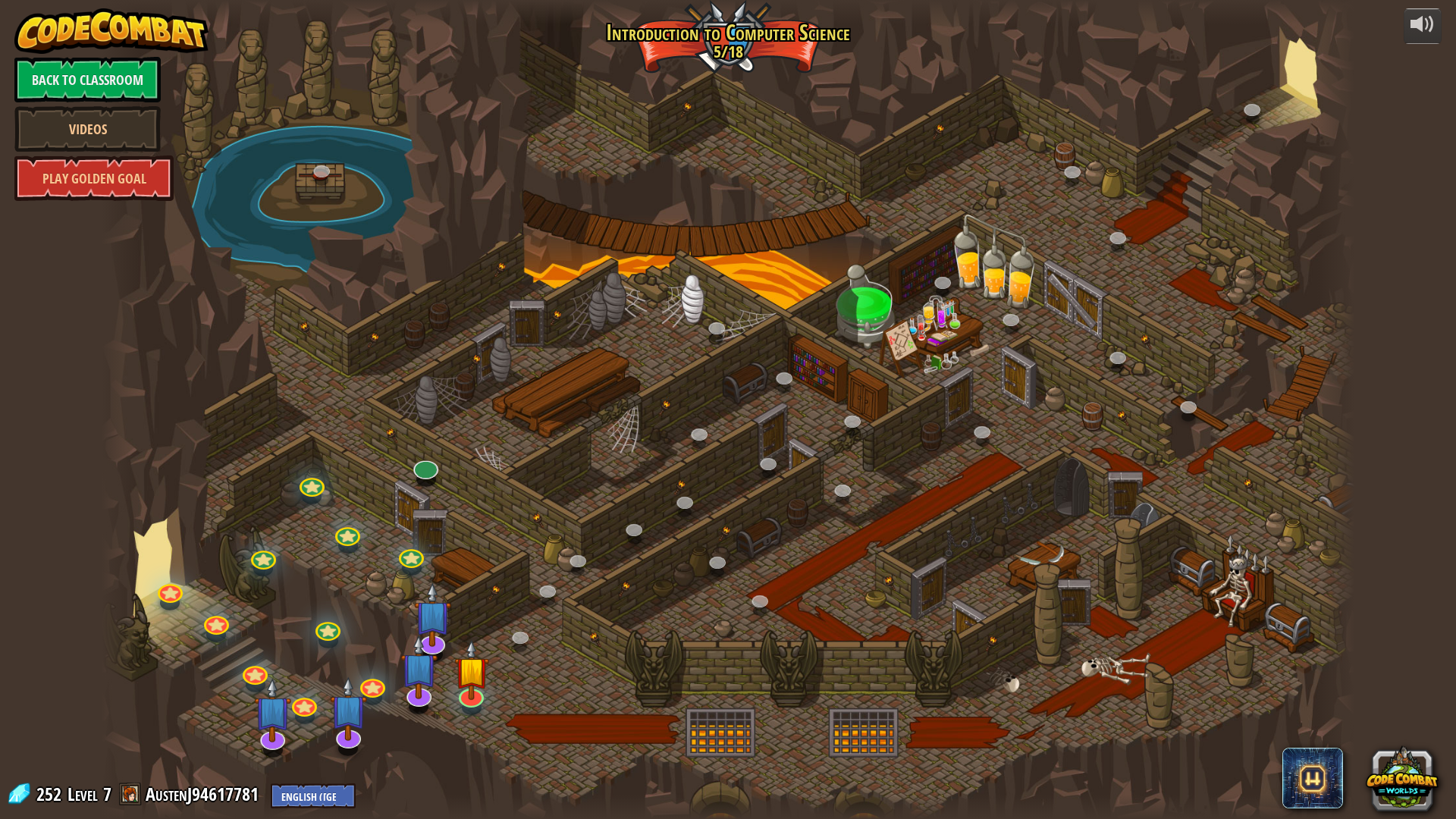
click at [440, 368] on div at bounding box center [728, 409] width 1252 height 819
click at [427, 457] on div "25. Kithgard Gates (Locked) Escape the Kithgard dungeons, and don't let the gua…" at bounding box center [728, 409] width 1252 height 819
click at [427, 458] on link at bounding box center [422, 462] width 30 height 30
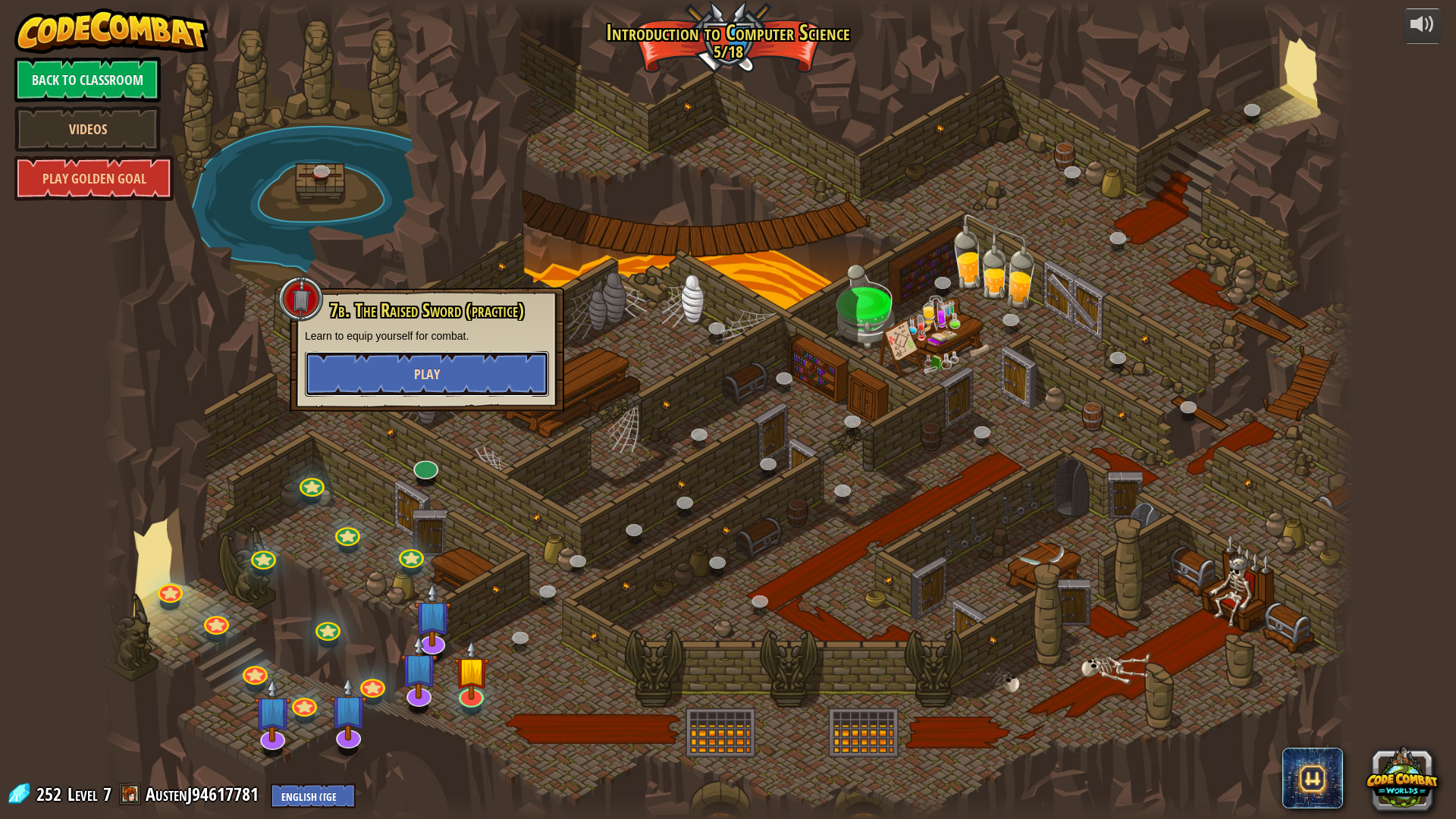
click at [420, 379] on span "Play" at bounding box center [427, 374] width 25 height 19
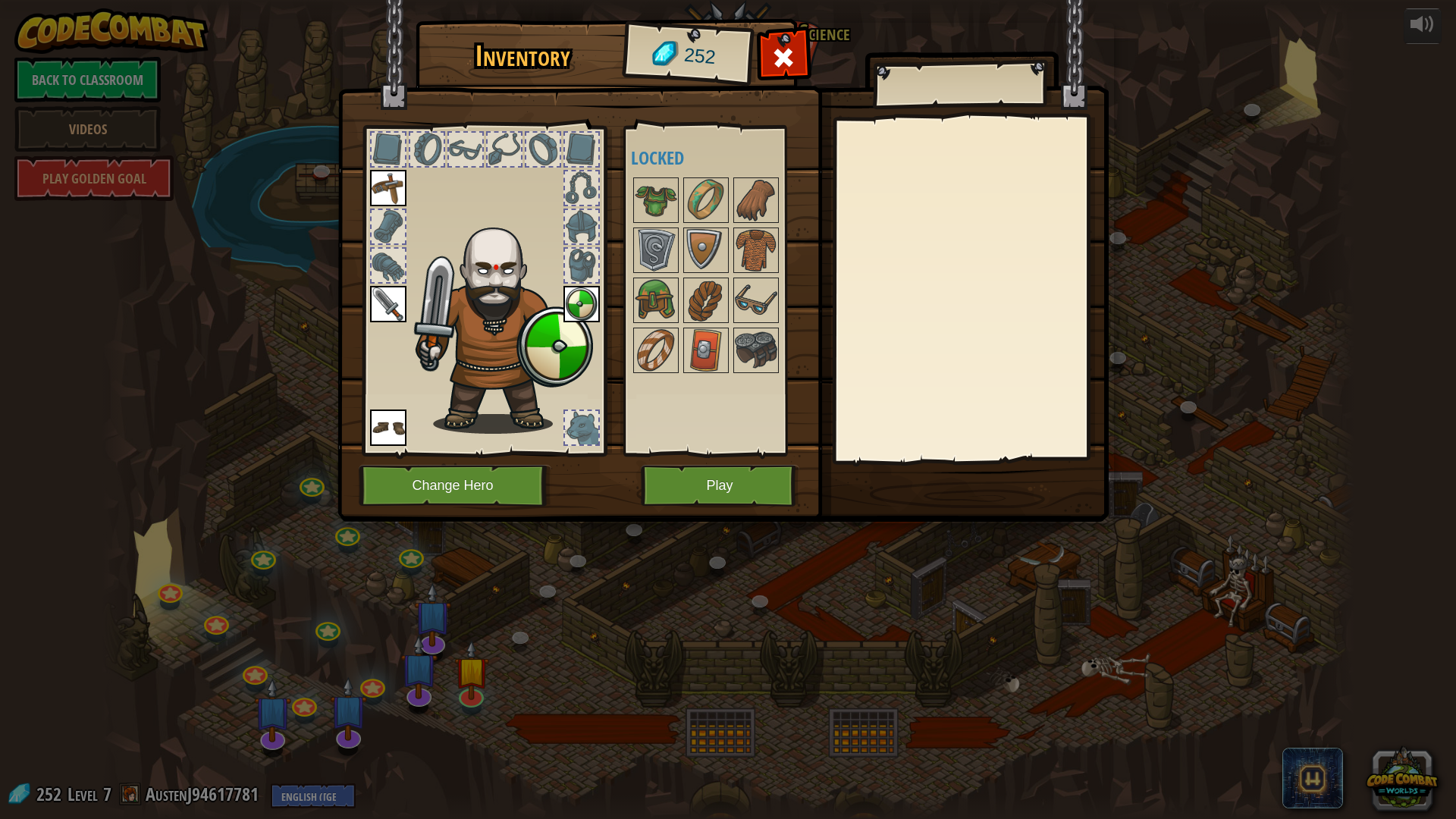
drag, startPoint x: 710, startPoint y: 463, endPoint x: 709, endPoint y: 481, distance: 18.0
click at [709, 464] on img at bounding box center [724, 245] width 771 height 550
click at [709, 481] on button "Play" at bounding box center [720, 485] width 159 height 42
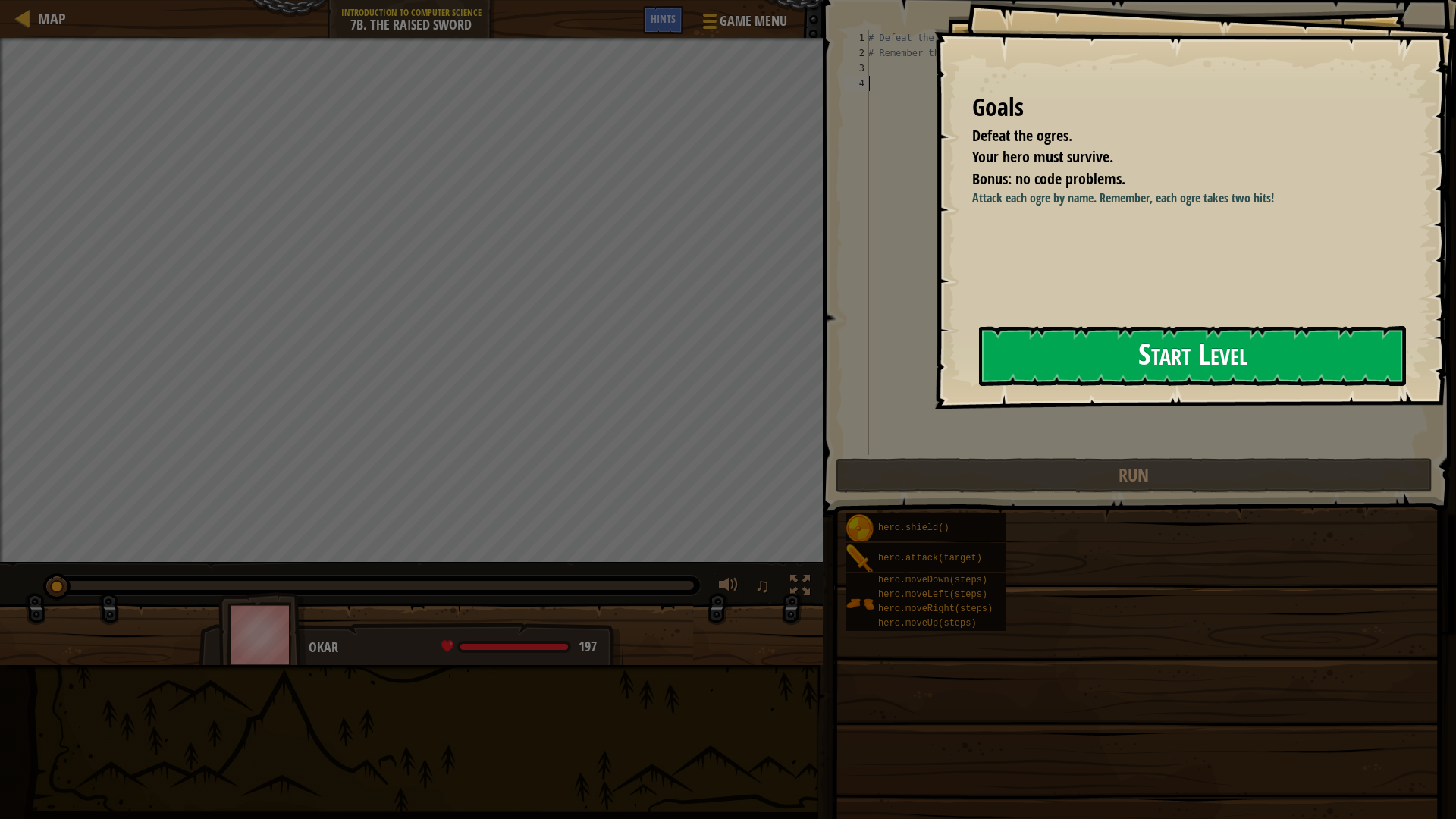
click at [1021, 354] on button "Start Level" at bounding box center [1192, 356] width 427 height 60
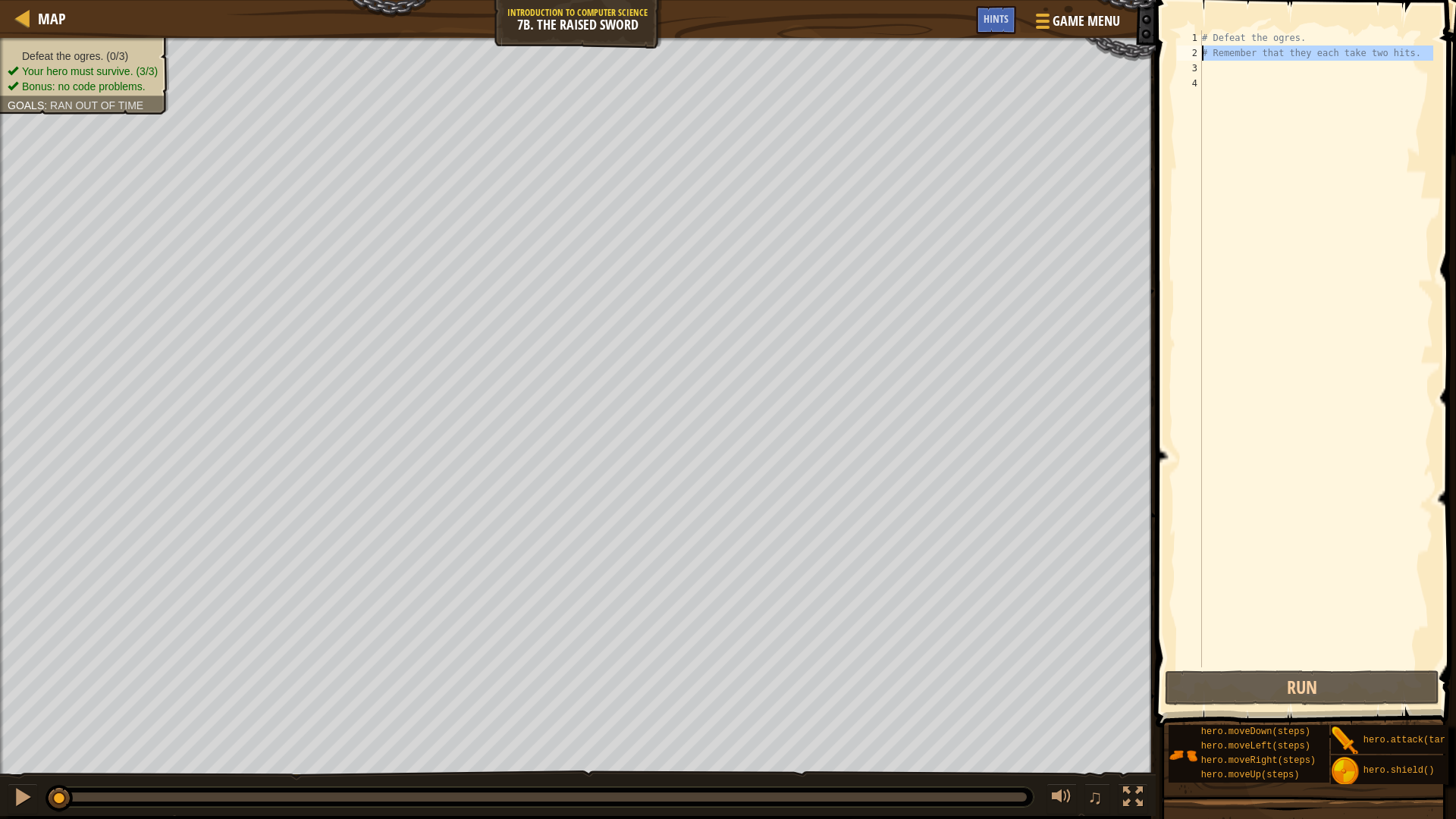
click at [1201, 57] on div "2" at bounding box center [1190, 54] width 25 height 16
type textarea "# Remember that they each take two hits."
click at [1210, 69] on div "# Defeat the ogres. # Remember that they each take two hits." at bounding box center [1316, 363] width 235 height 667
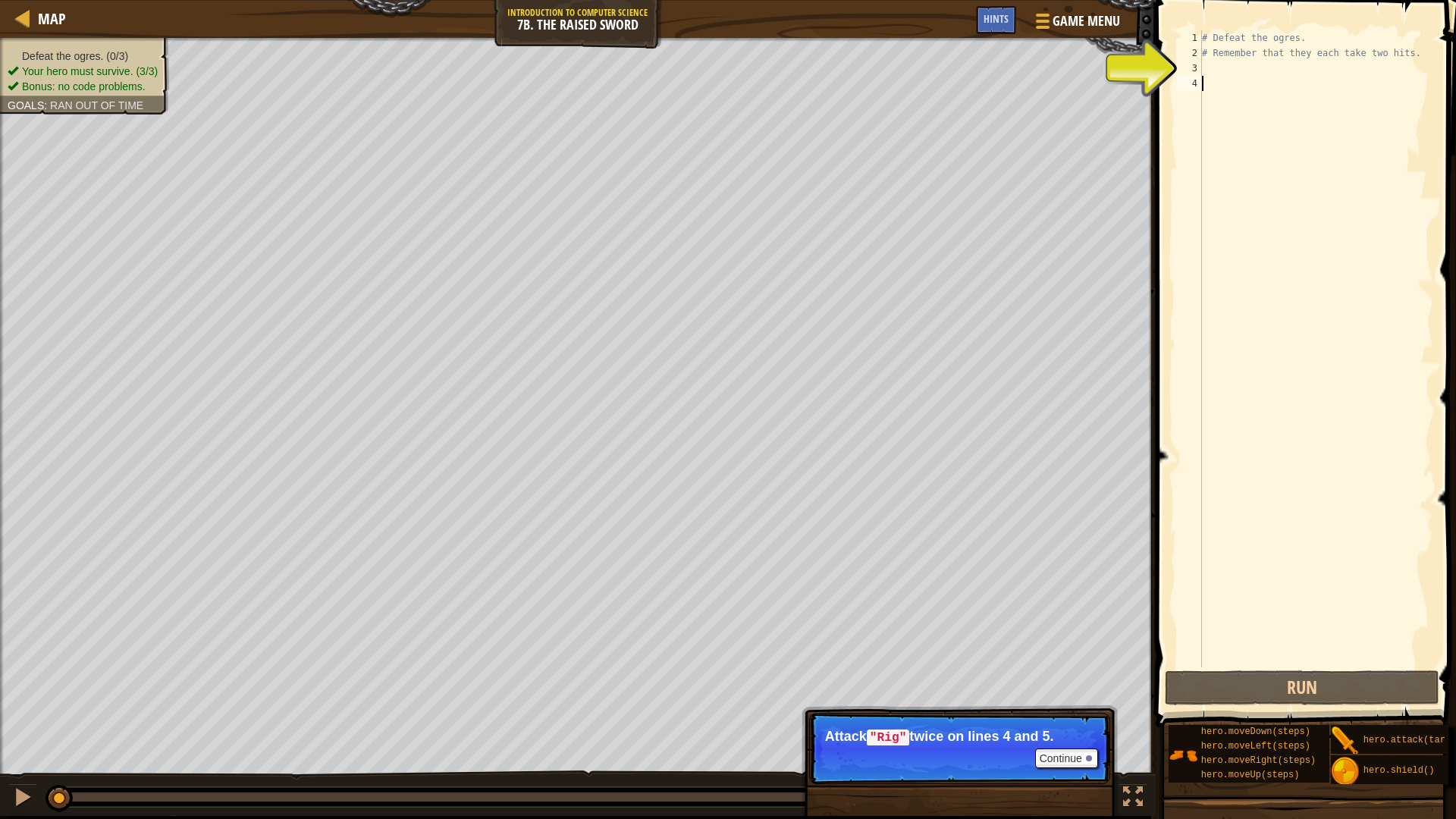
click at [1217, 79] on div "# Defeat the ogres. # Remember that they each take two hits." at bounding box center [1316, 363] width 235 height 667
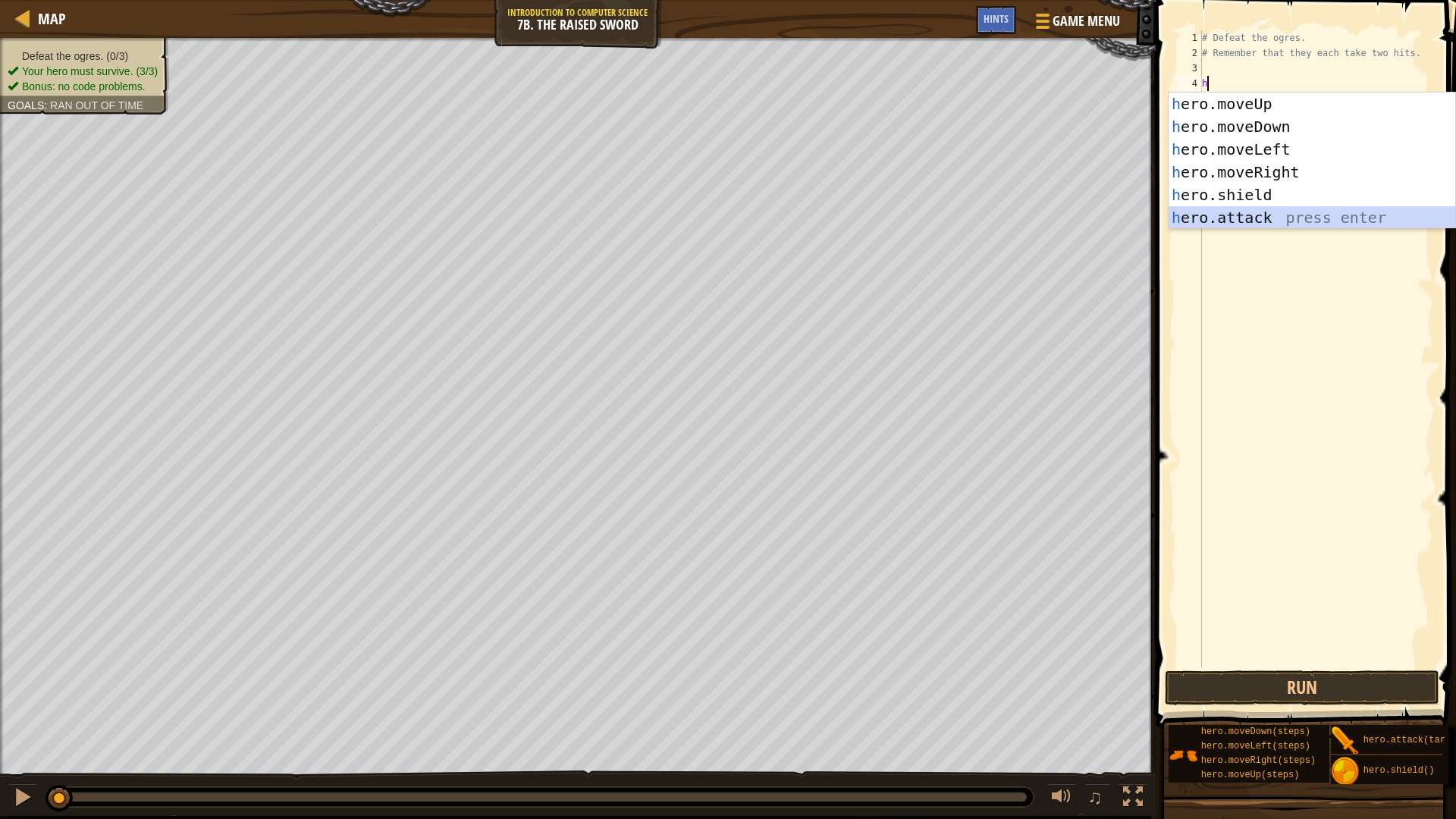
click at [1255, 226] on div "h ero.moveUp press enter h ero.moveDown press enter h ero.moveLeft press enter …" at bounding box center [1312, 183] width 286 height 182
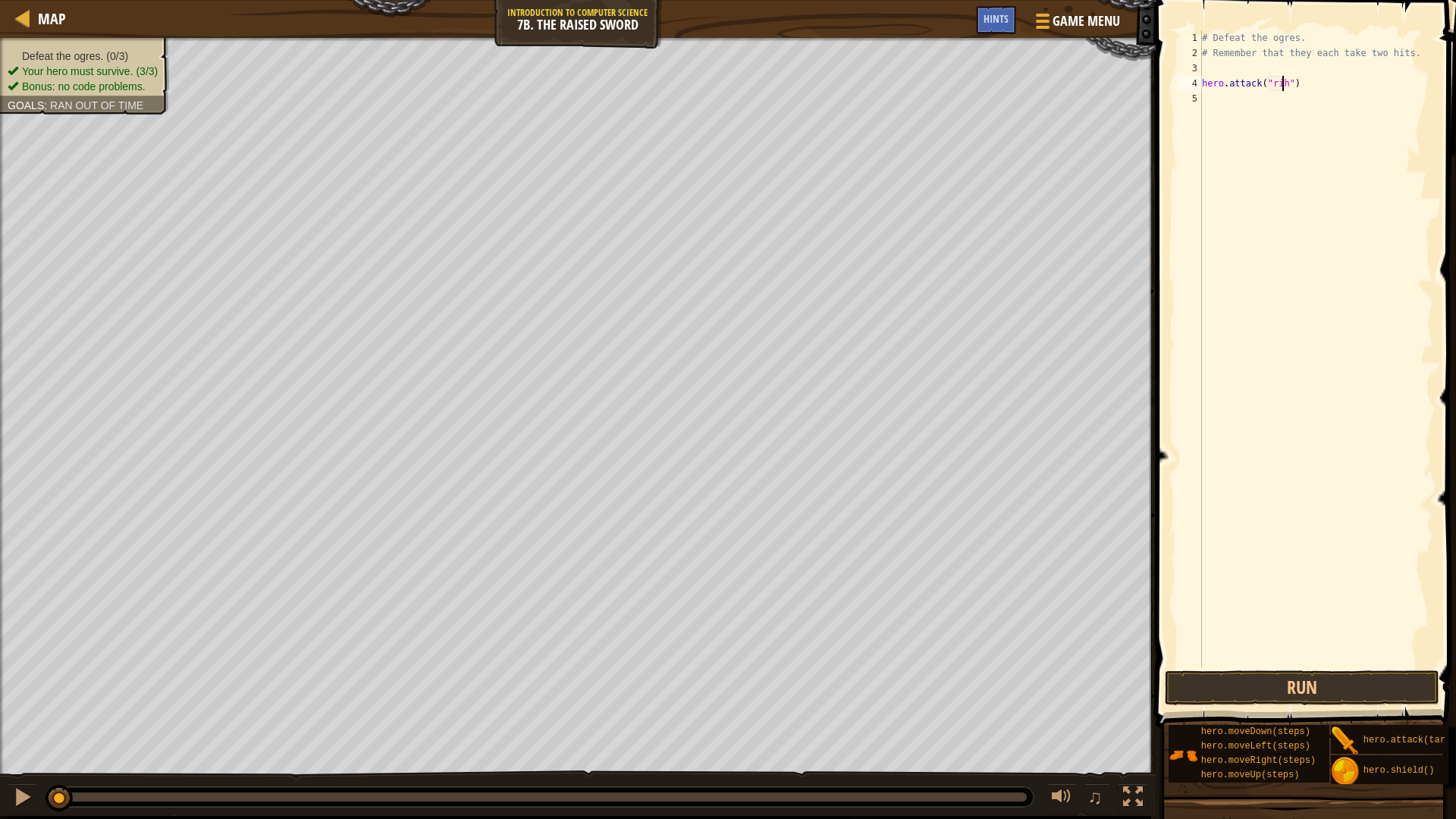
scroll to position [7, 6]
type textarea "hero.attack("Rig")"
drag, startPoint x: 1303, startPoint y: 87, endPoint x: 1191, endPoint y: 84, distance: 112.0
click at [1191, 84] on div "hero.attack("Rig") 1 2 3 4 5 # Defeat the ogres. # Remember that they each take…" at bounding box center [1303, 349] width 259 height 637
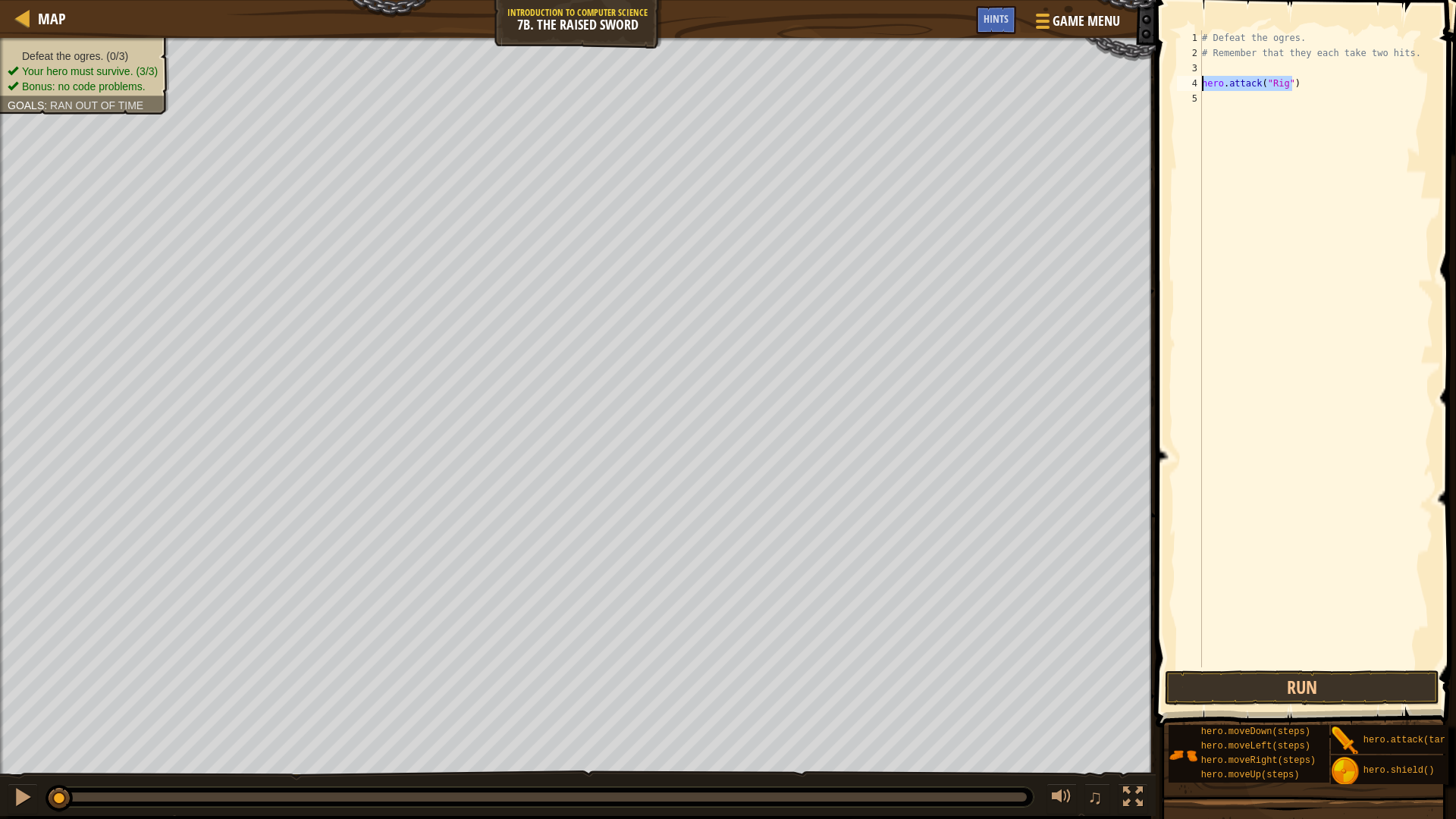
click at [1208, 99] on div "# Defeat the ogres. # Remember that they each take two hits. hero . attack ( "R…" at bounding box center [1316, 363] width 235 height 667
type textarea "hero.attack("Rig")"
click at [1207, 61] on div "# Defeat the ogres. # Remember that they each take two hits. hero . attack ( "R…" at bounding box center [1316, 363] width 235 height 667
type textarea "h"
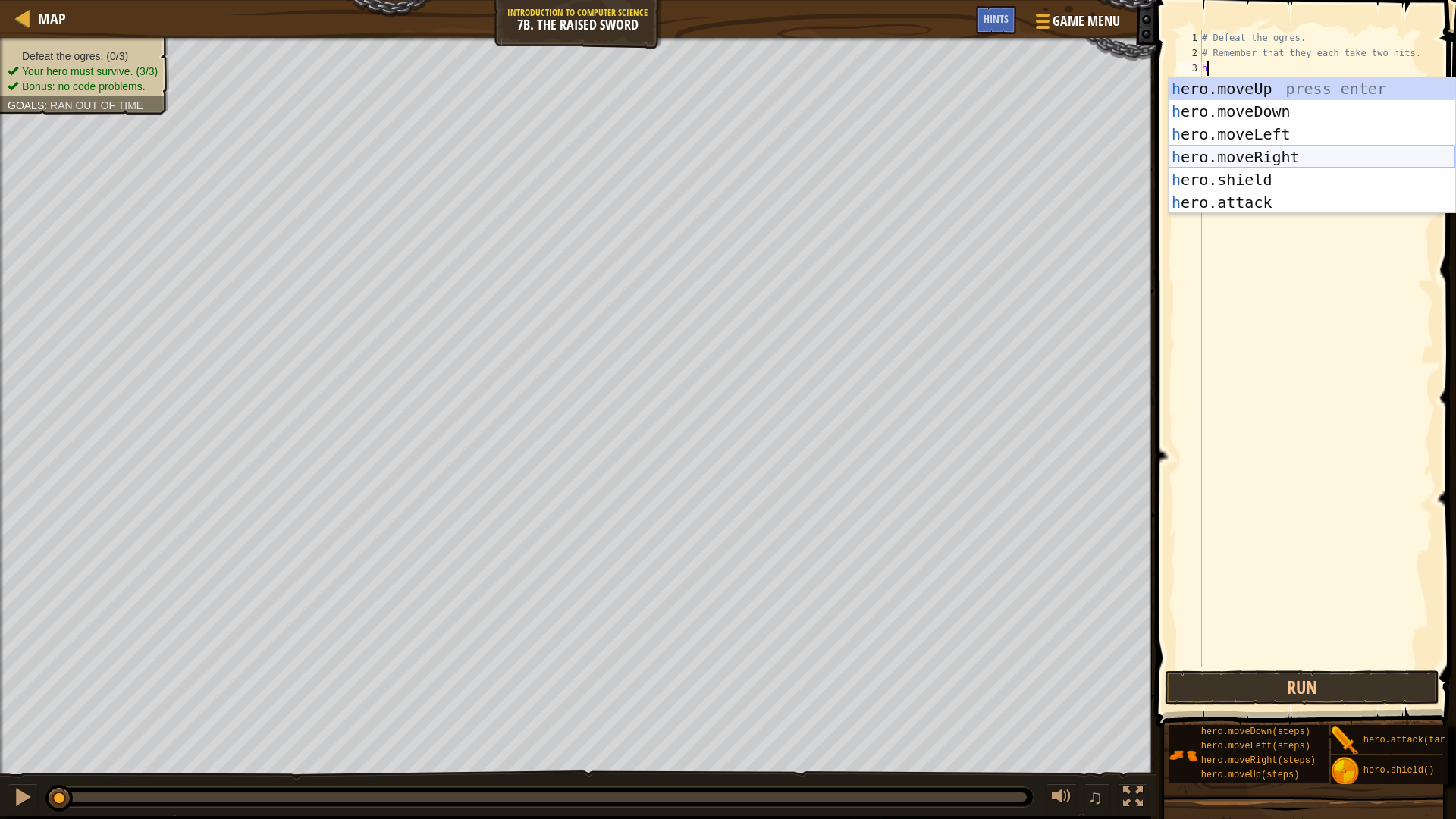
click at [1241, 155] on div "h ero.moveUp press enter h ero.moveDown press enter h ero.moveLeft press enter …" at bounding box center [1312, 168] width 286 height 182
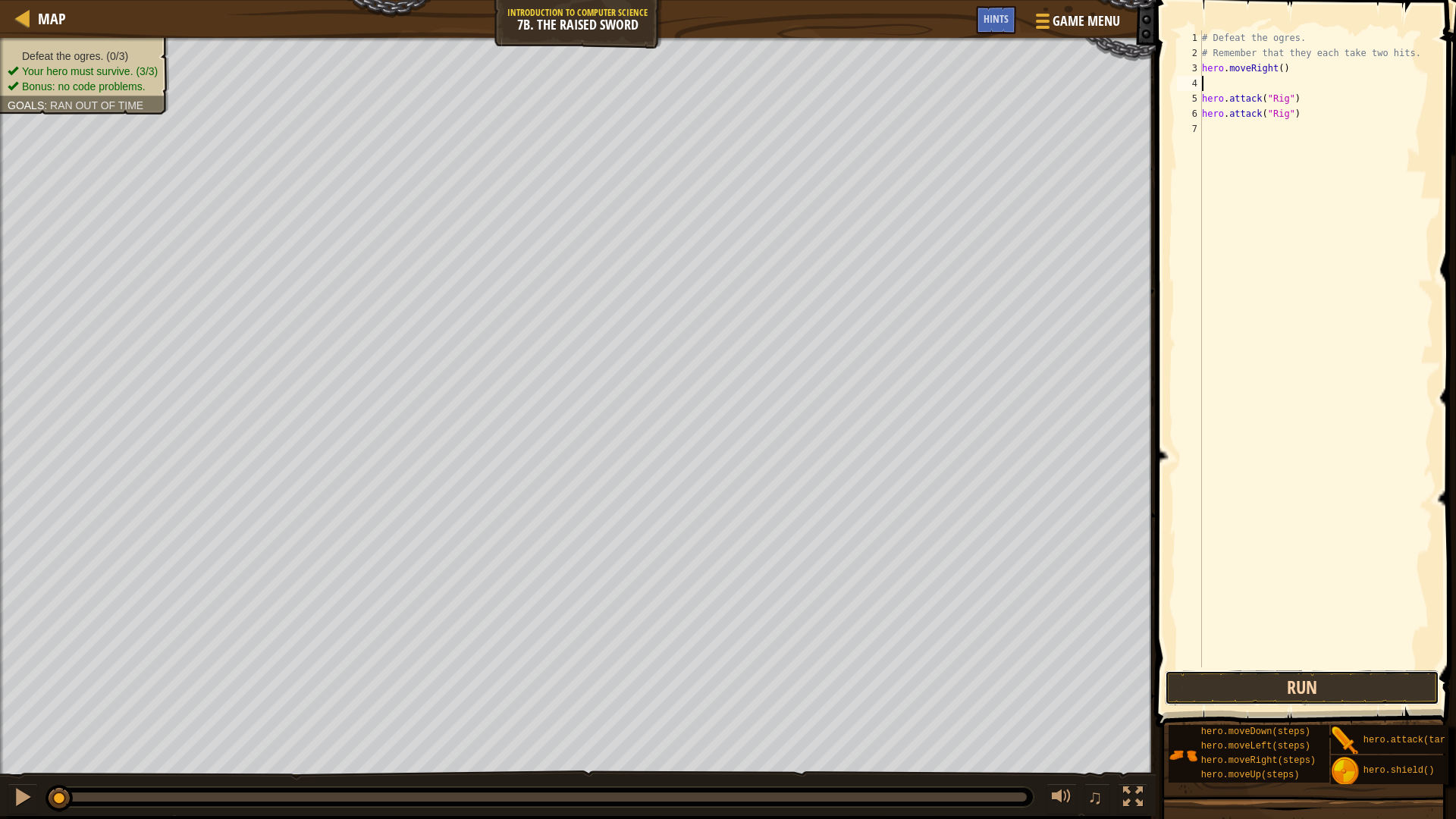
click at [1331, 688] on button "Run" at bounding box center [1301, 688] width 274 height 35
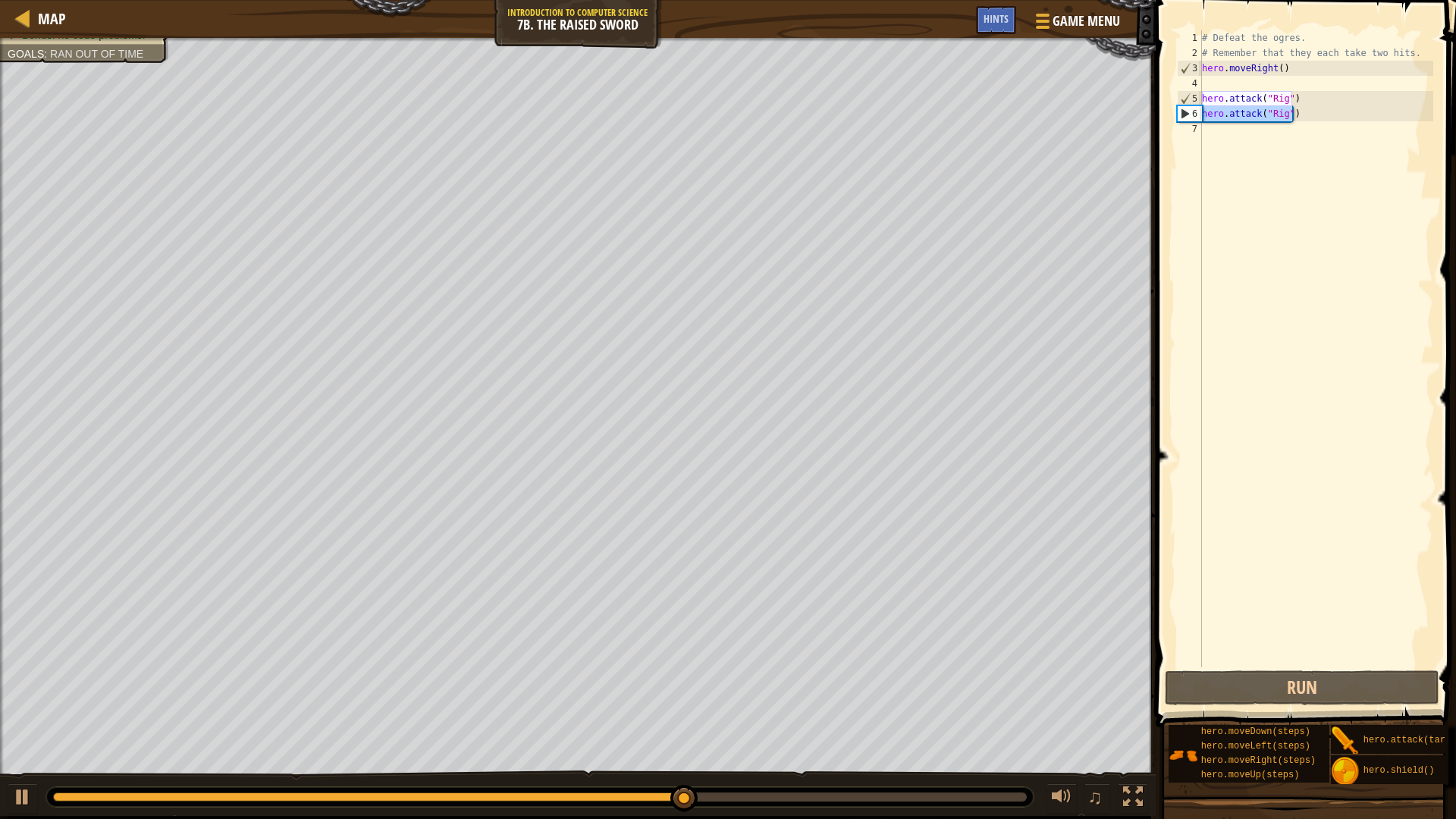
drag, startPoint x: 1293, startPoint y: 106, endPoint x: 1192, endPoint y: 120, distance: 102.0
click at [1192, 120] on div "1 2 3 4 5 6 7 # Defeat the ogres. # Remember that they each take two hits. hero…" at bounding box center [1303, 349] width 259 height 637
type textarea "hero.attack("Rig")"
click at [1220, 126] on div "# Defeat the ogres. # Remember that they each take two hits. hero . moveRight (…" at bounding box center [1316, 363] width 235 height 667
paste textarea "hero.attack("Rig")"
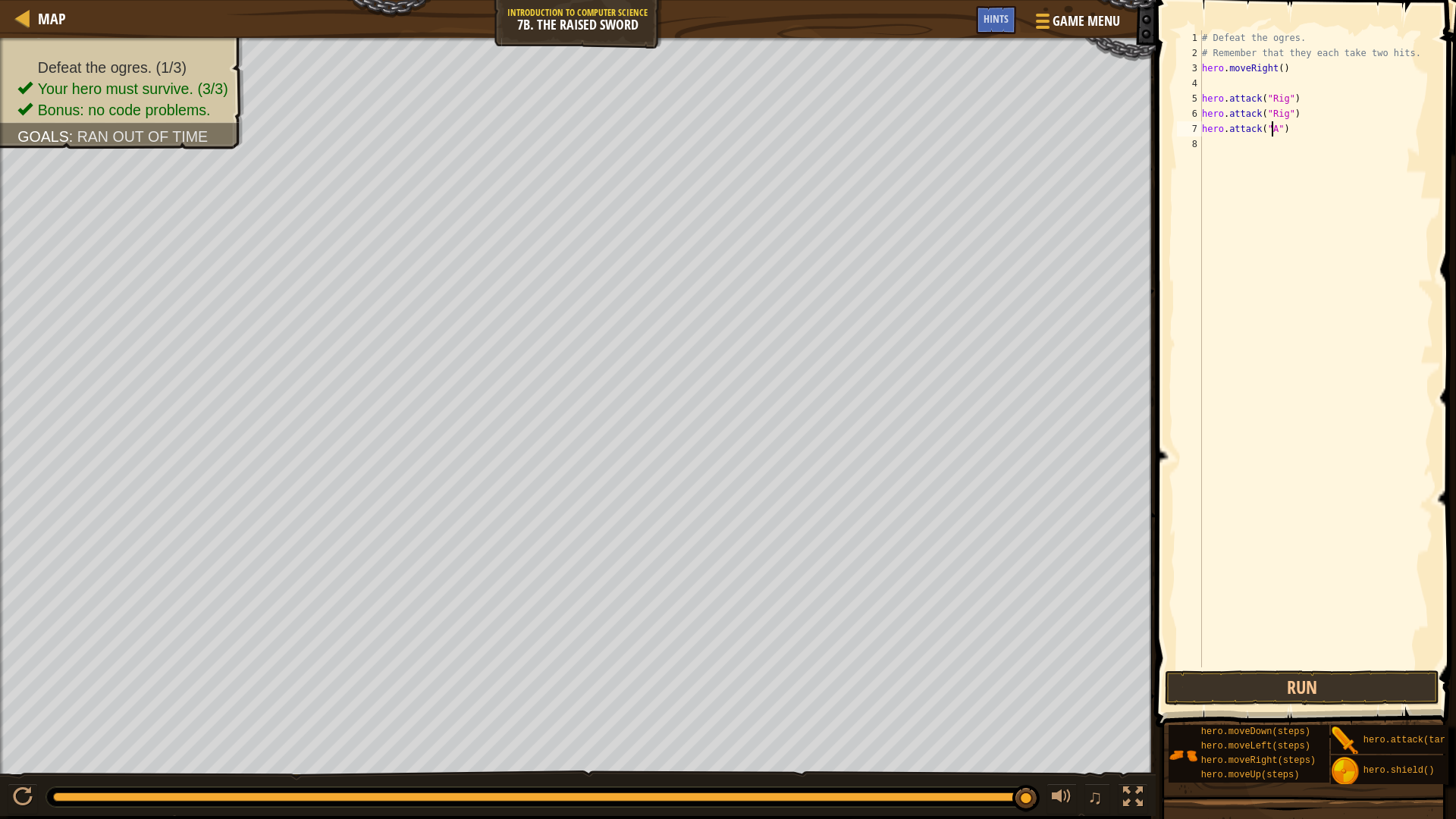
scroll to position [7, 6]
type textarea "hero.attack("Ack")"
drag, startPoint x: 1293, startPoint y: 134, endPoint x: 1195, endPoint y: 129, distance: 98.1
click at [1195, 129] on div "hero.attack("Ack") 1 2 3 4 5 6 7 8 # Defeat the ogres. # Remember that they eac…" at bounding box center [1303, 349] width 259 height 637
click at [1225, 149] on div "# Defeat the ogres. # Remember that they each take two hits. hero . moveRight (…" at bounding box center [1316, 363] width 235 height 667
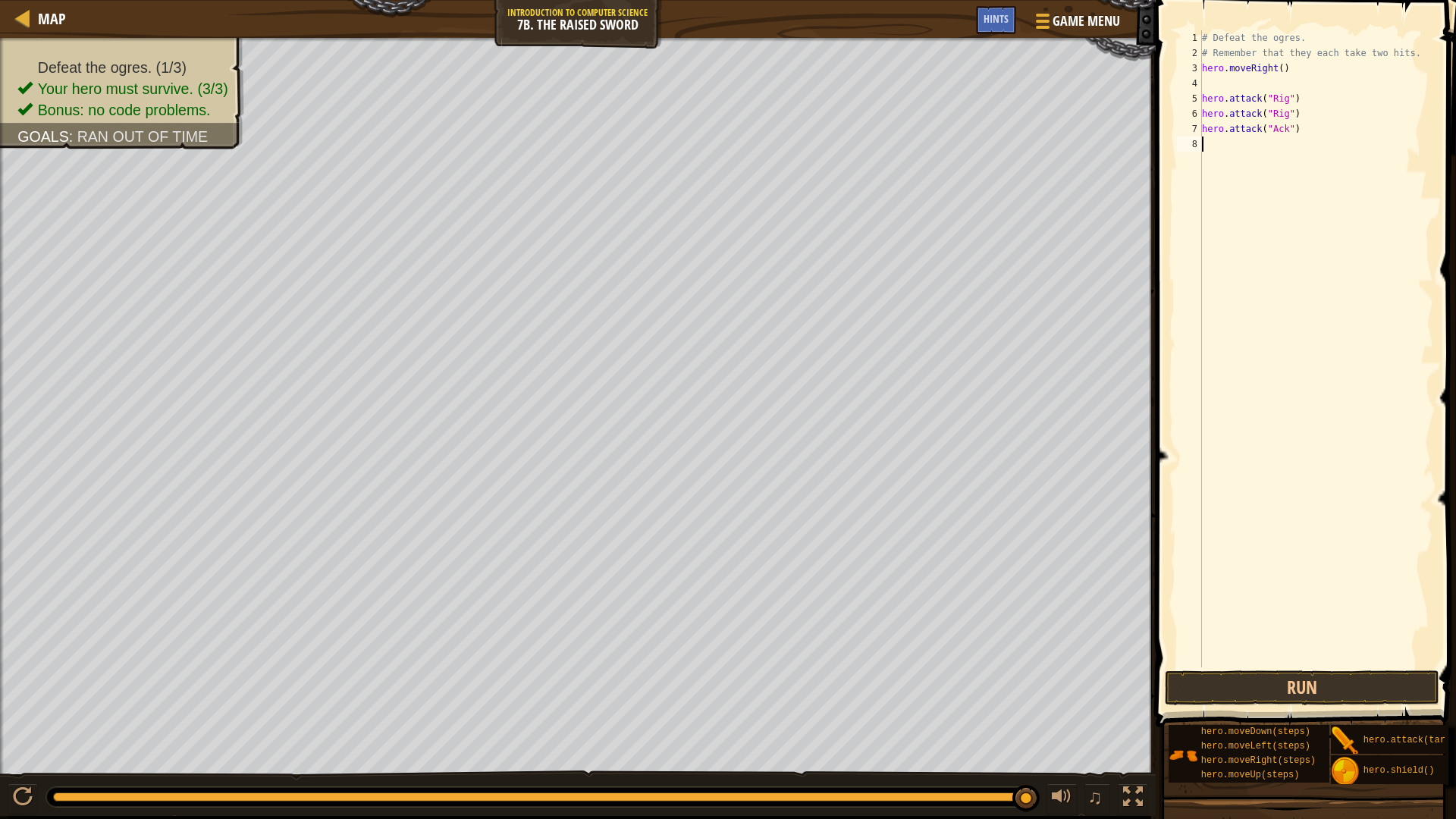
scroll to position [7, 0]
paste textarea "hero.attack("Ack")"
type textarea "hero.attack("Ack")"
click at [1325, 125] on div "# Defeat the ogres. # Remember that they each take two hits. hero . moveRight (…" at bounding box center [1316, 363] width 235 height 667
click at [1211, 160] on div "# Defeat the ogres. # Remember that they each take two hits. hero . moveRight (…" at bounding box center [1316, 363] width 235 height 667
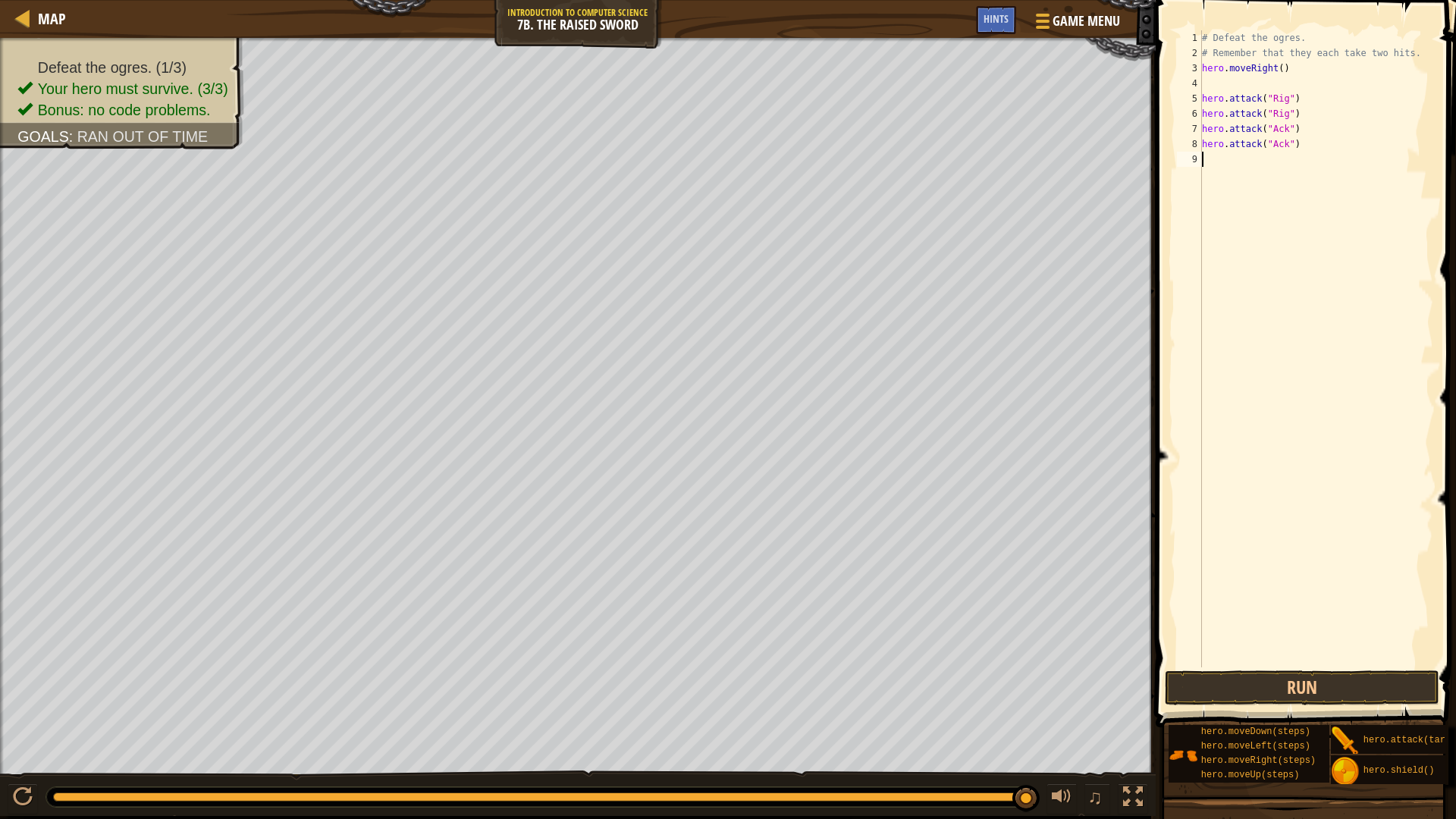
paste textarea "hero.attack("Ack")"
type textarea "hero.attack("Gurt")"
drag, startPoint x: 1313, startPoint y: 161, endPoint x: 1200, endPoint y: 153, distance: 113.3
click at [1200, 153] on div "hero.attack("Gurt") 1 2 3 4 5 6 7 8 9 10 # Defeat the ogres. # Remember that th…" at bounding box center [1303, 349] width 259 height 637
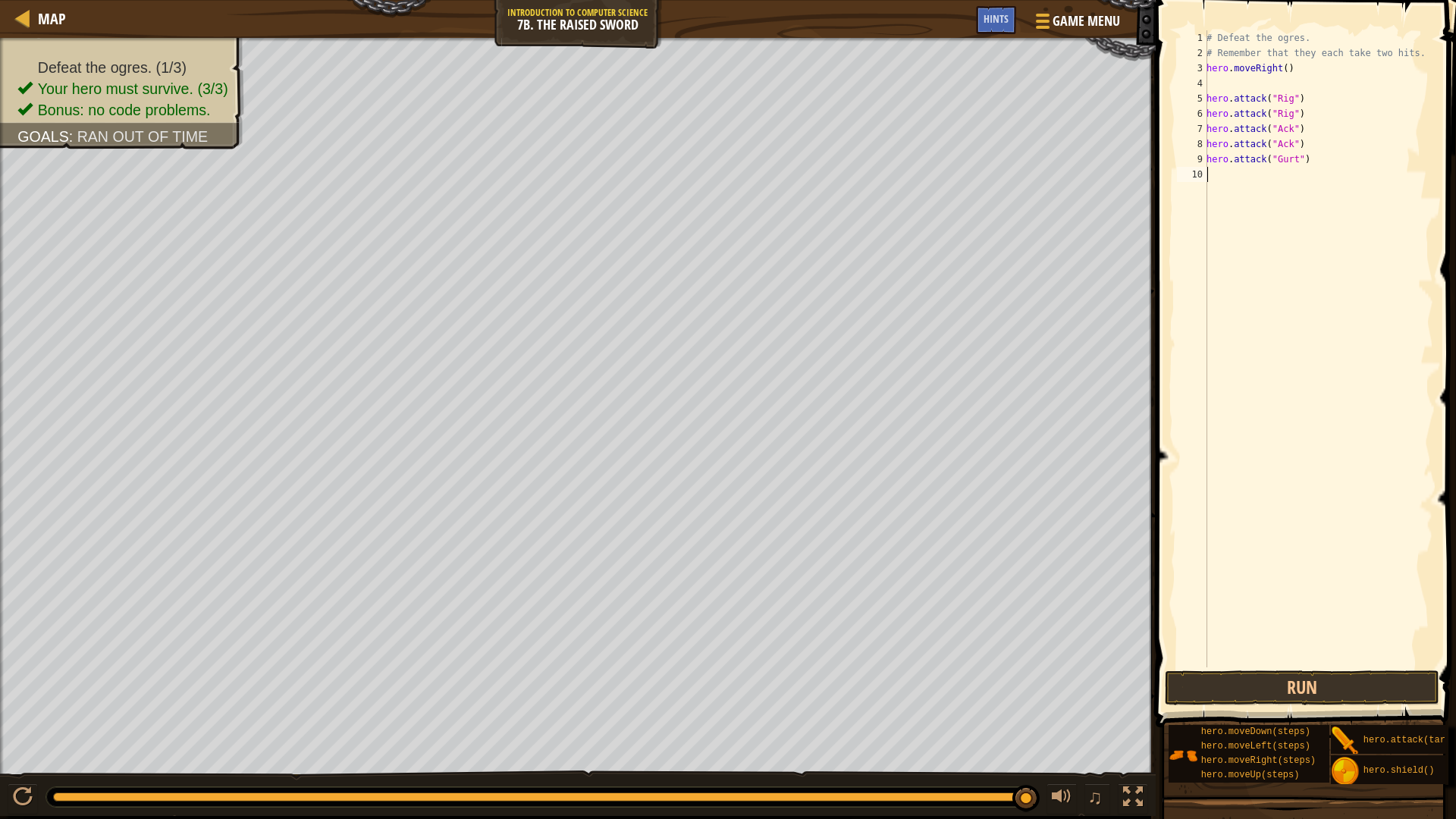
click at [1239, 183] on div "# Defeat the ogres. # Remember that they each take two hits. hero . moveRight (…" at bounding box center [1319, 363] width 230 height 667
paste textarea "hero.attack("Gurt")"
type textarea "hero.attack("Gurt")"
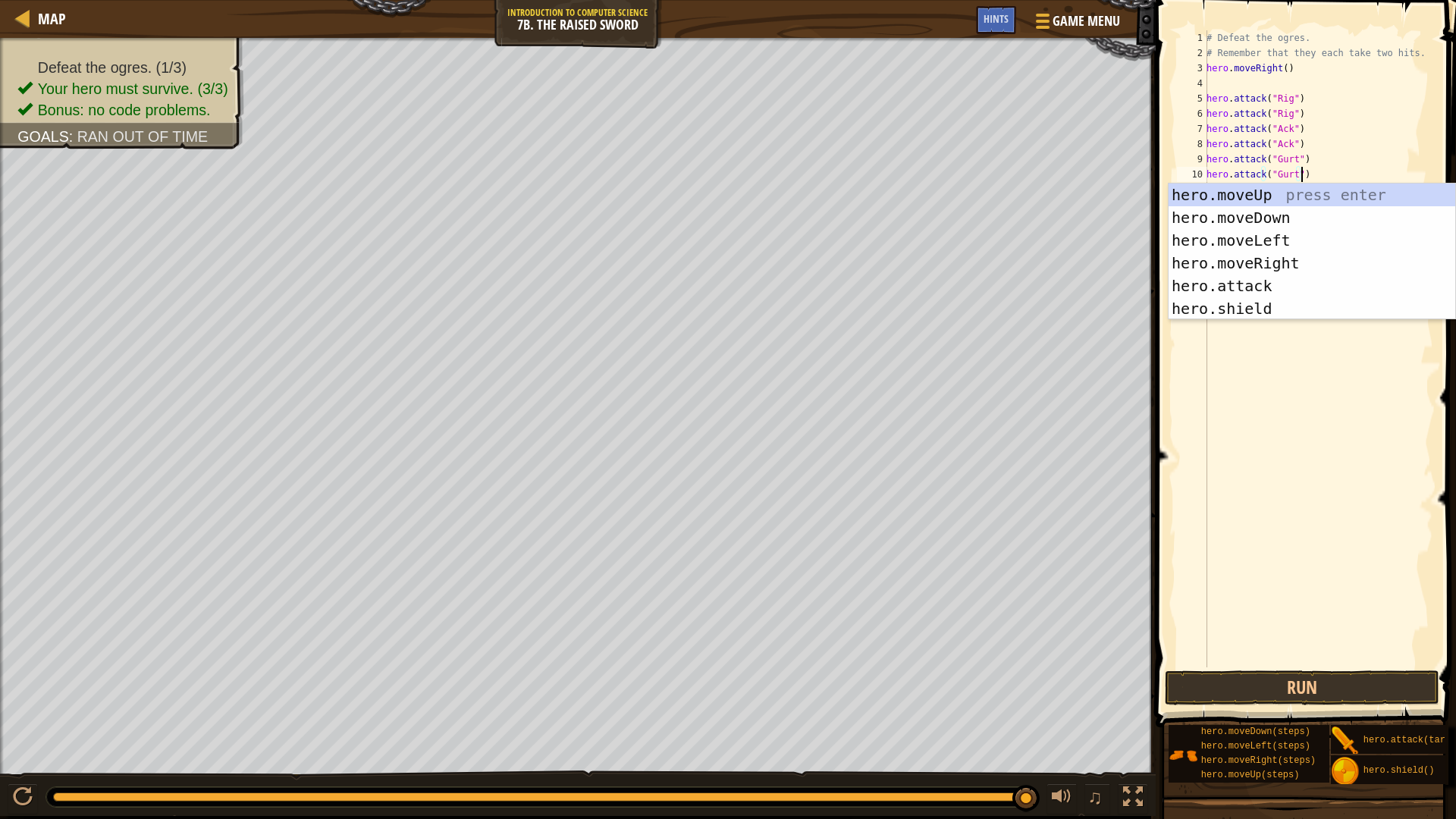
click at [1293, 664] on div "# Defeat the ogres. # Remember that they each take two hits. hero . moveRight (…" at bounding box center [1319, 363] width 230 height 667
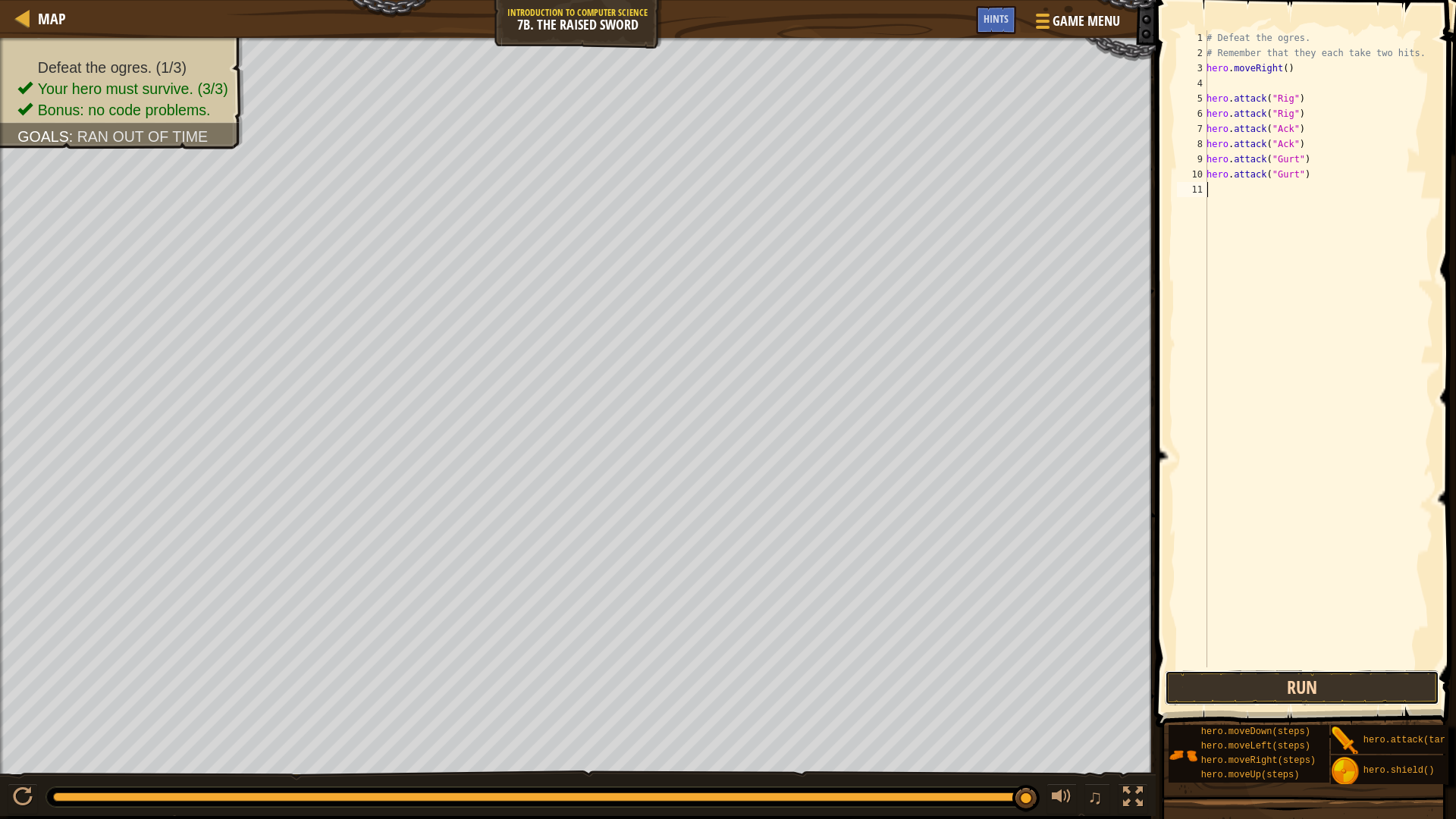
drag, startPoint x: 1317, startPoint y: 689, endPoint x: 1318, endPoint y: 677, distance: 12.0
click at [1318, 688] on button "Run" at bounding box center [1301, 688] width 274 height 35
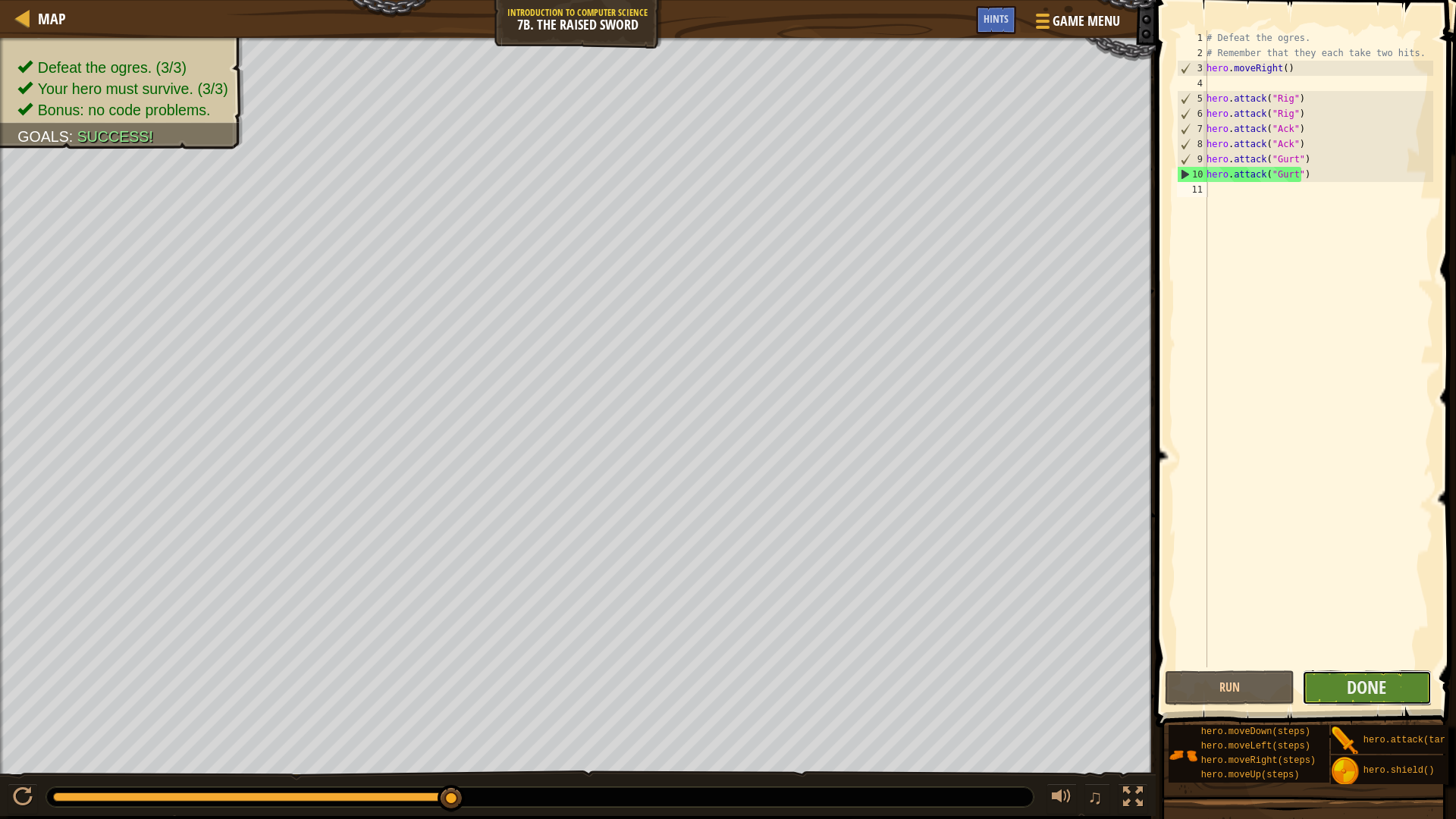
click at [1331, 677] on button "Done" at bounding box center [1366, 688] width 130 height 35
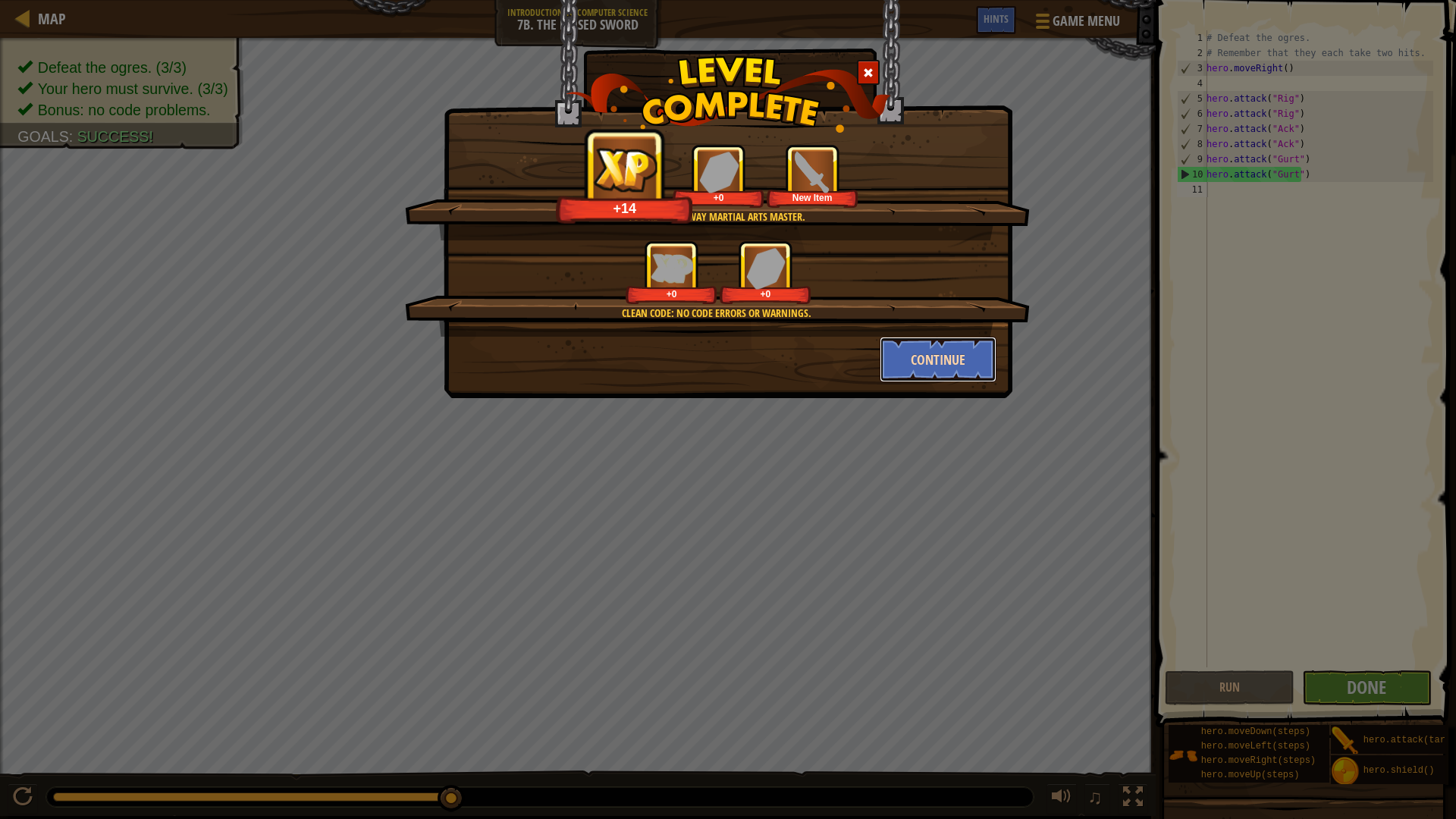
click at [914, 361] on button "Continue" at bounding box center [938, 359] width 118 height 46
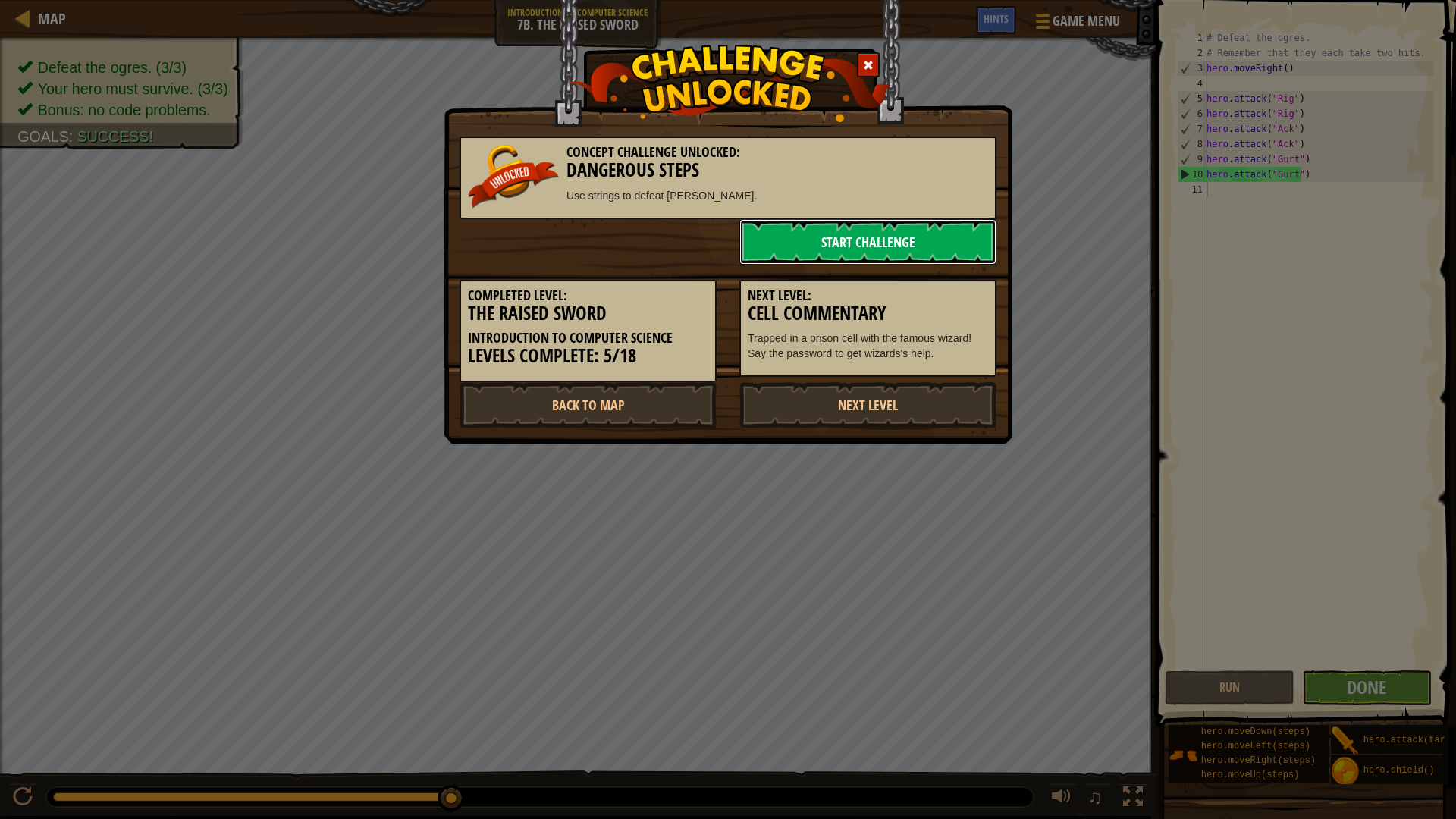
click at [778, 231] on link "Start Challenge" at bounding box center [868, 242] width 257 height 46
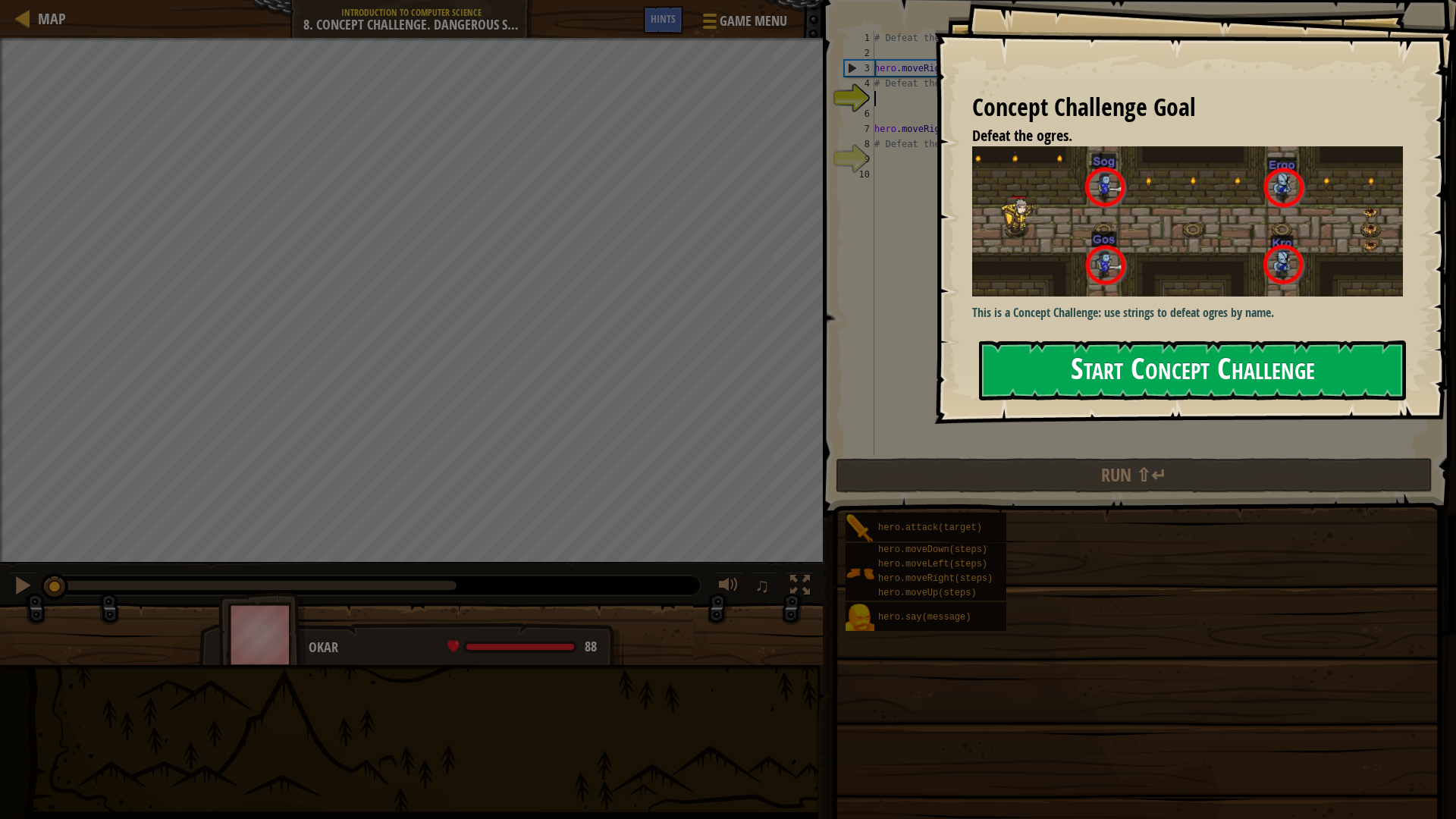
click at [1059, 349] on button "Start Concept Challenge" at bounding box center [1192, 371] width 427 height 60
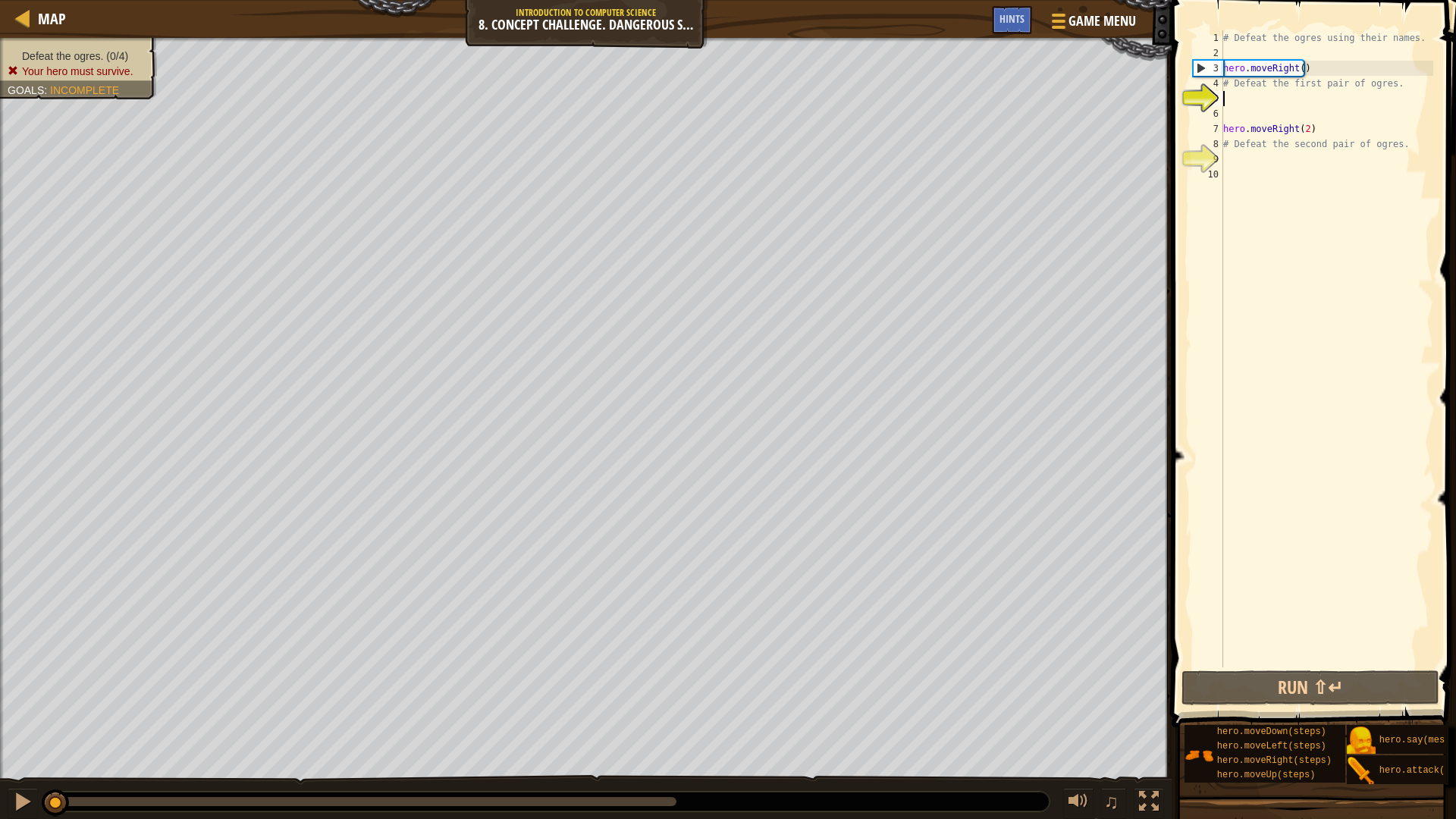
drag, startPoint x: 50, startPoint y: 802, endPoint x: 2, endPoint y: 689, distance: 122.8
click at [0, 690] on div "Defeat the ogres. (0/4) Your hero must survive. Goals : Incomplete ♫ Okar 88 x:…" at bounding box center [728, 429] width 1456 height 783
click at [27, 690] on div at bounding box center [22, 801] width 19 height 19
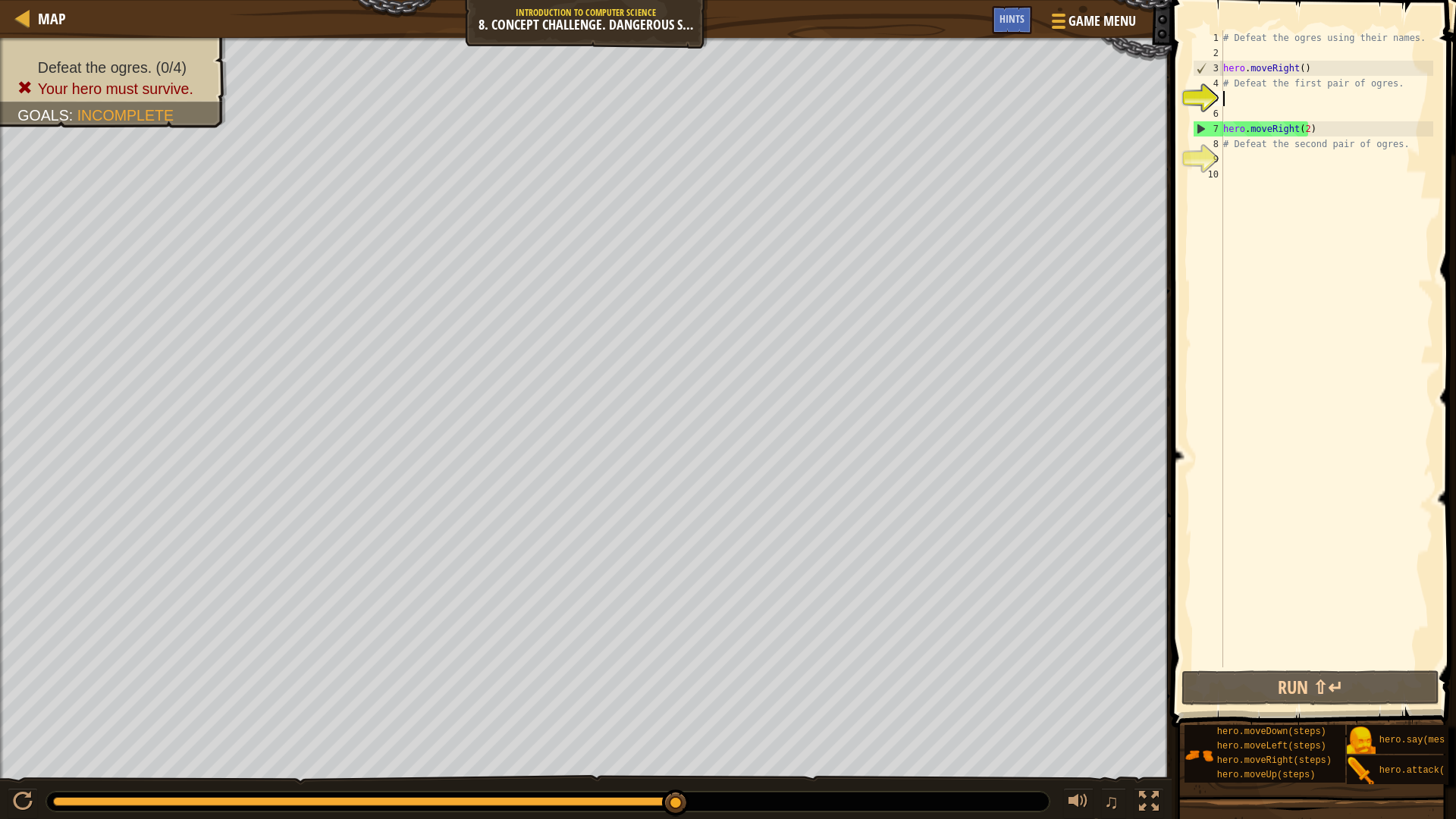
drag, startPoint x: 437, startPoint y: 800, endPoint x: 728, endPoint y: 793, distance: 291.1
click at [728, 690] on div at bounding box center [548, 801] width 1003 height 19
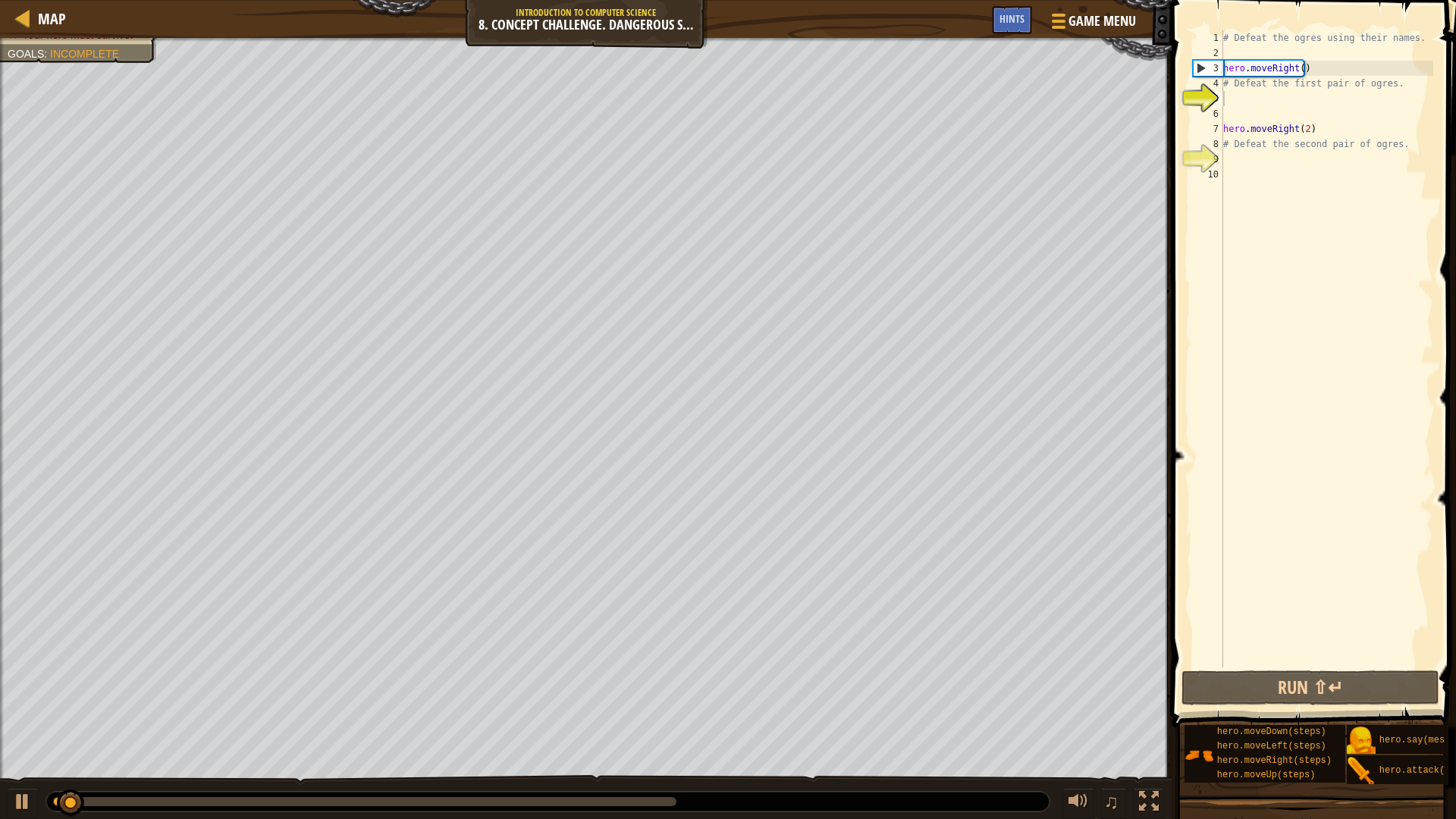
click at [725, 690] on div at bounding box center [548, 801] width 1003 height 19
drag, startPoint x: 720, startPoint y: 802, endPoint x: 690, endPoint y: 797, distance: 30.4
click at [695, 690] on div at bounding box center [548, 801] width 1003 height 19
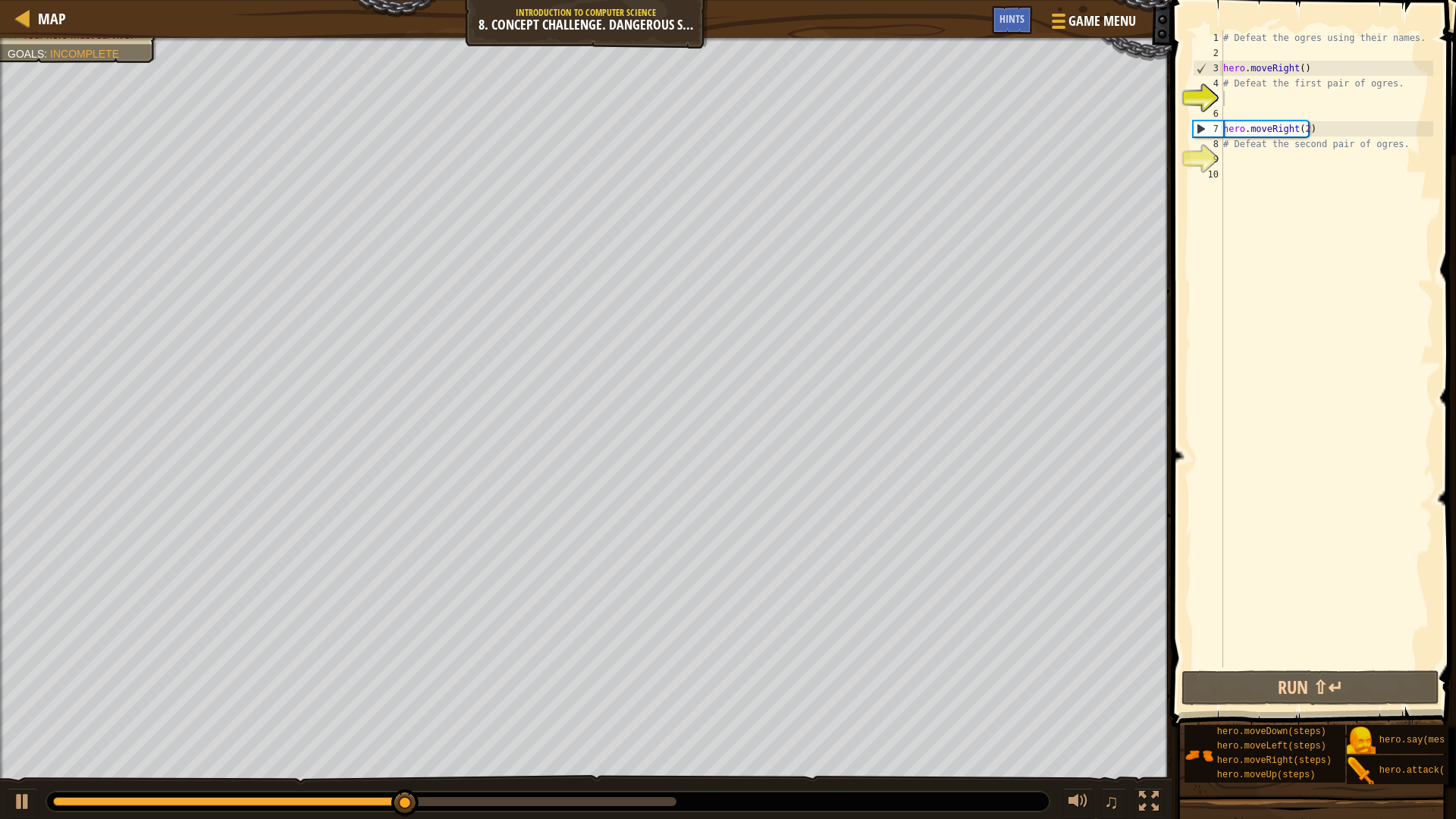
click at [230, 690] on div "Defeat the ogres. (0/4) Your hero must survive. Goals : Incomplete ♫ Okar 36 x:…" at bounding box center [728, 429] width 1456 height 783
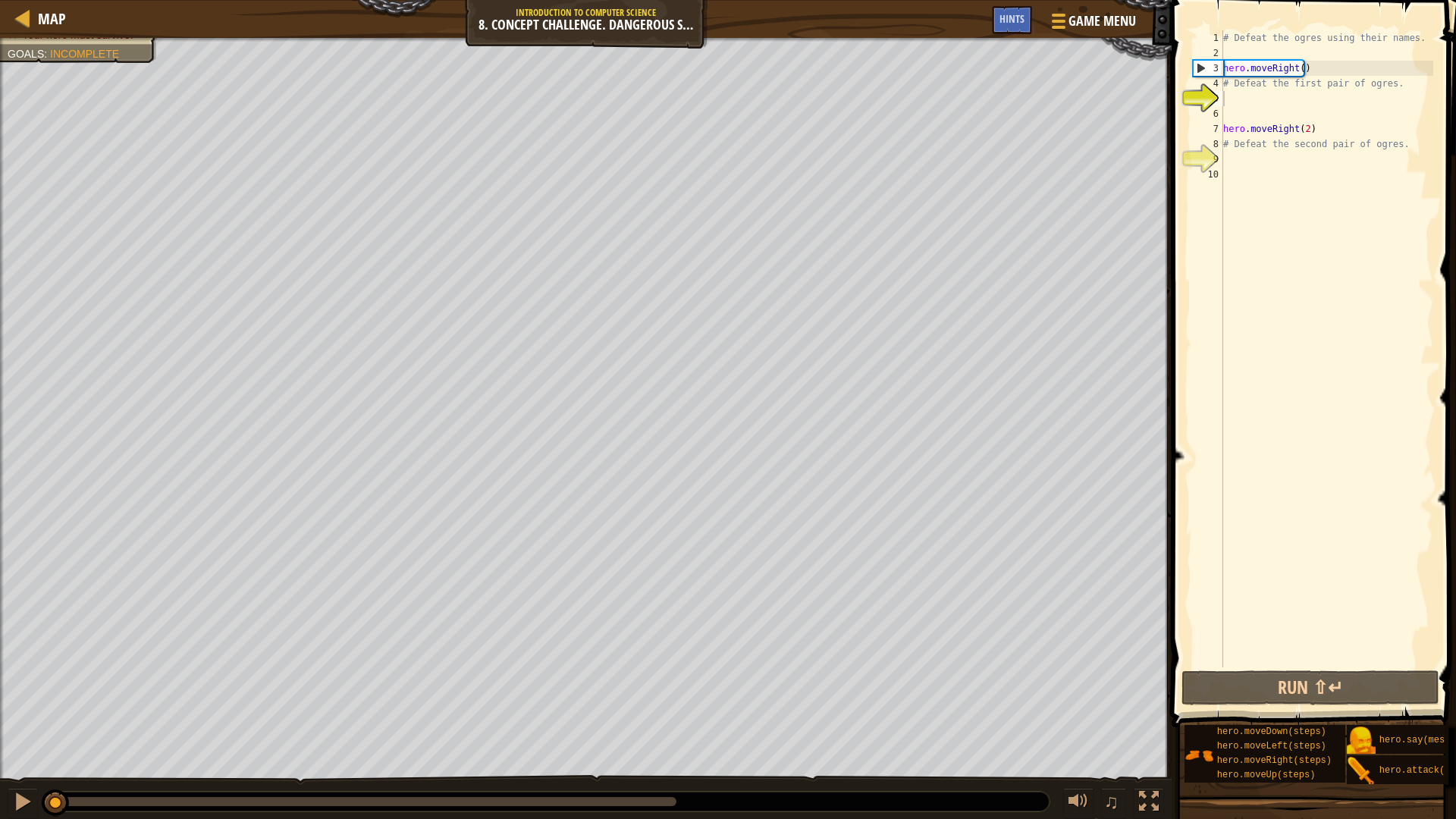
drag, startPoint x: 450, startPoint y: 796, endPoint x: 0, endPoint y: 355, distance: 630.1
click at [0, 355] on div "Defeat the ogres. (0/4) Your hero must survive. Goals : Incomplete ♫ Okar 88 x:…" at bounding box center [728, 429] width 1456 height 783
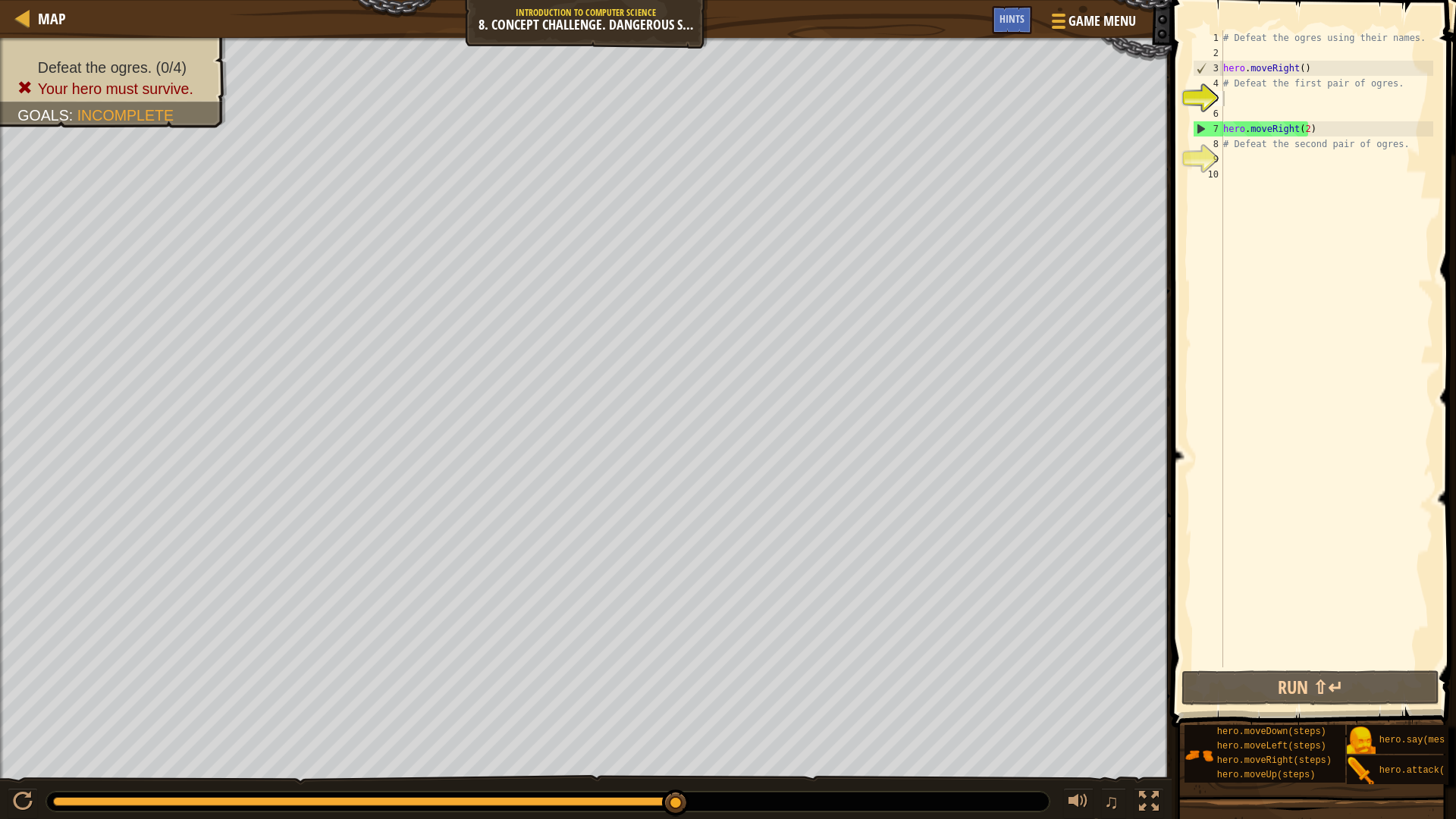
click at [1229, 83] on div "# Defeat the ogres using their names. hero . moveRight ( ) # Defeat the first p…" at bounding box center [1326, 363] width 213 height 667
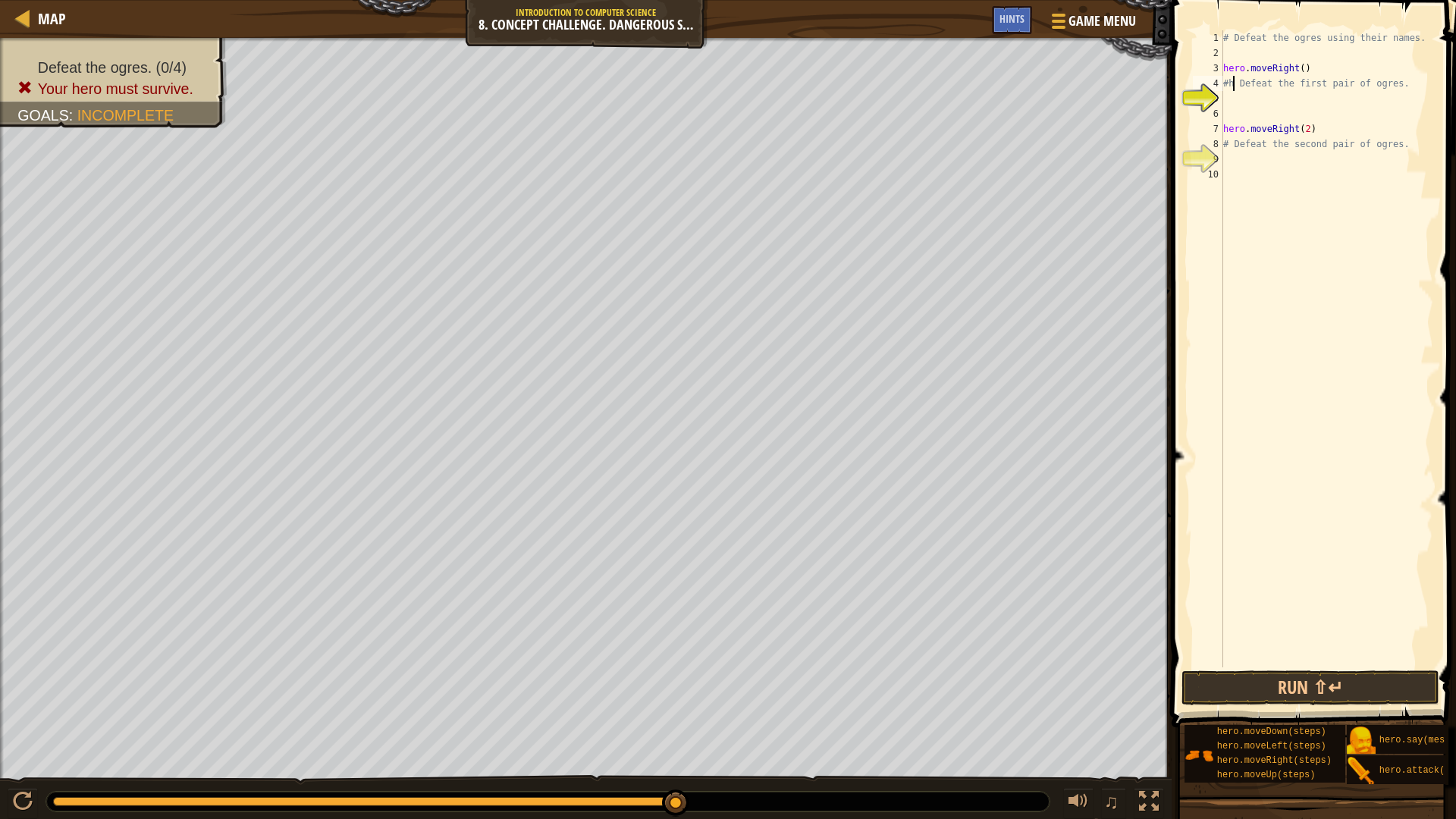
click at [1406, 90] on div "# Defeat the ogres using their names. hero . moveRight ( ) #h Defeat the first …" at bounding box center [1326, 363] width 213 height 667
type textarea "#"
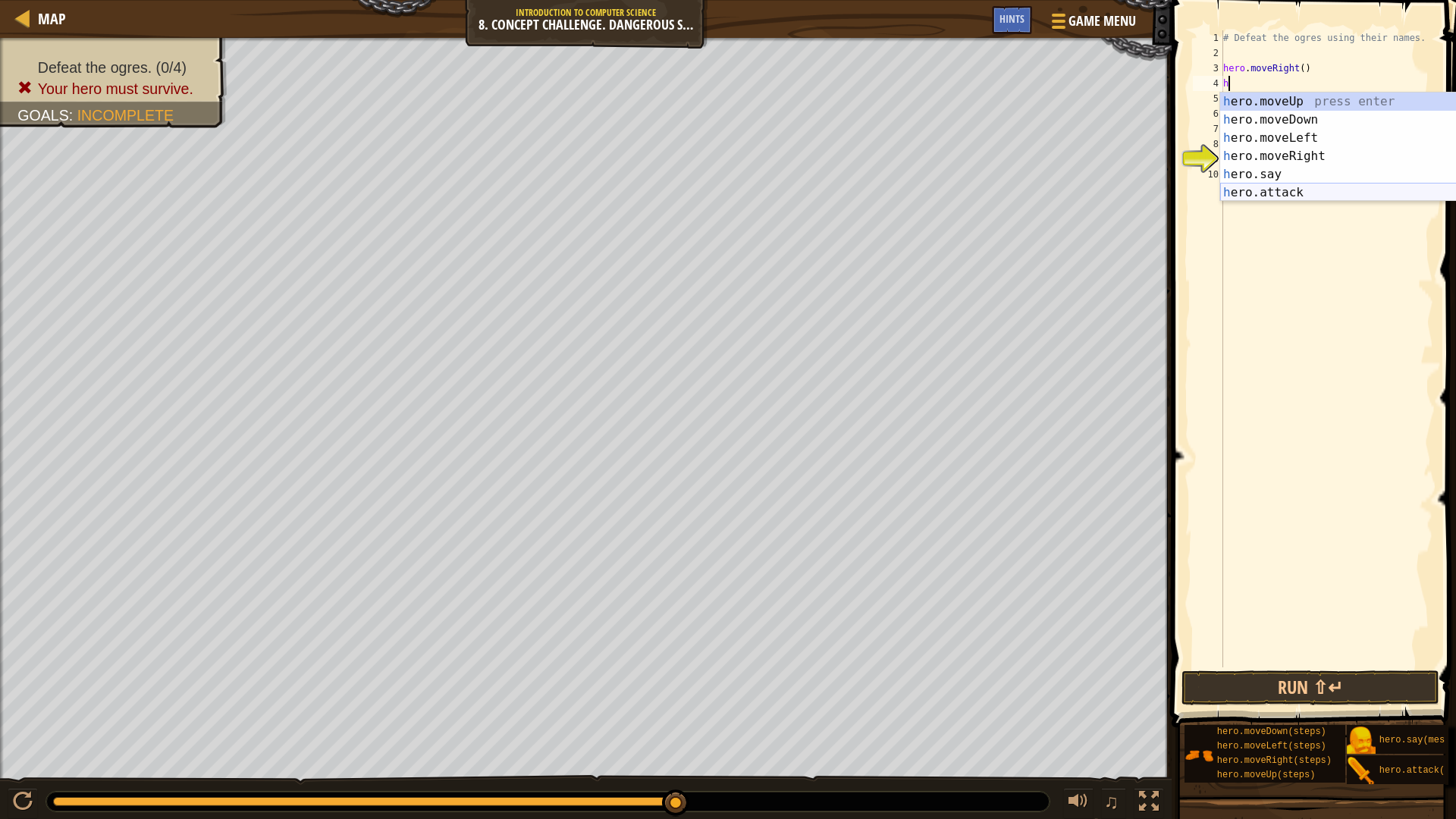
click at [1238, 187] on div "h ero.moveUp press enter h ero.moveDown press enter h ero.moveLeft press enter …" at bounding box center [1363, 166] width 286 height 146
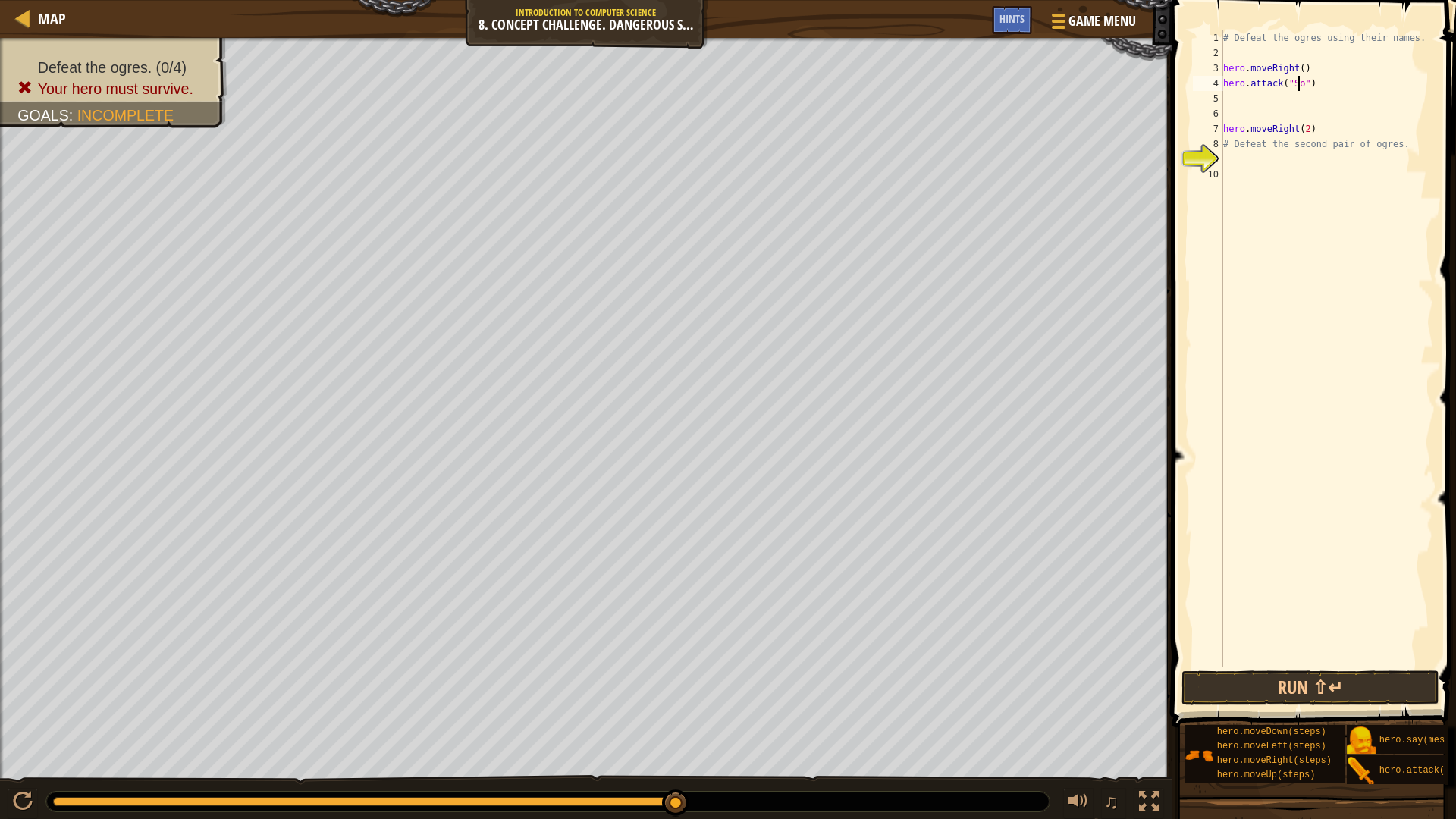
scroll to position [7, 7]
drag, startPoint x: 1315, startPoint y: 82, endPoint x: 1217, endPoint y: 84, distance: 98.0
click at [1217, 84] on div "hero.attack("Sog") 1 2 3 4 5 6 7 8 9 10 # Defeat the ogres using their names. h…" at bounding box center [1312, 349] width 243 height 637
click at [1222, 87] on div "4" at bounding box center [1208, 84] width 30 height 16
type textarea "hero.attack("Sog")"
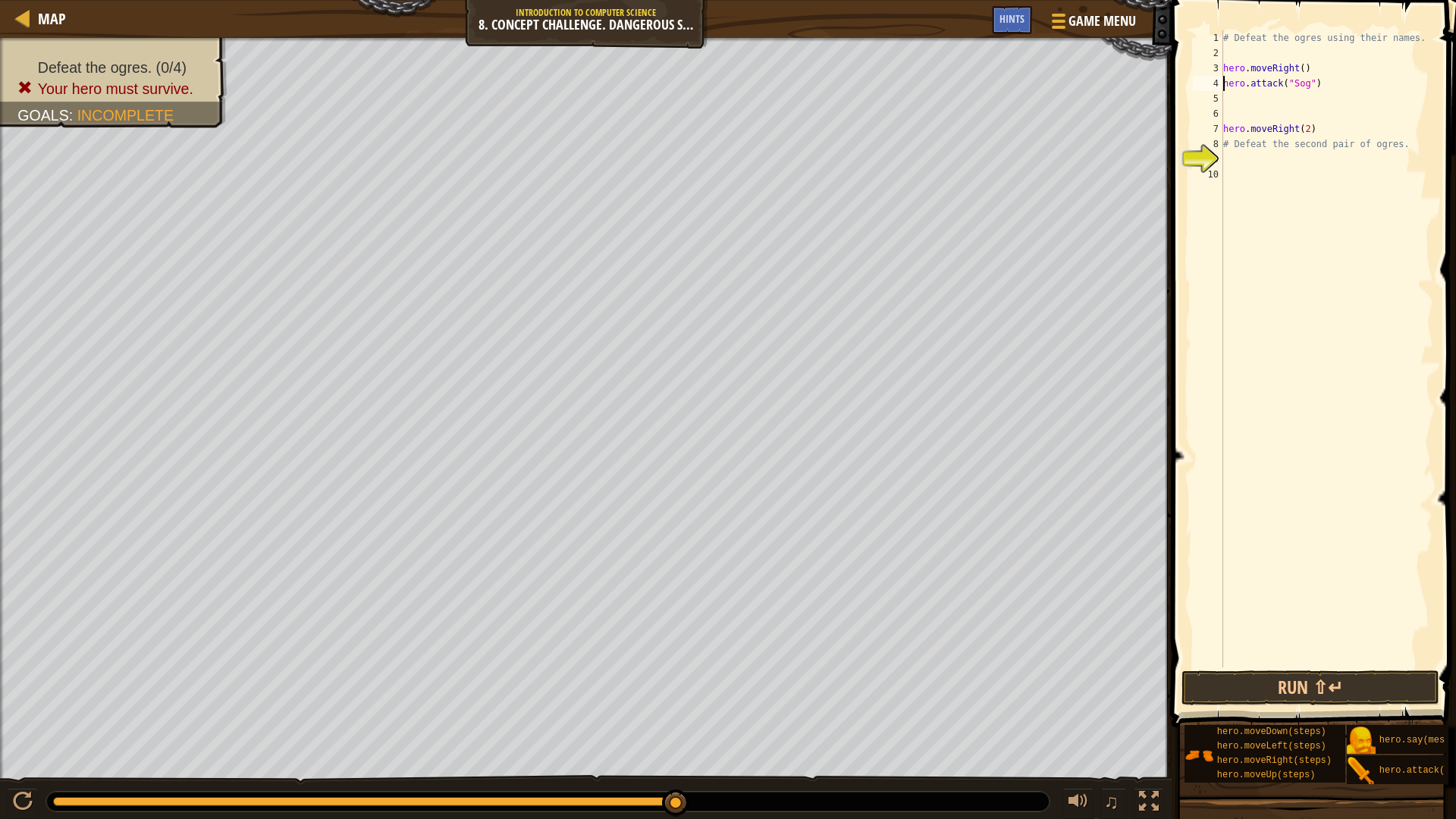
click at [1222, 95] on div "5" at bounding box center [1208, 98] width 30 height 16
paste textarea "hero.attack("Sog")"
type textarea "hero.attack("Sog")"
click at [1242, 113] on div "# Defeat the ogres using their names. hero . moveRight ( ) hero . attack ( "Sog…" at bounding box center [1326, 363] width 213 height 667
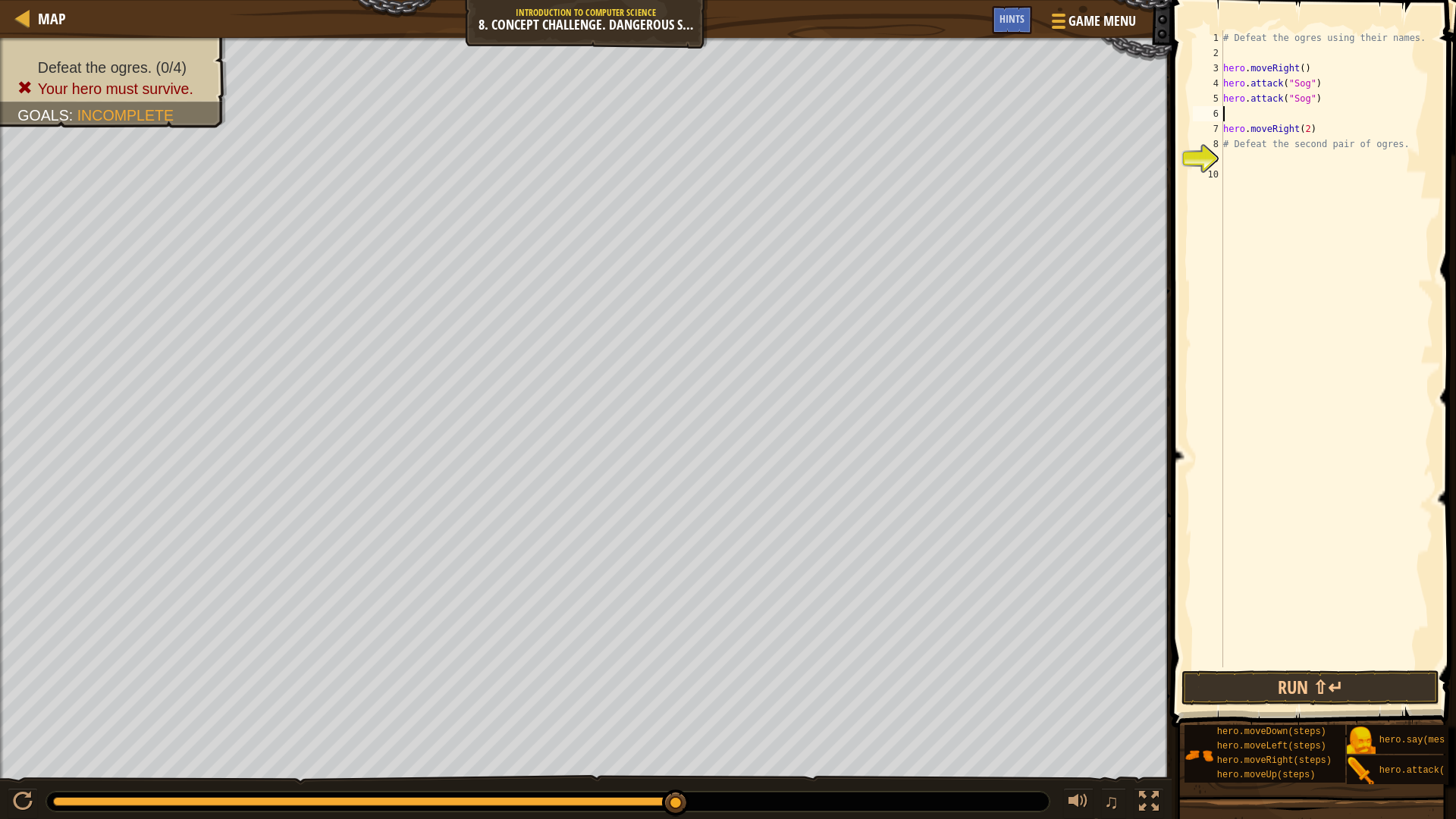
paste textarea "hero.attack("Sog")"
click at [1312, 131] on div "# Defeat the ogres using their names. hero . moveRight ( ) hero . attack ( "Sog…" at bounding box center [1326, 363] width 213 height 667
click at [1312, 118] on div "# Defeat the ogres using their names. hero . moveRight ( ) hero . attack ( "Sog…" at bounding box center [1326, 363] width 213 height 667
click at [1303, 123] on div "# Defeat the ogres using their names. hero . moveRight ( ) hero . attack ( "Sog…" at bounding box center [1326, 363] width 213 height 667
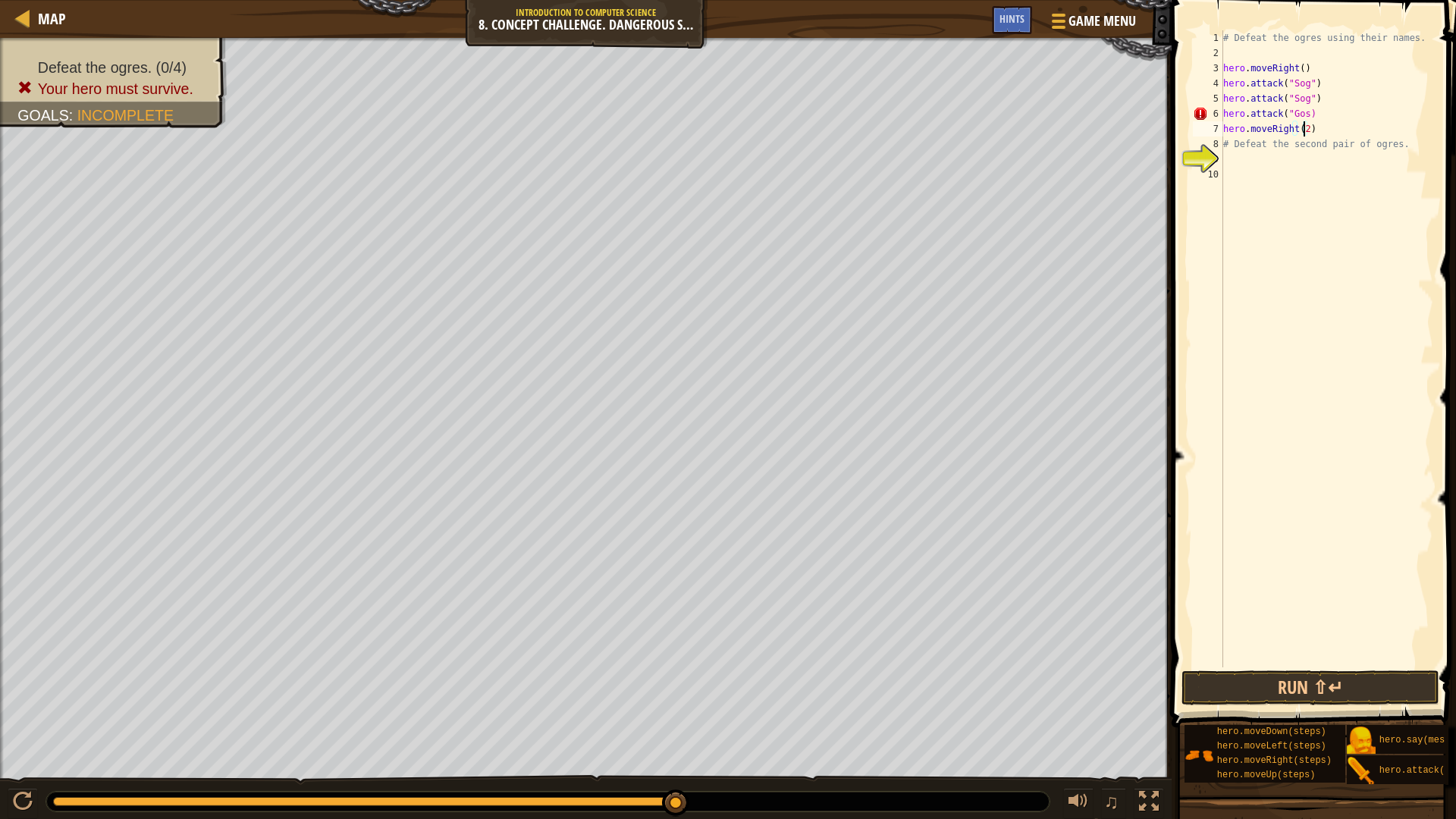
click at [1303, 114] on div "# Defeat the ogres using their names. hero . moveRight ( ) hero . attack ( "Sog…" at bounding box center [1326, 363] width 213 height 667
click at [1312, 677] on button "Run ⇧↵" at bounding box center [1310, 688] width 258 height 35
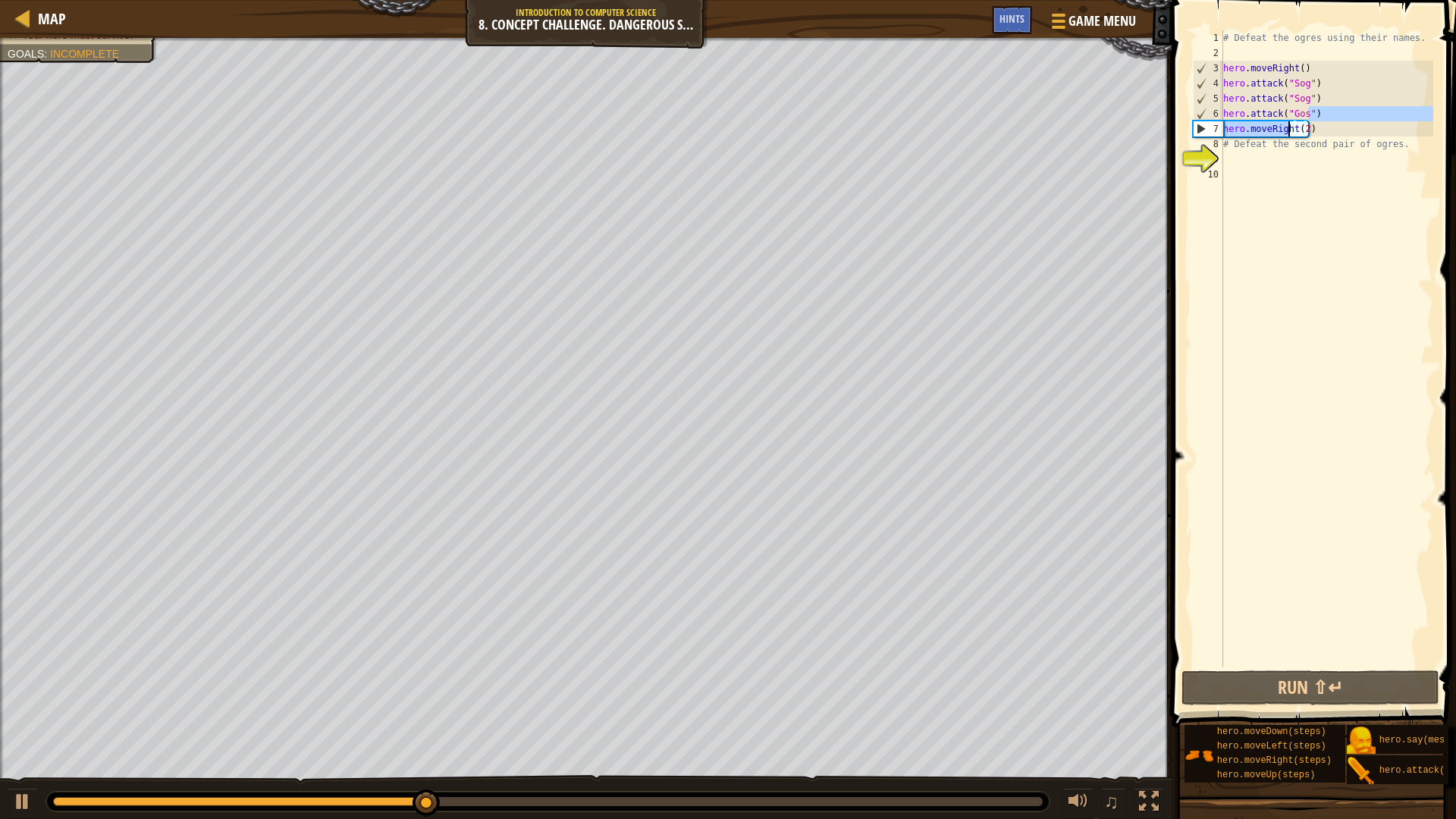
drag, startPoint x: 1308, startPoint y: 121, endPoint x: 1285, endPoint y: 125, distance: 23.3
click at [1285, 125] on div "# Defeat the ogres using their names. hero . moveRight ( ) hero . attack ( "Sog…" at bounding box center [1326, 363] width 213 height 667
click at [1324, 128] on div "# Defeat the ogres using their names. hero . moveRight ( ) hero . attack ( "Sog…" at bounding box center [1326, 363] width 213 height 667
drag, startPoint x: 1324, startPoint y: 129, endPoint x: 1214, endPoint y: 135, distance: 110.2
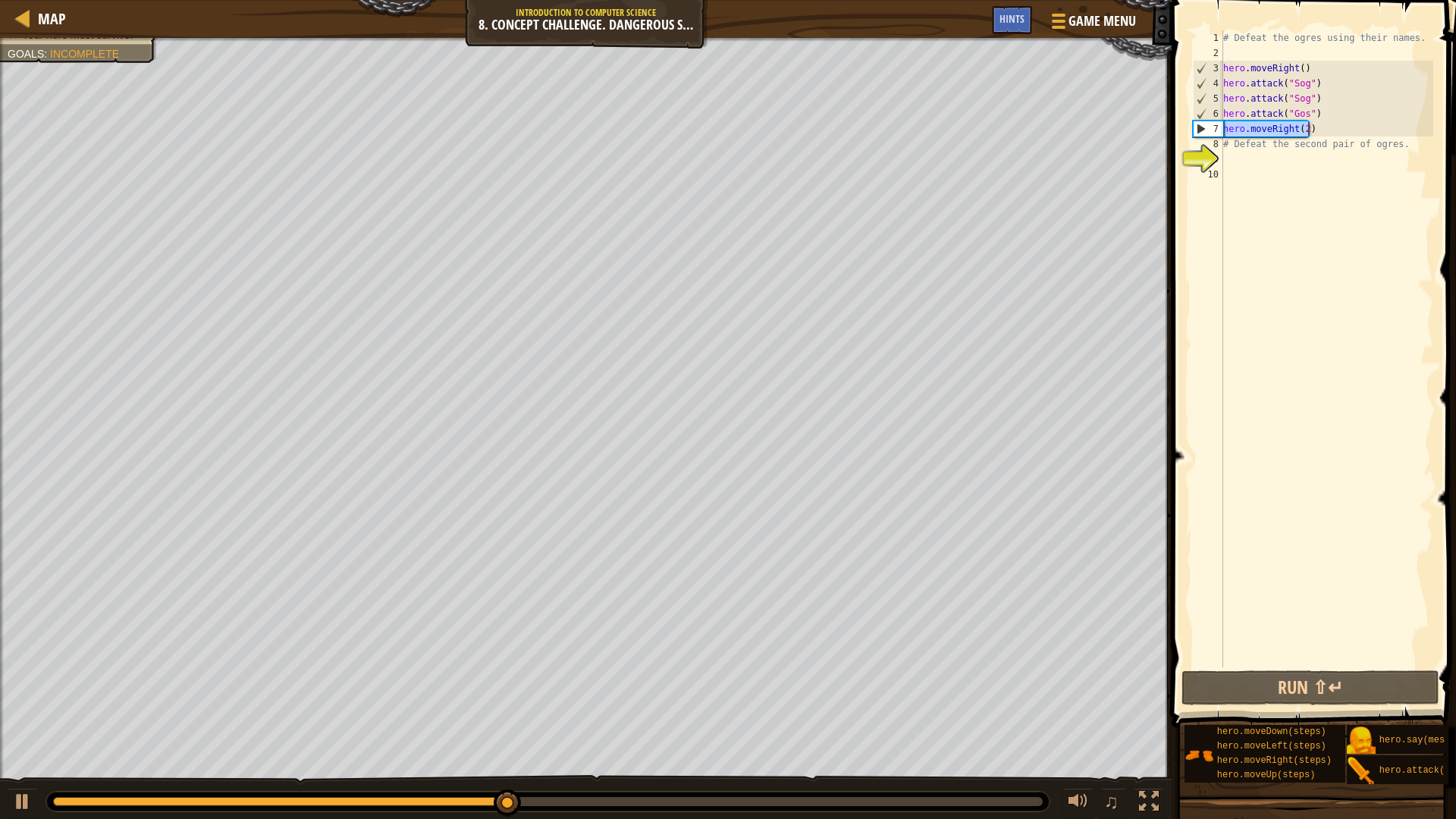
click at [1214, 135] on div "hero.moveRight(2) 1 2 3 4 5 6 7 8 9 10 # Defeat the ogres using their names. he…" at bounding box center [1312, 349] width 243 height 637
drag, startPoint x: 1409, startPoint y: 156, endPoint x: 1195, endPoint y: 140, distance: 214.6
click at [1195, 140] on div "hero.moveRight(2) 1 2 3 4 5 6 7 8 9 10 # Defeat the ogres using their names. he…" at bounding box center [1312, 349] width 243 height 637
type textarea "# Defeat the second pair of ogres."
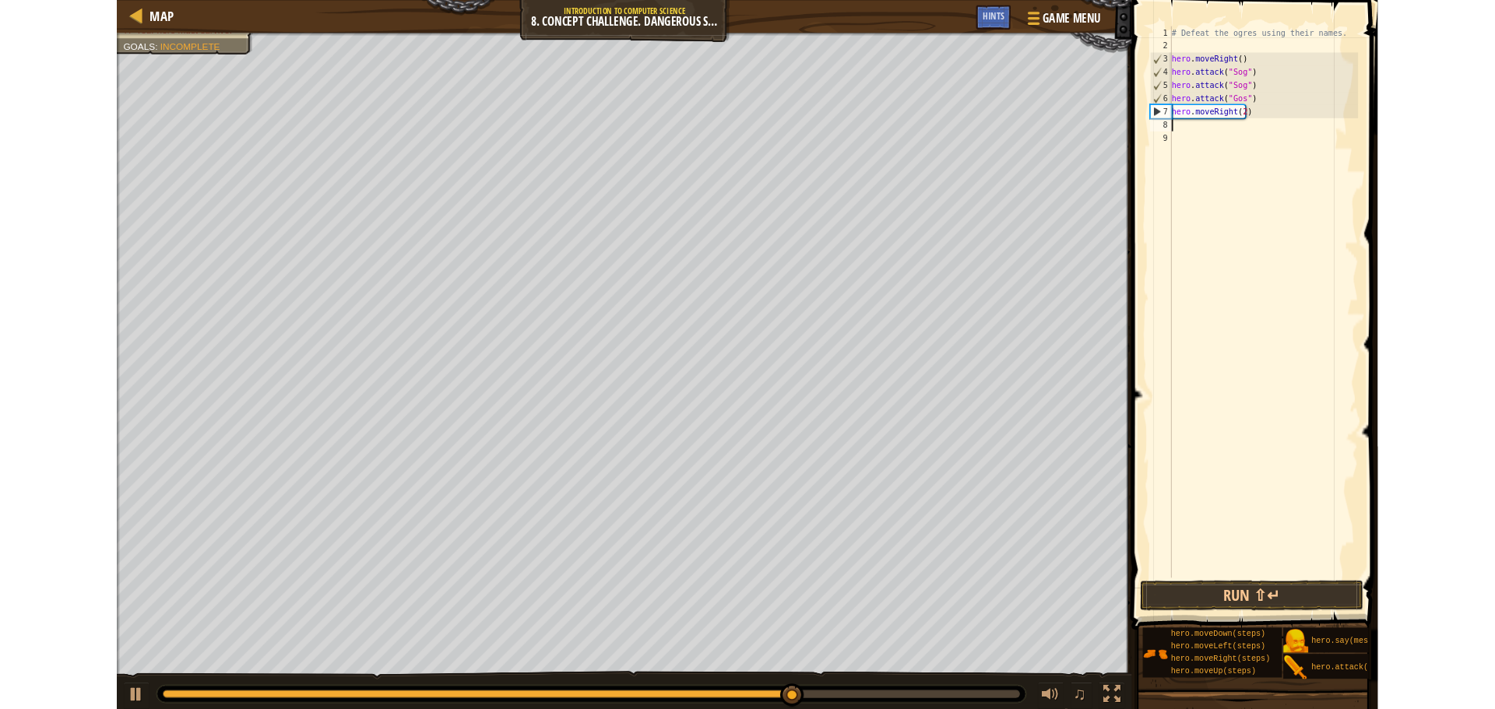
scroll to position [7, 0]
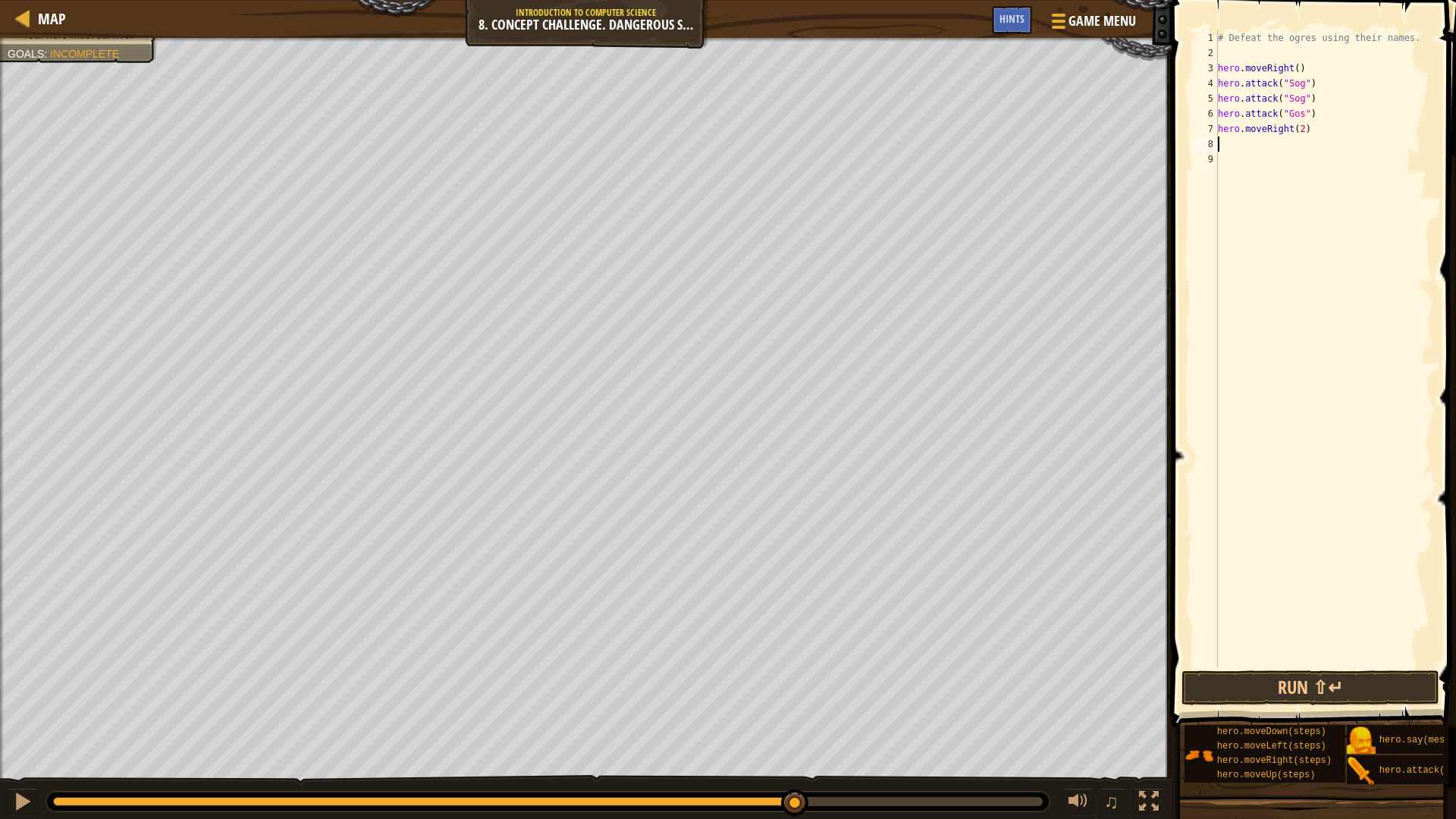
paste textarea "hero.moveRight(2)"
type textarea "hero.moveRight(2)"
drag, startPoint x: 1310, startPoint y: 129, endPoint x: 1213, endPoint y: 130, distance: 97.0
click at [1213, 130] on div "hero.moveRight(2) 1 2 3 4 5 6 7 8 9 # Defeat the ogres using their names. hero …" at bounding box center [1312, 349] width 243 height 637
drag, startPoint x: 1315, startPoint y: 110, endPoint x: 1208, endPoint y: 113, distance: 107.0
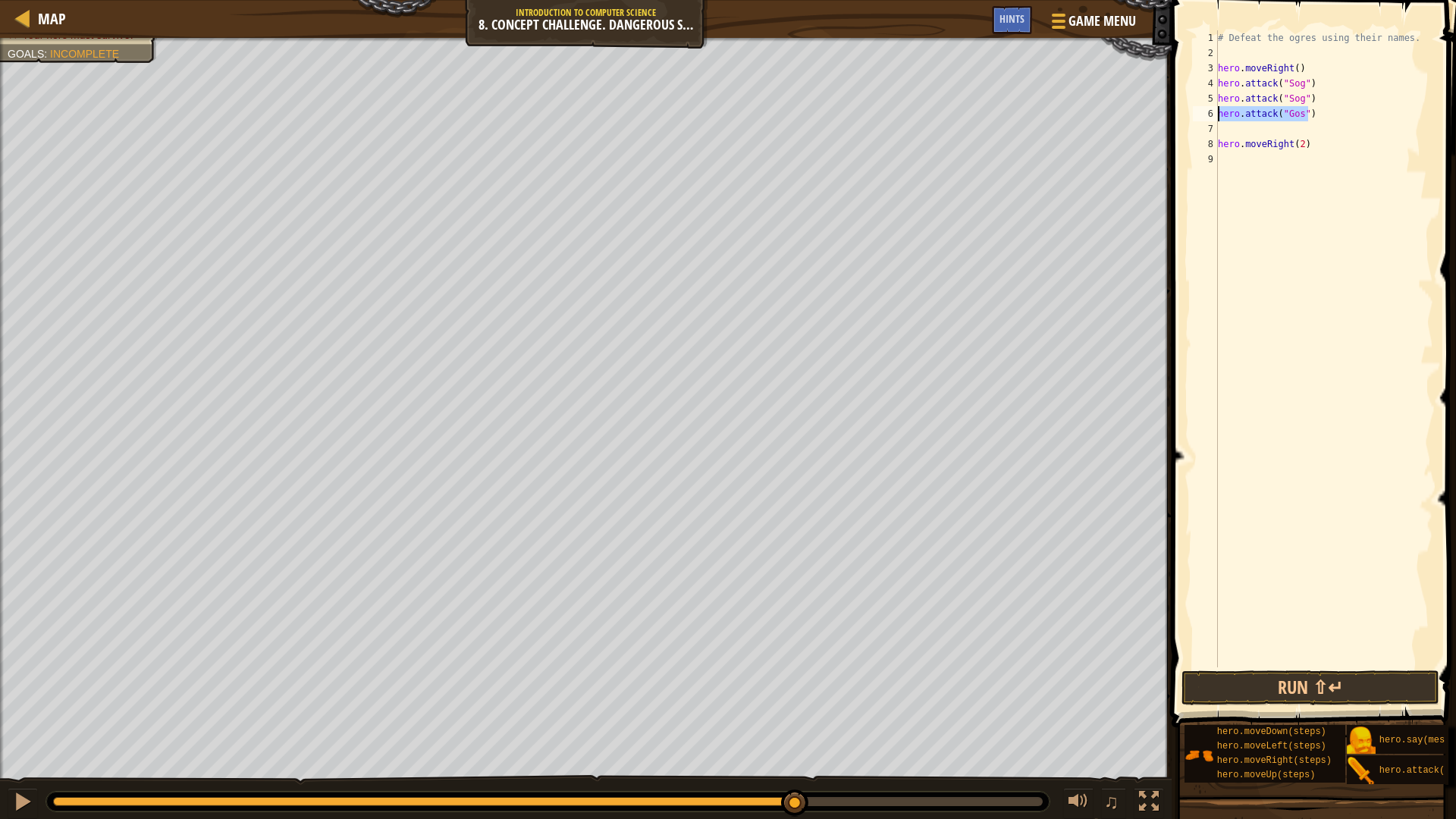
click at [1208, 113] on div "1 2 3 4 5 6 7 8 9 # Defeat the ogres using their names. hero . moveRight ( ) he…" at bounding box center [1312, 349] width 243 height 637
type textarea "hero.attack("Gos")"
click at [1243, 125] on div "# Defeat the ogres using their names. hero . moveRight ( ) hero . attack ( "Sog…" at bounding box center [1325, 363] width 218 height 667
paste textarea "hero.attack("Gos")"
type textarea "hero.attack("Gos")"
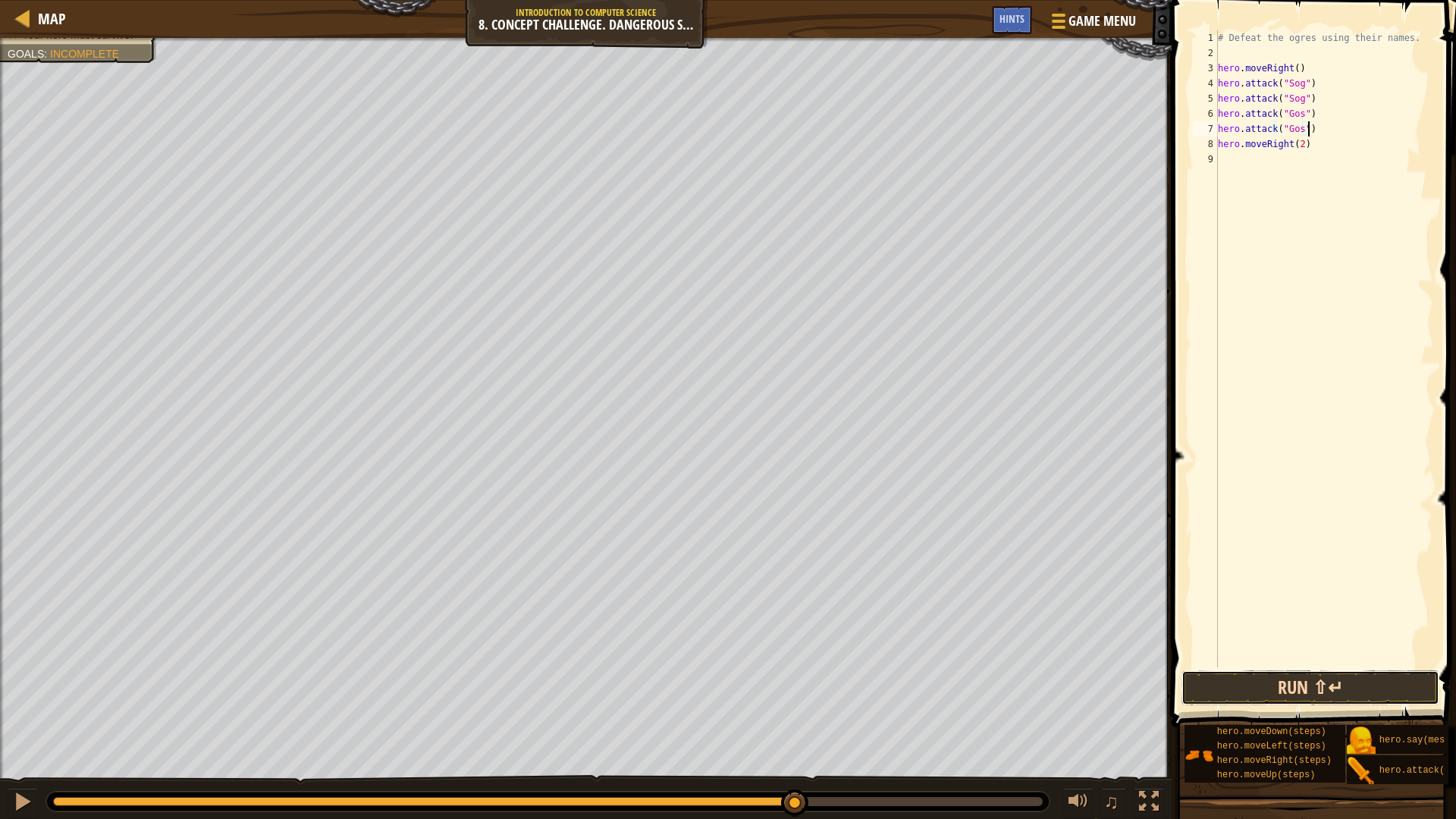
click at [1198, 690] on button "Run ⇧↵" at bounding box center [1310, 688] width 258 height 35
